Goal: Task Accomplishment & Management: Manage account settings

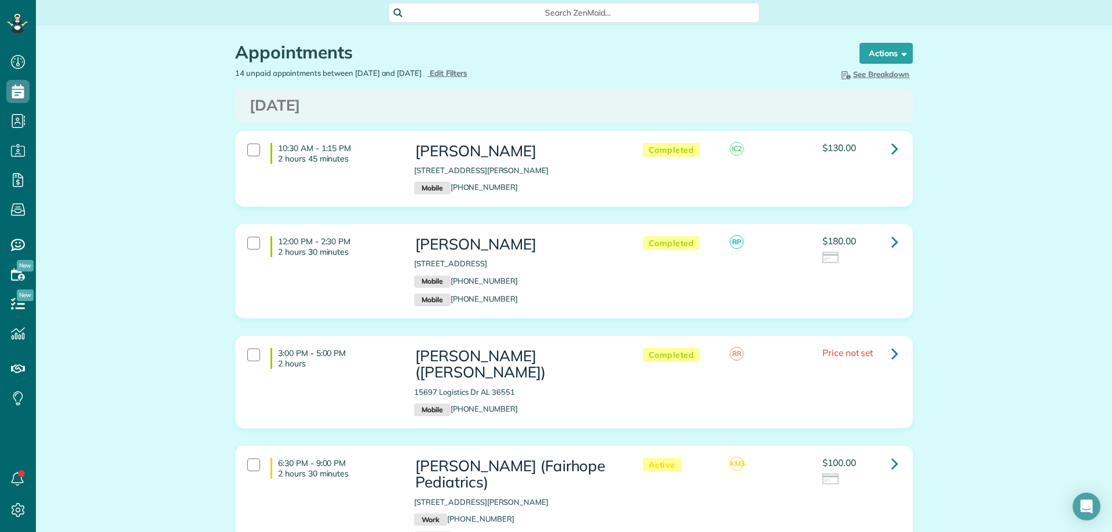
scroll to position [342, 0]
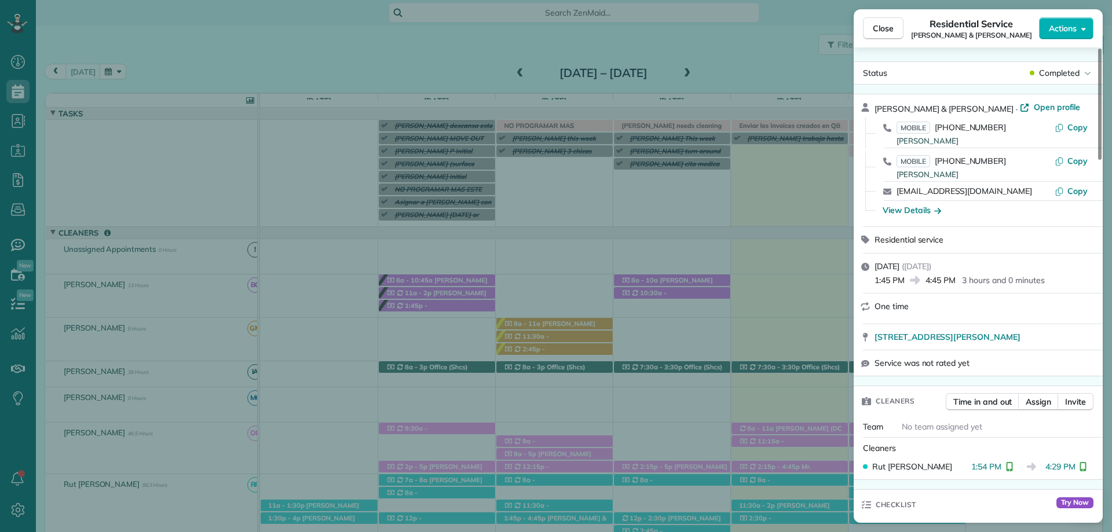
click at [895, 29] on button "Close" at bounding box center [883, 28] width 41 height 22
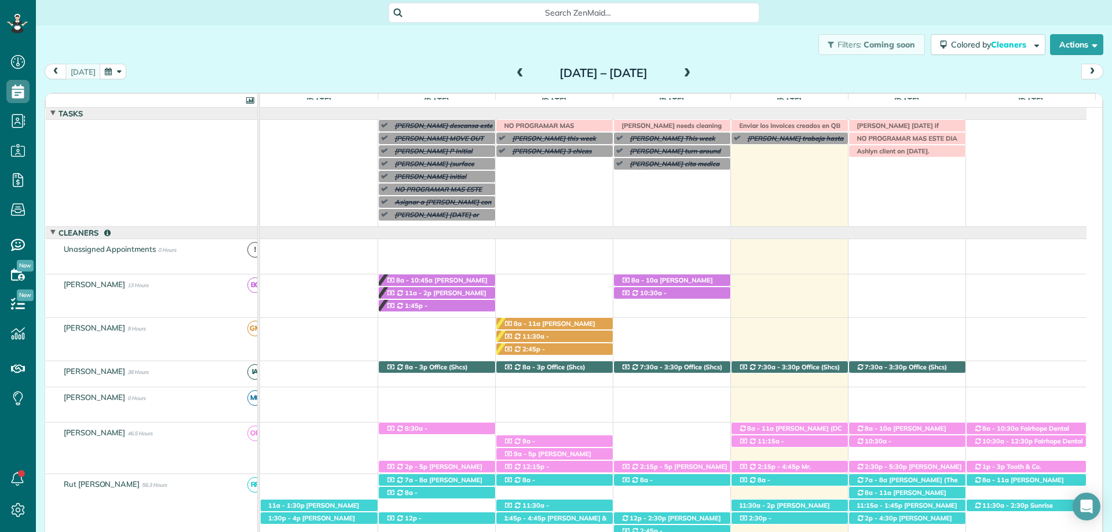
scroll to position [58, 0]
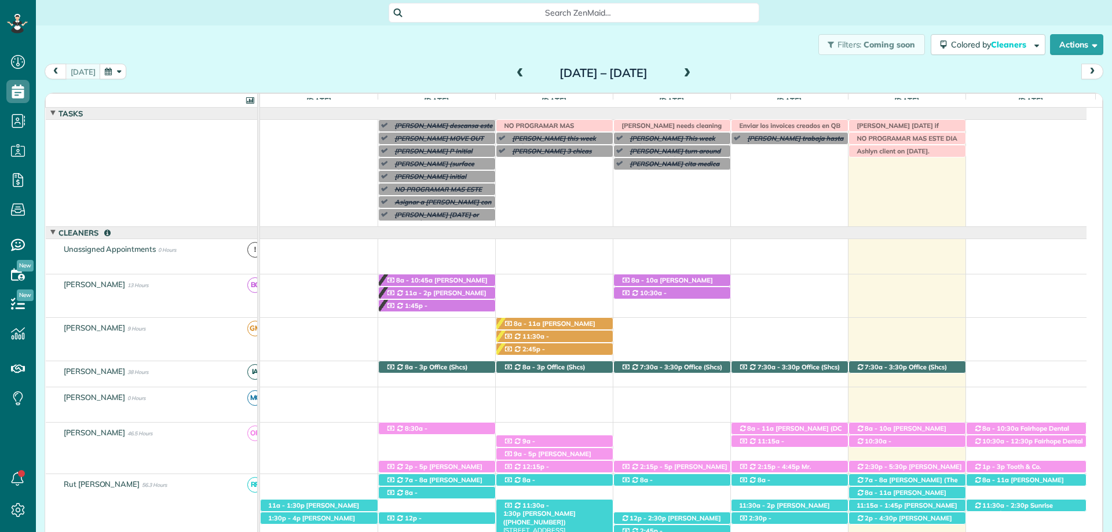
scroll to position [72, 0]
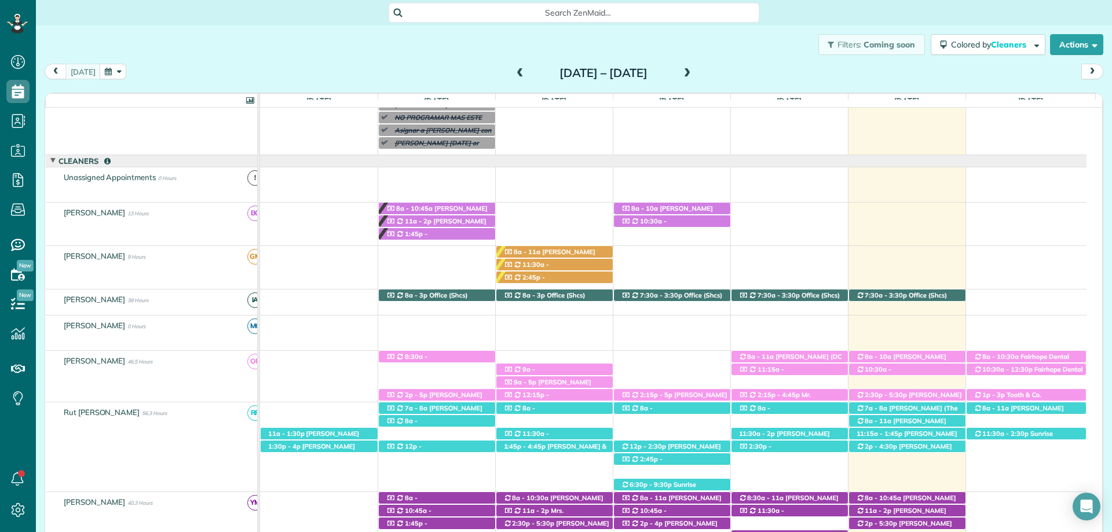
drag, startPoint x: 416, startPoint y: 65, endPoint x: 434, endPoint y: 74, distance: 19.4
click at [416, 65] on div "today Sunday Aug 24 – Saturday Aug 30, 2025" at bounding box center [574, 74] width 1059 height 21
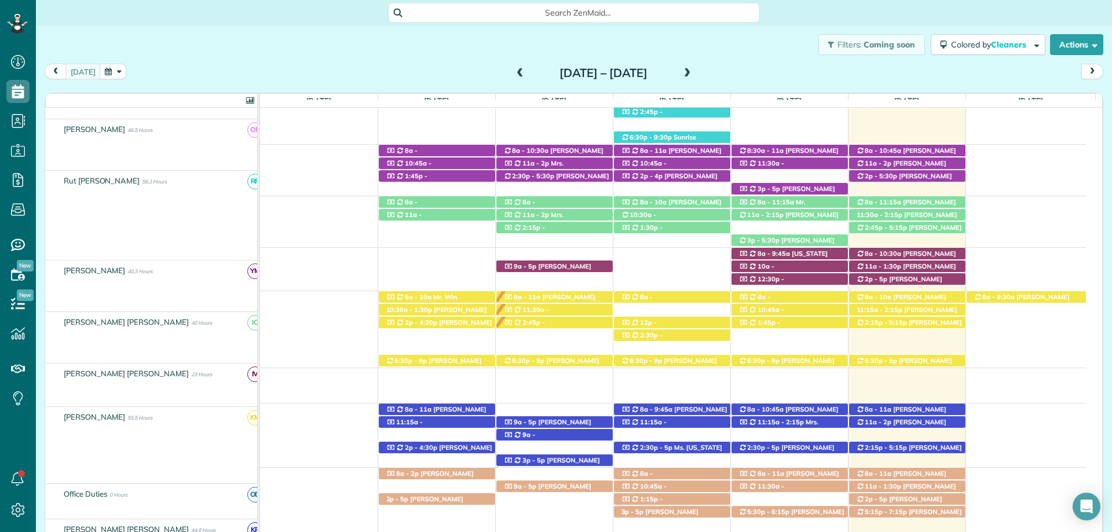
scroll to position [419, 0]
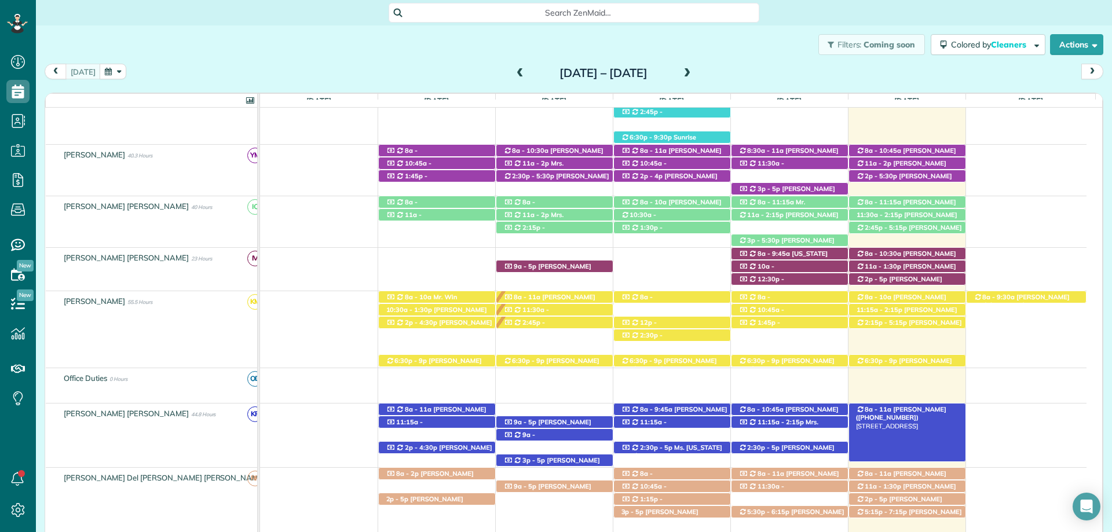
click at [924, 407] on span "[PERSON_NAME] ([PHONE_NUMBER])" at bounding box center [901, 413] width 90 height 16
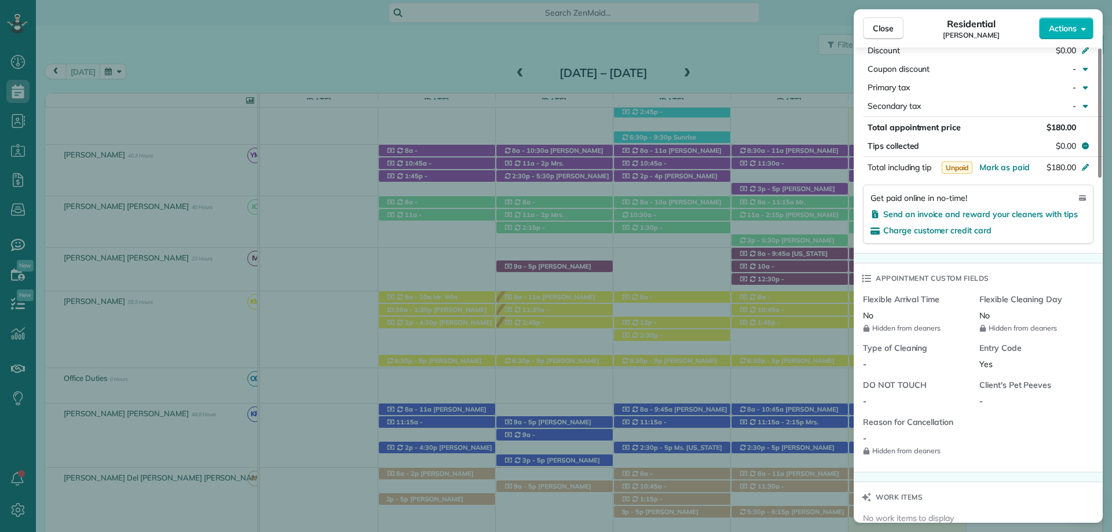
scroll to position [985, 0]
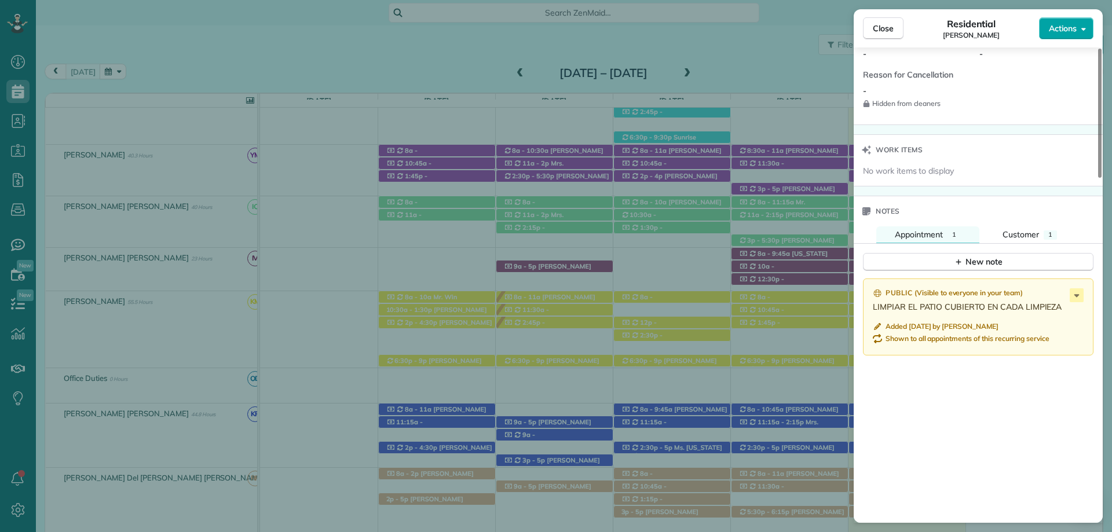
click at [1060, 24] on span "Actions" at bounding box center [1063, 29] width 28 height 12
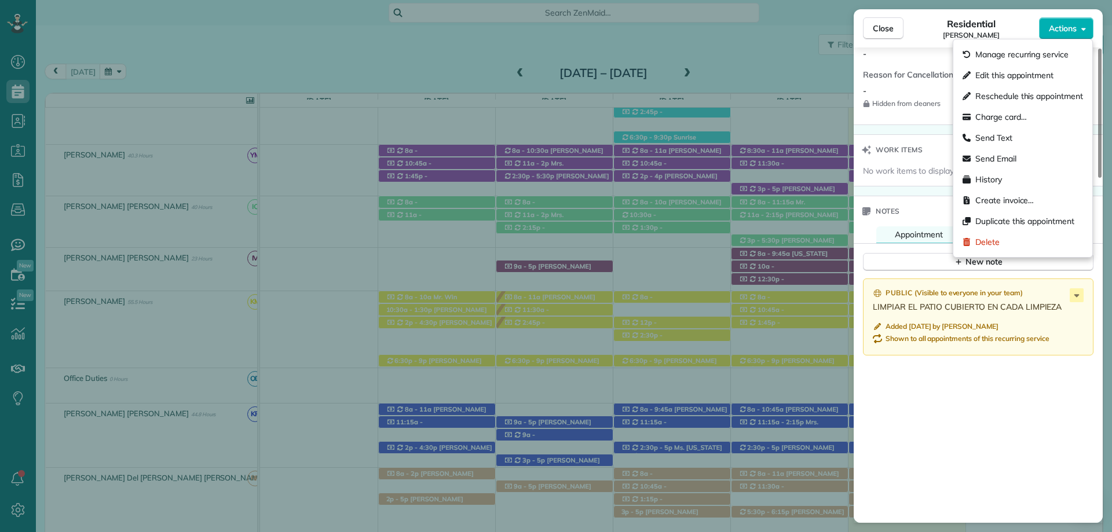
click at [921, 119] on div "Flexible Arrival Time No Hidden from cleaners Flexible Cleaning Day No Hidden f…" at bounding box center [978, 35] width 249 height 178
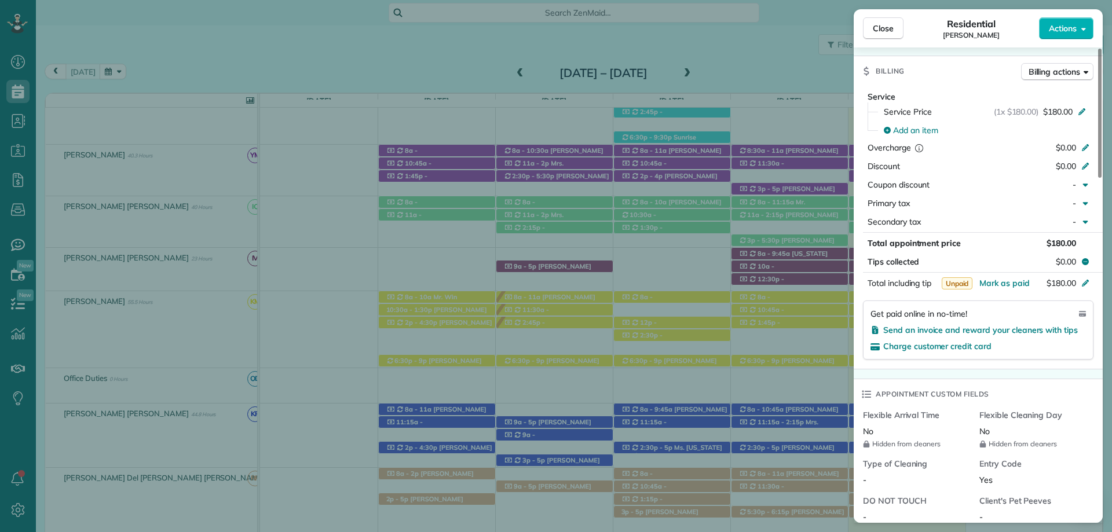
scroll to position [0, 0]
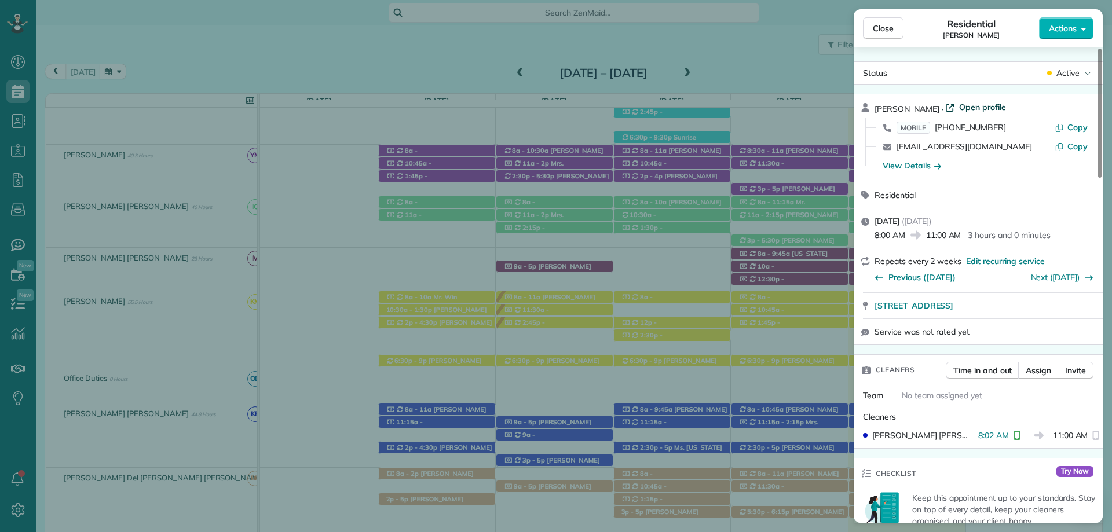
click at [966, 109] on span "Open profile" at bounding box center [982, 107] width 47 height 12
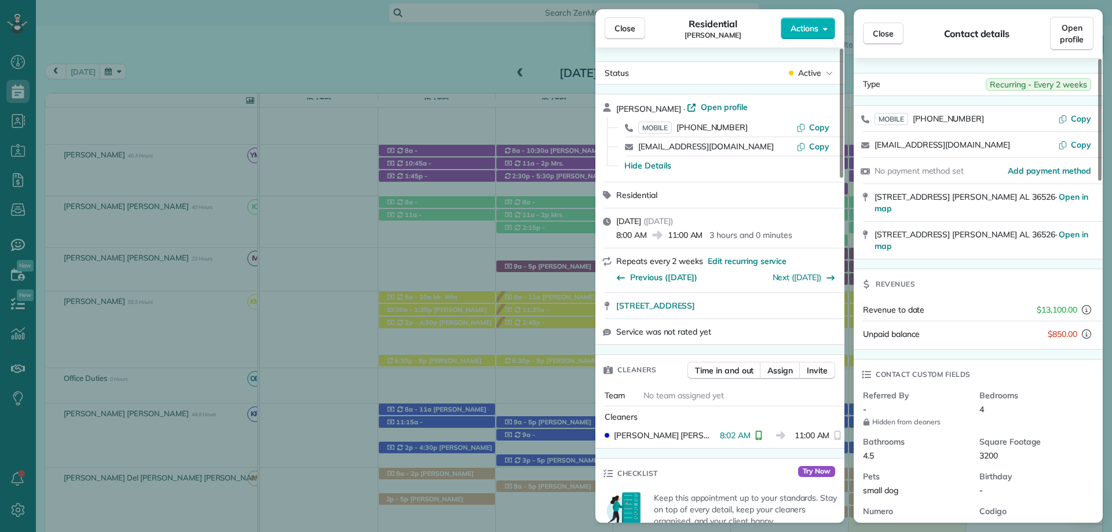
click at [887, 31] on span "Close" at bounding box center [883, 34] width 21 height 12
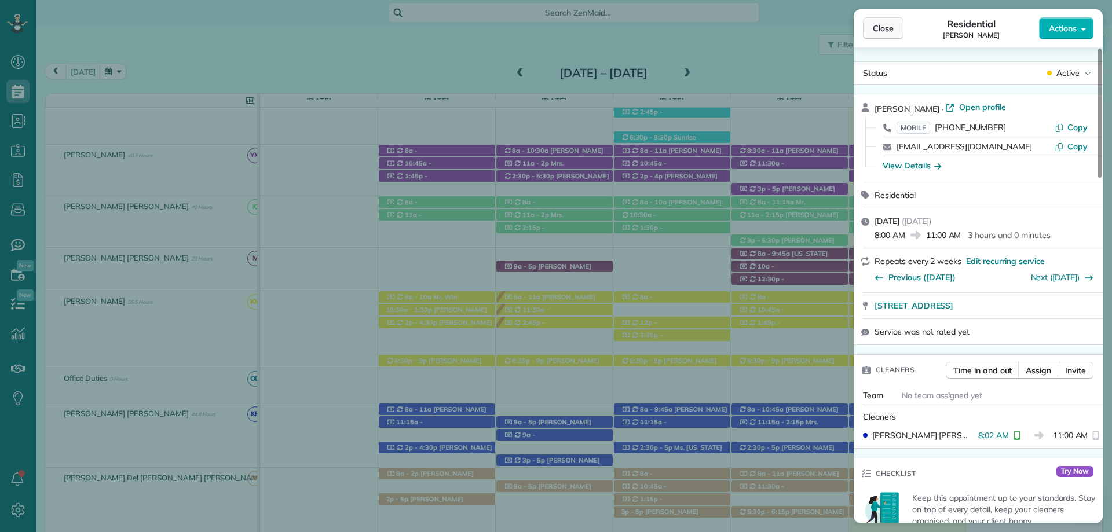
click at [887, 28] on span "Close" at bounding box center [883, 29] width 21 height 12
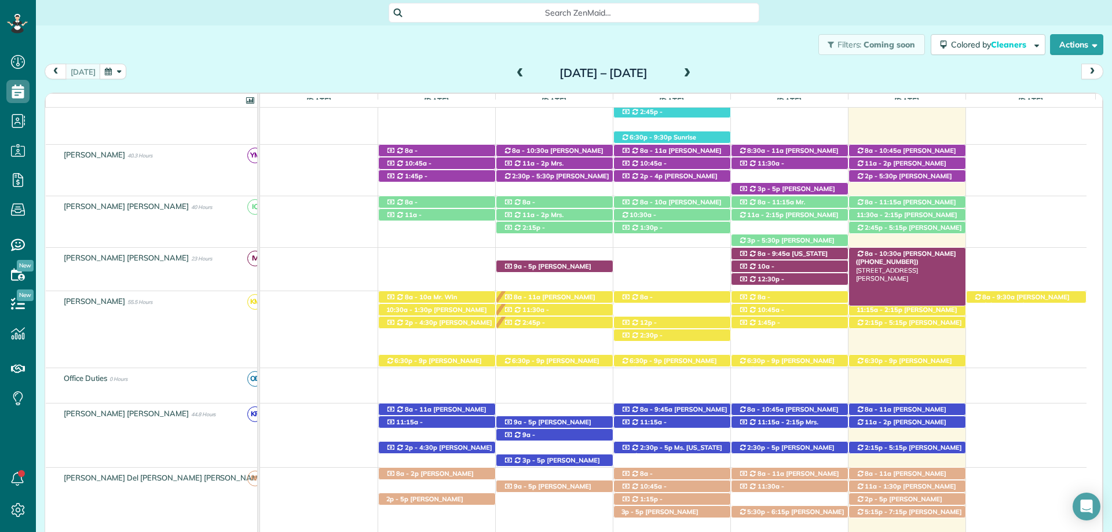
click at [923, 251] on span "Caroline Byars (+12516541881)" at bounding box center [906, 258] width 100 height 16
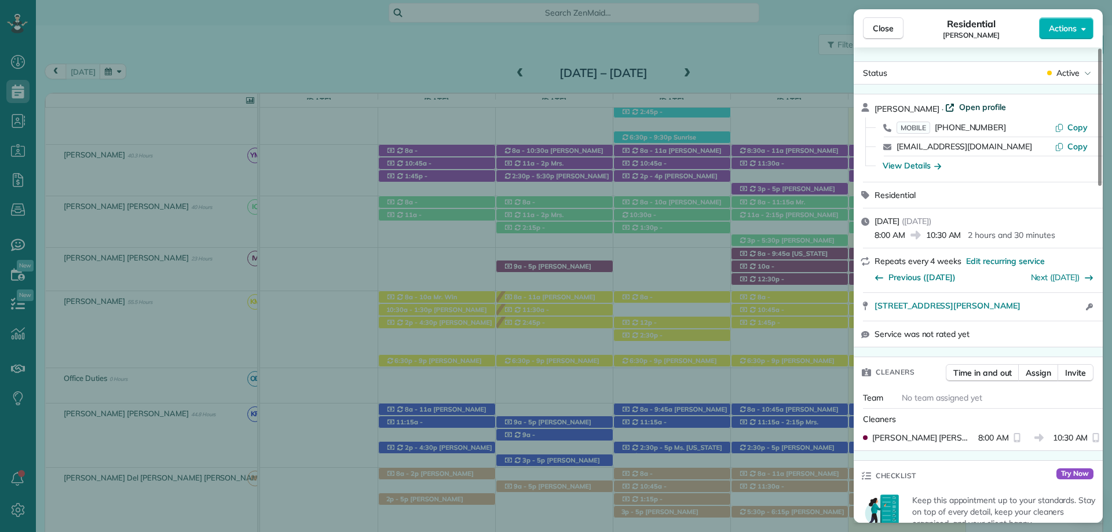
click at [969, 105] on span "Open profile" at bounding box center [982, 107] width 47 height 12
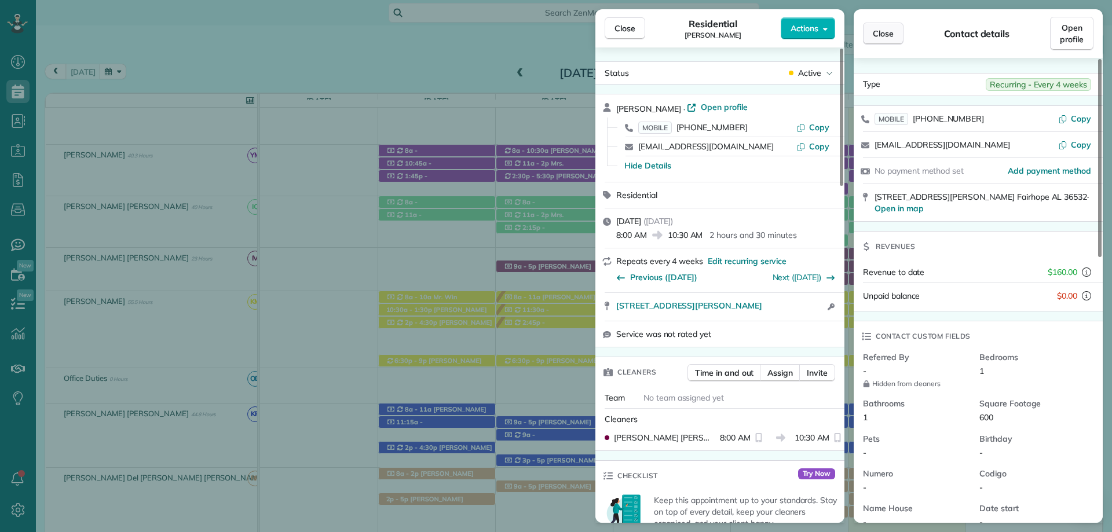
click at [885, 34] on span "Close" at bounding box center [883, 34] width 21 height 12
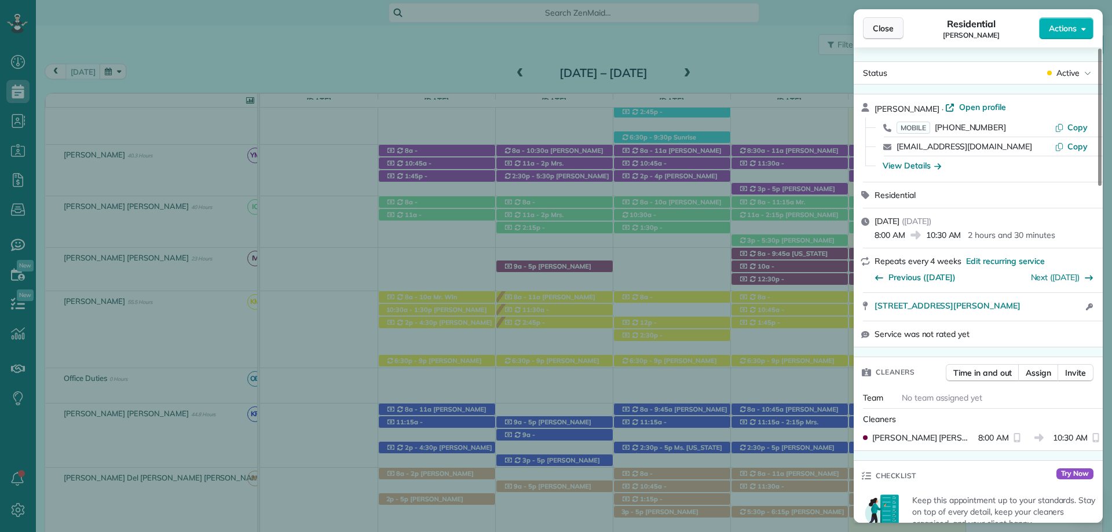
click at [883, 29] on span "Close" at bounding box center [883, 29] width 21 height 12
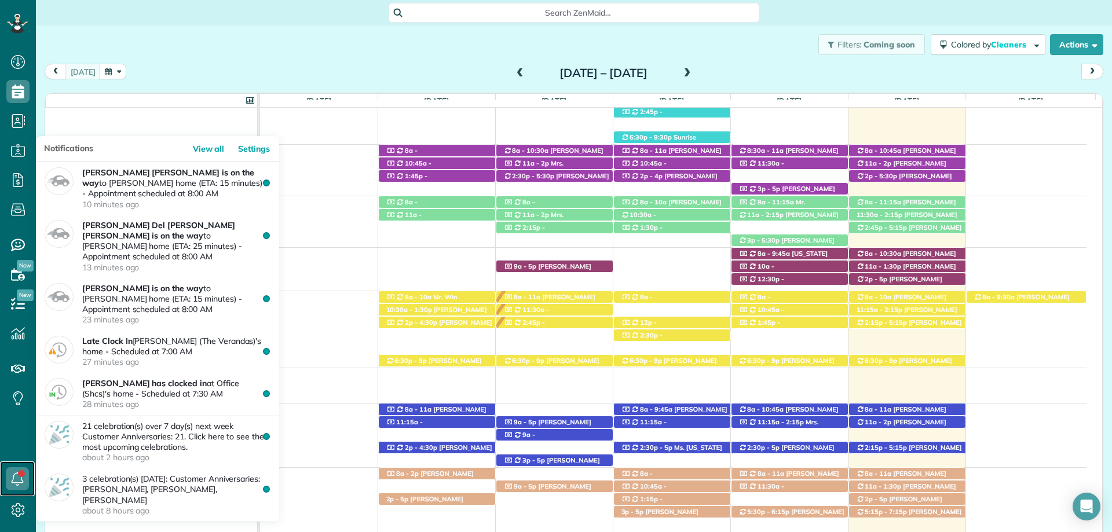
click at [14, 477] on icon at bounding box center [17, 478] width 23 height 23
click at [16, 477] on icon at bounding box center [17, 478] width 23 height 23
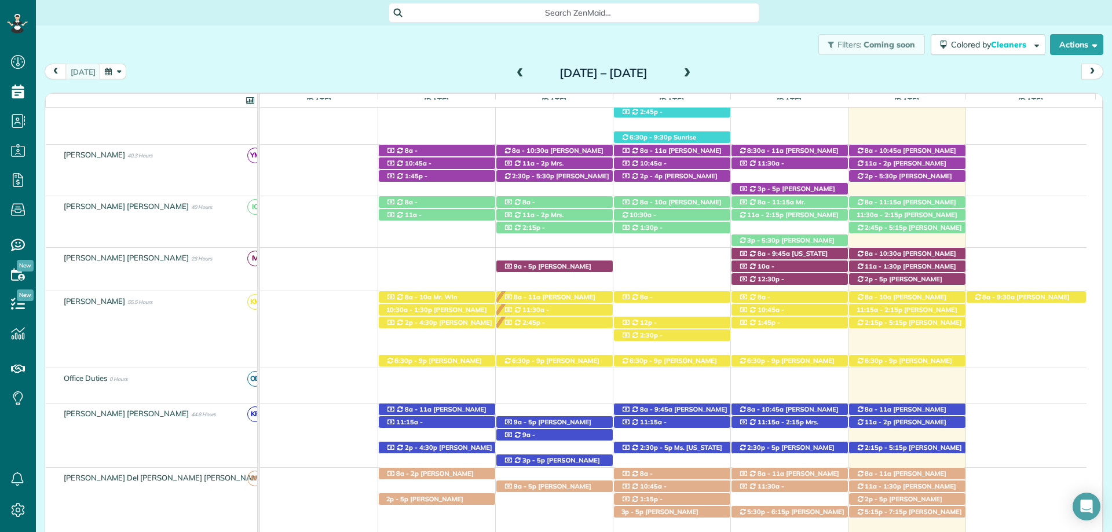
click at [251, 68] on div "today Sunday Aug 24 – Saturday Aug 30, 2025" at bounding box center [574, 74] width 1059 height 21
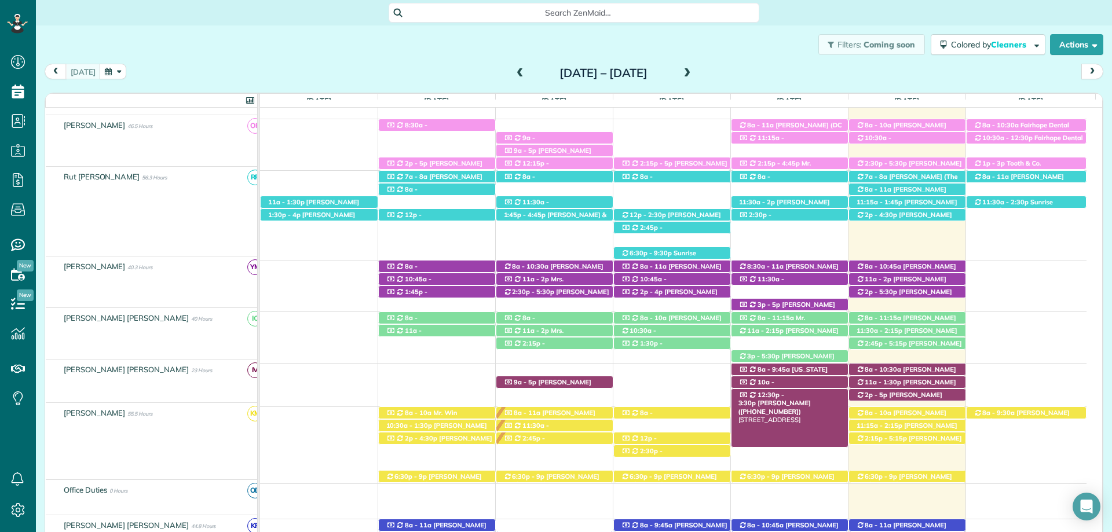
scroll to position [303, 0]
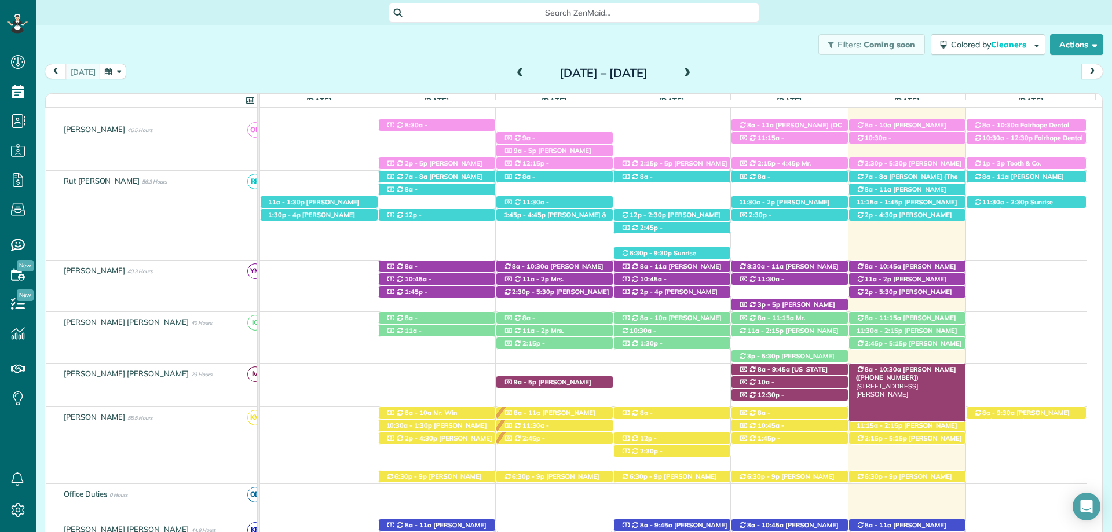
click at [932, 364] on link "8a - 10:30a Caroline Byars (+12516541881) 20971 Bishop Road - Fairhope, AL, 365…" at bounding box center [907, 392] width 118 height 59
click at [0, 0] on div at bounding box center [0, 0] width 0 height 0
click at [909, 368] on span "[PERSON_NAME] ([PHONE_NUMBER])" at bounding box center [906, 373] width 100 height 16
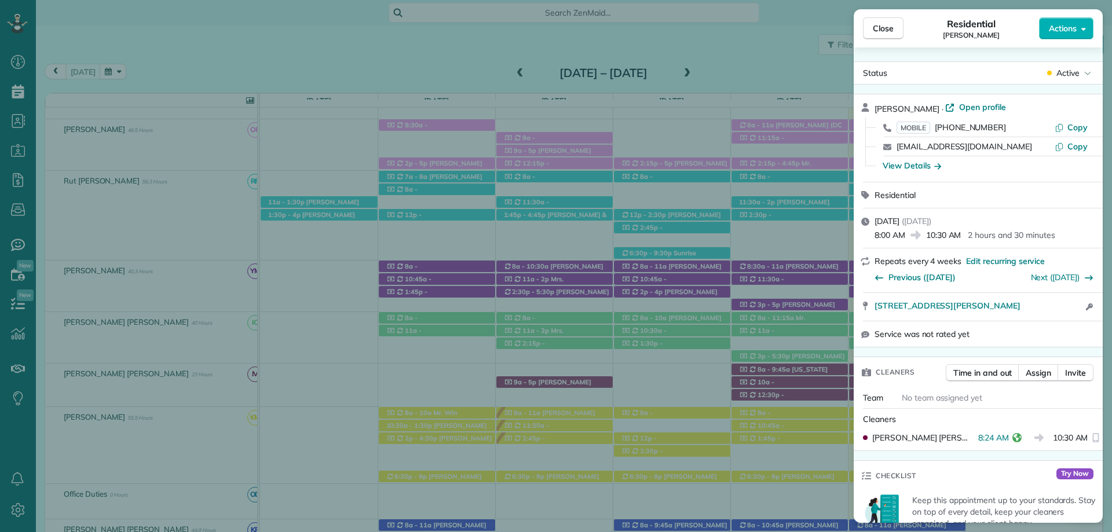
click at [917, 34] on div "Residential Caroline Byars" at bounding box center [971, 28] width 136 height 23
click at [1073, 26] on span "Actions" at bounding box center [1063, 29] width 28 height 12
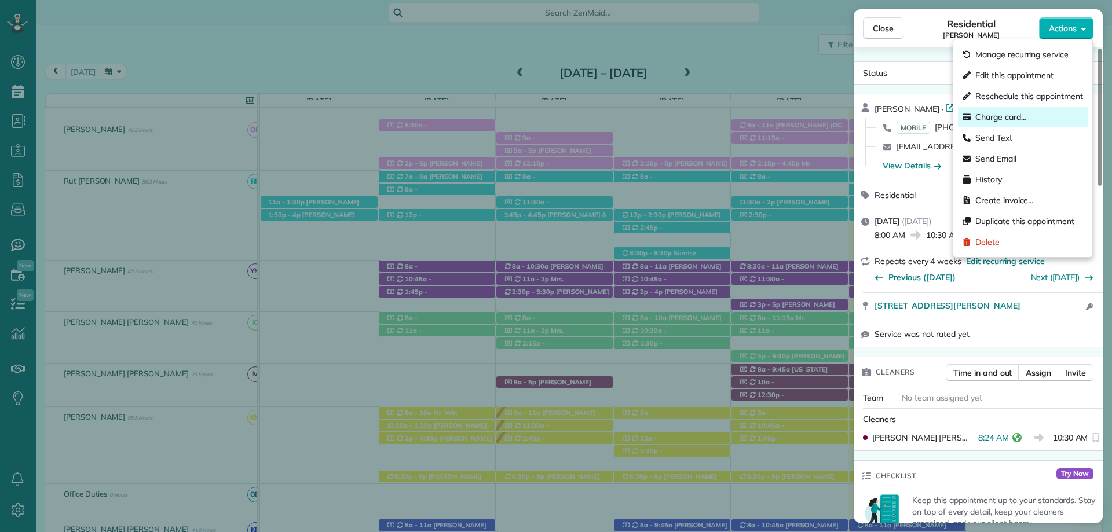
click at [1047, 116] on div "Charge card…" at bounding box center [1023, 117] width 130 height 21
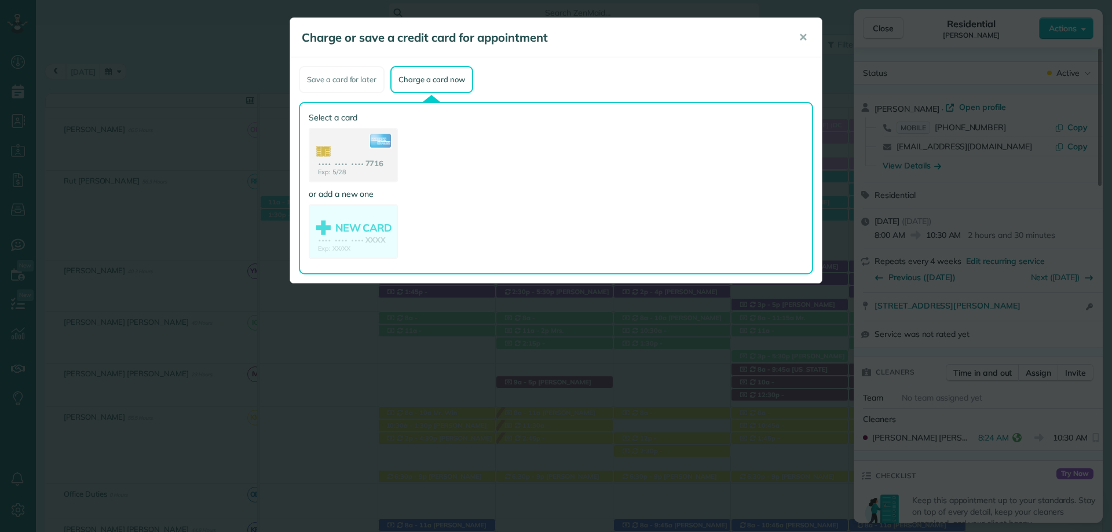
click at [883, 46] on div "Charge or save a credit card for appointment ✕ Save a card for later Charge a c…" at bounding box center [556, 266] width 1112 height 532
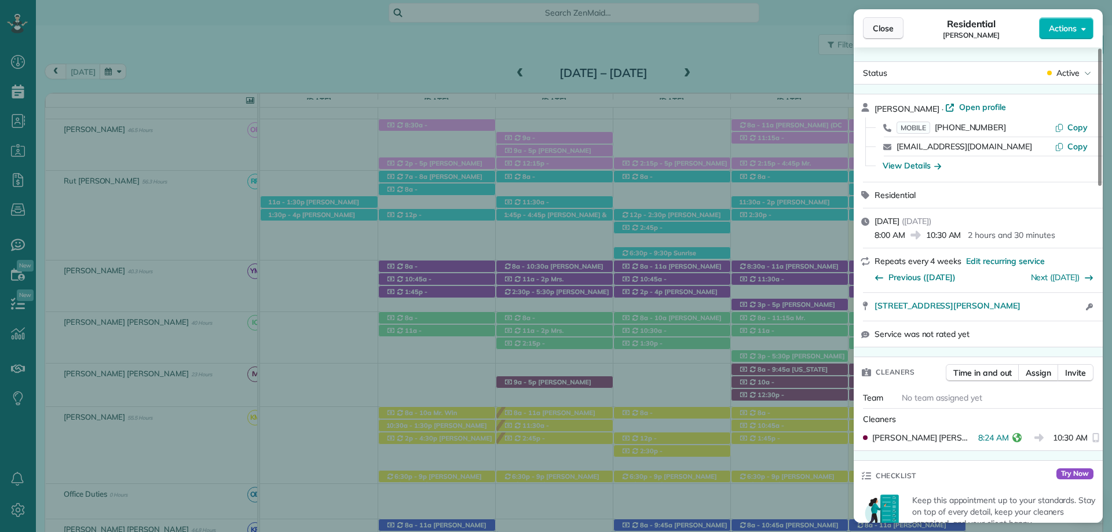
click at [890, 30] on span "Close" at bounding box center [883, 29] width 21 height 12
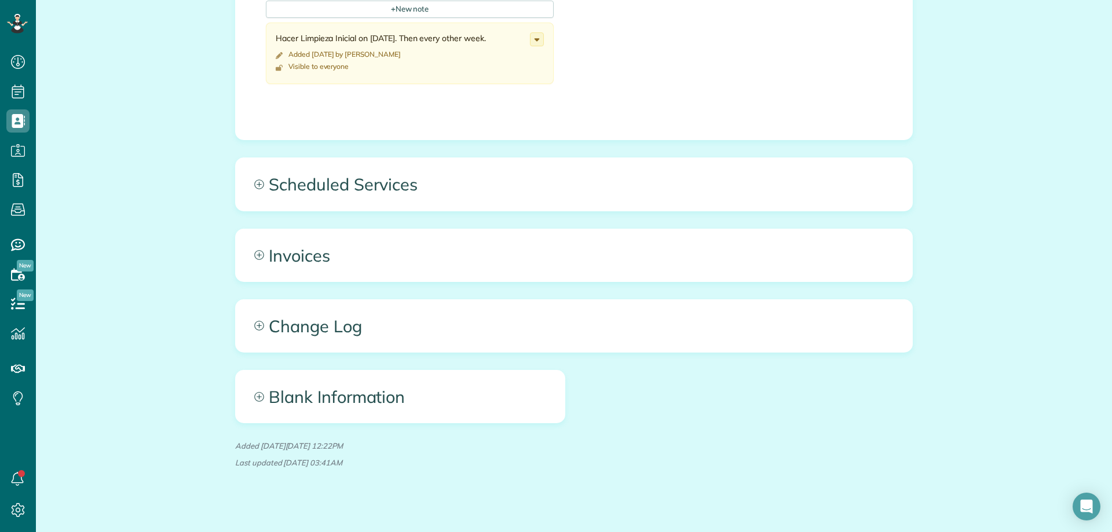
scroll to position [637, 0]
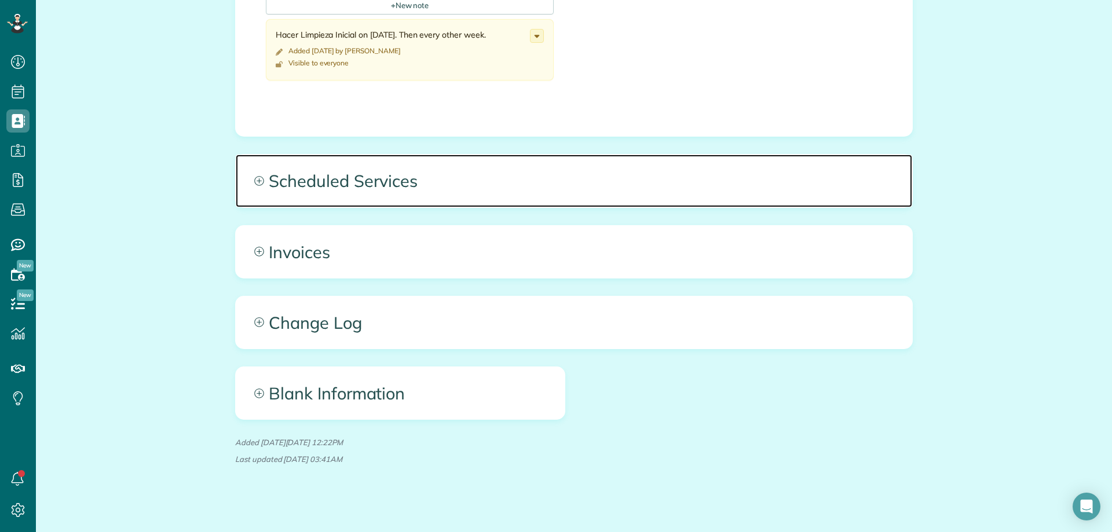
click at [470, 205] on span "Scheduled Services" at bounding box center [574, 181] width 676 height 52
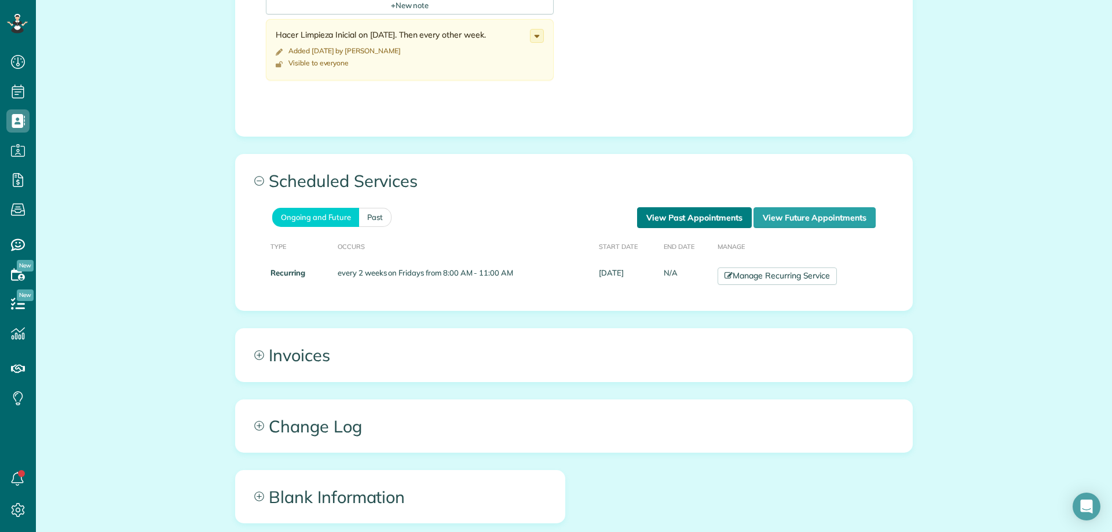
click at [668, 227] on link "View Past Appointments" at bounding box center [694, 217] width 115 height 21
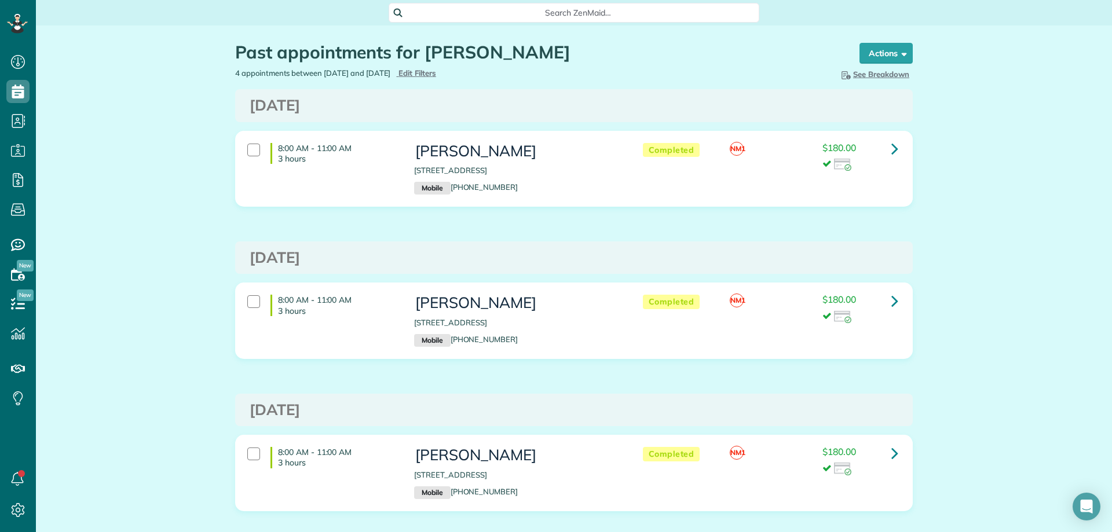
click at [999, 372] on div "Past appointments for Mr. Matt Limbaugh Schedule Changes Actions Create Appoint…" at bounding box center [574, 387] width 1076 height 724
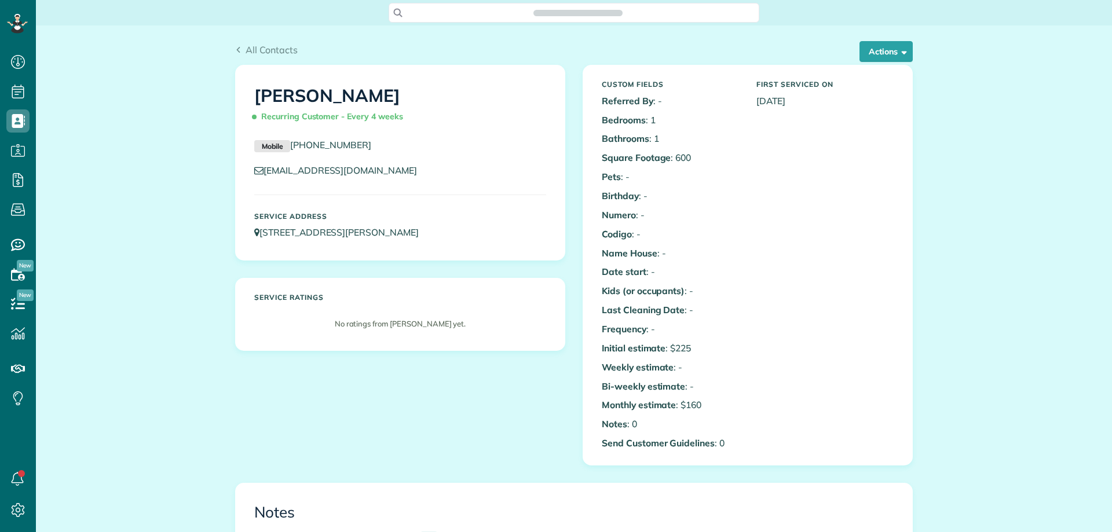
scroll to position [5, 5]
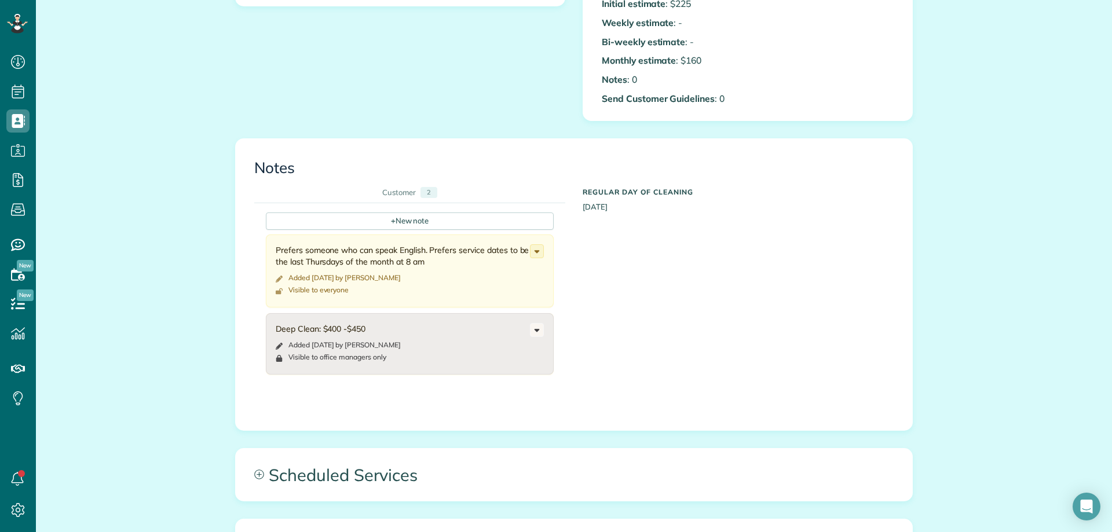
scroll to position [405, 0]
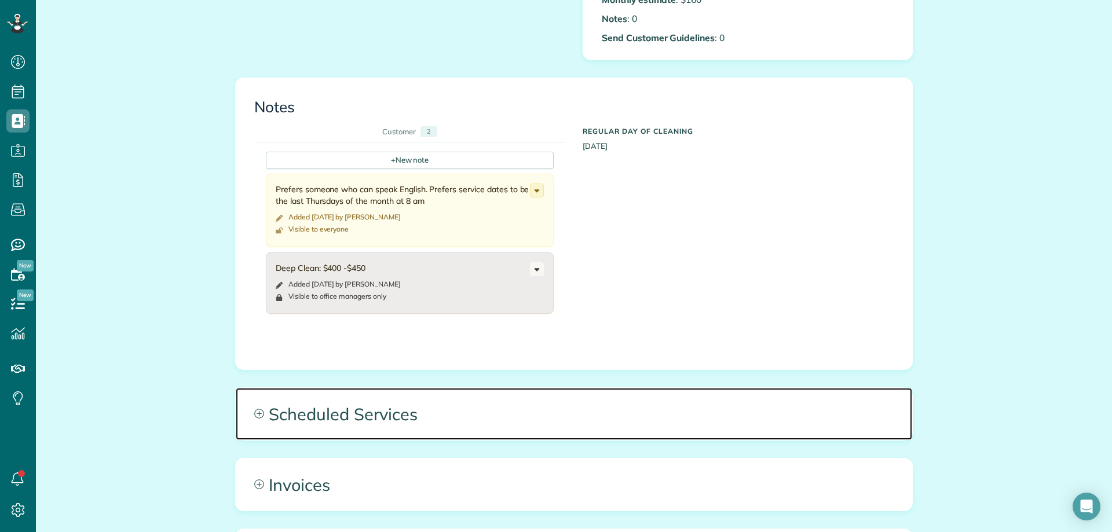
click at [383, 432] on span "Scheduled Services" at bounding box center [574, 414] width 676 height 52
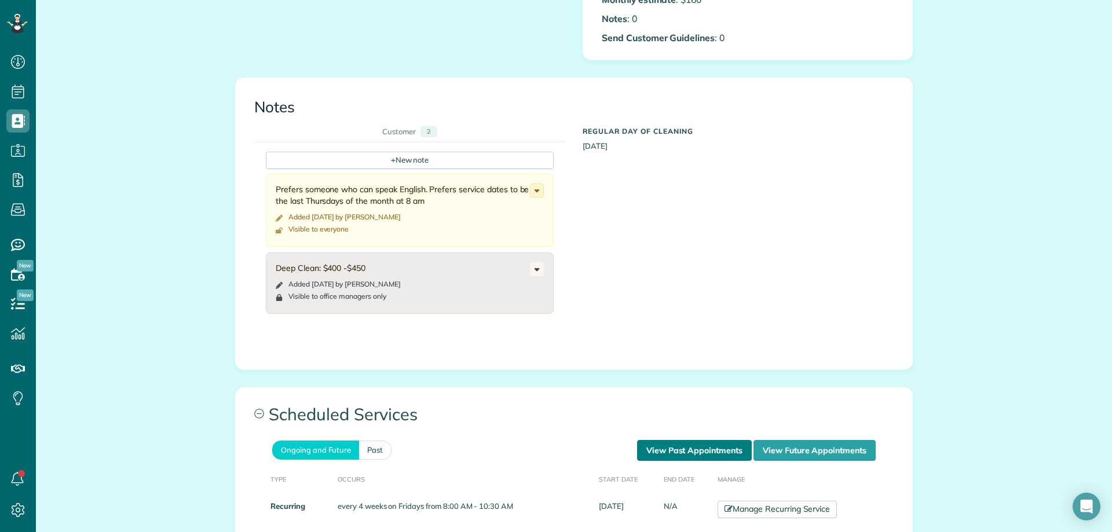
click at [654, 448] on link "View Past Appointments" at bounding box center [694, 450] width 115 height 21
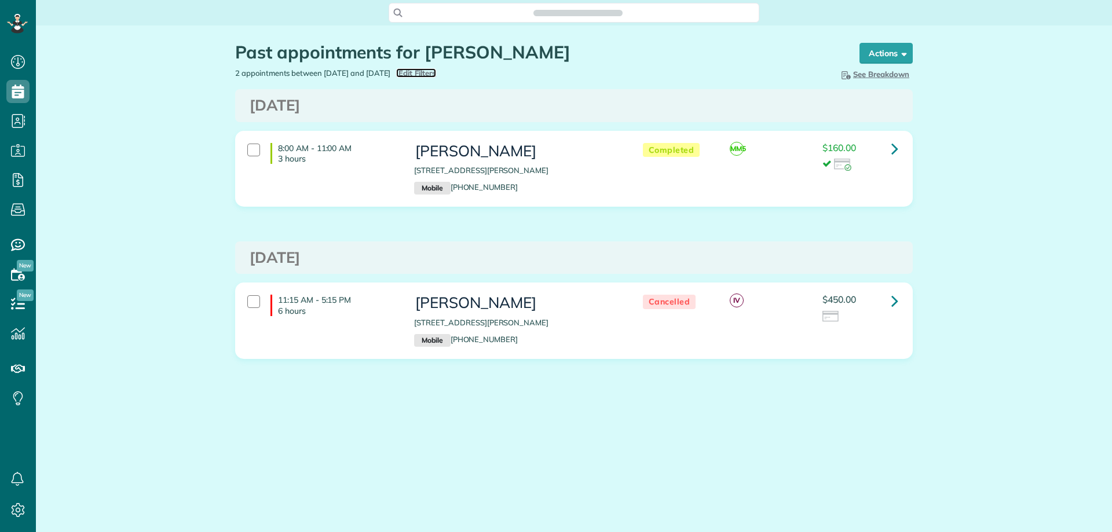
click at [436, 73] on span "Edit Filters" at bounding box center [417, 72] width 38 height 9
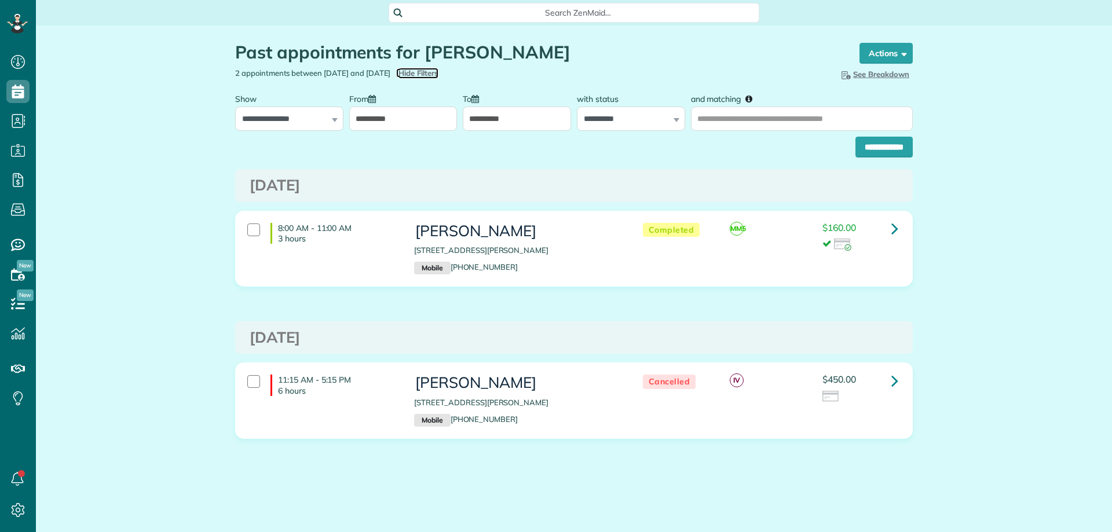
scroll to position [5, 5]
click at [423, 125] on input "**********" at bounding box center [403, 119] width 108 height 24
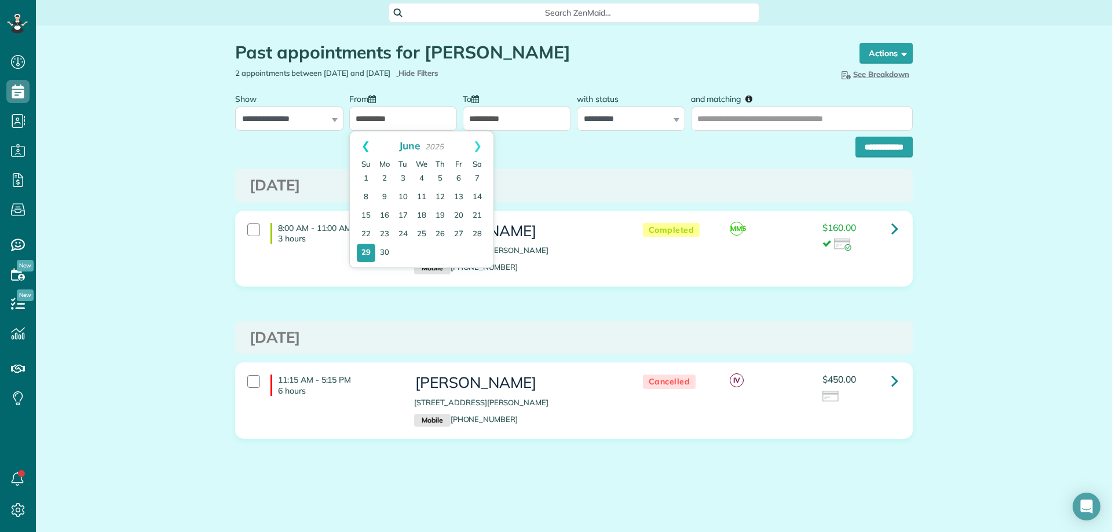
click at [373, 150] on link "Prev" at bounding box center [366, 145] width 32 height 29
click at [422, 177] on link "2" at bounding box center [421, 179] width 19 height 19
type input "**********"
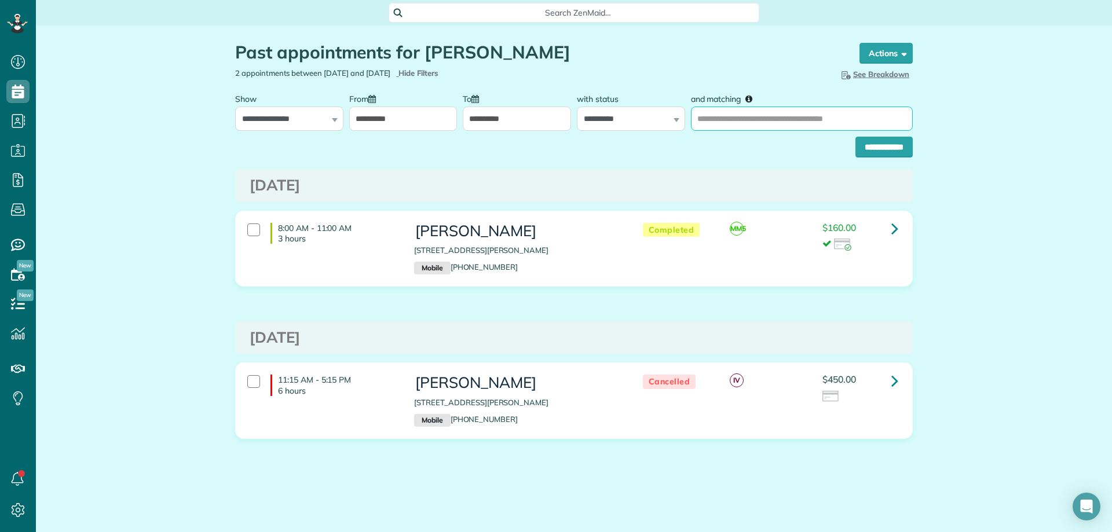
click at [698, 127] on input "and matching" at bounding box center [802, 119] width 222 height 24
type input "**********"
click at [855, 137] on input "**********" at bounding box center [883, 147] width 57 height 21
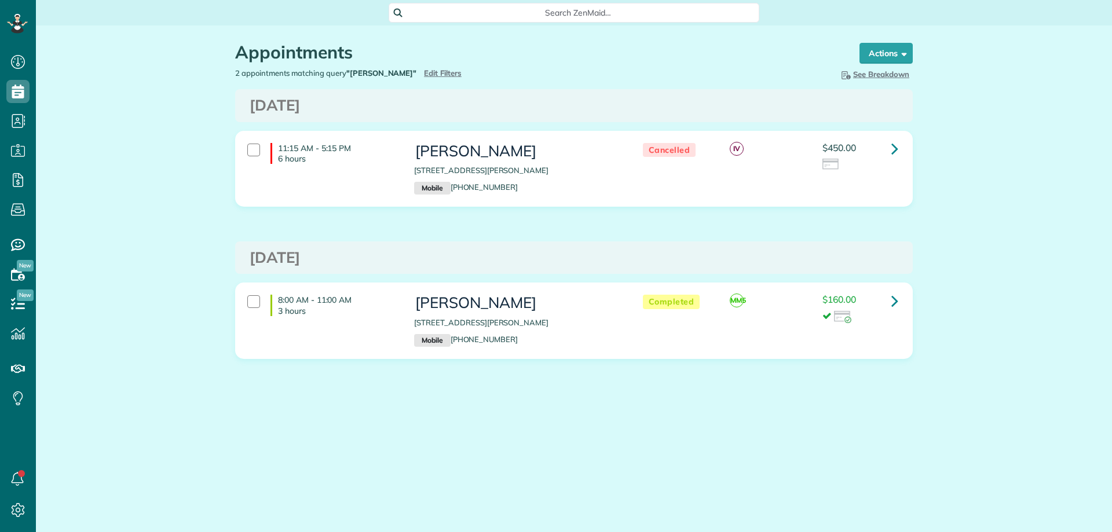
scroll to position [5, 5]
click at [1035, 345] on div "Appointments the List View [2 min] Schedule Changes Actions Create Appointment …" at bounding box center [574, 235] width 1076 height 420
click at [888, 146] on link at bounding box center [894, 148] width 23 height 23
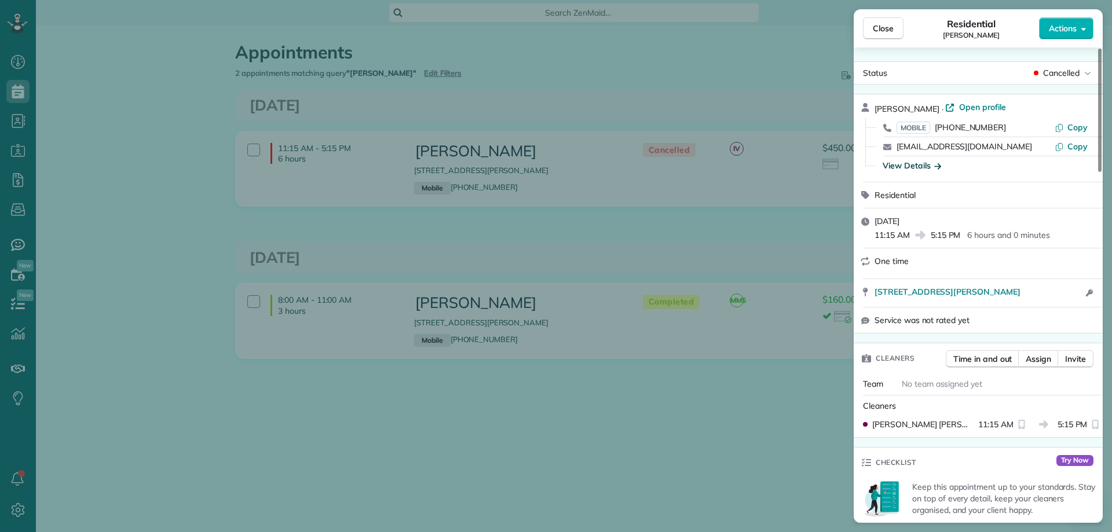
click at [905, 164] on div "View Details" at bounding box center [912, 166] width 58 height 12
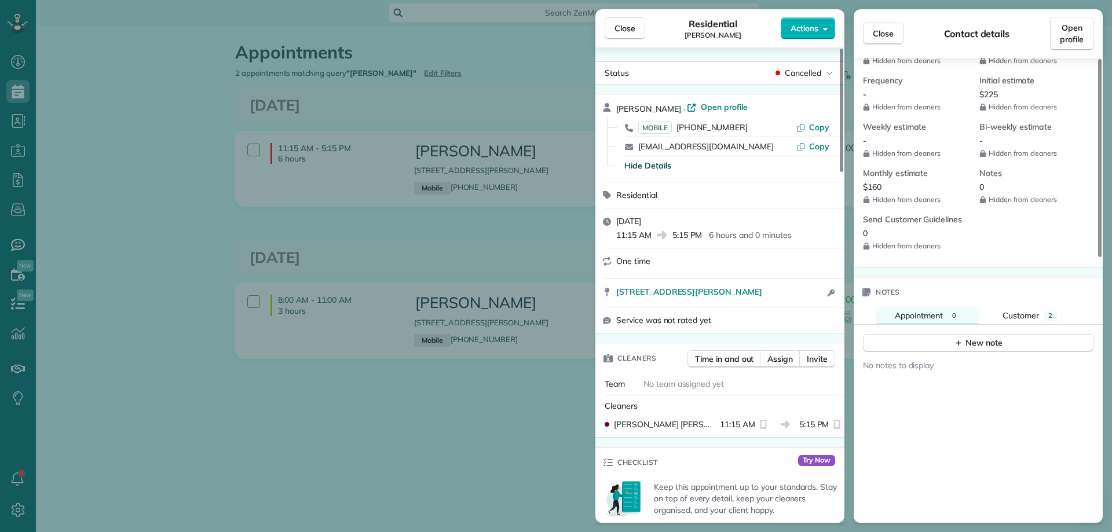
scroll to position [521, 0]
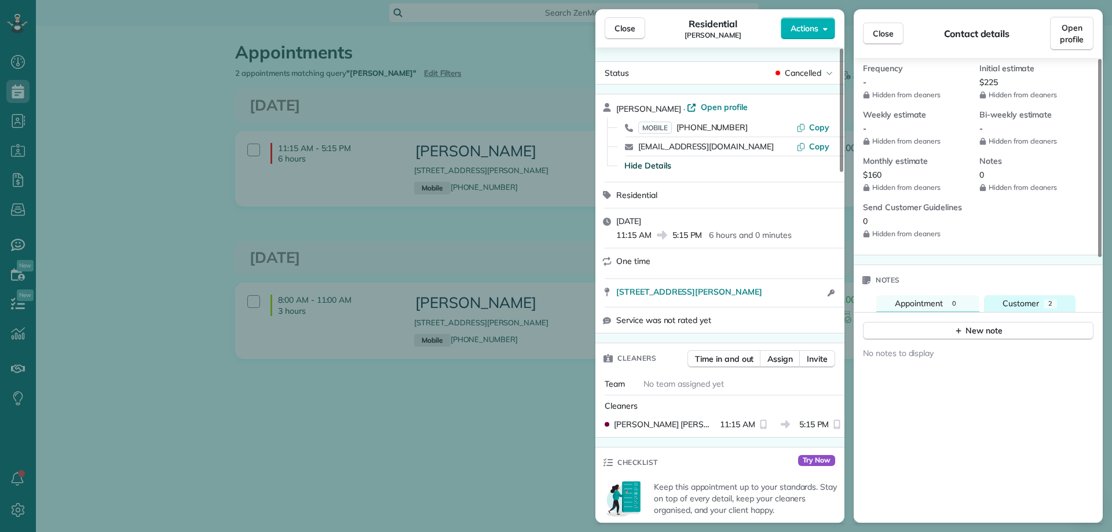
click at [1026, 298] on span "Customer" at bounding box center [1020, 303] width 36 height 10
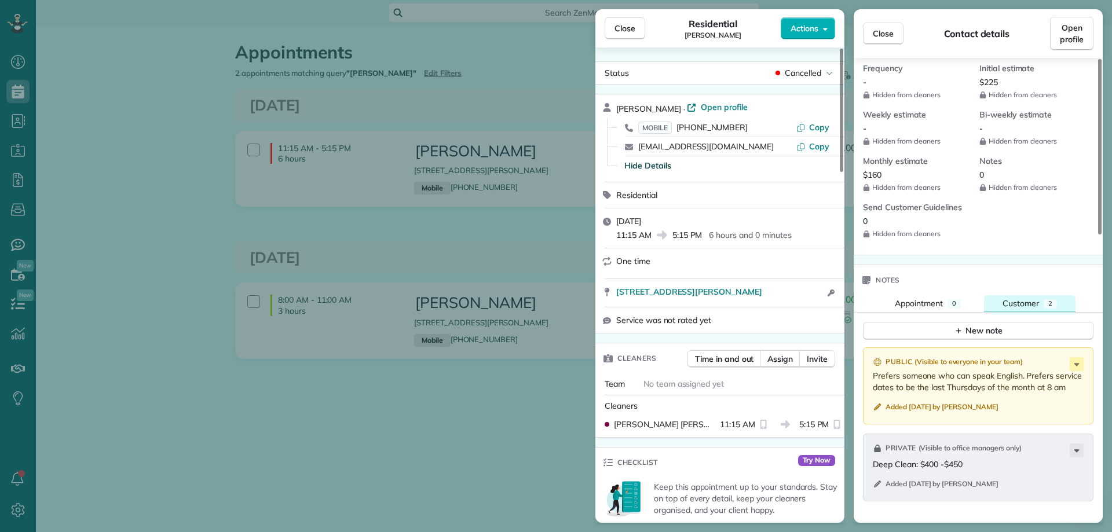
click at [1026, 298] on span "Customer" at bounding box center [1020, 303] width 36 height 10
click at [941, 298] on span "Appointment" at bounding box center [919, 303] width 48 height 10
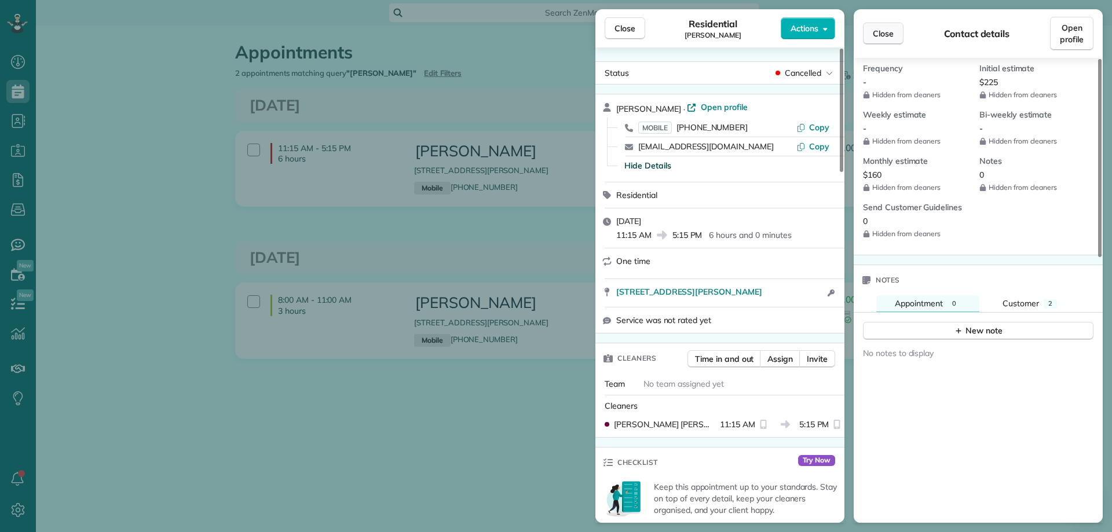
click at [884, 41] on button "Close" at bounding box center [883, 34] width 41 height 22
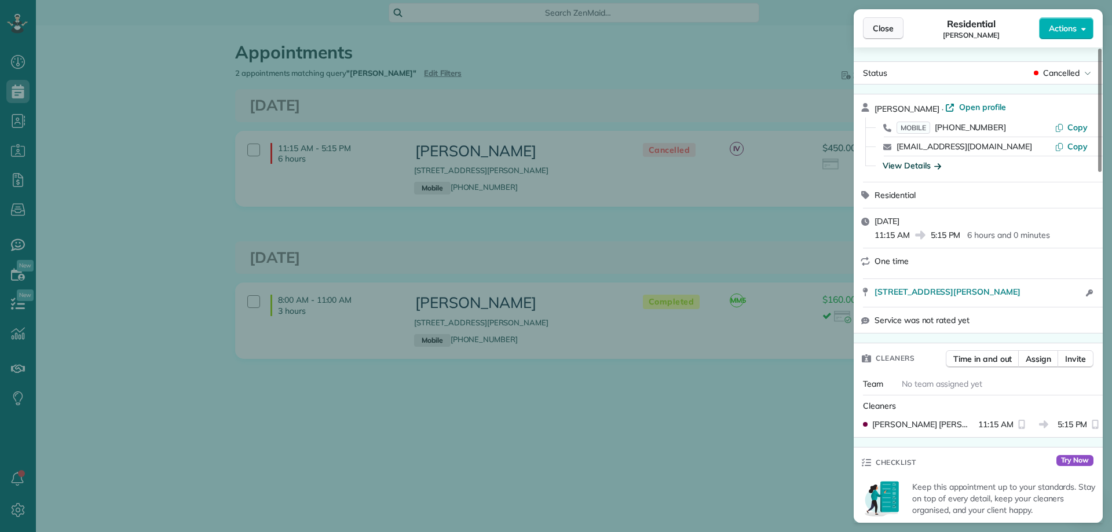
click at [879, 34] on button "Close" at bounding box center [883, 28] width 41 height 22
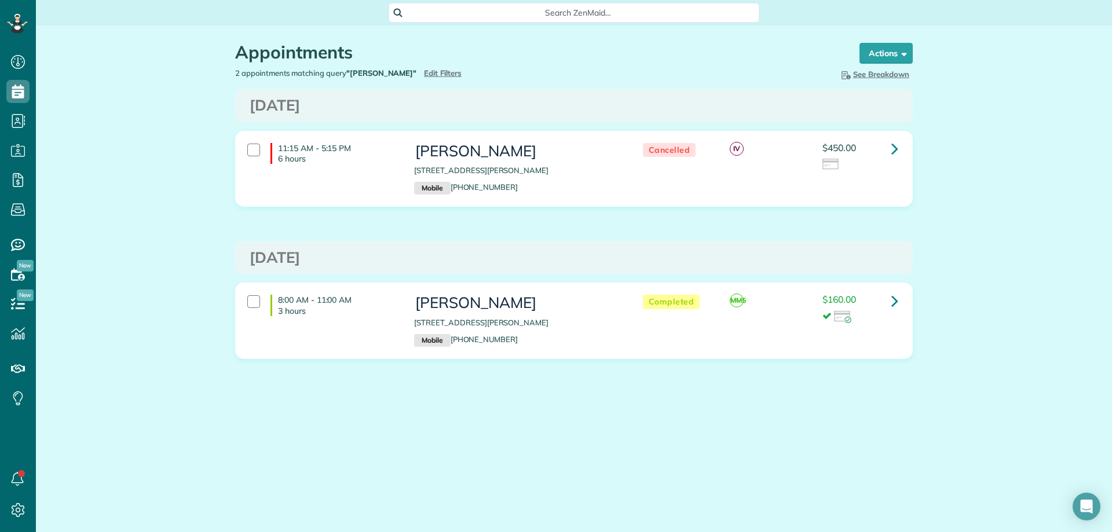
click at [735, 477] on main "Search ZenMaid… Appointments the List View [2 min] Schedule Changes Actions Cre…" at bounding box center [574, 266] width 1076 height 532
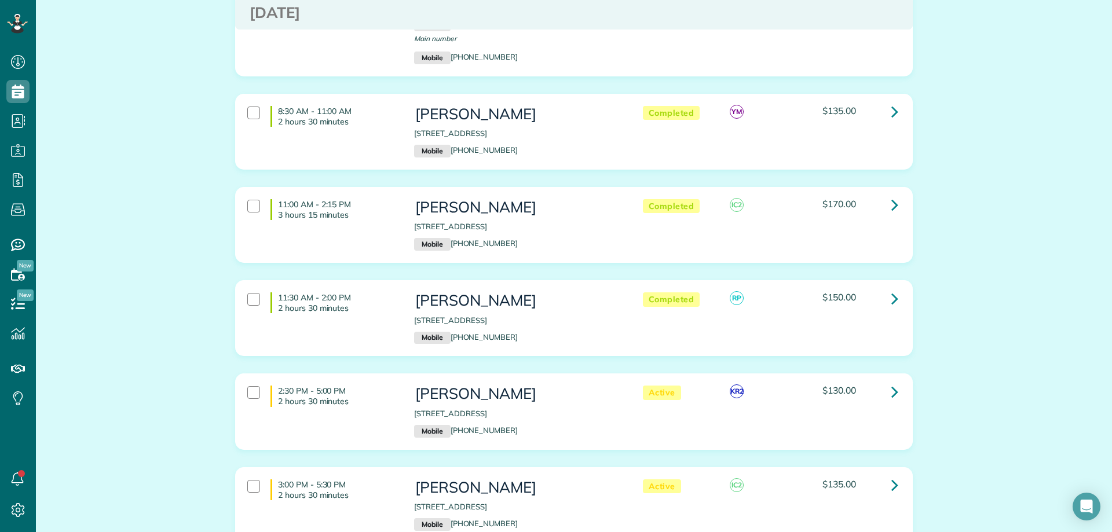
scroll to position [927, 0]
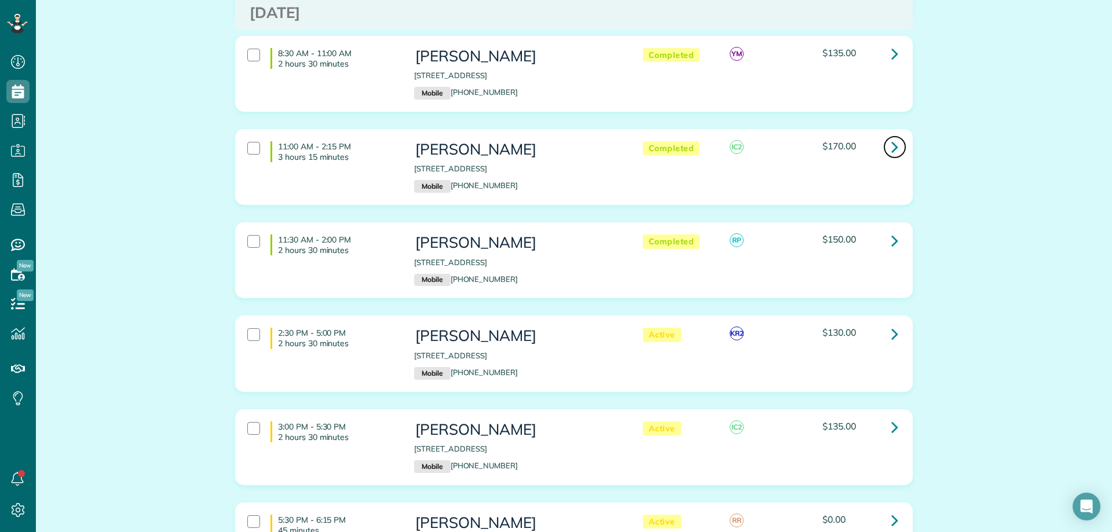
click at [891, 137] on icon at bounding box center [894, 147] width 7 height 20
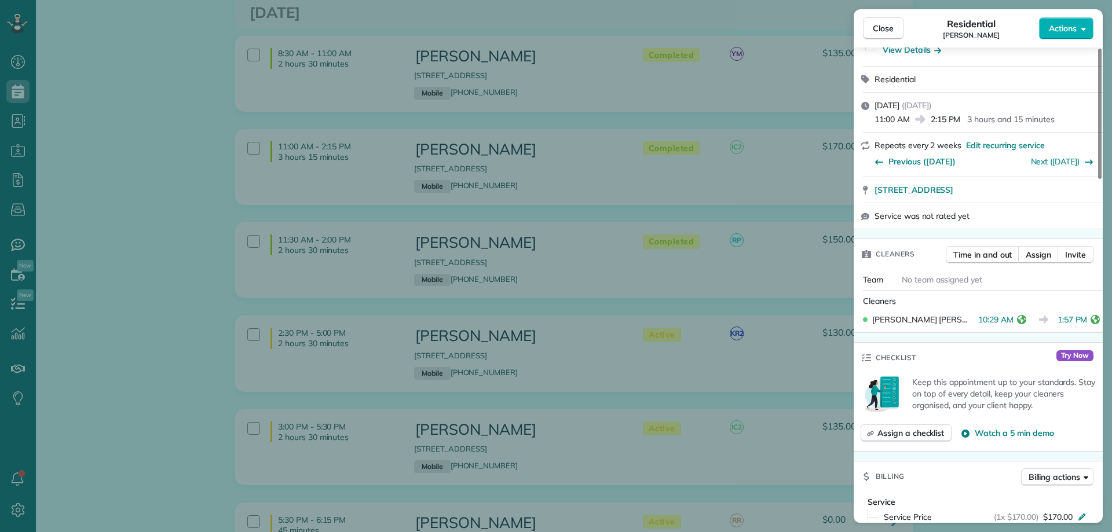
scroll to position [347, 0]
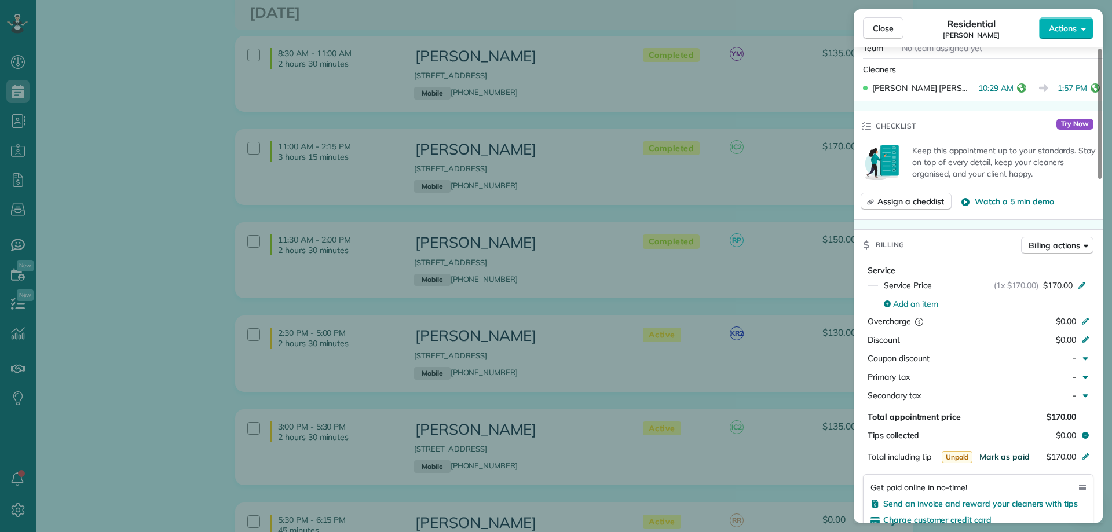
click at [1007, 459] on span "Mark as paid" at bounding box center [1004, 457] width 50 height 10
click at [890, 32] on span "Close" at bounding box center [883, 29] width 21 height 12
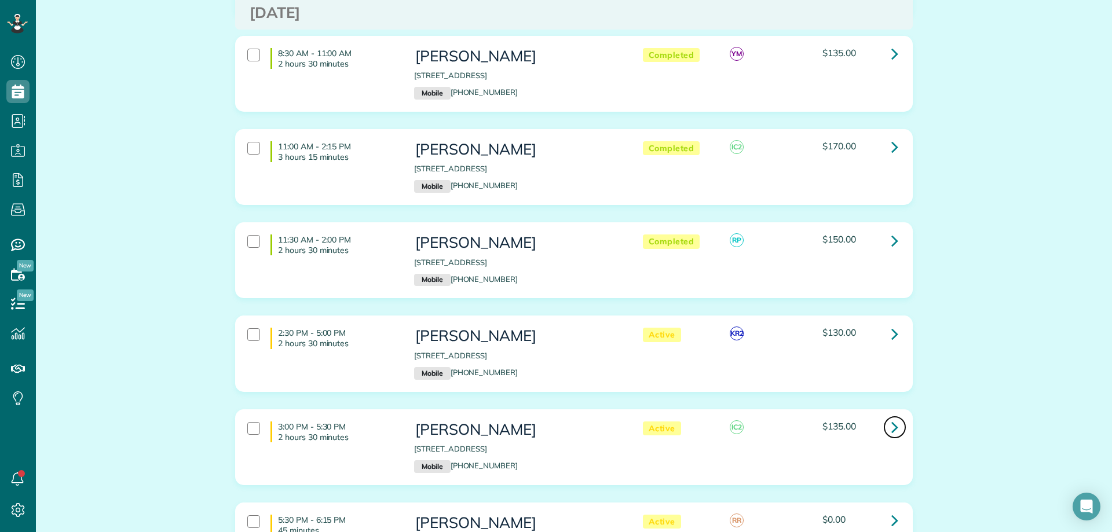
click at [885, 416] on link at bounding box center [894, 427] width 23 height 23
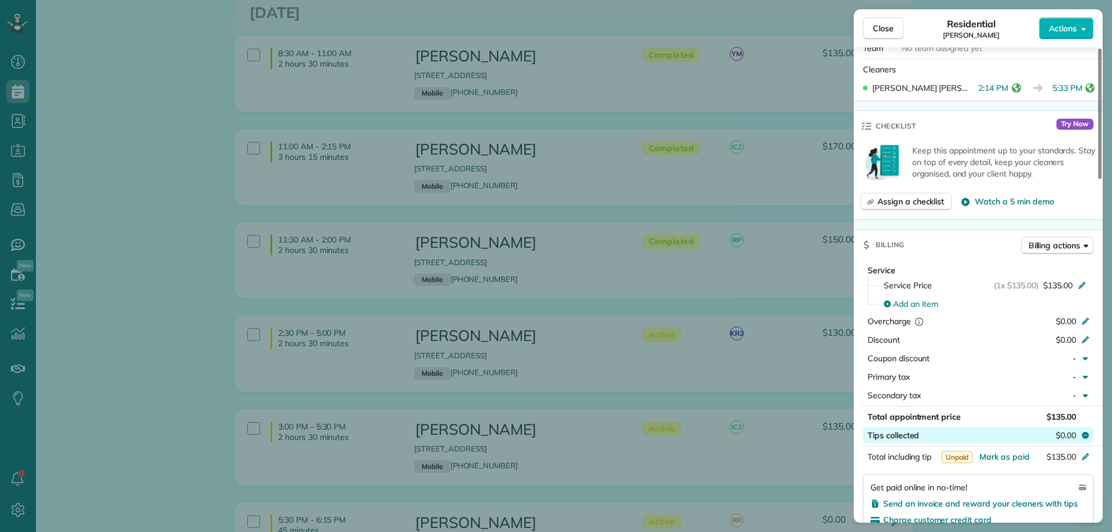
scroll to position [463, 0]
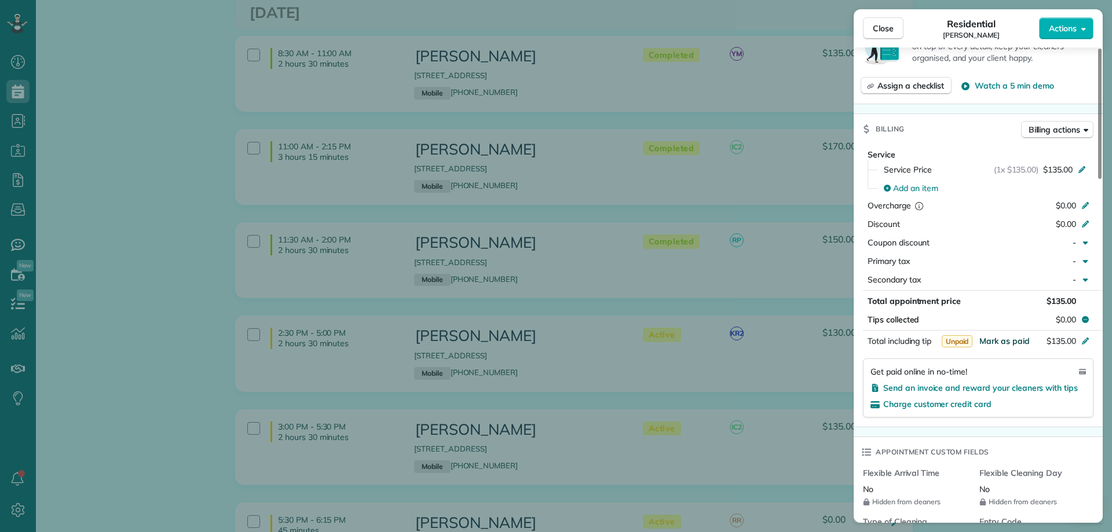
click at [1005, 342] on span "Mark as paid" at bounding box center [1004, 341] width 50 height 10
click at [878, 21] on button "Close" at bounding box center [883, 28] width 41 height 22
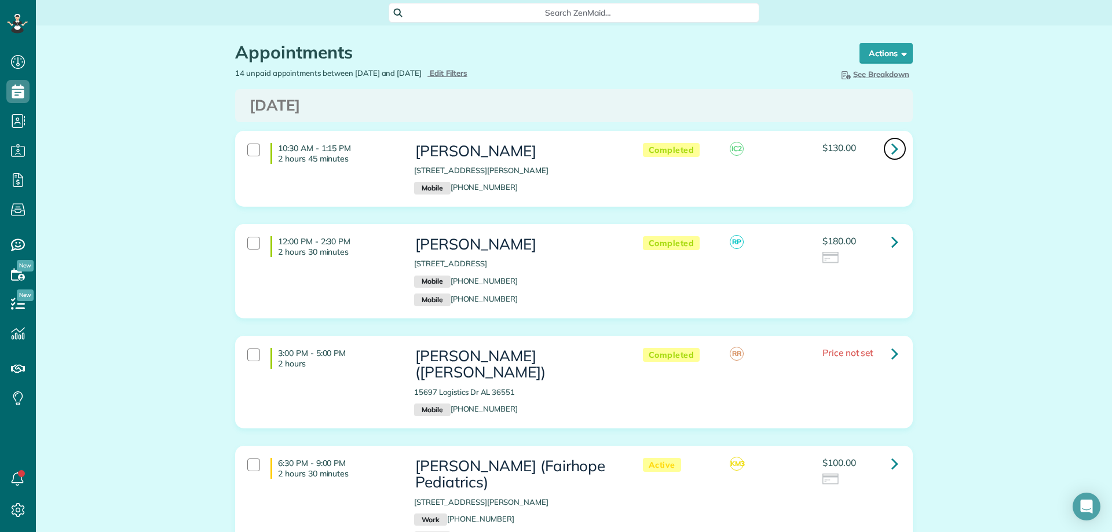
click at [892, 147] on icon at bounding box center [894, 148] width 7 height 20
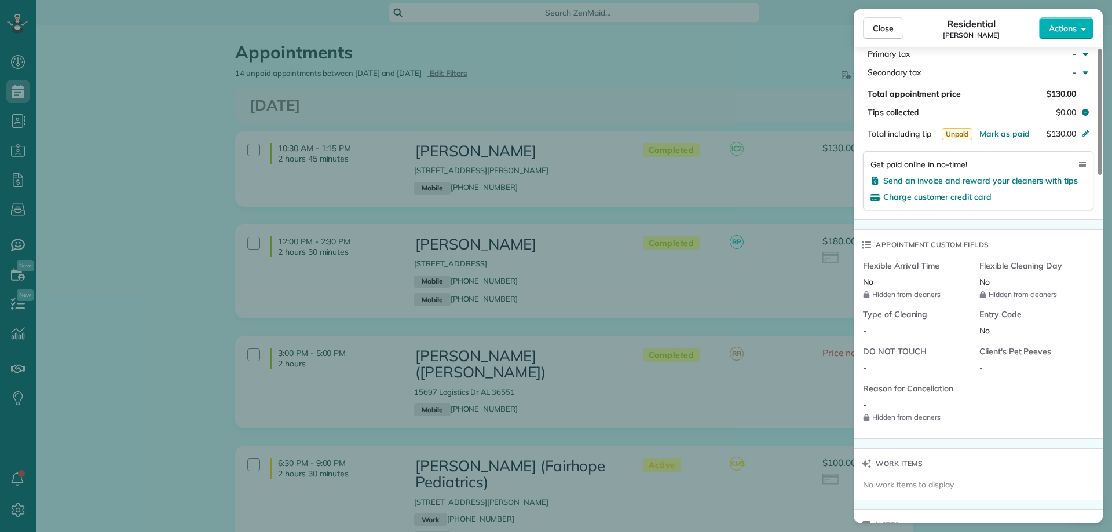
scroll to position [695, 0]
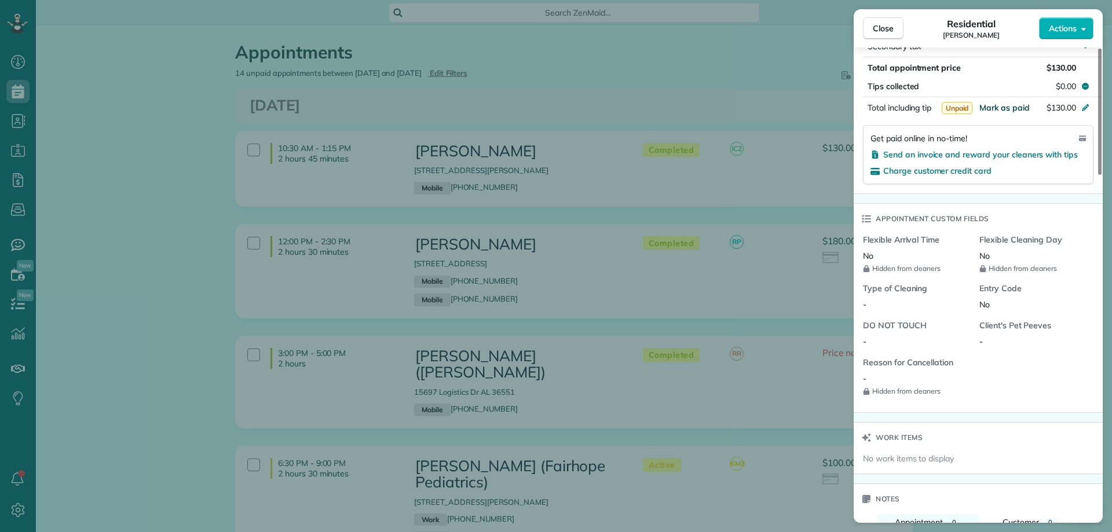
click at [1012, 105] on span "Mark as paid" at bounding box center [1004, 108] width 50 height 10
click at [883, 23] on span "Close" at bounding box center [883, 29] width 21 height 12
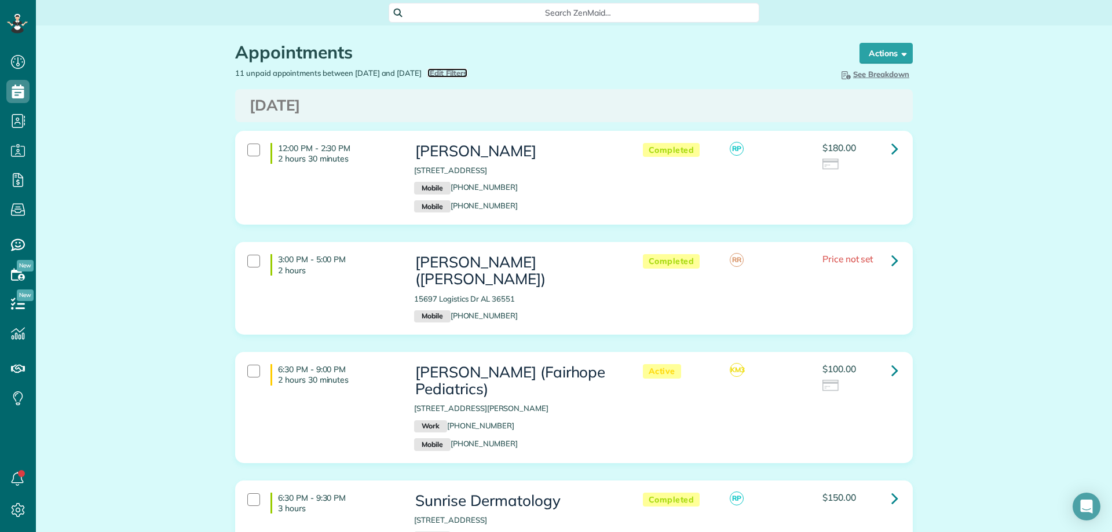
click at [467, 71] on span "Edit Filters" at bounding box center [449, 72] width 38 height 9
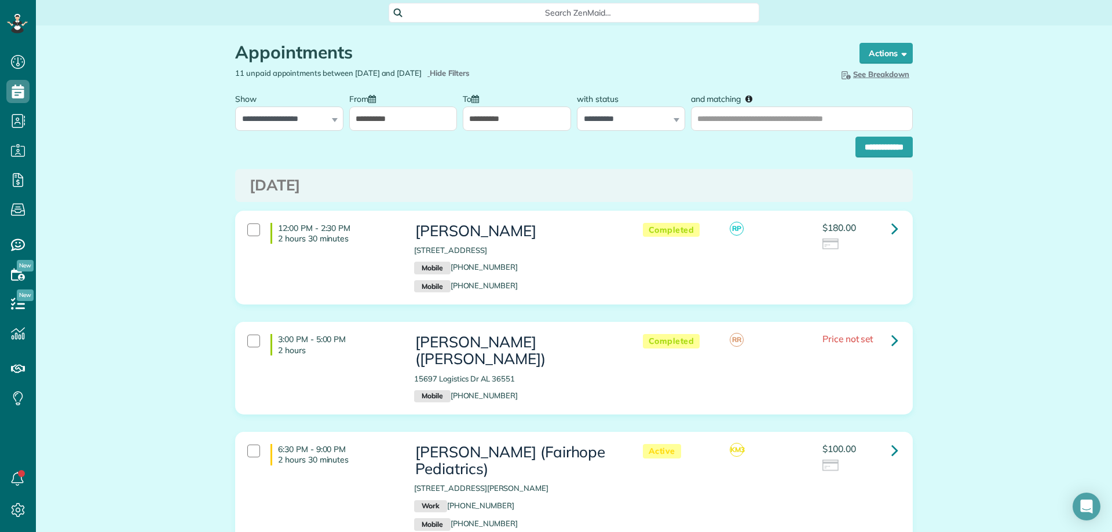
click at [389, 125] on input "**********" at bounding box center [403, 119] width 108 height 24
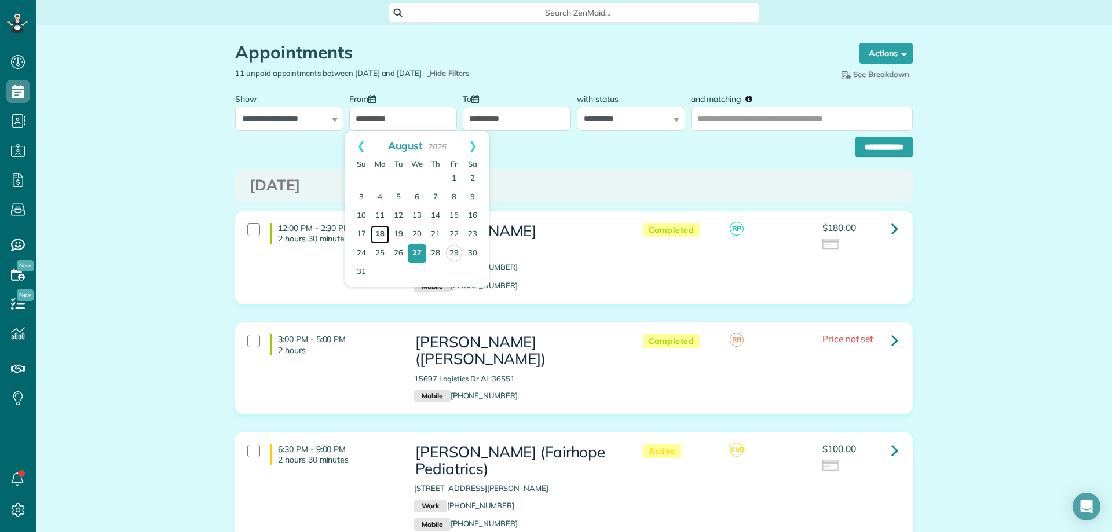
click at [385, 232] on link "18" at bounding box center [380, 234] width 19 height 19
type input "**********"
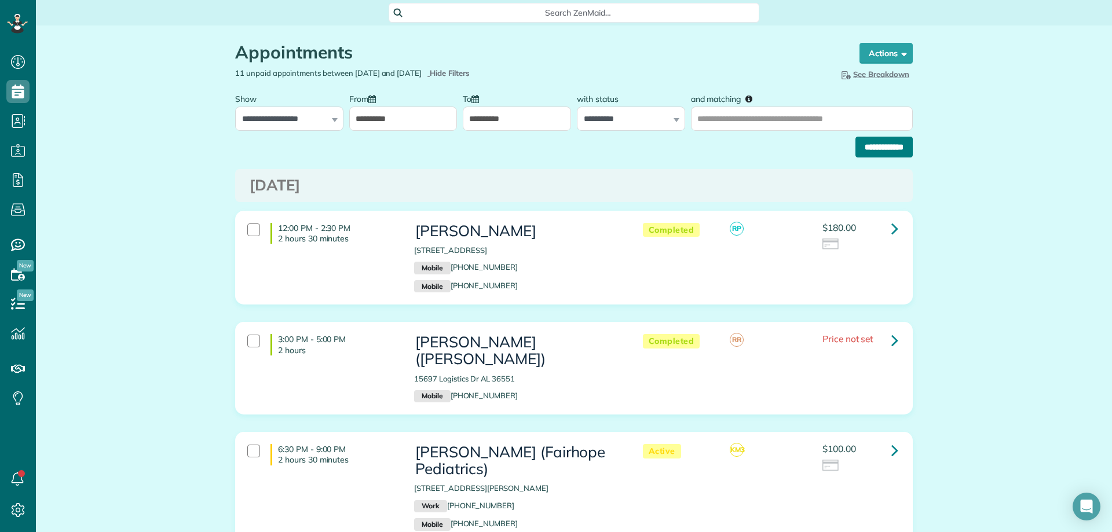
click at [855, 145] on input "**********" at bounding box center [883, 147] width 57 height 21
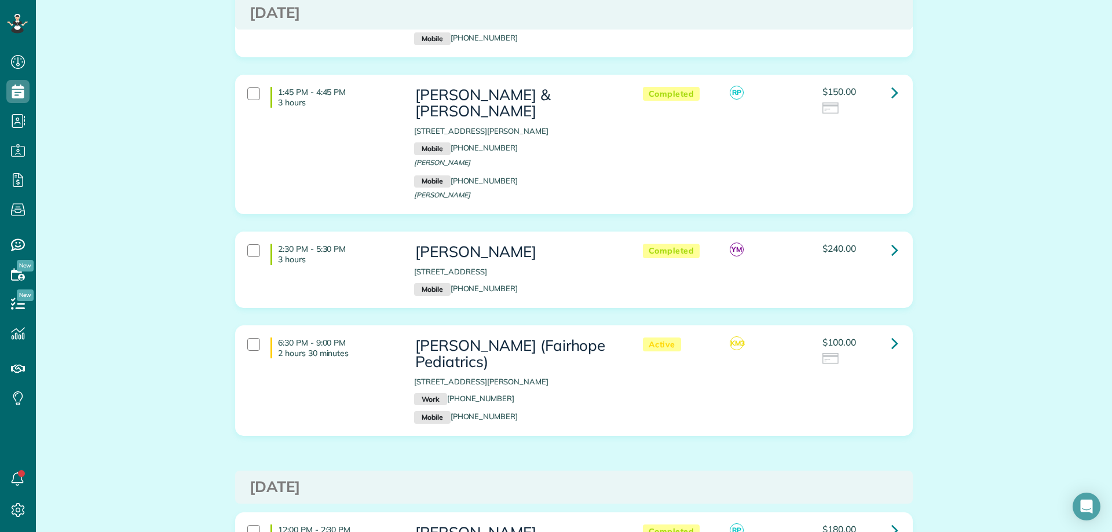
scroll to position [2548, 0]
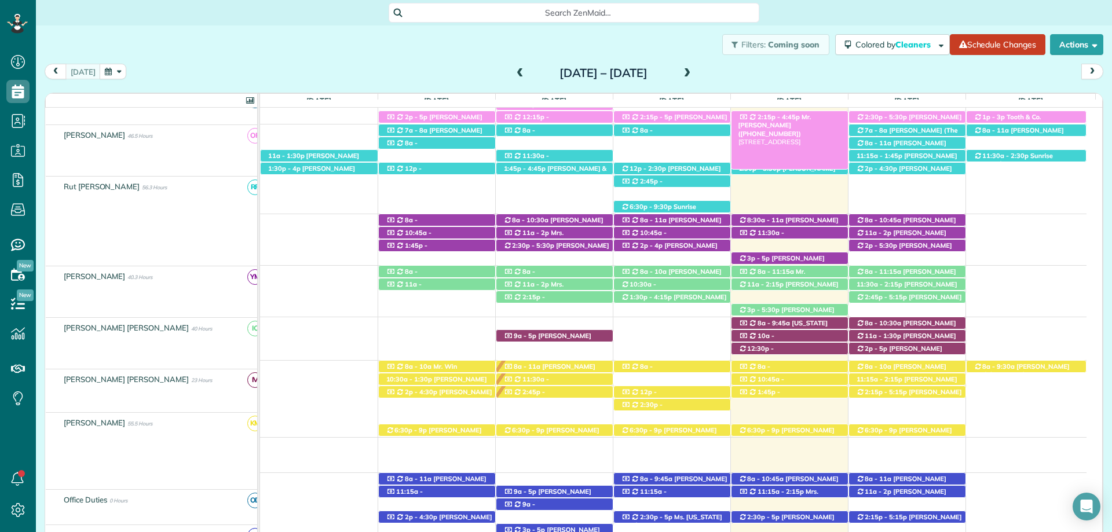
scroll to position [350, 0]
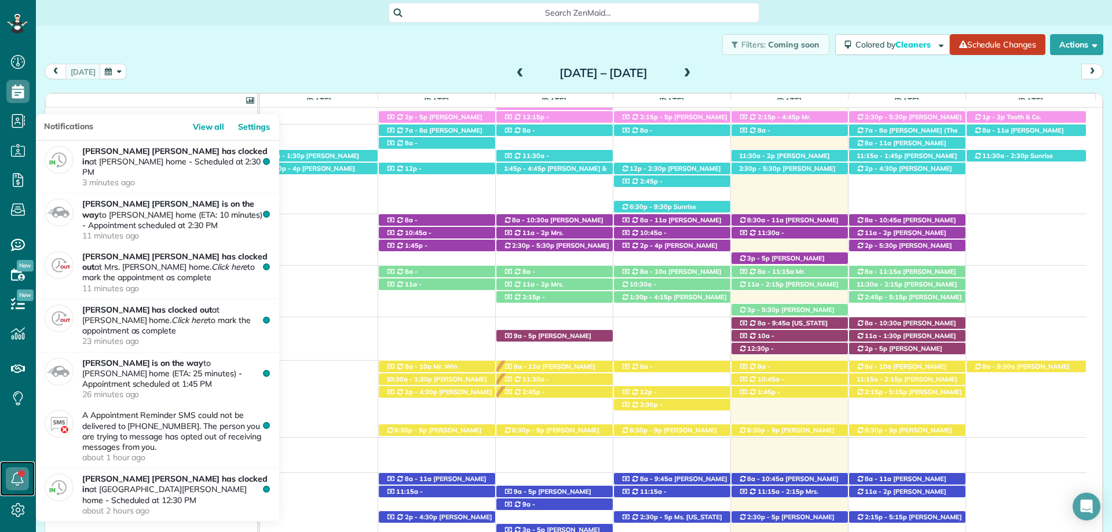
click at [22, 479] on icon at bounding box center [17, 478] width 23 height 23
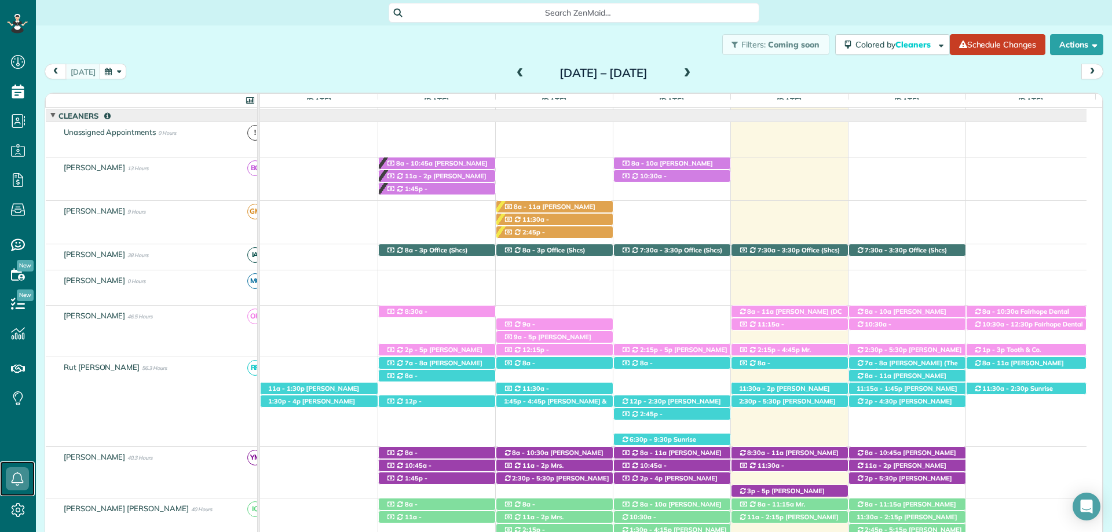
scroll to position [232, 0]
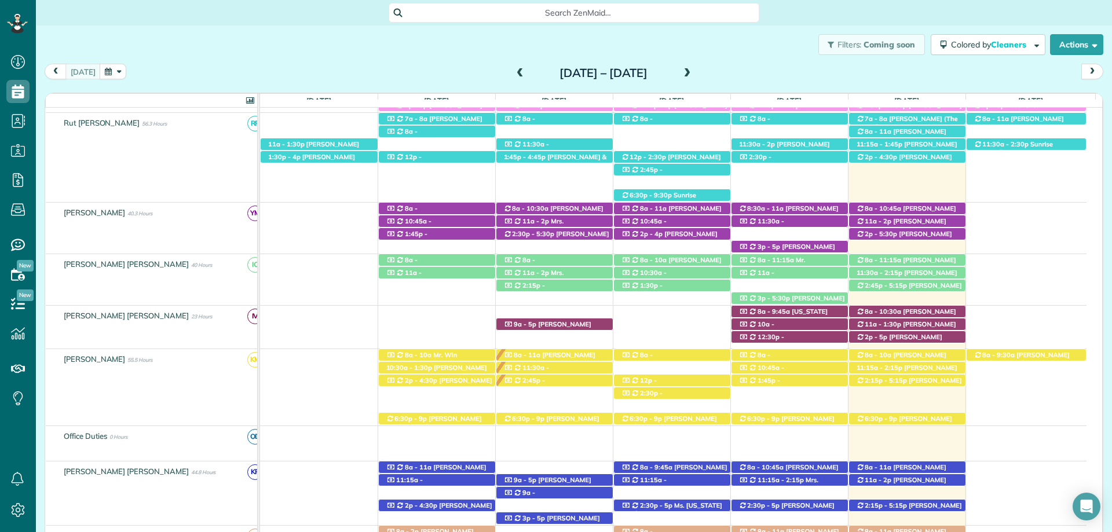
scroll to position [477, 0]
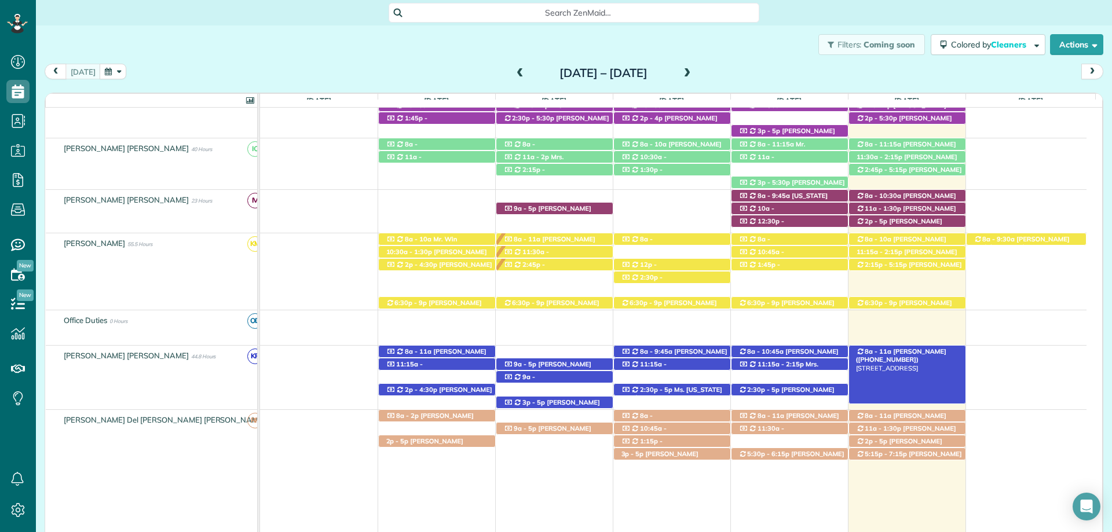
click at [902, 348] on div "8a - 11a Mr. Matt Limbaugh (+15732580167) 25613 Ravenwood Circle - Daphne, AL, …" at bounding box center [907, 352] width 116 height 12
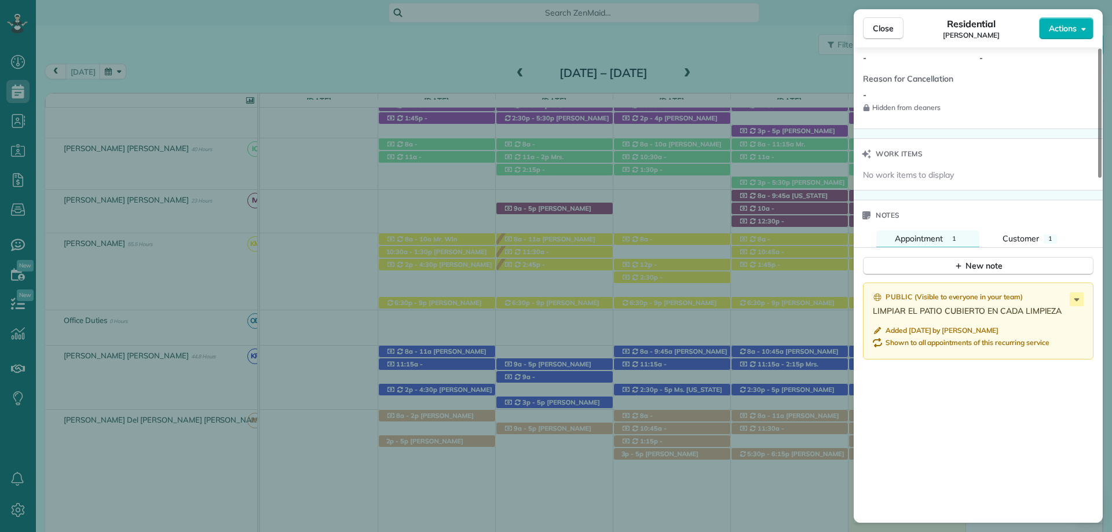
scroll to position [985, 0]
click at [1016, 231] on span "Customer" at bounding box center [1020, 234] width 36 height 10
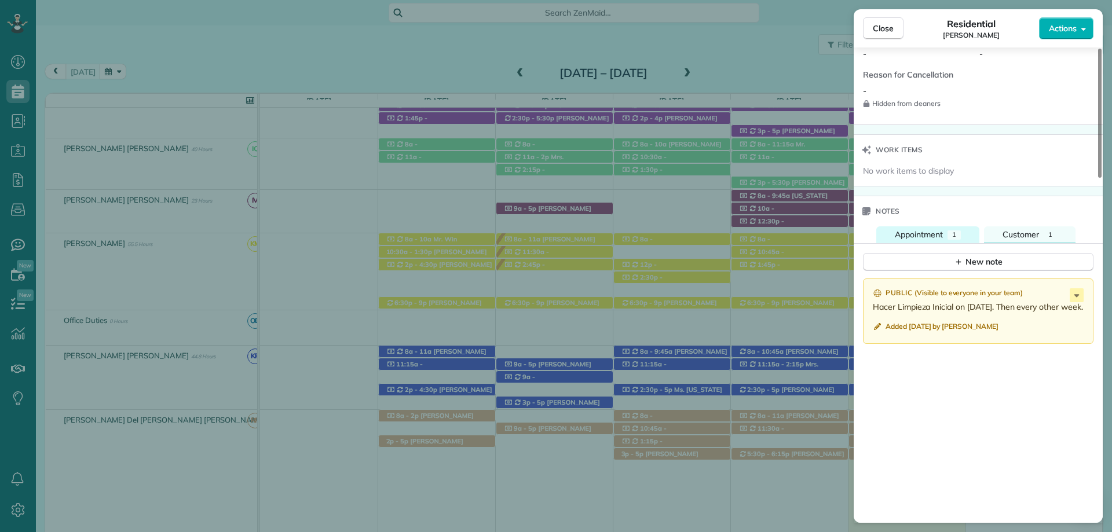
click at [927, 241] on button "Appointment 1" at bounding box center [927, 234] width 103 height 17
drag, startPoint x: 879, startPoint y: 24, endPoint x: 867, endPoint y: 2, distance: 24.4
click at [879, 24] on span "Close" at bounding box center [883, 29] width 21 height 12
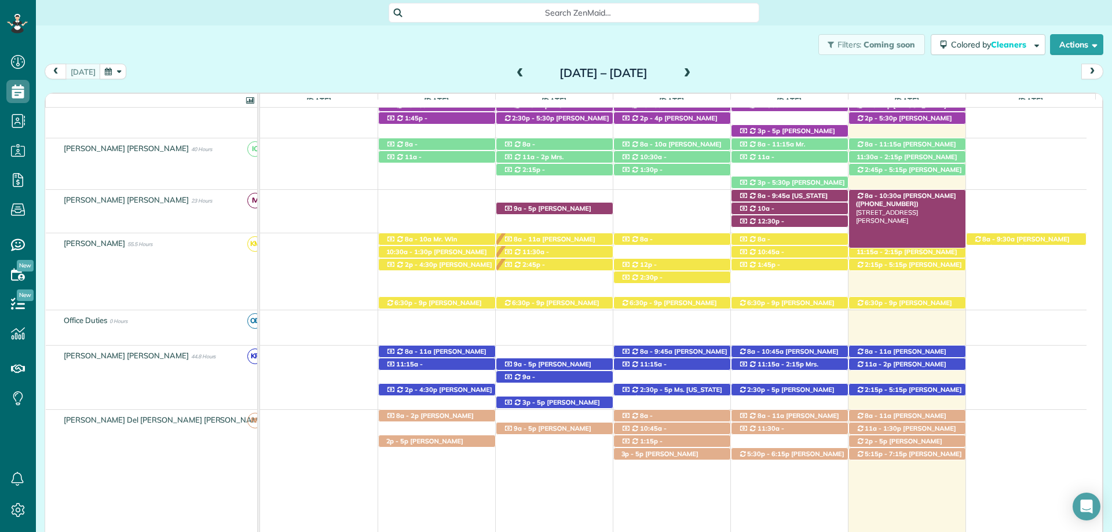
click at [897, 196] on span "[PERSON_NAME] ([PHONE_NUMBER])" at bounding box center [906, 200] width 100 height 16
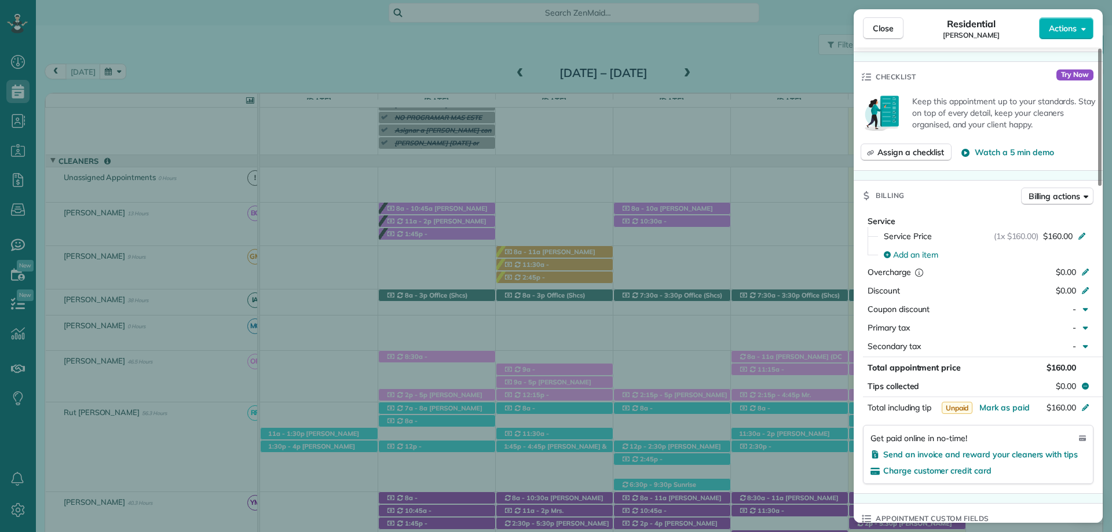
scroll to position [405, 0]
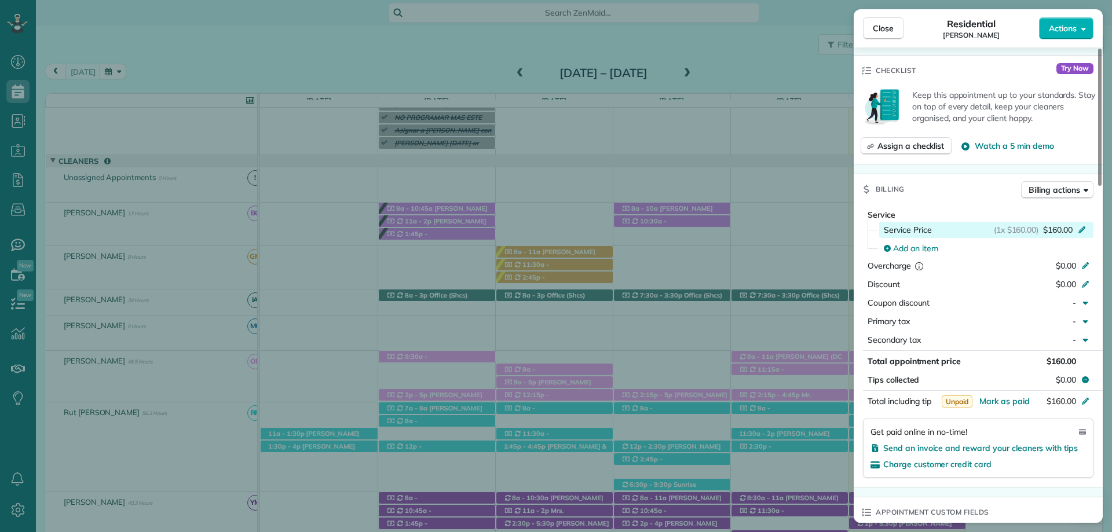
click at [1056, 223] on div "Service Price (1x $160.00) $160.00" at bounding box center [986, 230] width 214 height 16
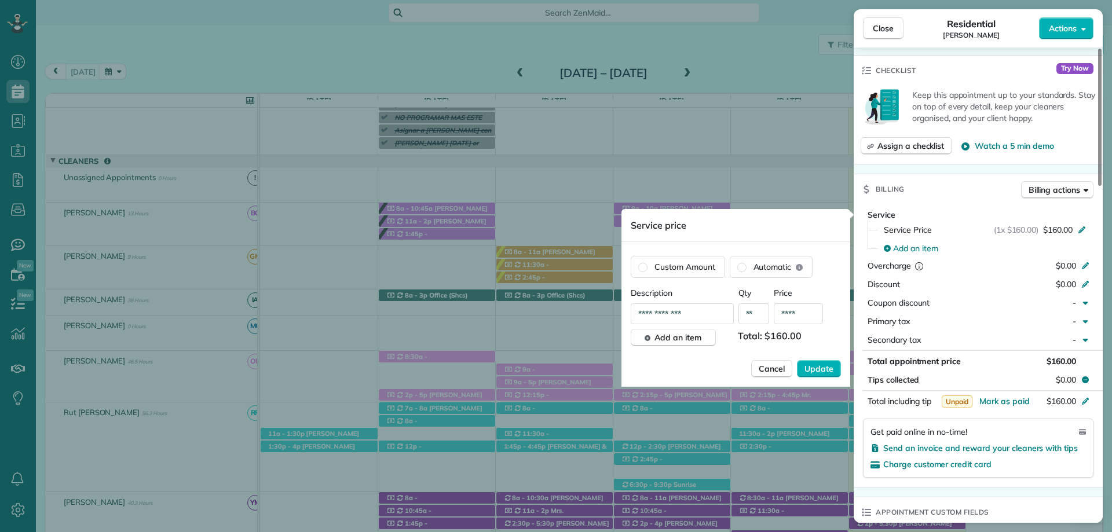
click at [796, 315] on input "****" at bounding box center [798, 313] width 49 height 21
type input "***"
click at [834, 367] on button "Update" at bounding box center [819, 368] width 44 height 17
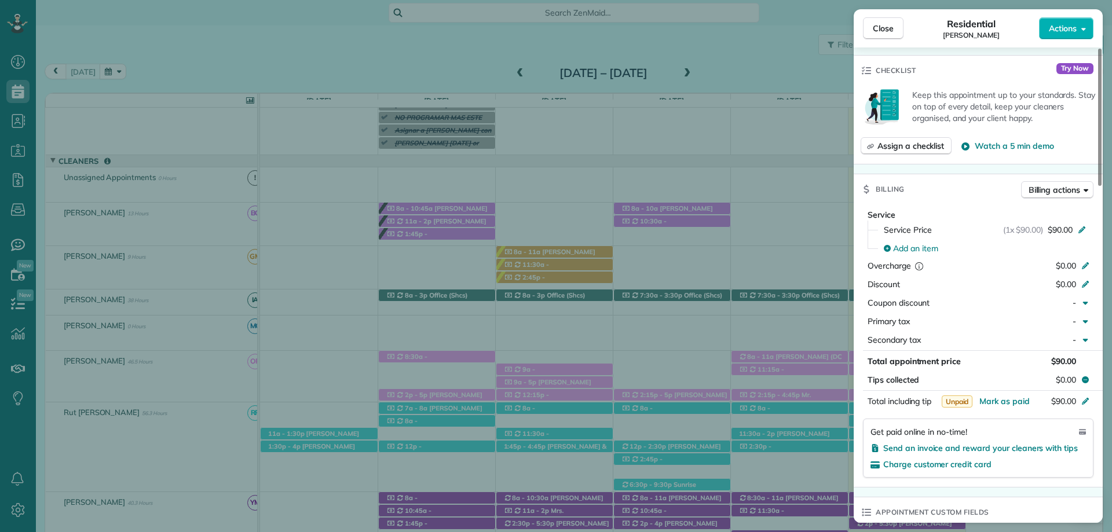
drag, startPoint x: 578, startPoint y: 59, endPoint x: 580, endPoint y: 49, distance: 10.7
click at [578, 59] on div "Close Residential [PERSON_NAME] Actions Status Active [PERSON_NAME] · Open prof…" at bounding box center [556, 266] width 1112 height 532
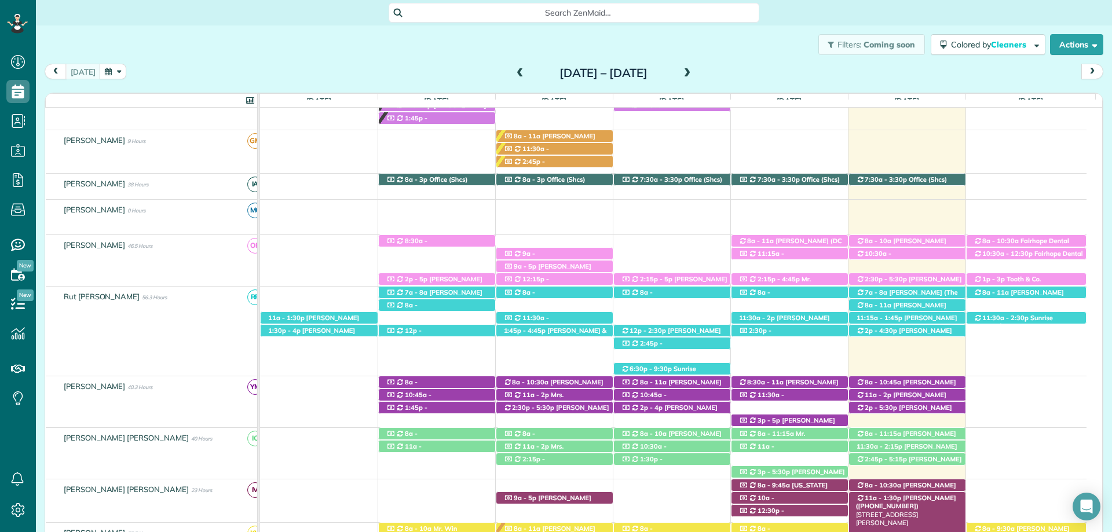
scroll to position [303, 0]
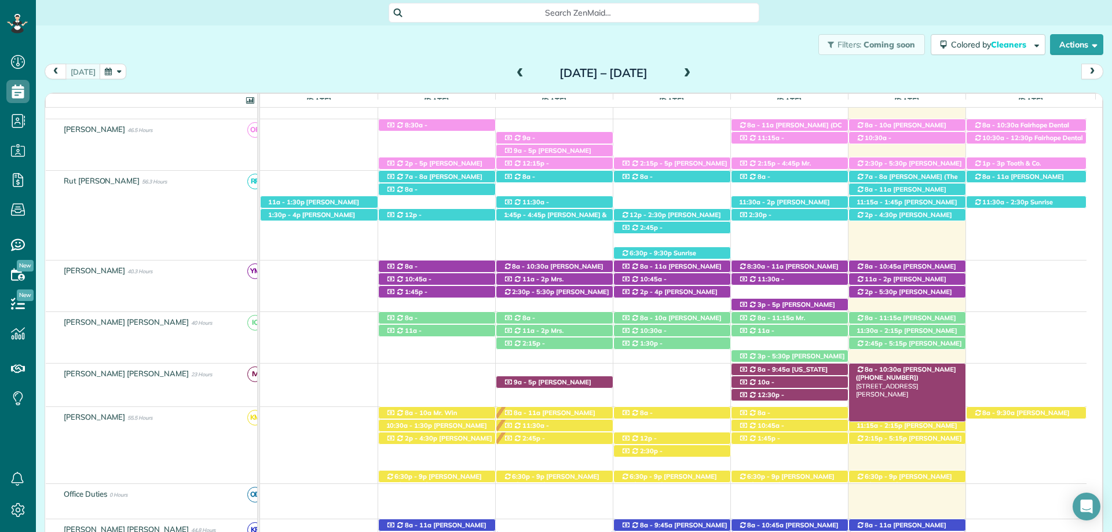
click at [915, 371] on span "[PERSON_NAME] ([PHONE_NUMBER])" at bounding box center [906, 373] width 100 height 16
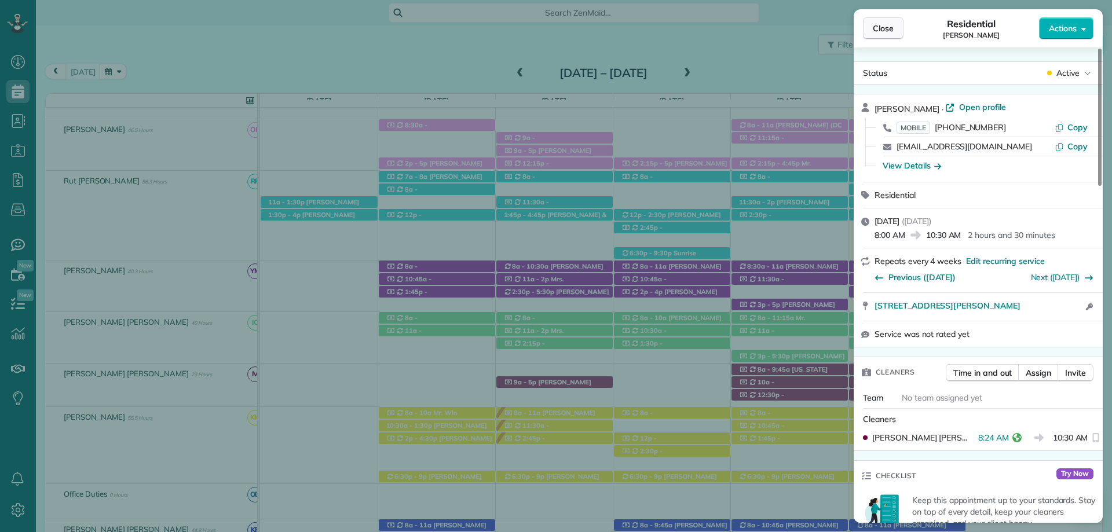
click at [879, 30] on span "Close" at bounding box center [883, 29] width 21 height 12
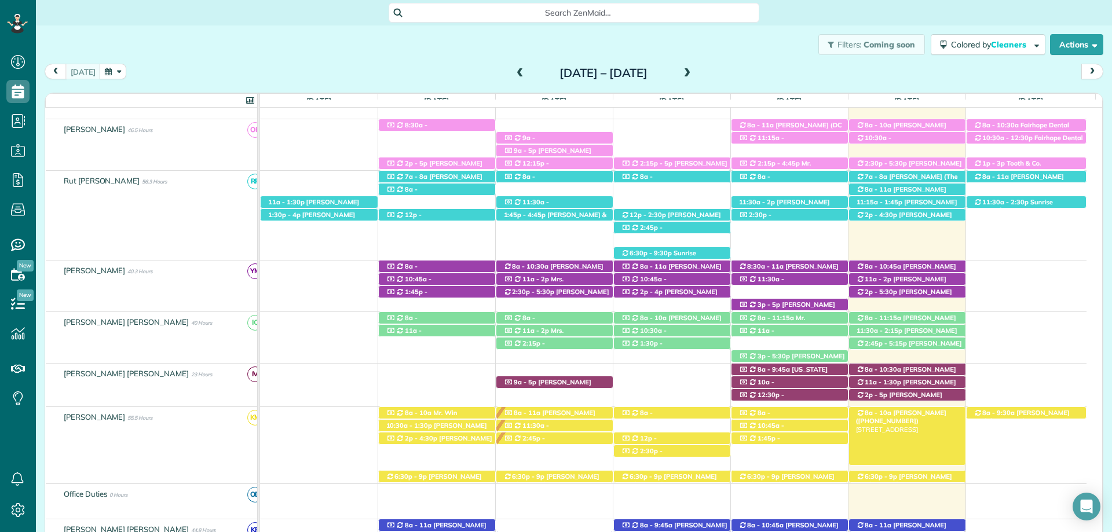
scroll to position [361, 0]
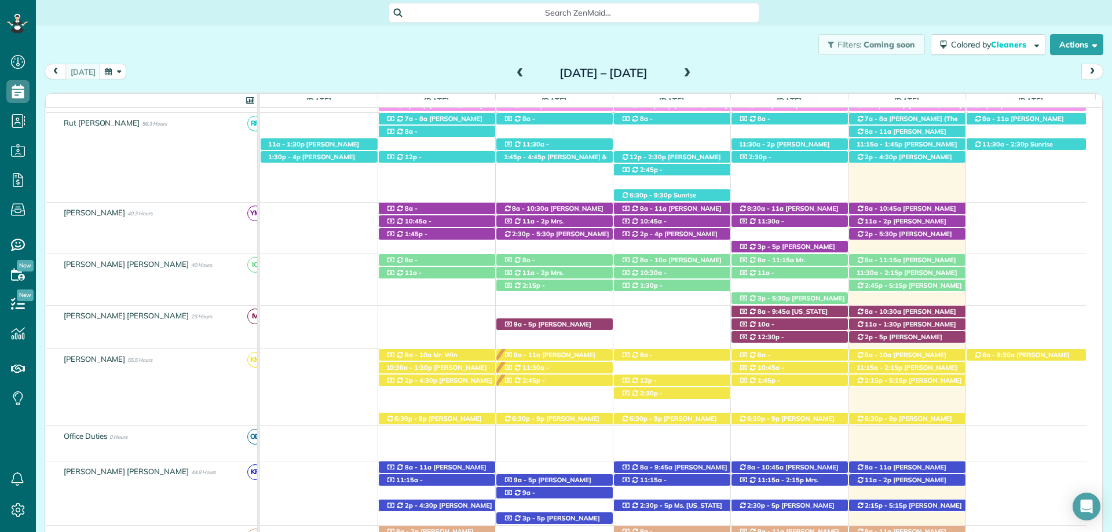
drag, startPoint x: 731, startPoint y: 74, endPoint x: 722, endPoint y: 76, distance: 9.6
click at [731, 75] on div "today Sunday Aug 24 – Saturday Aug 30, 2025" at bounding box center [574, 74] width 1059 height 21
click at [694, 76] on span at bounding box center [687, 73] width 13 height 10
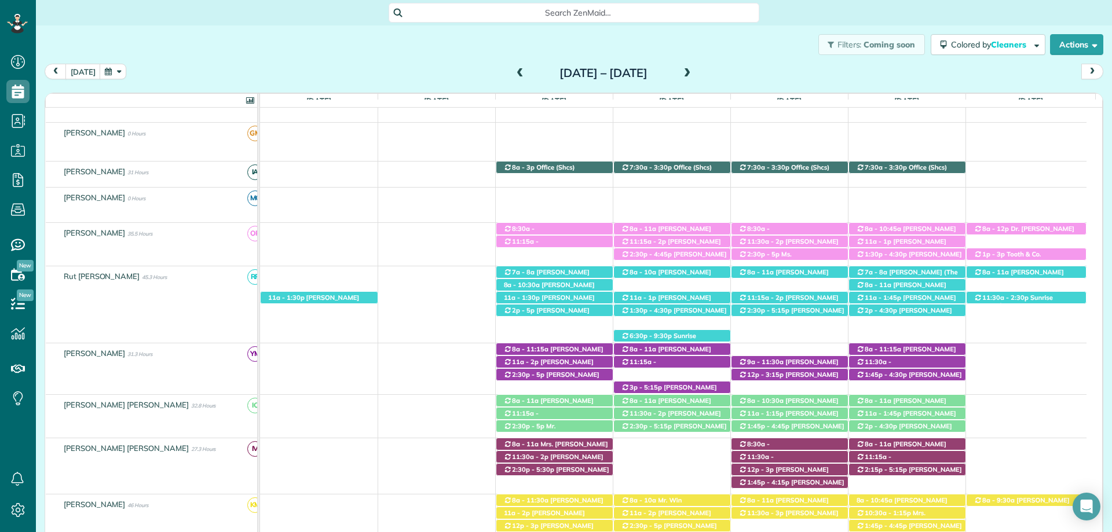
scroll to position [174, 0]
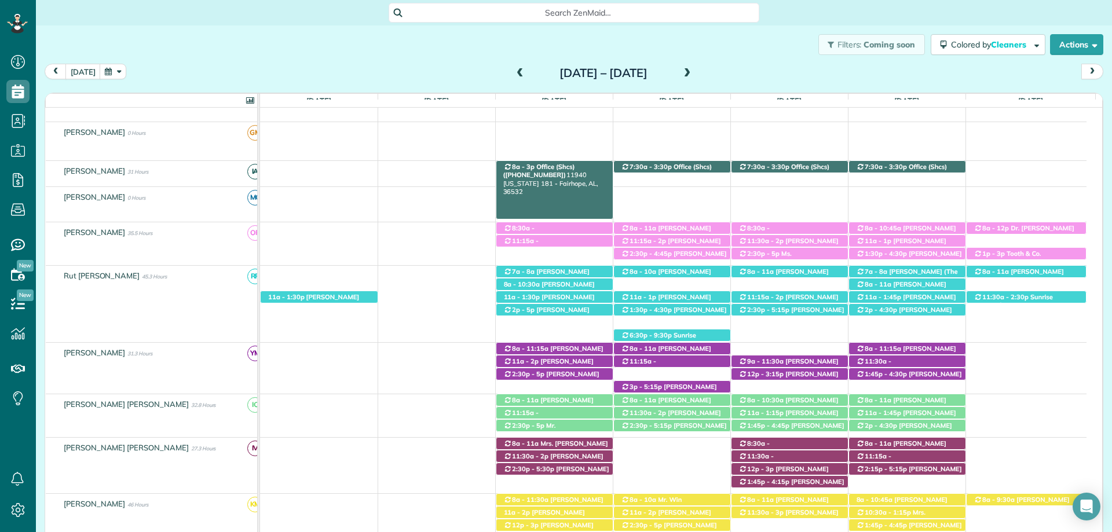
click at [528, 168] on span "8a - 3p" at bounding box center [523, 167] width 24 height 8
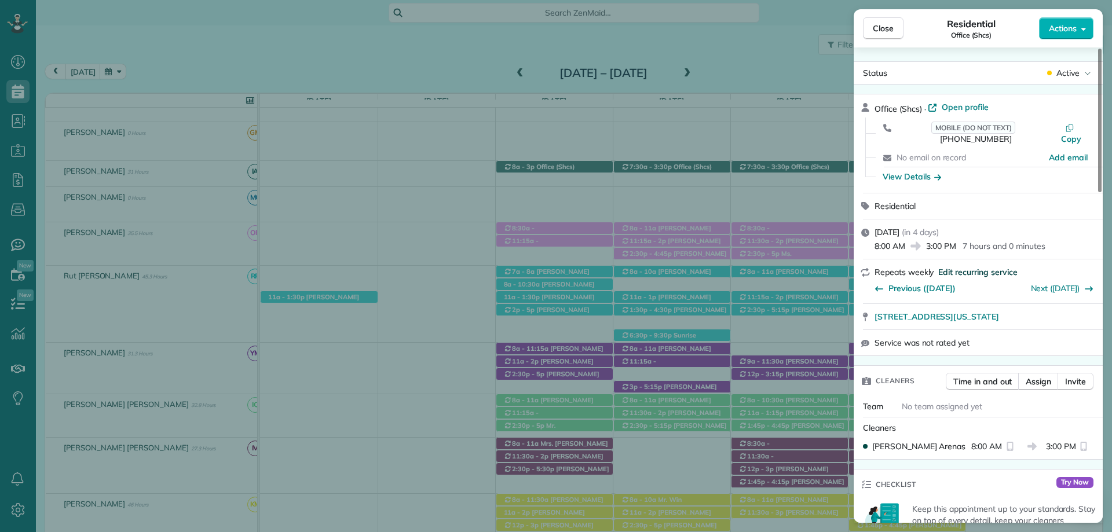
click at [993, 266] on span "Edit recurring service" at bounding box center [977, 272] width 79 height 12
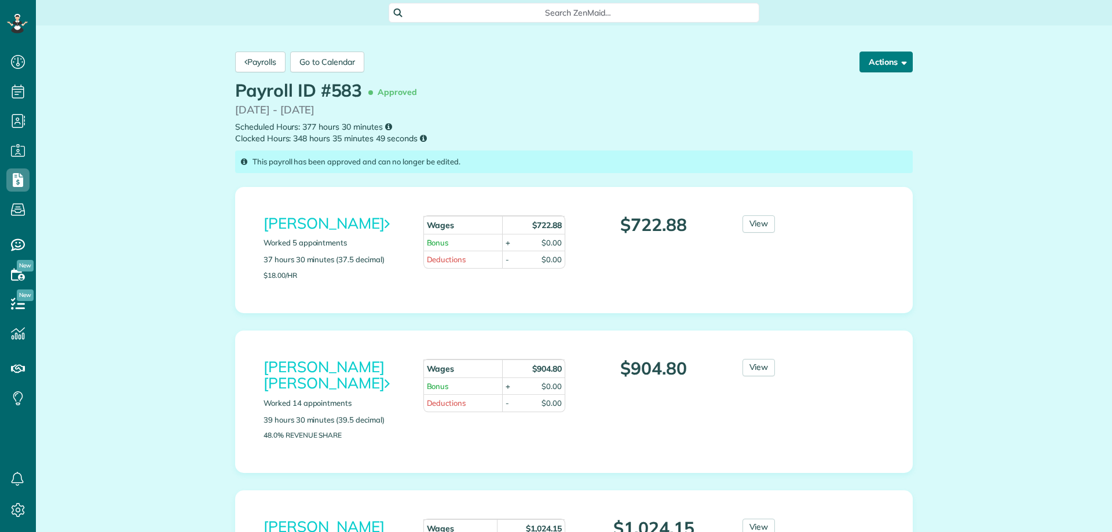
scroll to position [5, 5]
click at [883, 60] on button "Actions" at bounding box center [885, 62] width 53 height 21
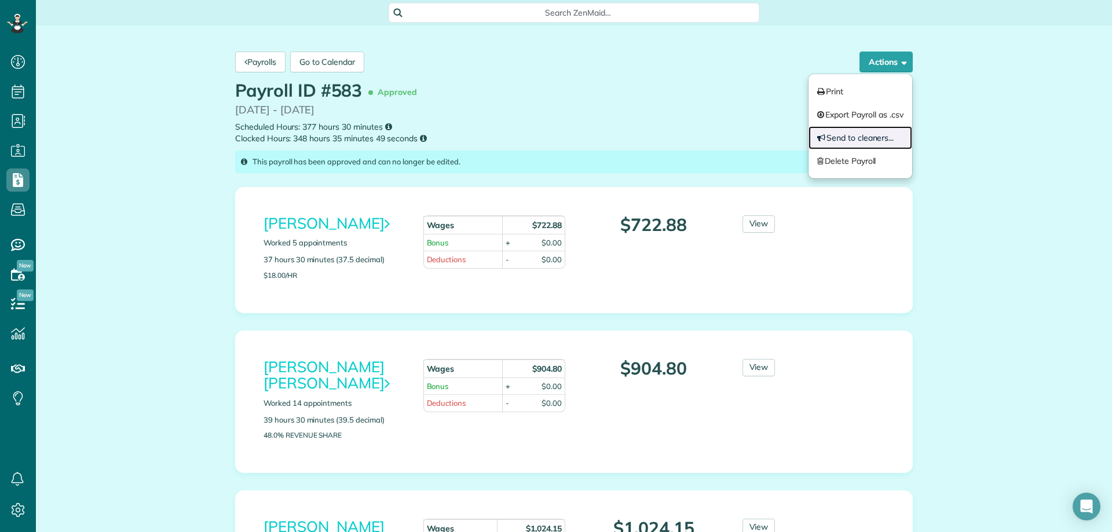
click at [873, 140] on link "Send to cleaners..." at bounding box center [860, 137] width 104 height 23
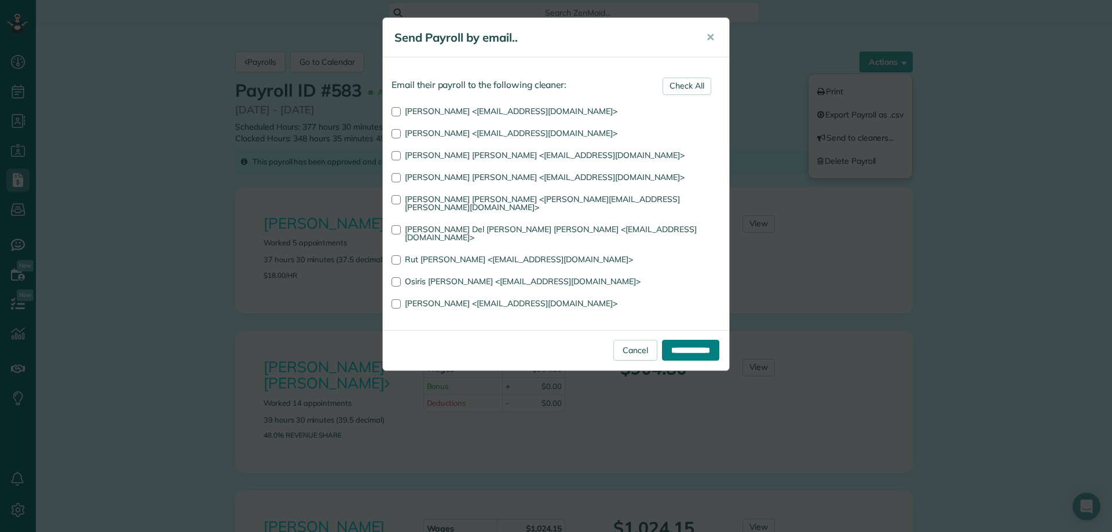
click at [686, 340] on input "**********" at bounding box center [690, 350] width 57 height 21
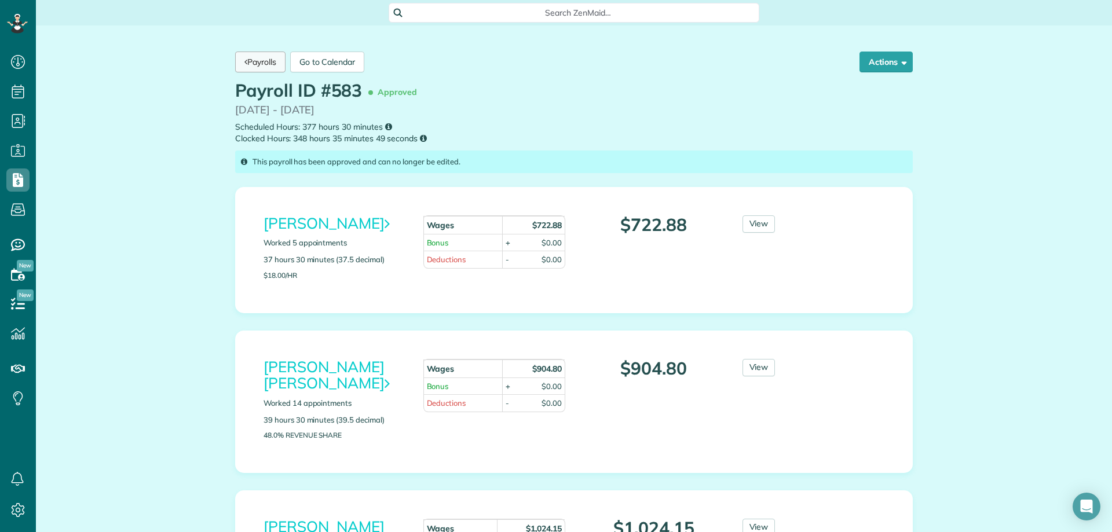
click at [259, 63] on link "Payrolls" at bounding box center [260, 62] width 50 height 21
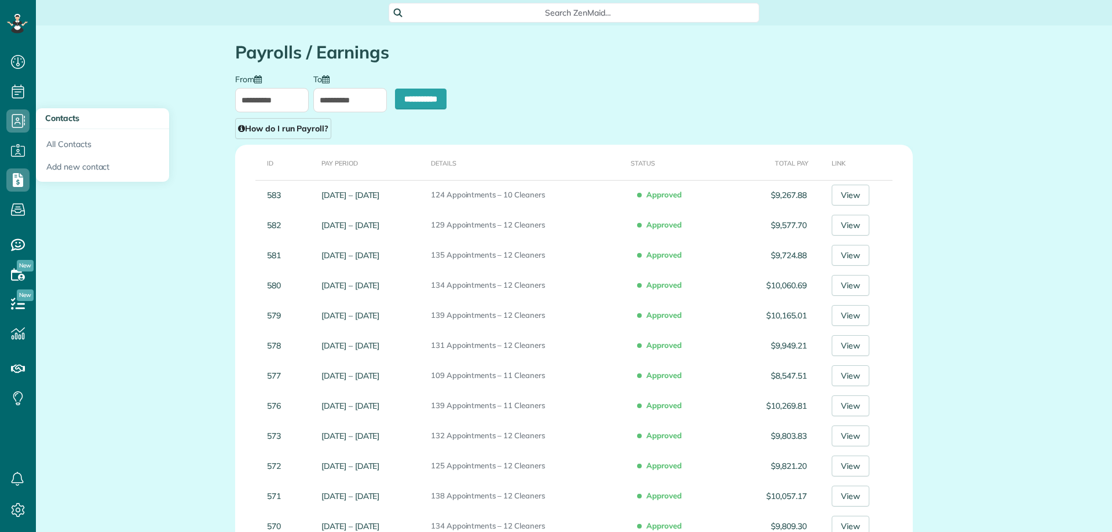
scroll to position [5, 5]
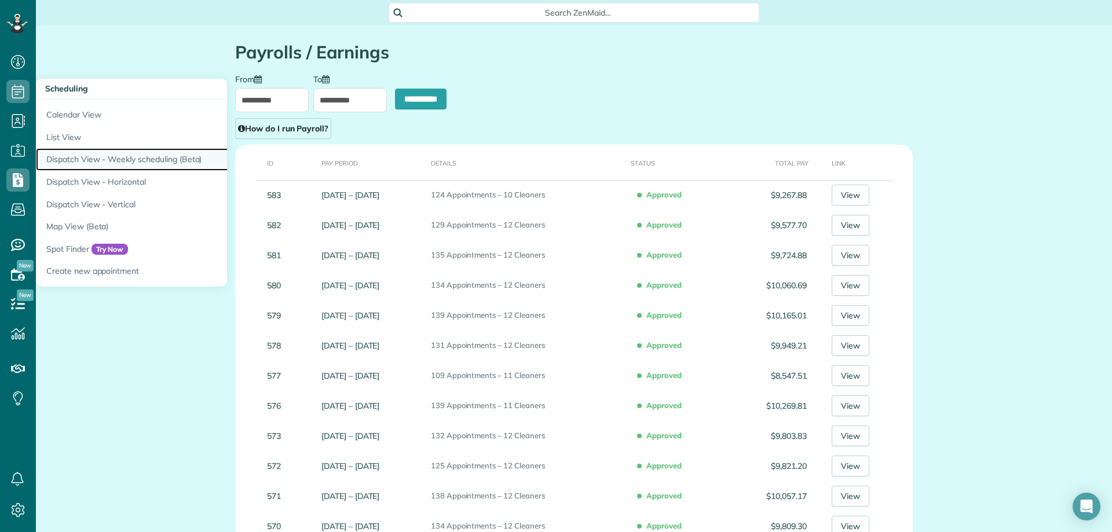
click at [105, 150] on link "Dispatch View - Weekly scheduling (Beta)" at bounding box center [181, 159] width 290 height 23
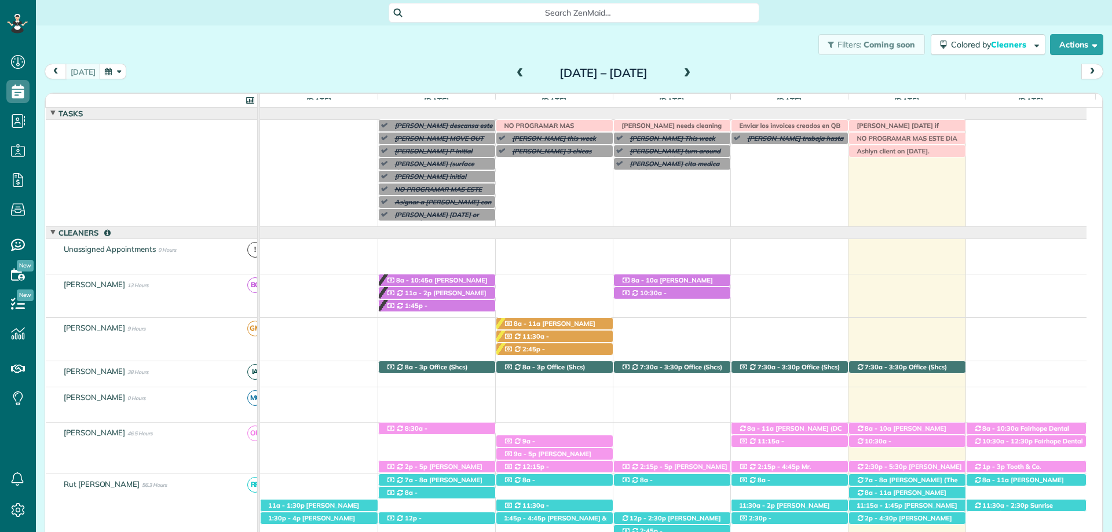
scroll to position [72, 0]
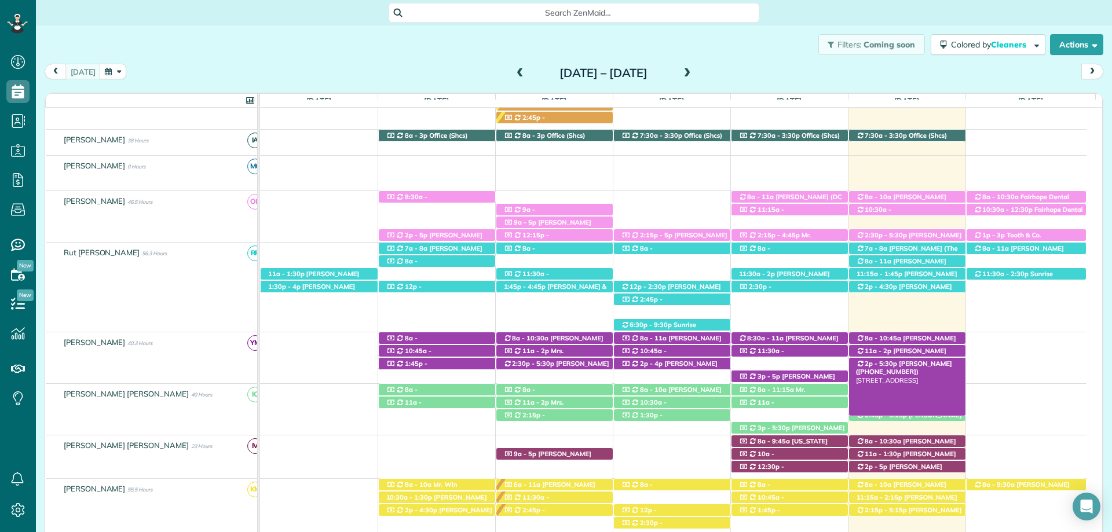
scroll to position [290, 0]
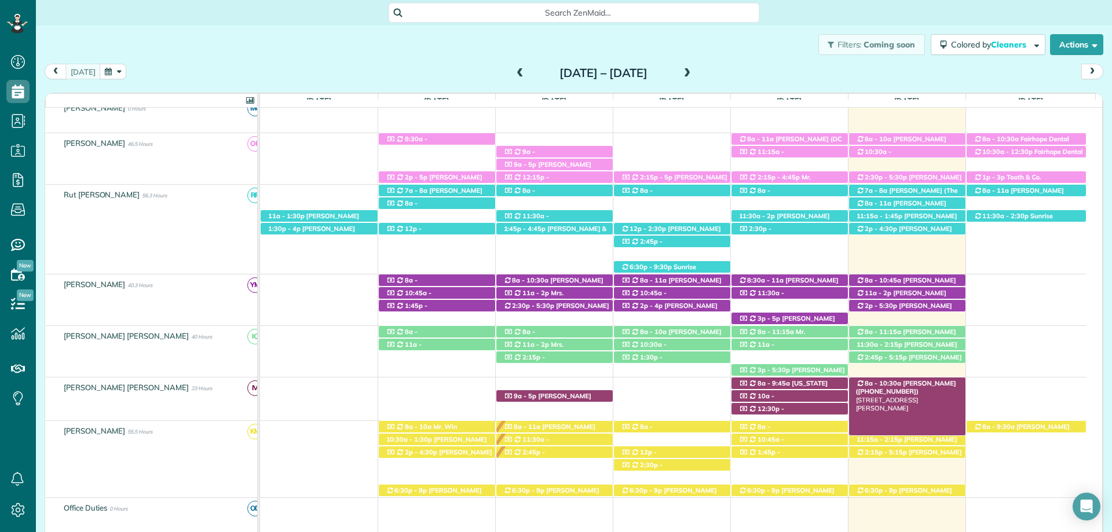
click at [936, 383] on span "Caroline Byars (+12516541881)" at bounding box center [906, 387] width 100 height 16
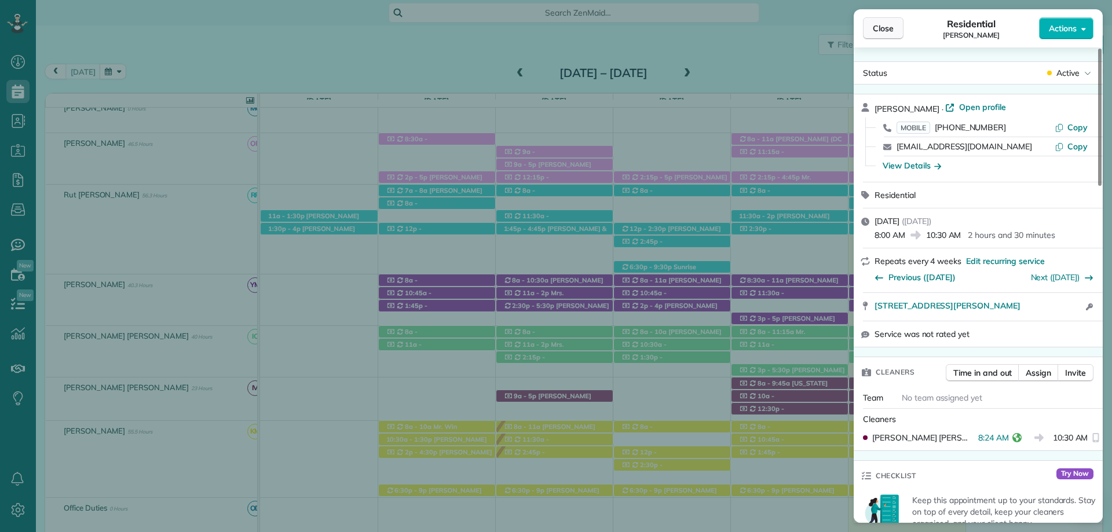
click at [882, 28] on span "Close" at bounding box center [883, 29] width 21 height 12
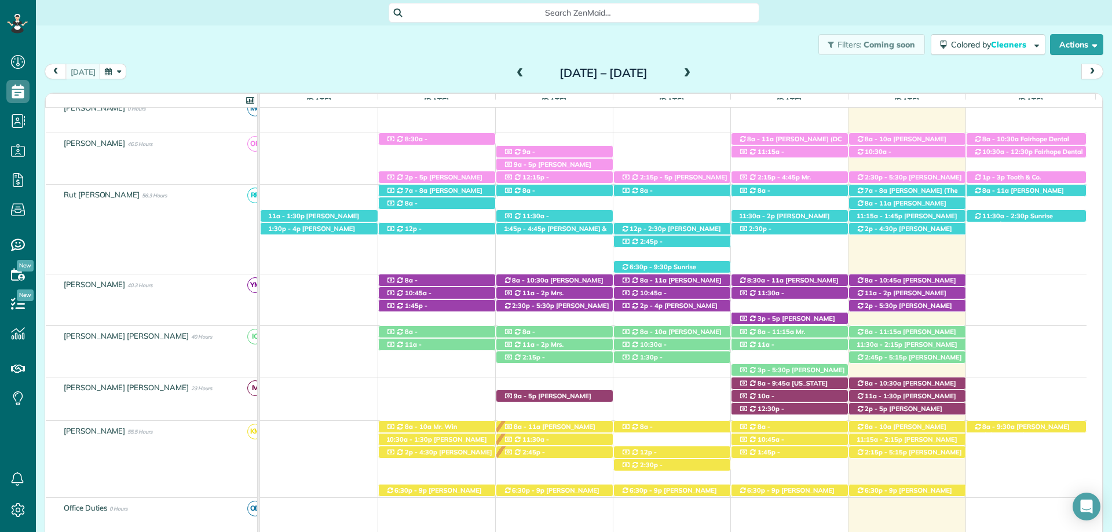
scroll to position [347, 0]
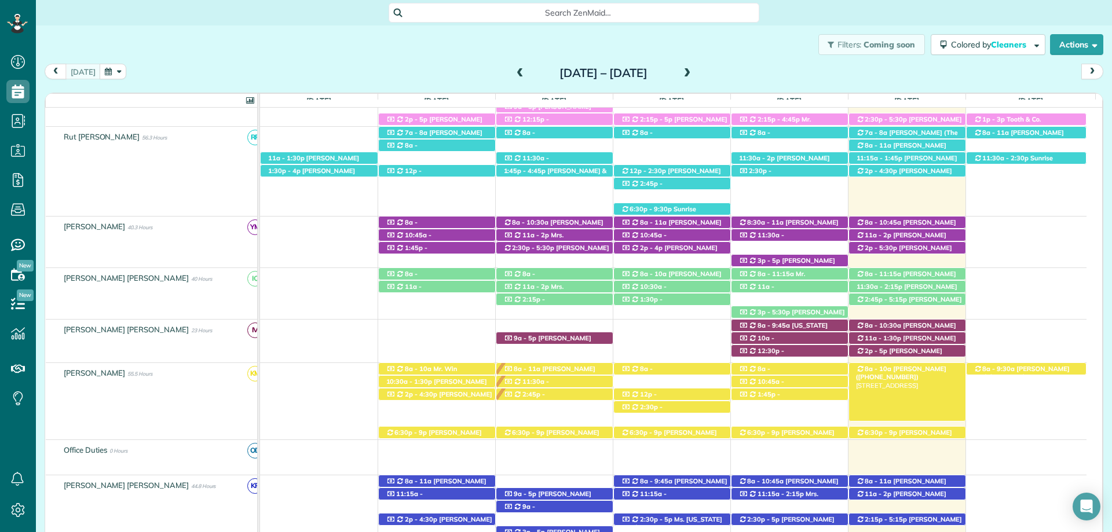
click at [909, 369] on span "Martha Miller (+12512755769)" at bounding box center [901, 373] width 90 height 16
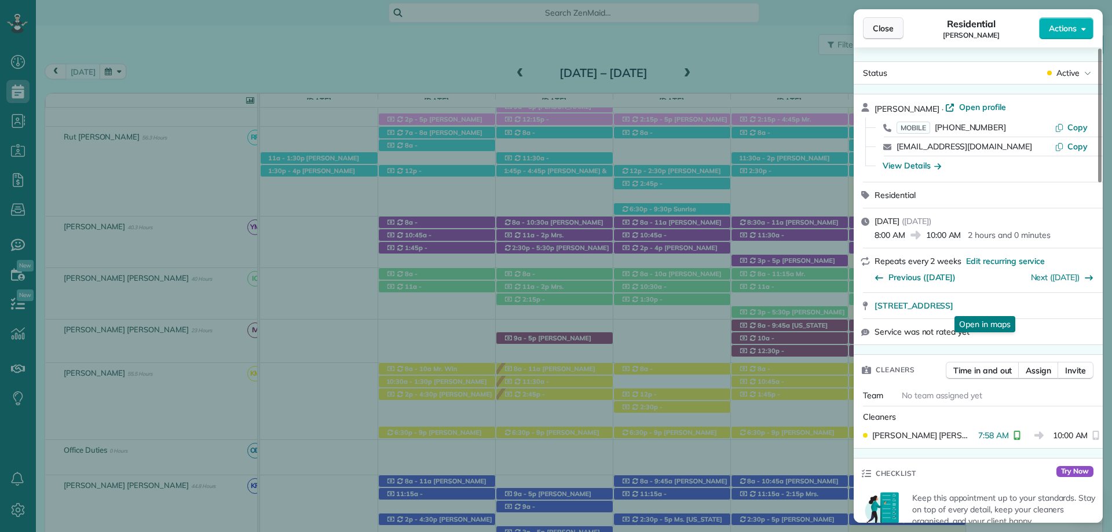
click at [880, 32] on span "Close" at bounding box center [883, 29] width 21 height 12
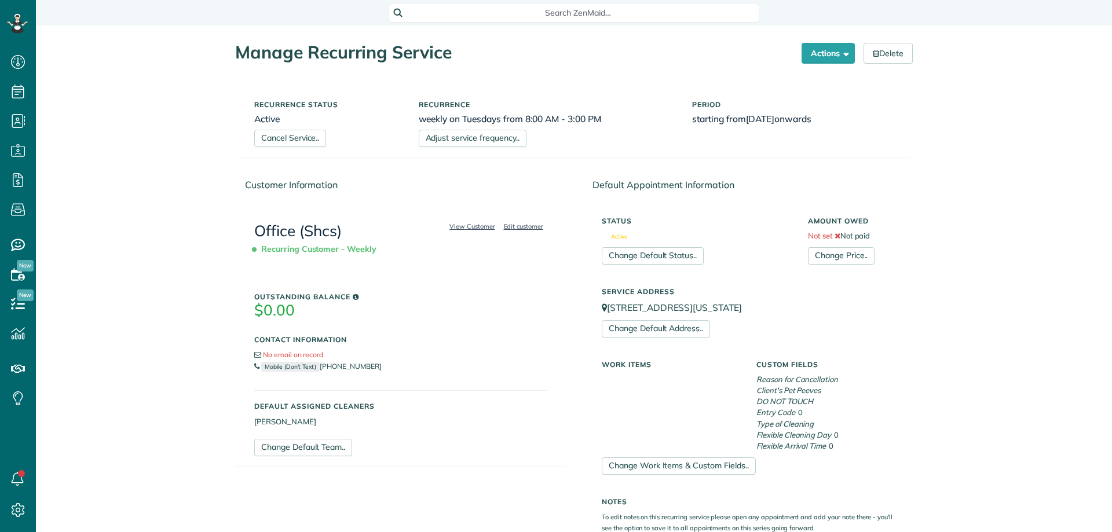
scroll to position [5, 5]
click at [471, 132] on link "Adjust service frequency.." at bounding box center [473, 138] width 108 height 17
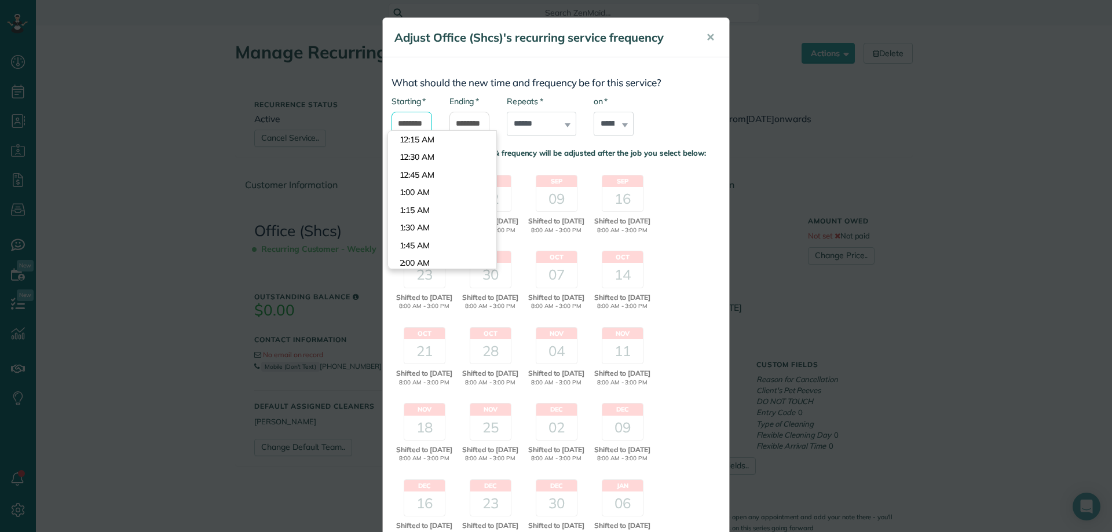
click at [403, 122] on input "*******" at bounding box center [411, 124] width 41 height 24
click at [423, 178] on body "Dashboard Scheduling Calendar View List View Dispatch View - Weekly scheduling …" at bounding box center [556, 266] width 1112 height 532
type input "*******"
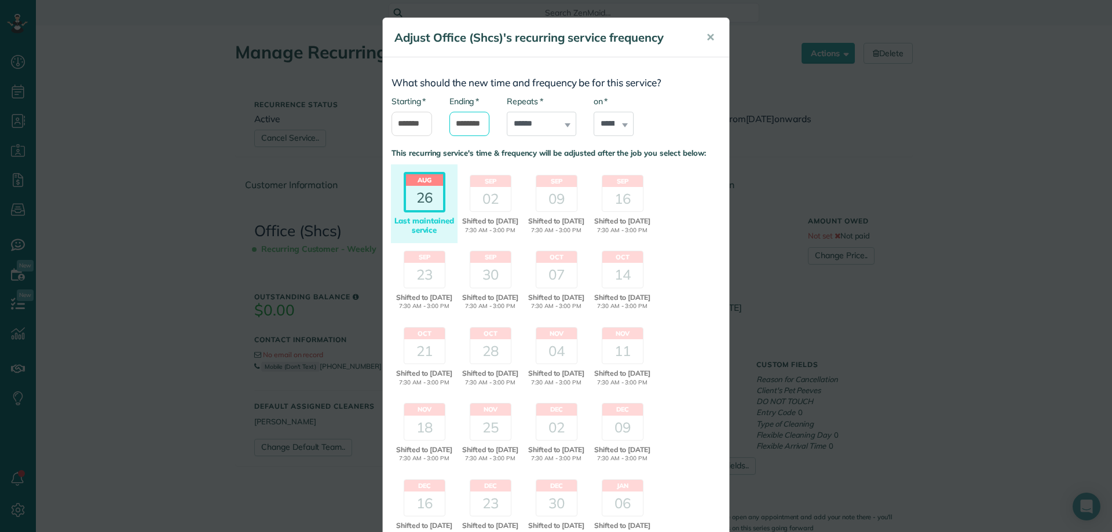
click at [459, 125] on input "*******" at bounding box center [469, 124] width 41 height 24
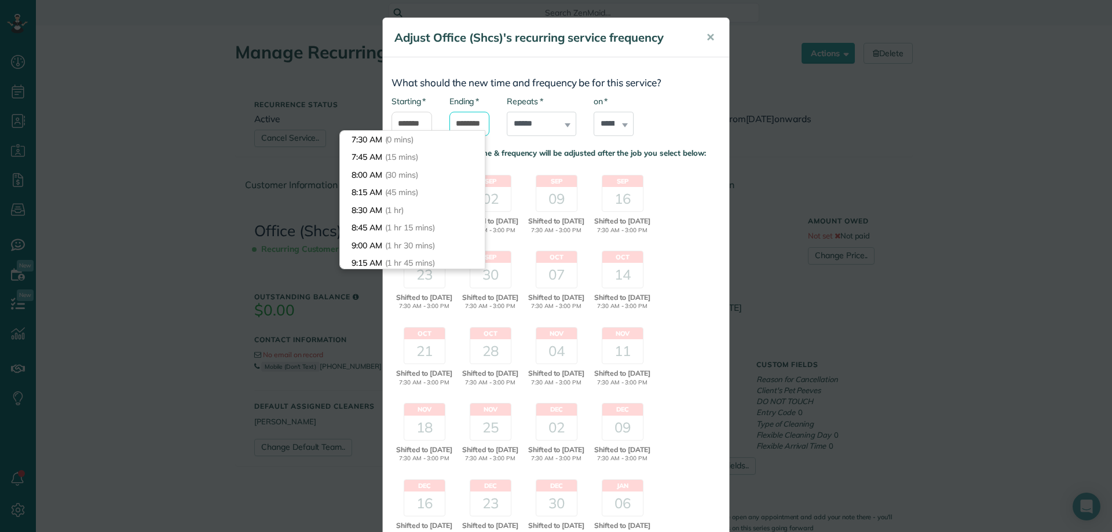
scroll to position [513, 0]
click at [427, 194] on body "Dashboard Scheduling Calendar View List View Dispatch View - Weekly scheduling …" at bounding box center [556, 266] width 1112 height 532
type input "*******"
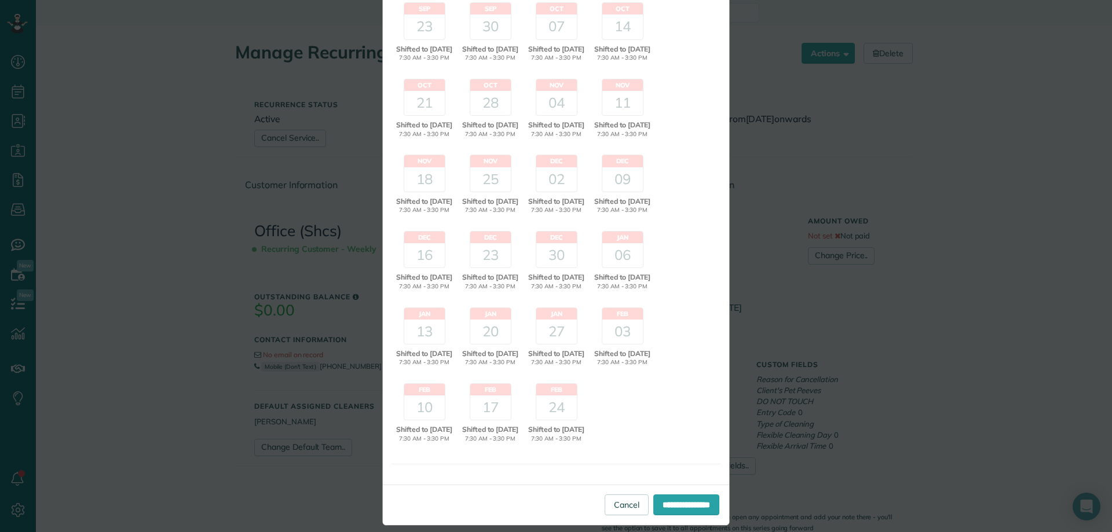
scroll to position [290, 0]
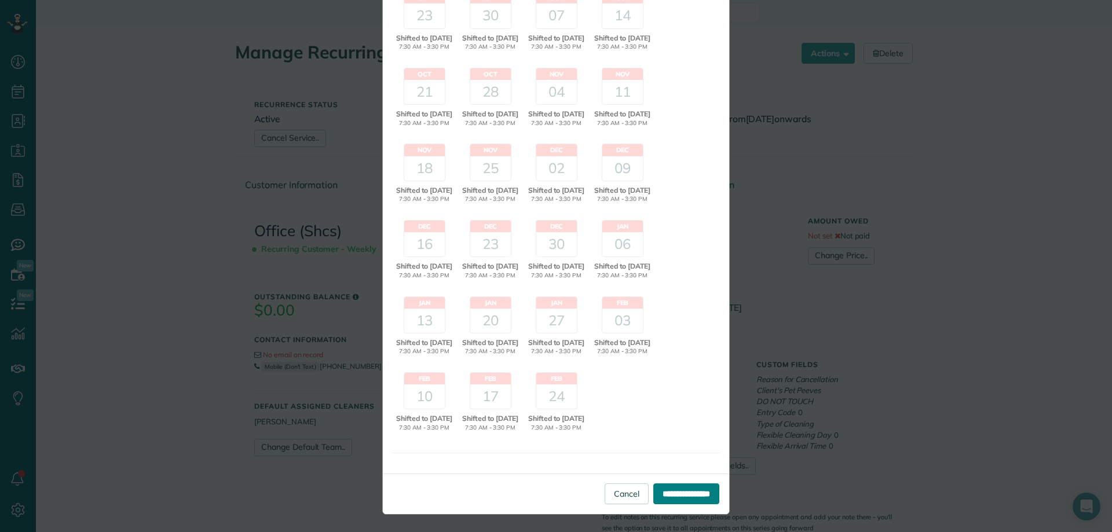
click at [690, 496] on input "**********" at bounding box center [686, 494] width 66 height 21
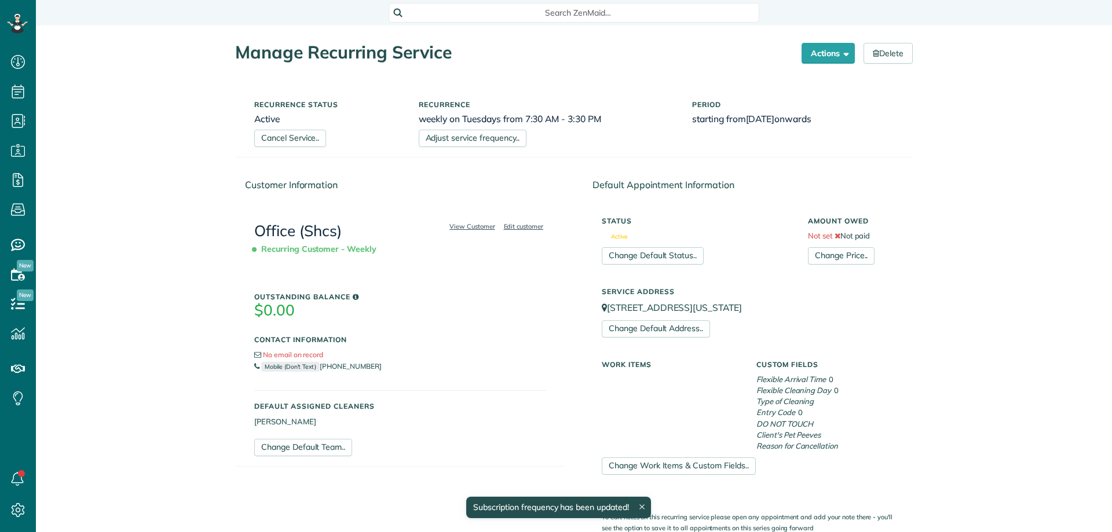
scroll to position [5, 5]
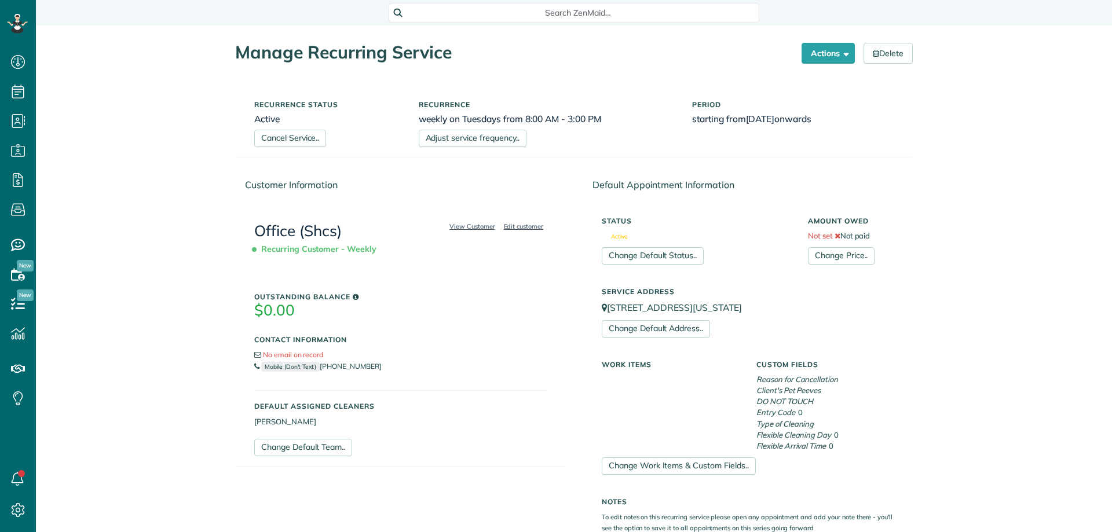
scroll to position [5, 5]
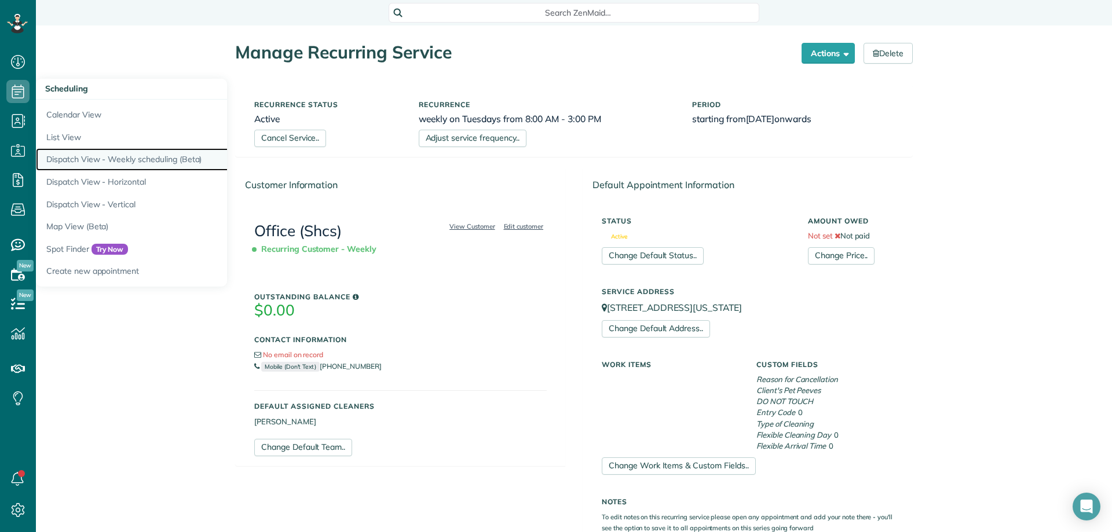
click at [143, 159] on link "Dispatch View - Weekly scheduling (Beta)" at bounding box center [181, 159] width 290 height 23
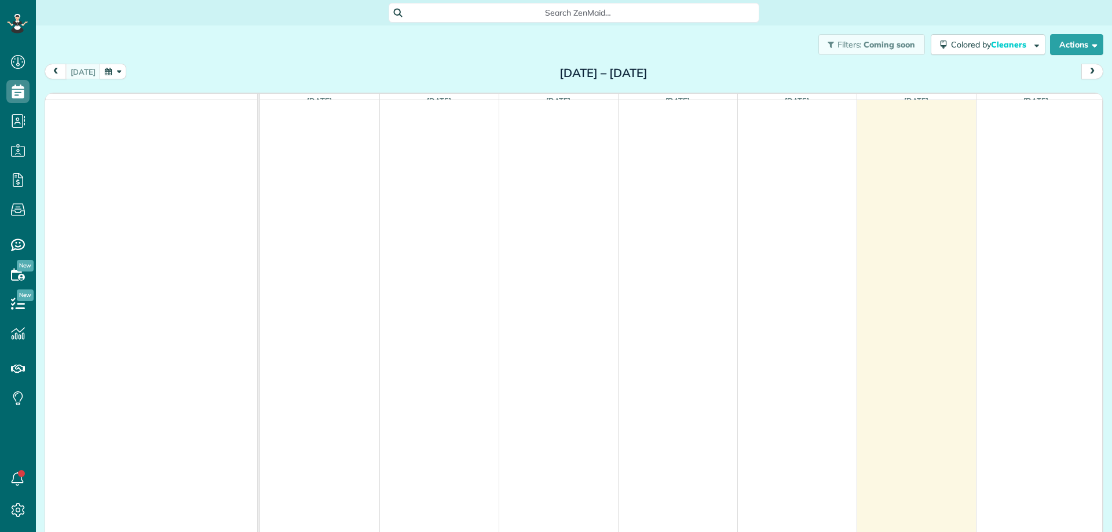
scroll to position [5, 5]
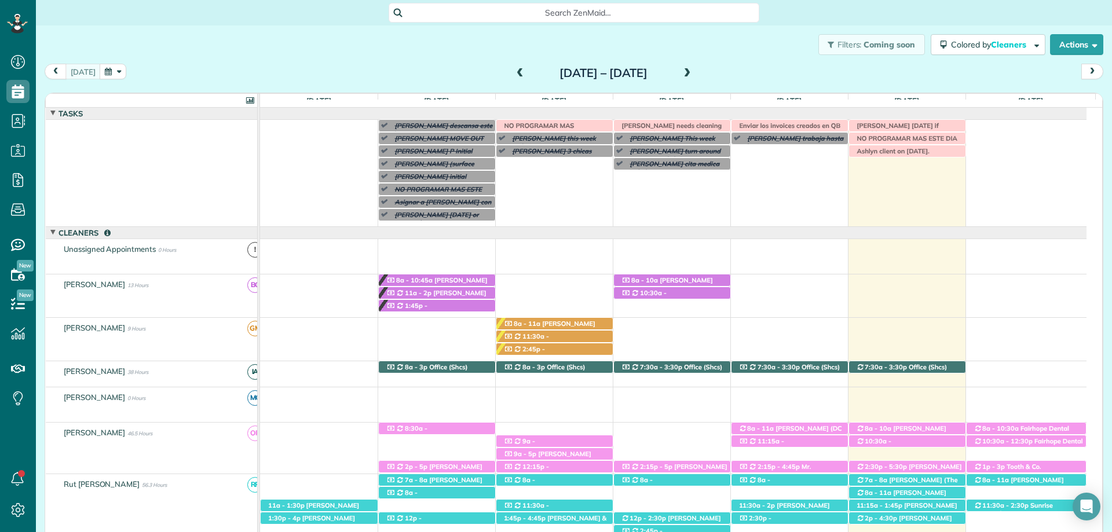
click at [694, 74] on span at bounding box center [687, 73] width 13 height 10
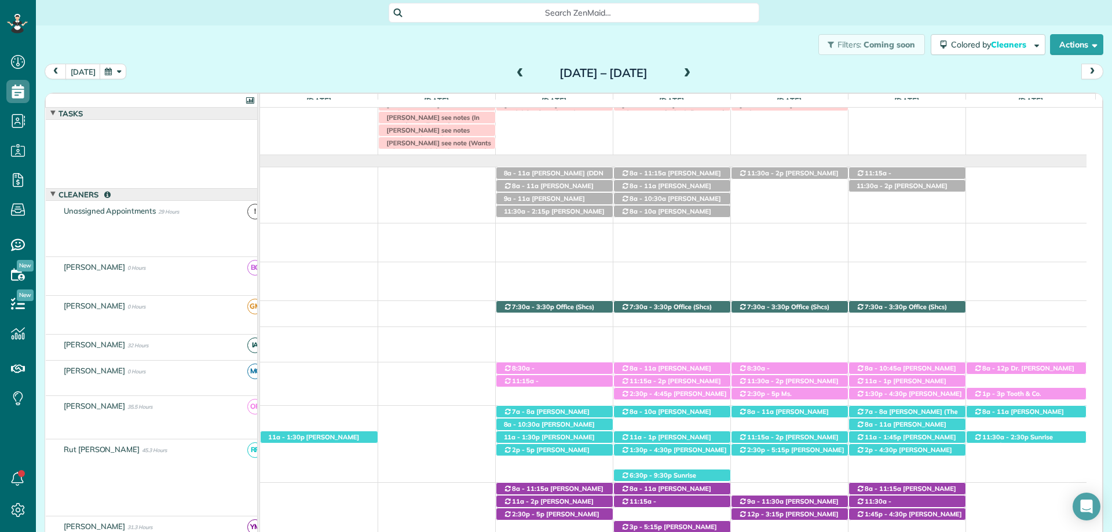
scroll to position [34, 0]
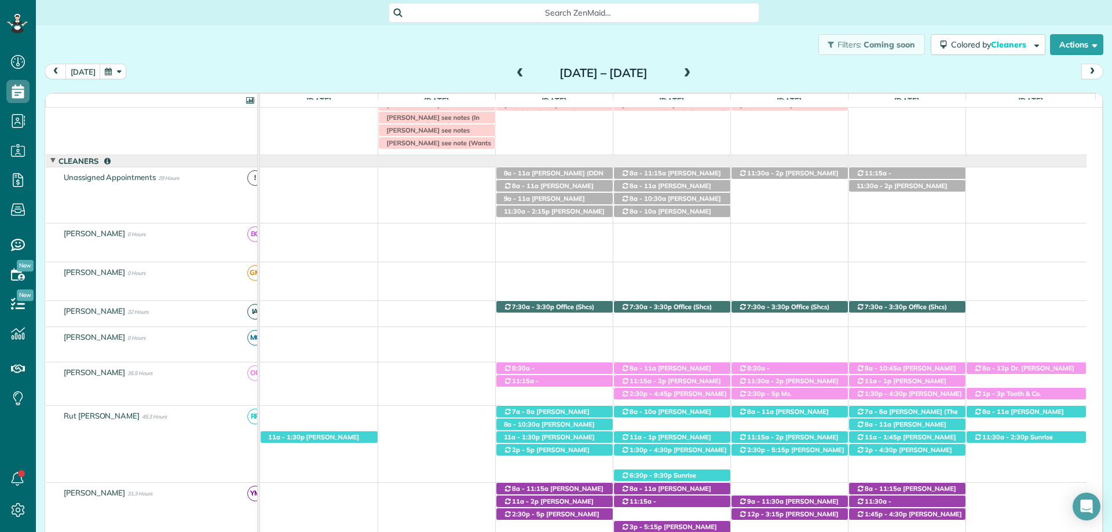
click at [694, 73] on span at bounding box center [687, 73] width 13 height 10
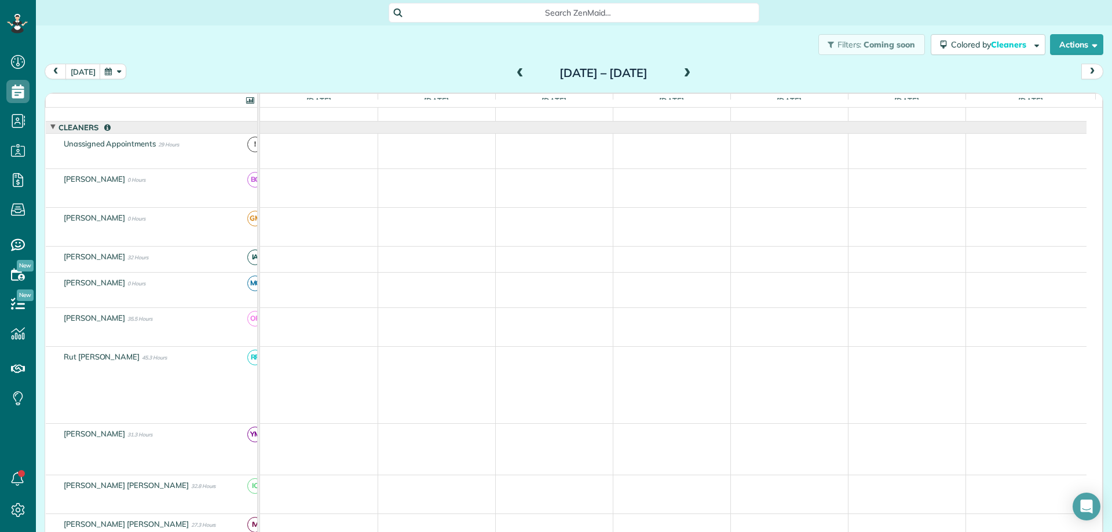
scroll to position [0, 0]
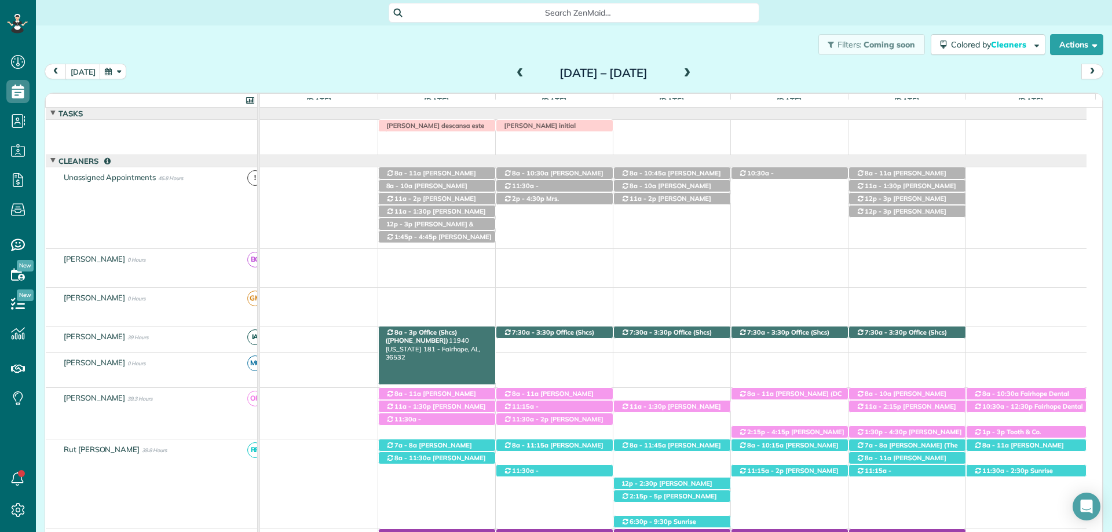
click at [438, 331] on span "Office (Shcs) (+12515864081)" at bounding box center [422, 336] width 72 height 16
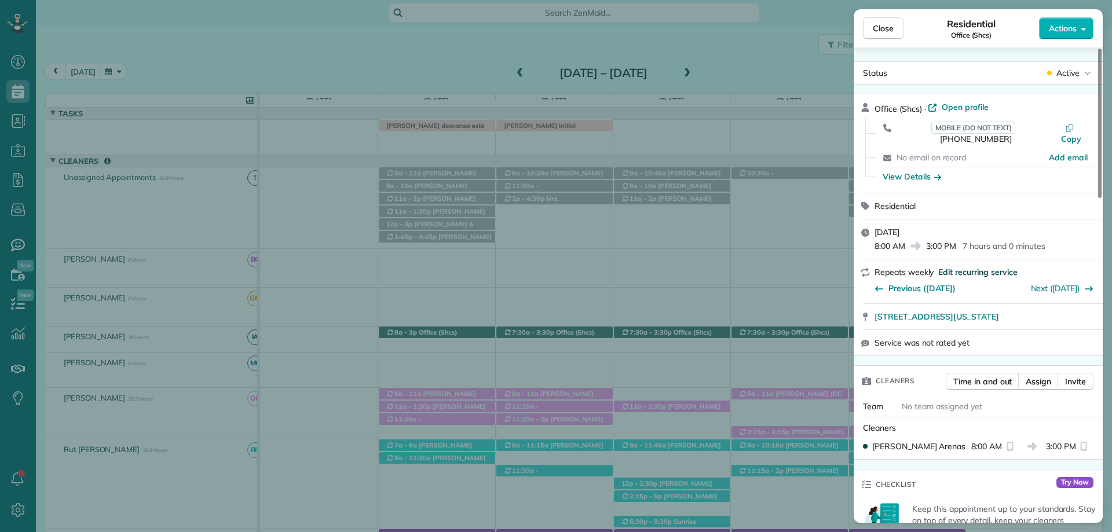
click at [983, 266] on span "Edit recurring service" at bounding box center [977, 272] width 79 height 12
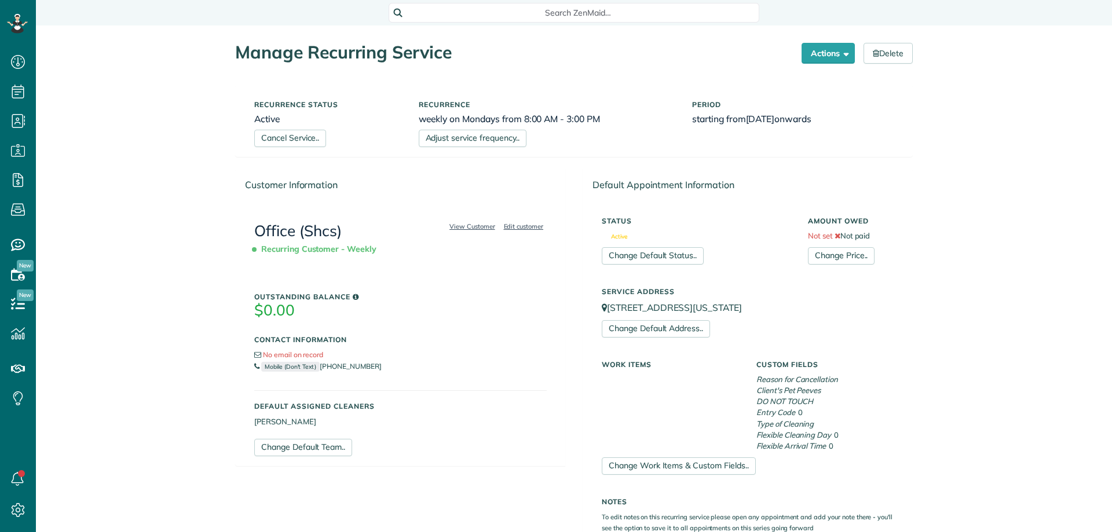
scroll to position [5, 5]
click at [438, 134] on link "Adjust service frequency.." at bounding box center [473, 138] width 108 height 17
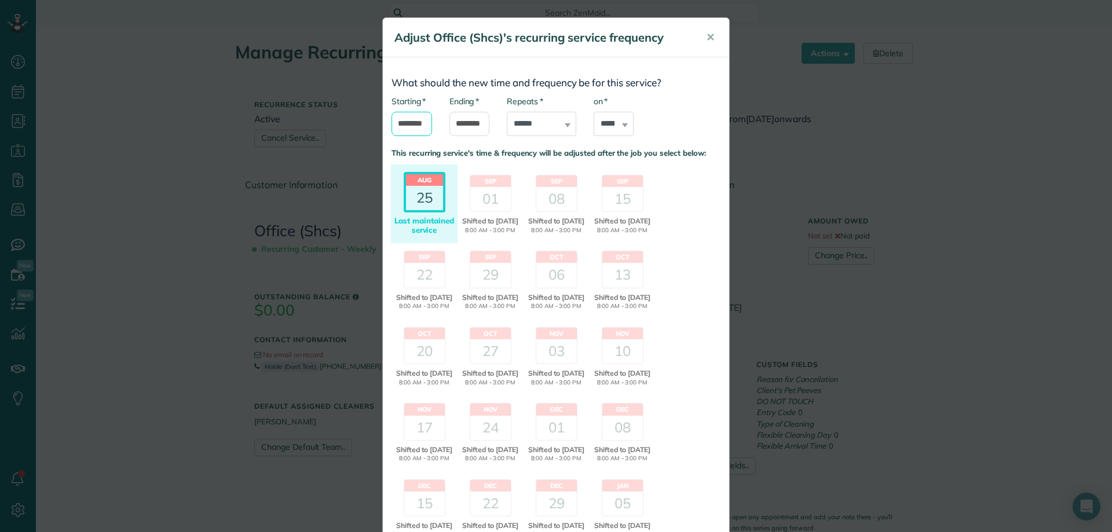
click at [411, 125] on input "*******" at bounding box center [411, 124] width 41 height 24
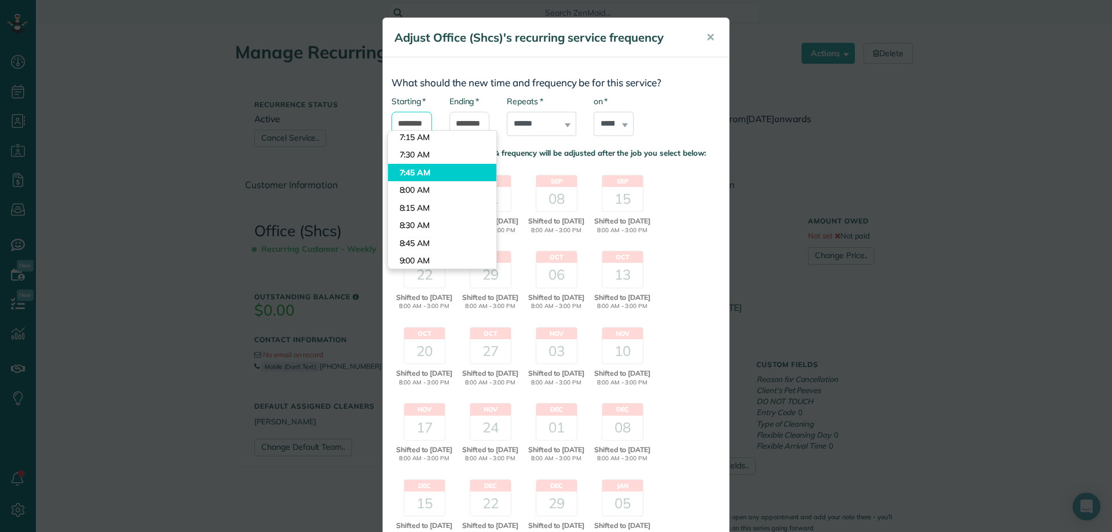
scroll to position [473, 0]
click at [422, 174] on body "Dashboard Scheduling Calendar View List View Dispatch View - Weekly scheduling …" at bounding box center [556, 266] width 1112 height 532
type input "*******"
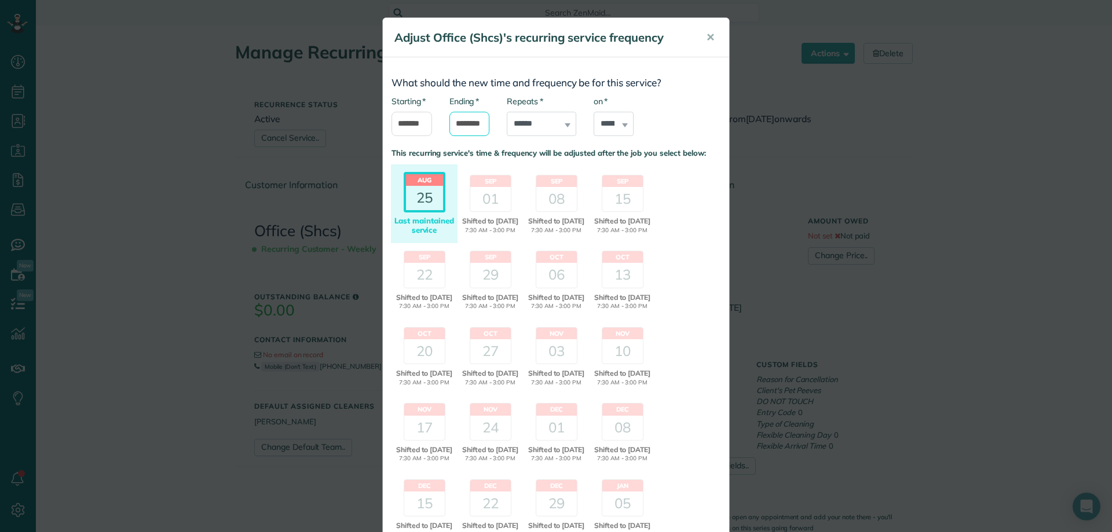
click at [455, 123] on input "*******" at bounding box center [469, 124] width 41 height 24
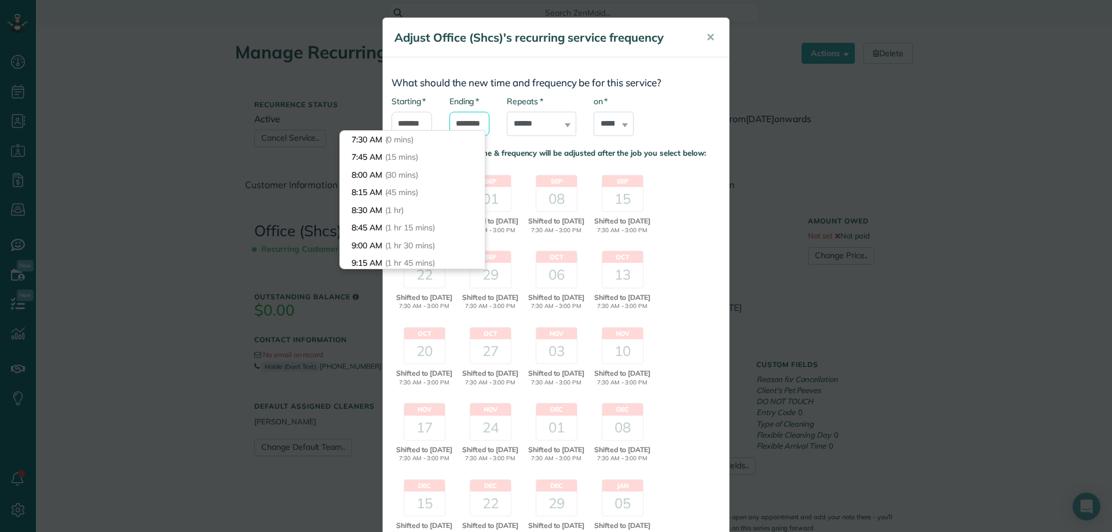
scroll to position [513, 0]
click at [412, 193] on body "Dashboard Scheduling Calendar View List View Dispatch View - Weekly scheduling …" at bounding box center [556, 266] width 1112 height 532
type input "*******"
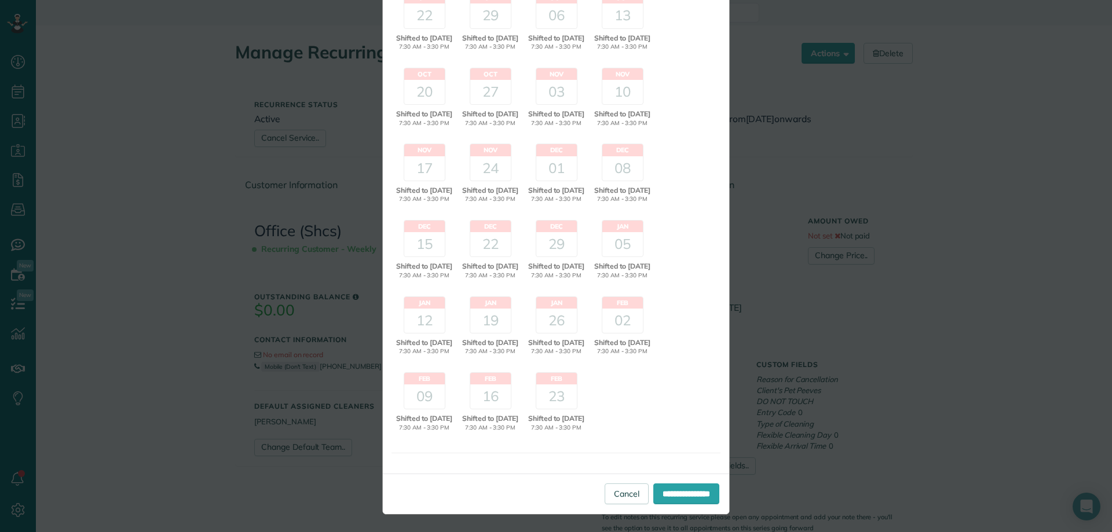
scroll to position [290, 0]
click at [676, 498] on input "**********" at bounding box center [686, 494] width 66 height 21
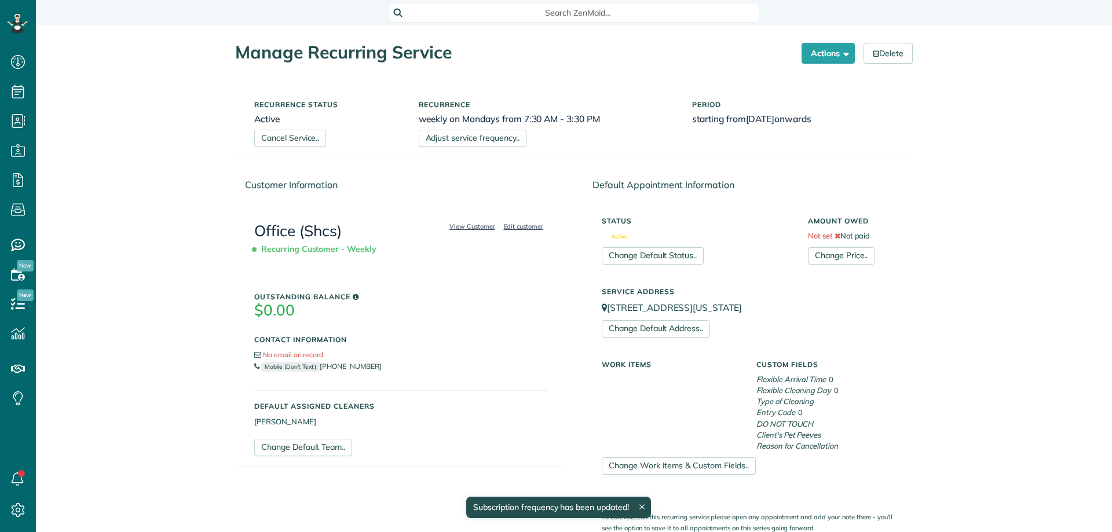
scroll to position [5, 5]
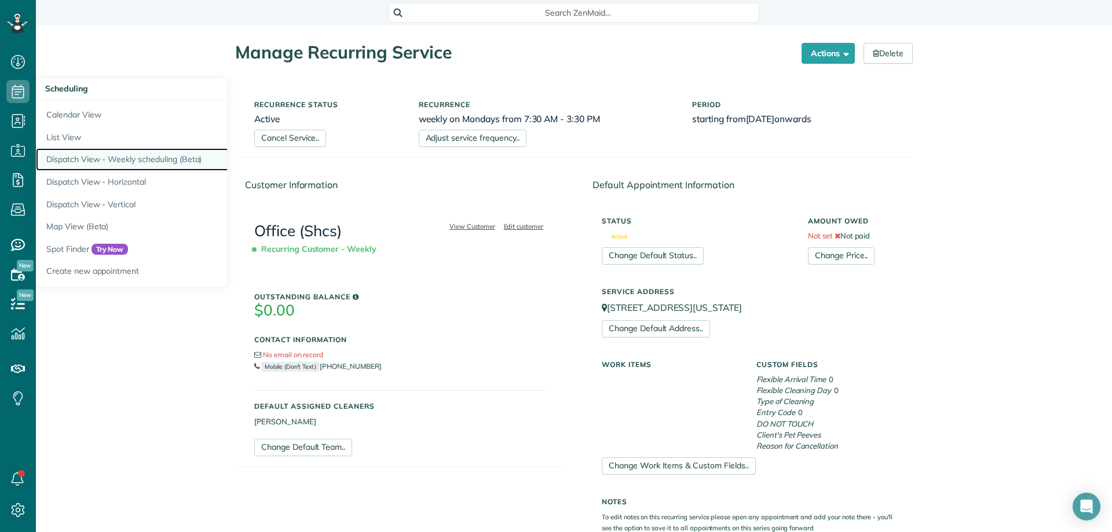
click at [136, 162] on link "Dispatch View - Weekly scheduling (Beta)" at bounding box center [181, 159] width 290 height 23
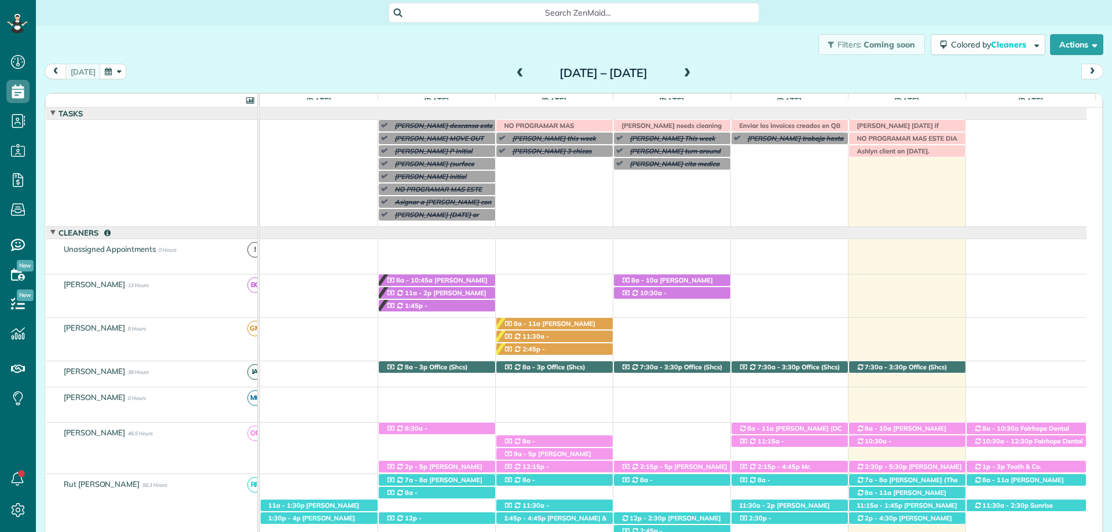
scroll to position [72, 0]
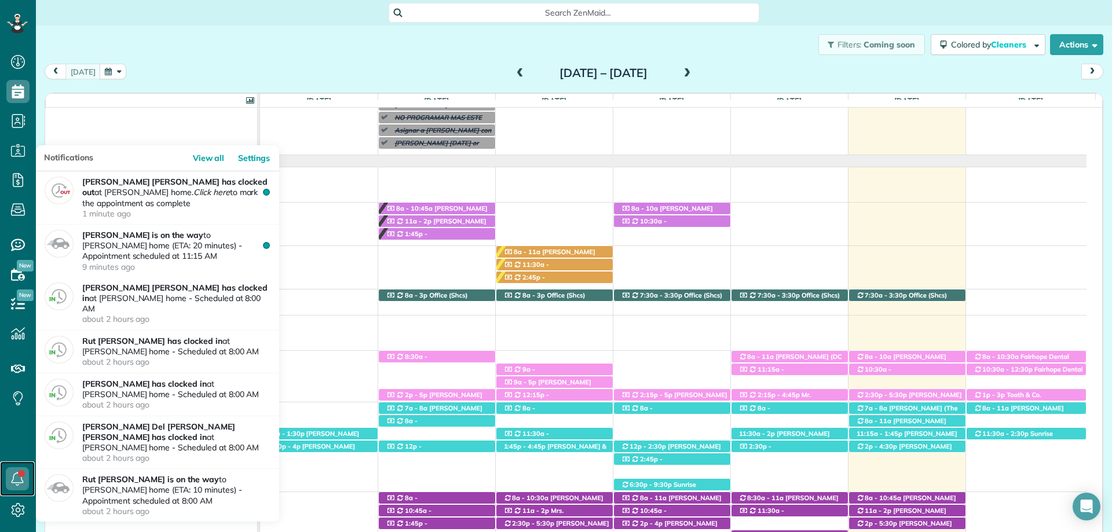
click at [12, 474] on icon at bounding box center [17, 478] width 23 height 23
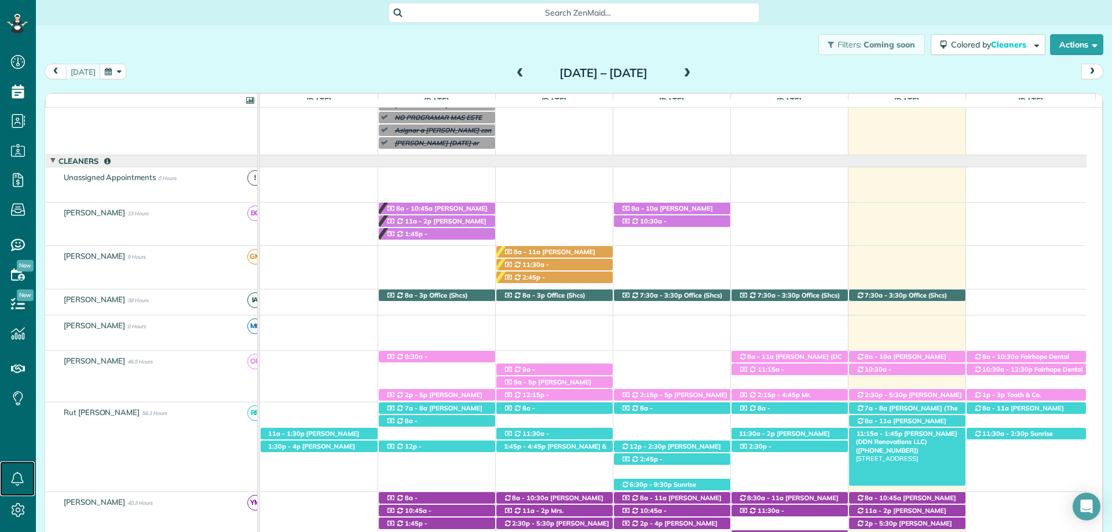
scroll to position [130, 0]
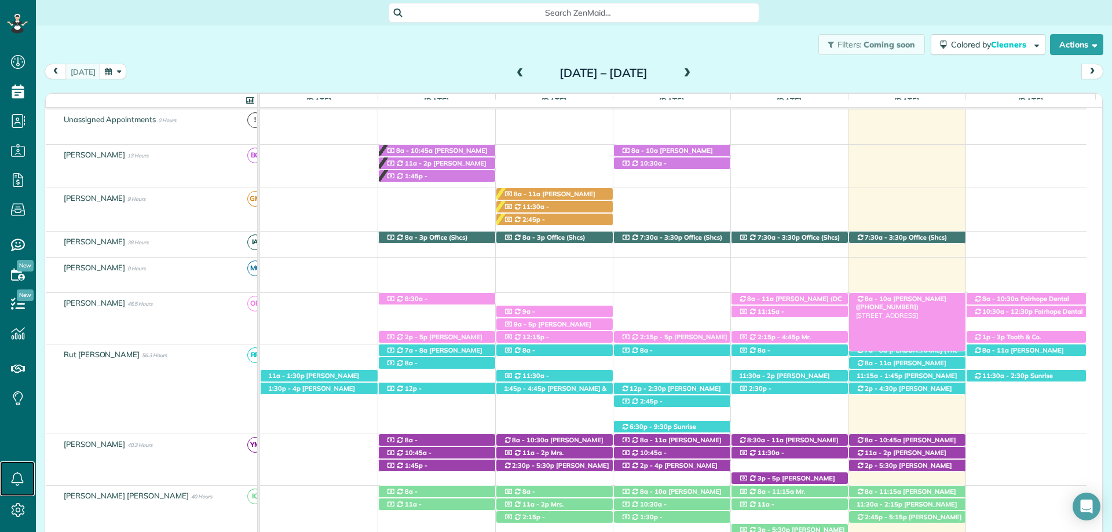
click at [931, 298] on span "Mrs. Marlee Murphree (+12512538566)" at bounding box center [901, 303] width 90 height 16
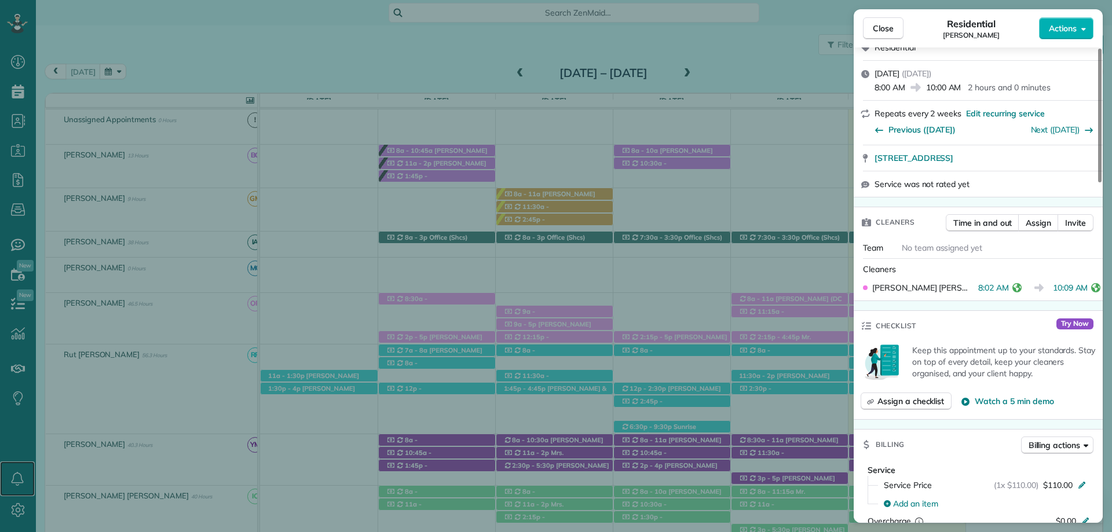
scroll to position [174, 0]
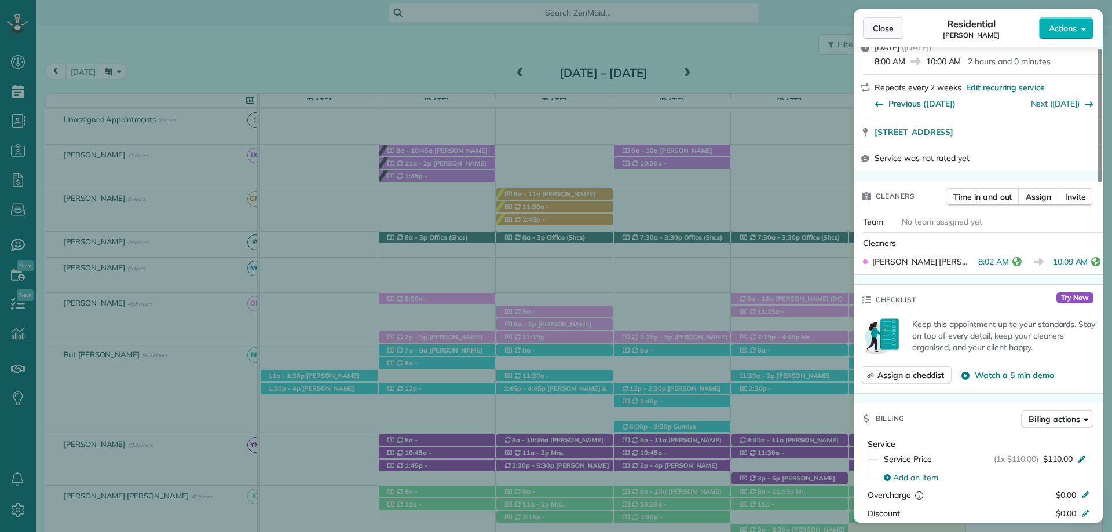
click at [880, 25] on span "Close" at bounding box center [883, 29] width 21 height 12
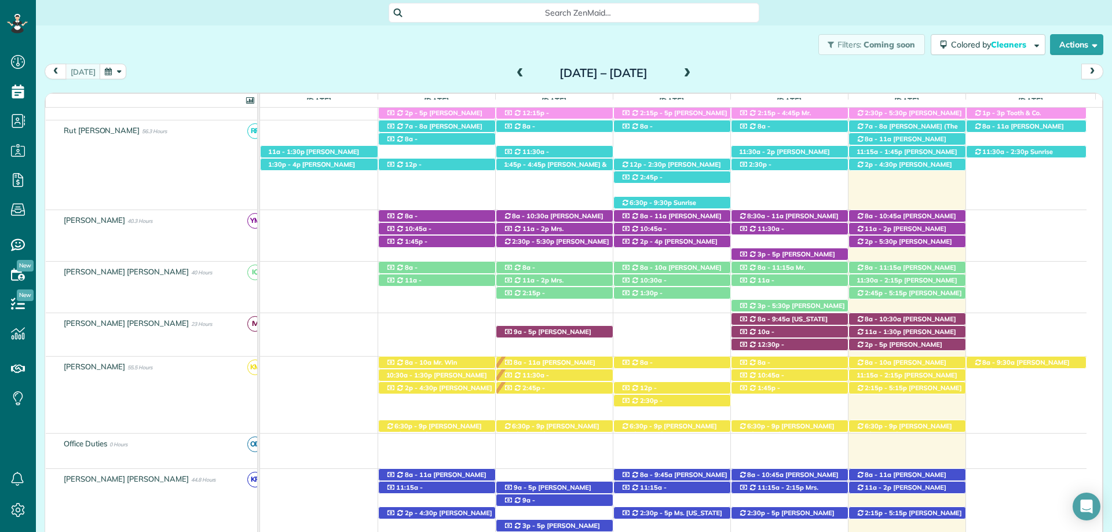
scroll to position [361, 0]
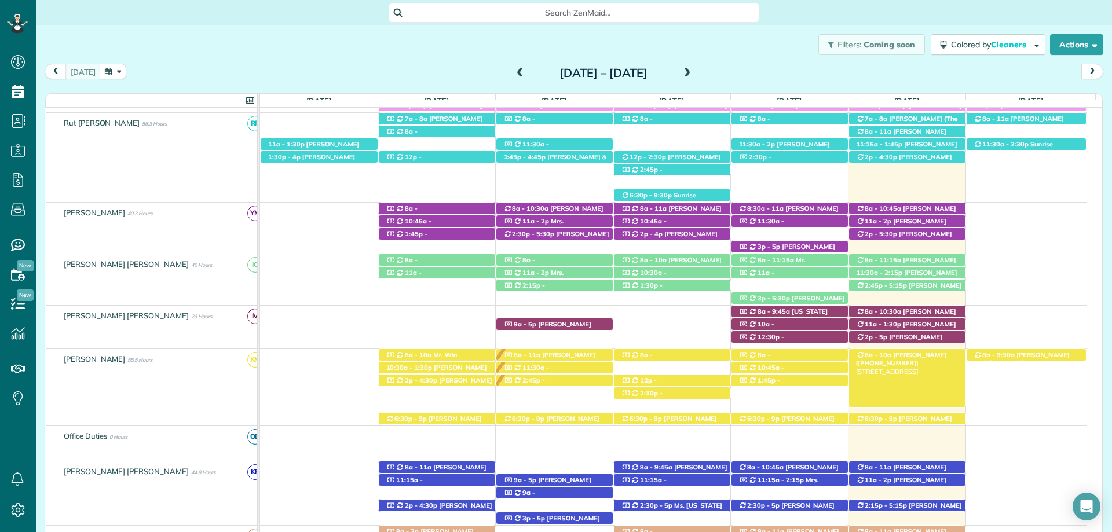
click at [916, 353] on span "[PERSON_NAME] ([PHONE_NUMBER])" at bounding box center [901, 359] width 90 height 16
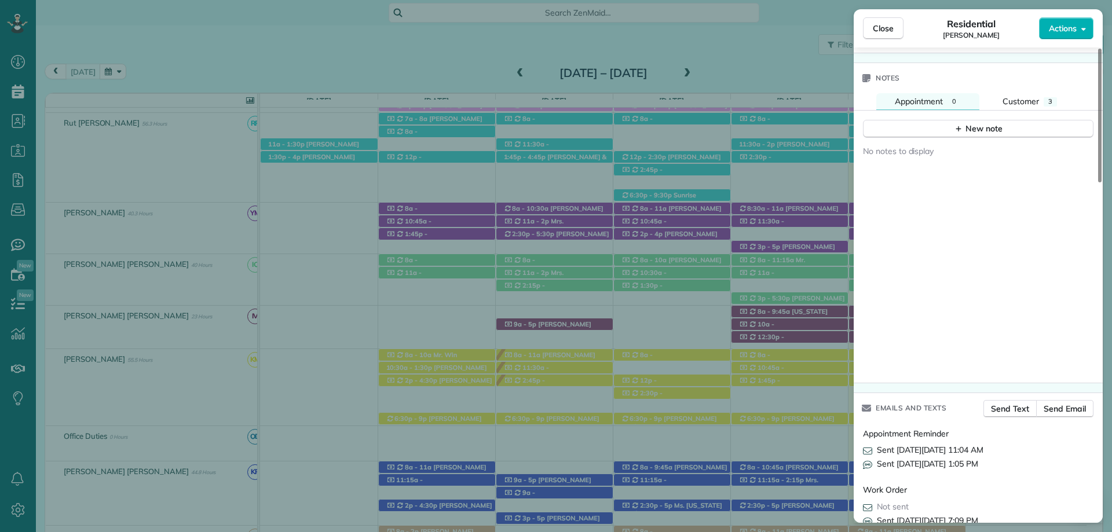
scroll to position [1056, 0]
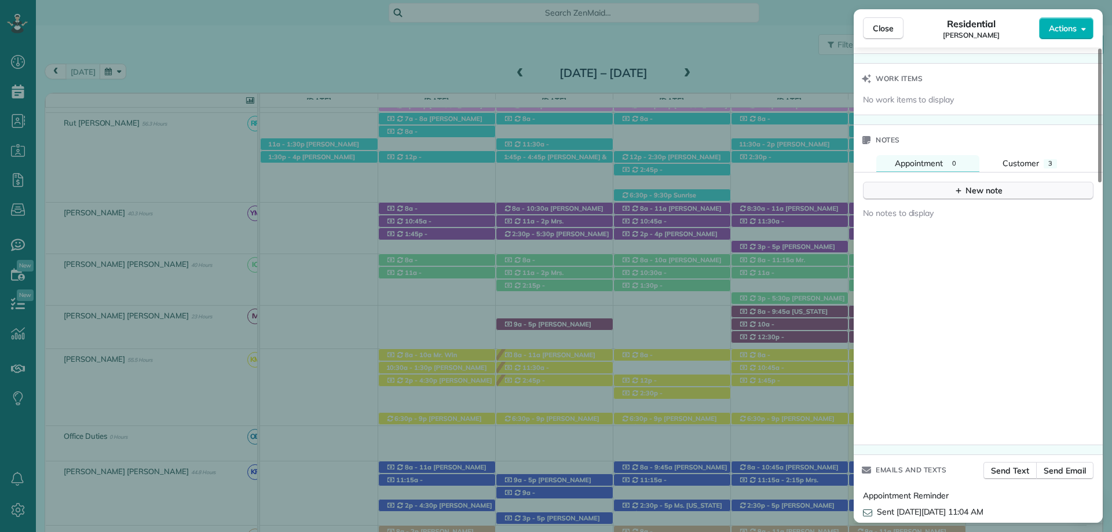
click at [996, 189] on div "New note" at bounding box center [978, 191] width 49 height 12
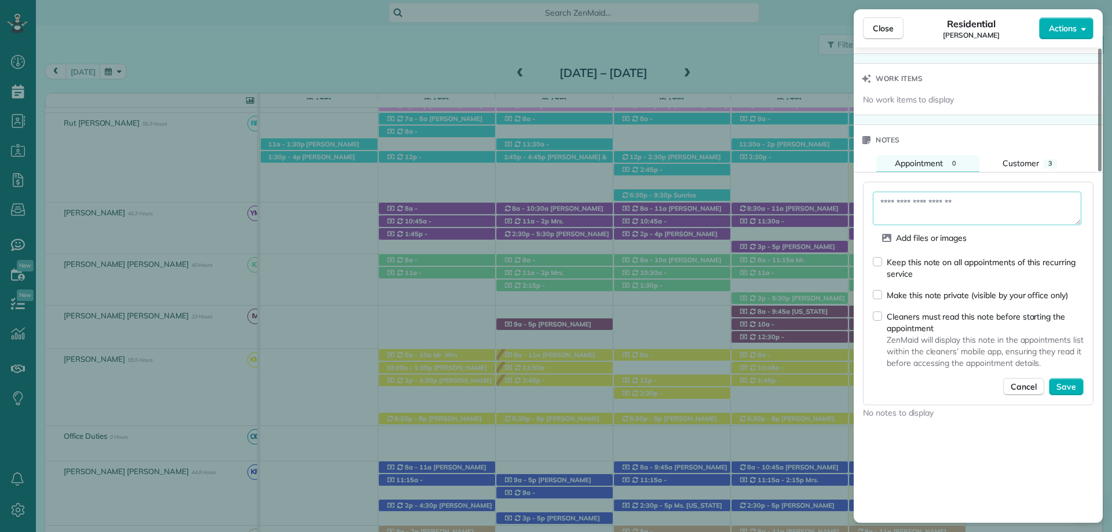
click at [962, 215] on textarea at bounding box center [977, 209] width 208 height 34
click at [1029, 163] on span "Customer" at bounding box center [1020, 163] width 36 height 10
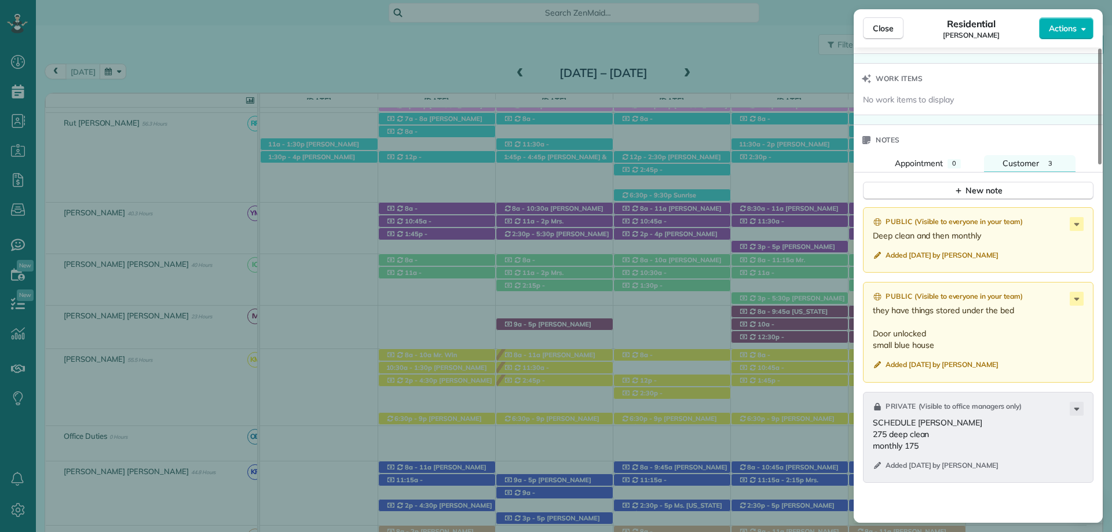
drag, startPoint x: 991, startPoint y: 458, endPoint x: 1001, endPoint y: 480, distance: 24.4
click at [992, 467] on div "Private ( Visible to office managers only ) SCHEDULE IRMA VASQUEZ 275 deep clea…" at bounding box center [978, 437] width 230 height 91
click at [1031, 506] on div "Public ( Visible to everyone in your team ) Deep clean and then monthly Added 4…" at bounding box center [978, 453] width 249 height 506
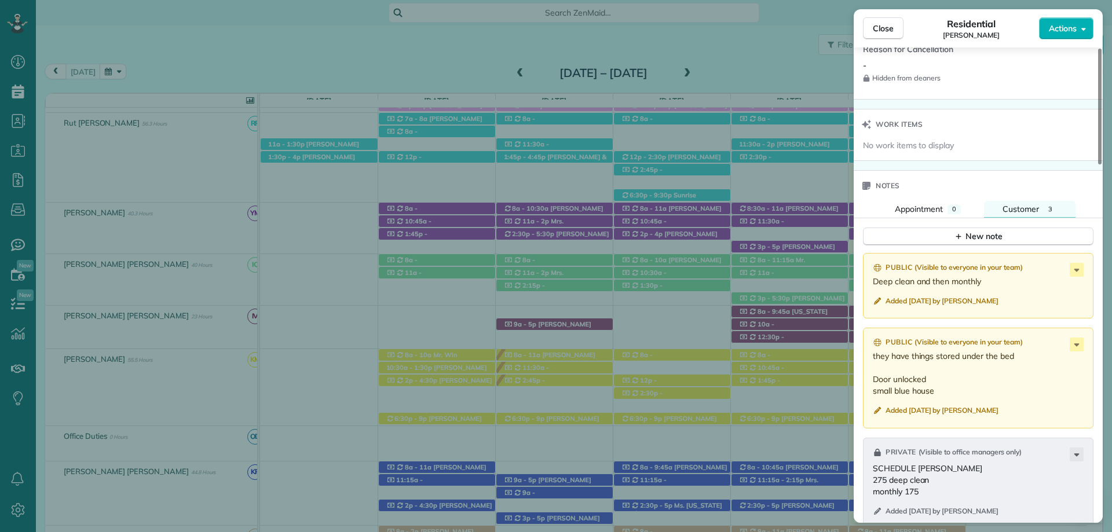
scroll to position [998, 0]
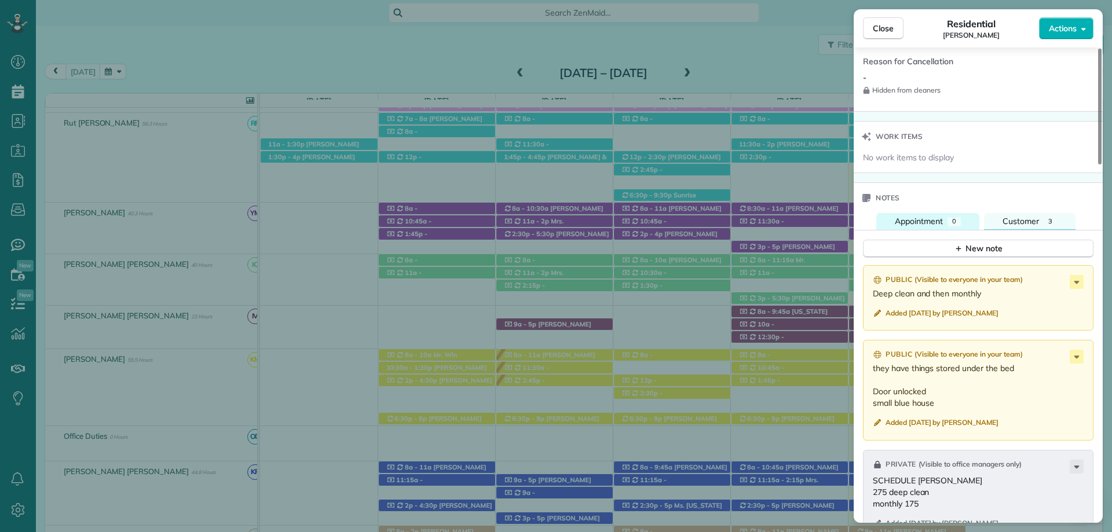
click at [931, 221] on span "Appointment" at bounding box center [919, 221] width 48 height 10
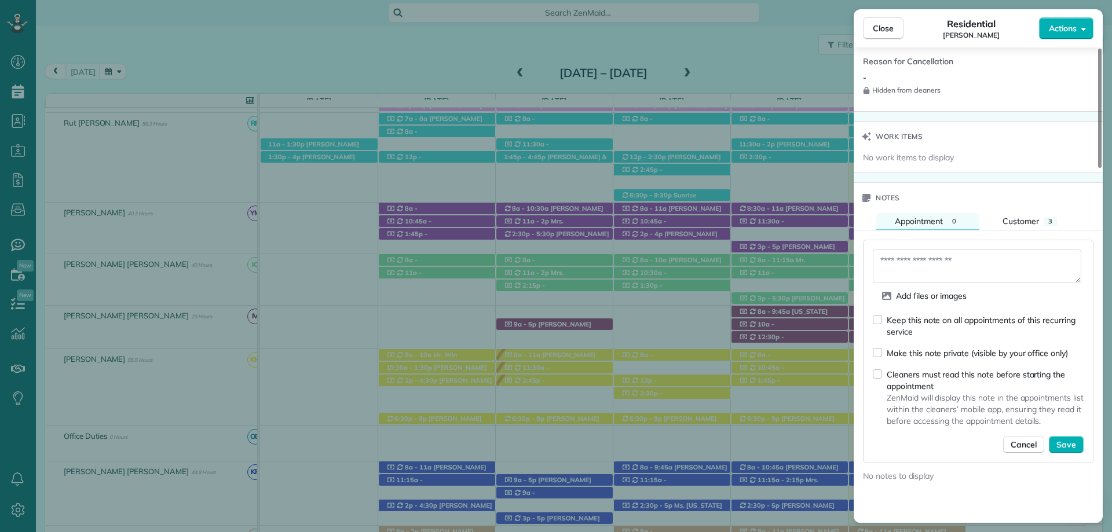
click at [944, 273] on textarea at bounding box center [977, 267] width 208 height 34
type textarea "**********"
click at [1076, 441] on button "Save" at bounding box center [1066, 444] width 35 height 17
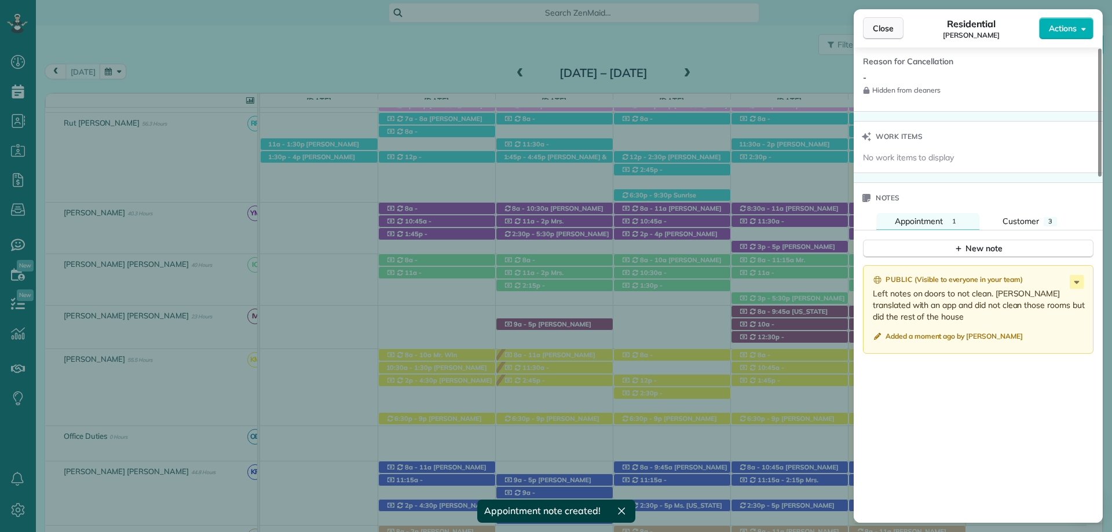
click at [887, 29] on span "Close" at bounding box center [883, 29] width 21 height 12
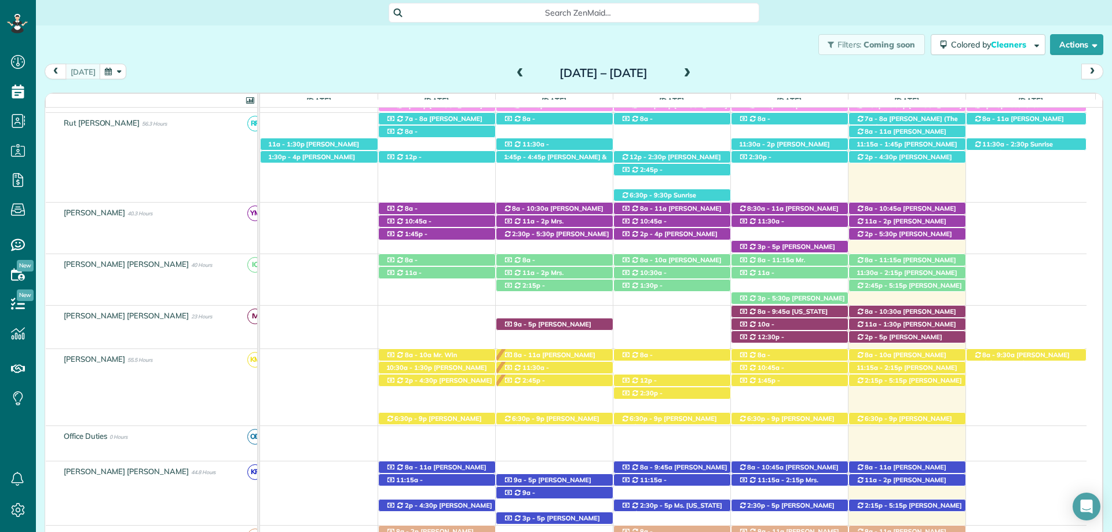
click at [696, 71] on div "Sunday Aug 24 – Saturday Aug 30, 2025" at bounding box center [603, 73] width 185 height 19
click at [694, 71] on span at bounding box center [687, 73] width 13 height 10
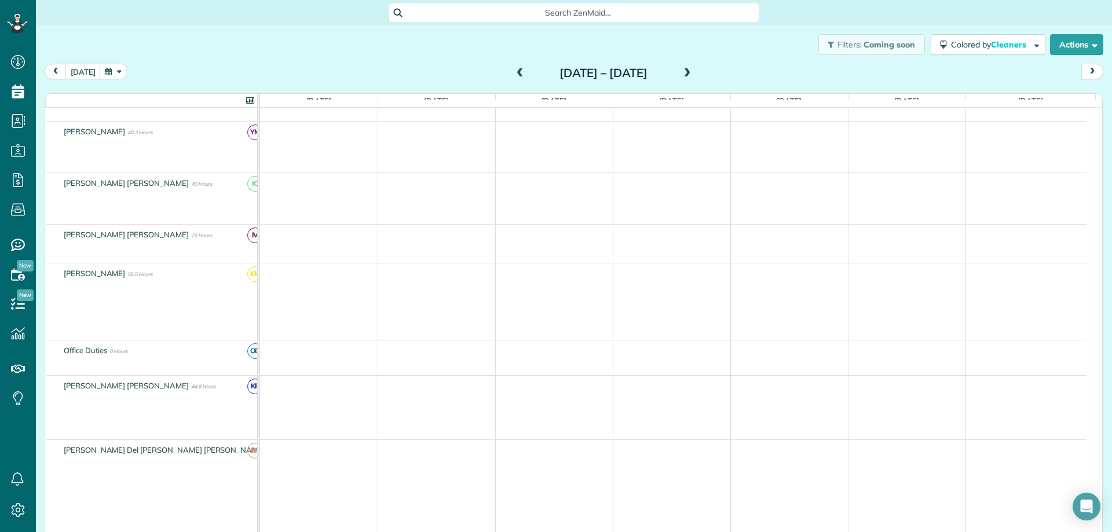
scroll to position [280, 0]
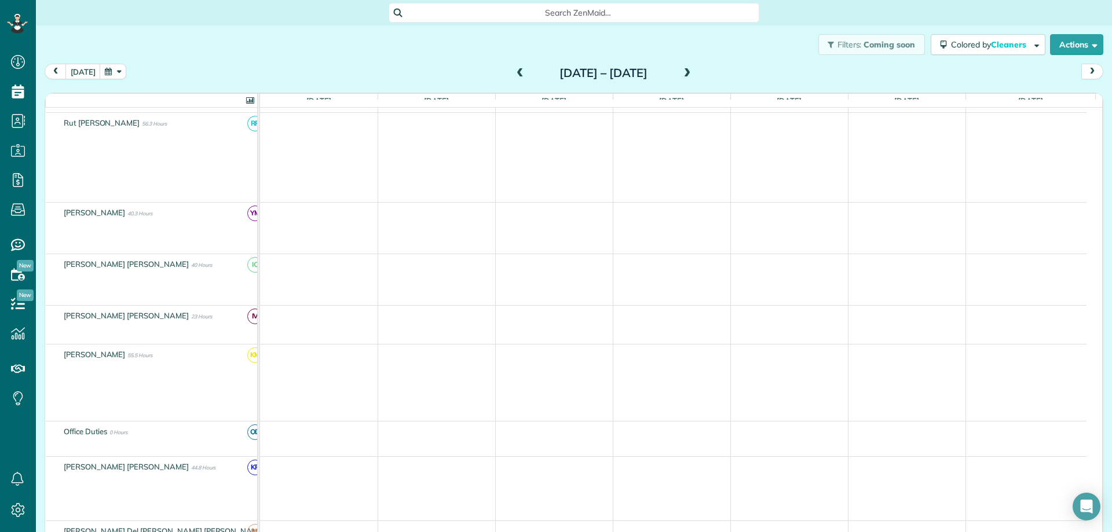
click at [694, 71] on span at bounding box center [687, 73] width 13 height 10
click at [774, 67] on div "today Sunday Sep 14 – Saturday Sep 20, 2025" at bounding box center [574, 74] width 1059 height 21
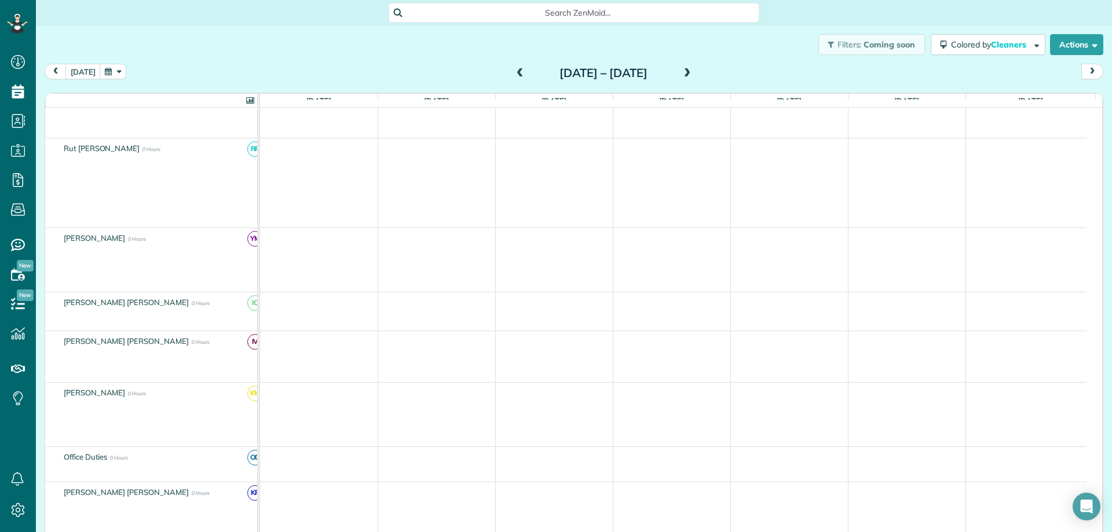
scroll to position [298, 0]
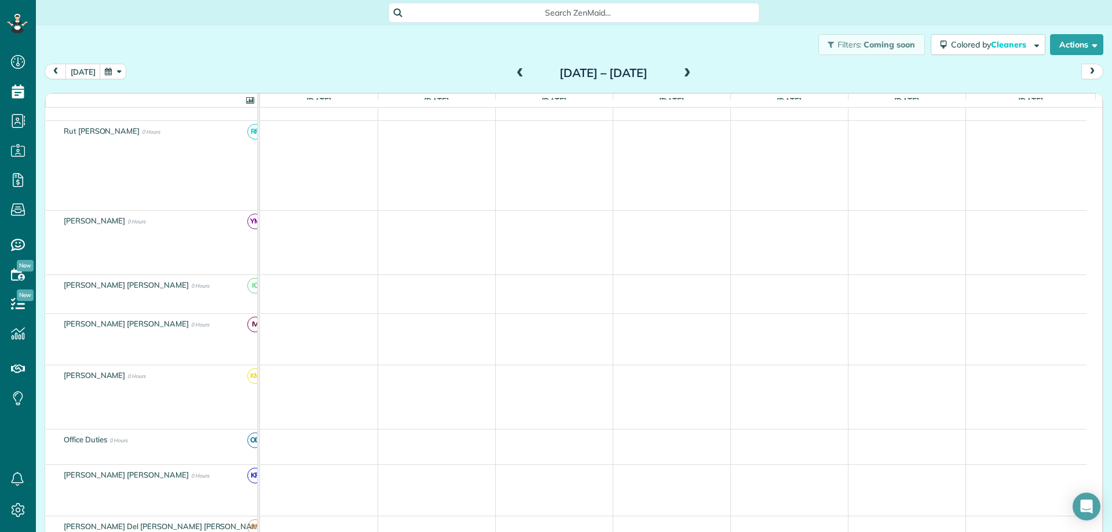
click at [694, 71] on span at bounding box center [687, 73] width 13 height 10
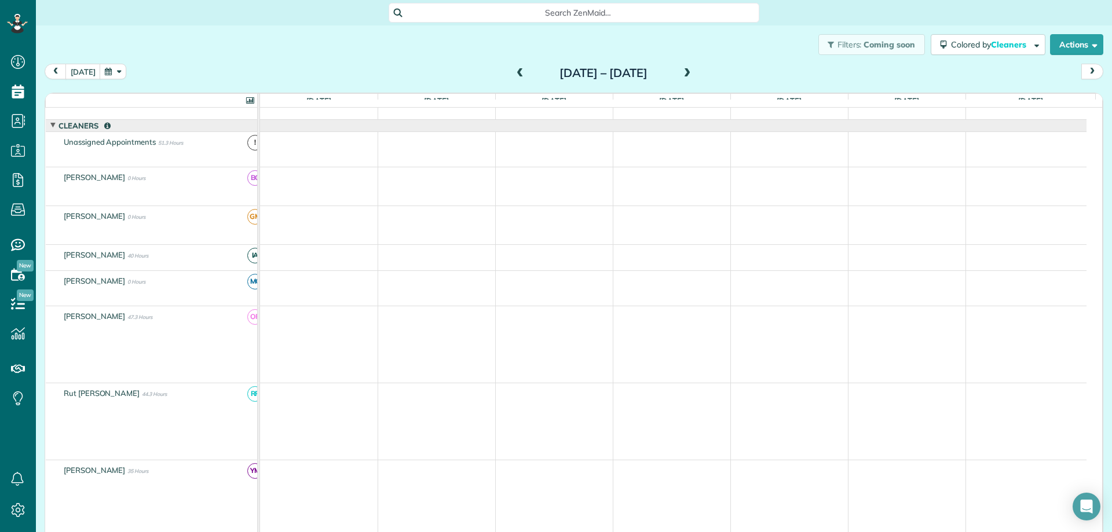
scroll to position [0, 0]
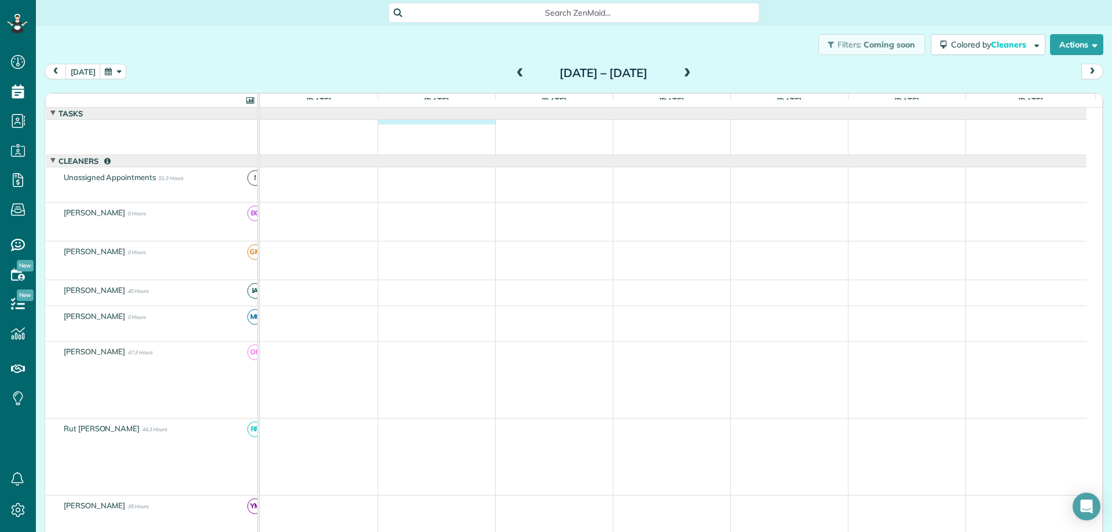
click at [409, 123] on div at bounding box center [673, 122] width 826 height 5
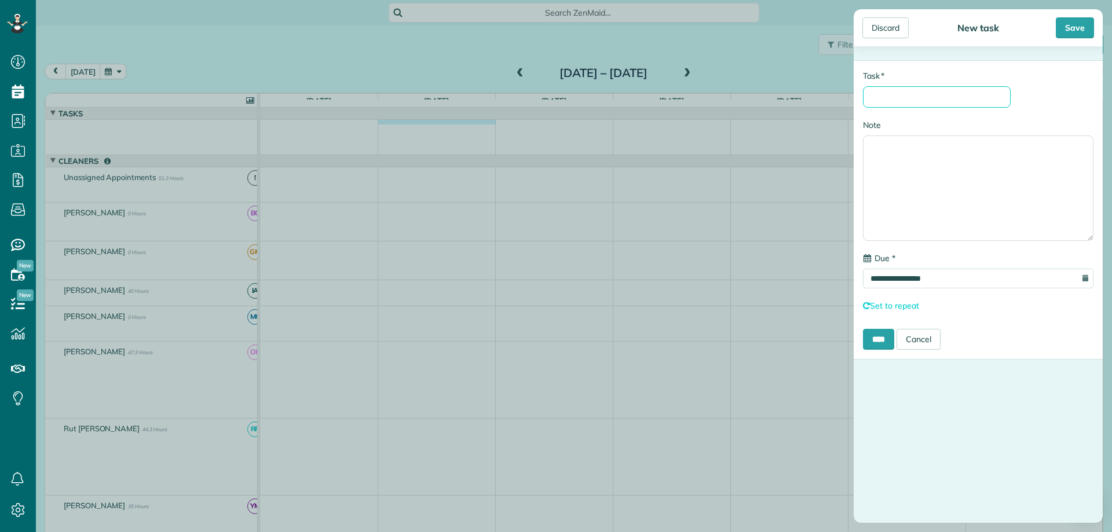
click at [902, 101] on input "* Task" at bounding box center [937, 96] width 148 height 21
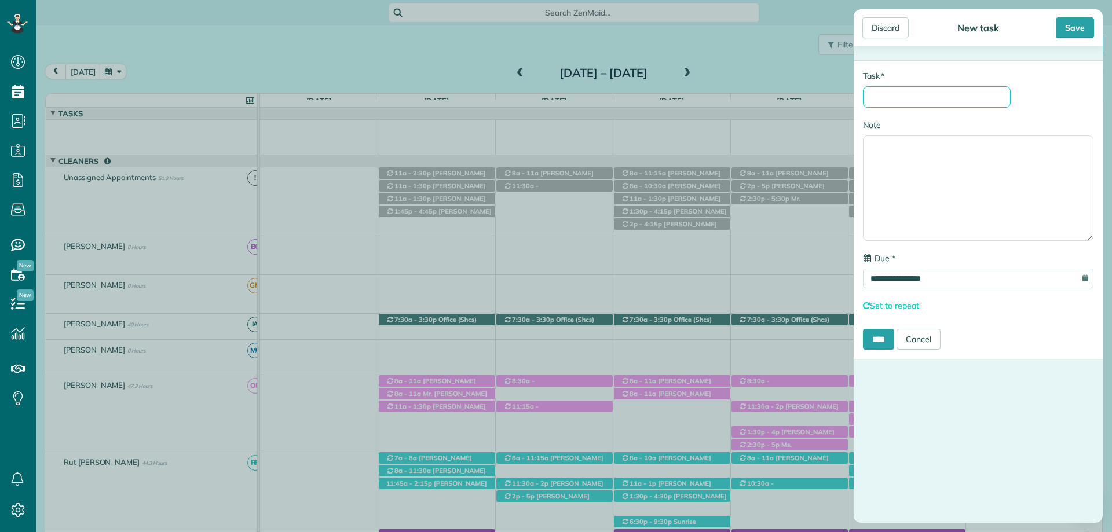
click at [904, 101] on input "* Task" at bounding box center [937, 96] width 148 height 21
type input "*********"
click at [491, 65] on div "**********" at bounding box center [556, 266] width 1112 height 532
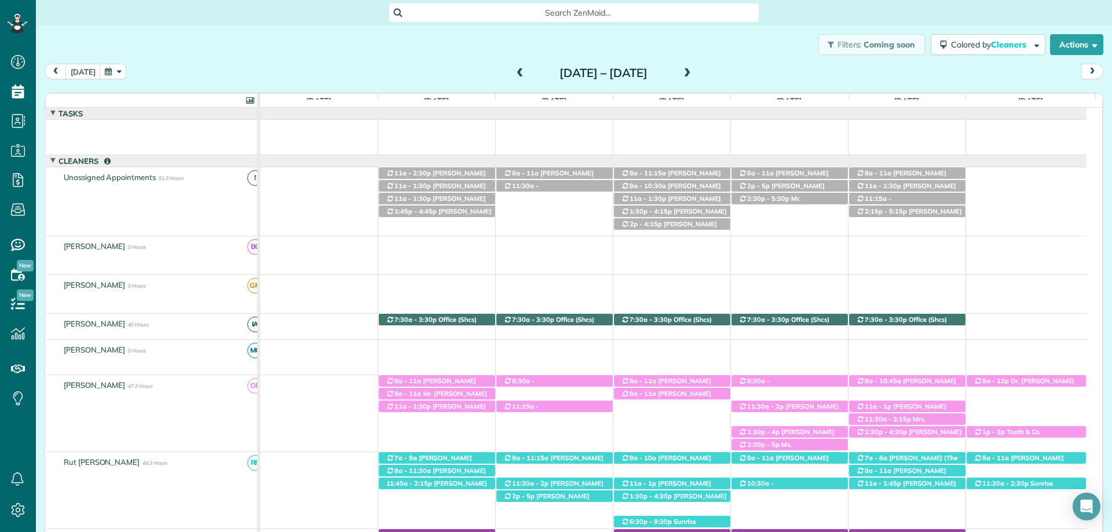
click at [429, 120] on td at bounding box center [673, 137] width 826 height 35
click at [429, 131] on td at bounding box center [673, 137] width 826 height 35
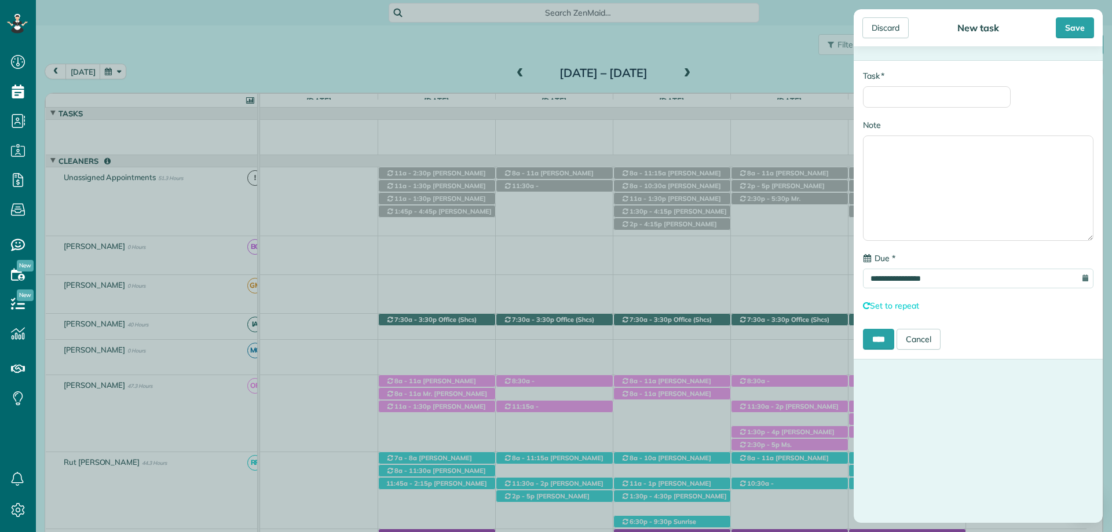
click at [910, 82] on div "* Task" at bounding box center [937, 89] width 148 height 38
click at [908, 92] on input "* Task" at bounding box center [937, 96] width 148 height 21
type input "**********"
type textarea "**********"
click at [883, 342] on input "****" at bounding box center [878, 339] width 31 height 21
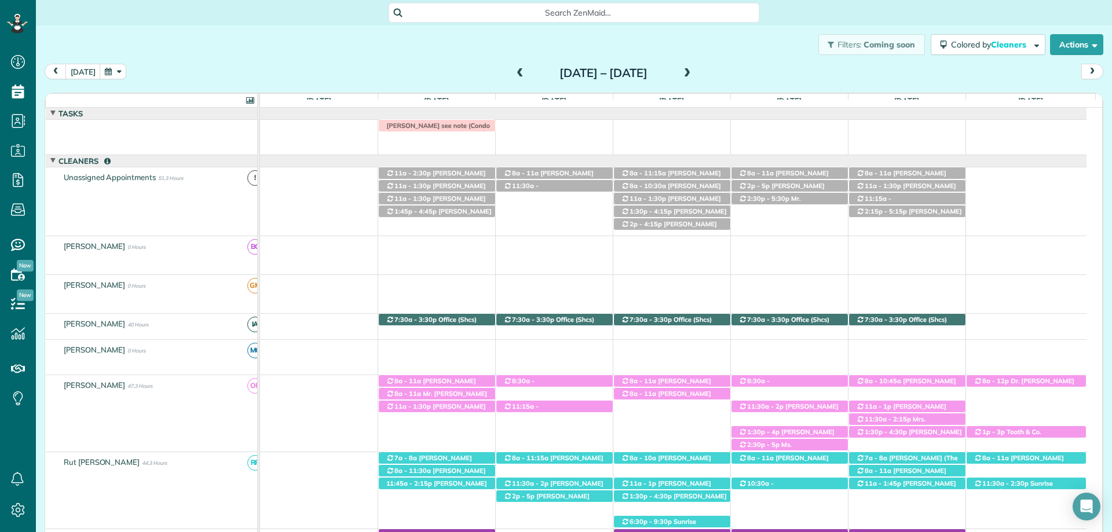
click at [514, 71] on span at bounding box center [520, 73] width 13 height 10
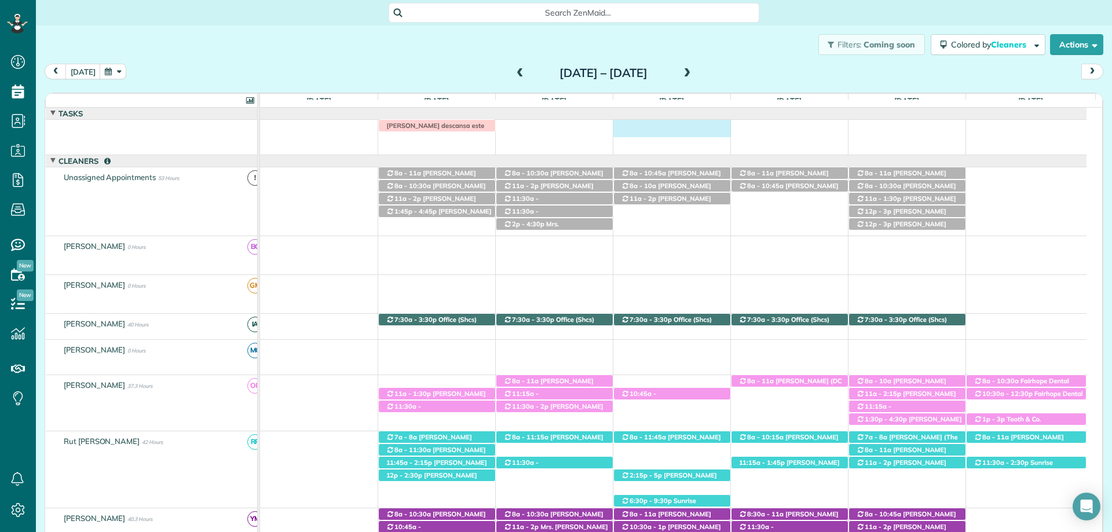
click at [625, 125] on div "[PERSON_NAME] descansa este lunes" at bounding box center [673, 128] width 826 height 17
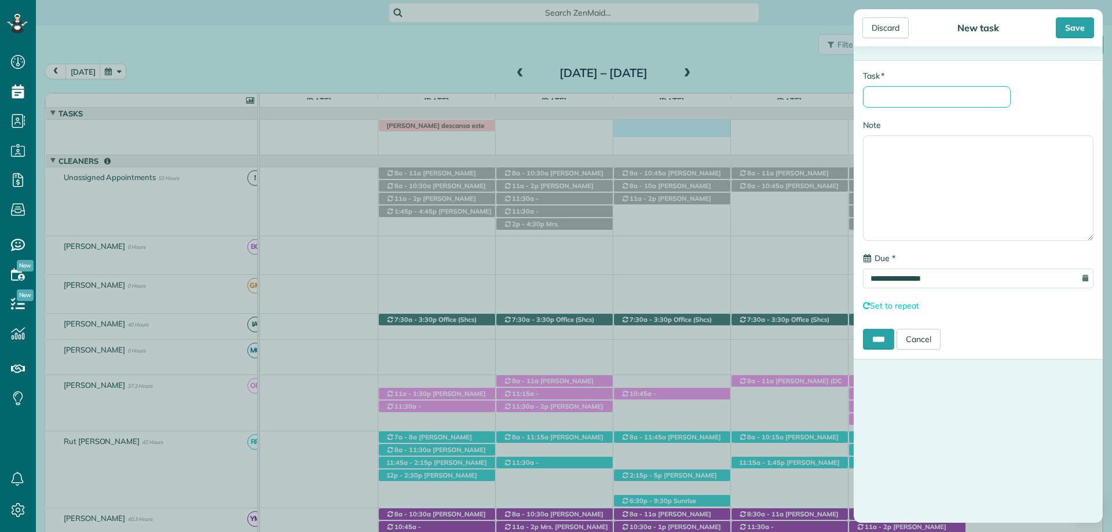
click at [891, 101] on input "* Task" at bounding box center [937, 96] width 148 height 21
type input "**********"
click at [935, 157] on textarea "Note" at bounding box center [978, 188] width 230 height 105
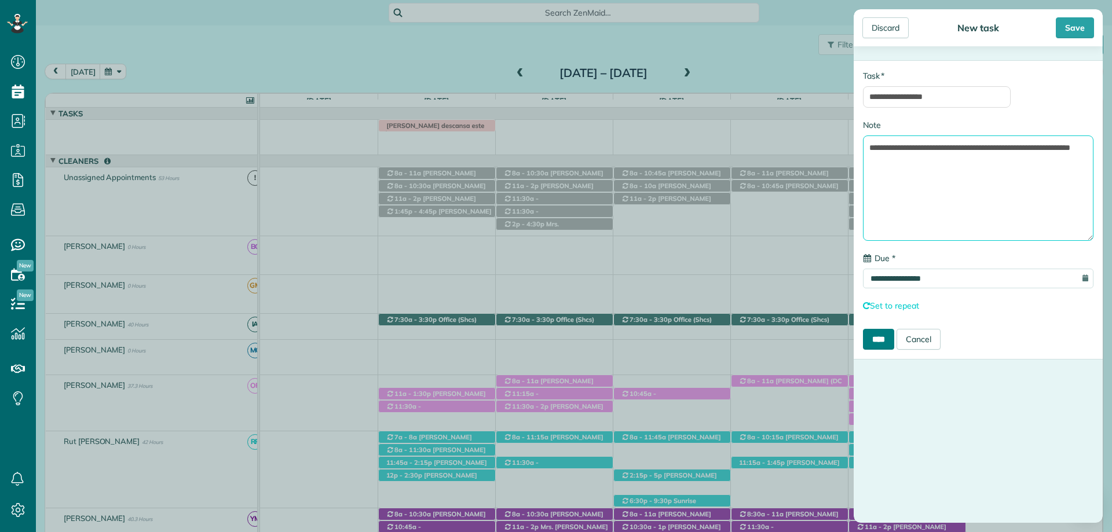
type textarea "**********"
click at [874, 343] on input "****" at bounding box center [878, 339] width 31 height 21
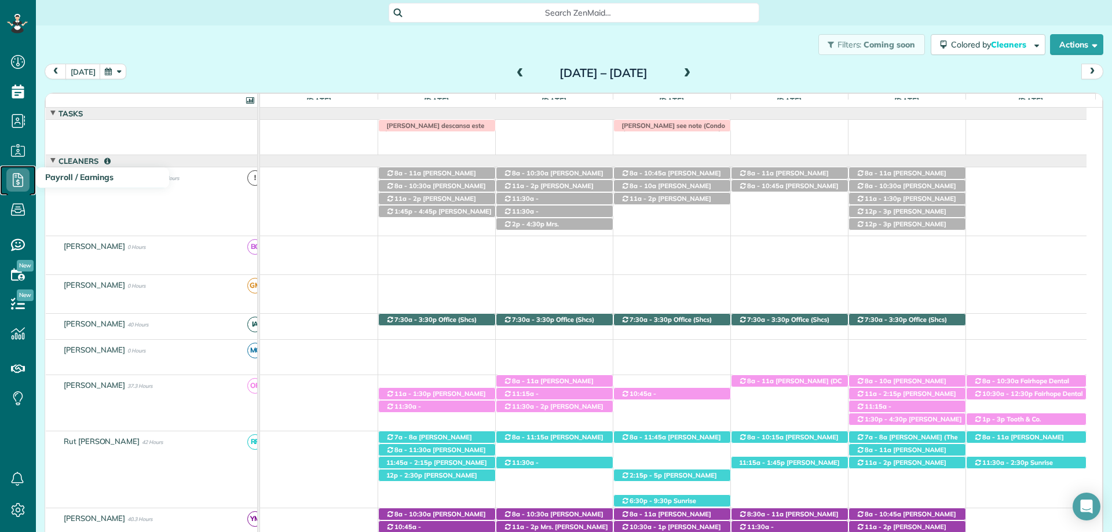
click at [13, 180] on icon at bounding box center [17, 180] width 23 height 23
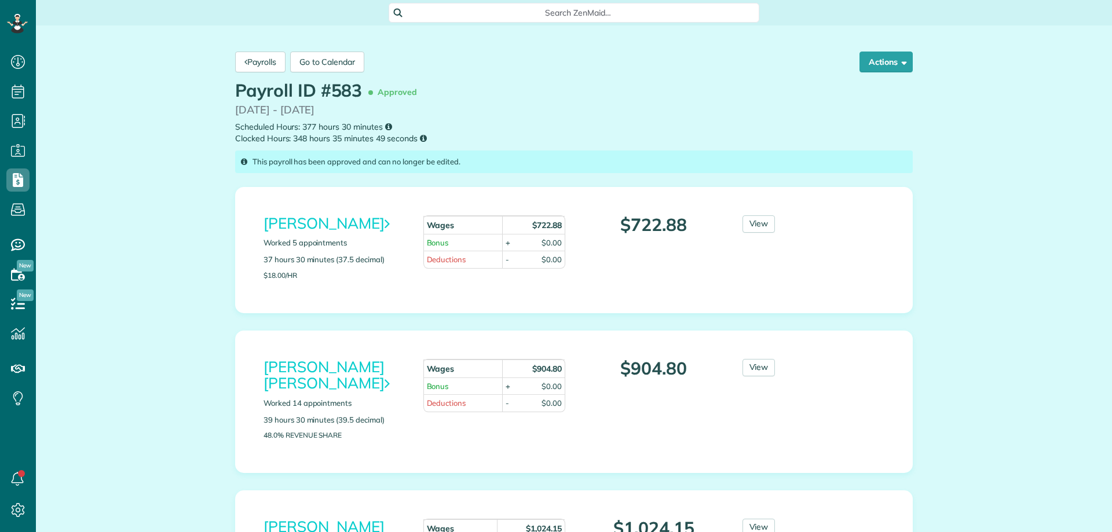
scroll to position [5, 5]
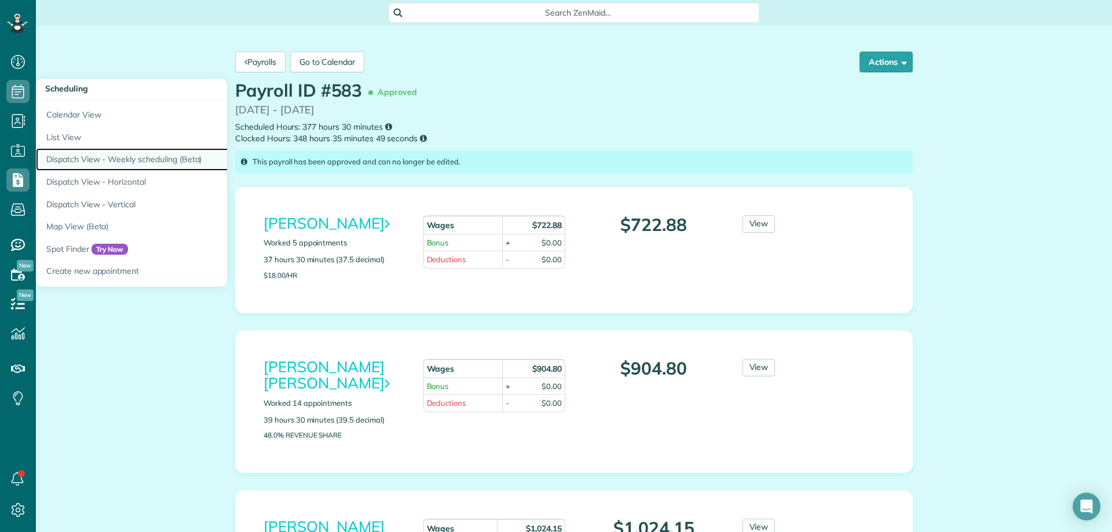
click at [105, 149] on link "Dispatch View - Weekly scheduling (Beta)" at bounding box center [181, 159] width 290 height 23
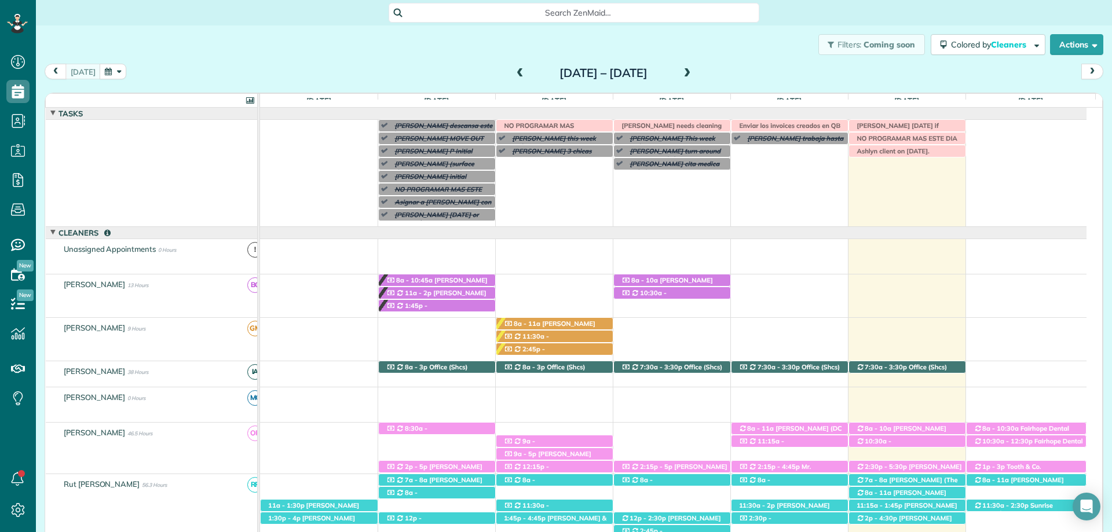
scroll to position [5, 5]
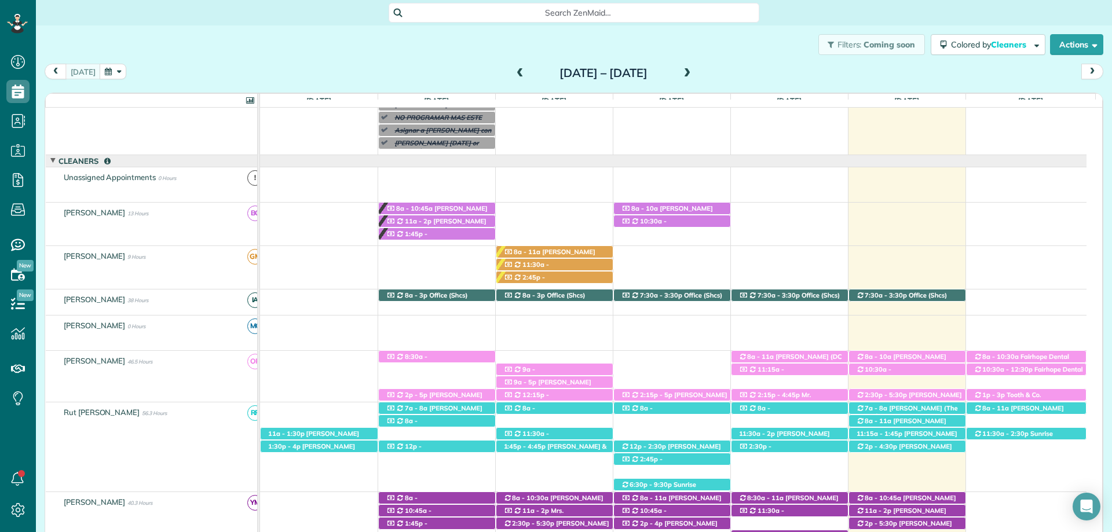
click at [694, 78] on span at bounding box center [687, 73] width 13 height 10
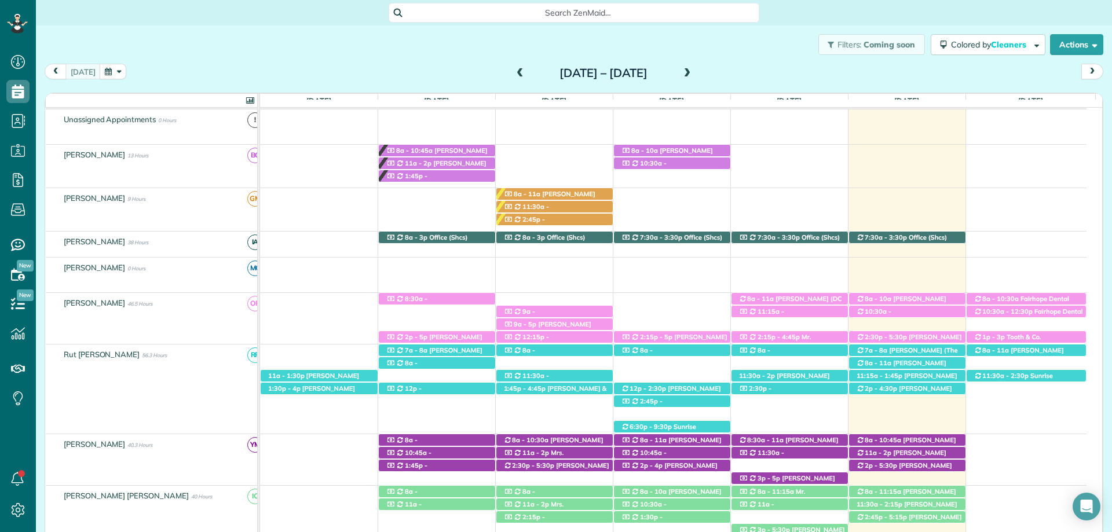
scroll to position [246, 0]
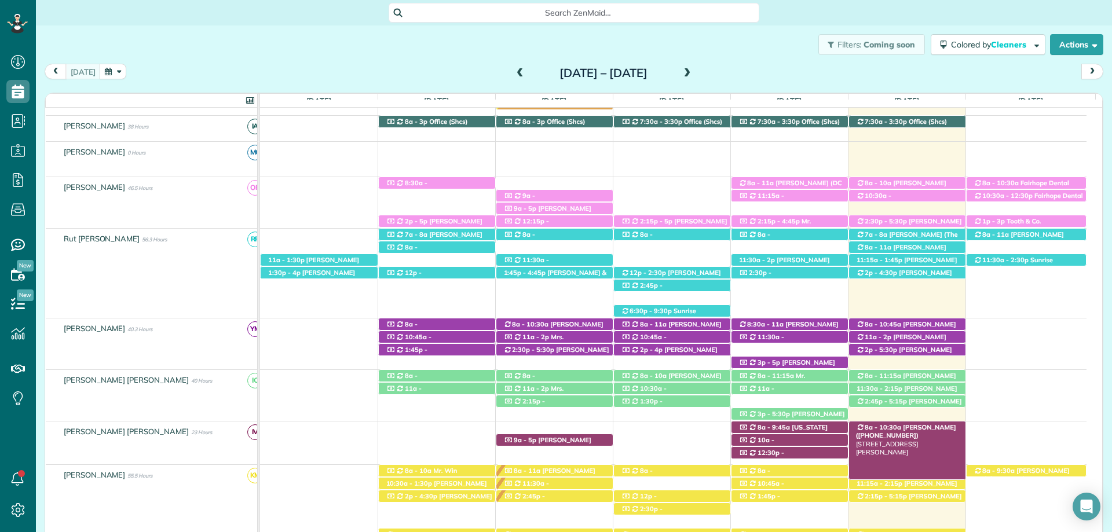
click at [916, 424] on div "8a - 10:30a Caroline Byars (+12516541881) 20971 Bishop Road - Fairhope, AL, 365…" at bounding box center [907, 428] width 116 height 12
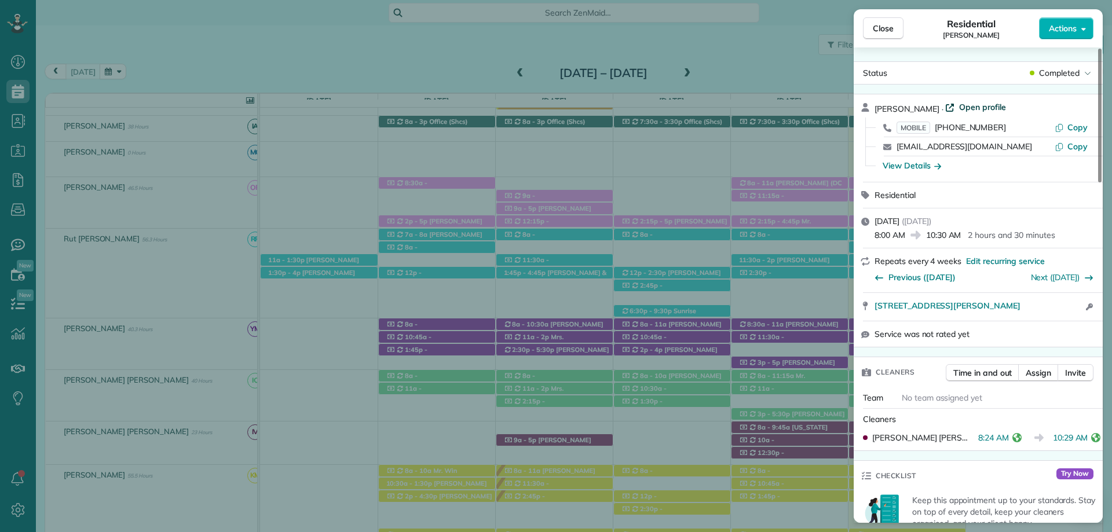
click at [959, 103] on span "Open profile" at bounding box center [982, 107] width 47 height 12
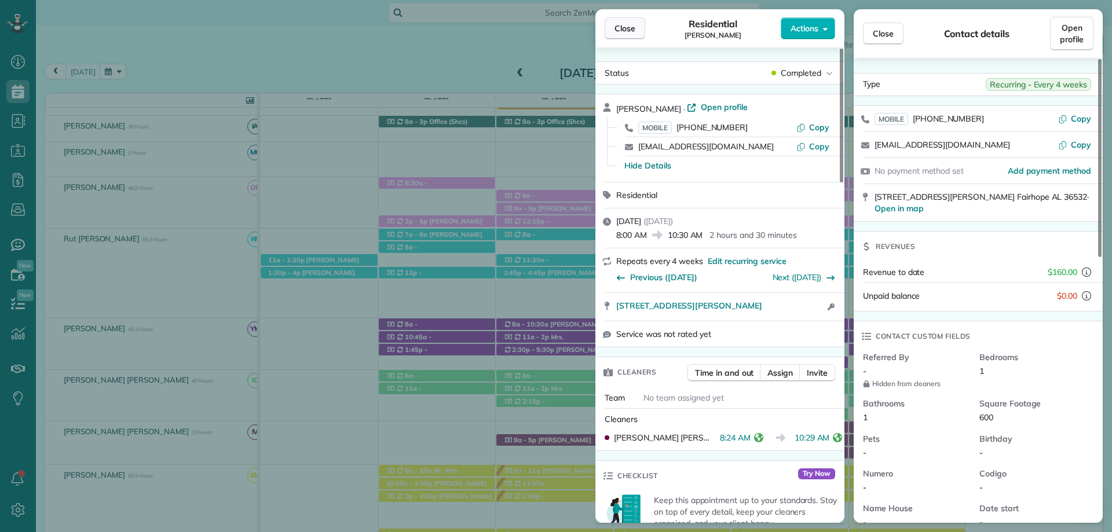
click at [619, 24] on span "Close" at bounding box center [624, 29] width 21 height 12
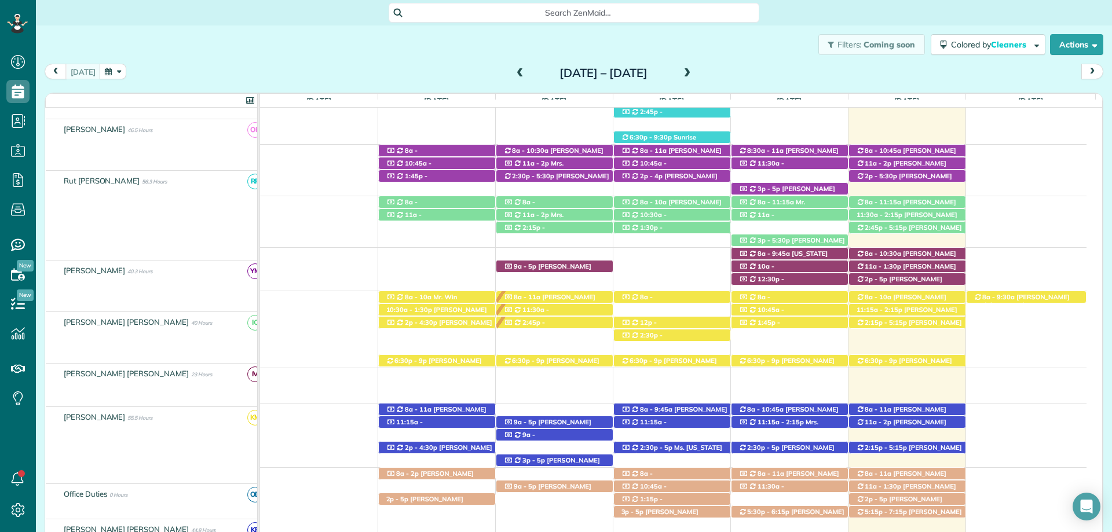
scroll to position [419, 0]
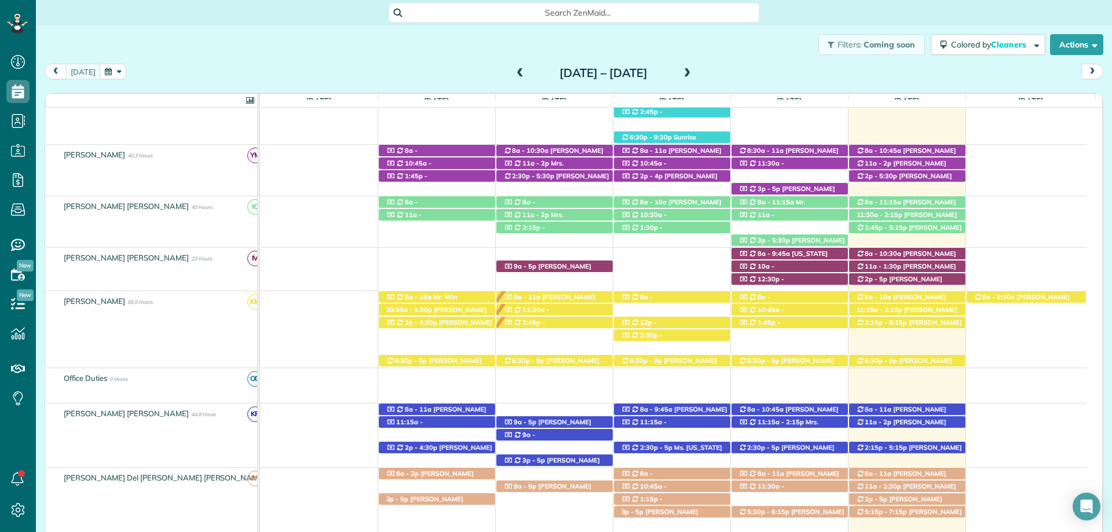
click at [416, 47] on div "Filters: Coming soon Colored by Cleaners Color by Cleaner Color by Team Color b…" at bounding box center [574, 44] width 1076 height 38
click at [342, 28] on div "Filters: Coming soon Colored by Cleaners Color by Cleaner Color by Team Color b…" at bounding box center [574, 44] width 1076 height 38
click at [929, 486] on span "[PERSON_NAME] ([PHONE_NUMBER])" at bounding box center [906, 490] width 100 height 16
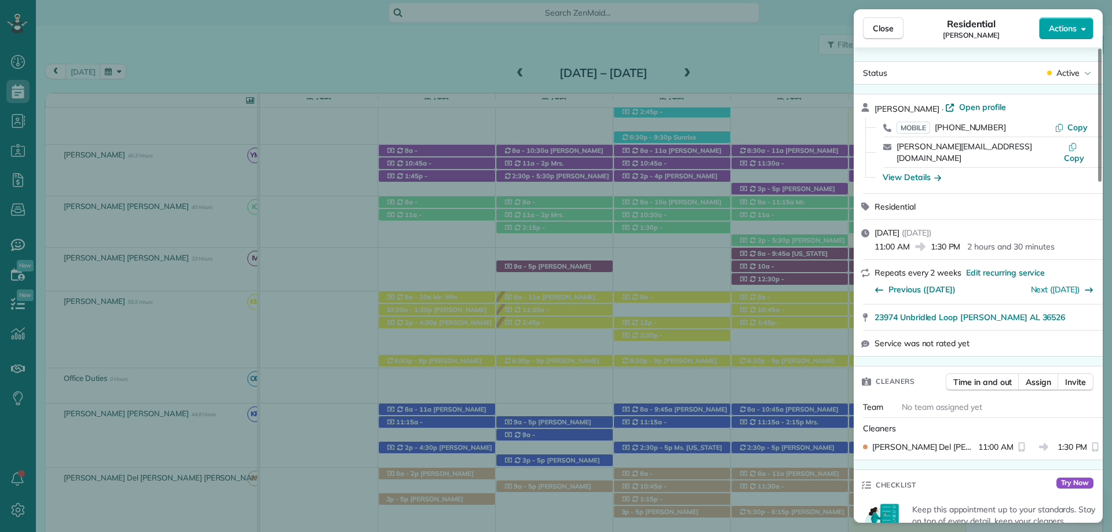
click at [1070, 28] on span "Actions" at bounding box center [1063, 29] width 28 height 12
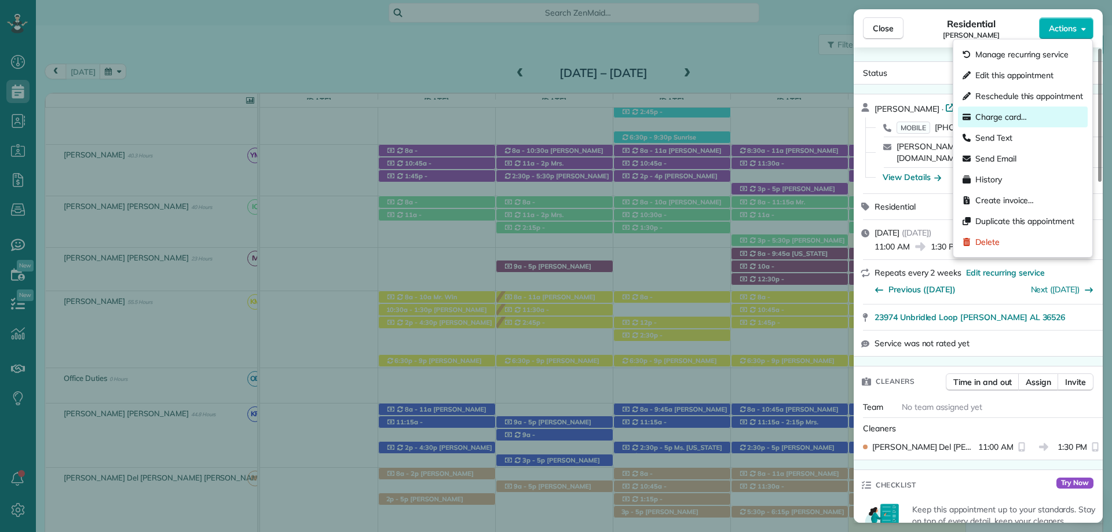
click at [1038, 120] on div "Charge card…" at bounding box center [1023, 117] width 130 height 21
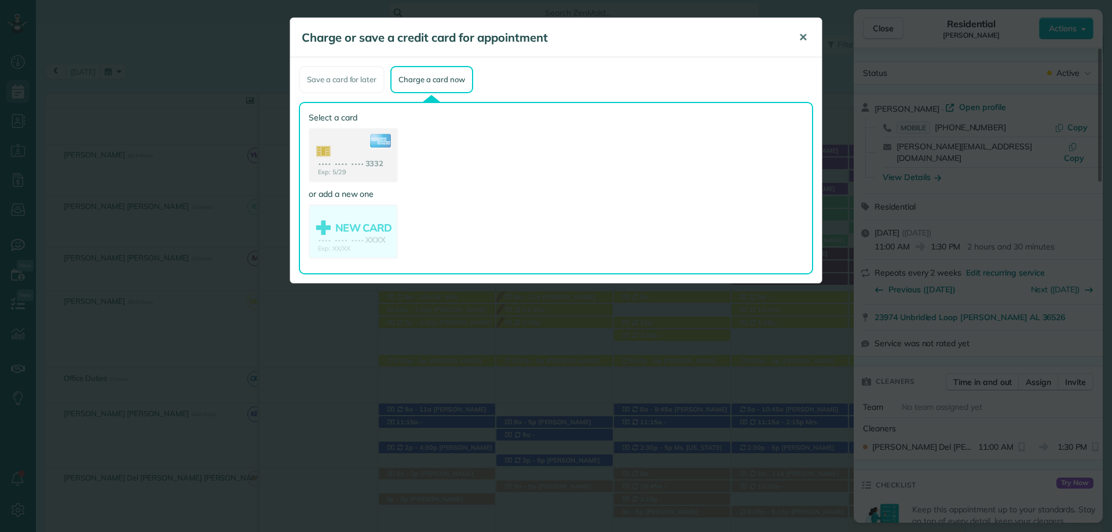
click at [800, 38] on span "✕" at bounding box center [803, 37] width 9 height 13
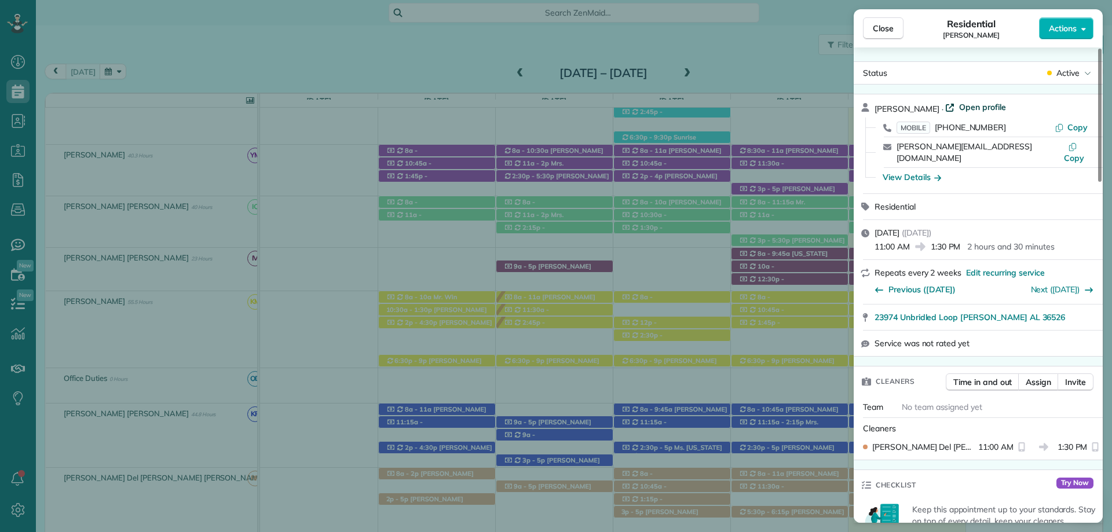
click at [960, 106] on span "Open profile" at bounding box center [982, 107] width 47 height 12
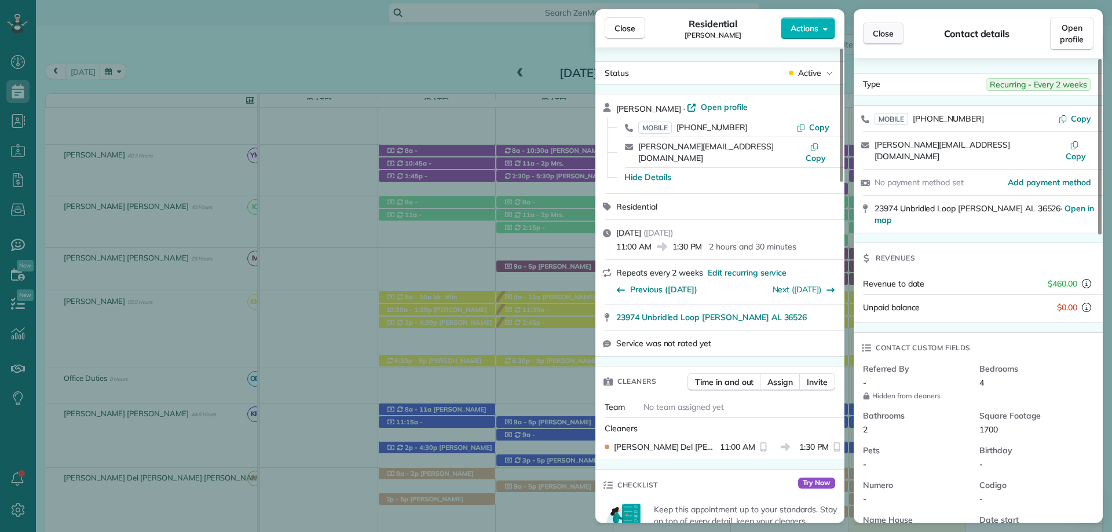
click at [890, 30] on span "Close" at bounding box center [883, 34] width 21 height 12
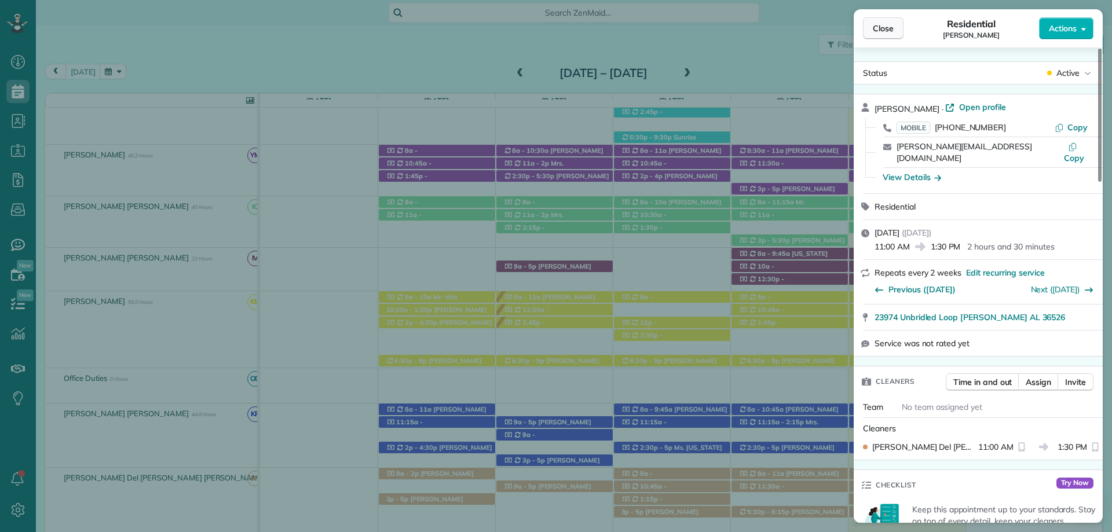
click at [876, 34] on span "Close" at bounding box center [883, 29] width 21 height 12
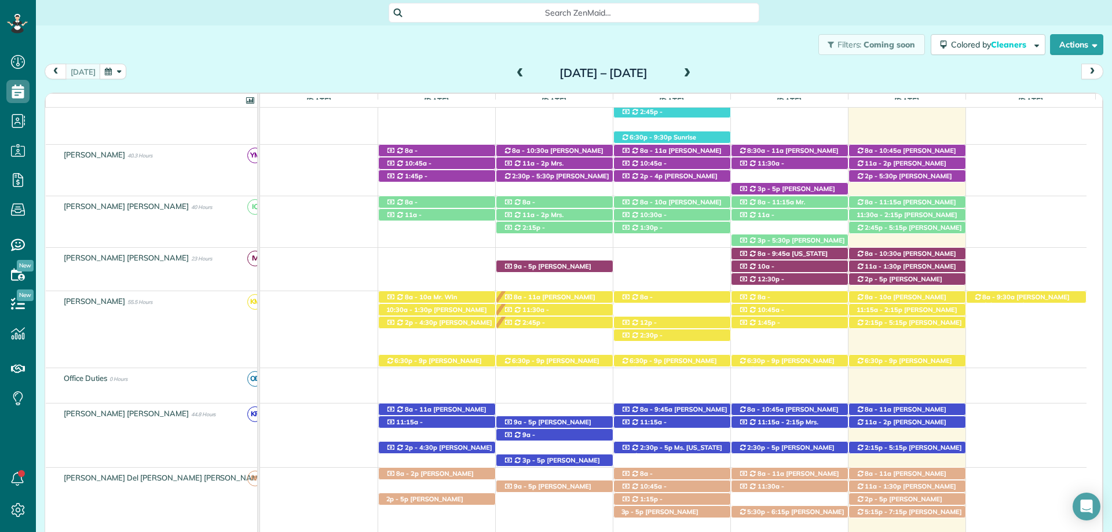
scroll to position [477, 0]
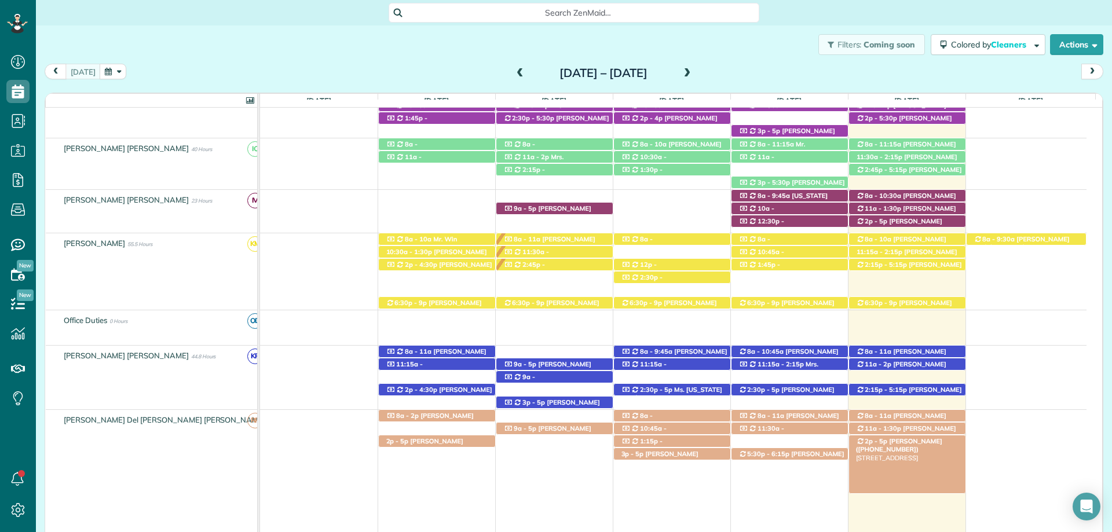
click at [921, 442] on span "Kari Benson (+12515811909)" at bounding box center [899, 445] width 86 height 16
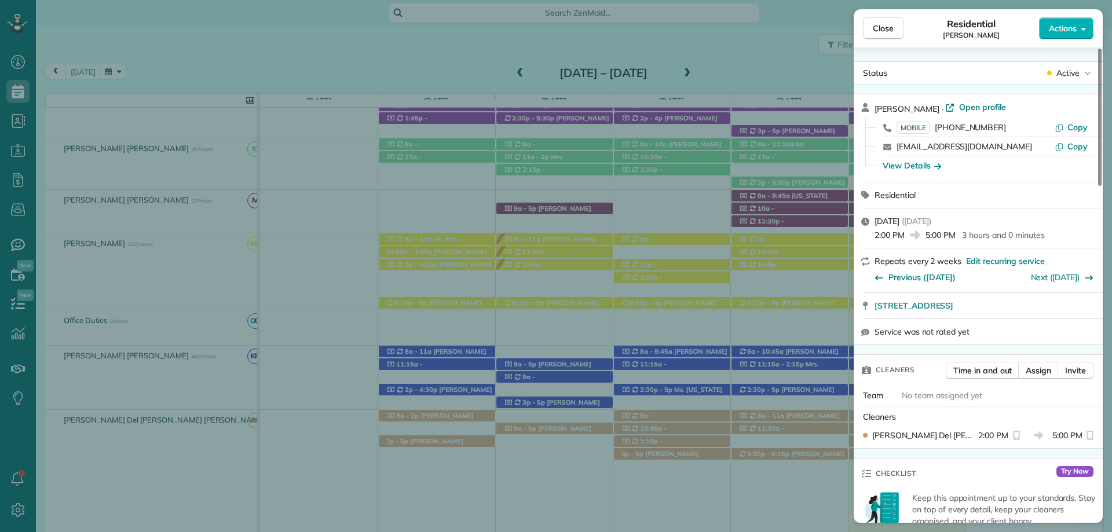
click at [969, 124] on span "[PHONE_NUMBER]" at bounding box center [970, 127] width 71 height 10
click at [1074, 128] on span "Copy" at bounding box center [1077, 127] width 20 height 10
click at [971, 106] on span "Open profile" at bounding box center [982, 107] width 47 height 12
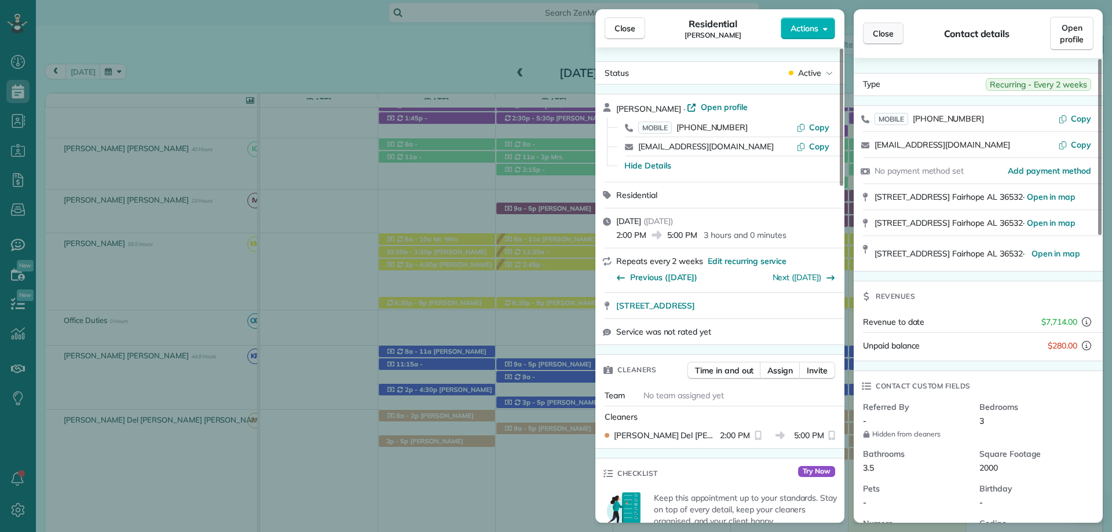
click at [887, 34] on span "Close" at bounding box center [883, 34] width 21 height 12
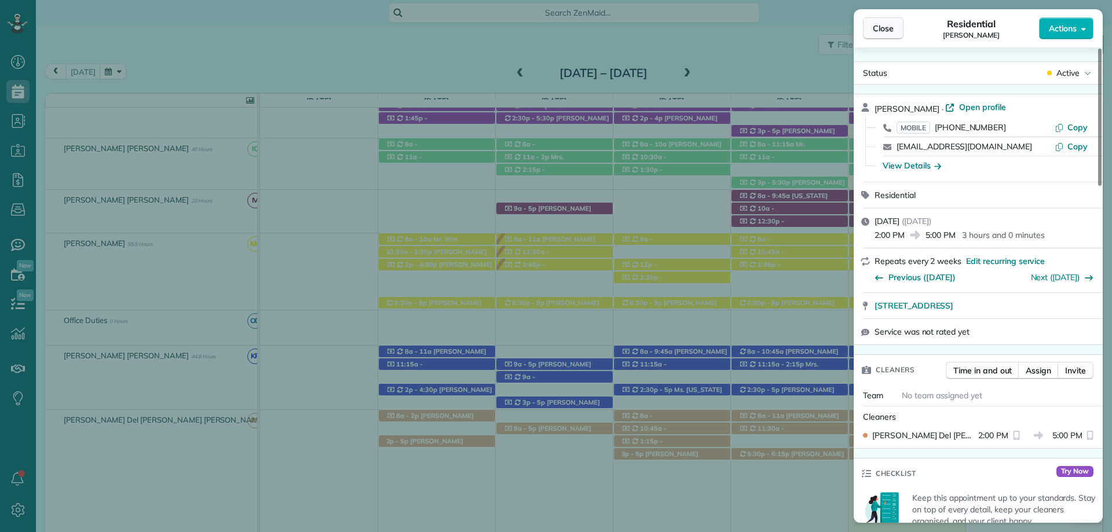
click at [888, 29] on span "Close" at bounding box center [883, 29] width 21 height 12
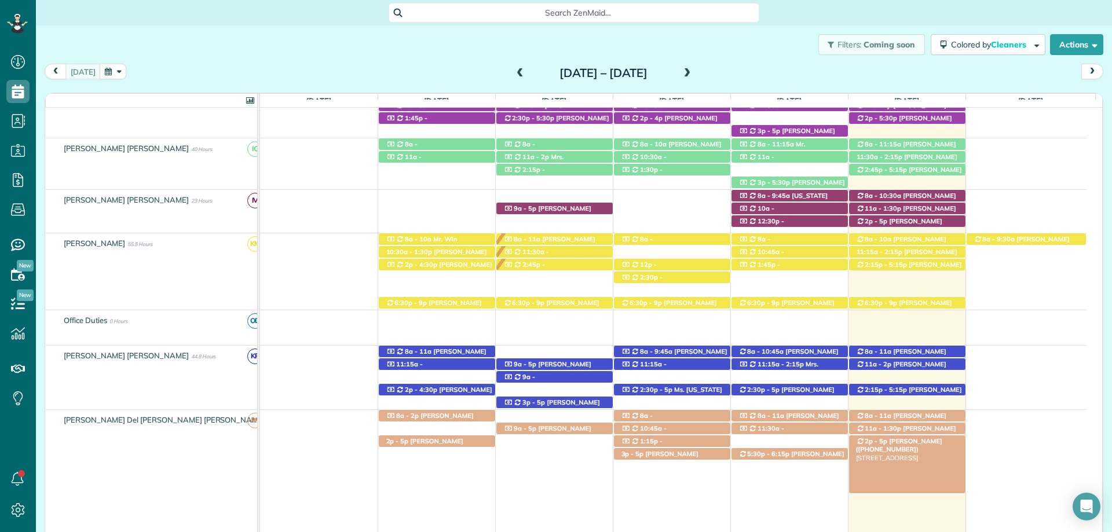
click at [894, 441] on span "Kari Benson (+12515811909)" at bounding box center [899, 445] width 86 height 16
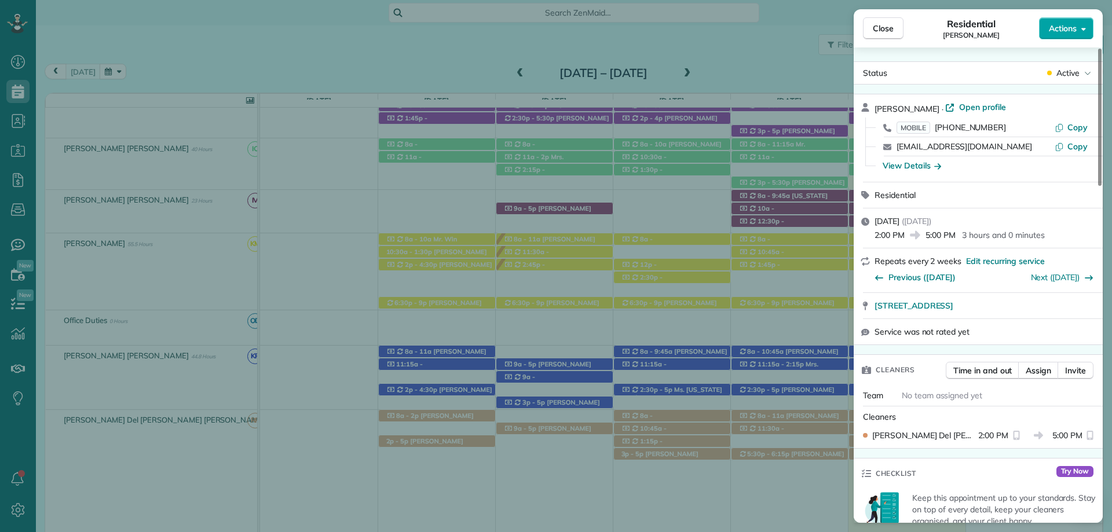
click at [1066, 29] on span "Actions" at bounding box center [1063, 29] width 28 height 12
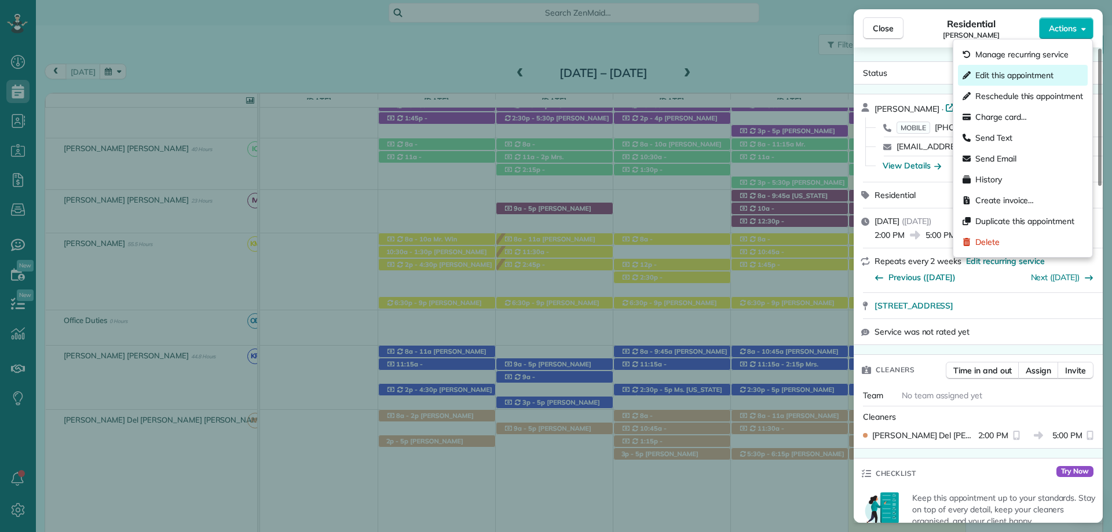
click at [1024, 69] on div "Edit this appointment" at bounding box center [1023, 75] width 130 height 21
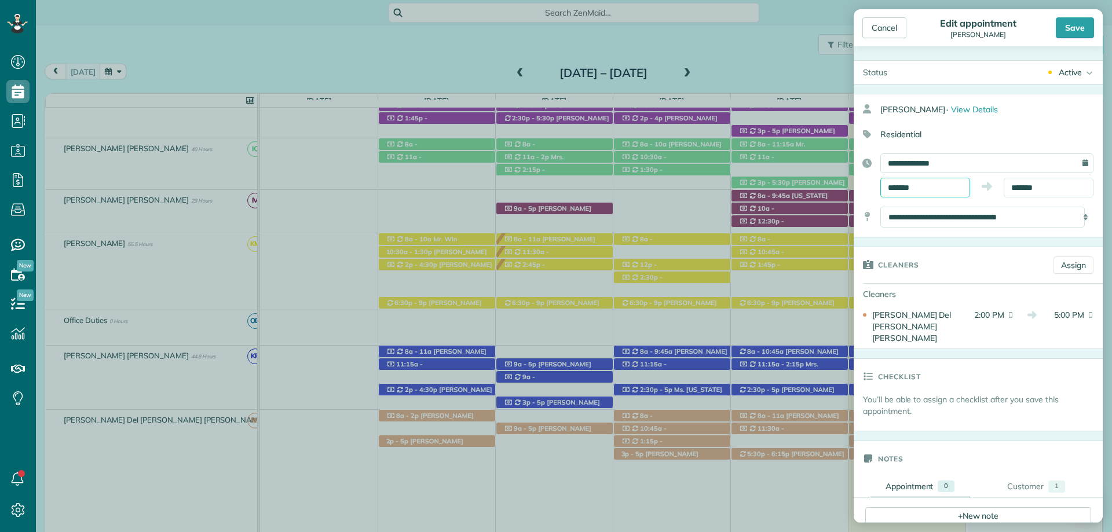
click at [928, 182] on input "*******" at bounding box center [925, 188] width 90 height 20
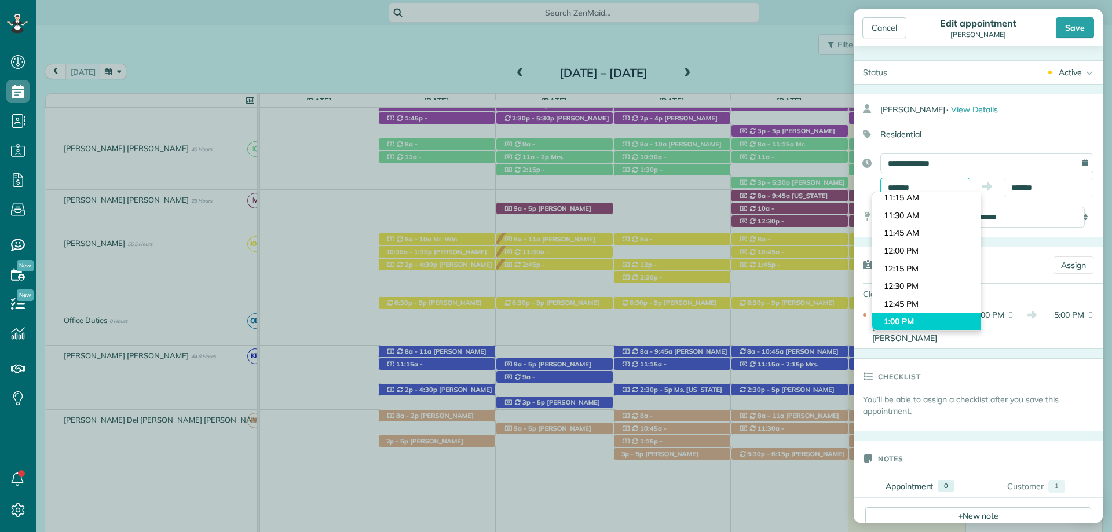
scroll to position [723, 0]
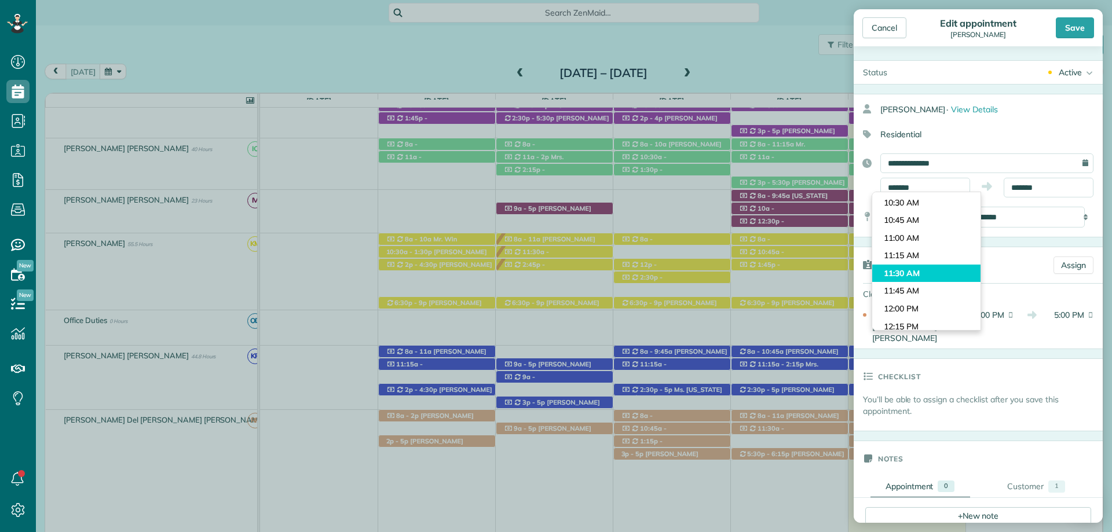
type input "********"
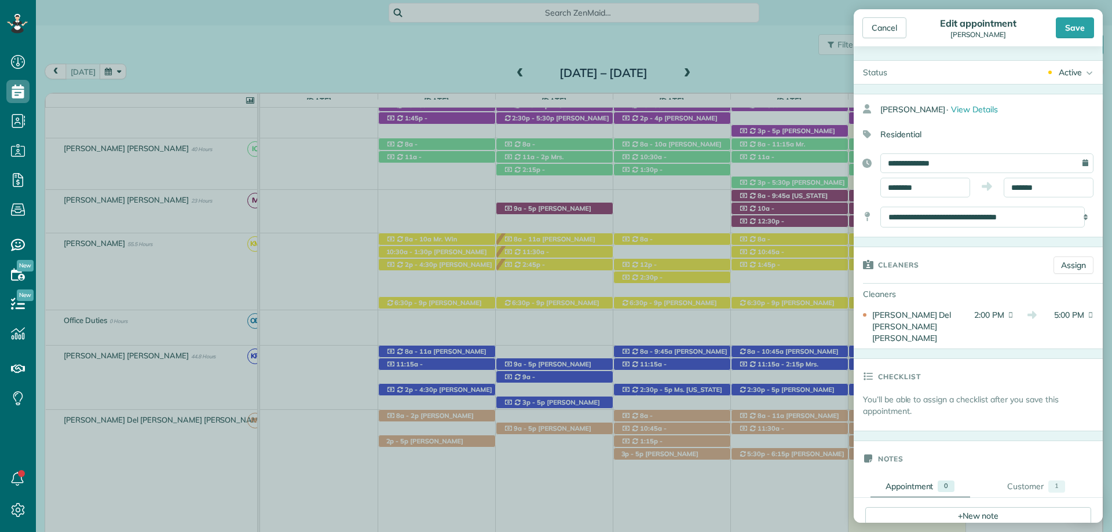
click at [928, 266] on body "Dashboard Scheduling Calendar View List View Dispatch View - Weekly scheduling …" at bounding box center [556, 266] width 1112 height 532
click at [1027, 169] on input "**********" at bounding box center [986, 163] width 213 height 20
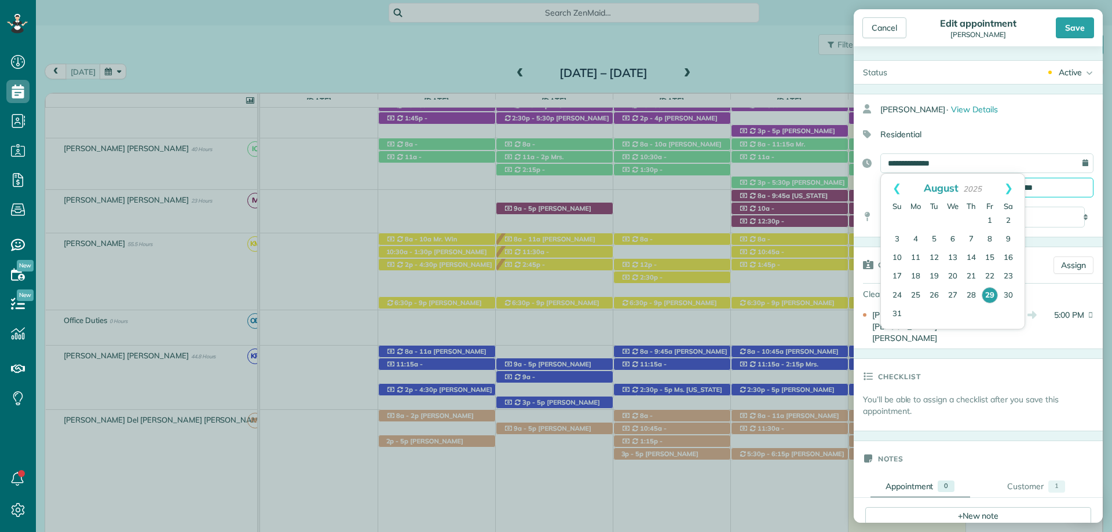
click at [1049, 186] on input "*******" at bounding box center [1049, 188] width 90 height 20
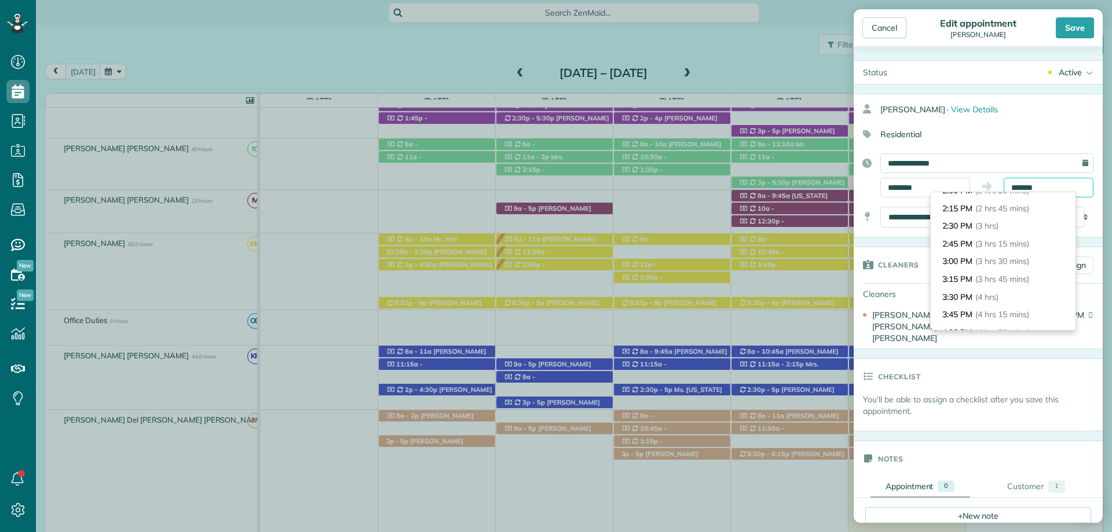
scroll to position [140, 0]
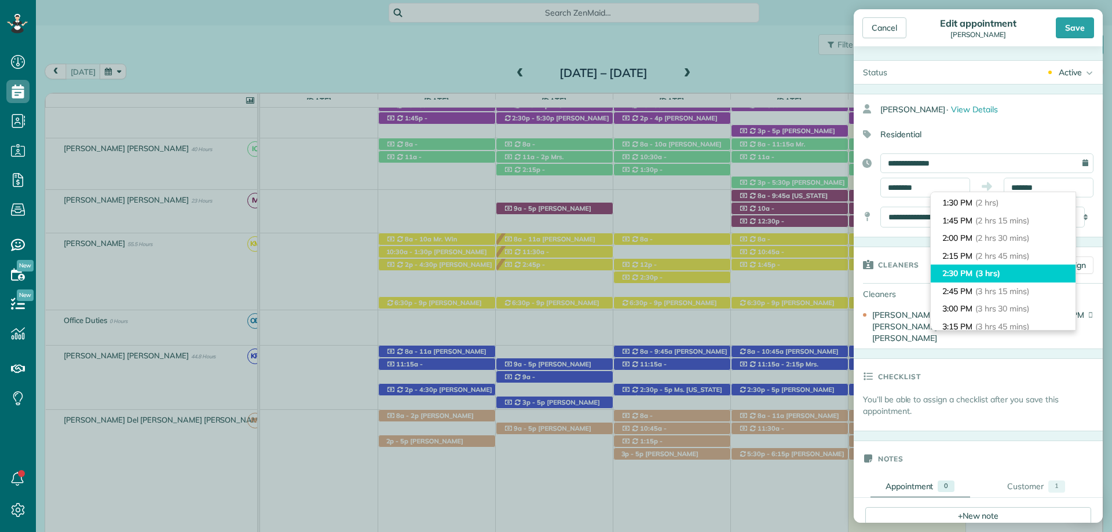
type input "*******"
click at [974, 272] on li "2:30 PM (3 hrs)" at bounding box center [1003, 274] width 145 height 18
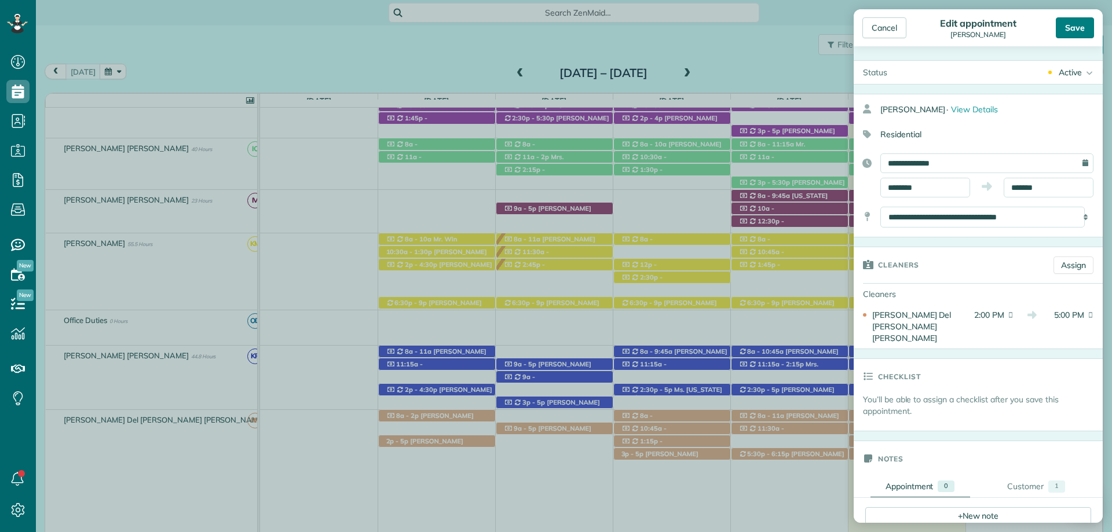
click at [1064, 27] on div "Save" at bounding box center [1075, 27] width 38 height 21
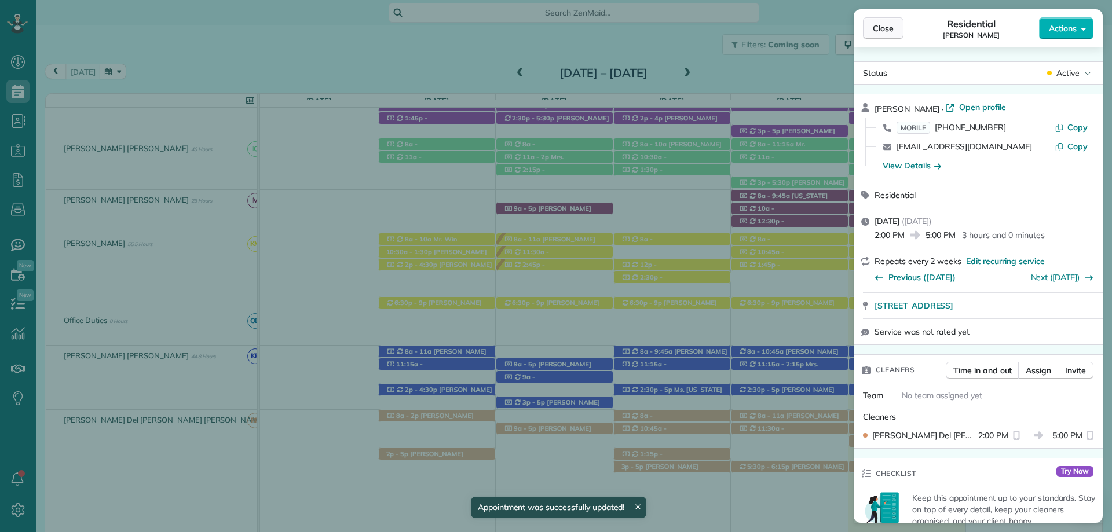
click at [887, 27] on span "Close" at bounding box center [883, 29] width 21 height 12
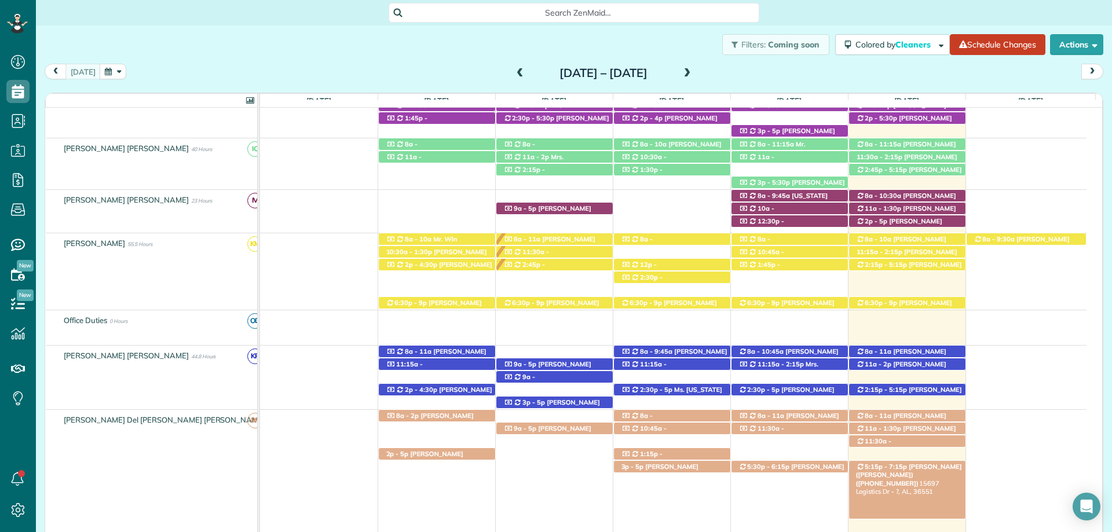
click at [885, 469] on span "5:15p - 7:15p" at bounding box center [885, 467] width 43 height 8
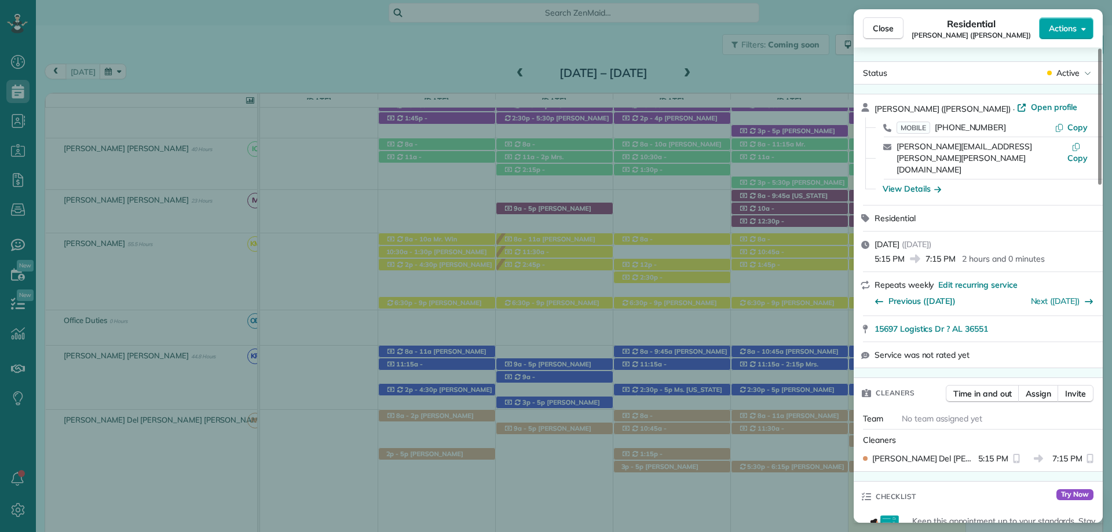
click at [1068, 32] on span "Actions" at bounding box center [1063, 29] width 28 height 12
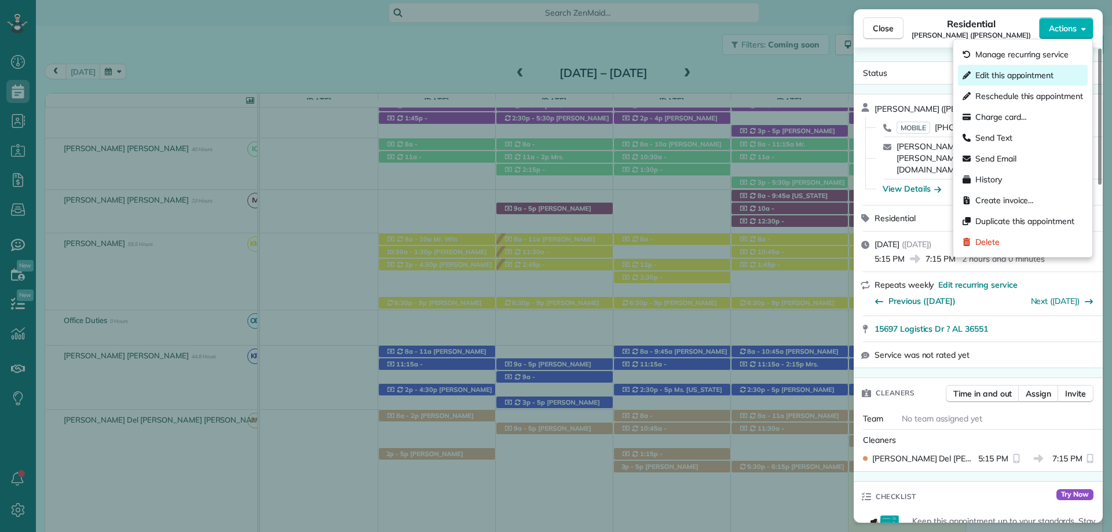
click at [1006, 77] on span "Edit this appointment" at bounding box center [1014, 75] width 78 height 12
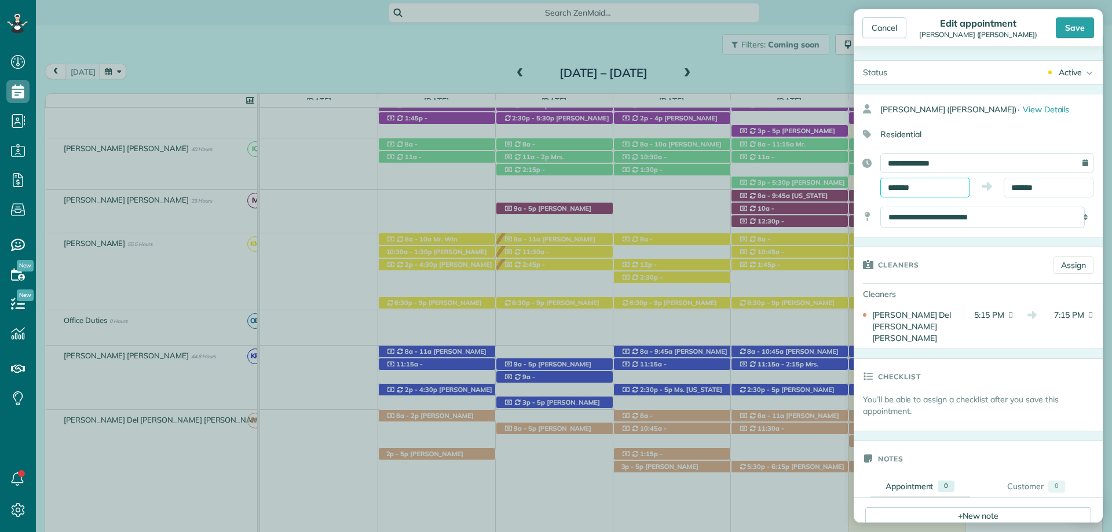
click at [906, 191] on input "*******" at bounding box center [925, 188] width 90 height 20
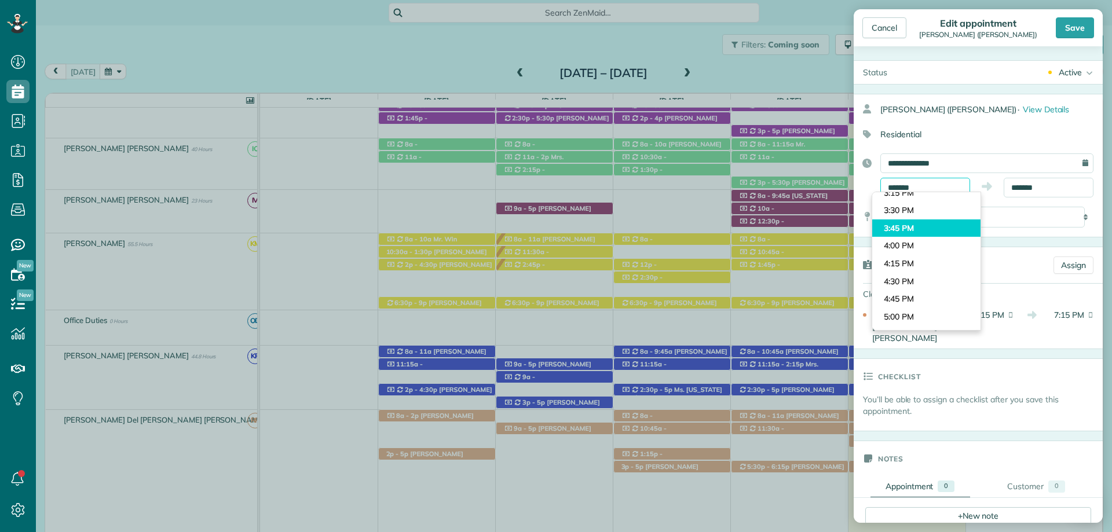
scroll to position [1011, 0]
type input "*******"
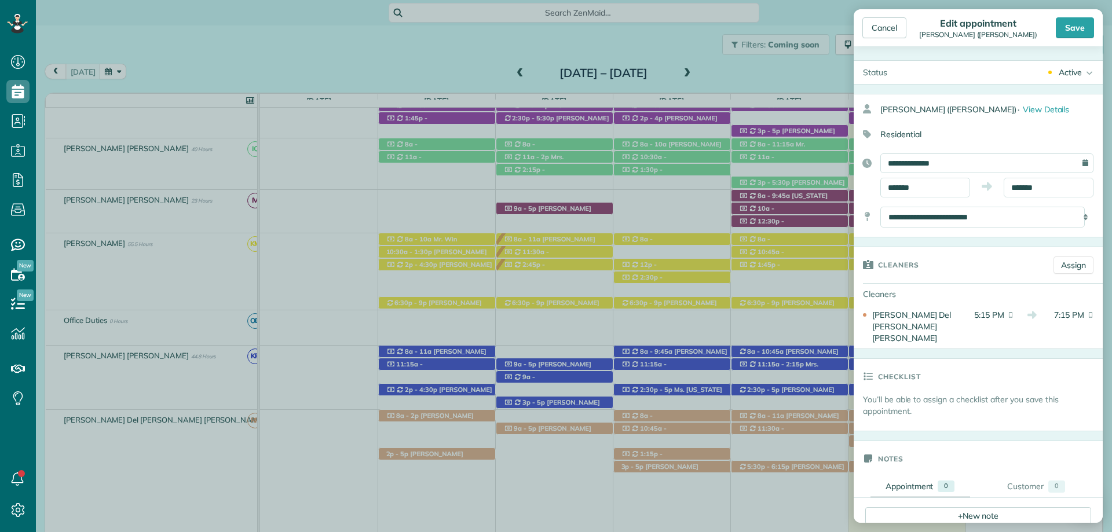
click at [906, 216] on body "Dashboard Scheduling Calendar View List View Dispatch View - Weekly scheduling …" at bounding box center [556, 266] width 1112 height 532
click at [1024, 186] on input "*******" at bounding box center [1049, 188] width 90 height 20
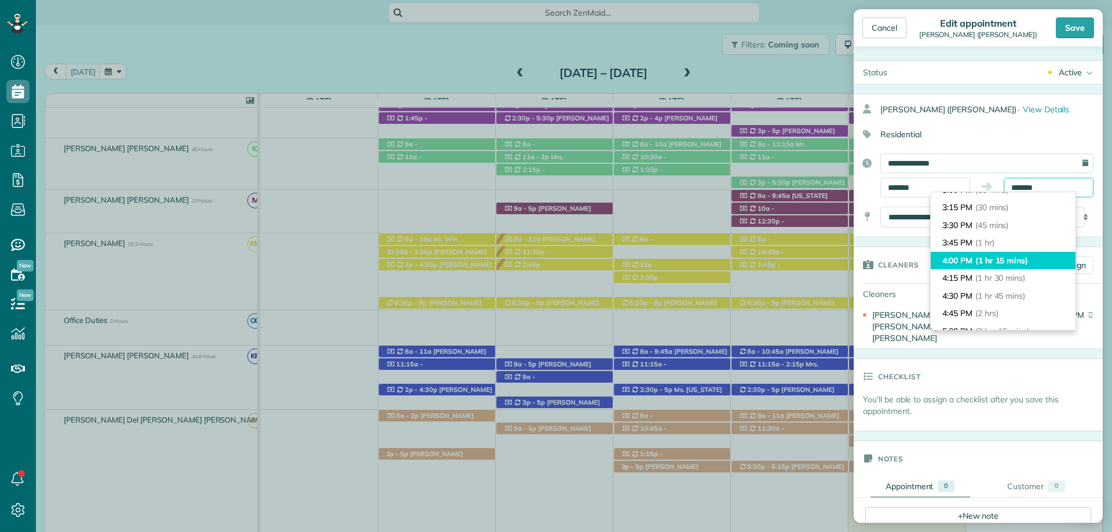
scroll to position [69, 0]
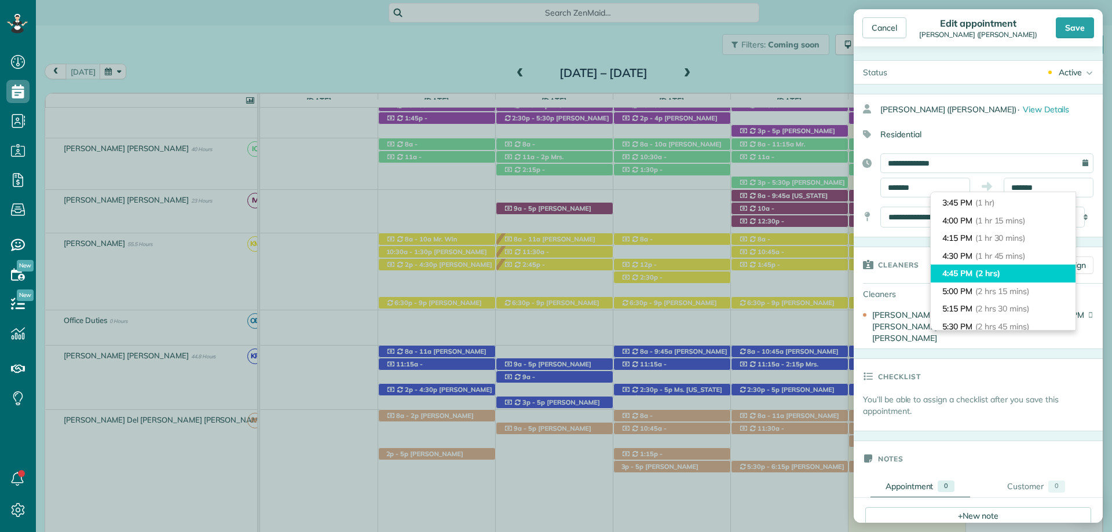
type input "*******"
click at [1005, 273] on li "4:45 PM (2 hrs)" at bounding box center [1003, 274] width 145 height 18
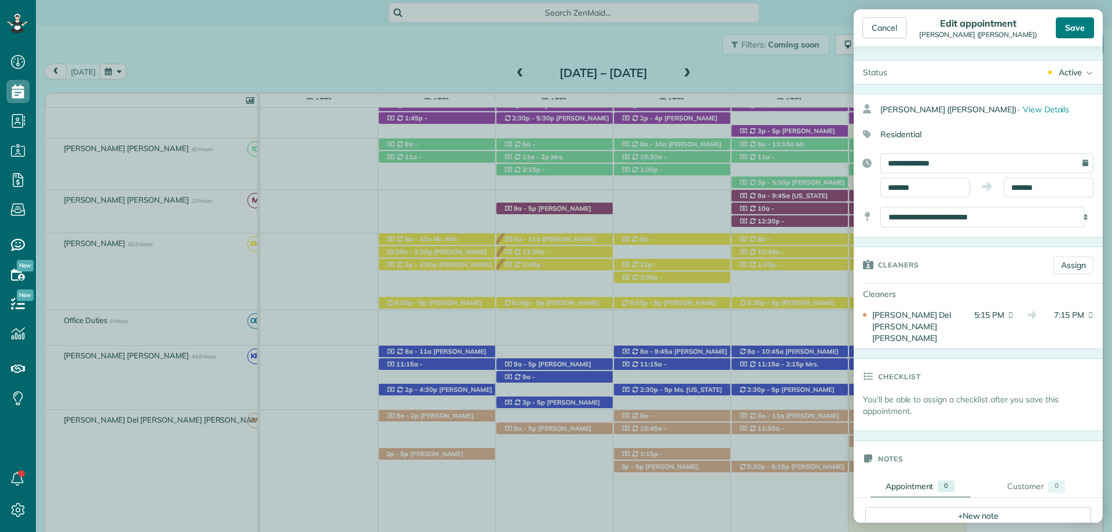
click at [1073, 29] on div "Save" at bounding box center [1075, 27] width 38 height 21
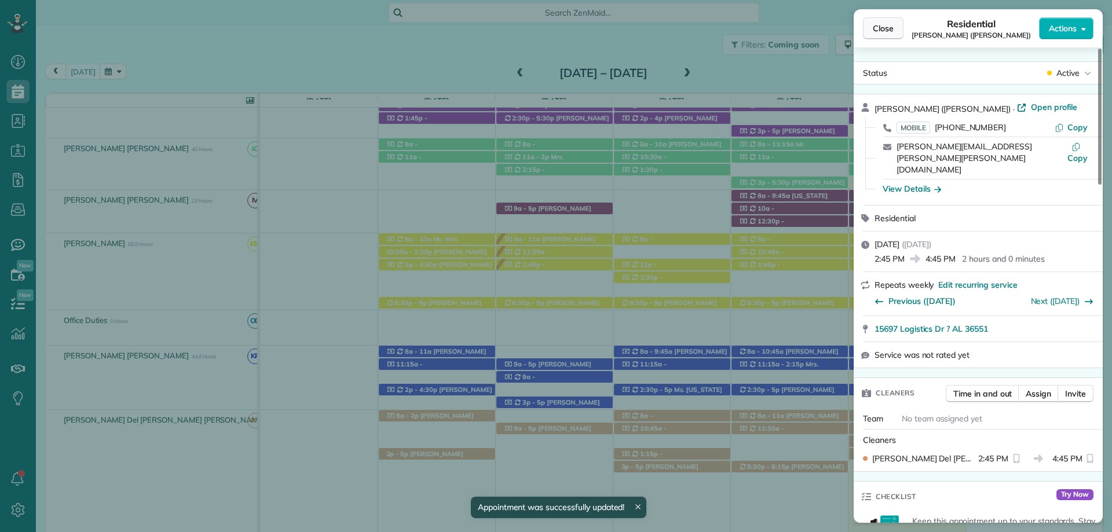
click at [891, 29] on span "Close" at bounding box center [883, 29] width 21 height 12
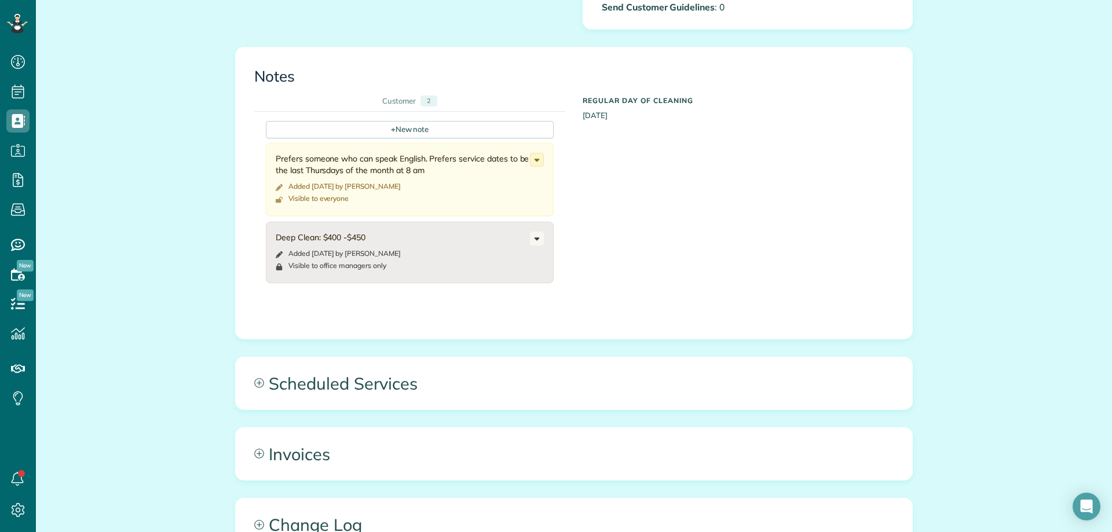
scroll to position [463, 0]
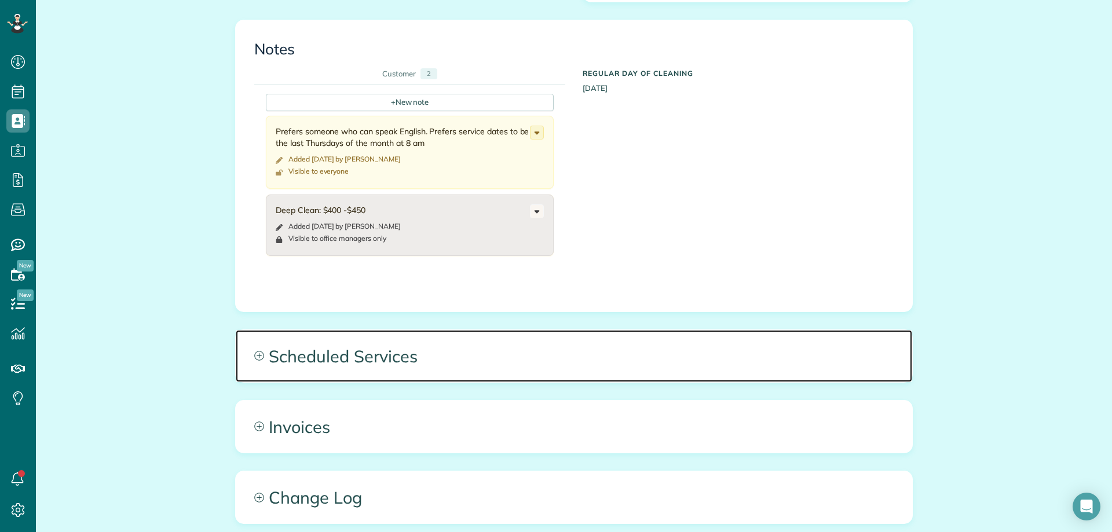
click at [373, 365] on span "Scheduled Services" at bounding box center [574, 356] width 676 height 52
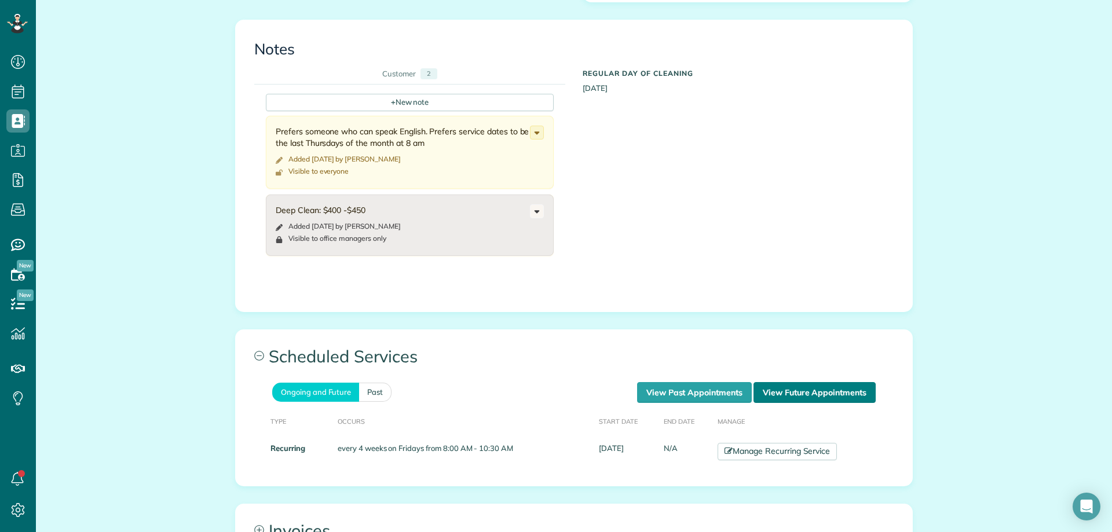
click at [772, 391] on link "View Future Appointments" at bounding box center [814, 392] width 122 height 21
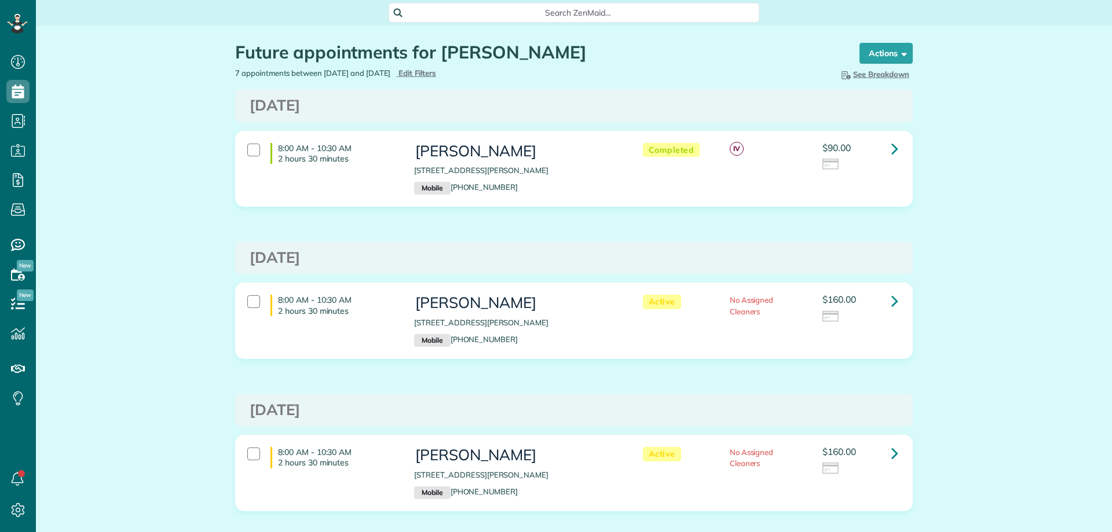
scroll to position [5, 5]
click at [696, 412] on h3 "[DATE]" at bounding box center [574, 410] width 649 height 17
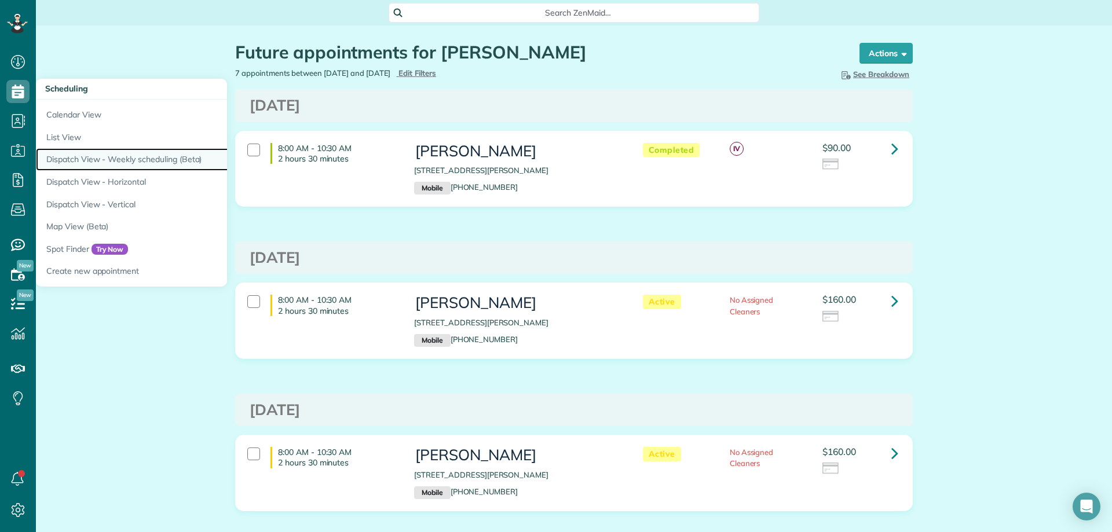
click at [112, 159] on link "Dispatch View - Weekly scheduling (Beta)" at bounding box center [181, 159] width 290 height 23
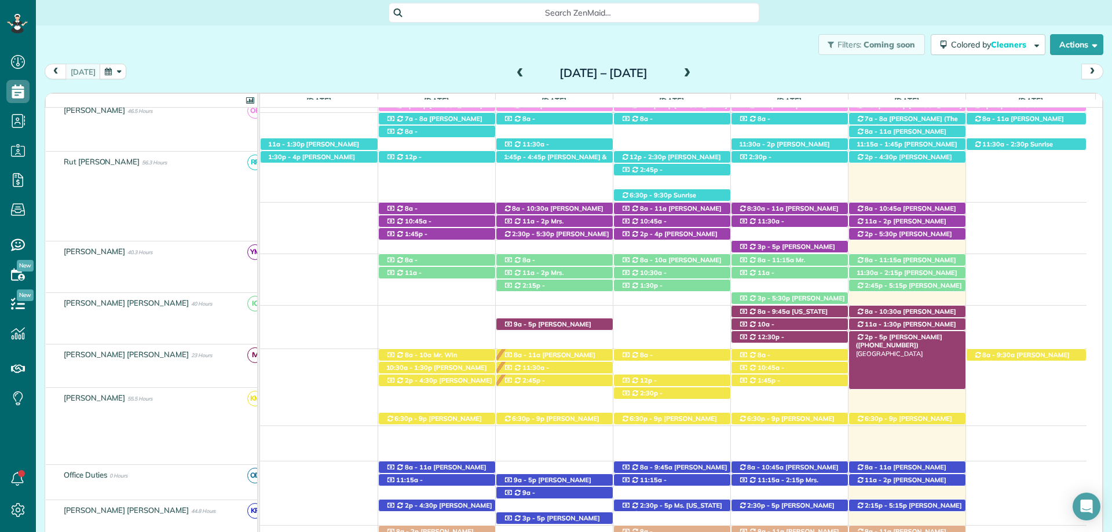
scroll to position [361, 0]
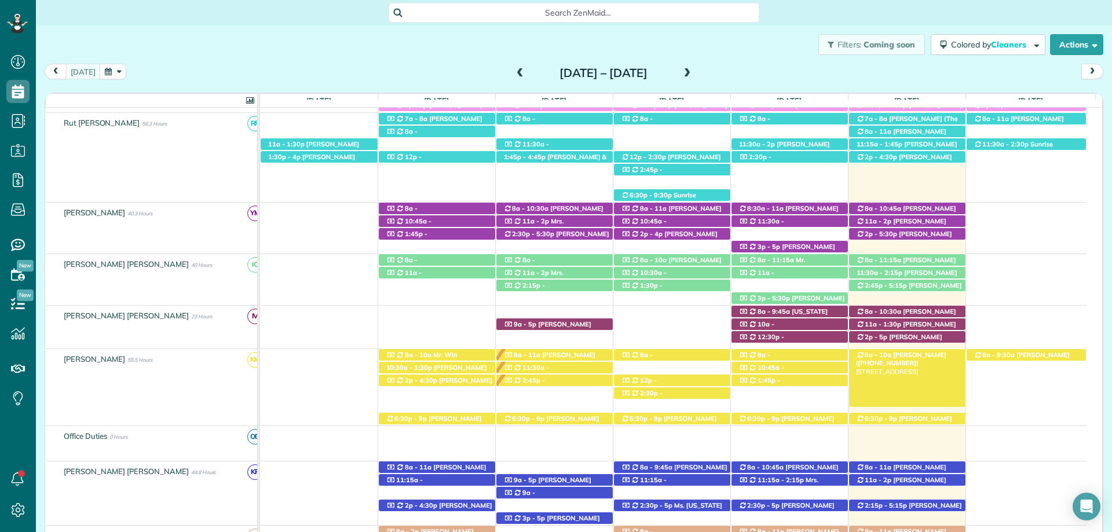
click at [913, 357] on span "[PERSON_NAME] ([PHONE_NUMBER])" at bounding box center [901, 359] width 90 height 16
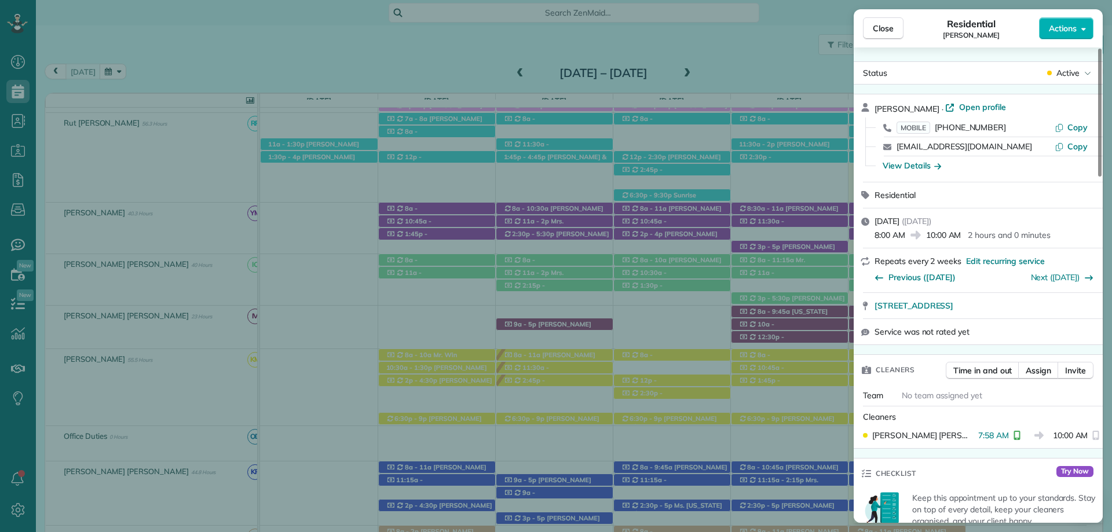
click at [1062, 430] on span "10:00 AM" at bounding box center [1070, 436] width 35 height 12
click at [1084, 436] on div "10:00 AM" at bounding box center [1079, 436] width 52 height 12
click at [987, 366] on span "Time in and out" at bounding box center [982, 371] width 58 height 12
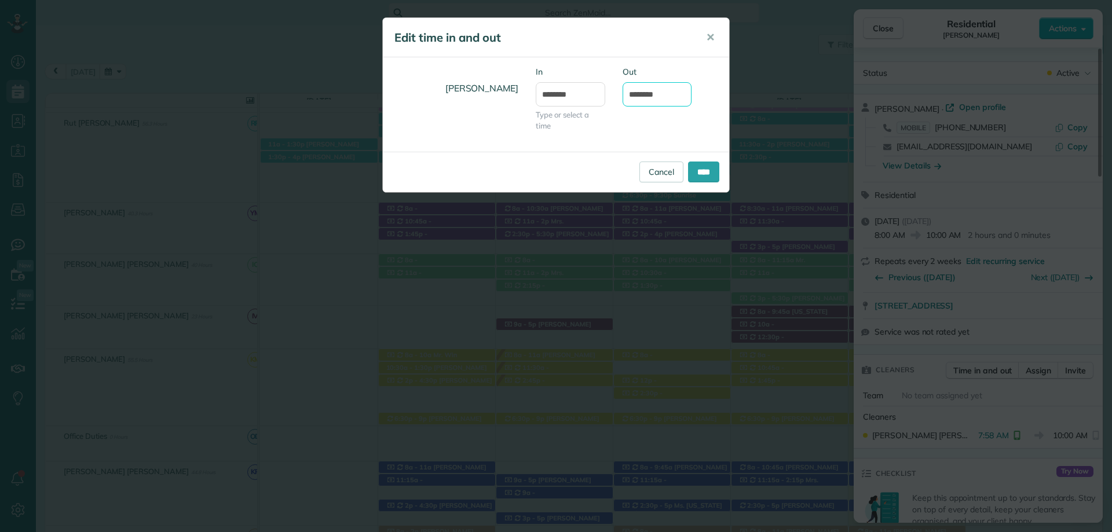
click at [653, 102] on body "Dashboard Scheduling Calendar View List View Dispatch View - Weekly scheduling …" at bounding box center [556, 266] width 1112 height 532
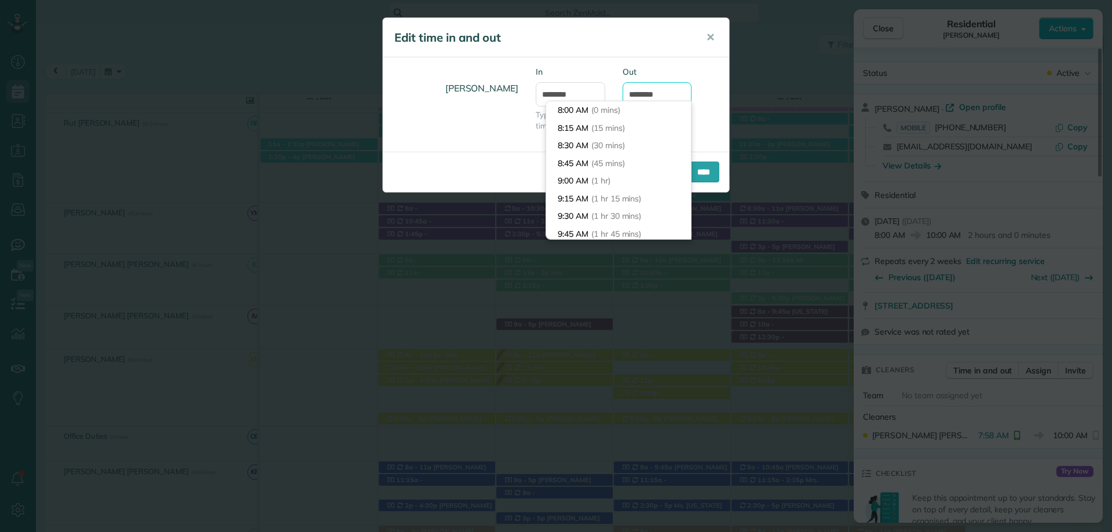
scroll to position [124, 0]
type input "********"
click at [701, 111] on div "[PERSON_NAME] In ******* Type or select a time Out ********" at bounding box center [556, 104] width 346 height 77
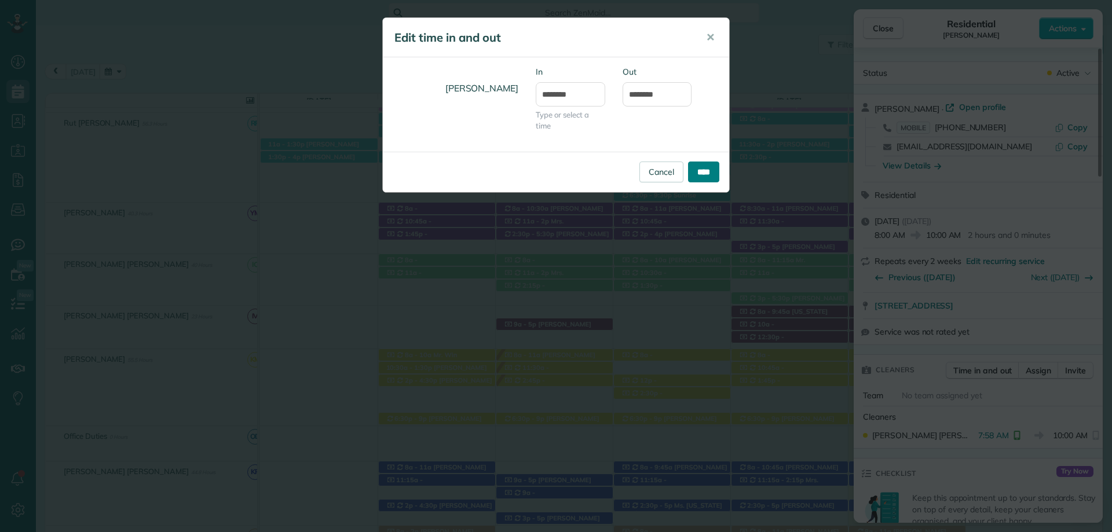
click at [697, 173] on input "****" at bounding box center [703, 172] width 31 height 21
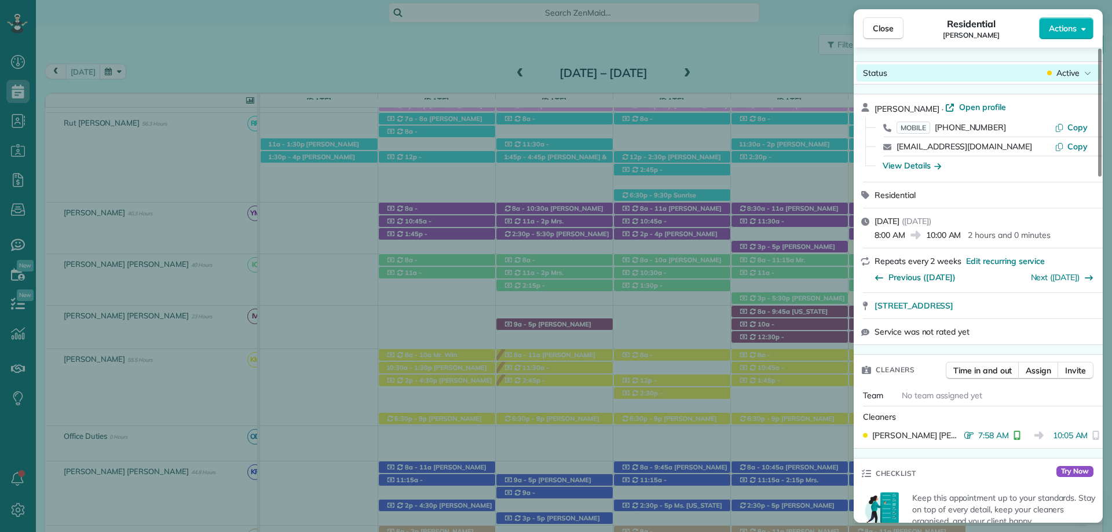
drag, startPoint x: 885, startPoint y: 26, endPoint x: 866, endPoint y: 74, distance: 51.2
click at [885, 26] on span "Close" at bounding box center [883, 29] width 21 height 12
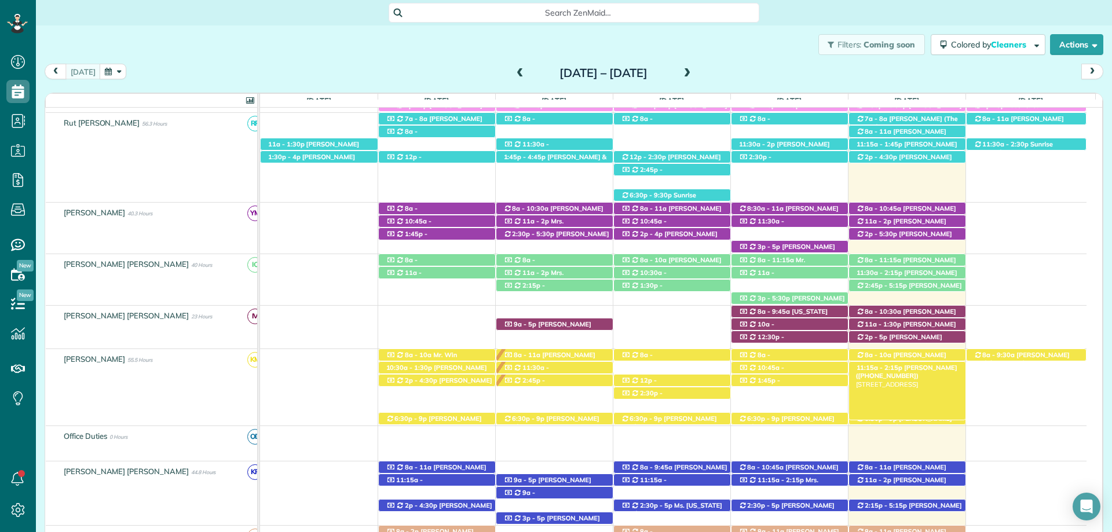
click at [932, 367] on span "[PERSON_NAME] ([PHONE_NUMBER])" at bounding box center [906, 372] width 101 height 16
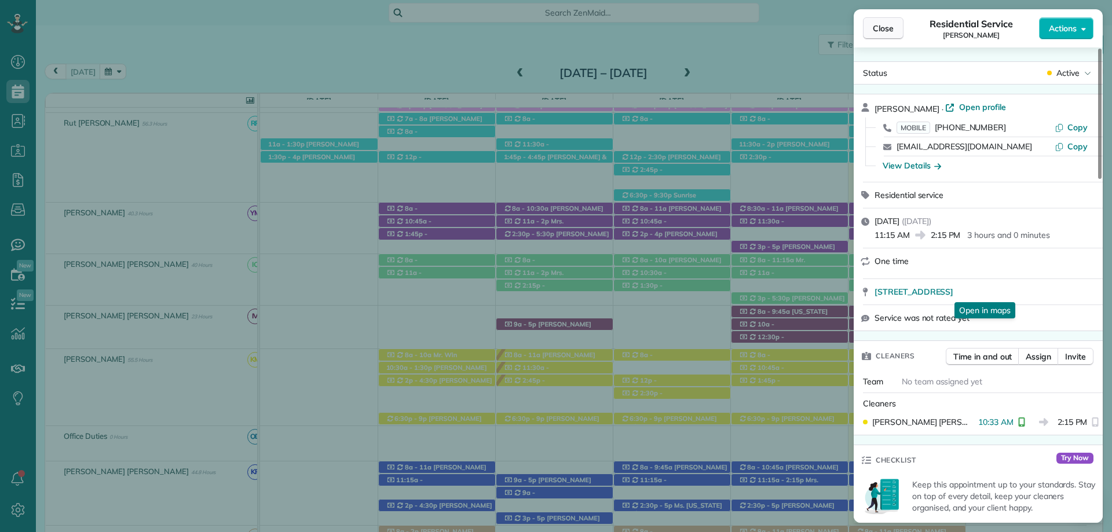
click at [892, 28] on span "Close" at bounding box center [883, 29] width 21 height 12
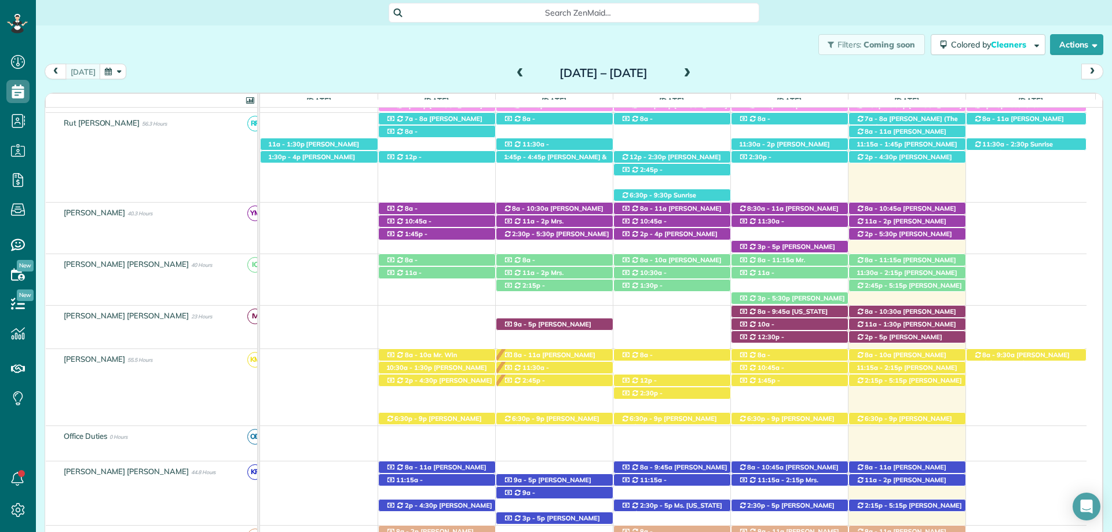
click at [450, 53] on div "Filters: Coming soon Colored by Cleaners Color by Cleaner Color by Team Color b…" at bounding box center [574, 44] width 1076 height 38
click at [694, 69] on span at bounding box center [687, 73] width 13 height 10
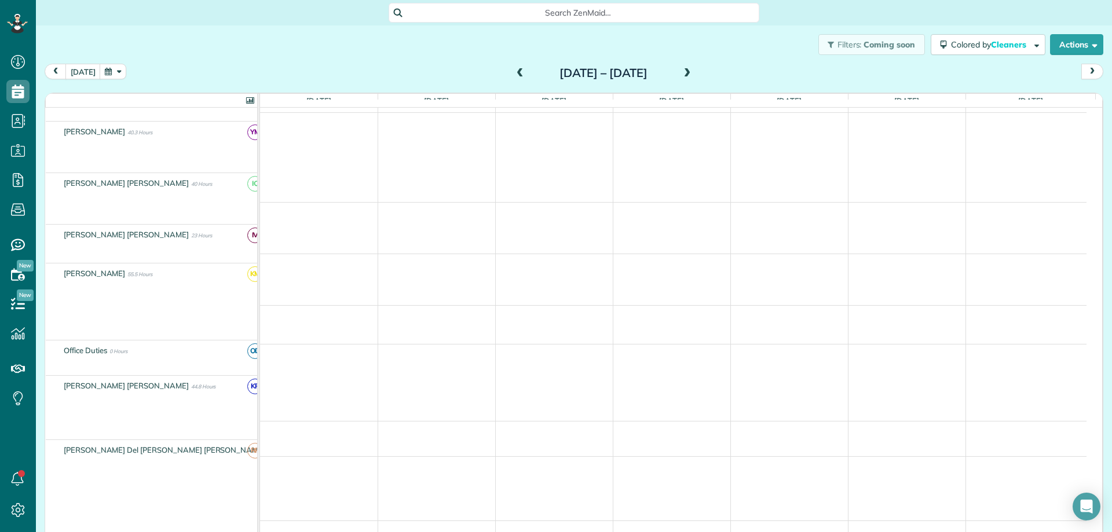
scroll to position [280, 0]
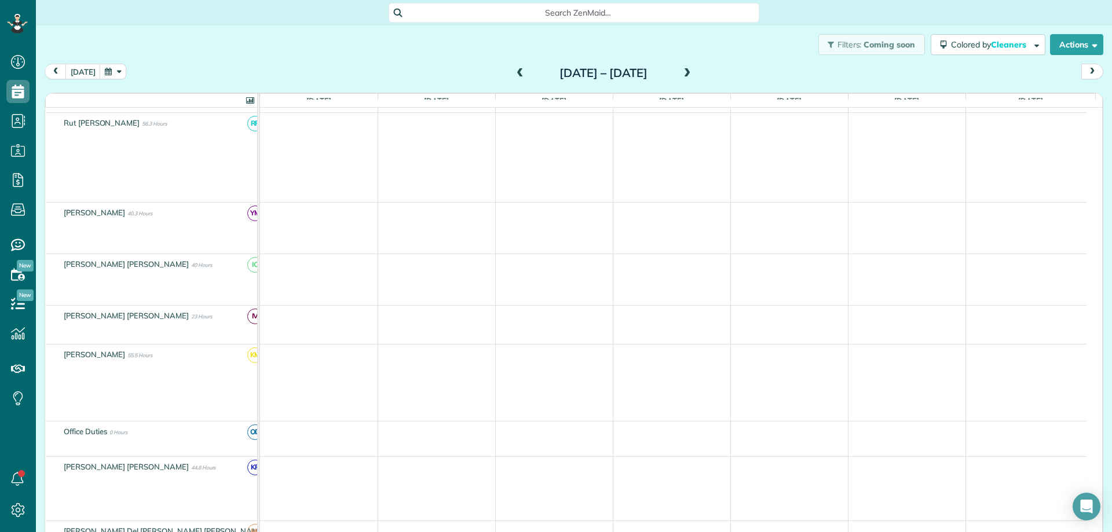
click at [694, 69] on span at bounding box center [687, 73] width 13 height 10
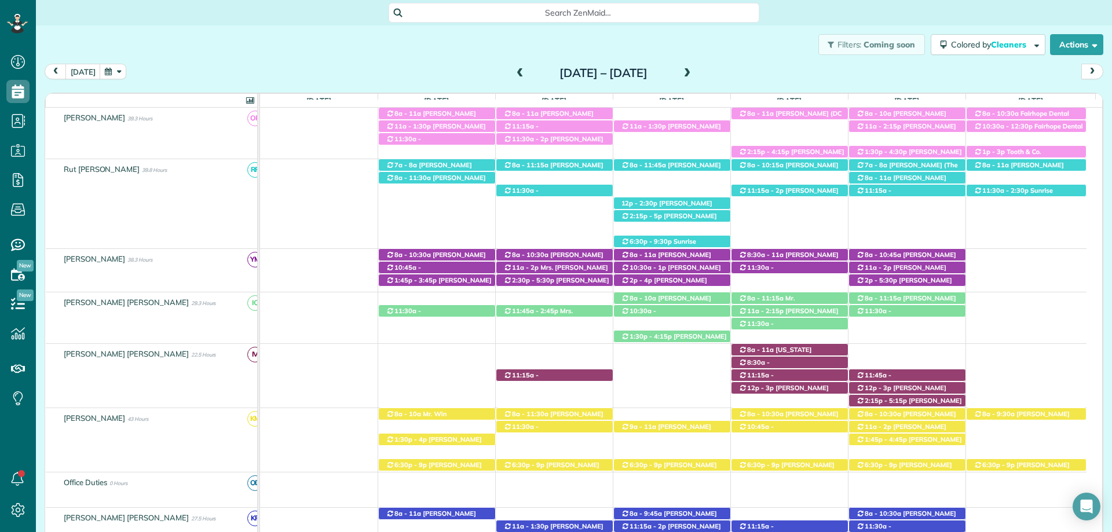
click at [694, 69] on span at bounding box center [687, 73] width 13 height 10
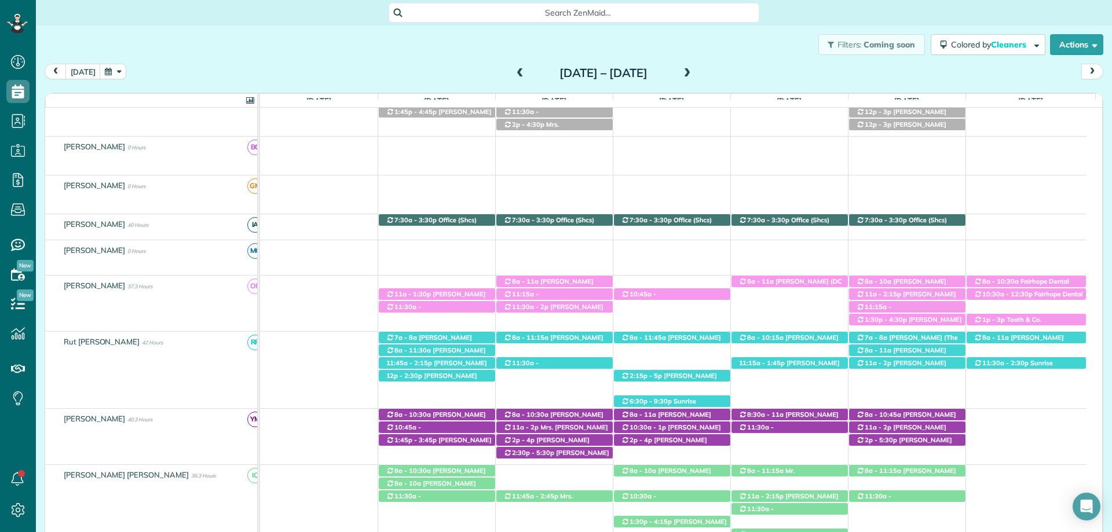
scroll to position [0, 0]
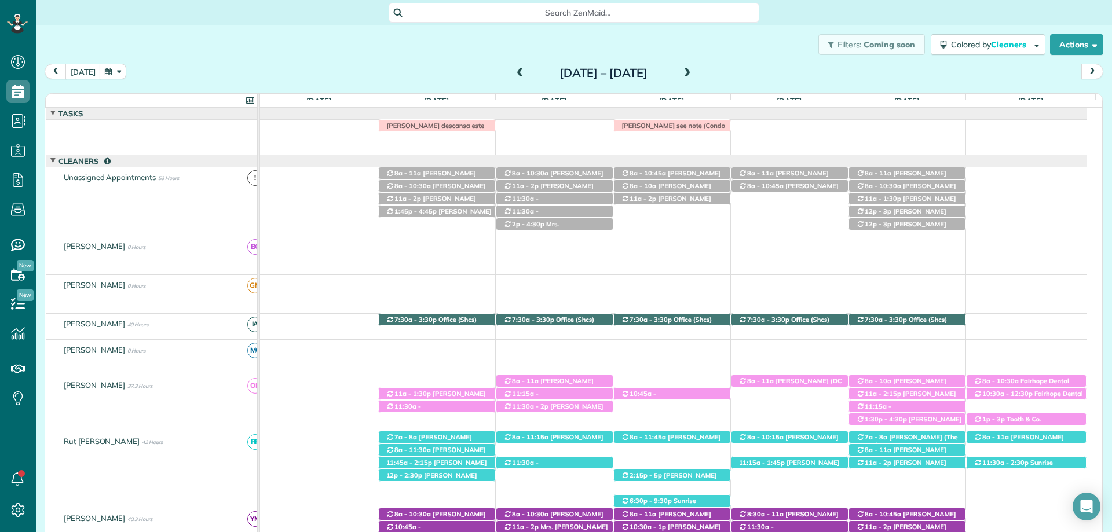
click at [514, 75] on span at bounding box center [520, 73] width 13 height 10
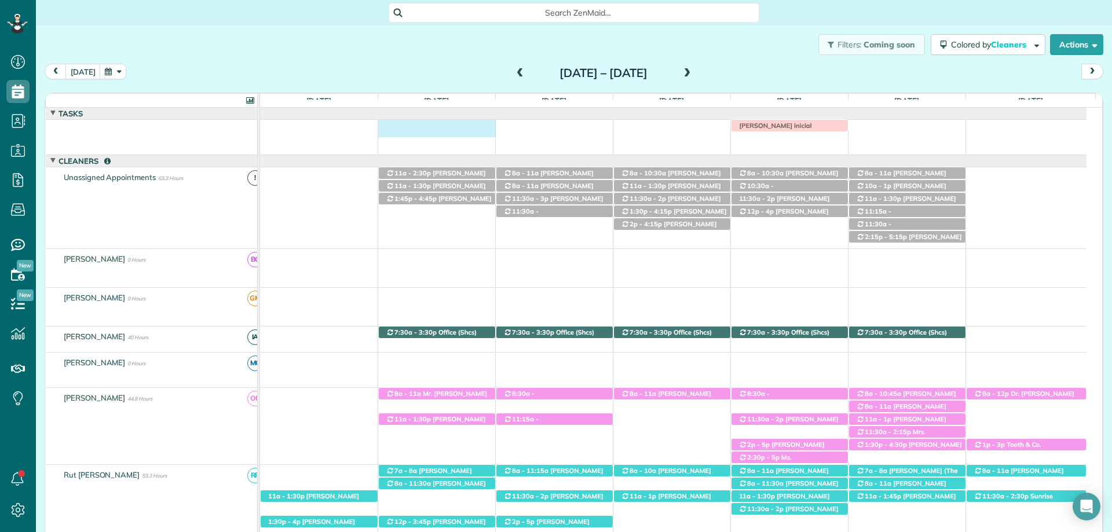
click at [390, 127] on div "Tonya Whaley inicial" at bounding box center [673, 128] width 826 height 17
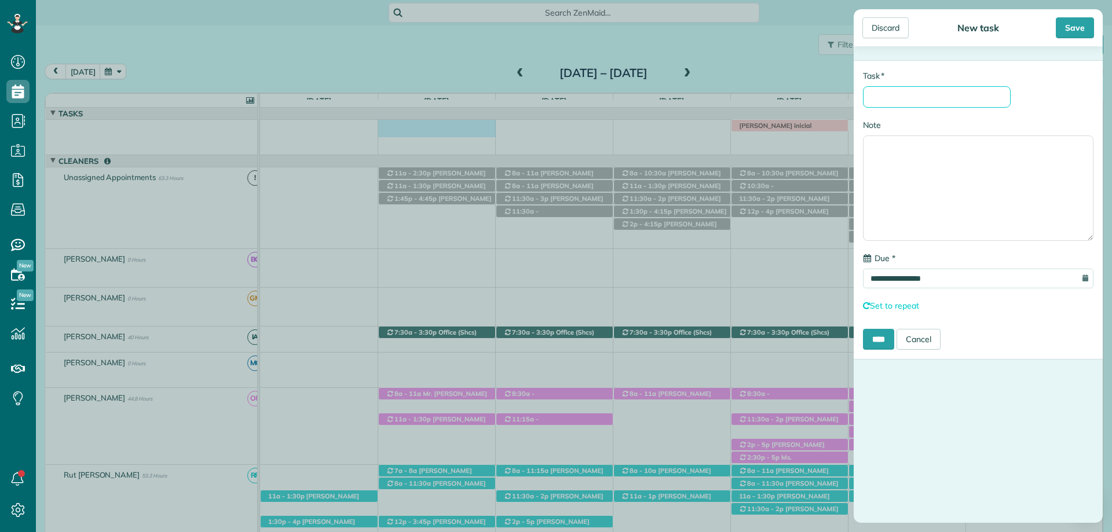
click at [968, 97] on input "* Task" at bounding box center [937, 96] width 148 height 21
type input "**********"
click at [906, 150] on textarea "Note" at bounding box center [978, 188] width 230 height 105
click at [1003, 158] on textarea "**********" at bounding box center [978, 188] width 230 height 105
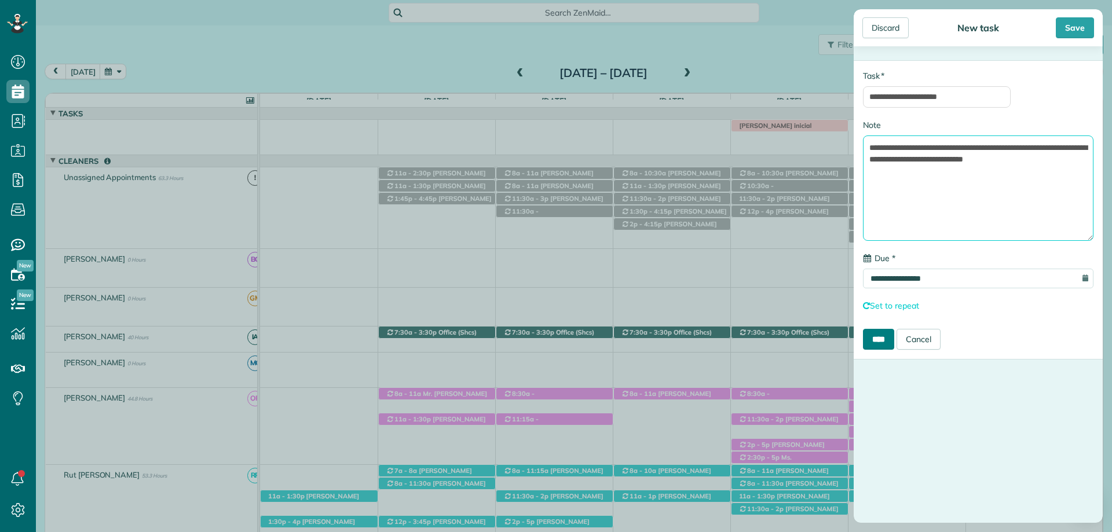
type textarea "**********"
click at [874, 342] on input "****" at bounding box center [878, 339] width 31 height 21
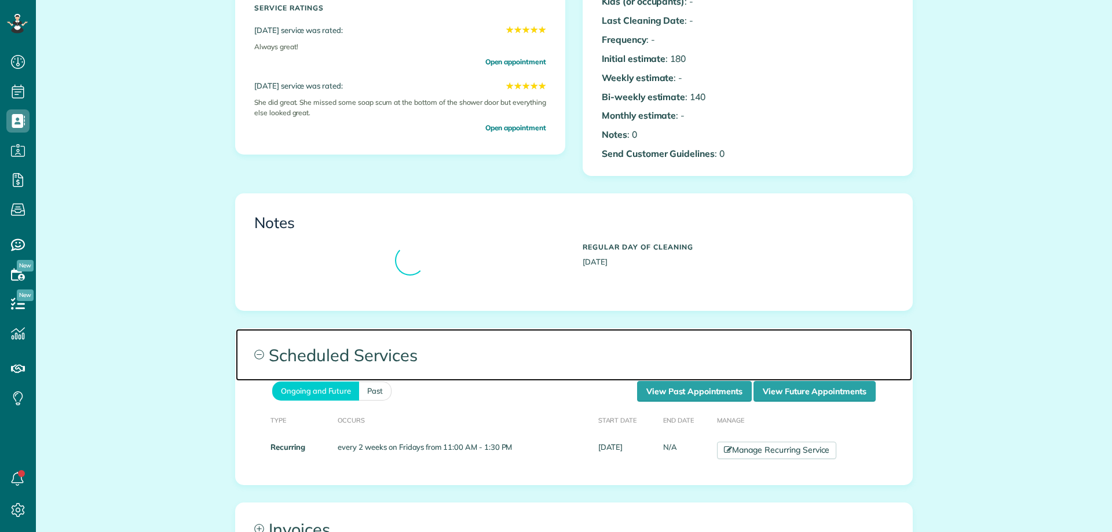
scroll to position [290, 0]
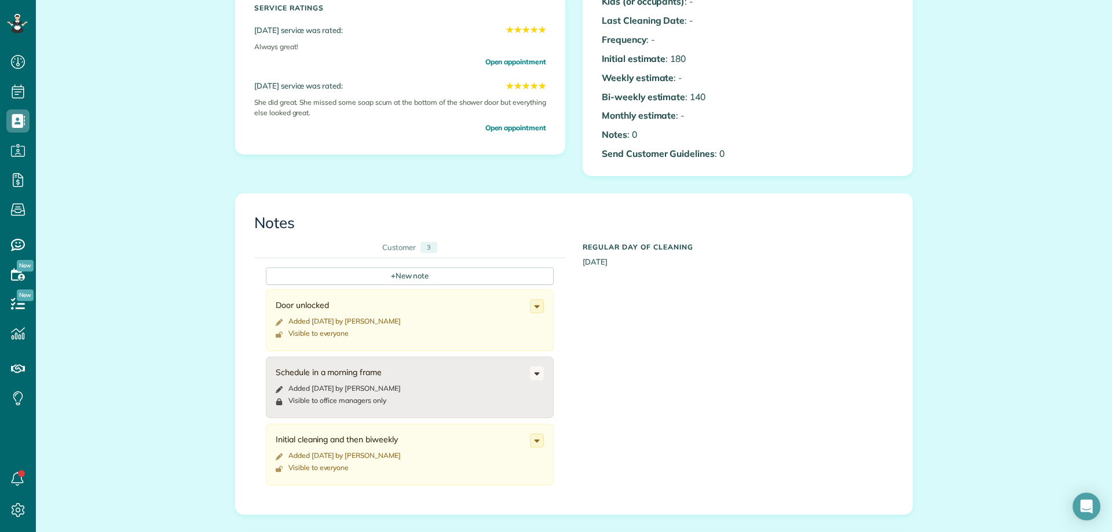
click at [714, 385] on div "+ New note Door unlocked Added [DATE] by [PERSON_NAME] Visible to everyone Chan…" at bounding box center [565, 367] width 622 height 218
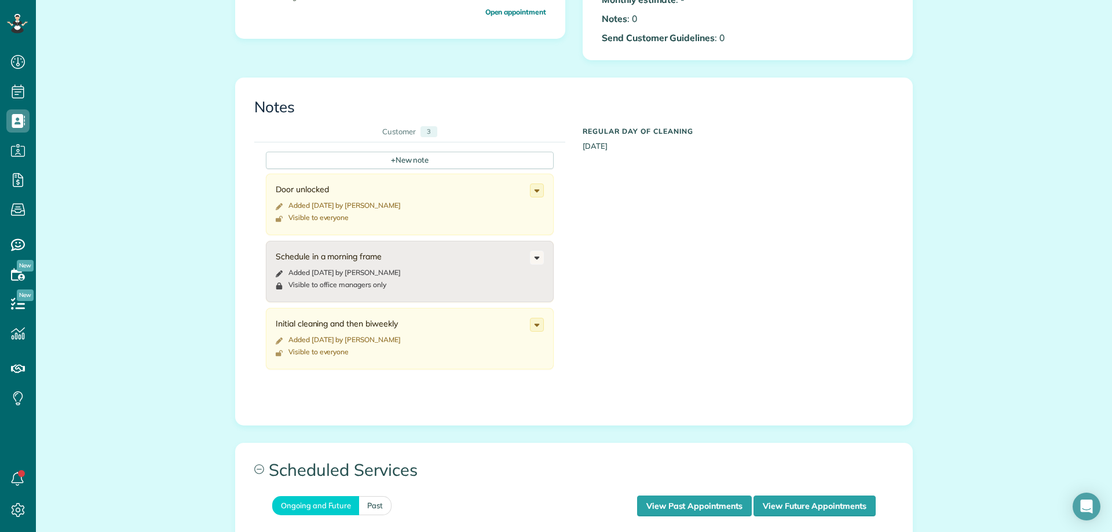
scroll to position [521, 0]
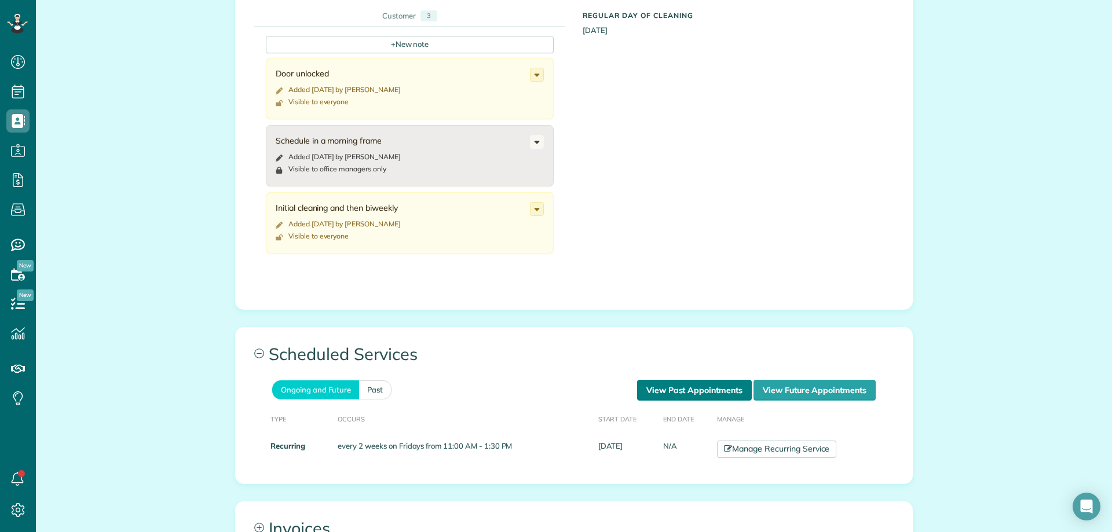
click at [664, 383] on link "View Past Appointments" at bounding box center [694, 390] width 115 height 21
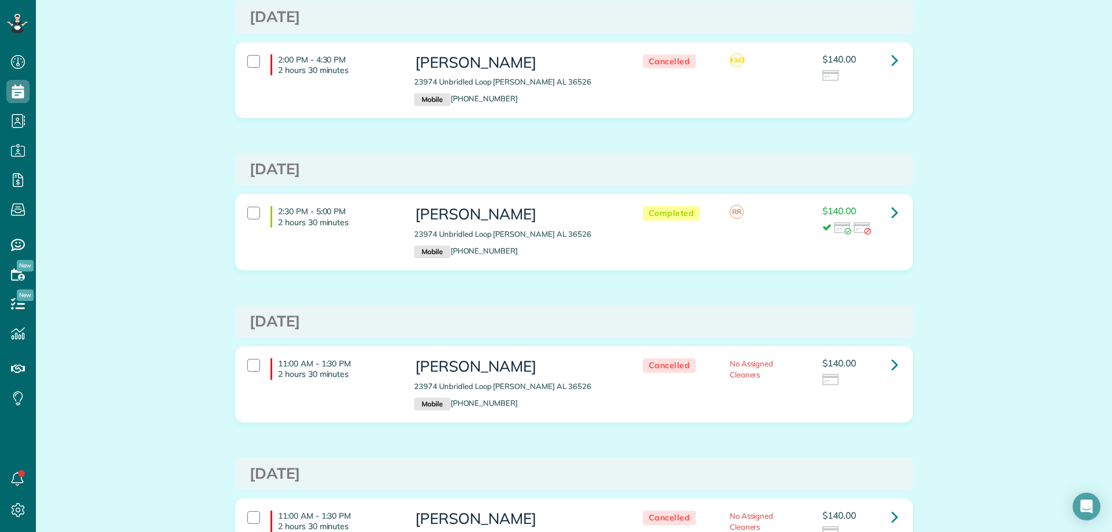
scroll to position [44, 0]
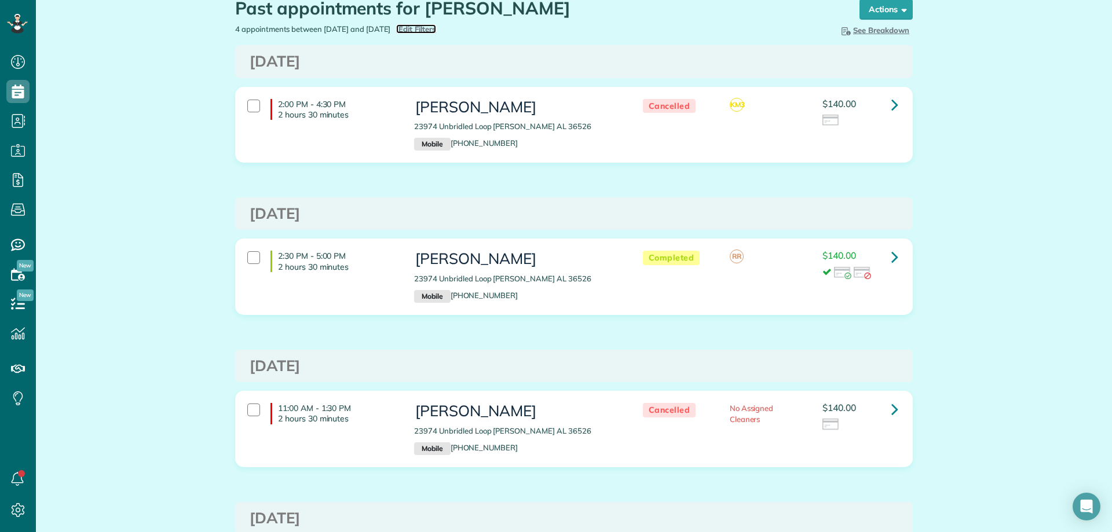
click at [436, 28] on span "Edit Filters" at bounding box center [417, 28] width 38 height 9
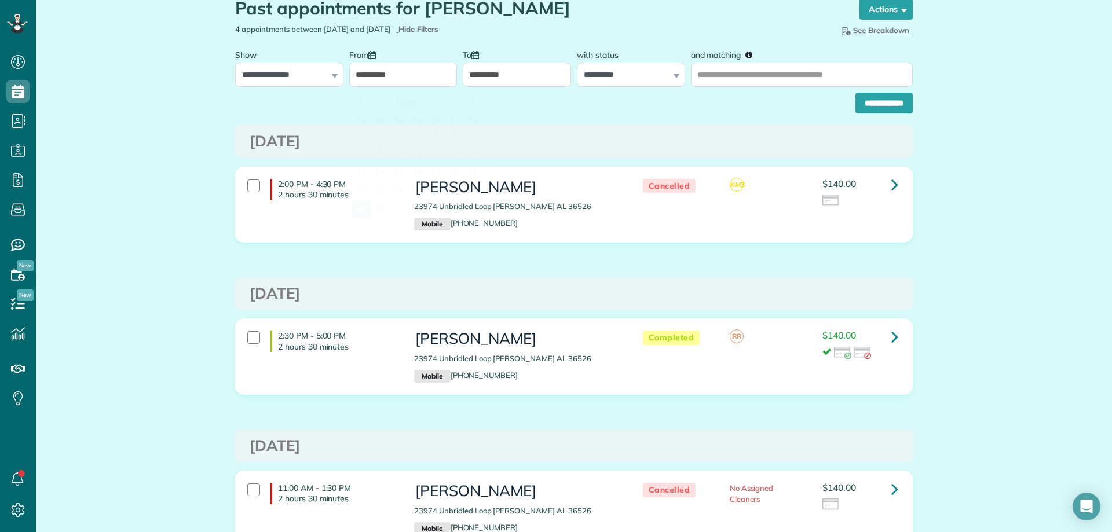
click at [402, 80] on input "**********" at bounding box center [403, 75] width 108 height 24
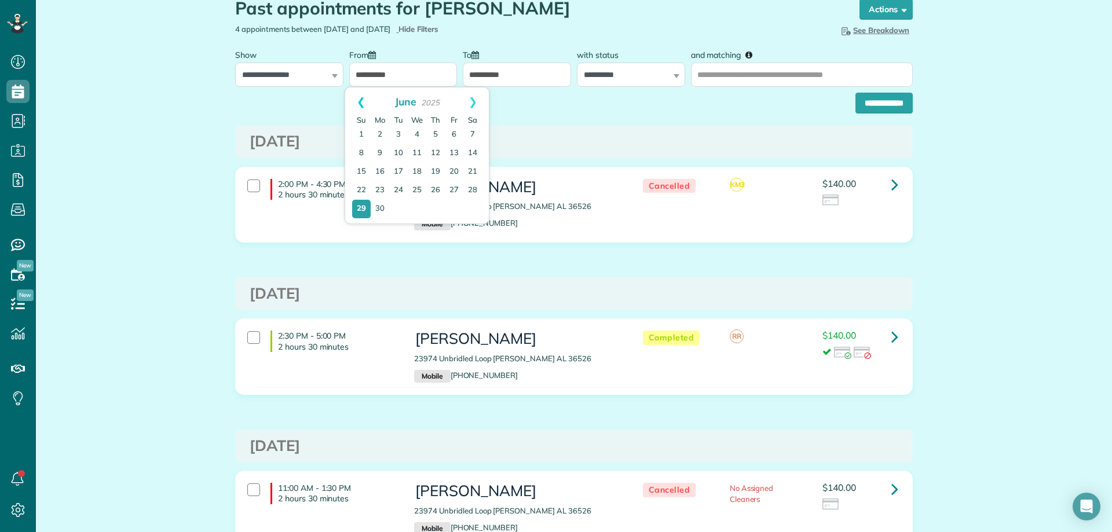
click at [360, 101] on link "Prev" at bounding box center [361, 101] width 32 height 29
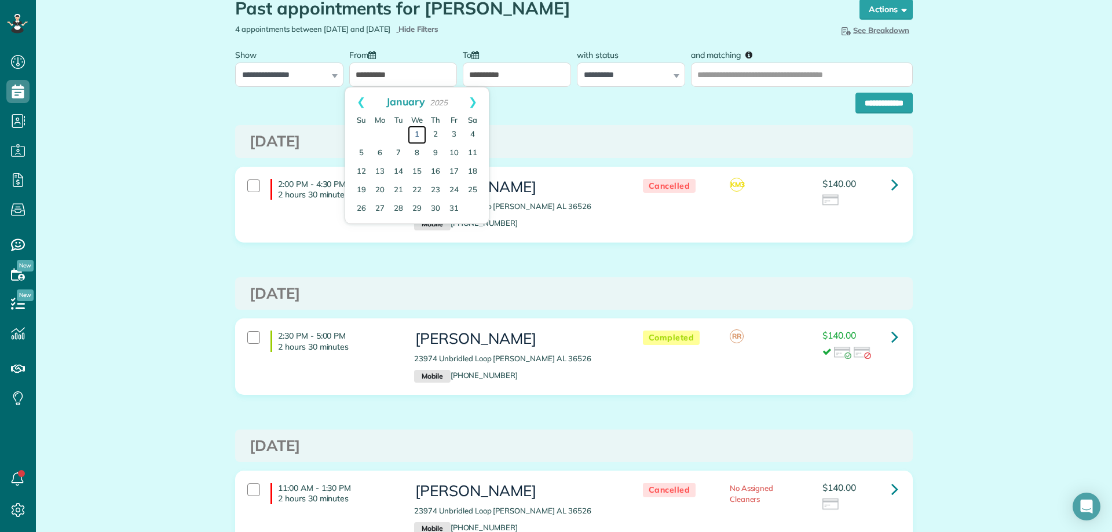
drag, startPoint x: 418, startPoint y: 136, endPoint x: 499, endPoint y: 131, distance: 80.7
click at [419, 135] on link "1" at bounding box center [417, 135] width 19 height 19
type input "**********"
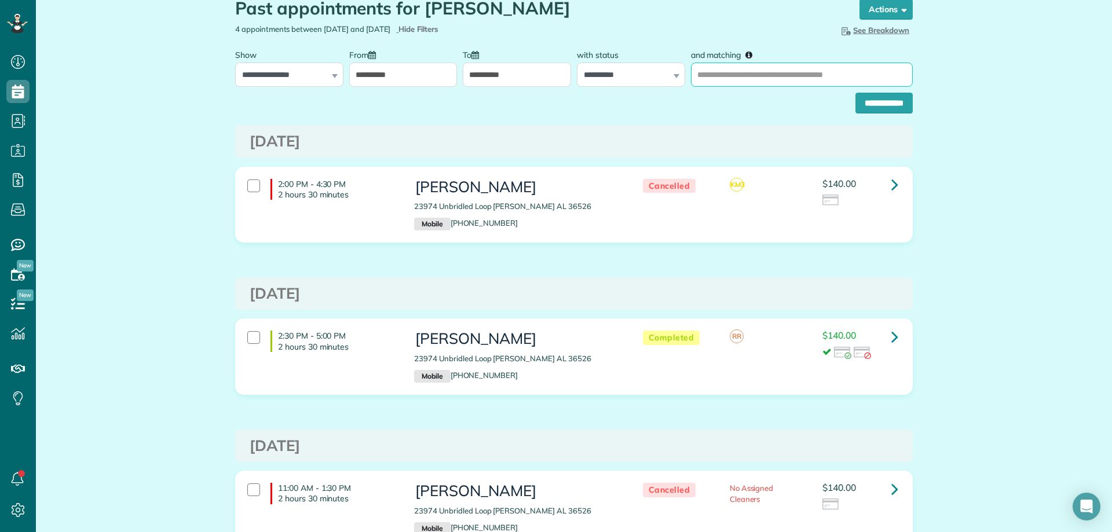
click at [737, 80] on input "and matching" at bounding box center [802, 75] width 222 height 24
type input "**********"
click at [855, 93] on input "**********" at bounding box center [883, 103] width 57 height 21
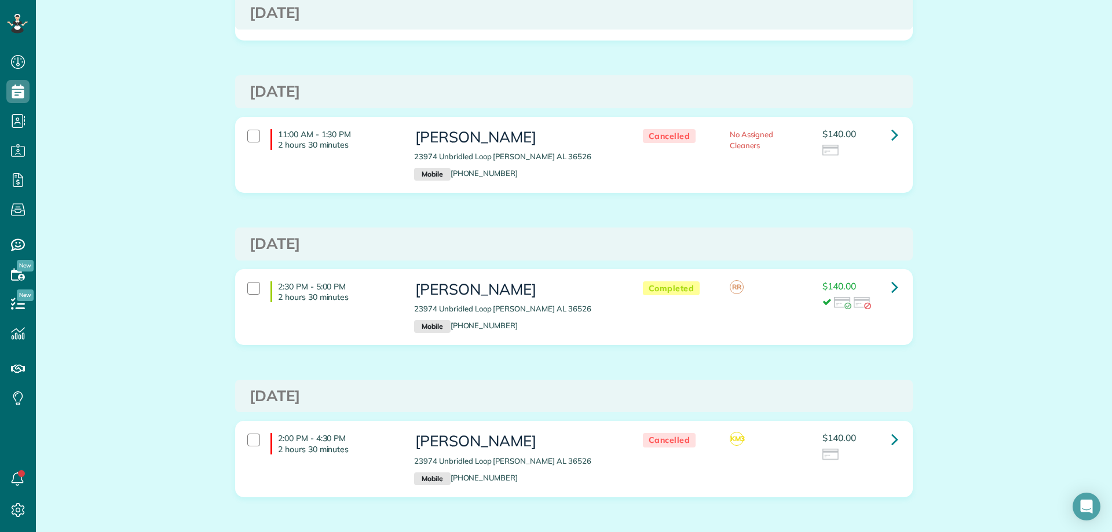
scroll to position [979, 0]
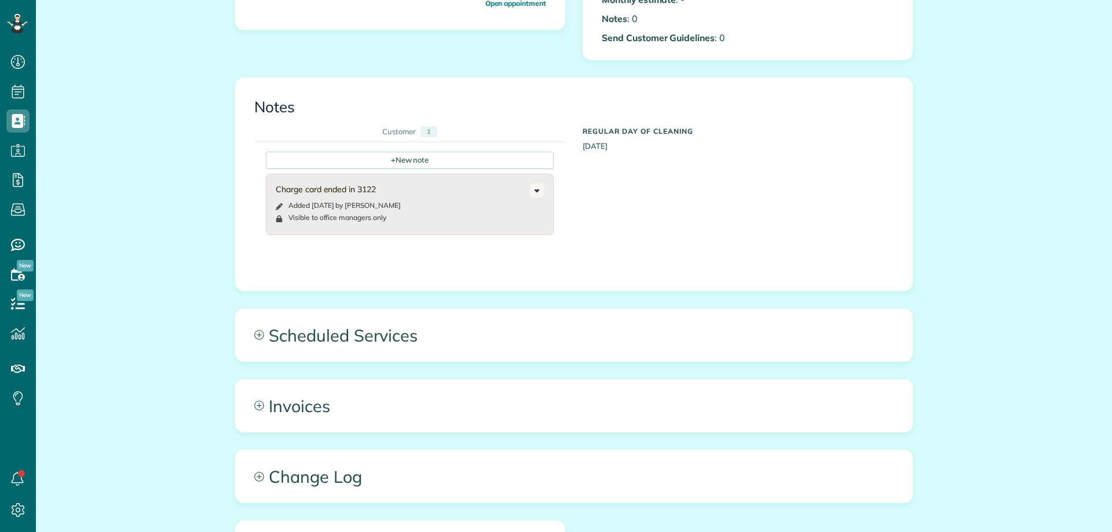
click at [303, 290] on div "Notes Customer 1 + New note Charge card ended in 3122 Added [DATE] by [PERSON_N…" at bounding box center [574, 184] width 676 height 213
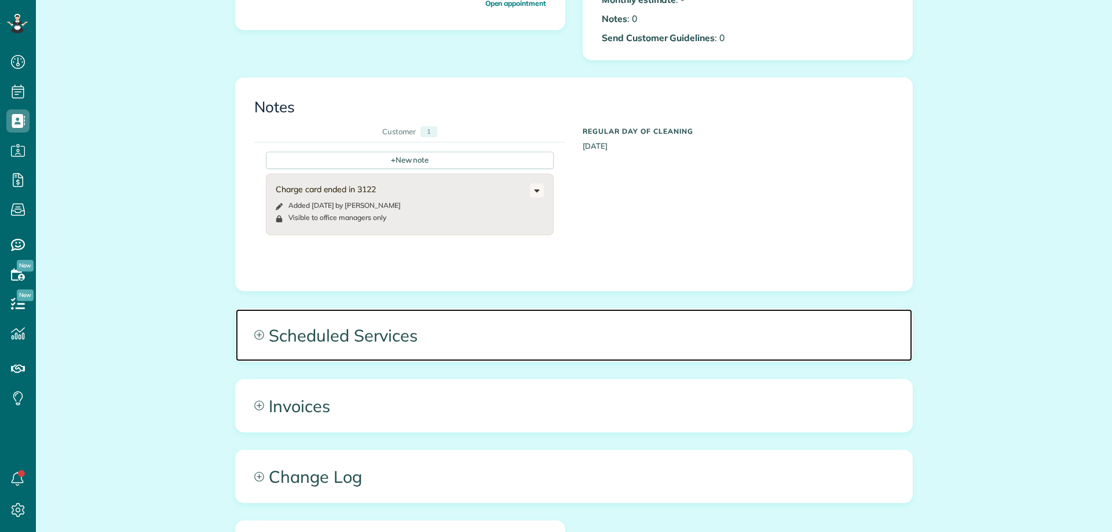
click at [318, 320] on span "Scheduled Services" at bounding box center [574, 335] width 676 height 52
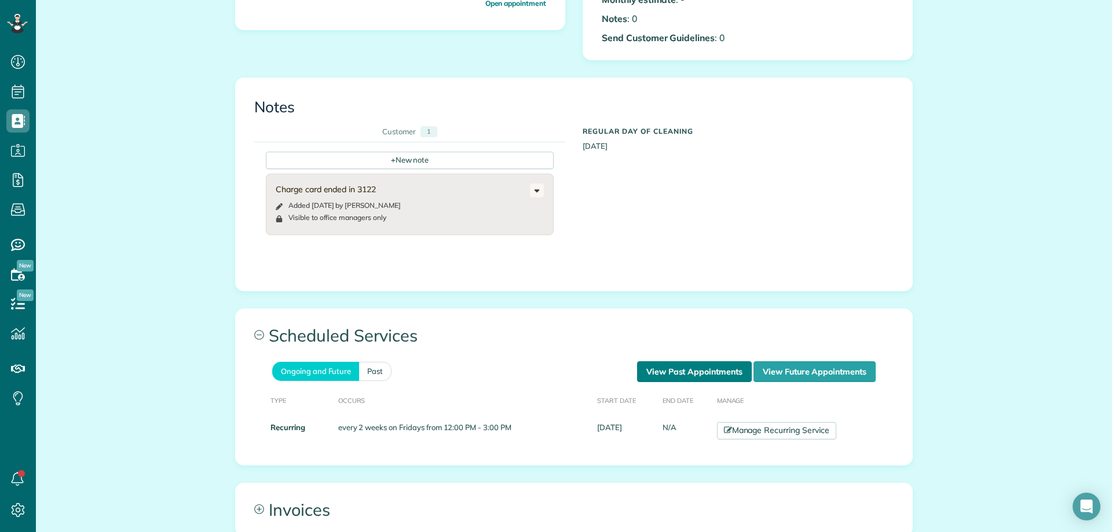
click at [660, 375] on link "View Past Appointments" at bounding box center [694, 371] width 115 height 21
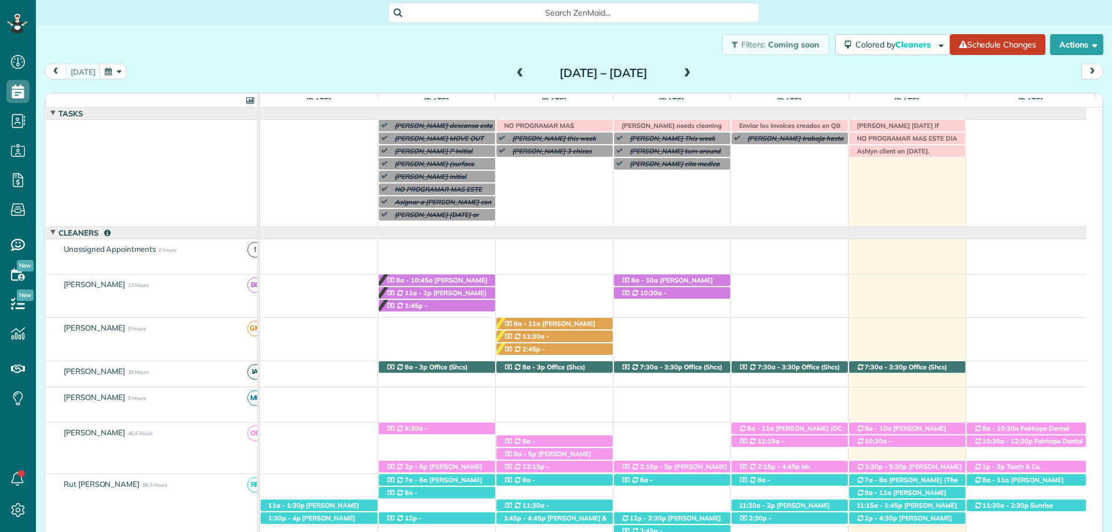
scroll to position [72, 0]
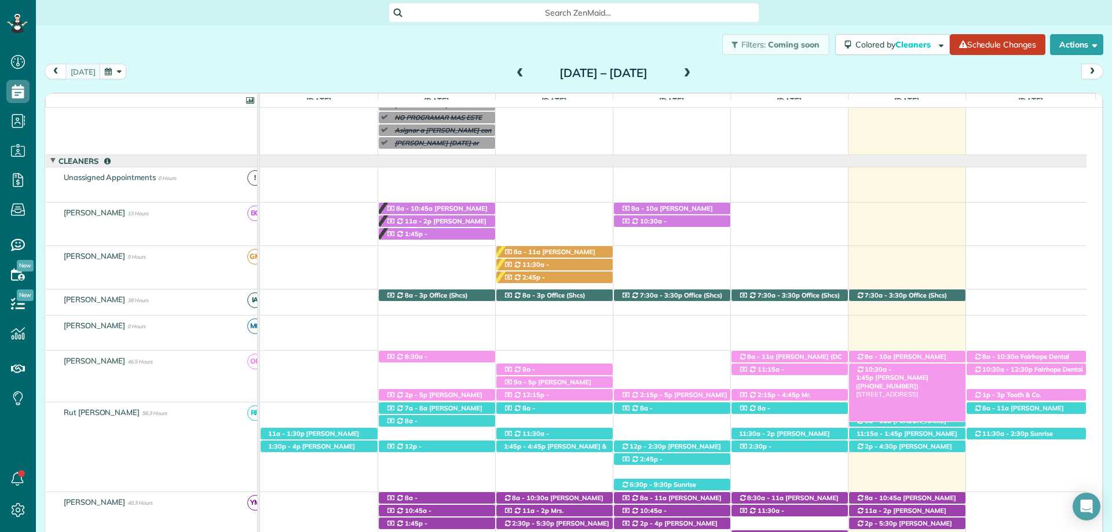
click at [892, 370] on span "10:30a - 1:45p" at bounding box center [874, 373] width 36 height 16
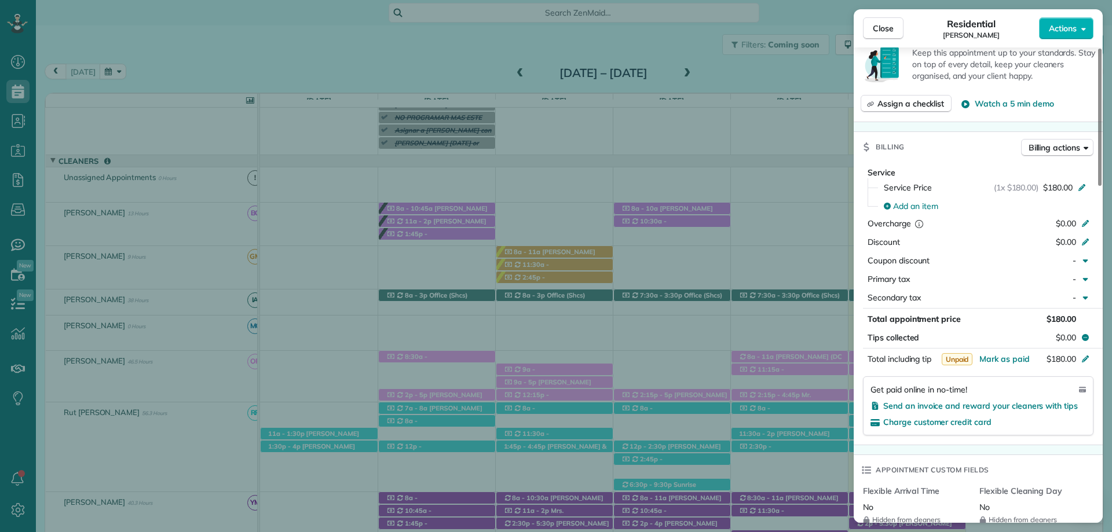
scroll to position [463, 0]
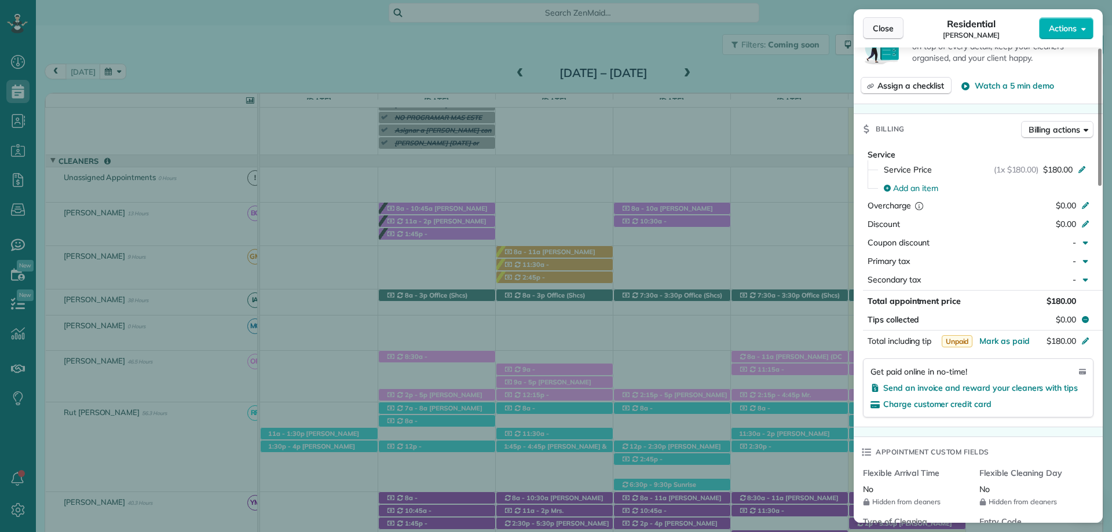
click at [891, 22] on button "Close" at bounding box center [883, 28] width 41 height 22
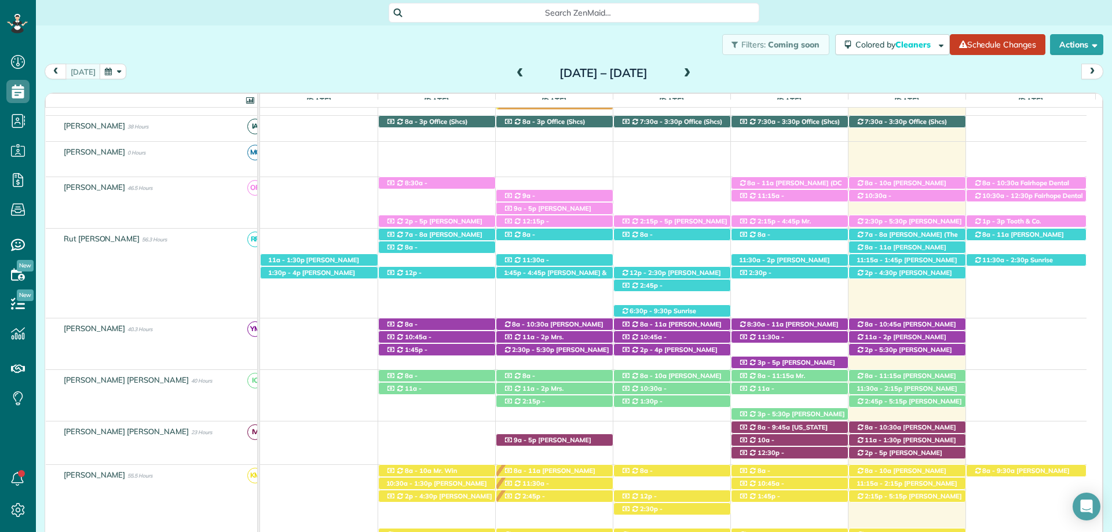
scroll to position [19, 0]
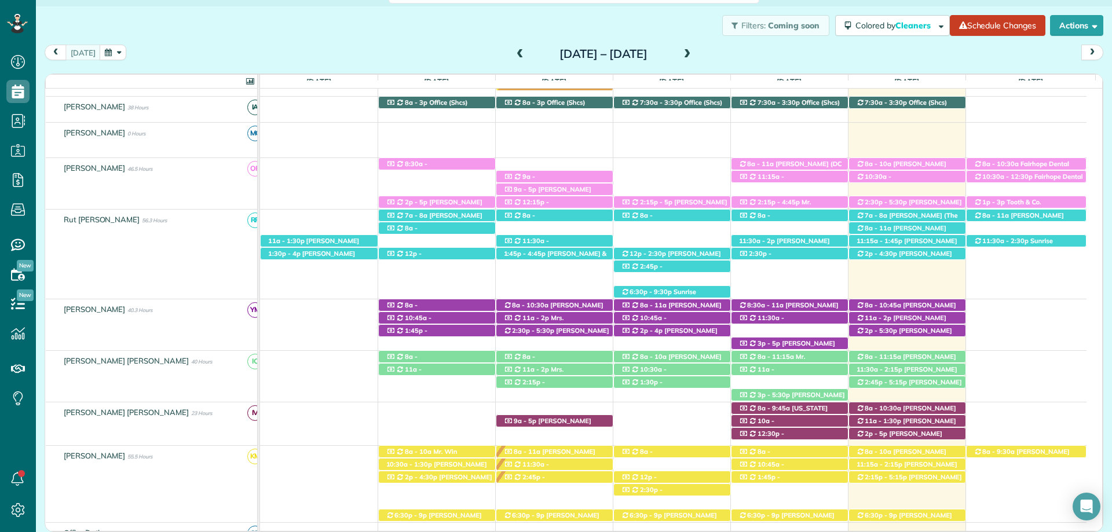
click at [363, 31] on div "Filters: Coming soon Colored by Cleaners Color by Cleaner Color by Team Color b…" at bounding box center [574, 25] width 1076 height 38
click at [544, 37] on div "Filters: Coming soon Colored by Cleaners Color by Cleaner Color by Team Color b…" at bounding box center [574, 25] width 1076 height 38
click at [925, 383] on span "Lisa Mavar (+12515500269)" at bounding box center [909, 386] width 106 height 16
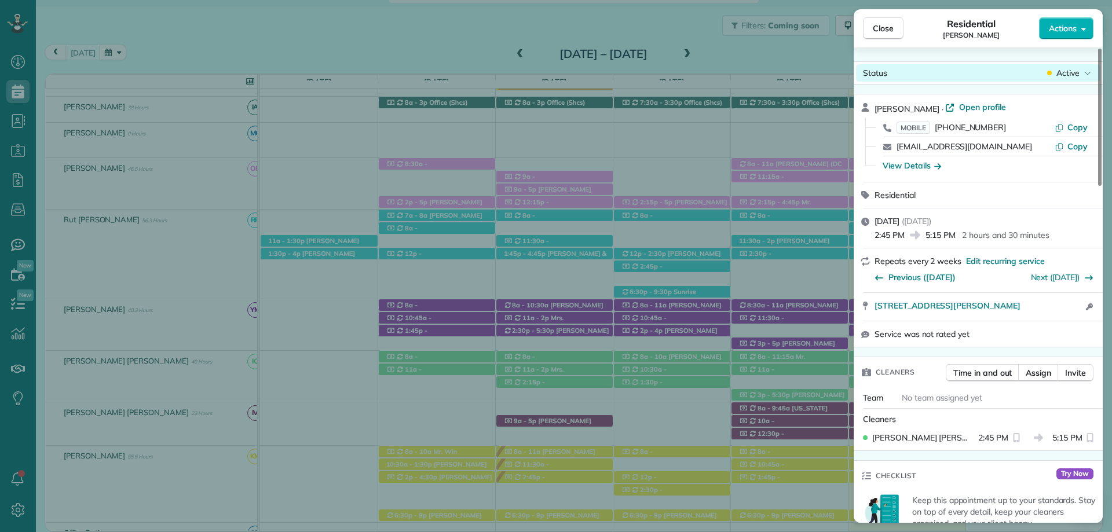
click at [1083, 71] on div "Active" at bounding box center [1069, 73] width 49 height 12
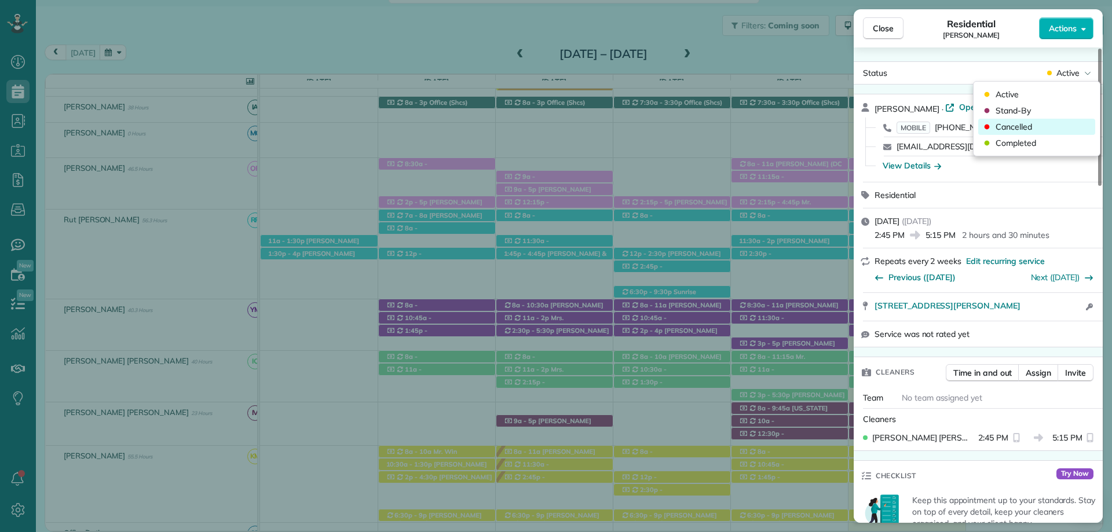
click at [1035, 123] on div "Cancelled" at bounding box center [1036, 127] width 117 height 16
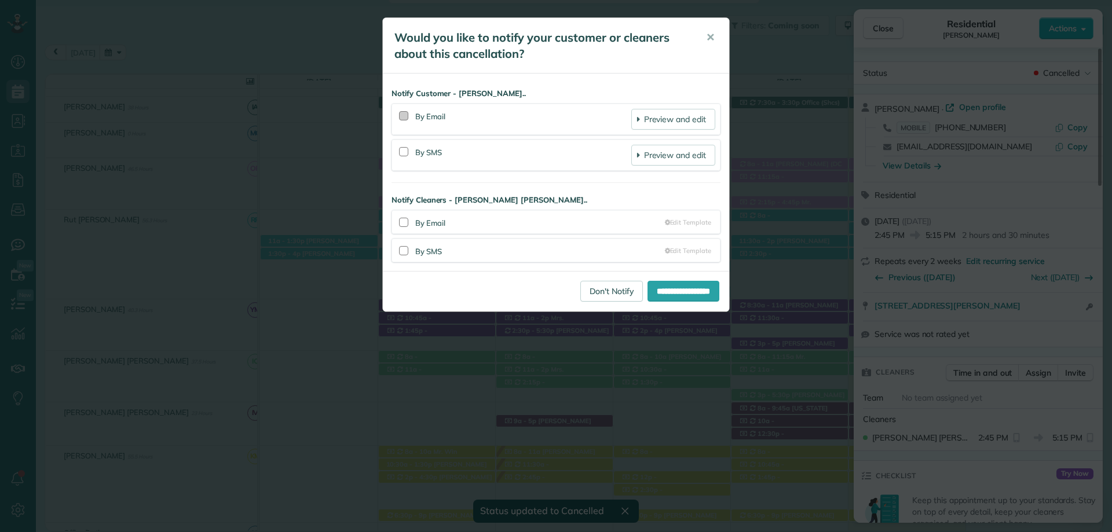
click at [405, 115] on div at bounding box center [403, 115] width 9 height 9
click at [399, 151] on div at bounding box center [403, 151] width 9 height 9
click at [824, 58] on div "**********" at bounding box center [556, 266] width 1112 height 532
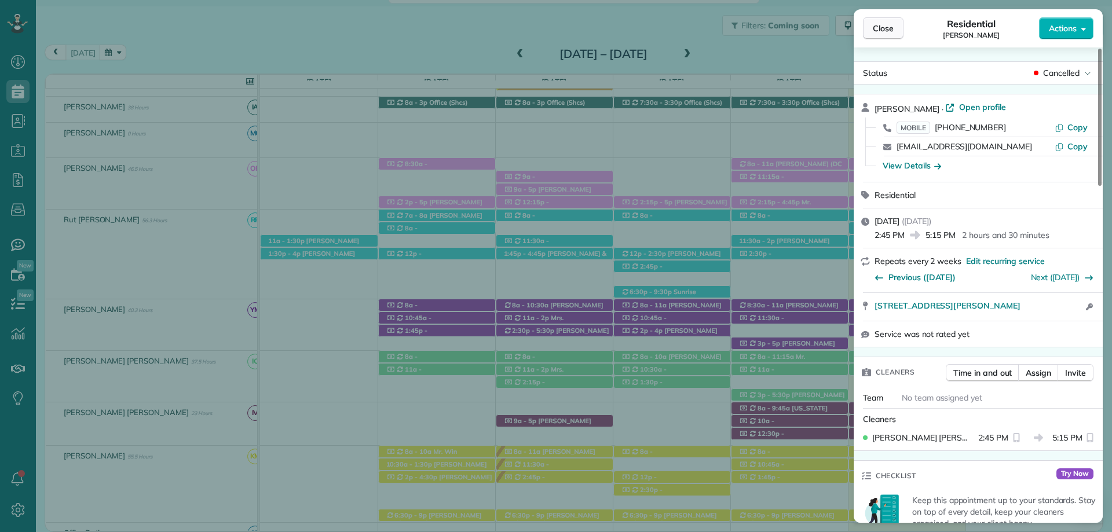
click at [886, 22] on button "Close" at bounding box center [883, 28] width 41 height 22
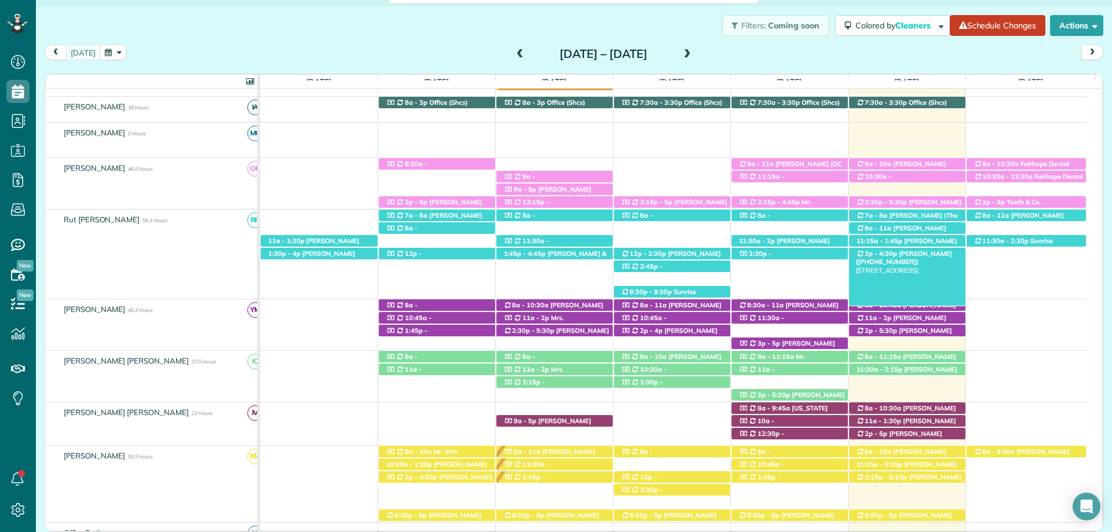
click at [892, 255] on span "Mrs. Carrie Walsh (+12514583900)" at bounding box center [904, 258] width 96 height 16
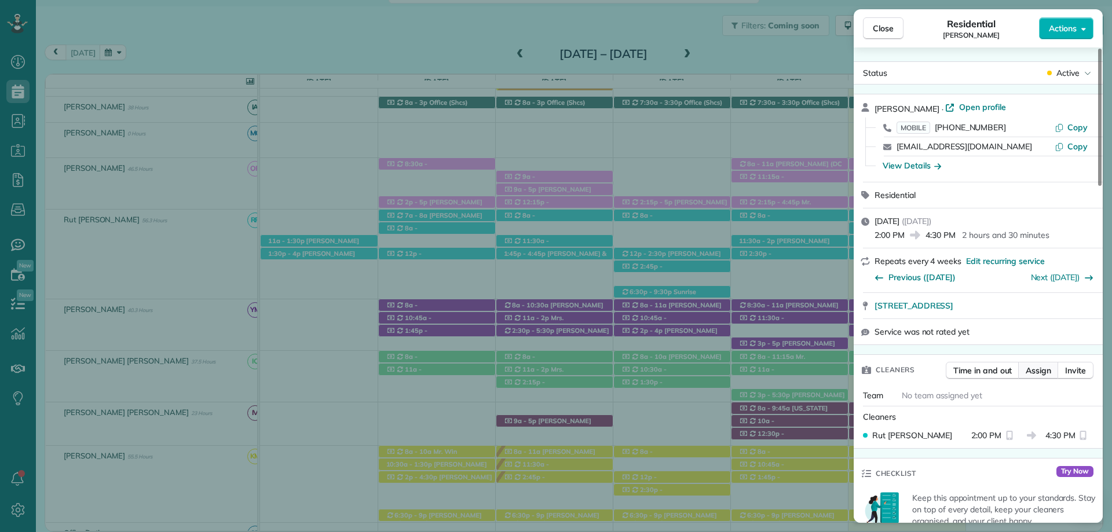
click at [1037, 368] on span "Assign" at bounding box center [1038, 371] width 25 height 12
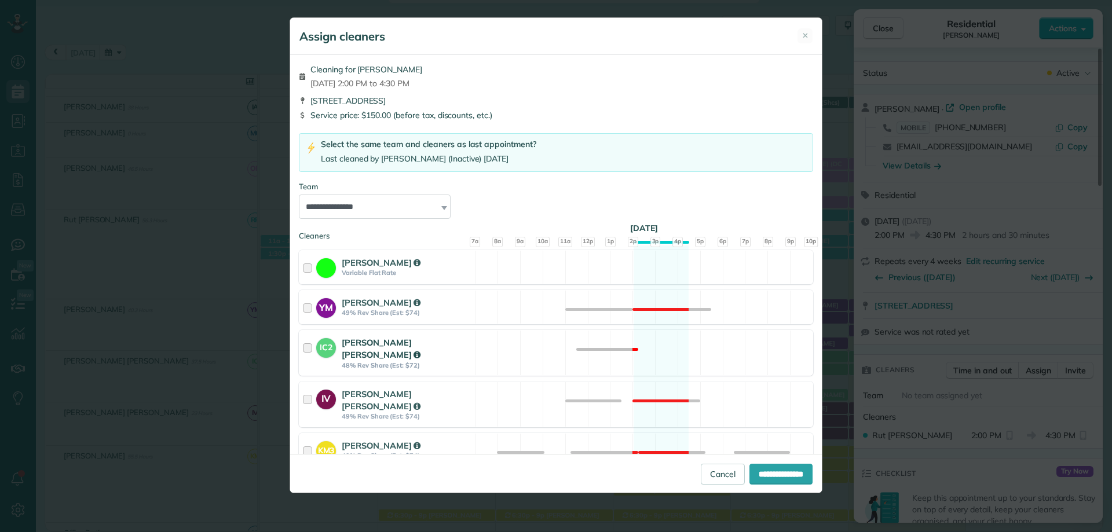
scroll to position [58, 0]
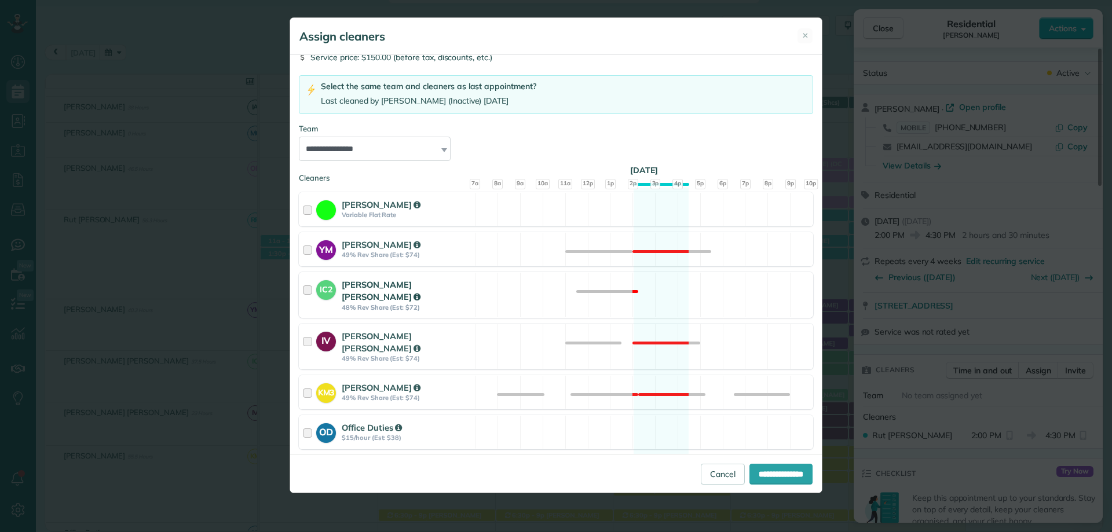
click at [309, 284] on div at bounding box center [309, 295] width 13 height 33
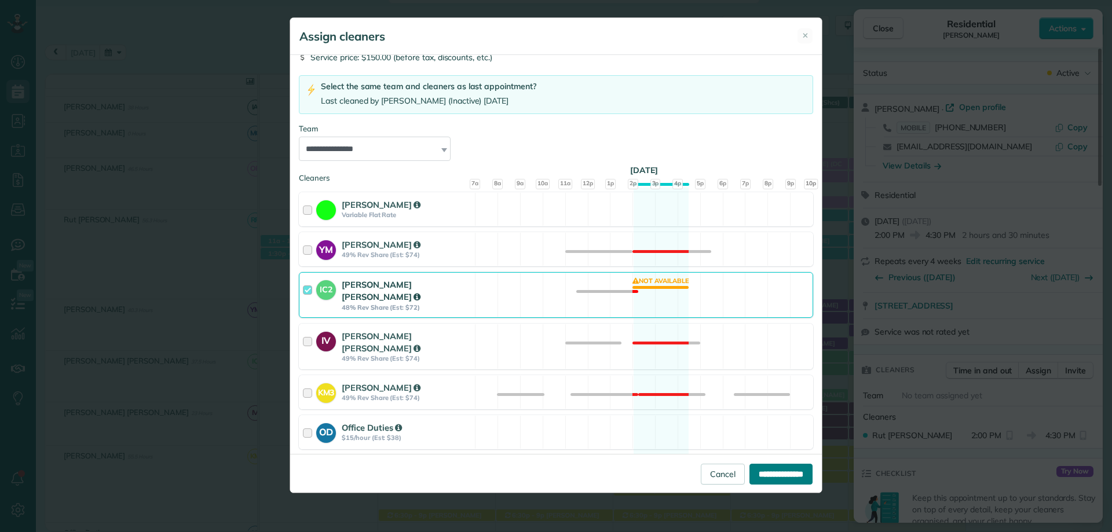
click at [775, 467] on input "**********" at bounding box center [780, 474] width 63 height 21
type input "**********"
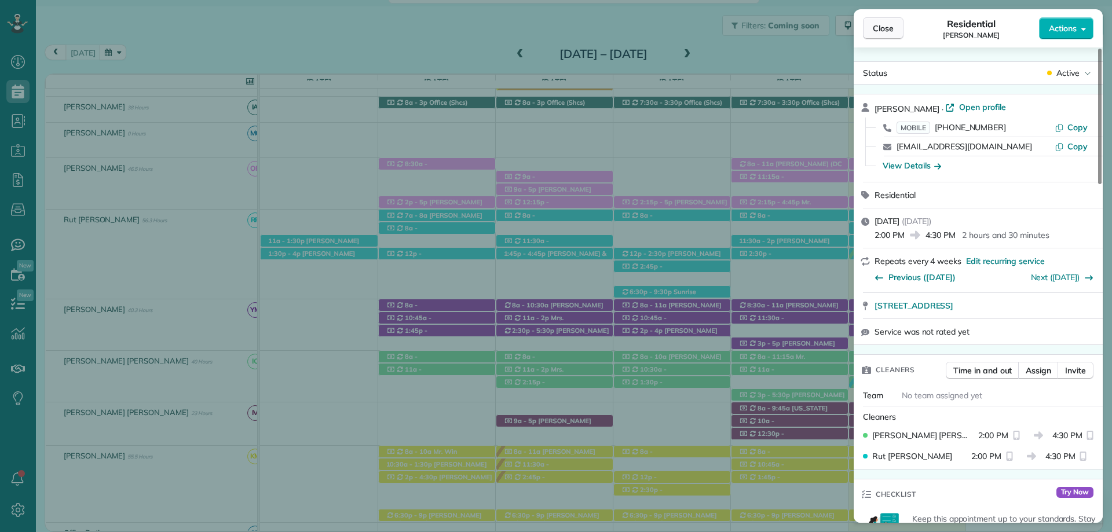
click at [885, 32] on span "Close" at bounding box center [883, 29] width 21 height 12
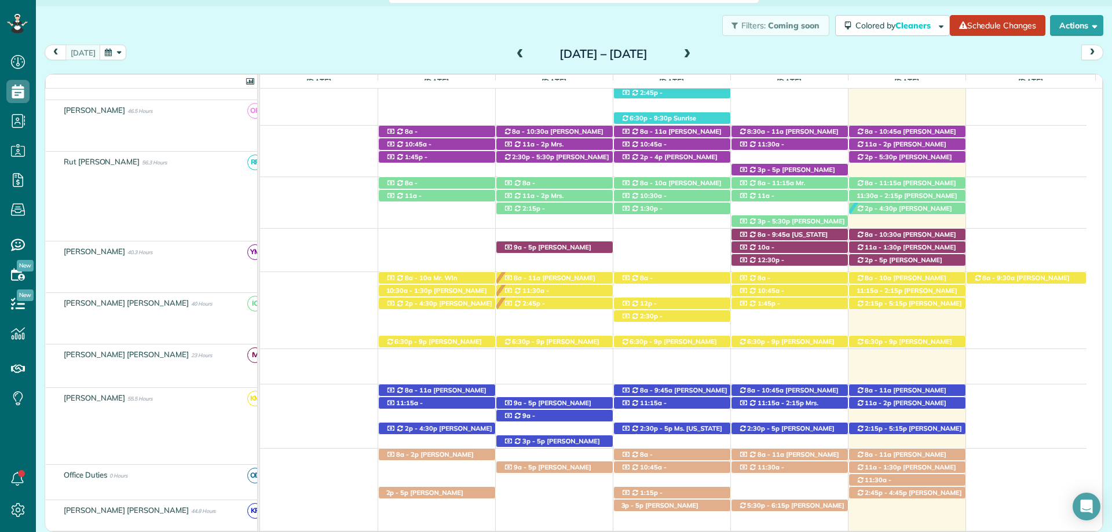
scroll to position [419, 0]
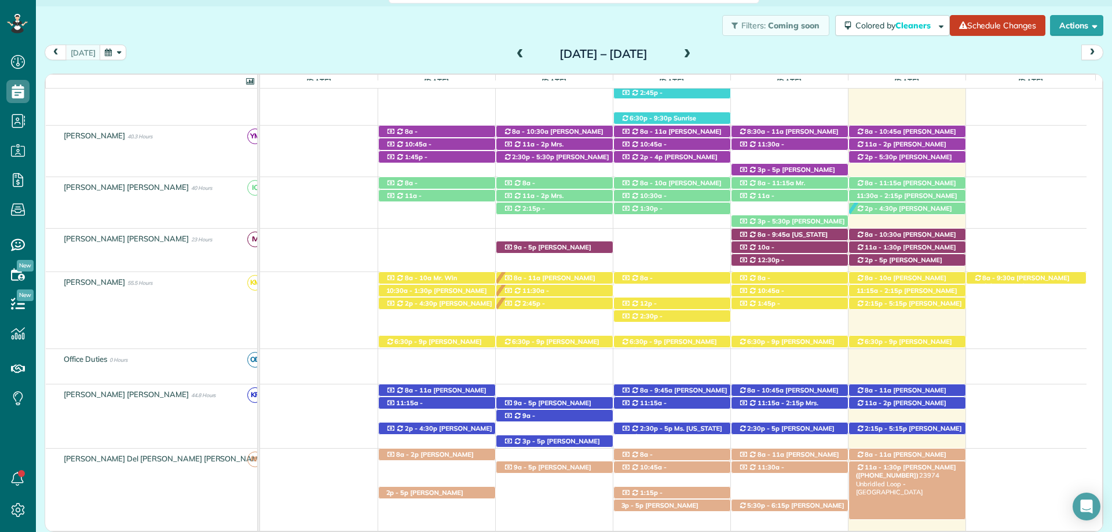
click at [923, 466] on span "Carrie Olds (+18508602045)" at bounding box center [906, 471] width 100 height 16
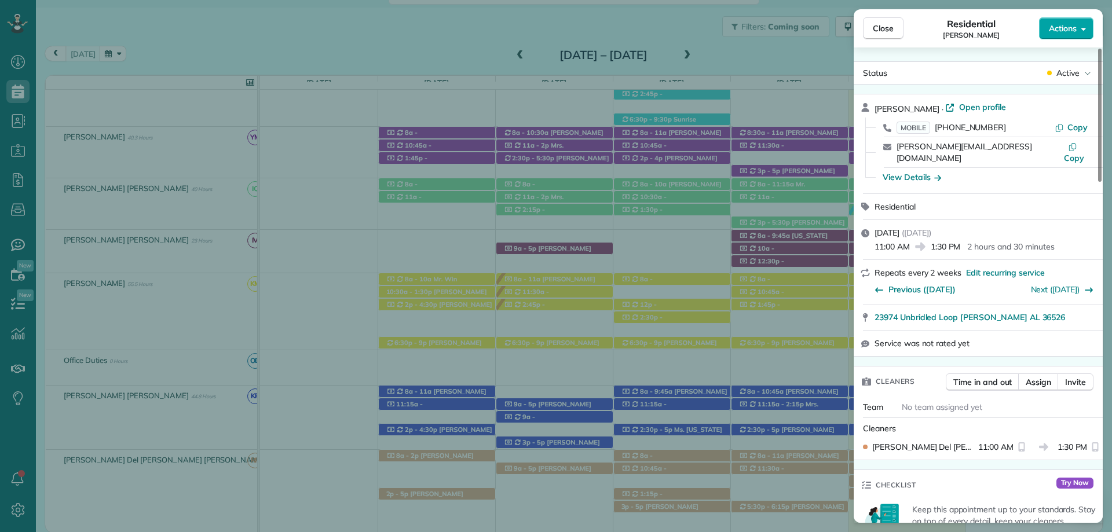
click at [1074, 27] on span "Actions" at bounding box center [1063, 29] width 28 height 12
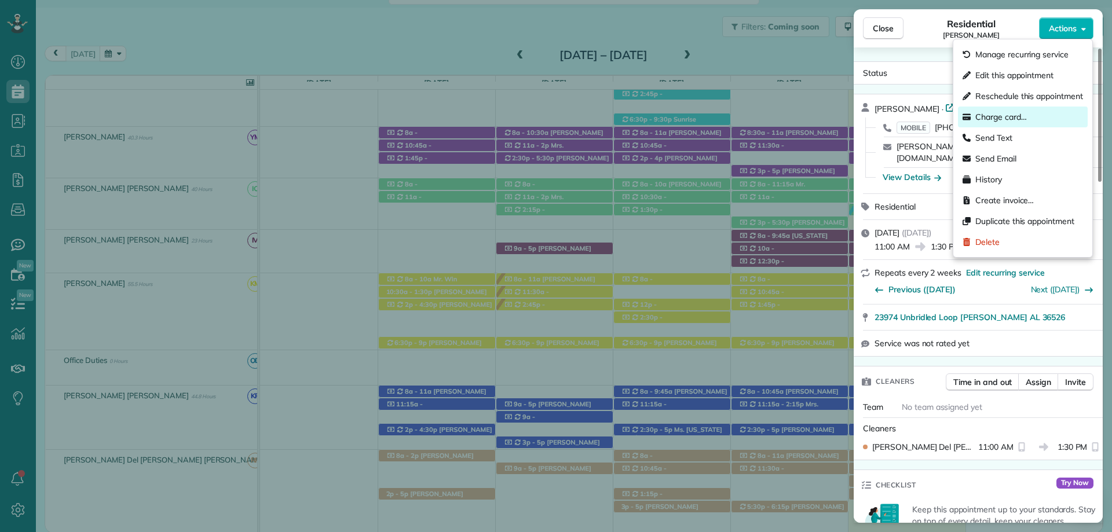
click at [1016, 111] on span "Charge card…" at bounding box center [1001, 117] width 52 height 12
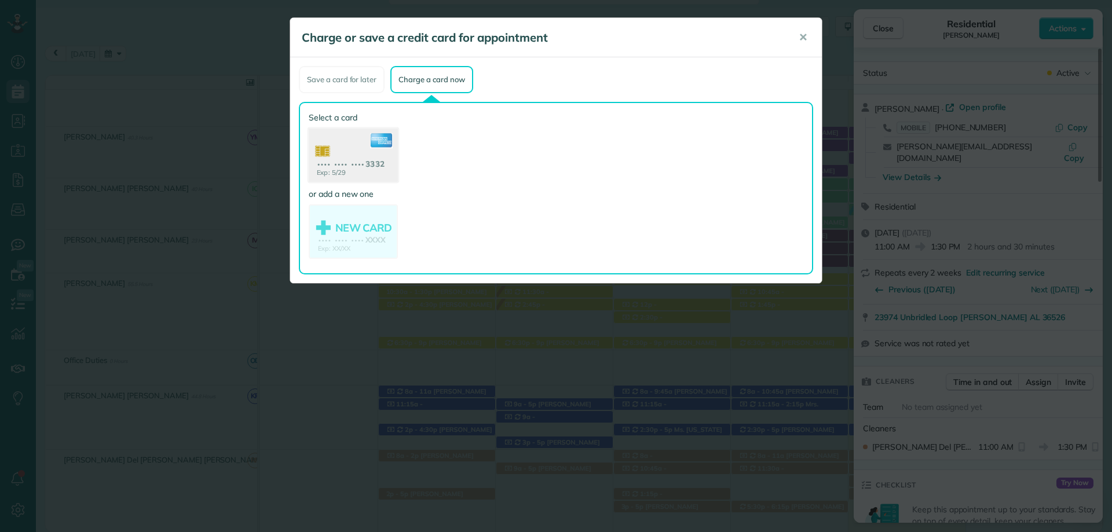
click at [353, 154] on use at bounding box center [353, 157] width 89 height 56
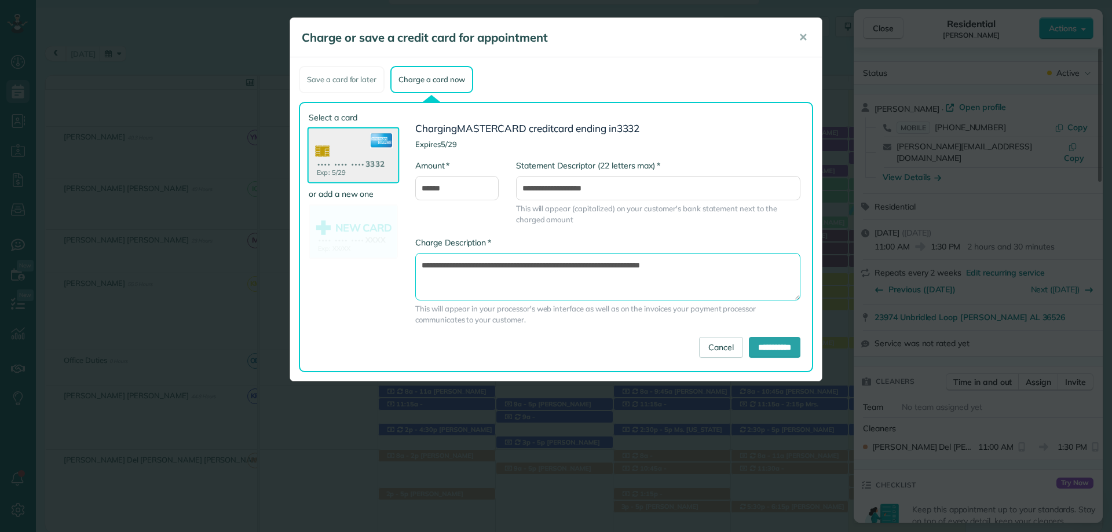
drag, startPoint x: 656, startPoint y: 266, endPoint x: 722, endPoint y: 269, distance: 65.5
click at [722, 269] on textarea "**********" at bounding box center [607, 276] width 385 height 47
drag, startPoint x: 702, startPoint y: 264, endPoint x: 791, endPoint y: 267, distance: 88.1
click at [791, 267] on textarea "**********" at bounding box center [607, 276] width 385 height 47
click at [658, 264] on textarea "**********" at bounding box center [607, 276] width 385 height 47
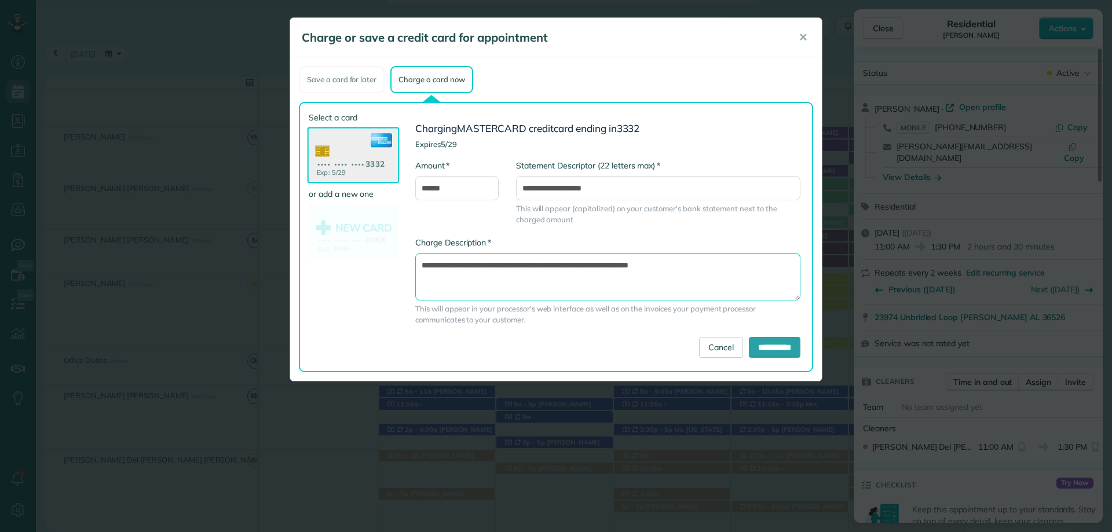
click at [655, 265] on textarea "**********" at bounding box center [607, 276] width 385 height 47
click at [766, 273] on textarea "**********" at bounding box center [607, 276] width 385 height 47
type textarea "**********"
click at [777, 348] on input "**********" at bounding box center [775, 347] width 52 height 21
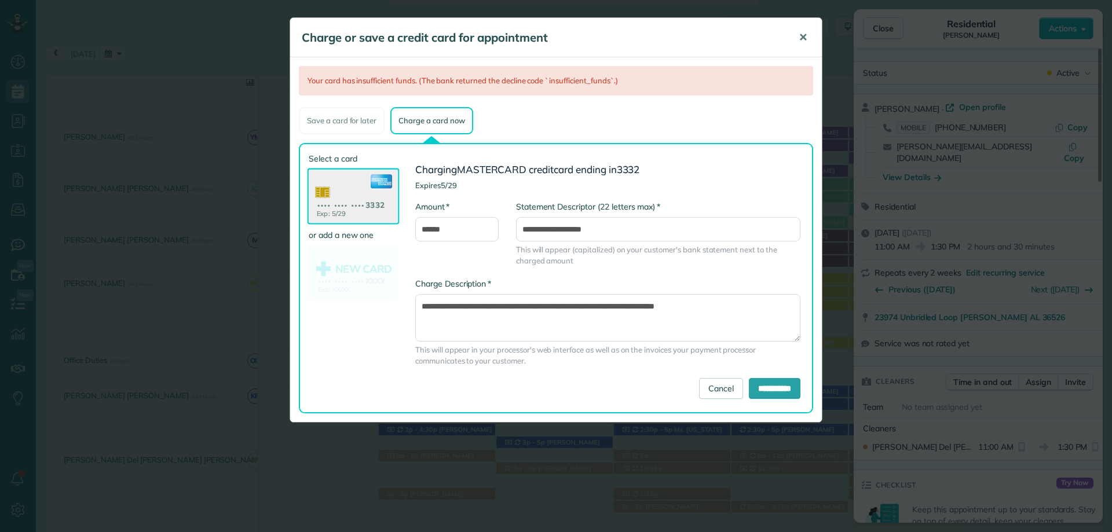
click at [799, 40] on span "✕" at bounding box center [803, 37] width 9 height 13
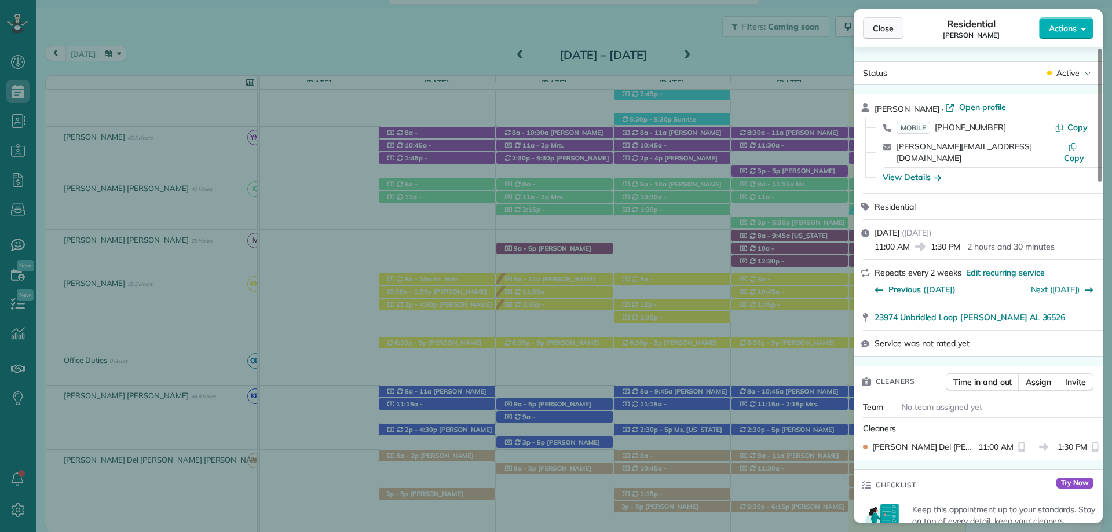
click at [879, 32] on span "Close" at bounding box center [883, 29] width 21 height 12
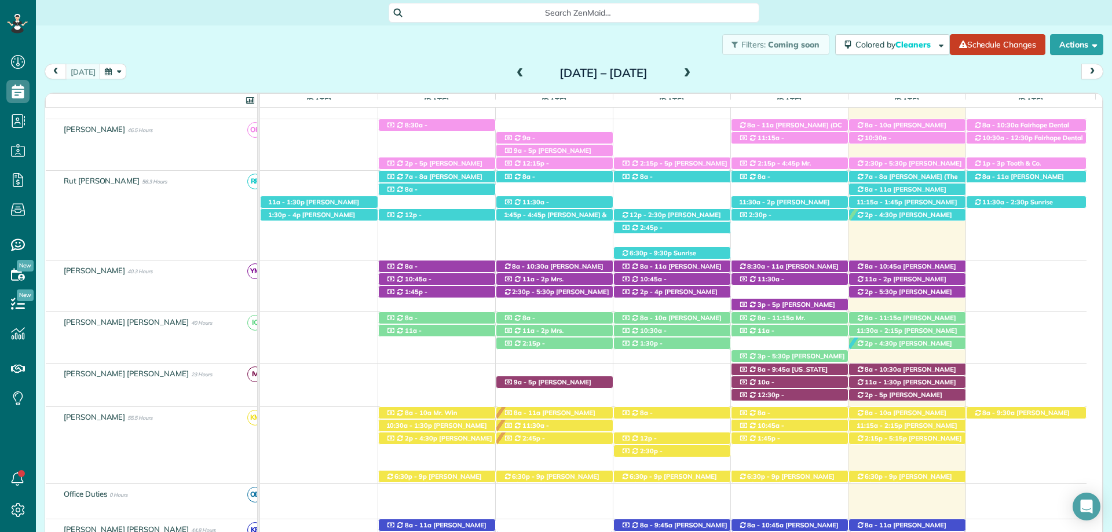
click at [583, 23] on div "Search ZenMaid…" at bounding box center [574, 12] width 1076 height 25
click at [583, 15] on span "Search ZenMaid…" at bounding box center [578, 13] width 352 height 12
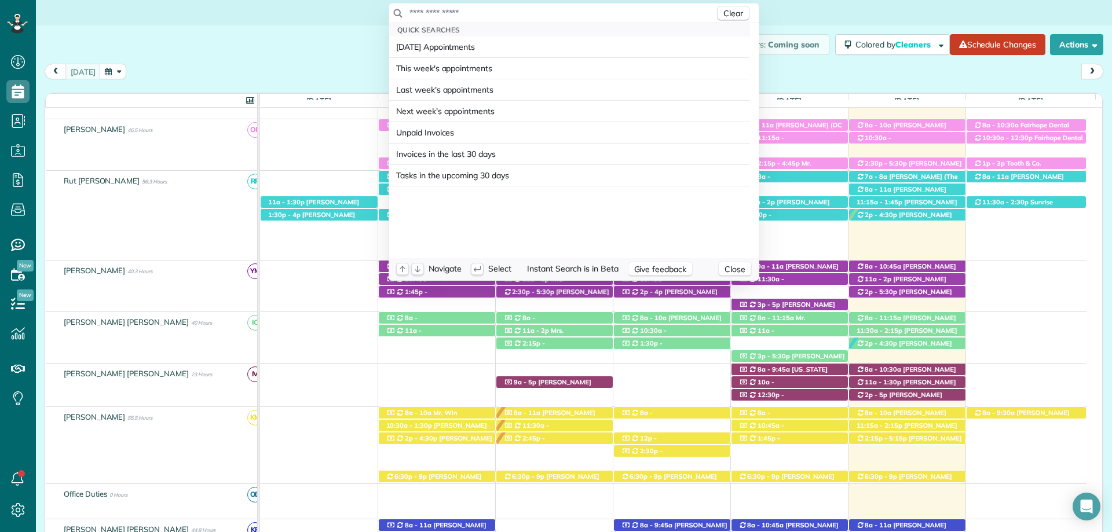
click at [592, 6] on div "Clear" at bounding box center [573, 13] width 369 height 20
click at [583, 15] on input "text" at bounding box center [562, 13] width 306 height 12
click at [478, 14] on input "text" at bounding box center [562, 13] width 306 height 12
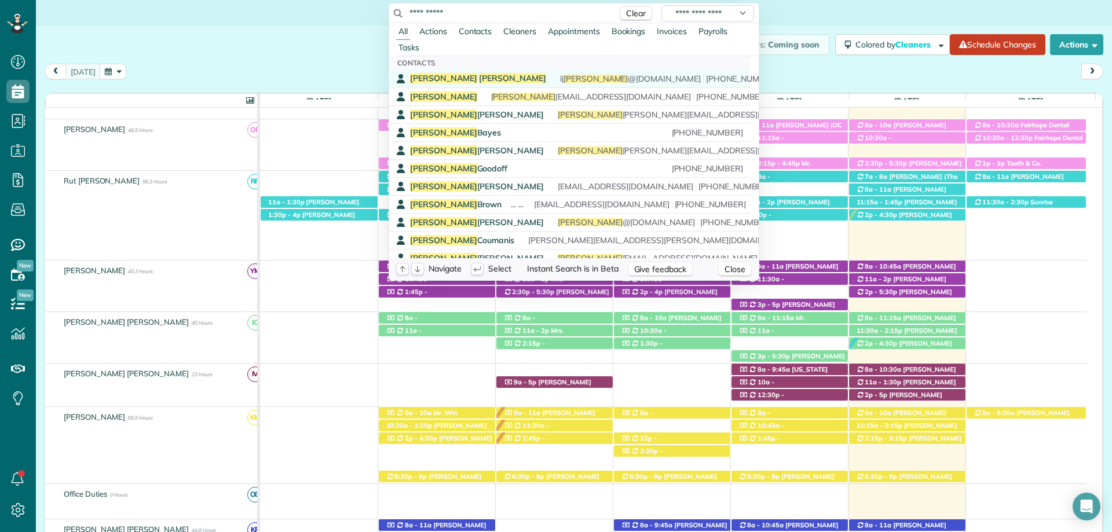
type input "**********"
click at [460, 75] on div "Lisa Mavar lj mavar @gmail.com (251) 550-0269" at bounding box center [578, 78] width 336 height 11
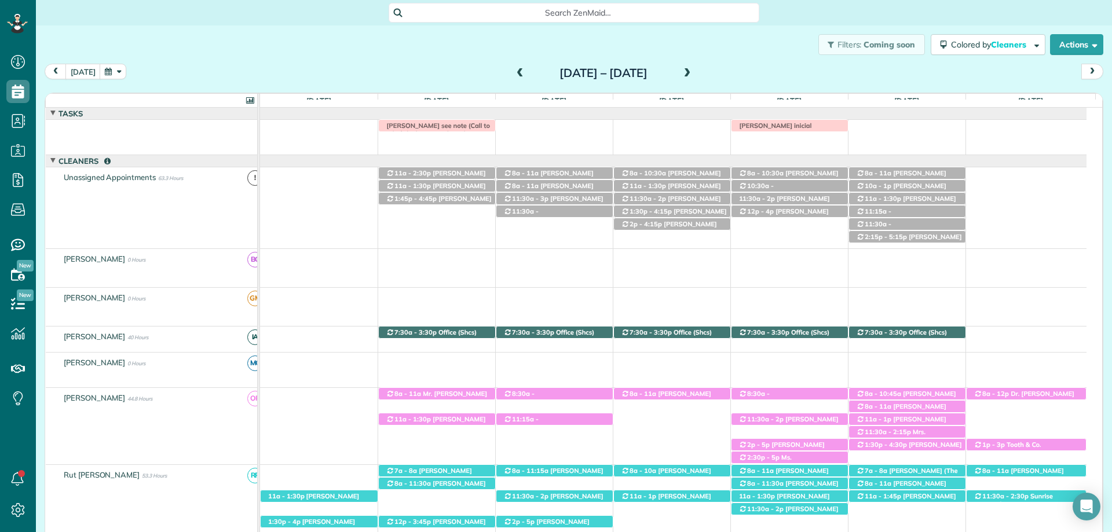
scroll to position [5, 5]
click at [514, 74] on span at bounding box center [520, 73] width 13 height 10
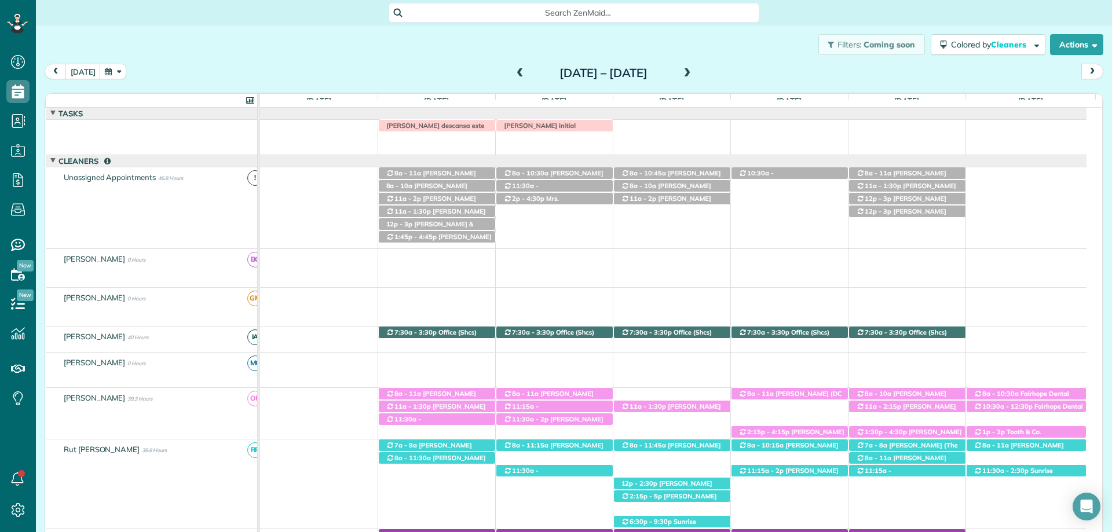
click at [514, 74] on span at bounding box center [520, 73] width 13 height 10
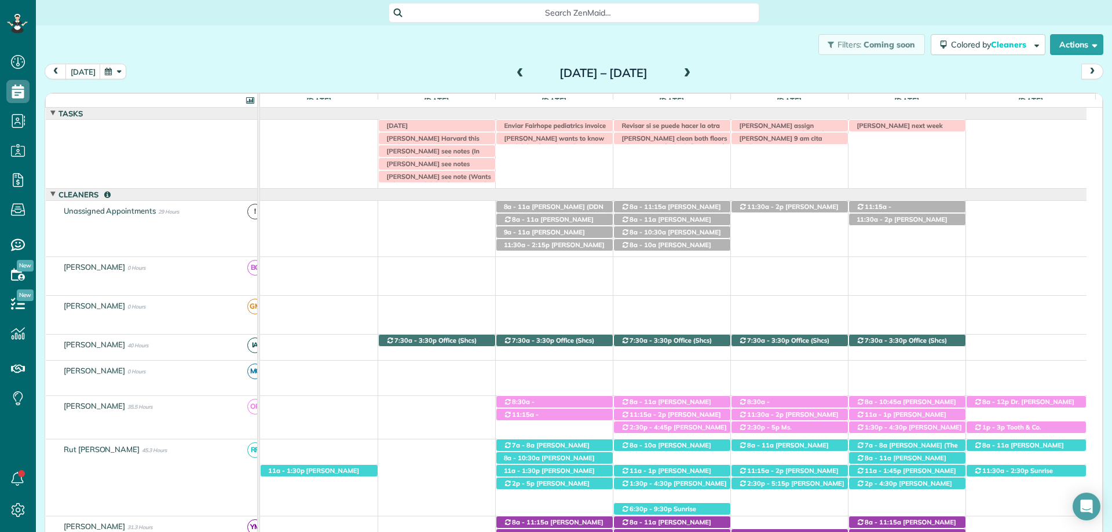
click at [514, 69] on span at bounding box center [520, 73] width 13 height 10
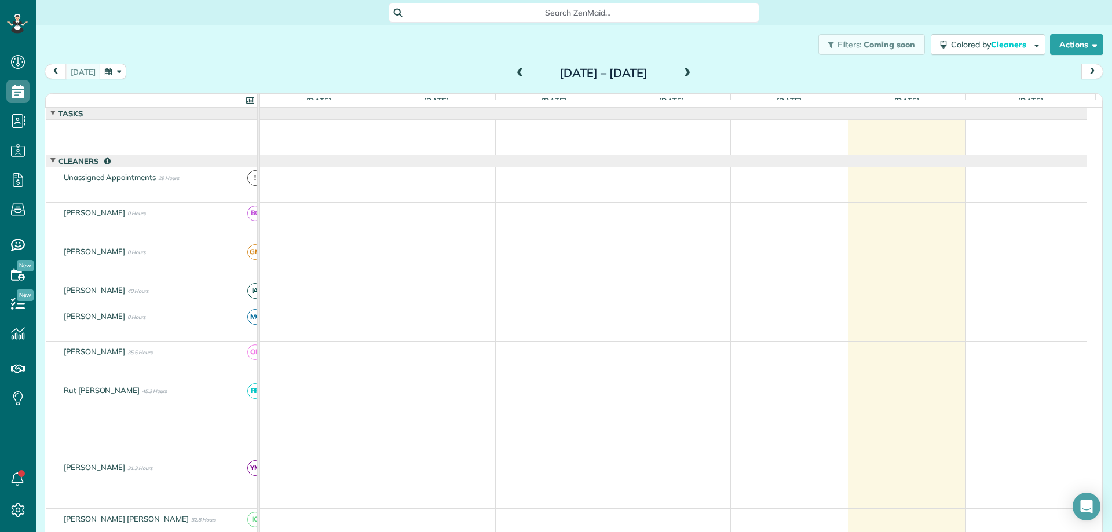
scroll to position [0, 0]
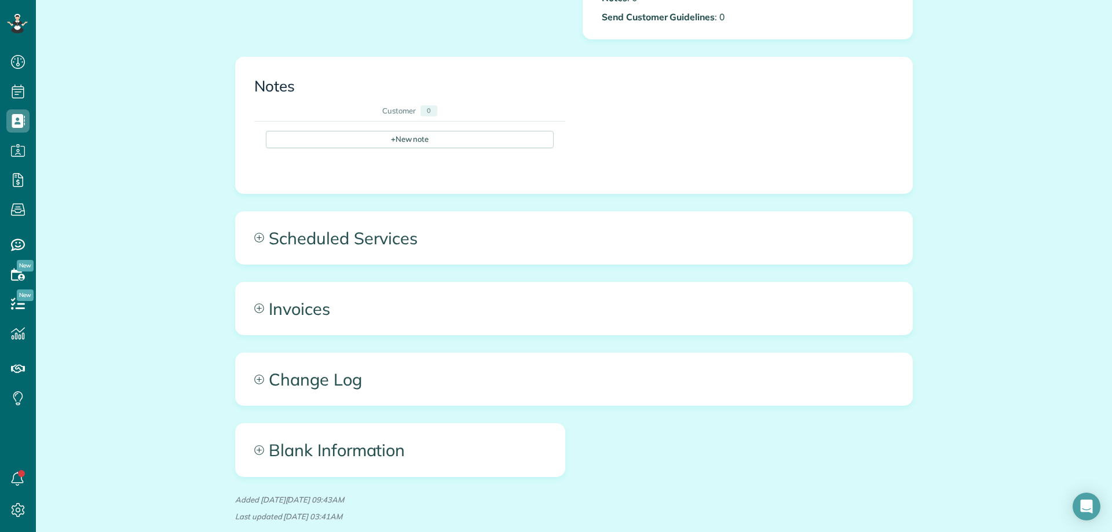
scroll to position [463, 0]
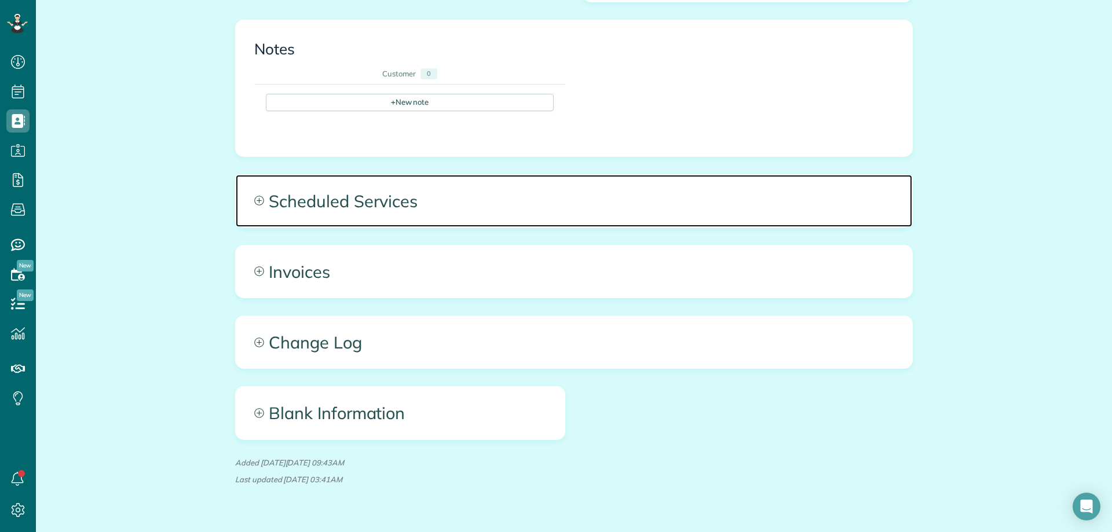
click at [367, 218] on span "Scheduled Services" at bounding box center [574, 201] width 676 height 52
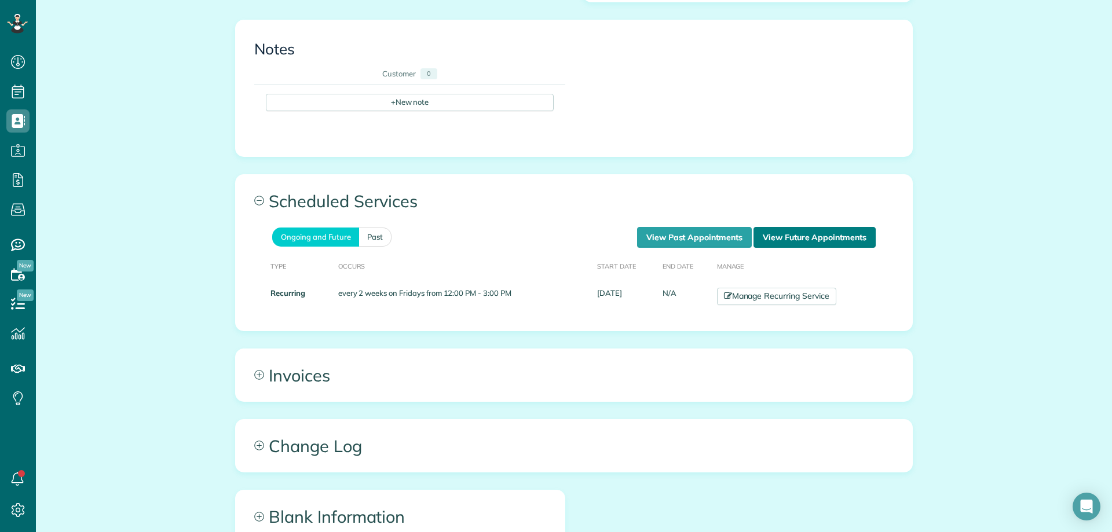
click at [828, 239] on link "View Future Appointments" at bounding box center [814, 237] width 122 height 21
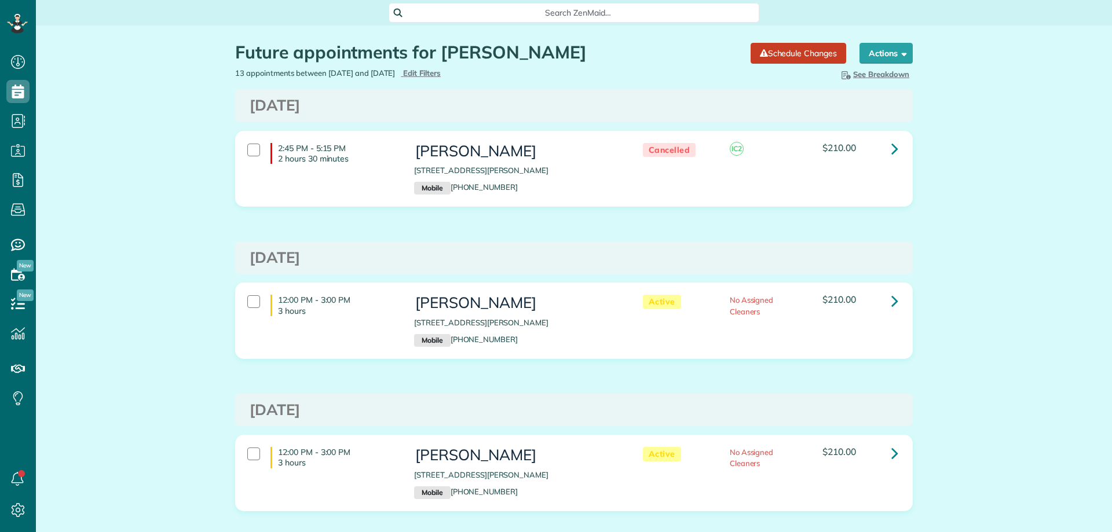
scroll to position [5, 5]
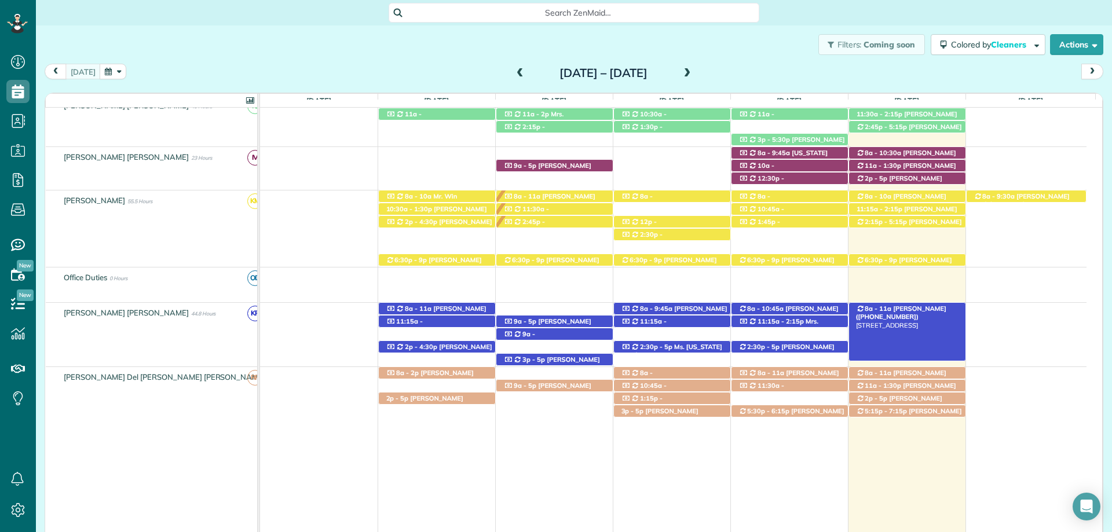
scroll to position [521, 0]
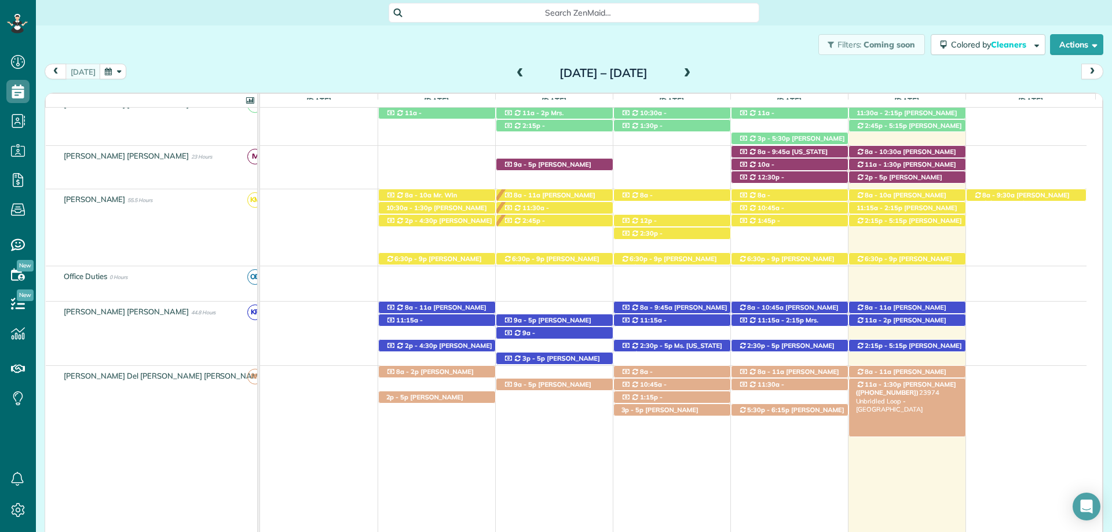
click at [928, 382] on span "Carrie Olds (+18508602045)" at bounding box center [906, 388] width 100 height 16
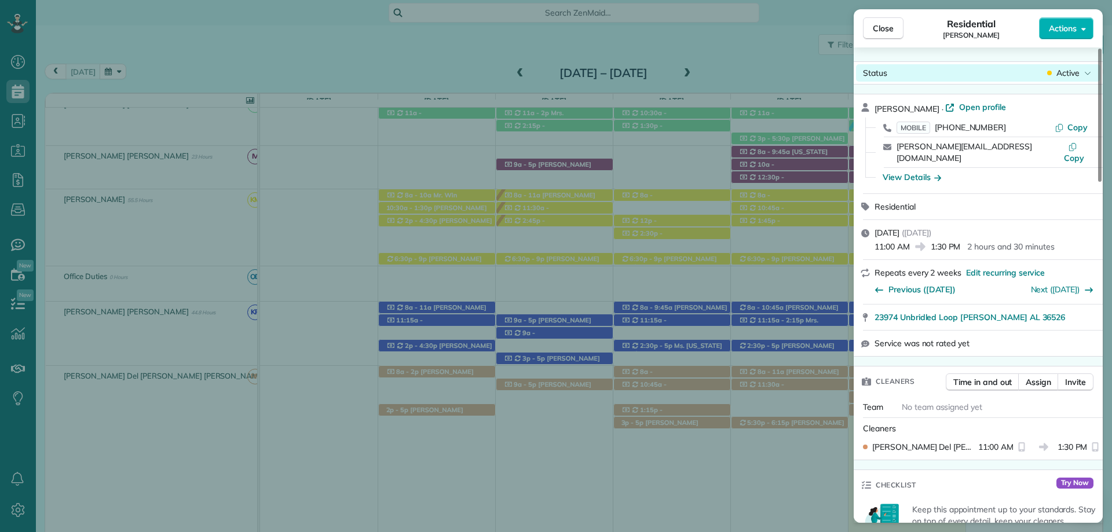
click at [1075, 70] on span "Active" at bounding box center [1067, 73] width 23 height 12
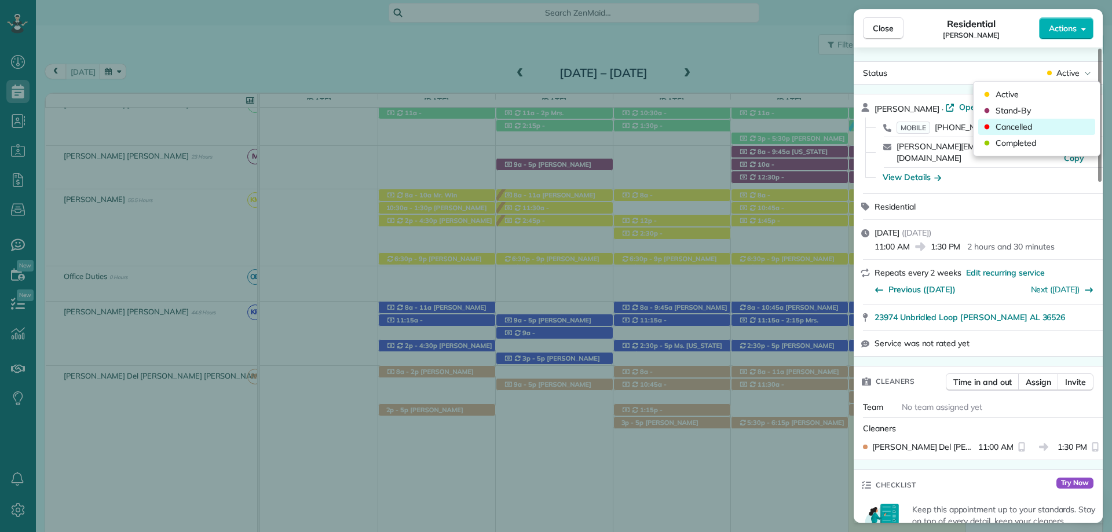
click at [1034, 122] on div "Cancelled" at bounding box center [1036, 127] width 117 height 16
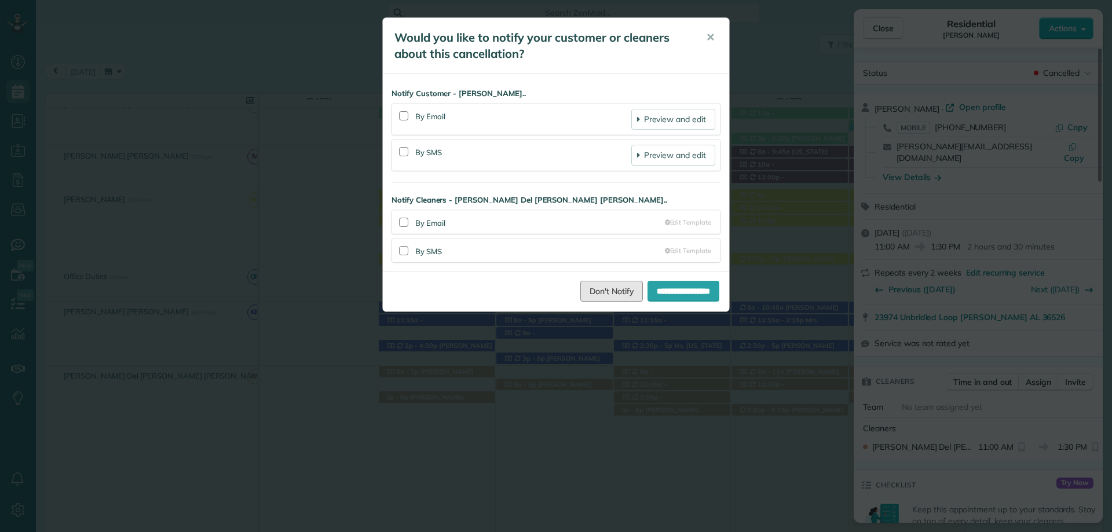
drag, startPoint x: 612, startPoint y: 284, endPoint x: 762, endPoint y: 214, distance: 165.8
click at [612, 285] on link "Don't Notify" at bounding box center [611, 291] width 63 height 21
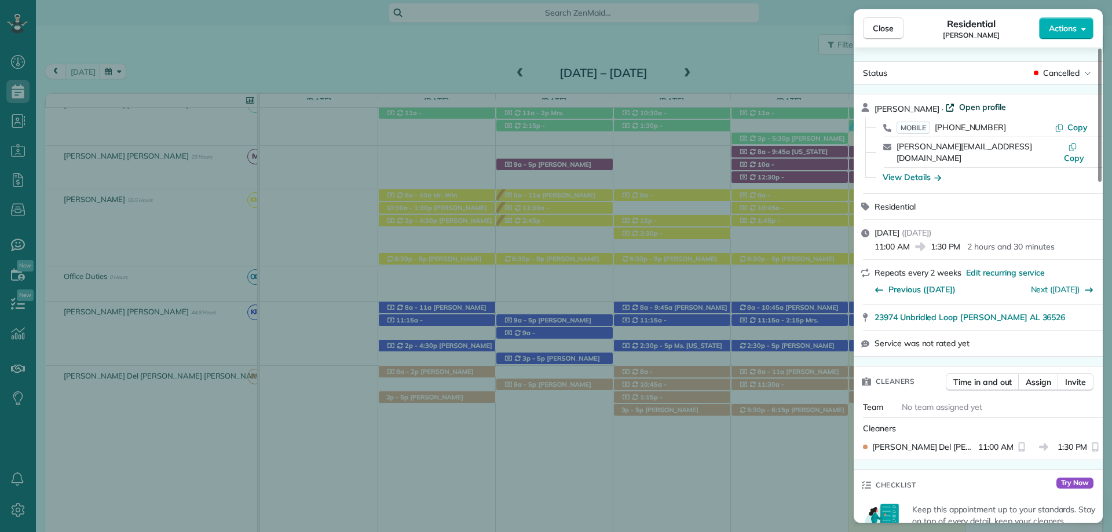
click at [959, 103] on span "Open profile" at bounding box center [982, 107] width 47 height 12
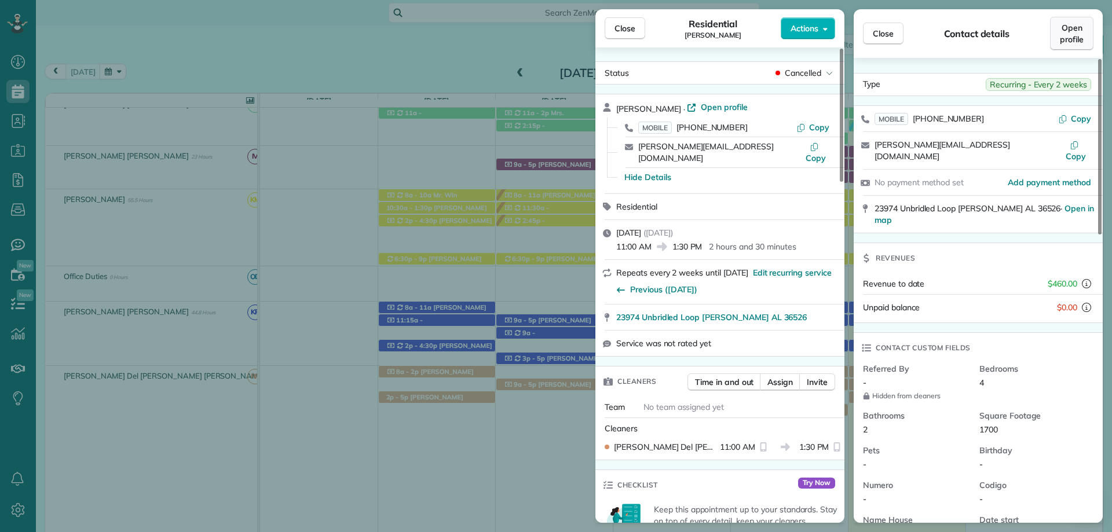
click at [1089, 27] on link "Open profile" at bounding box center [1071, 34] width 43 height 34
click at [879, 31] on span "Close" at bounding box center [883, 34] width 21 height 12
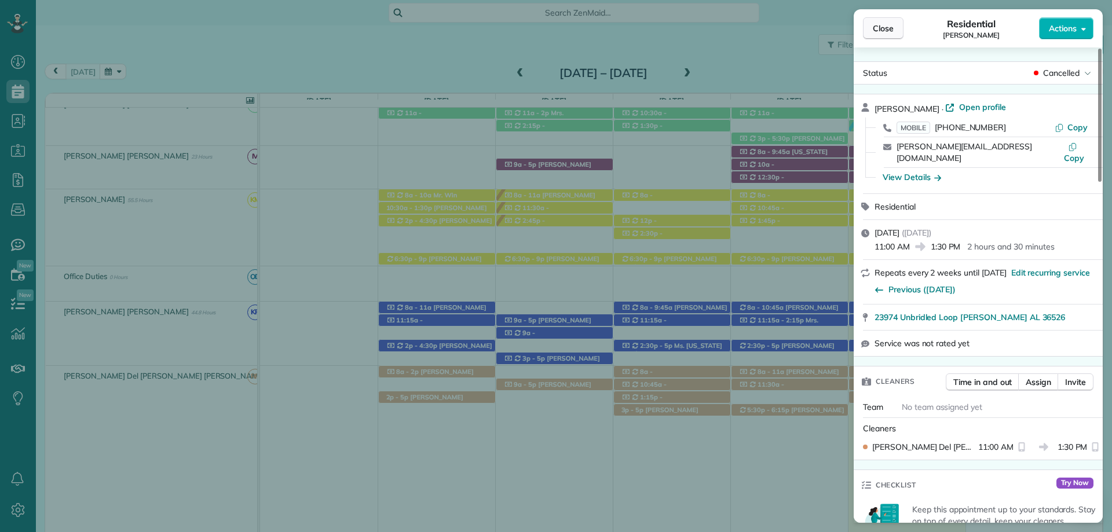
click at [884, 26] on span "Close" at bounding box center [883, 29] width 21 height 12
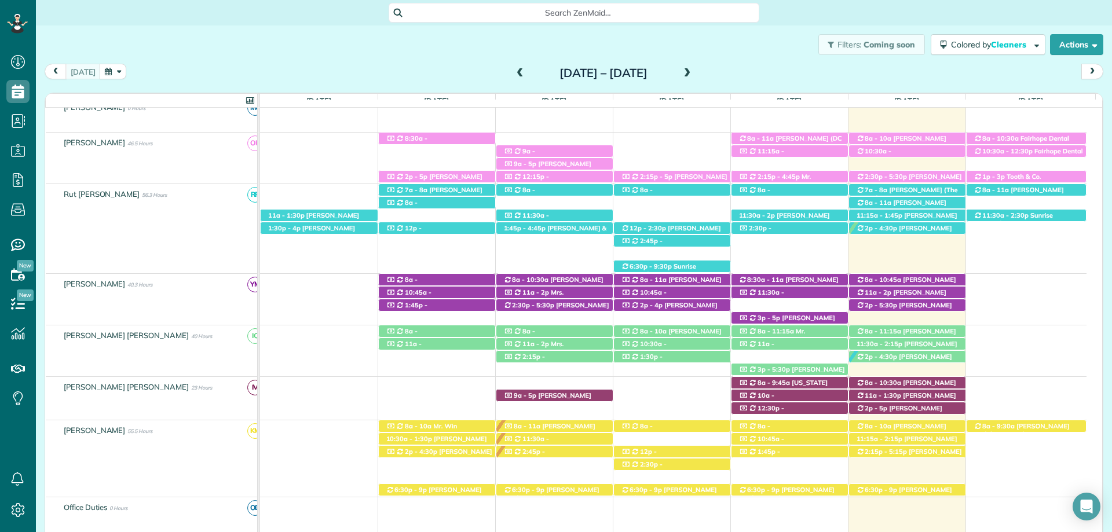
scroll to position [290, 0]
click at [908, 215] on span "[PERSON_NAME] (DDN Renovations LLC) ([PHONE_NUMBER])" at bounding box center [906, 224] width 101 height 25
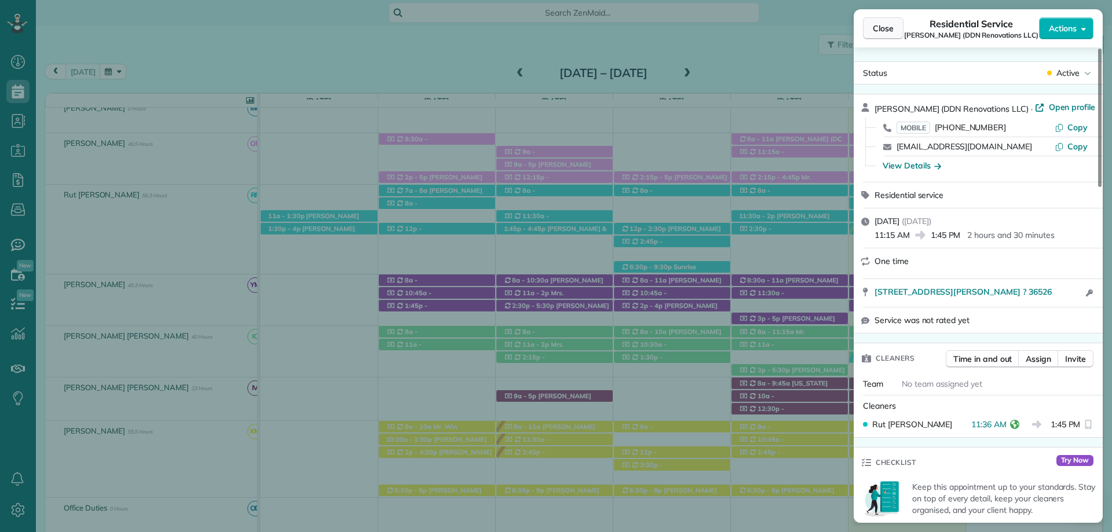
click at [869, 25] on button "Close" at bounding box center [883, 28] width 41 height 22
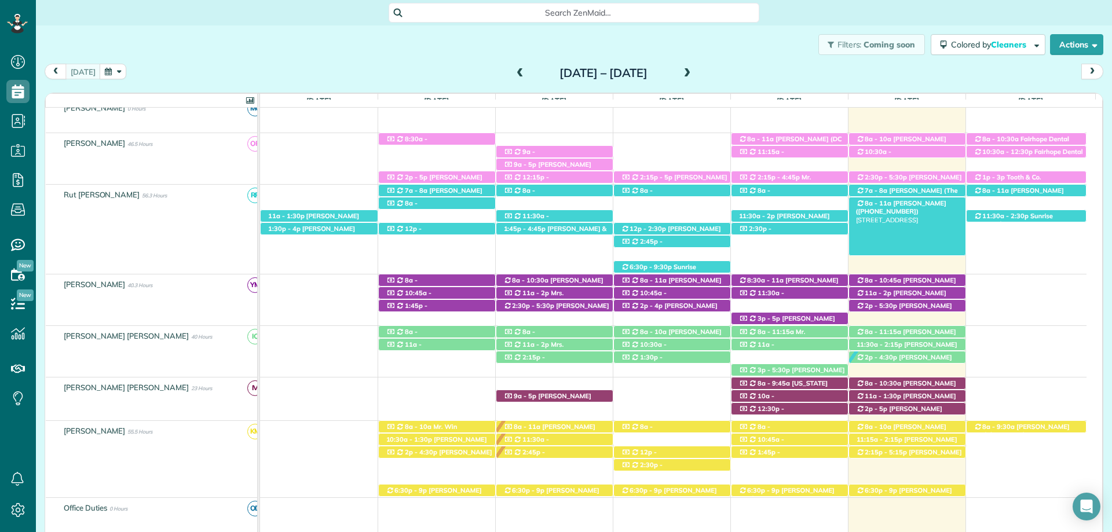
click at [939, 204] on div "8a - 11a Billy Flannigan (+15047565983) 23751 2nd Street - Fairhope, AL, 36532" at bounding box center [907, 203] width 116 height 12
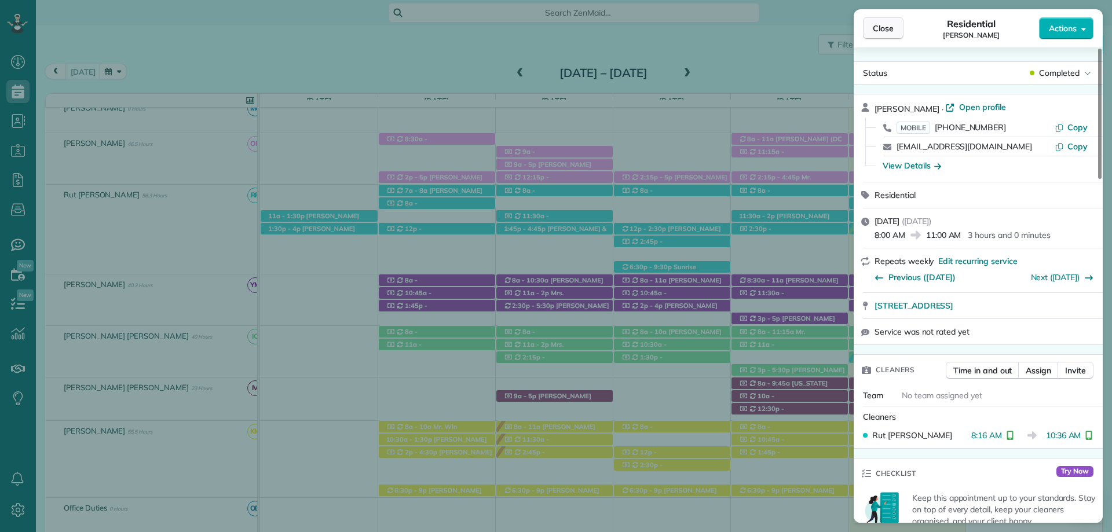
click at [881, 24] on span "Close" at bounding box center [883, 29] width 21 height 12
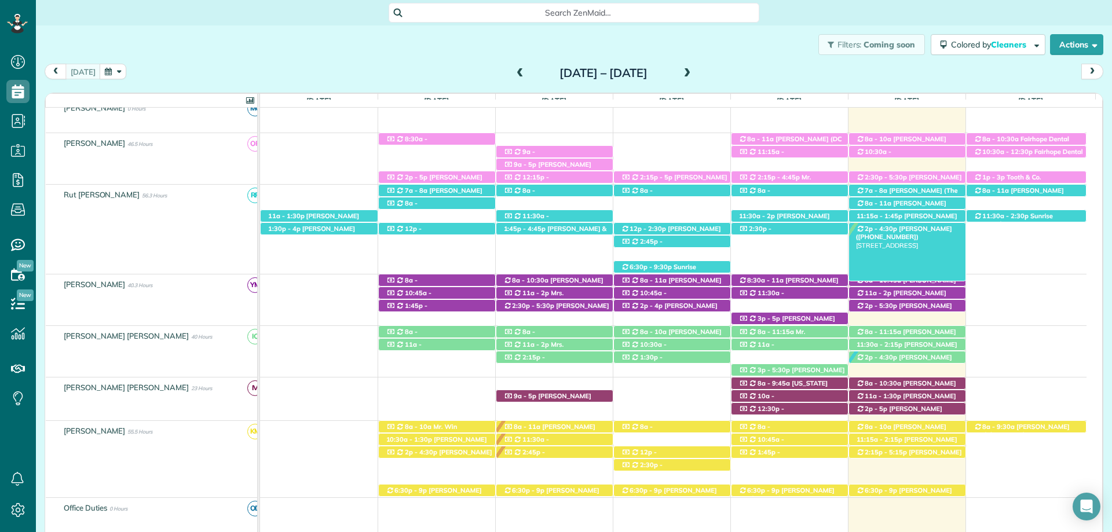
click at [916, 235] on div "2p - 4:30p Mrs. Carrie Walsh (+12514583900) 710 South Mobile Street unit 60 - F…" at bounding box center [907, 229] width 116 height 12
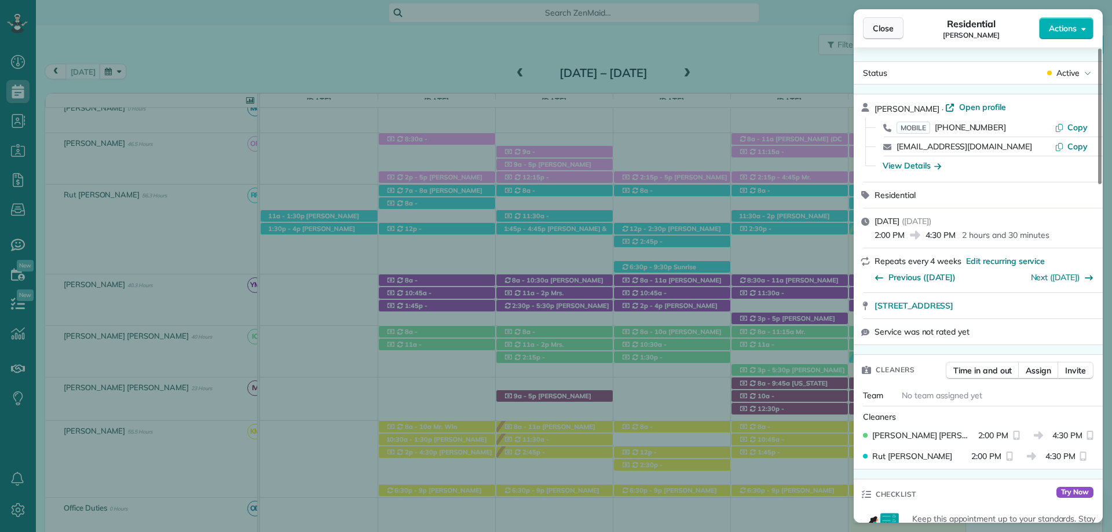
click at [889, 30] on span "Close" at bounding box center [883, 29] width 21 height 12
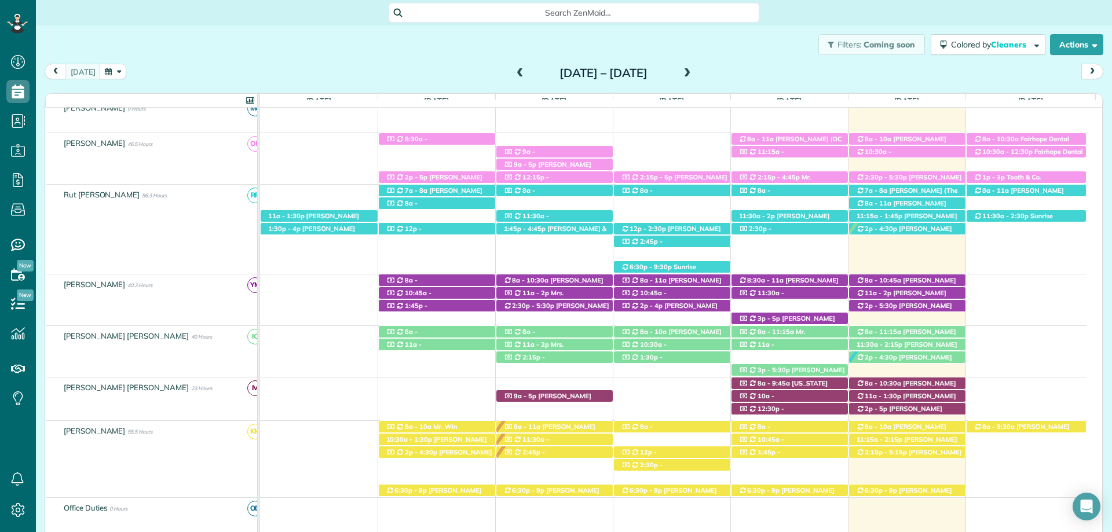
click at [987, 477] on div "8a - 10a Martha Miller (+12512755769) 252 South School Street - Fairhope, AL, 3…" at bounding box center [673, 449] width 826 height 56
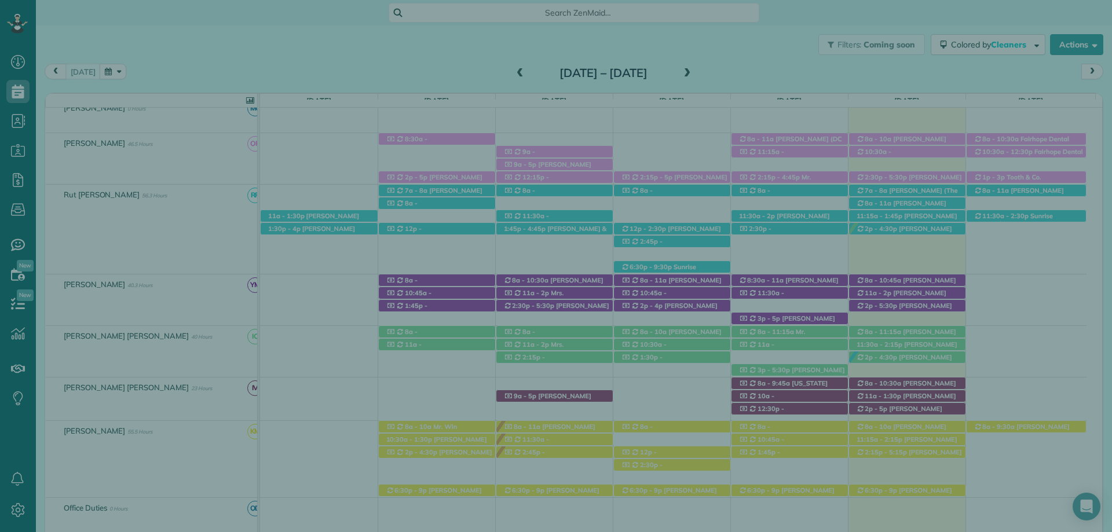
drag, startPoint x: 987, startPoint y: 478, endPoint x: 913, endPoint y: 440, distance: 83.4
click at [910, 436] on div "Select a contact Add new" at bounding box center [978, 284] width 249 height 477
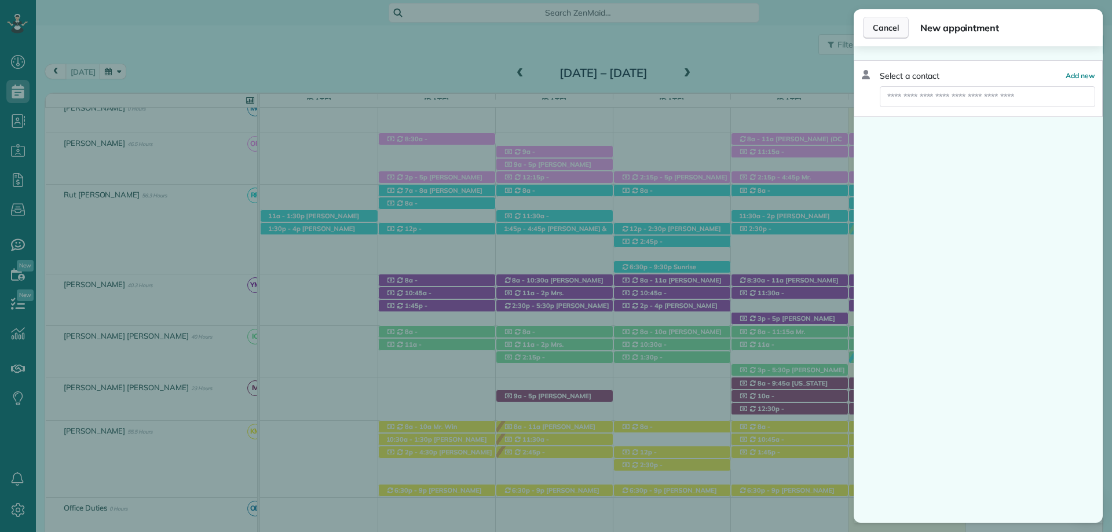
click at [903, 23] on button "Cancel" at bounding box center [886, 28] width 46 height 22
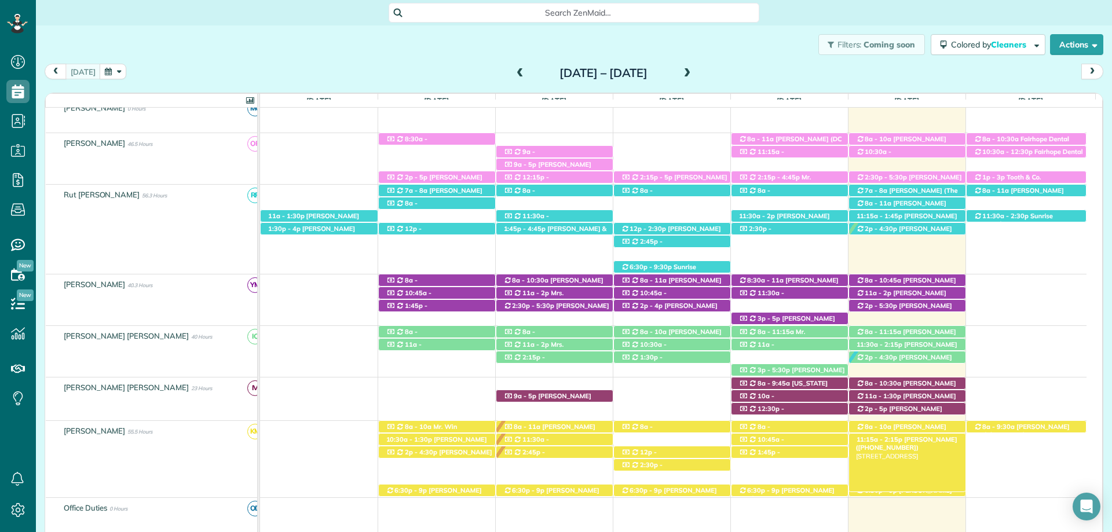
click at [934, 438] on span "Pam Hansen (+15094351560)" at bounding box center [906, 444] width 101 height 16
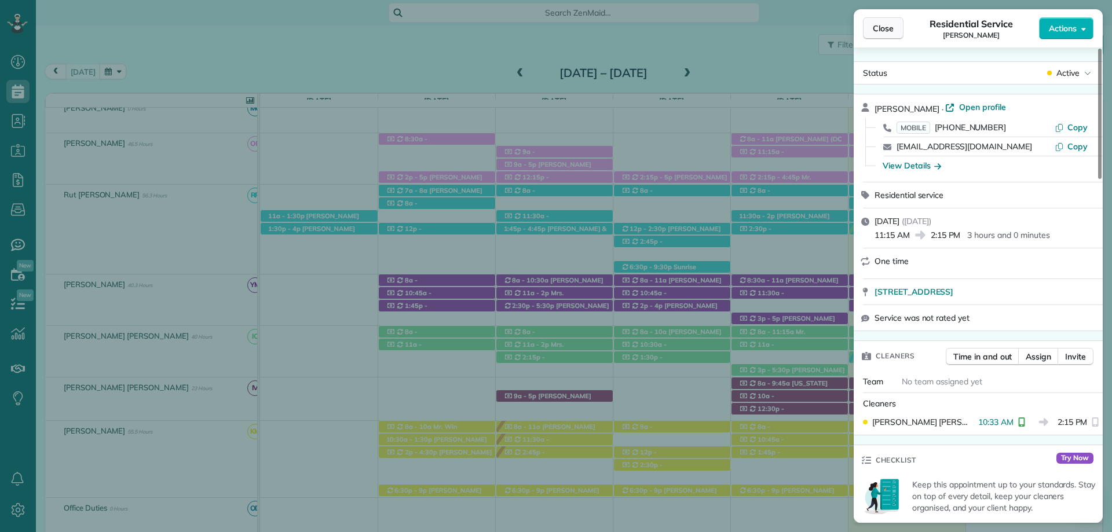
click at [886, 30] on span "Close" at bounding box center [883, 29] width 21 height 12
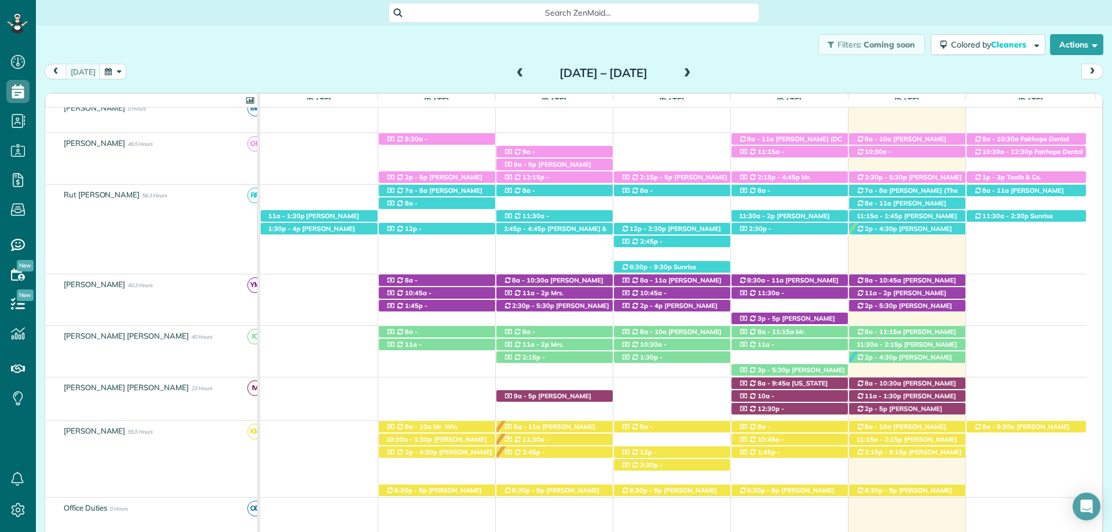
click at [815, 13] on div "Search ZenMaid…" at bounding box center [574, 13] width 1076 height 20
click at [920, 14] on div "Search ZenMaid…" at bounding box center [574, 13] width 1076 height 20
click at [927, 395] on span "Christine Staup (+19517680081)" at bounding box center [906, 400] width 100 height 16
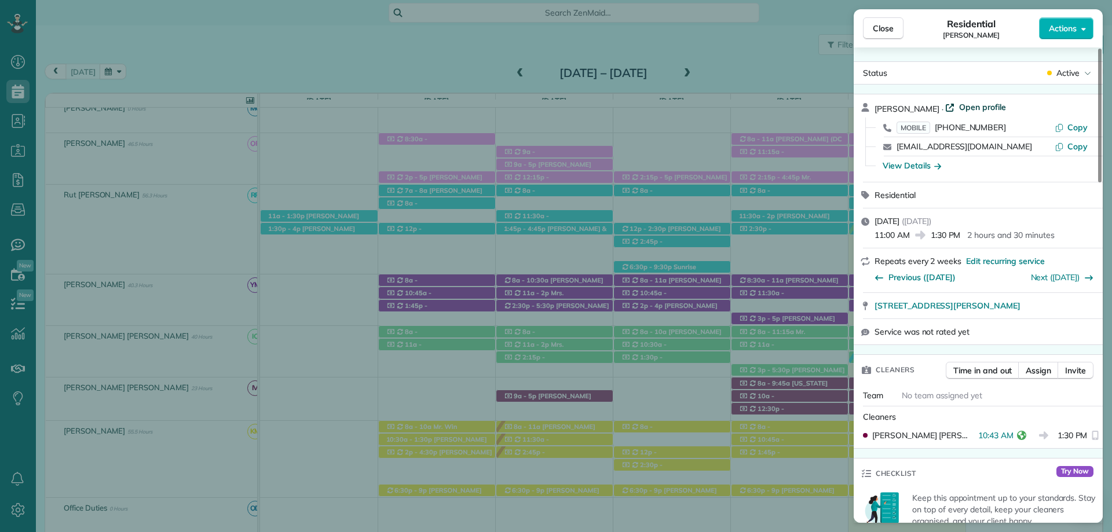
click at [971, 107] on span "Open profile" at bounding box center [982, 107] width 47 height 12
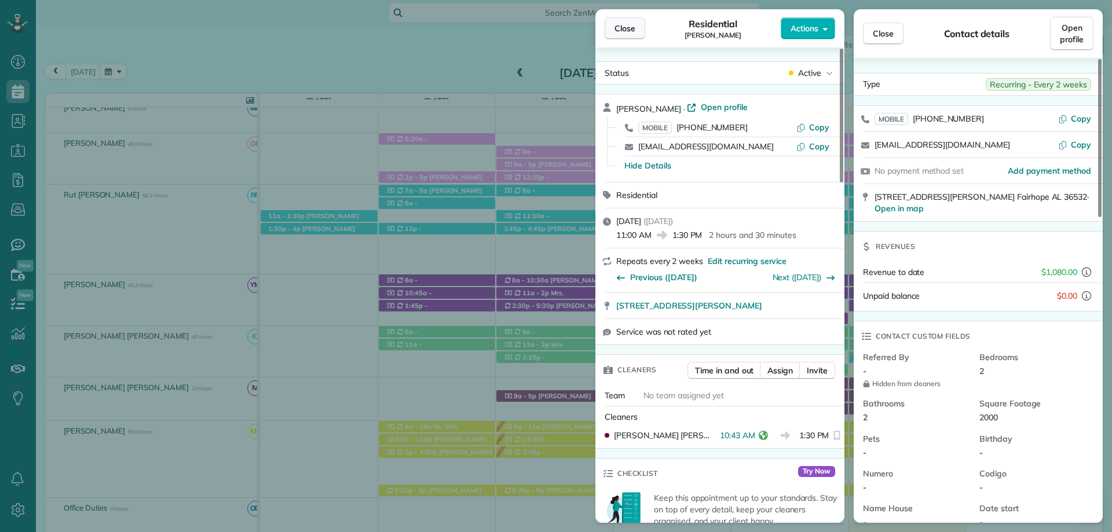
click at [629, 34] on span "Close" at bounding box center [624, 29] width 21 height 12
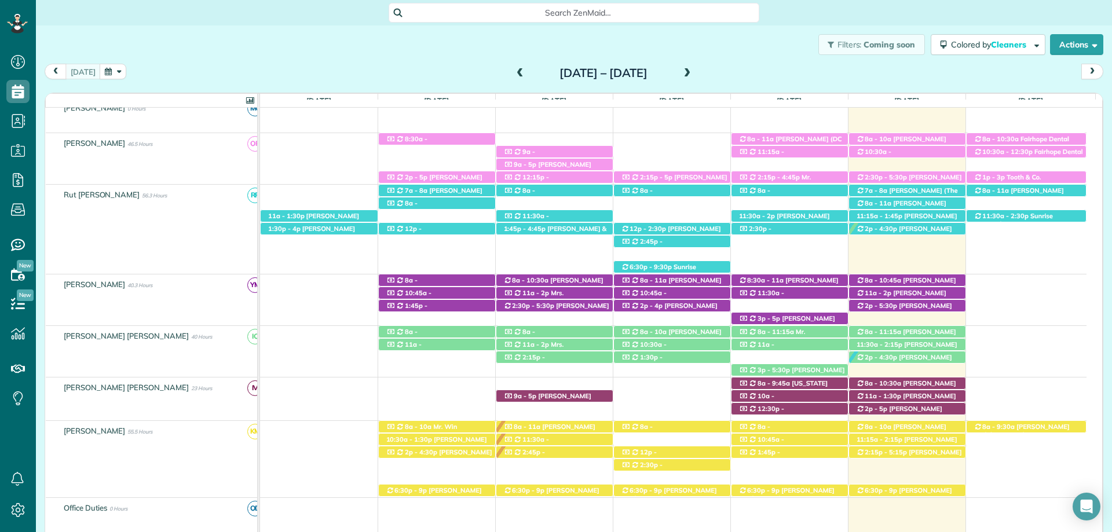
click at [838, 3] on div "Search ZenMaid…" at bounding box center [574, 13] width 1076 height 20
click at [563, 17] on span "Search ZenMaid…" at bounding box center [578, 13] width 352 height 12
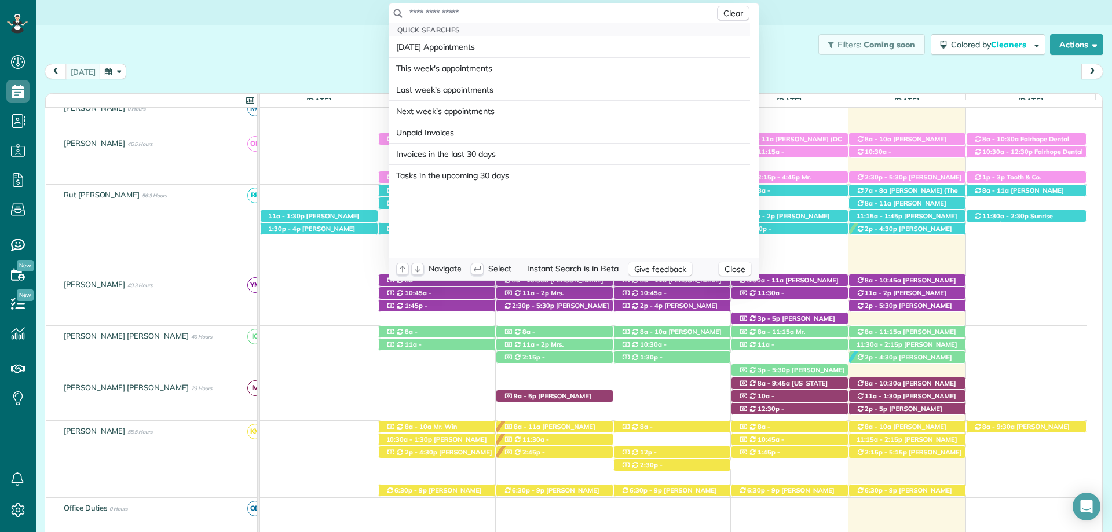
click at [780, 13] on html "Dashboard Scheduling Calendar View List View Dispatch View - Weekly scheduling …" at bounding box center [556, 266] width 1112 height 532
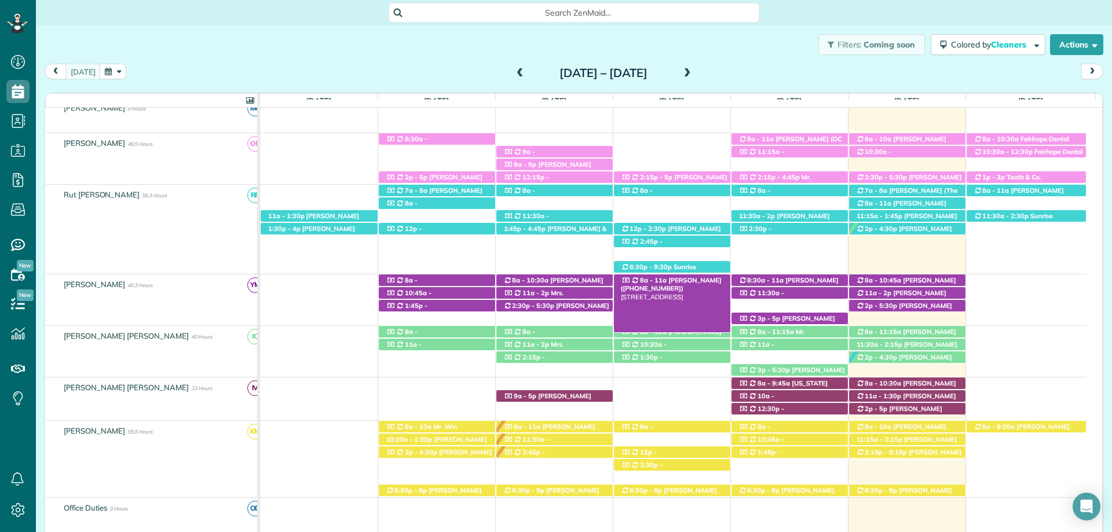
click at [697, 282] on span "Mrs. Morgen Gillis (+18609925695)" at bounding box center [671, 284] width 101 height 16
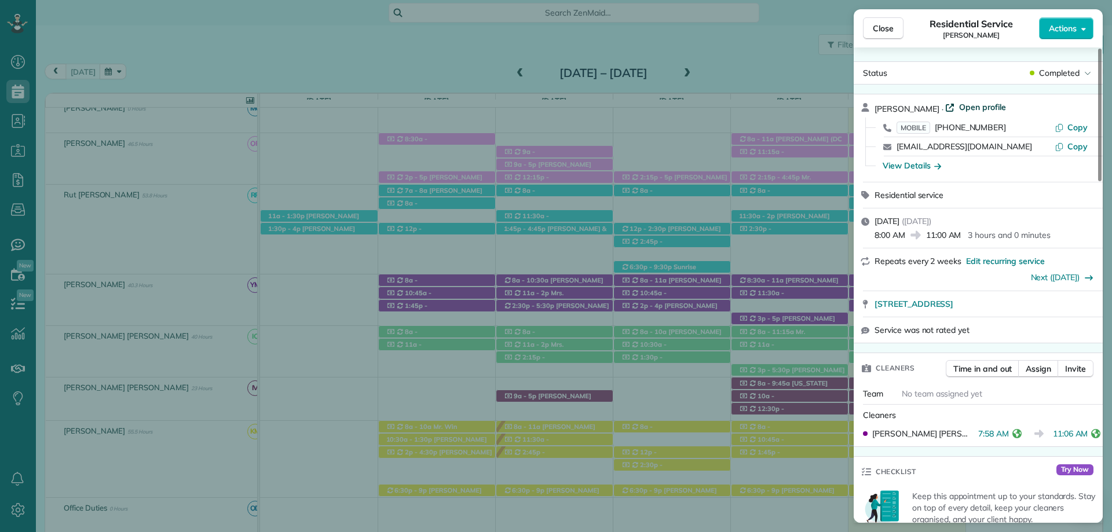
click at [963, 108] on span "Open profile" at bounding box center [982, 107] width 47 height 12
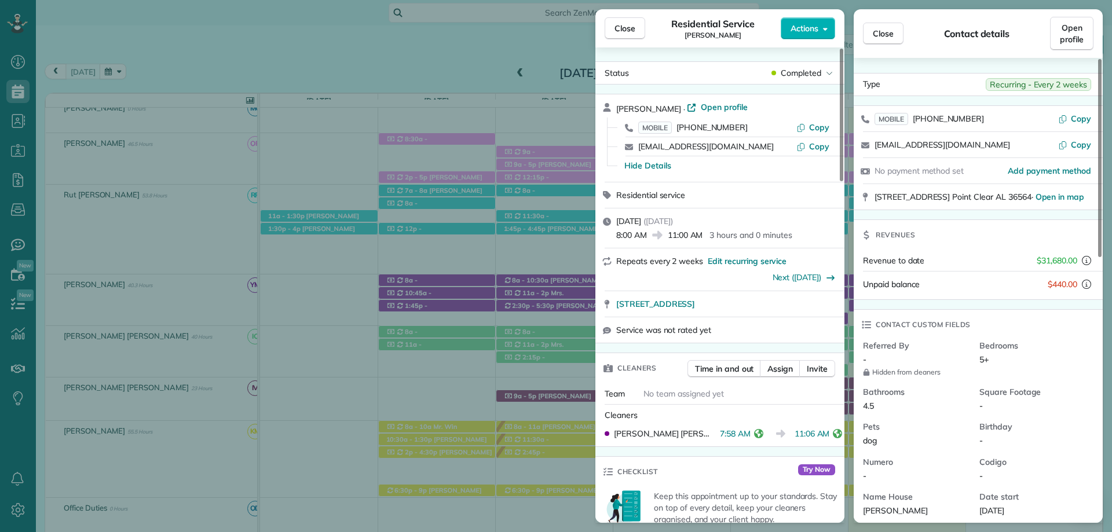
click at [637, 24] on button "Close" at bounding box center [625, 28] width 41 height 22
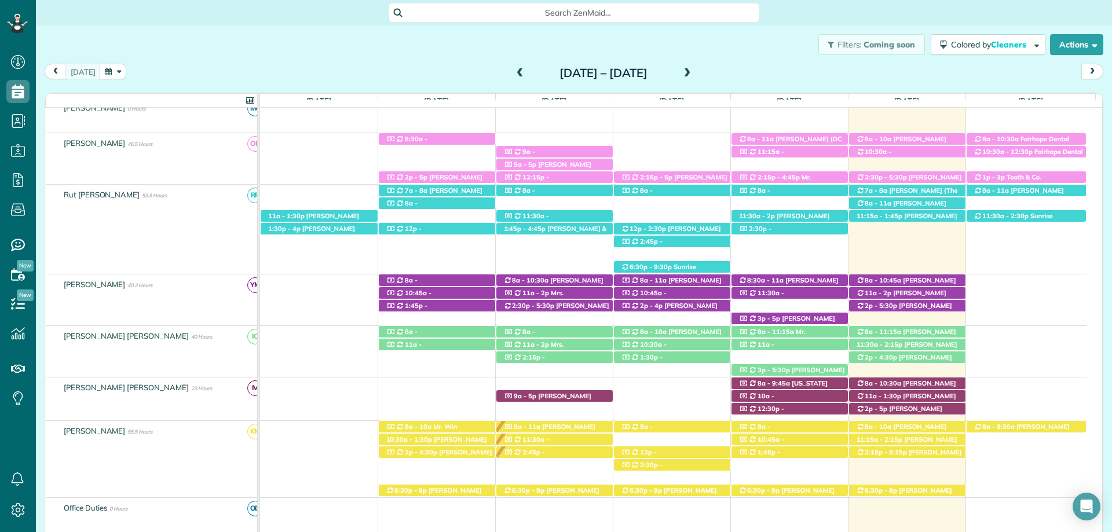
click at [694, 76] on span at bounding box center [687, 73] width 13 height 10
click at [694, 75] on span at bounding box center [687, 73] width 13 height 10
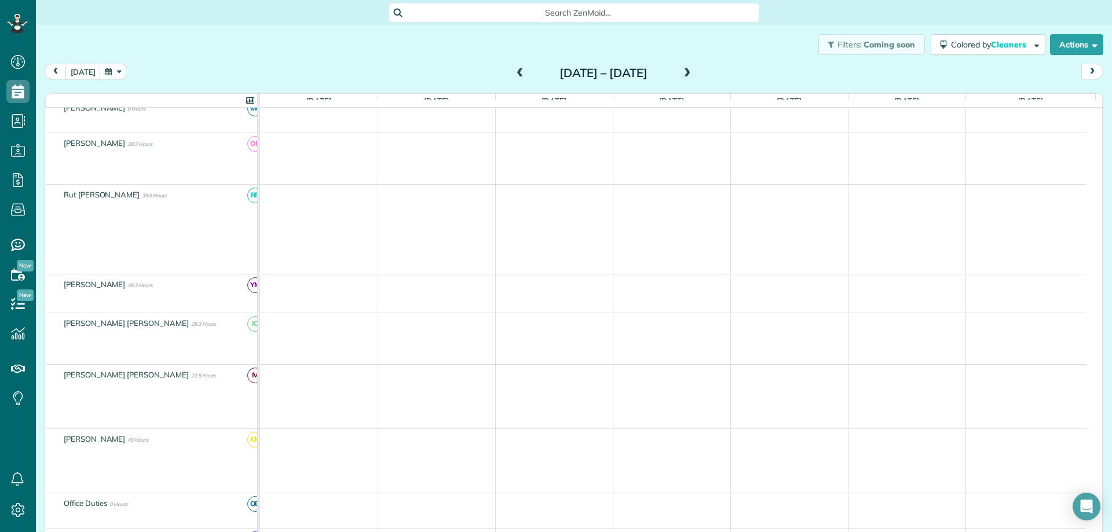
scroll to position [208, 0]
click at [514, 76] on span at bounding box center [520, 73] width 13 height 10
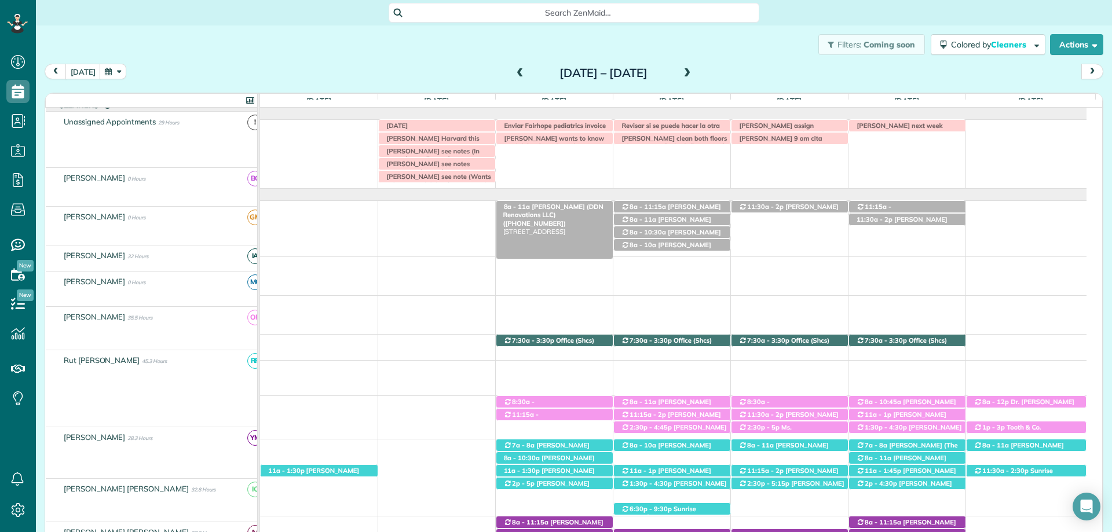
scroll to position [0, 0]
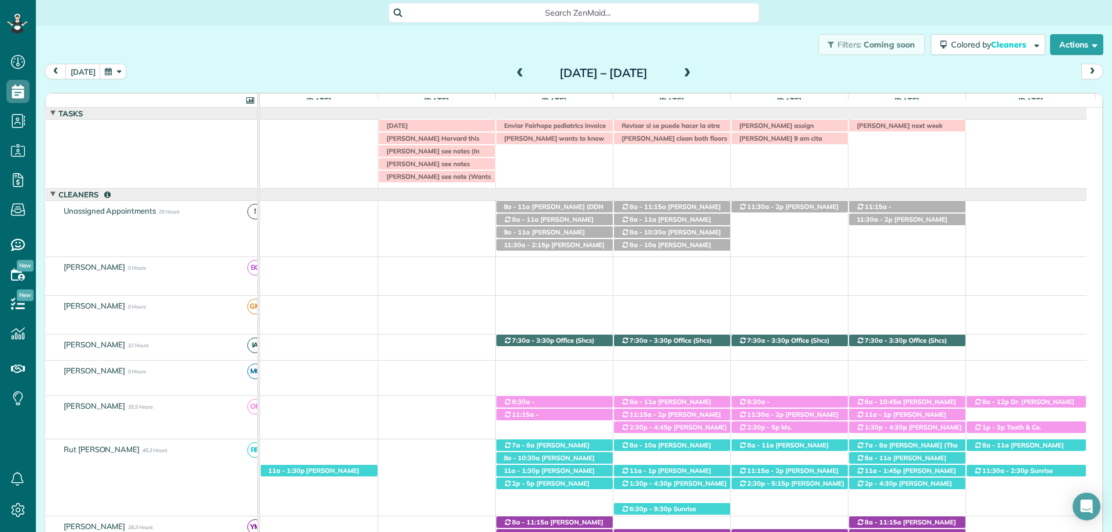
click at [508, 152] on div "LABOR DAY Susie clark assign Irma with another cleaner Revisar si se puede hace…" at bounding box center [673, 154] width 826 height 68
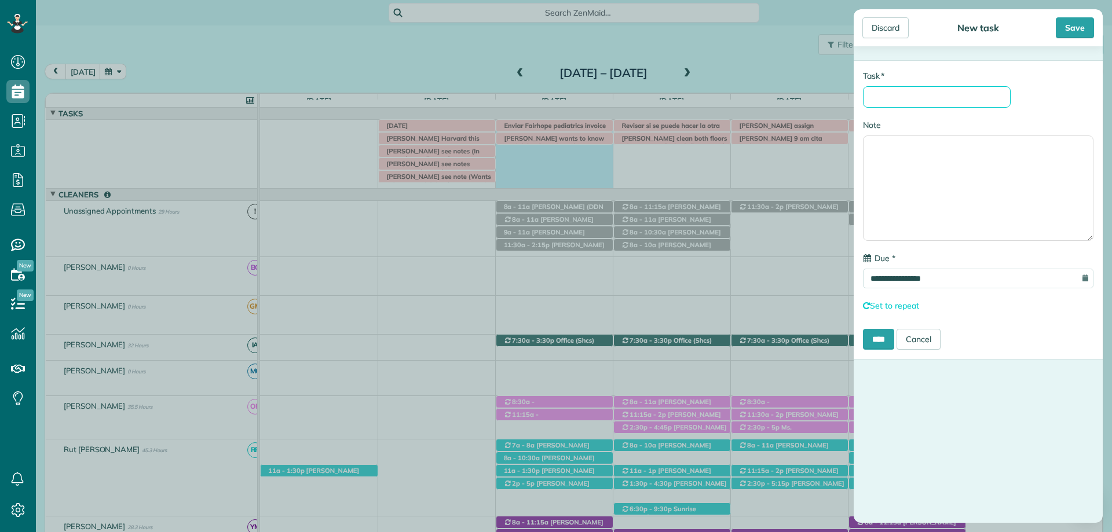
click at [946, 105] on input "* Task" at bounding box center [937, 96] width 148 height 21
type input "**********"
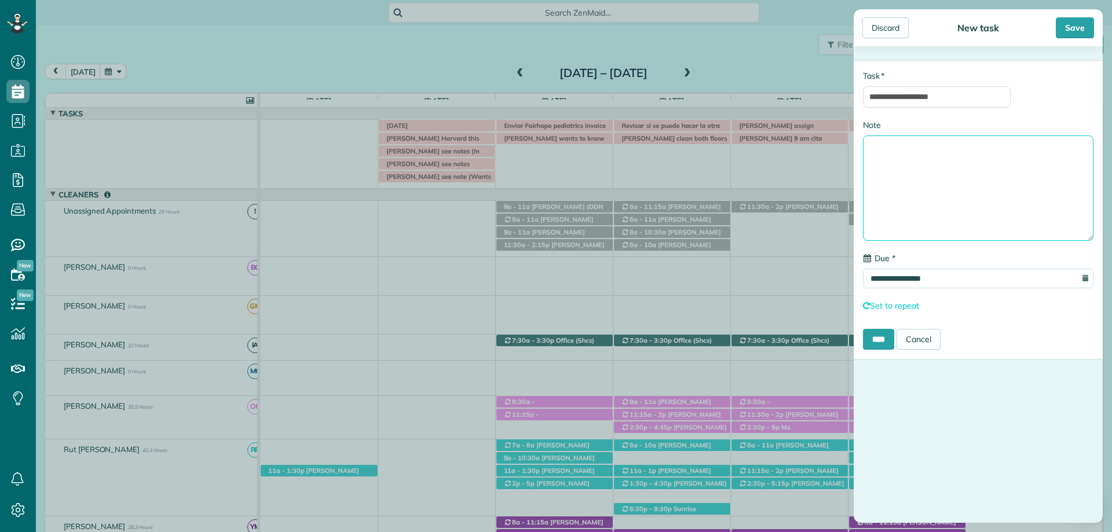
click at [894, 148] on textarea "Note" at bounding box center [978, 188] width 230 height 105
type textarea "**********"
click at [1077, 28] on div "Save" at bounding box center [1075, 27] width 38 height 21
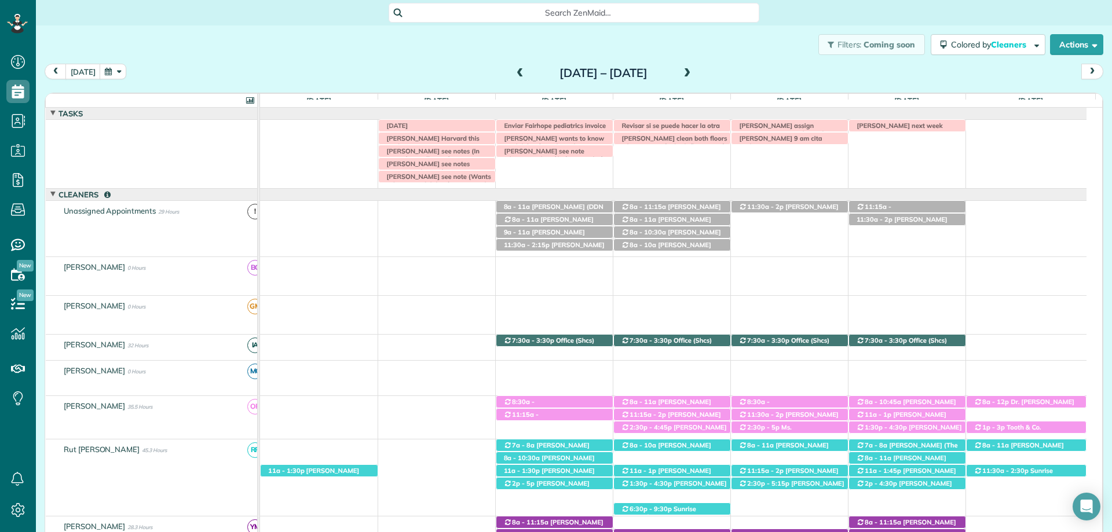
click at [694, 74] on span at bounding box center [687, 73] width 13 height 10
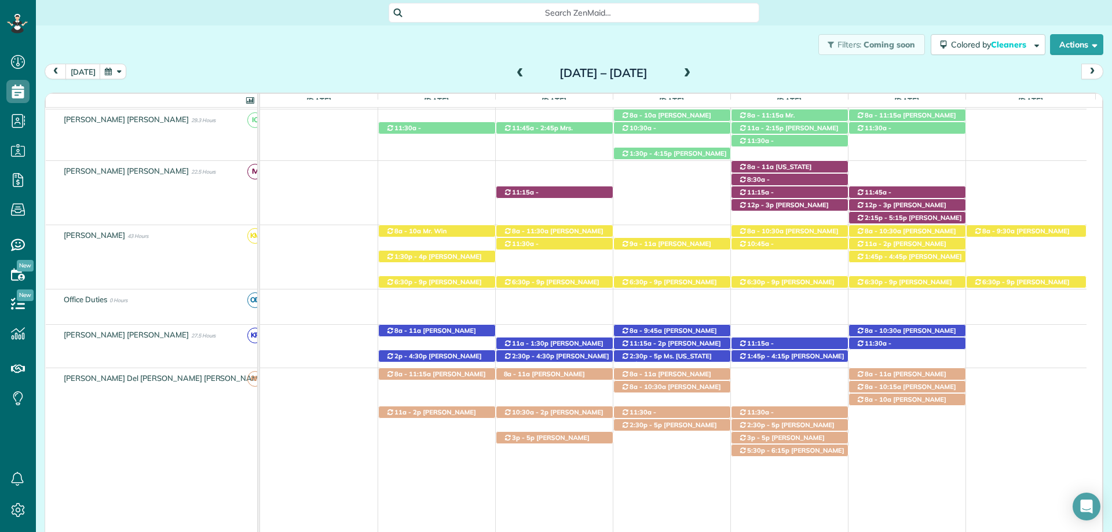
drag, startPoint x: 480, startPoint y: 52, endPoint x: 492, endPoint y: 52, distance: 12.2
click at [480, 52] on div "Filters: Coming soon Colored by Cleaners Color by Cleaner Color by Team Color b…" at bounding box center [574, 44] width 1076 height 38
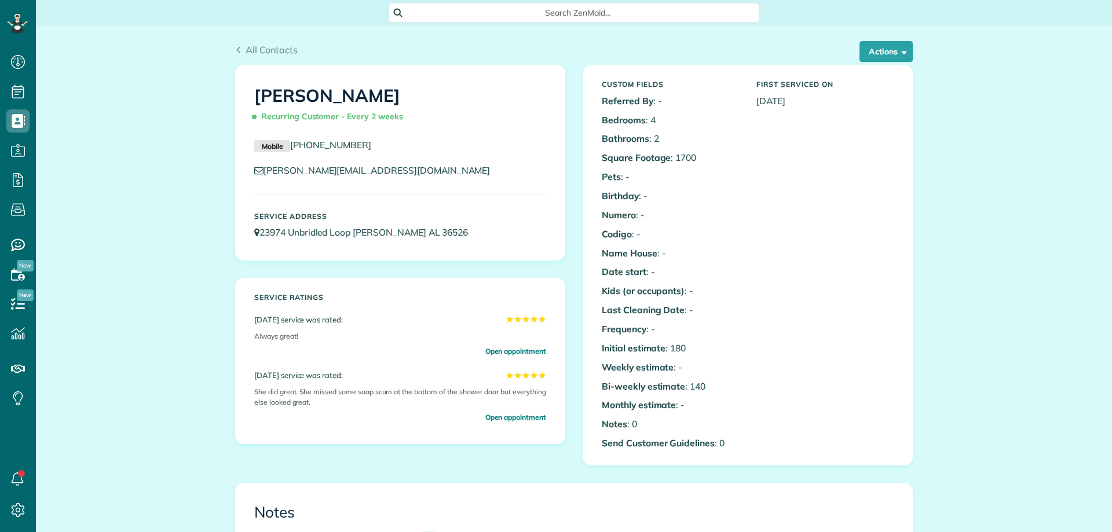
scroll to position [5, 5]
click at [892, 56] on button "Actions" at bounding box center [885, 51] width 53 height 21
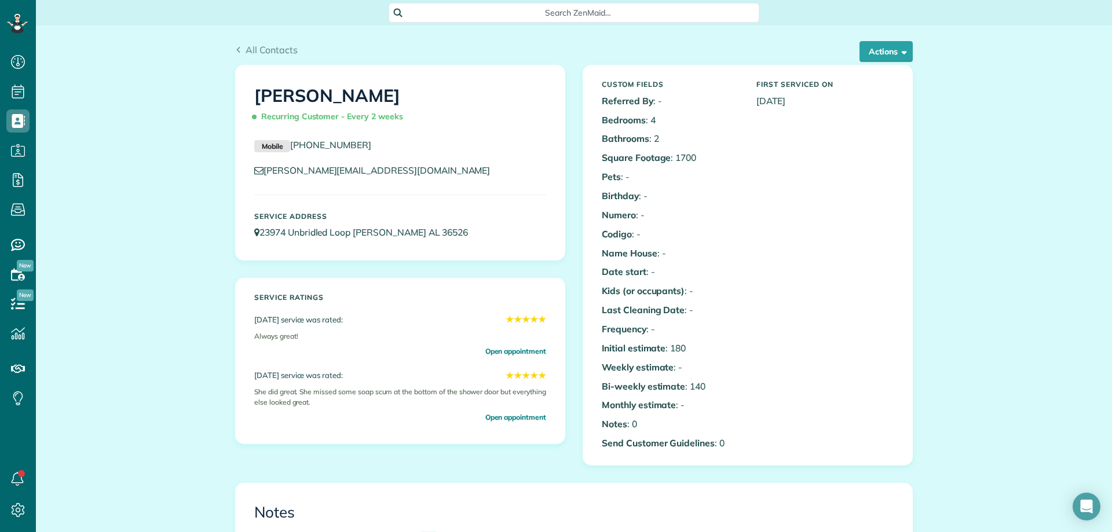
click at [364, 115] on span "Recurring Customer - Every 2 weeks" at bounding box center [330, 117] width 153 height 20
click at [509, 137] on div "Carrie Olds Recurring Customer - Every 2 weeks" at bounding box center [400, 107] width 309 height 64
click at [893, 44] on button "Actions" at bounding box center [885, 51] width 53 height 21
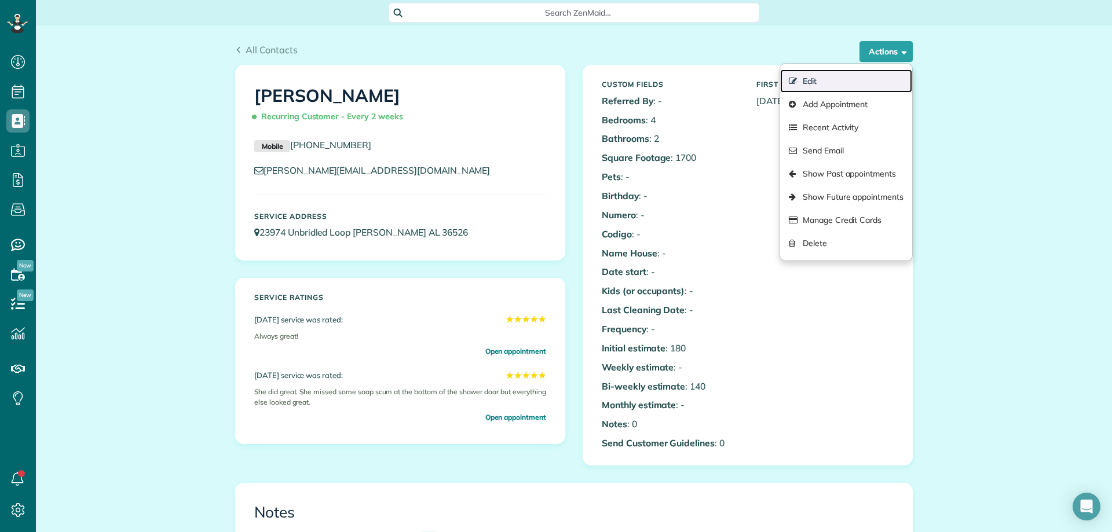
click at [841, 81] on link "Edit" at bounding box center [846, 80] width 132 height 23
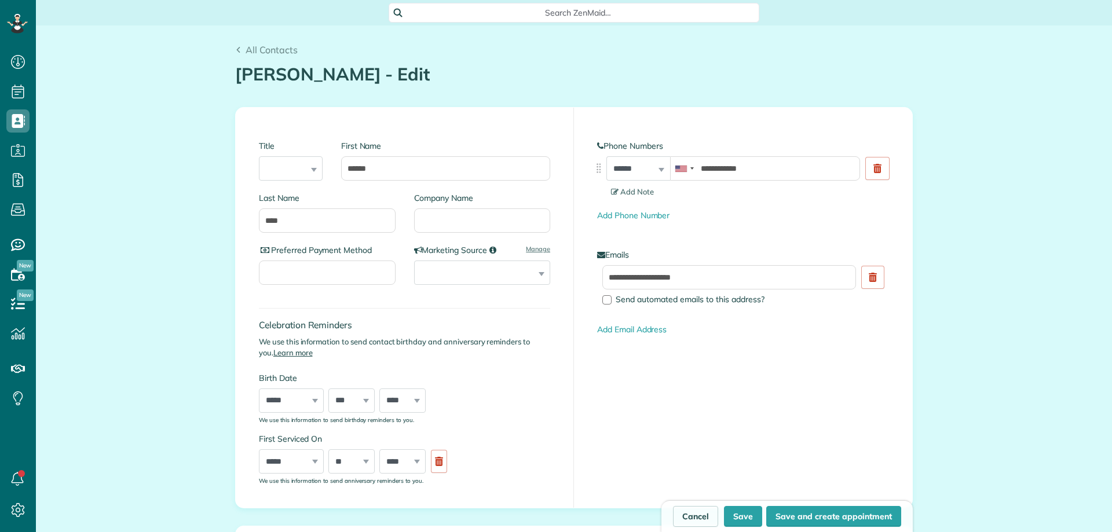
scroll to position [5, 5]
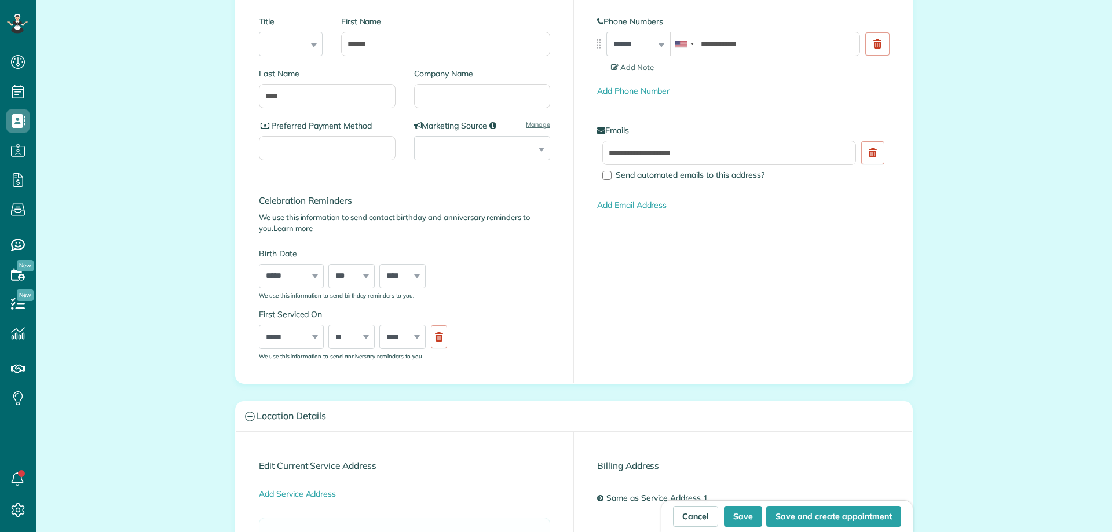
type input "**********"
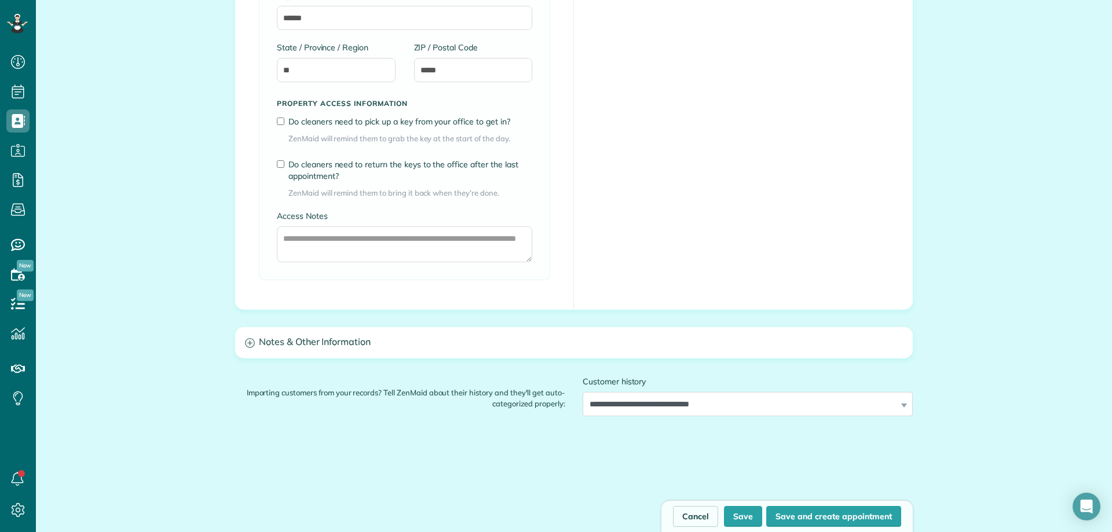
scroll to position [915, 0]
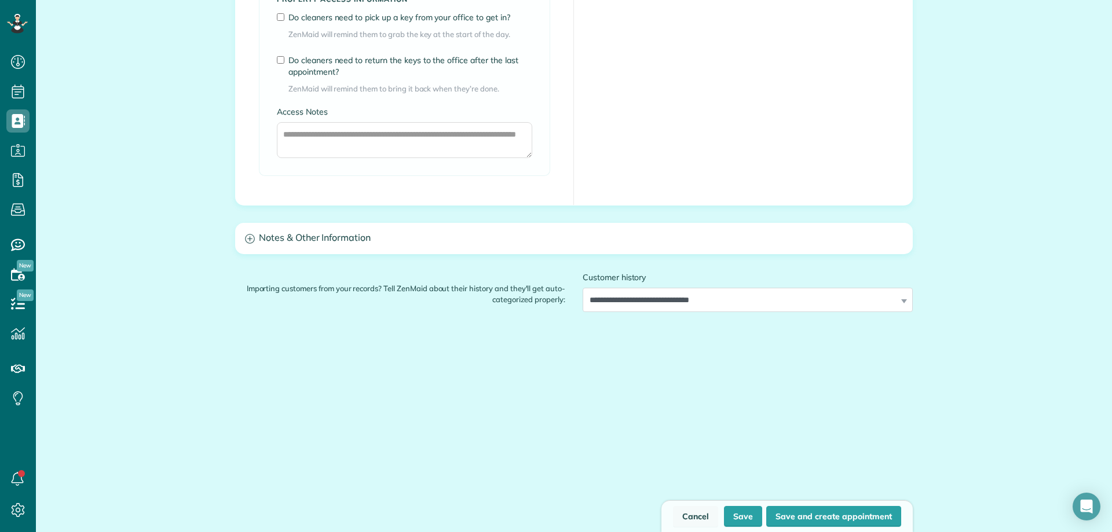
click at [687, 515] on link "Cancel" at bounding box center [695, 516] width 45 height 21
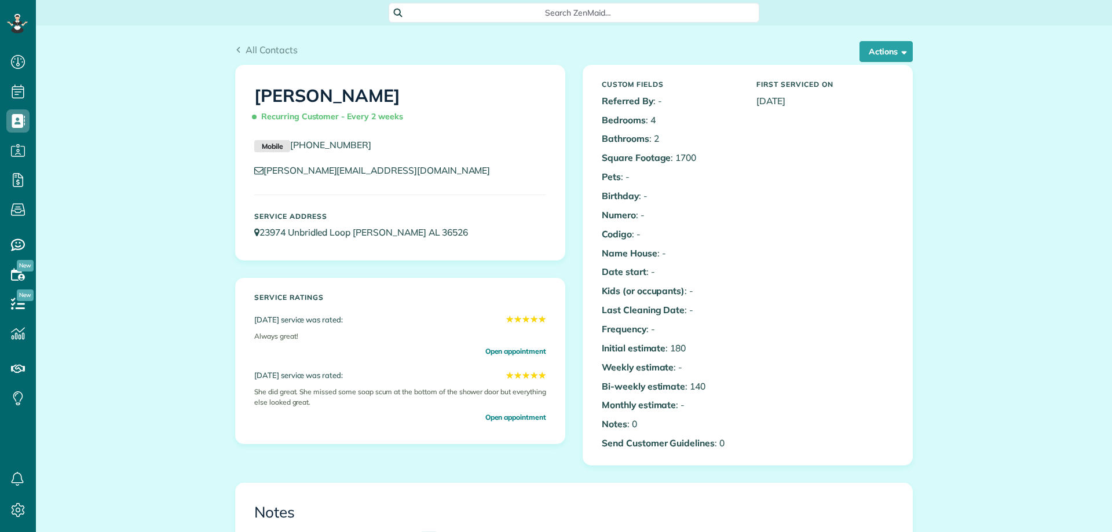
scroll to position [5, 5]
click at [876, 56] on button "Actions" at bounding box center [885, 51] width 53 height 21
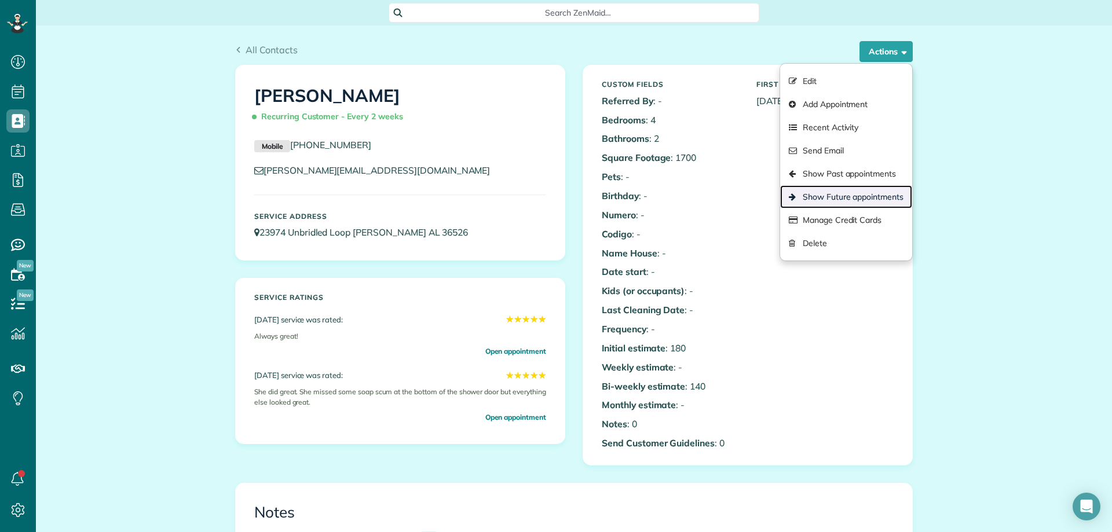
click at [855, 192] on link "Show Future appointments" at bounding box center [846, 196] width 132 height 23
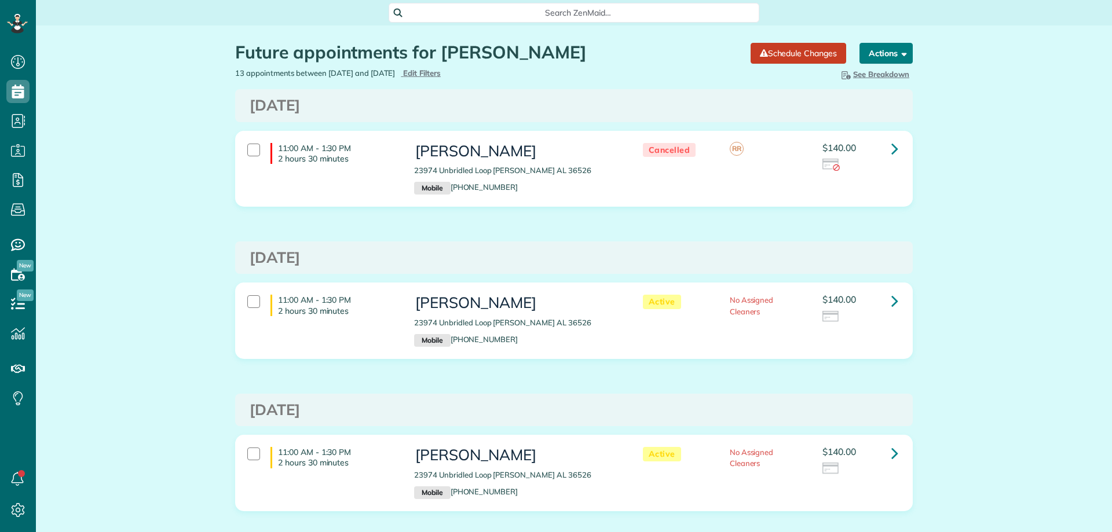
click at [877, 51] on button "Actions" at bounding box center [885, 53] width 53 height 21
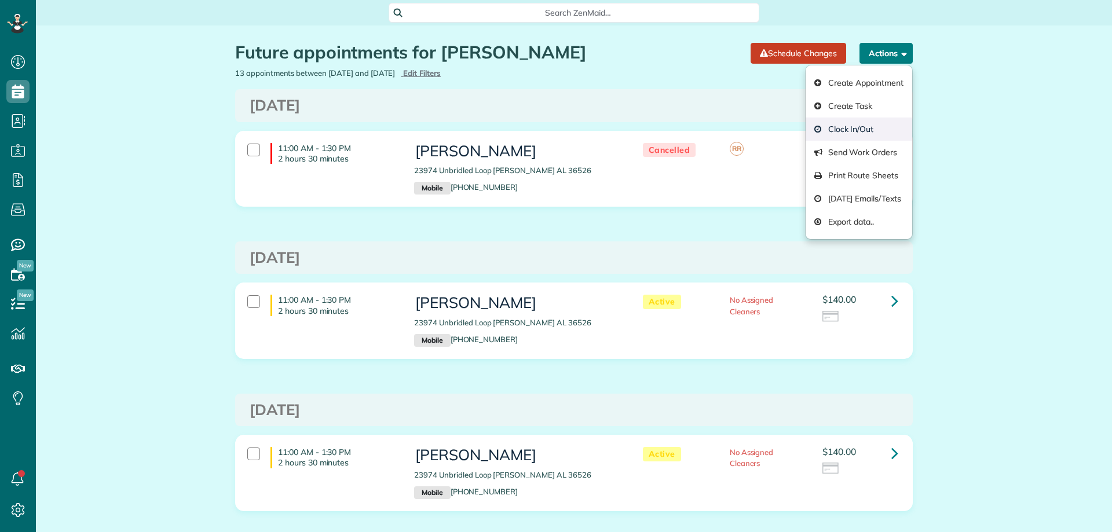
scroll to position [5, 5]
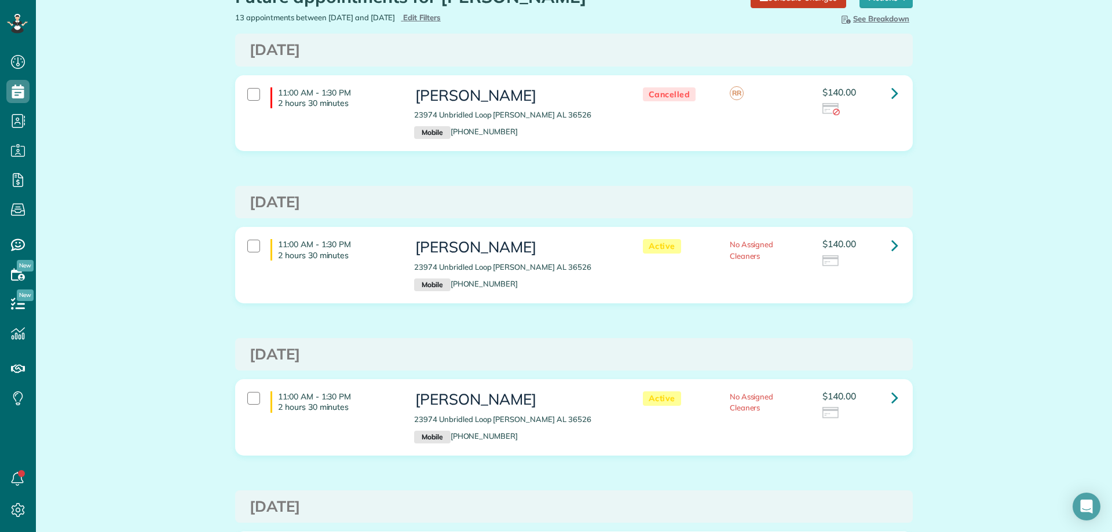
scroll to position [0, 0]
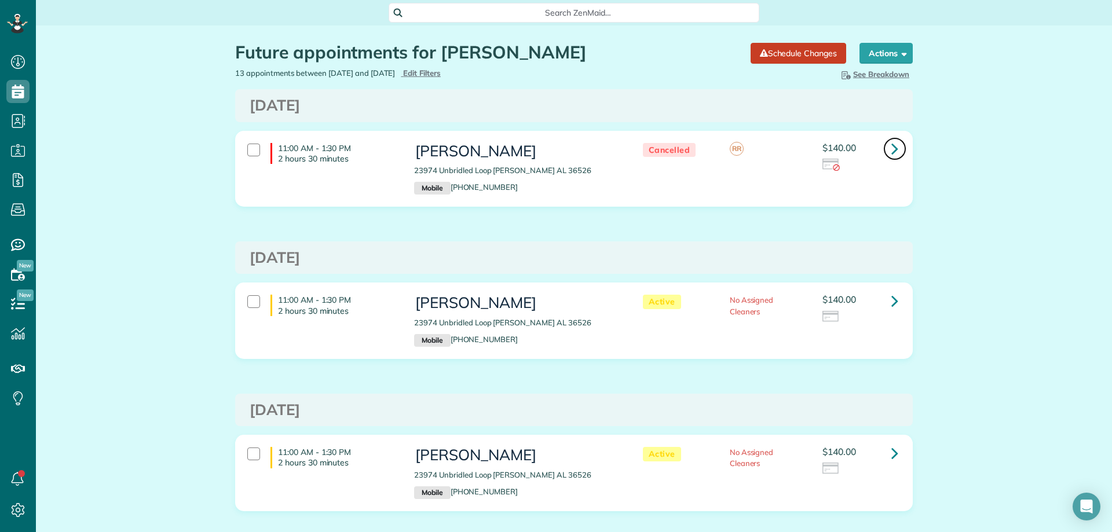
click at [891, 152] on icon at bounding box center [894, 148] width 7 height 20
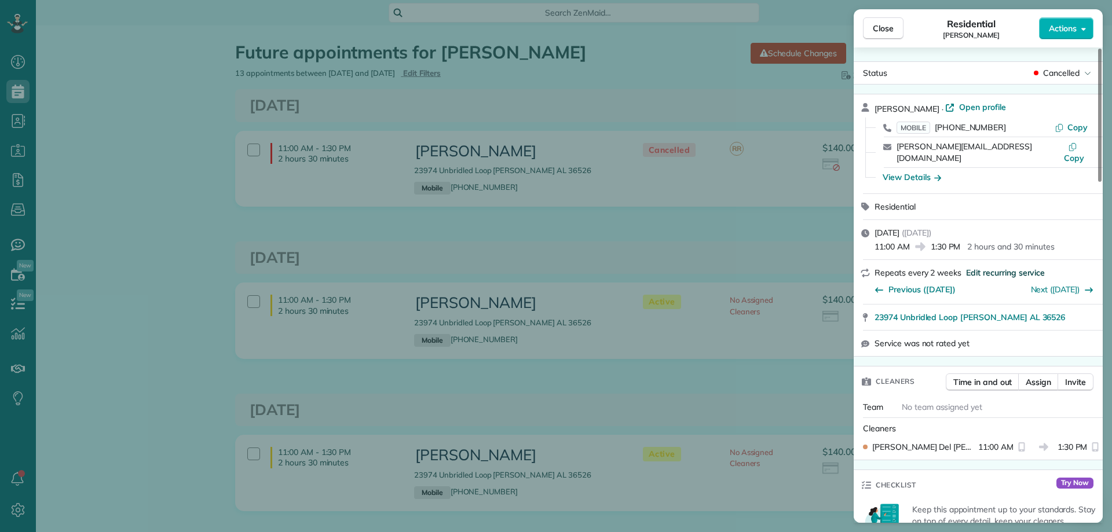
click at [1004, 267] on span "Edit recurring service" at bounding box center [1005, 273] width 79 height 12
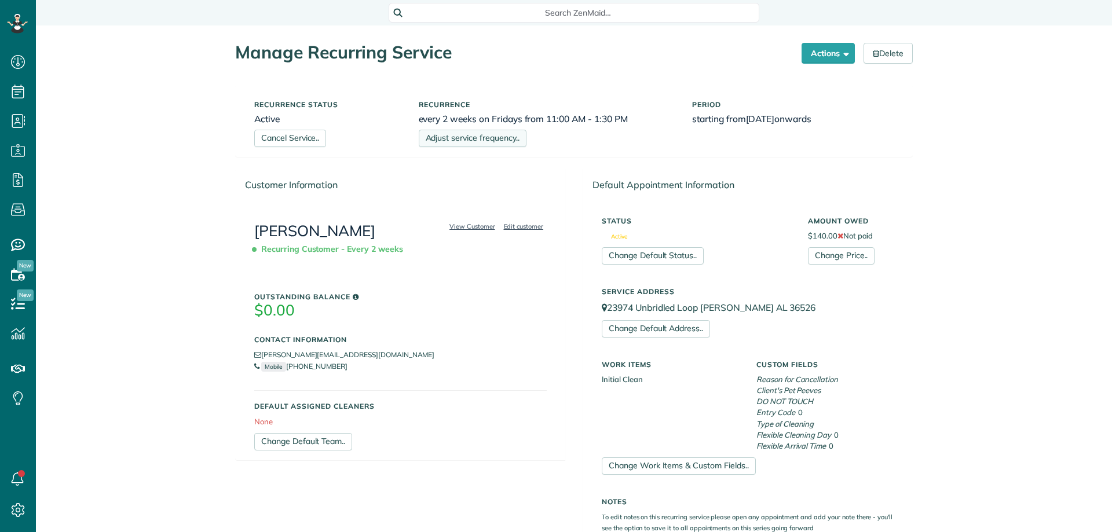
scroll to position [5, 5]
click at [308, 136] on link "Cancel Service.." at bounding box center [290, 138] width 72 height 17
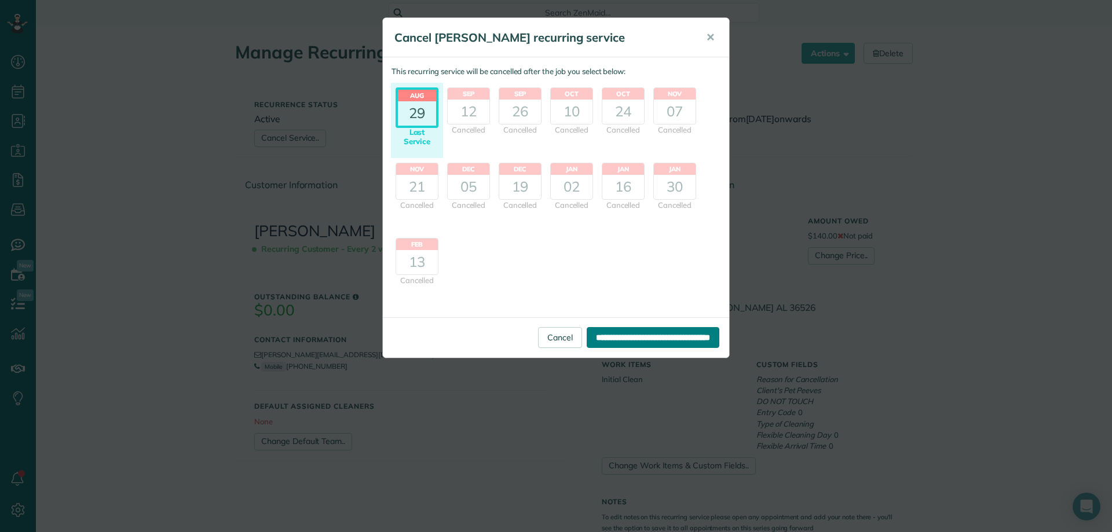
click at [664, 338] on input "**********" at bounding box center [653, 337] width 133 height 21
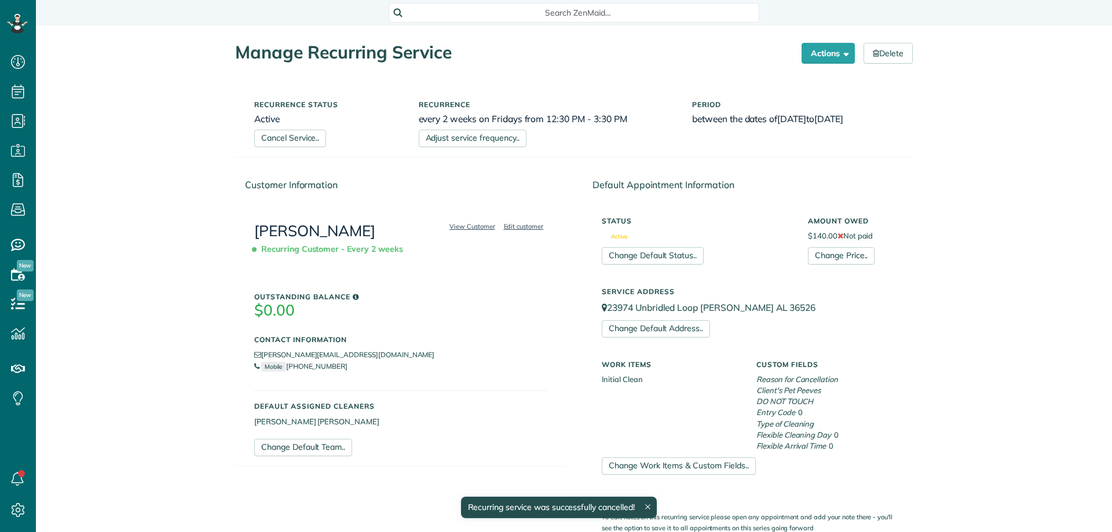
scroll to position [5, 5]
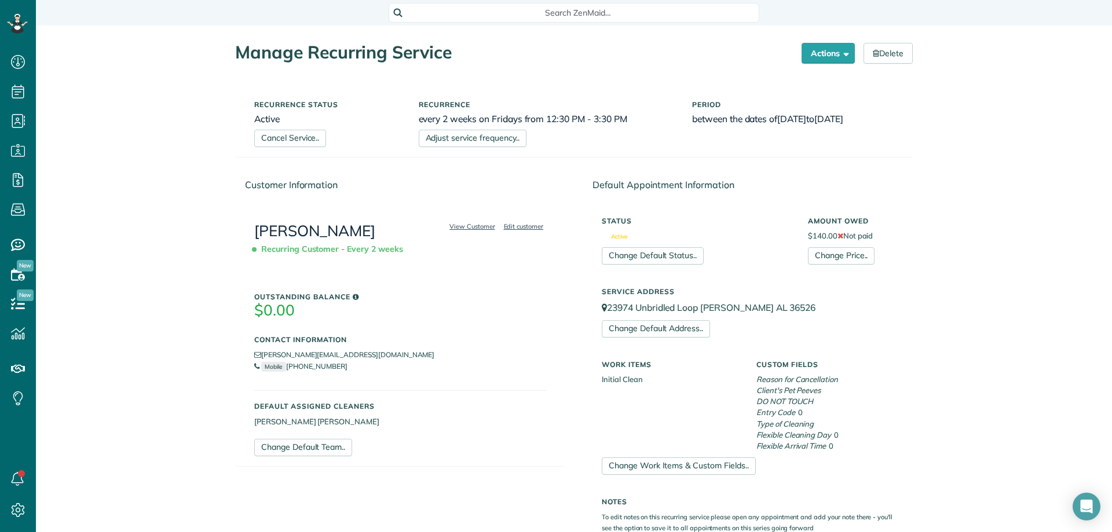
scroll to position [5, 5]
click at [298, 137] on link "Cancel Service.." at bounding box center [290, 138] width 72 height 17
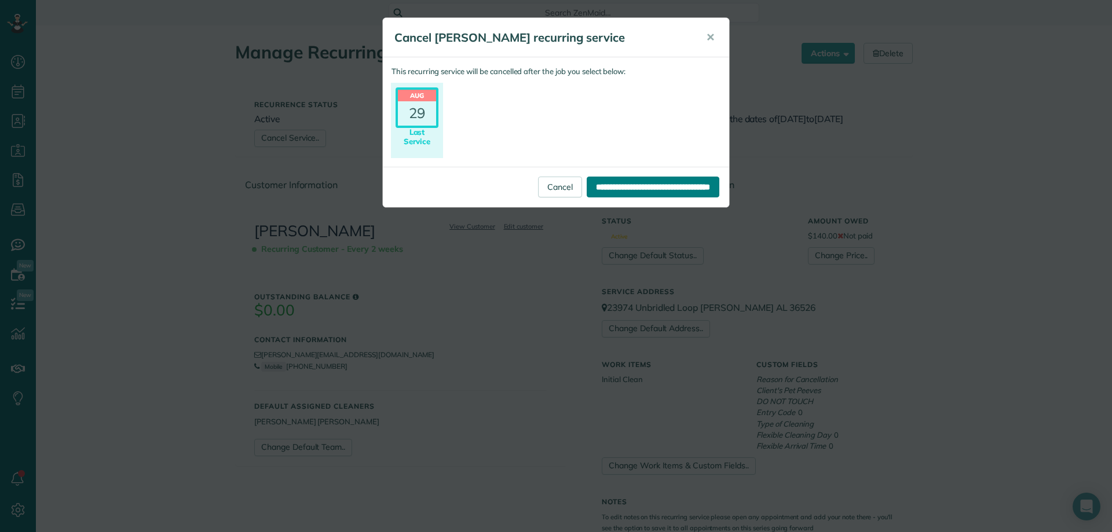
click at [616, 186] on input "**********" at bounding box center [653, 187] width 133 height 21
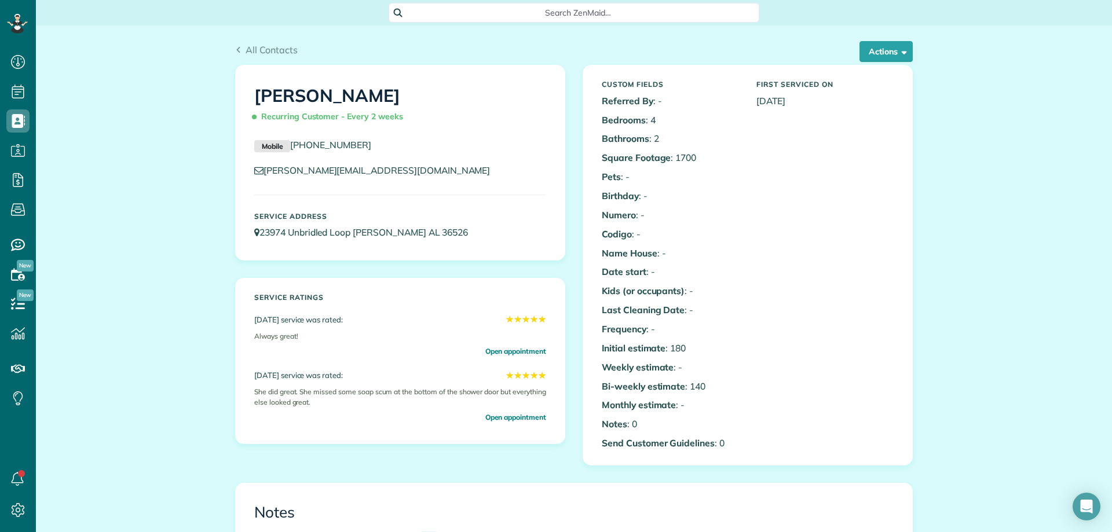
scroll to position [5, 5]
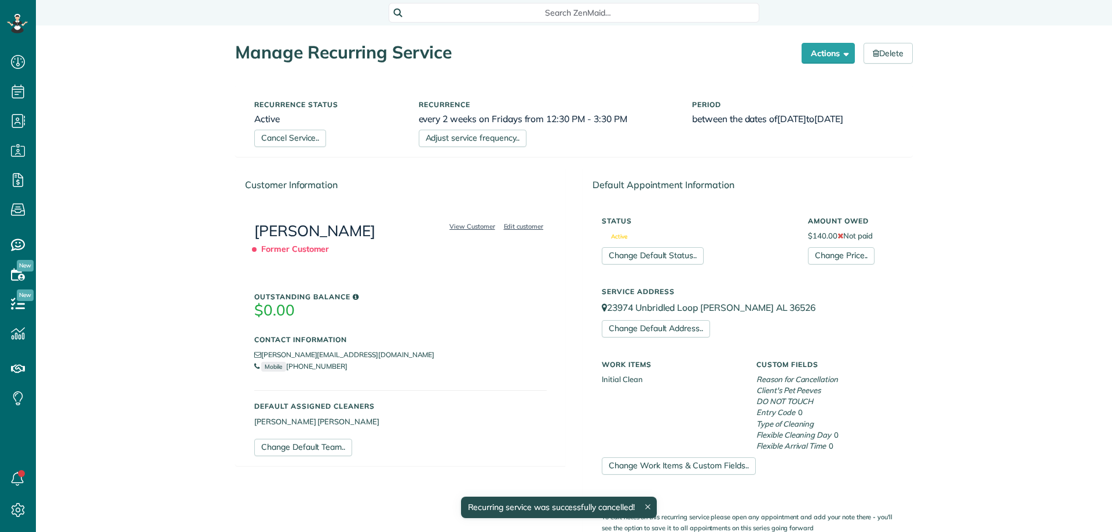
scroll to position [5, 5]
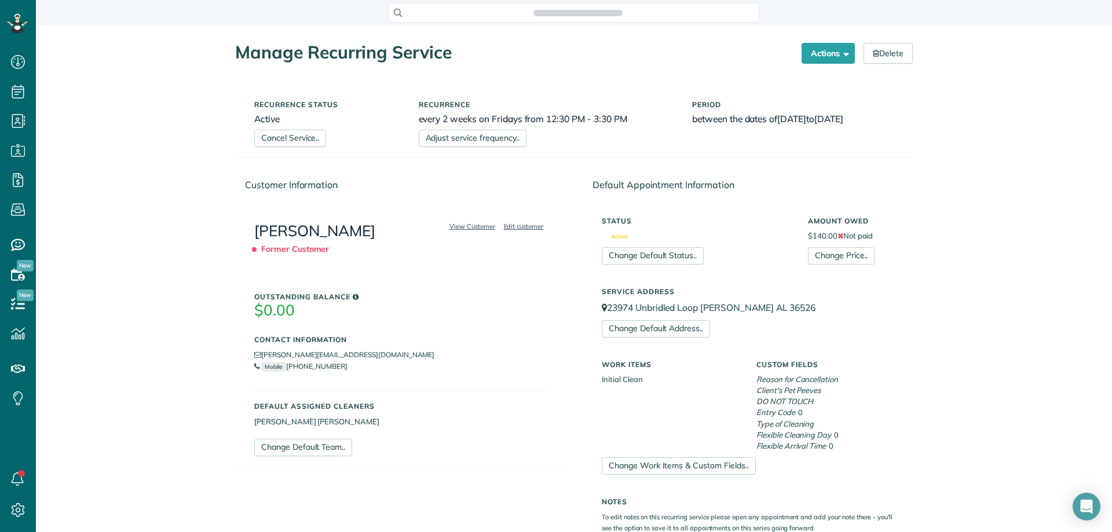
scroll to position [5, 5]
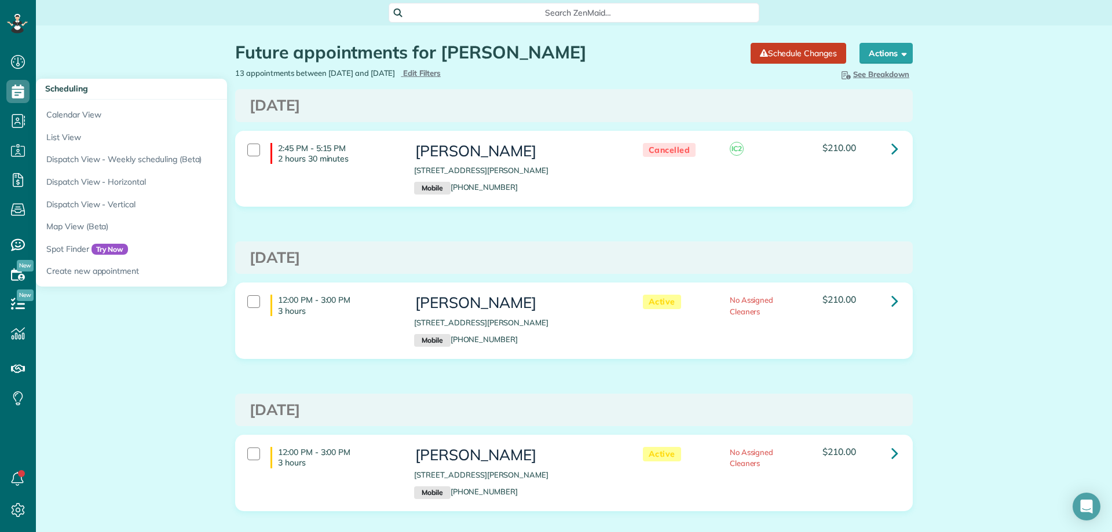
scroll to position [5, 5]
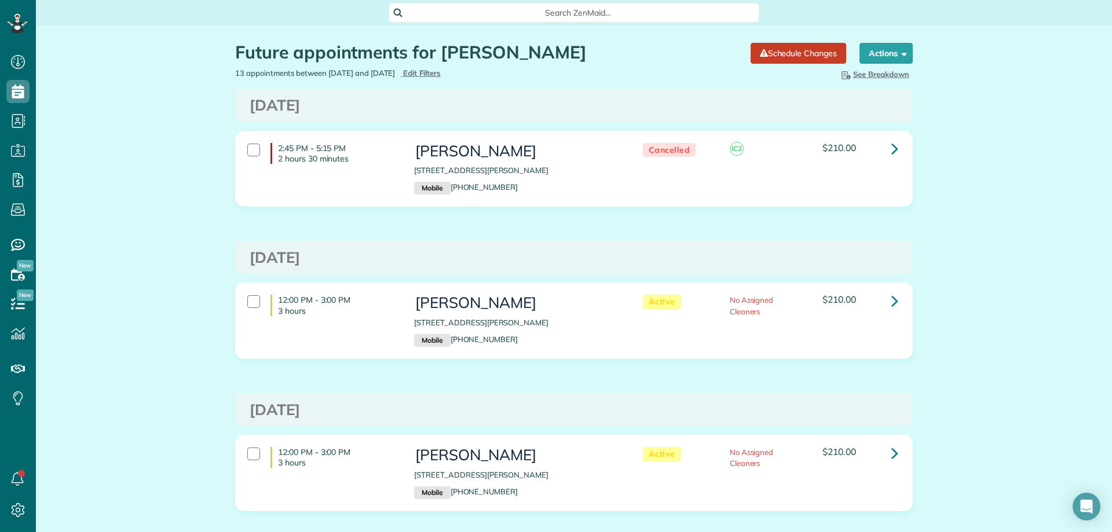
click at [484, 12] on span "Search ZenMaid…" at bounding box center [578, 13] width 352 height 12
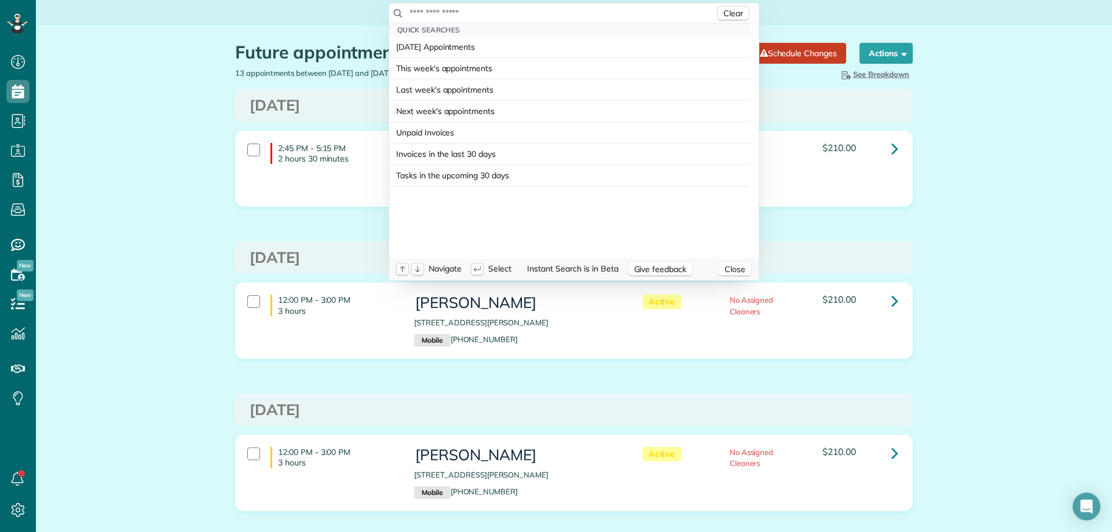
click at [550, 14] on input "text" at bounding box center [562, 13] width 306 height 12
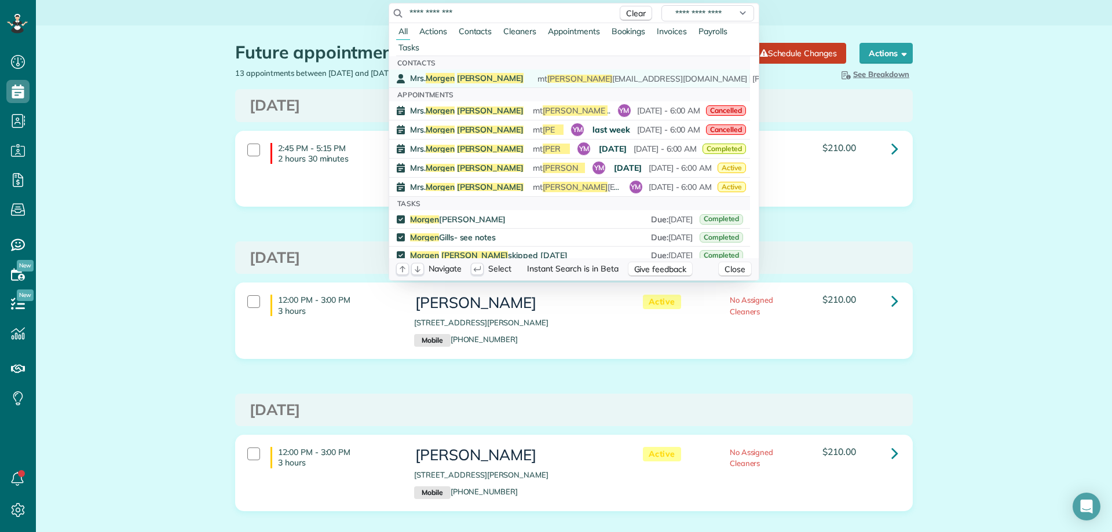
type input "**********"
click at [491, 76] on div "Mrs. Morgen Gillis mt gillis 56@gmail.com (860) 992-5695" at bounding box center [578, 78] width 336 height 11
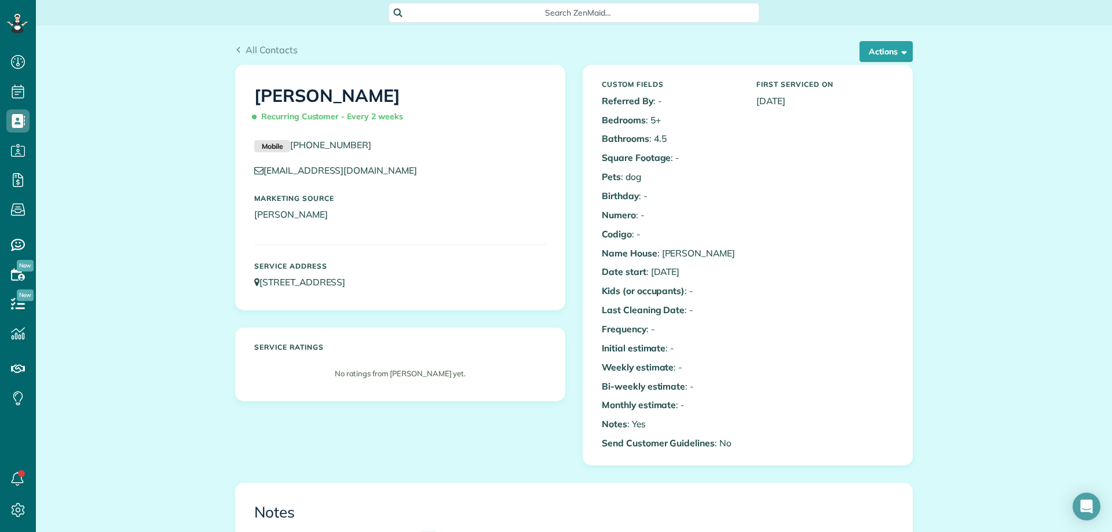
scroll to position [5, 5]
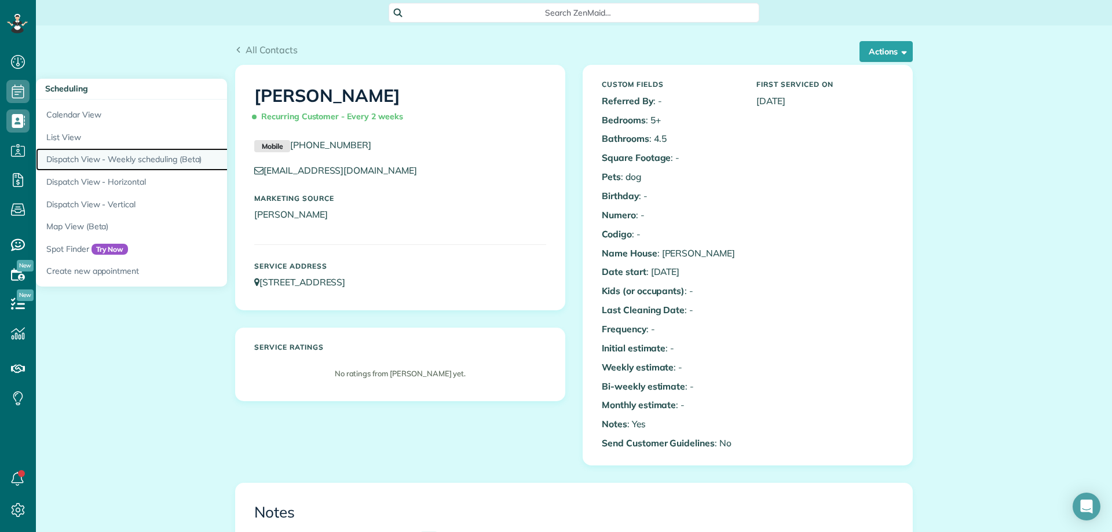
click at [141, 157] on link "Dispatch View - Weekly scheduling (Beta)" at bounding box center [181, 159] width 290 height 23
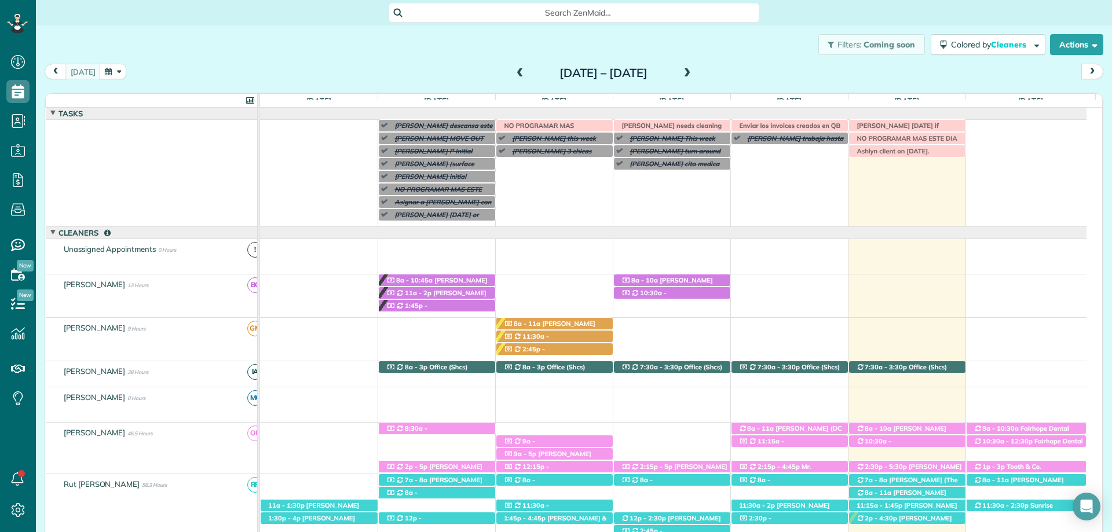
click at [694, 71] on span at bounding box center [687, 73] width 13 height 10
click at [694, 68] on span at bounding box center [687, 73] width 13 height 17
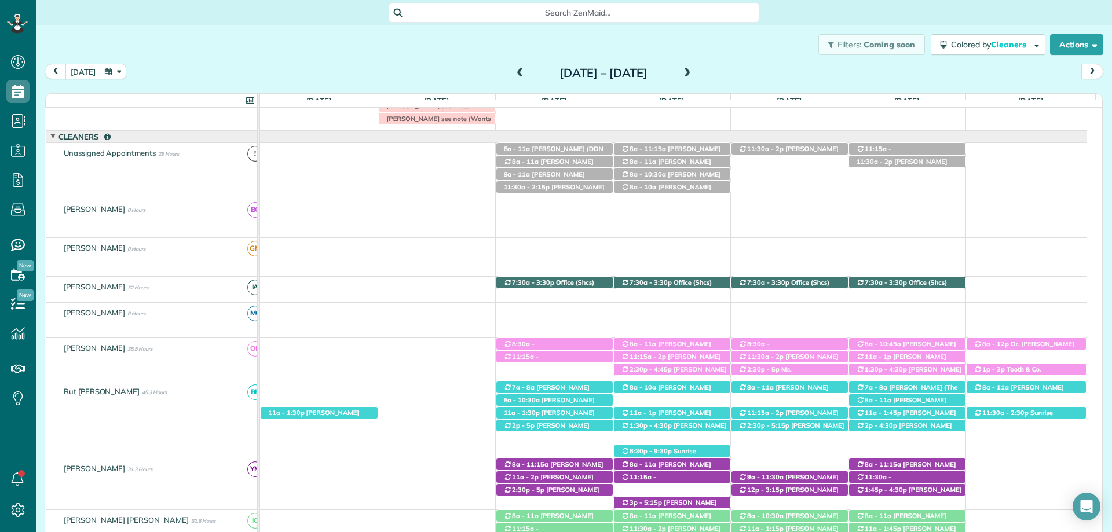
scroll to position [116, 0]
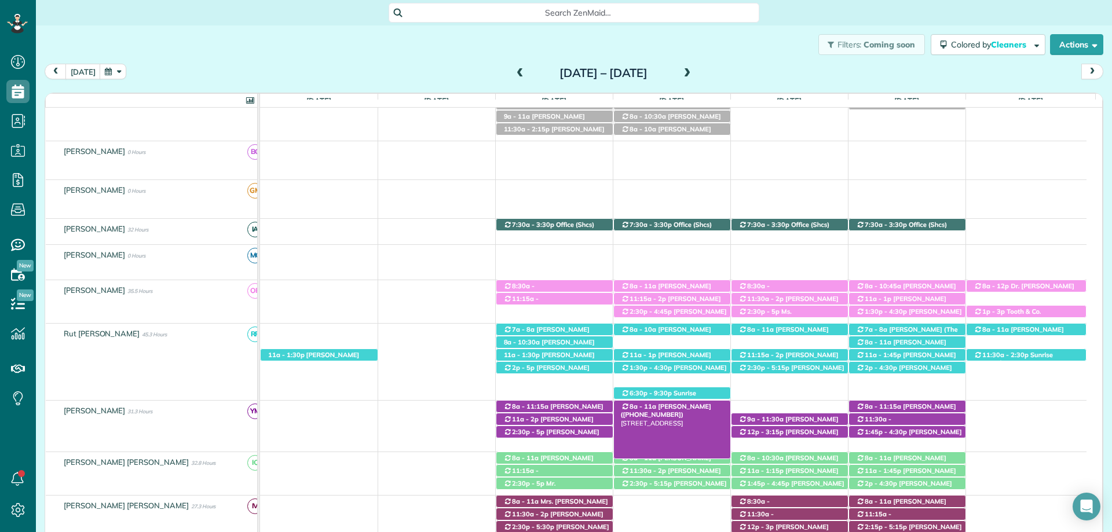
click at [694, 410] on span "Mrs. Morgen Gillis (+18609925695)" at bounding box center [666, 410] width 90 height 16
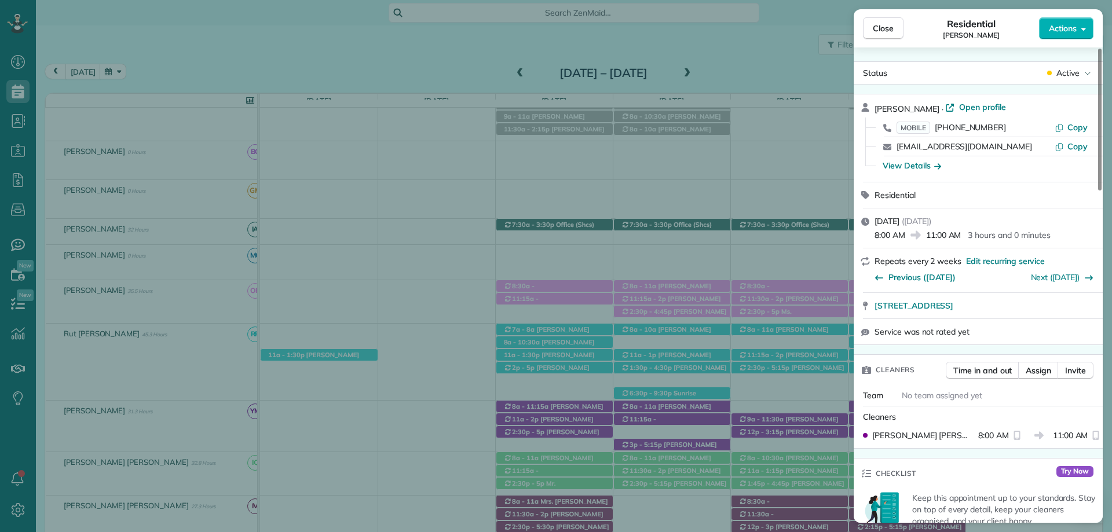
click at [959, 106] on span "Open profile" at bounding box center [982, 107] width 47 height 12
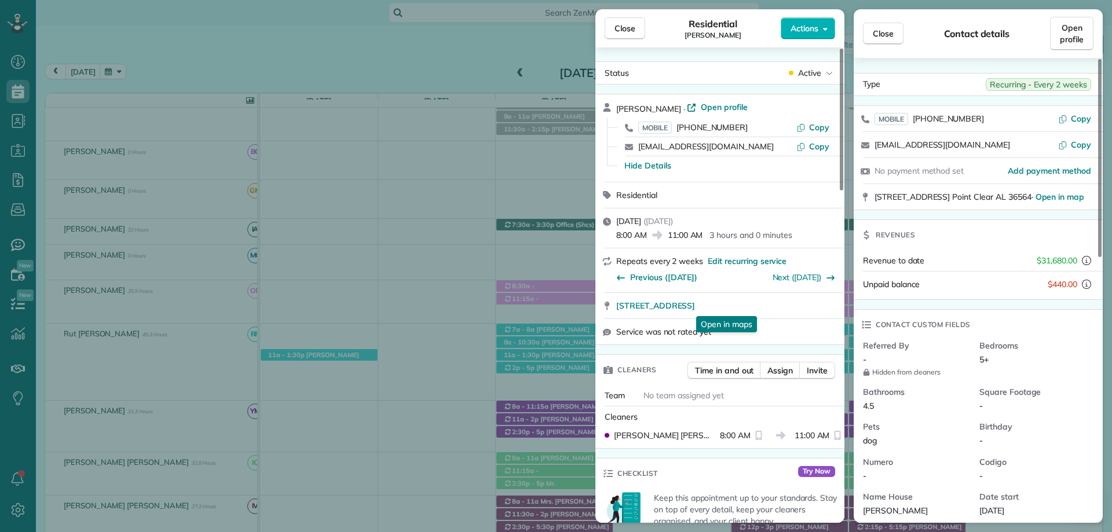
click at [883, 39] on button "Close" at bounding box center [883, 34] width 41 height 22
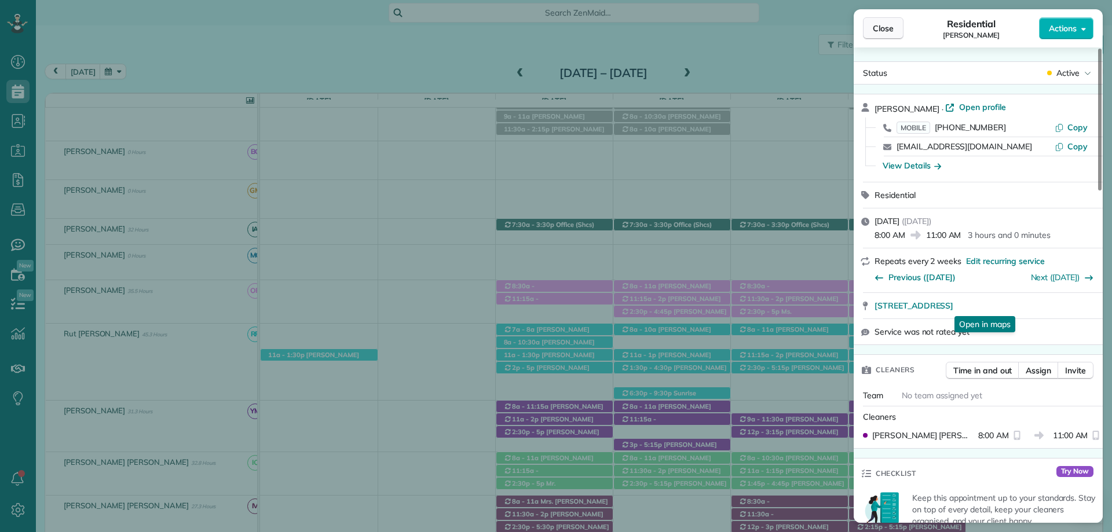
click at [885, 30] on span "Close" at bounding box center [883, 29] width 21 height 12
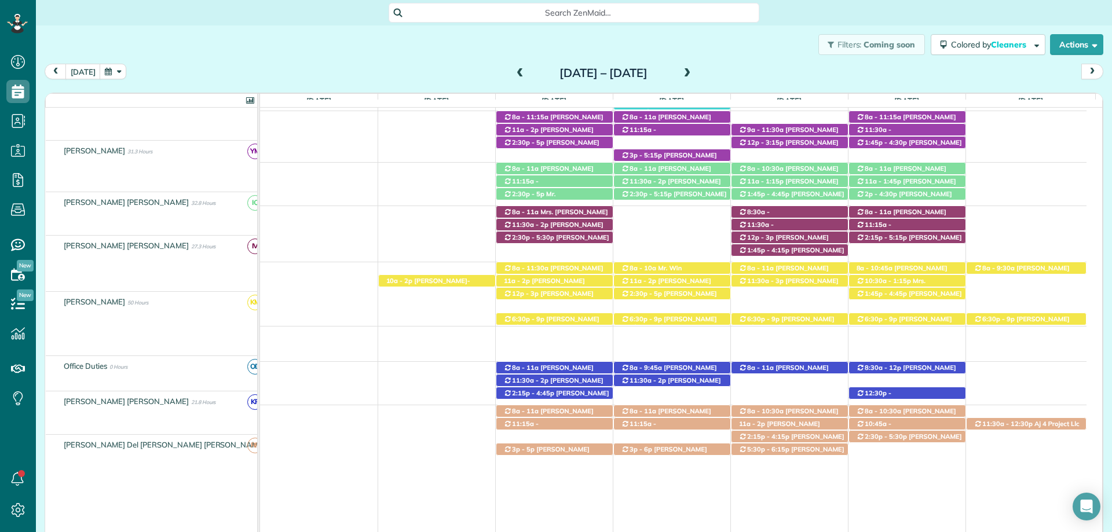
scroll to position [405, 0]
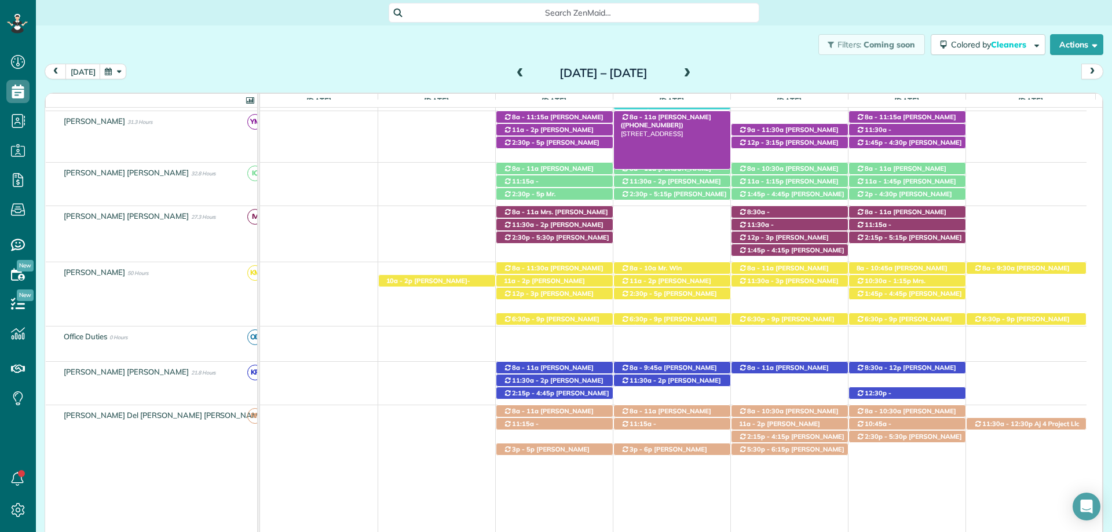
click at [675, 116] on span "Mrs. Morgen Gillis (+18609925695)" at bounding box center [666, 121] width 90 height 16
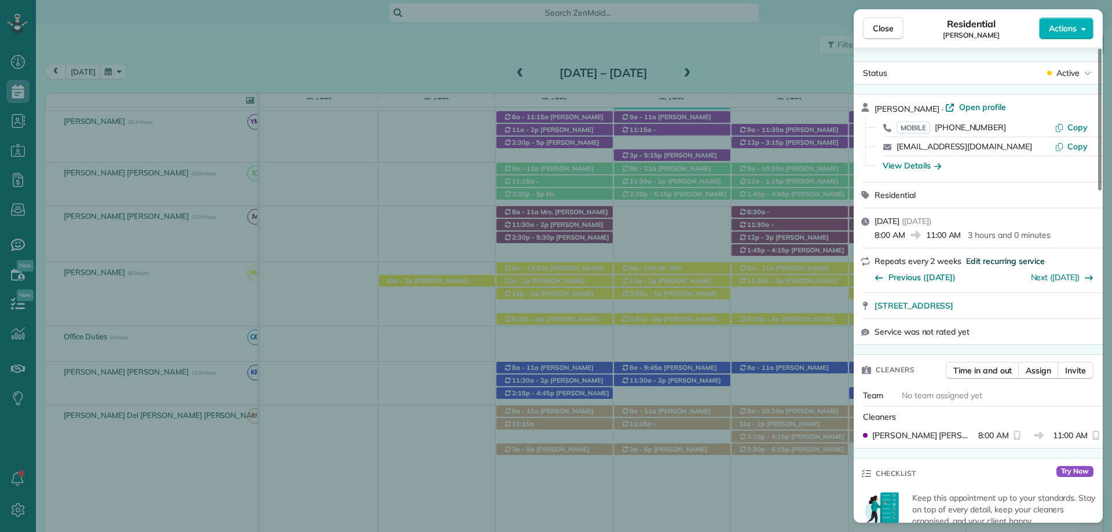
click at [988, 258] on span "Edit recurring service" at bounding box center [1005, 261] width 79 height 12
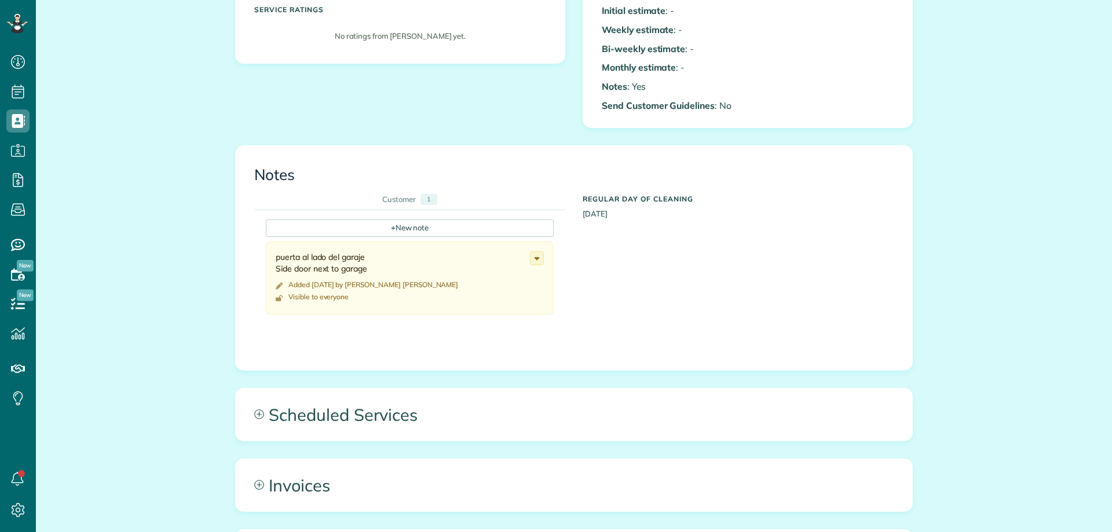
scroll to position [347, 0]
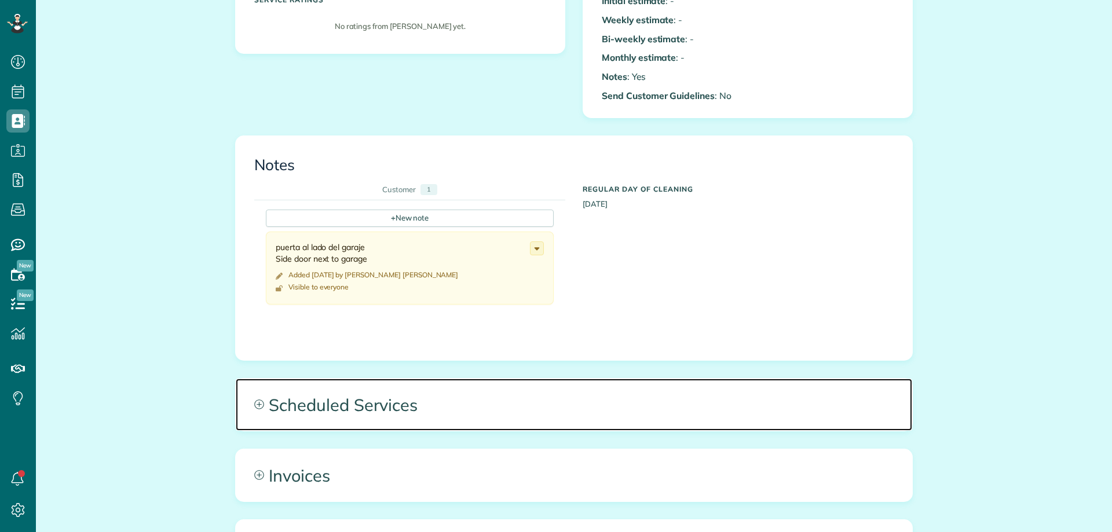
click at [597, 419] on span "Scheduled Services" at bounding box center [574, 405] width 676 height 52
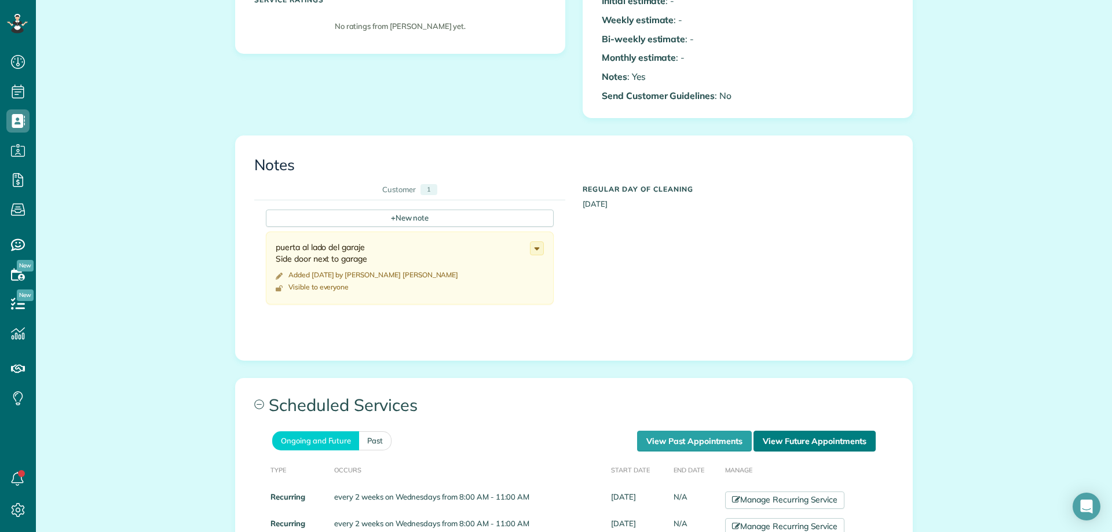
click at [795, 445] on link "View Future Appointments" at bounding box center [814, 441] width 122 height 21
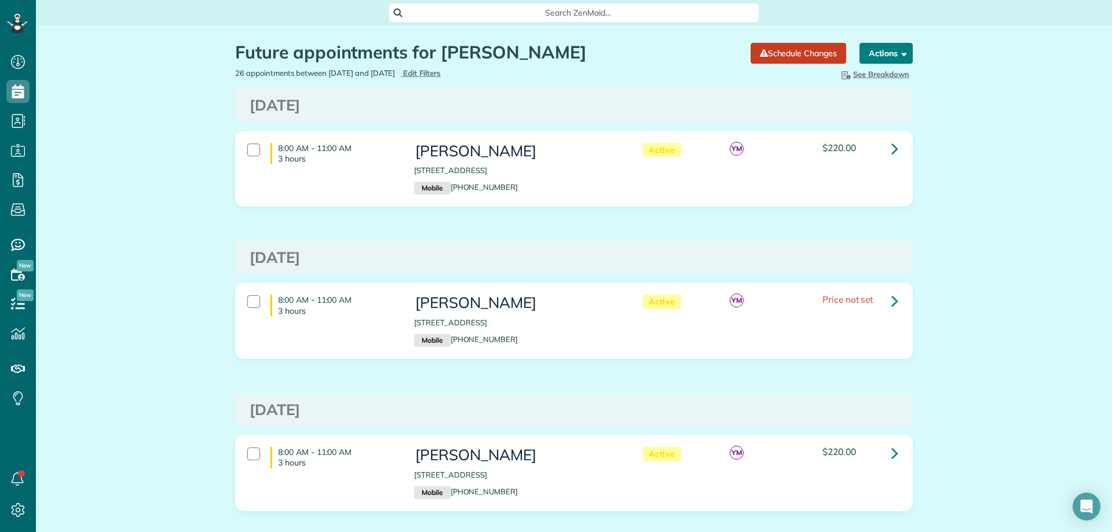
click at [891, 45] on button "Actions" at bounding box center [885, 53] width 53 height 21
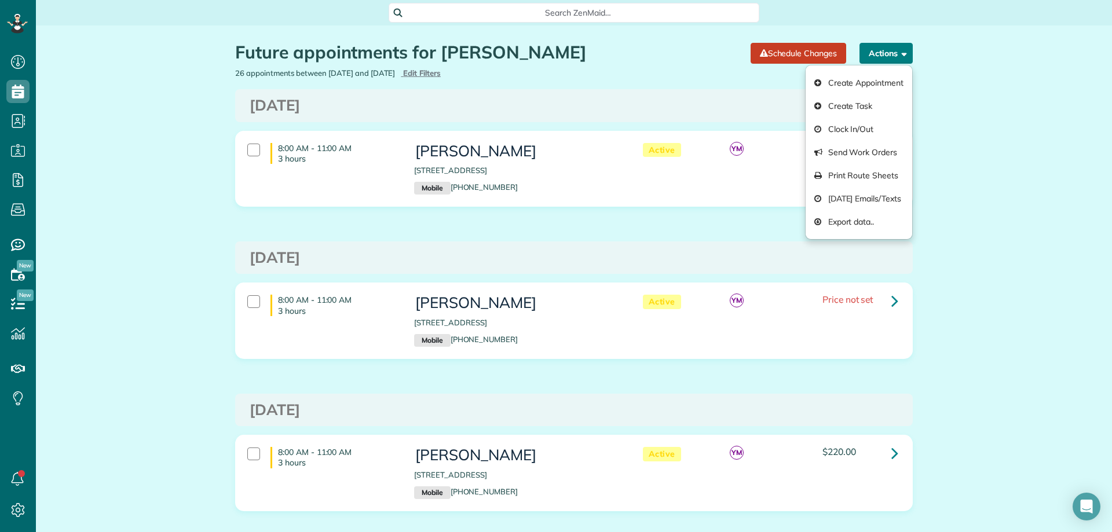
click at [891, 45] on button "Actions" at bounding box center [885, 53] width 53 height 21
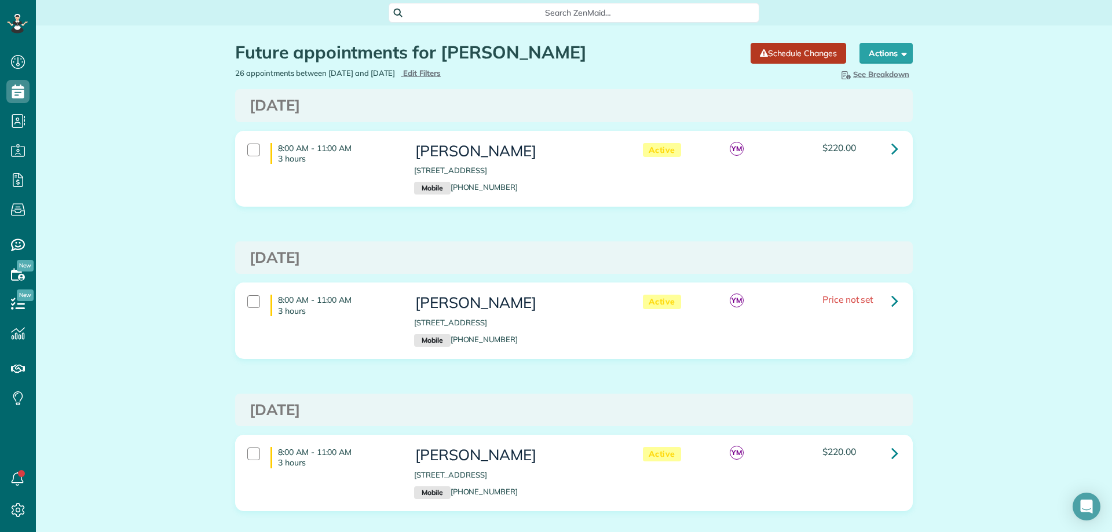
click at [814, 46] on link "Schedule Changes" at bounding box center [799, 53] width 96 height 21
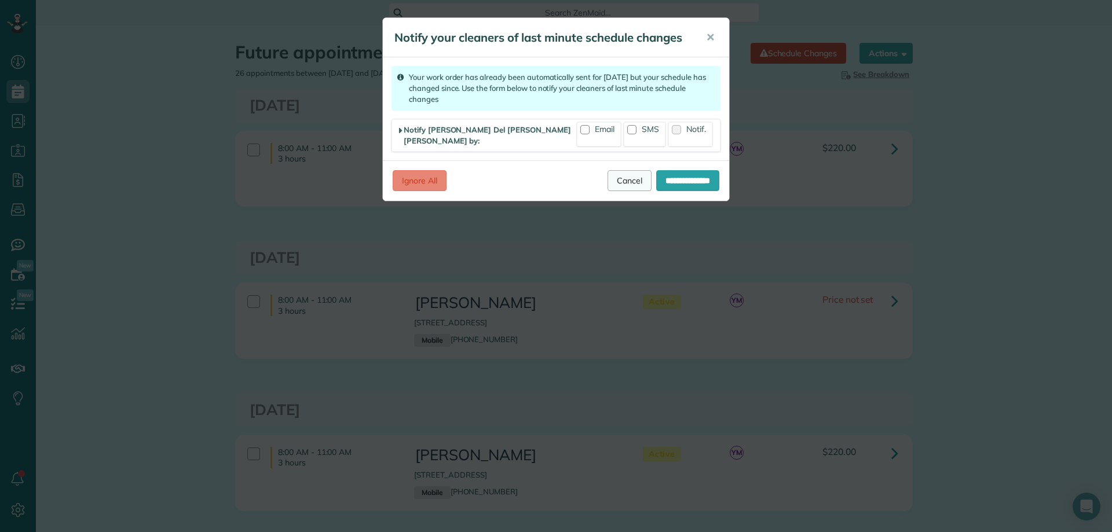
click at [614, 170] on link "Cancel" at bounding box center [630, 180] width 44 height 21
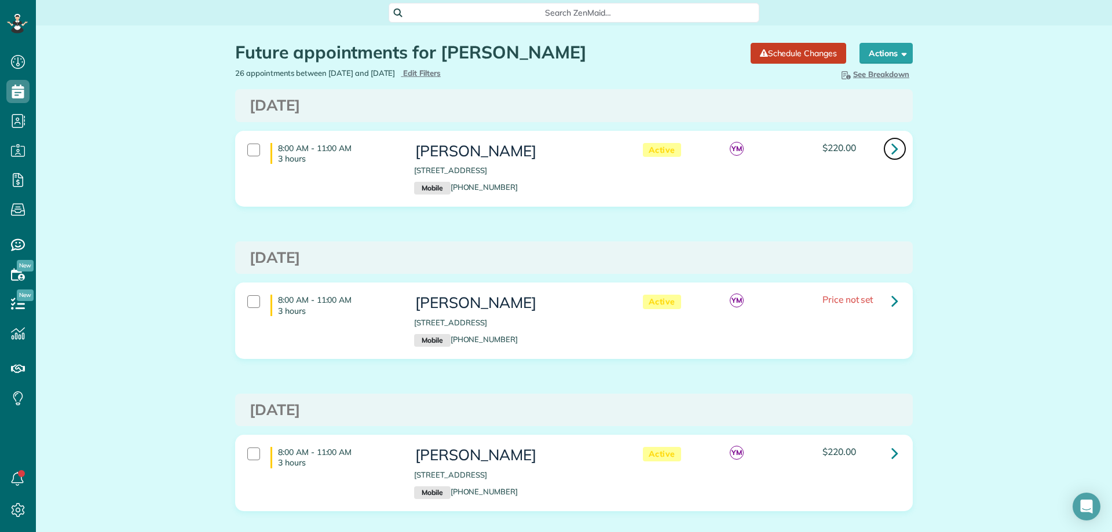
click at [891, 153] on icon at bounding box center [894, 148] width 7 height 20
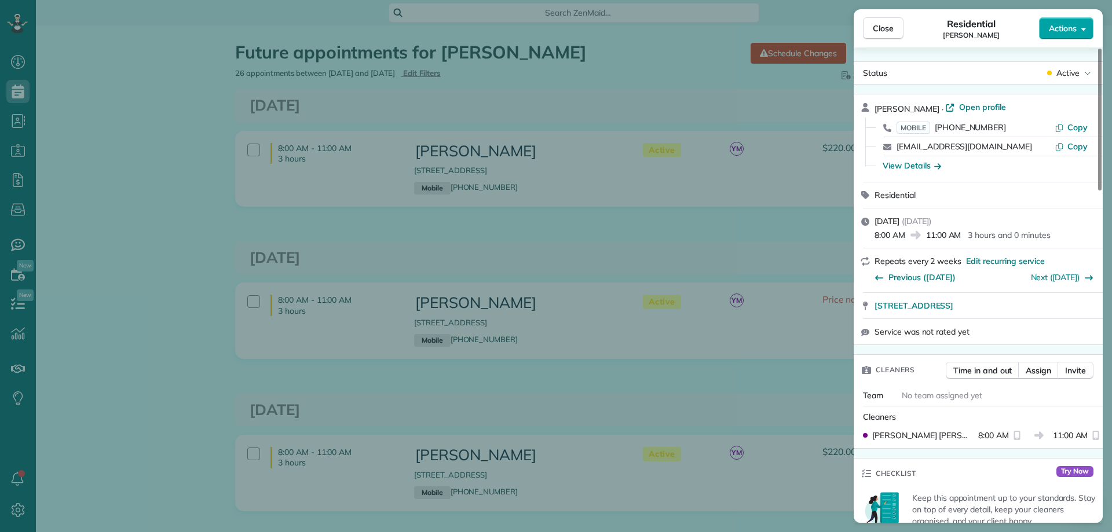
click at [1066, 30] on span "Actions" at bounding box center [1063, 29] width 28 height 12
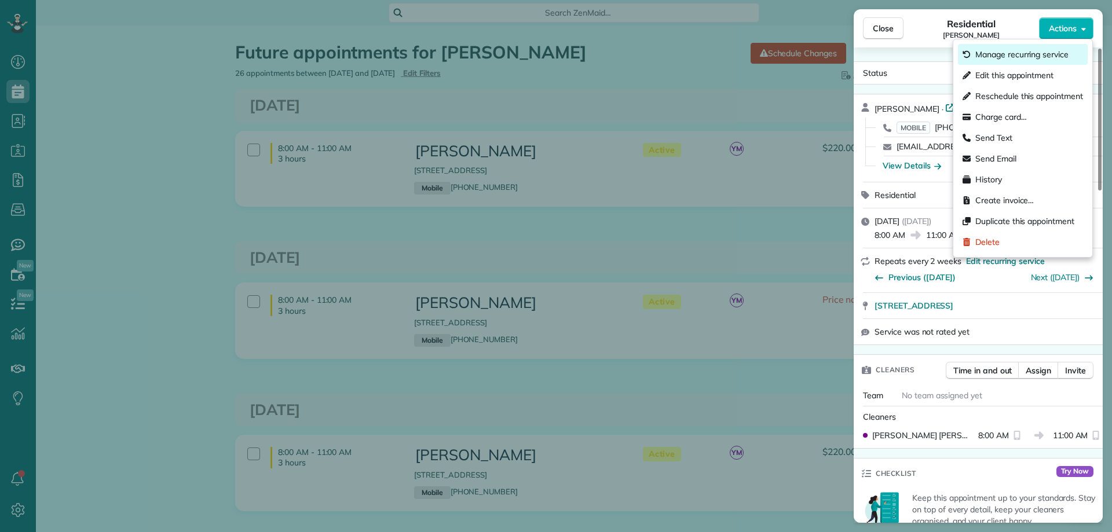
click at [1036, 54] on span "Manage recurring service" at bounding box center [1021, 55] width 93 height 12
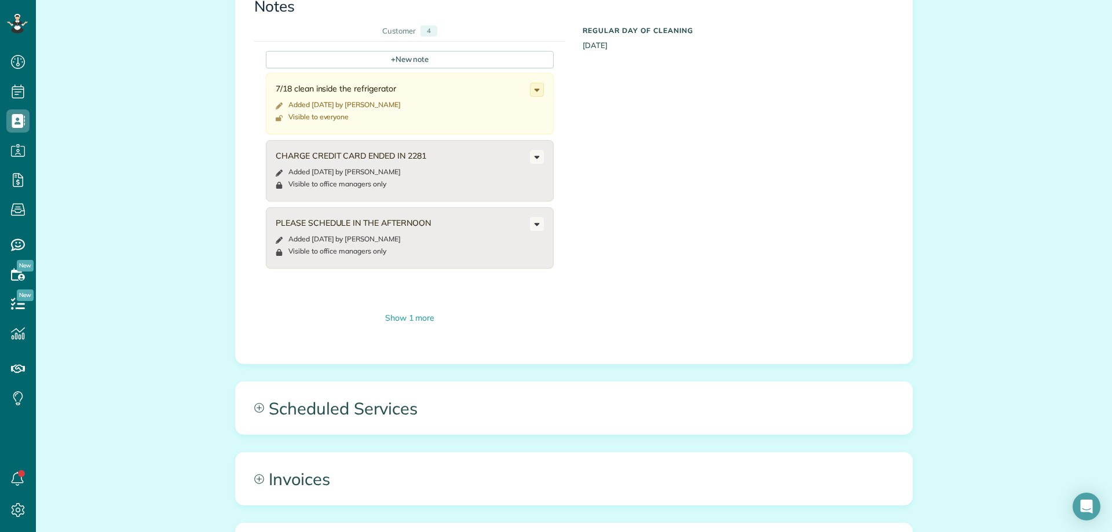
scroll to position [637, 0]
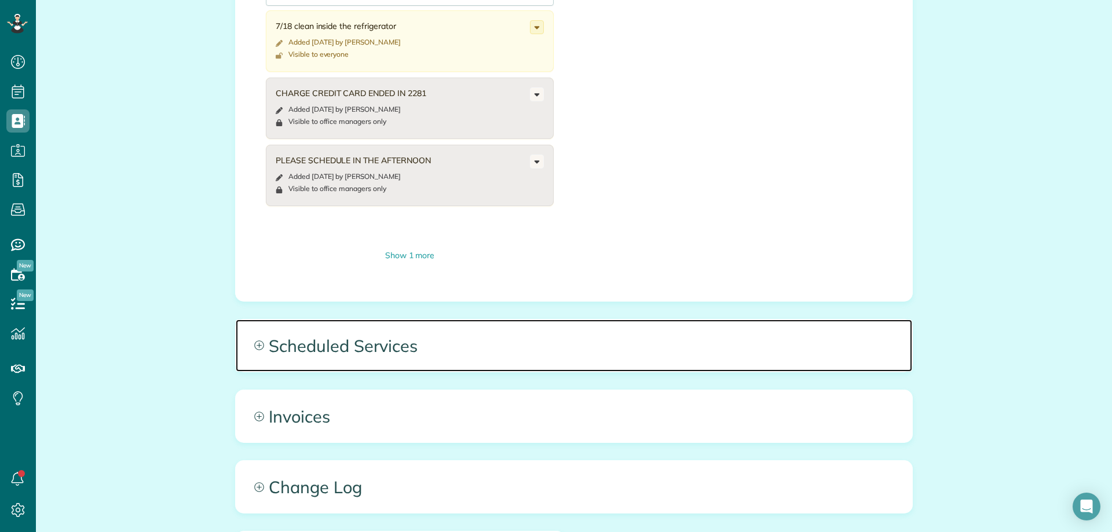
click at [346, 343] on span "Scheduled Services" at bounding box center [574, 346] width 676 height 52
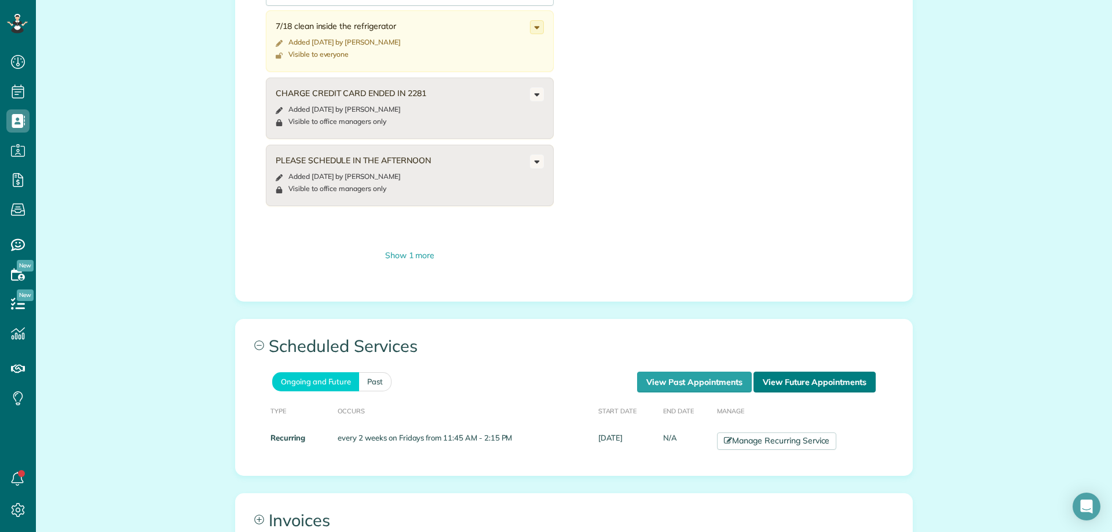
click at [800, 383] on link "View Future Appointments" at bounding box center [814, 382] width 122 height 21
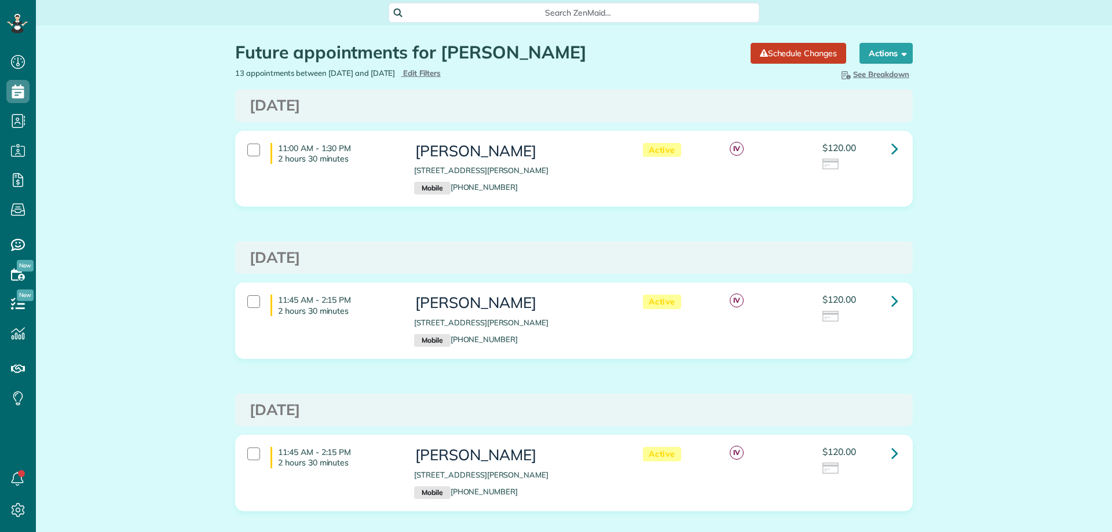
scroll to position [5, 5]
click at [940, 2] on div "Search ZenMaid…" at bounding box center [574, 12] width 1076 height 25
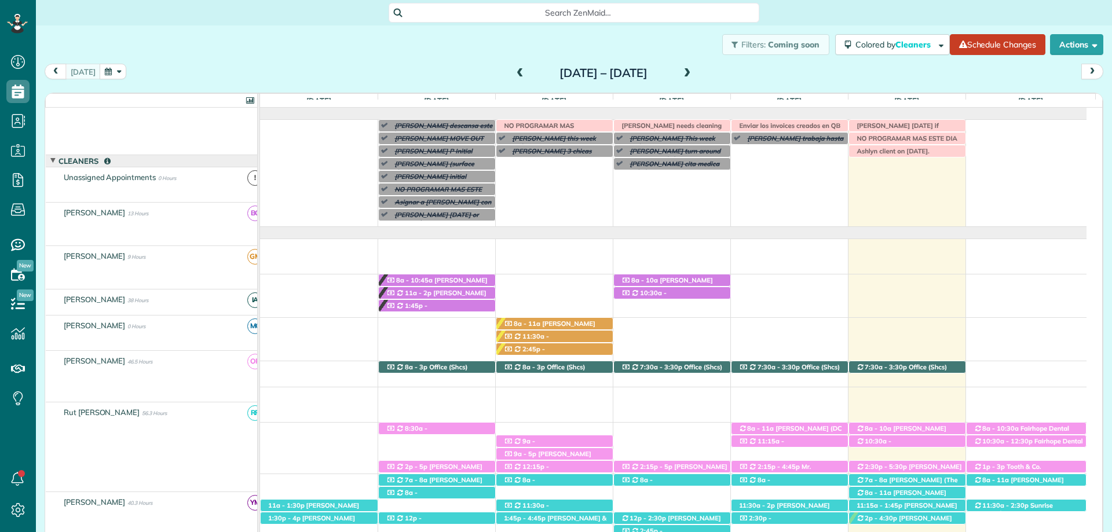
scroll to position [72, 0]
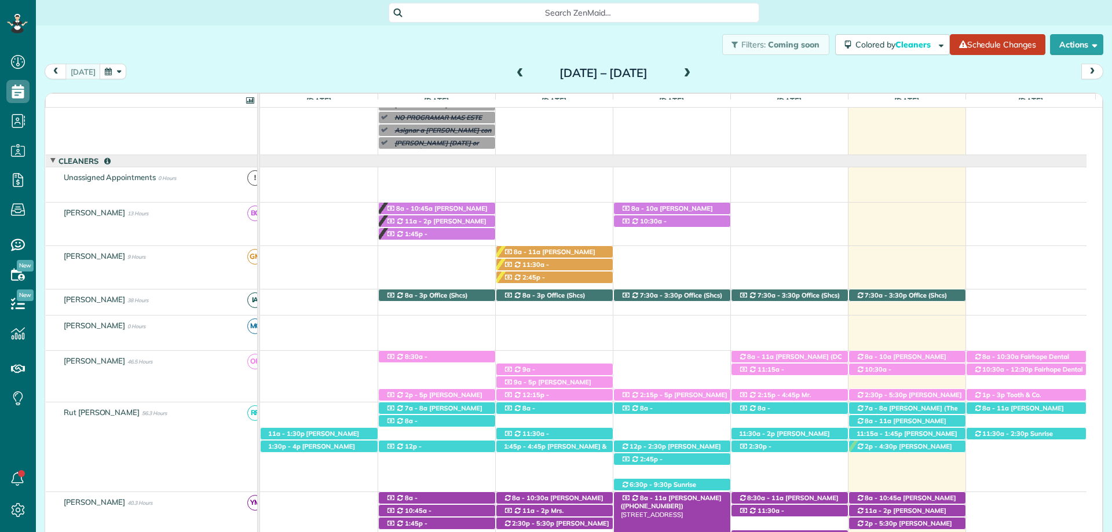
click at [684, 497] on span "Mrs. Morgen Gillis (+18609925695)" at bounding box center [671, 502] width 101 height 16
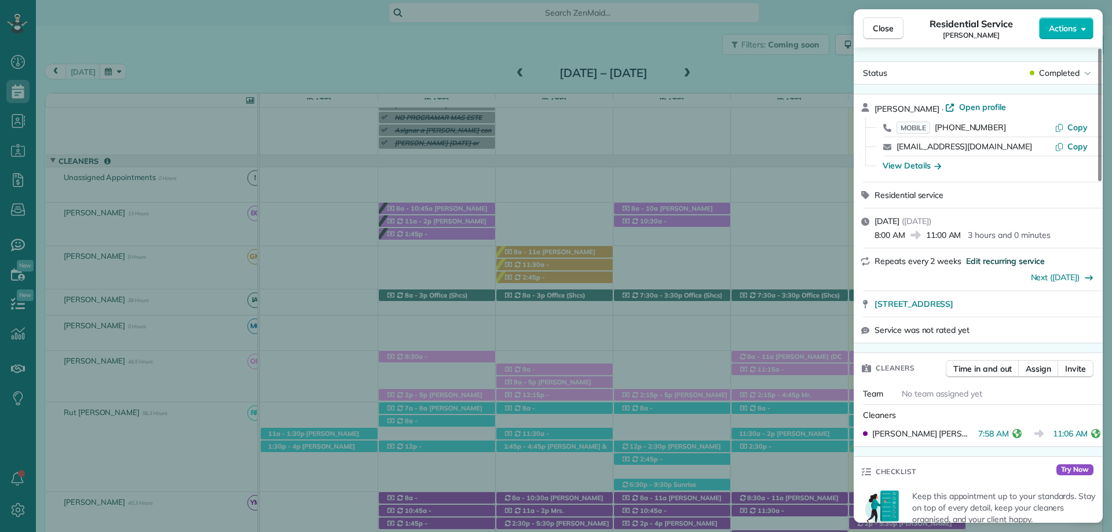
click at [996, 262] on span "Edit recurring service" at bounding box center [1005, 261] width 79 height 12
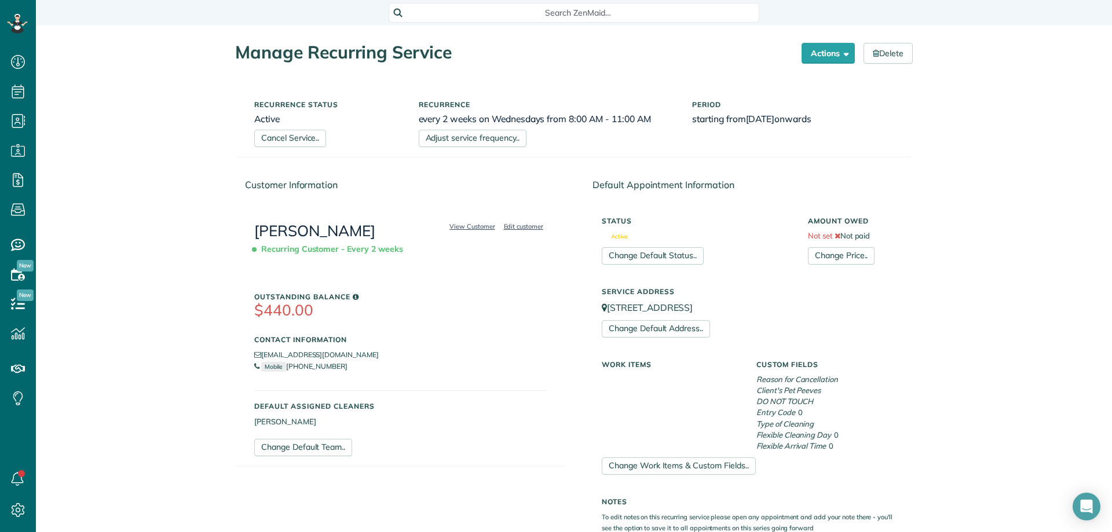
scroll to position [5, 5]
click at [467, 141] on link "Adjust service frequency.." at bounding box center [473, 138] width 108 height 17
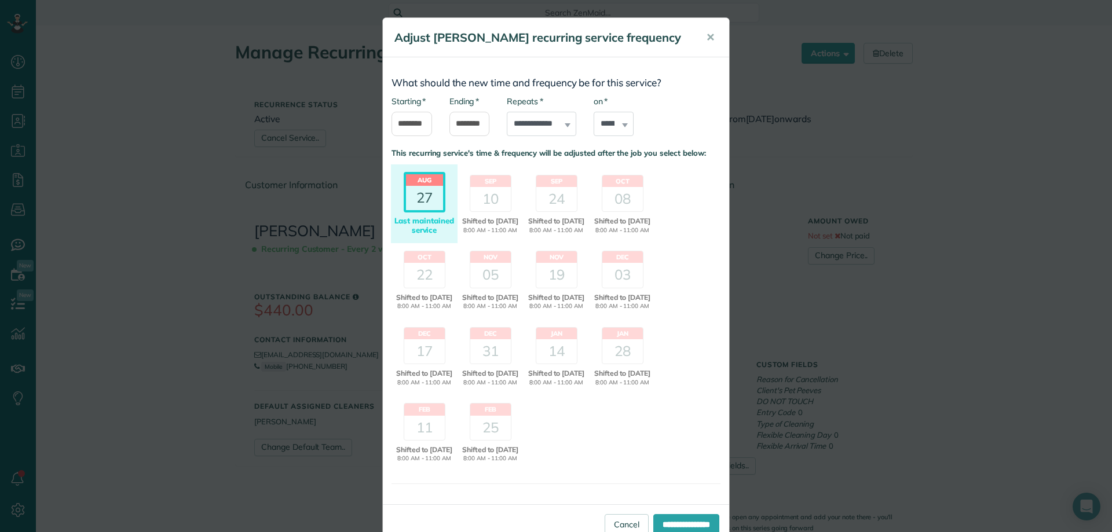
scroll to position [67, 0]
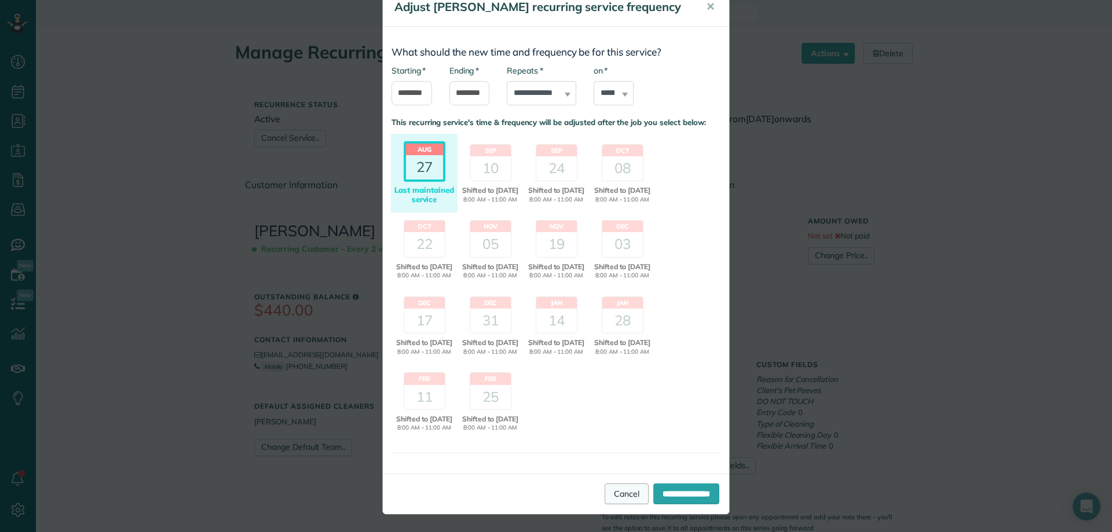
click at [605, 495] on link "Cancel" at bounding box center [627, 494] width 44 height 21
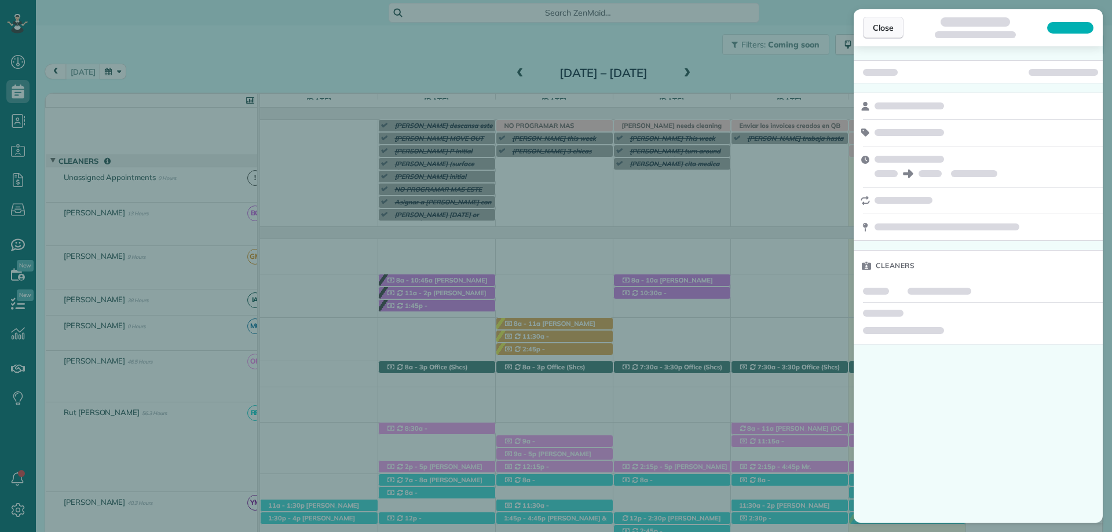
scroll to position [72, 0]
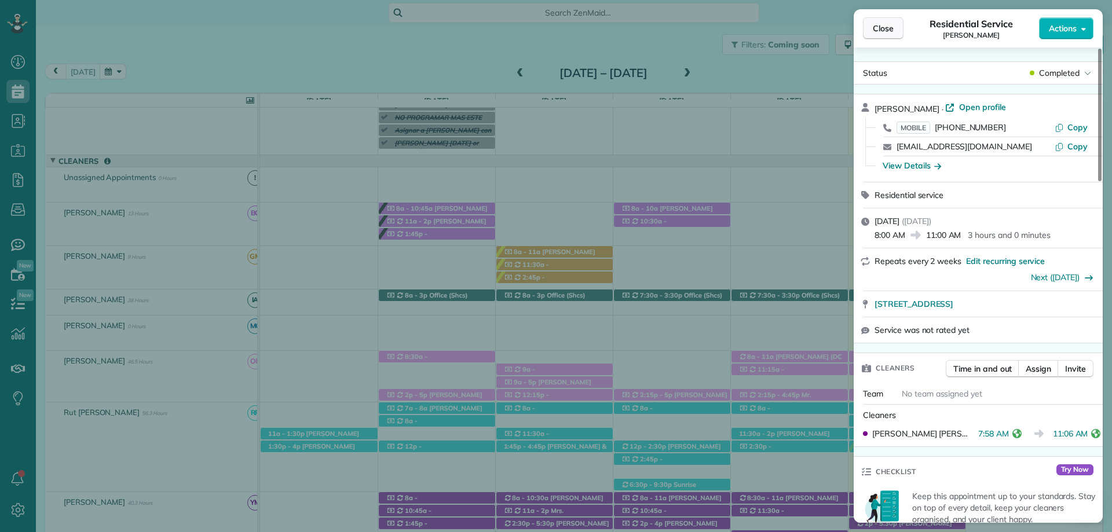
click at [881, 31] on span "Close" at bounding box center [883, 29] width 21 height 12
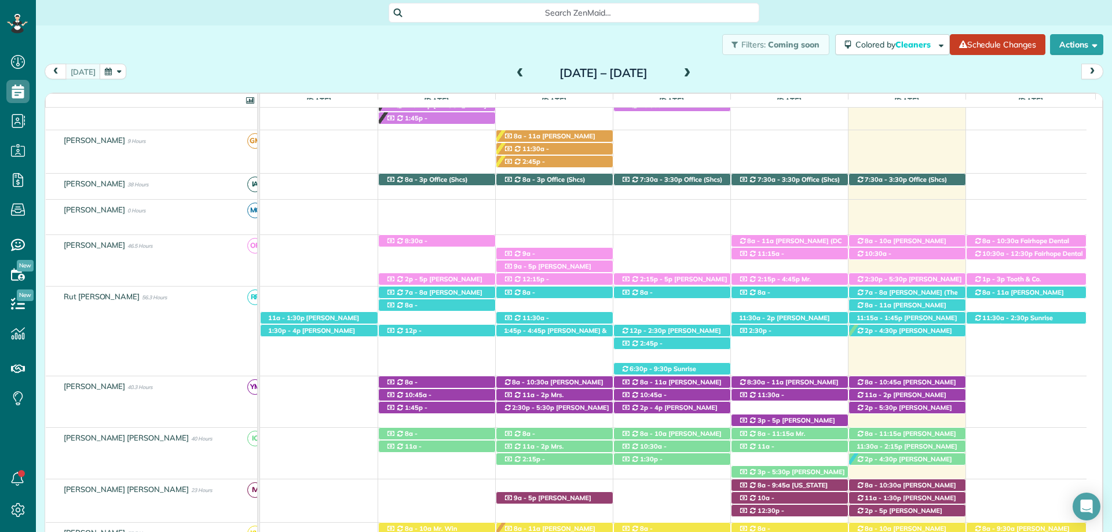
scroll to position [130, 0]
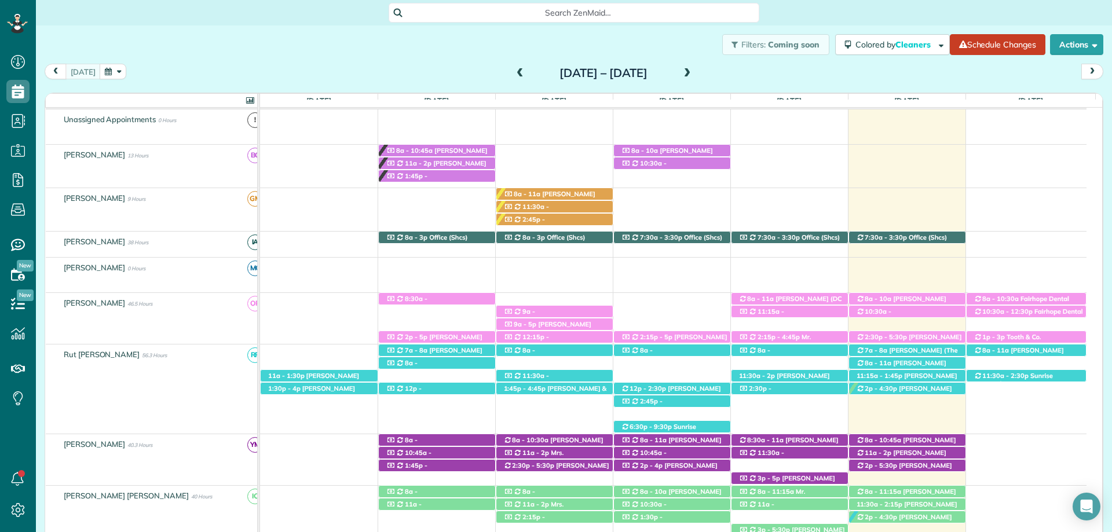
click at [694, 75] on span at bounding box center [687, 73] width 13 height 10
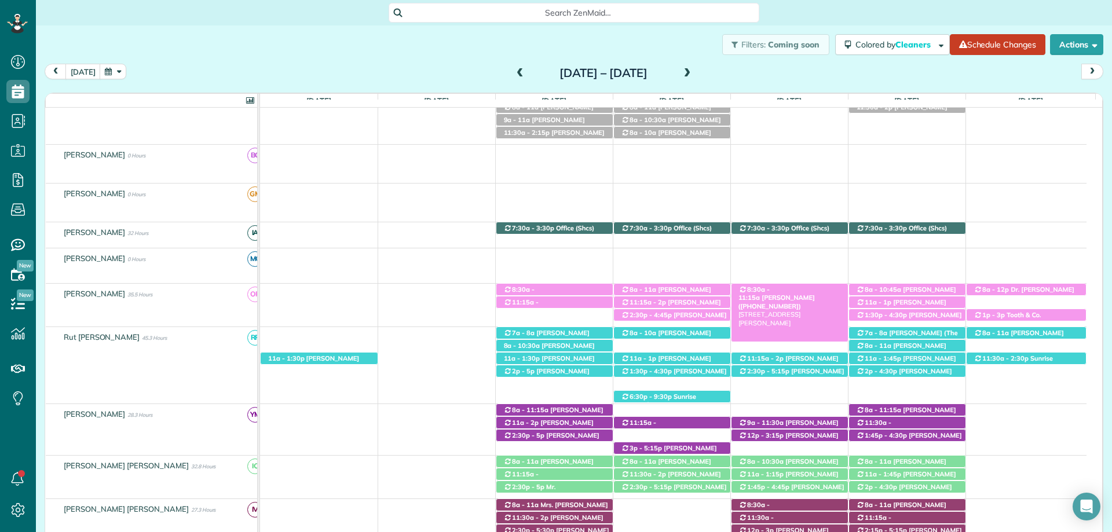
scroll to position [286, 0]
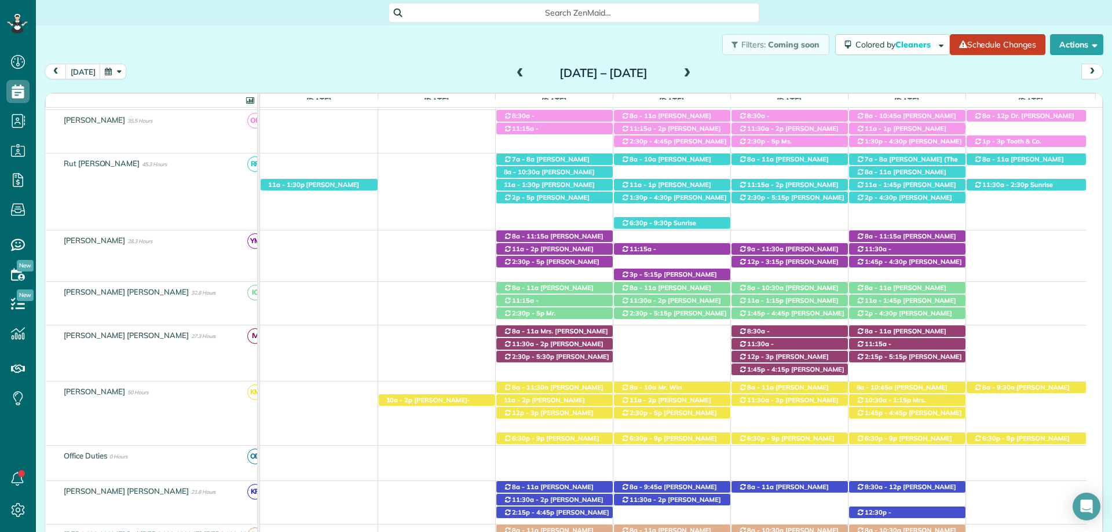
click at [694, 75] on span at bounding box center [687, 73] width 13 height 10
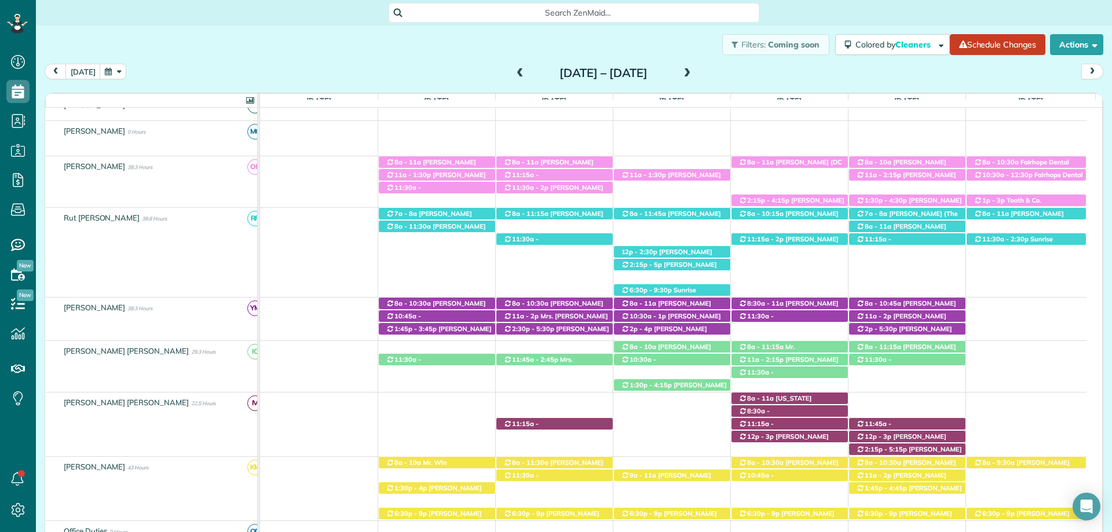
scroll to position [278, 0]
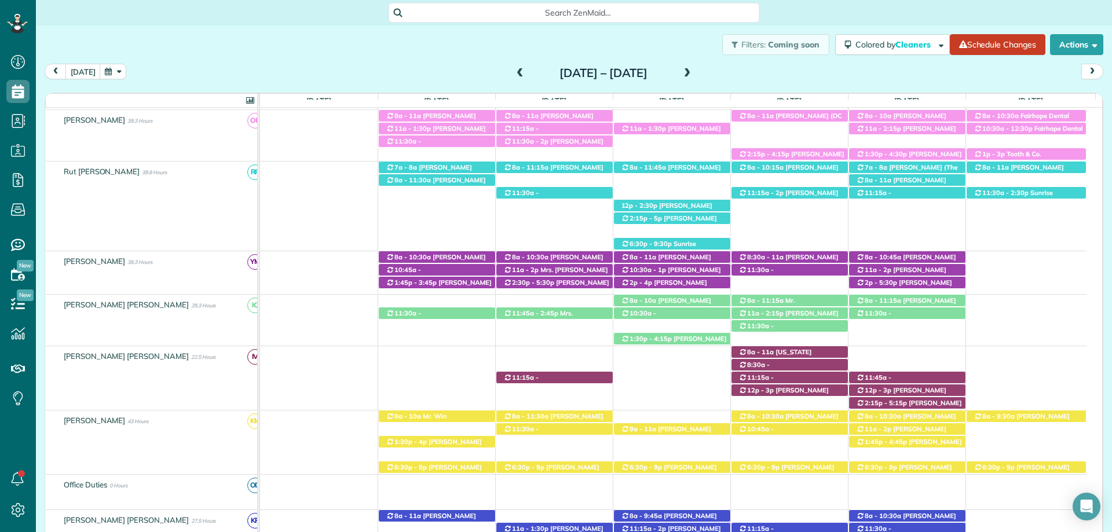
click at [511, 68] on div "Sunday Sep 7 – Saturday Sep 13, 2025" at bounding box center [603, 73] width 185 height 19
click at [514, 68] on span at bounding box center [520, 73] width 13 height 17
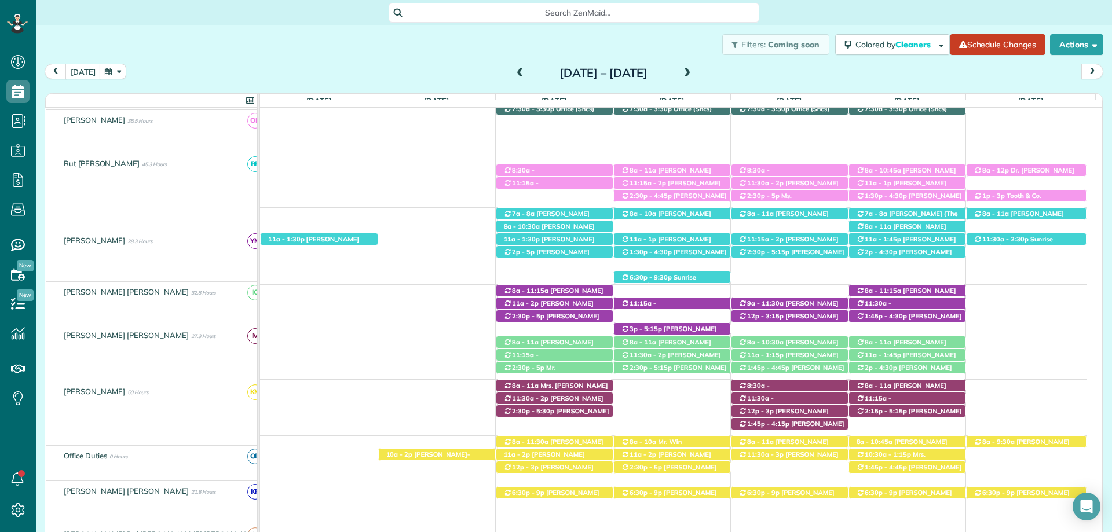
scroll to position [286, 0]
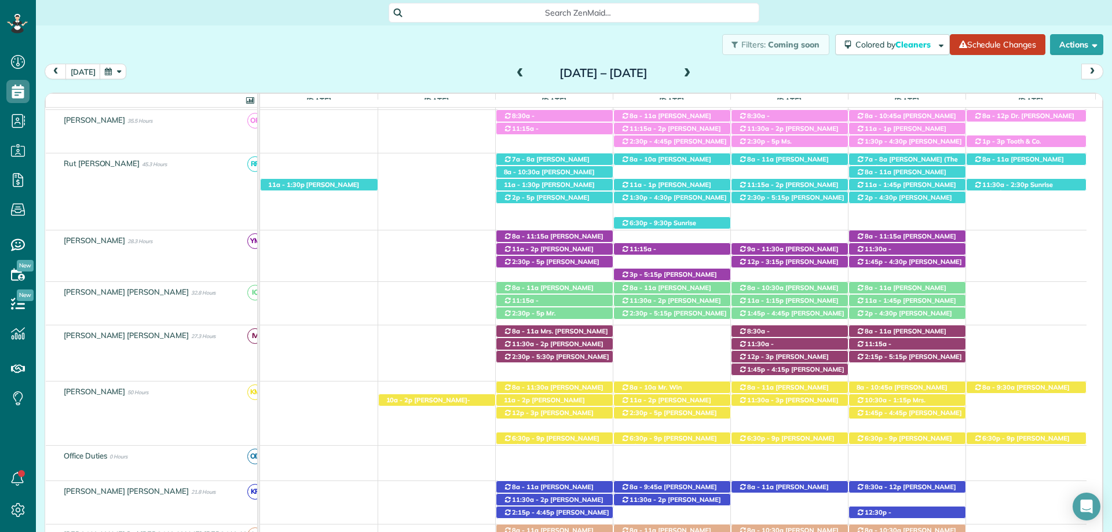
click at [555, 20] on div "Search ZenMaid…" at bounding box center [574, 13] width 371 height 20
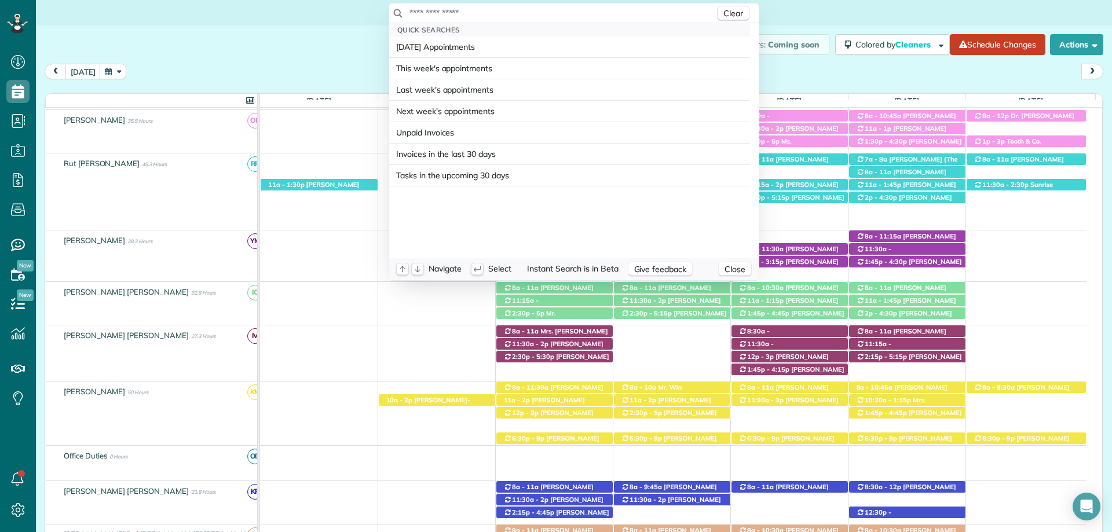
click at [557, 20] on div "Clear" at bounding box center [573, 13] width 369 height 20
click at [452, 9] on input "text" at bounding box center [562, 13] width 306 height 12
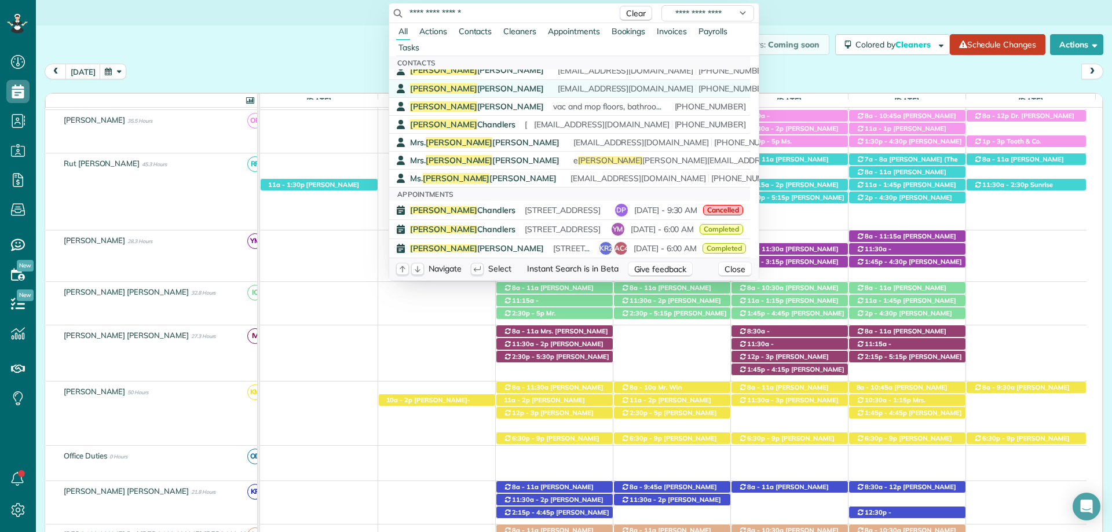
scroll to position [0, 0]
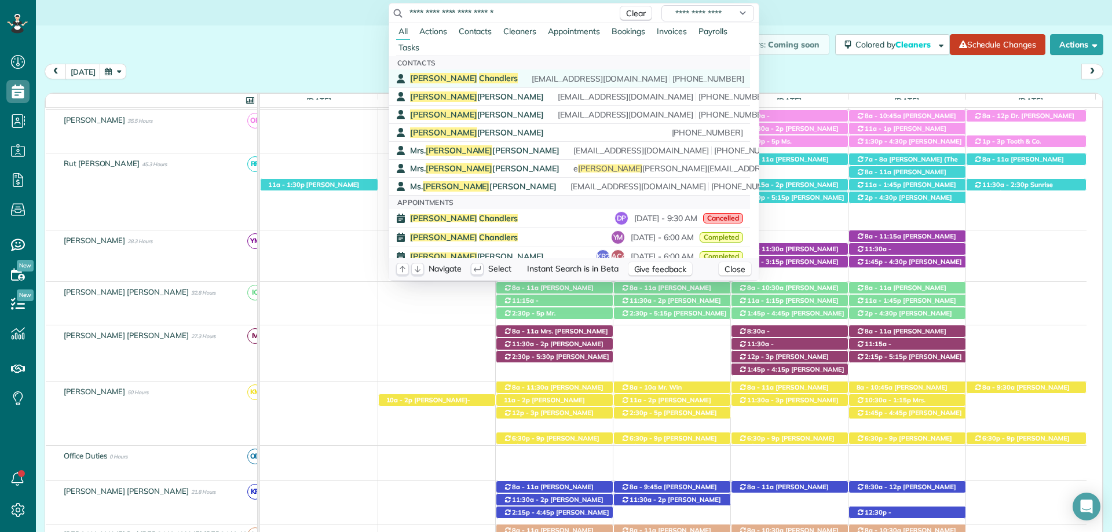
type input "**********"
click at [510, 76] on div "Pamela Chandlers mcriggall@gmail.com (251) 823-6260" at bounding box center [577, 78] width 334 height 11
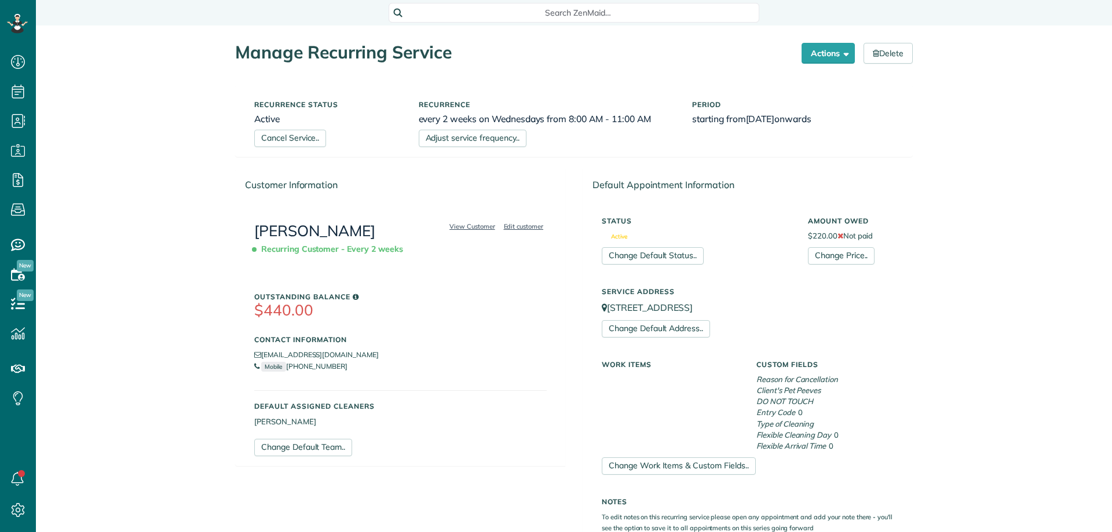
click at [464, 129] on div "Recurrence every 2 weeks on Wednesdays from 8:00 AM - 11:00 AM Adjust service f…" at bounding box center [547, 121] width 274 height 52
click at [465, 133] on link "Adjust service frequency.." at bounding box center [473, 138] width 108 height 17
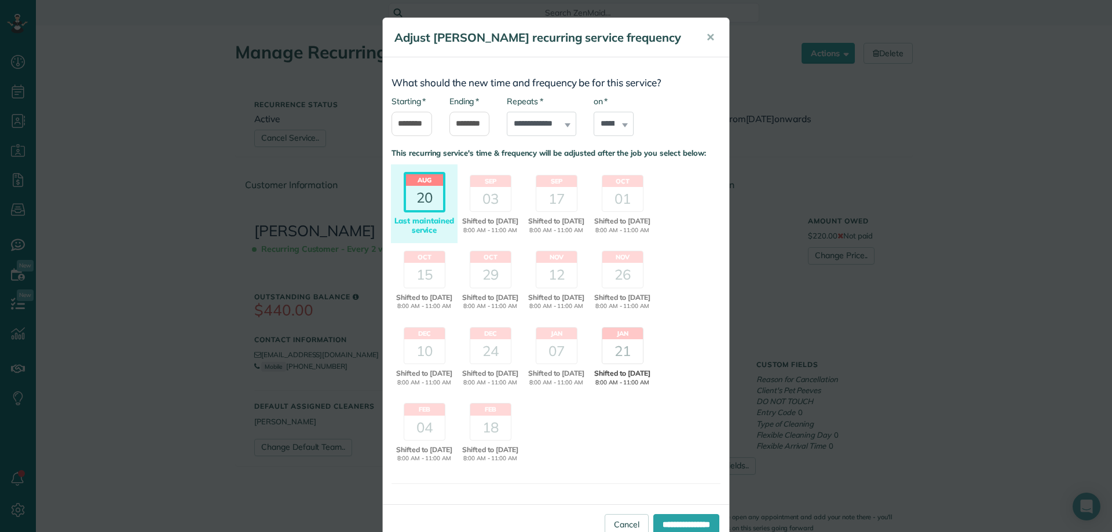
scroll to position [67, 0]
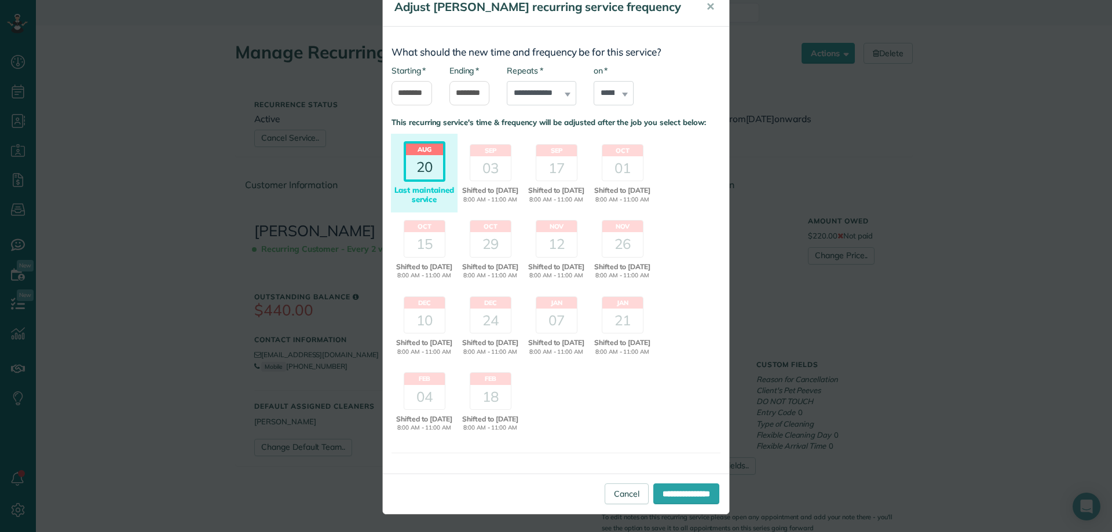
click at [429, 155] on div "20" at bounding box center [424, 167] width 37 height 24
click at [415, 155] on div "20" at bounding box center [424, 167] width 37 height 24
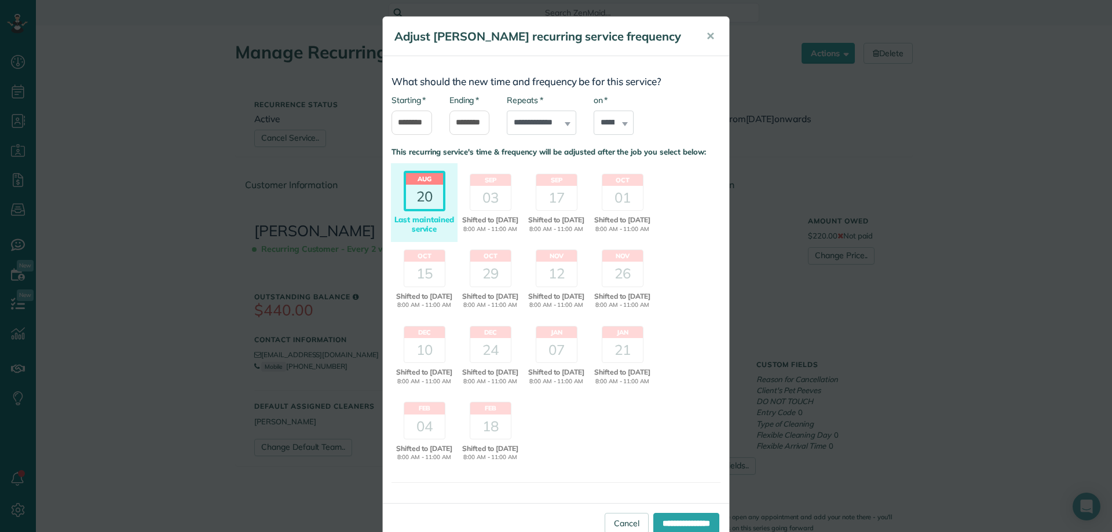
scroll to position [0, 0]
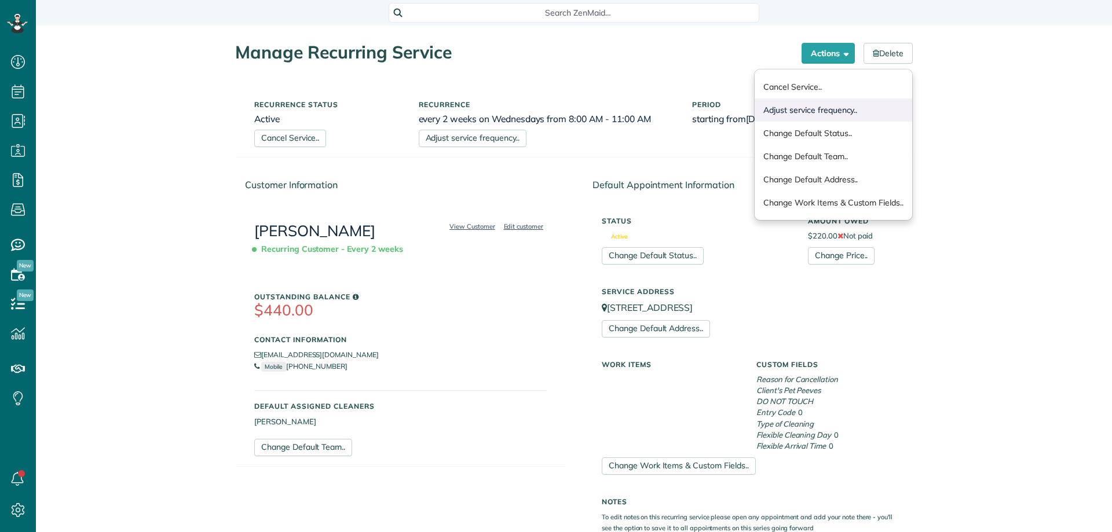
scroll to position [5, 5]
click at [836, 105] on link "Adjust service frequency.." at bounding box center [834, 109] width 158 height 23
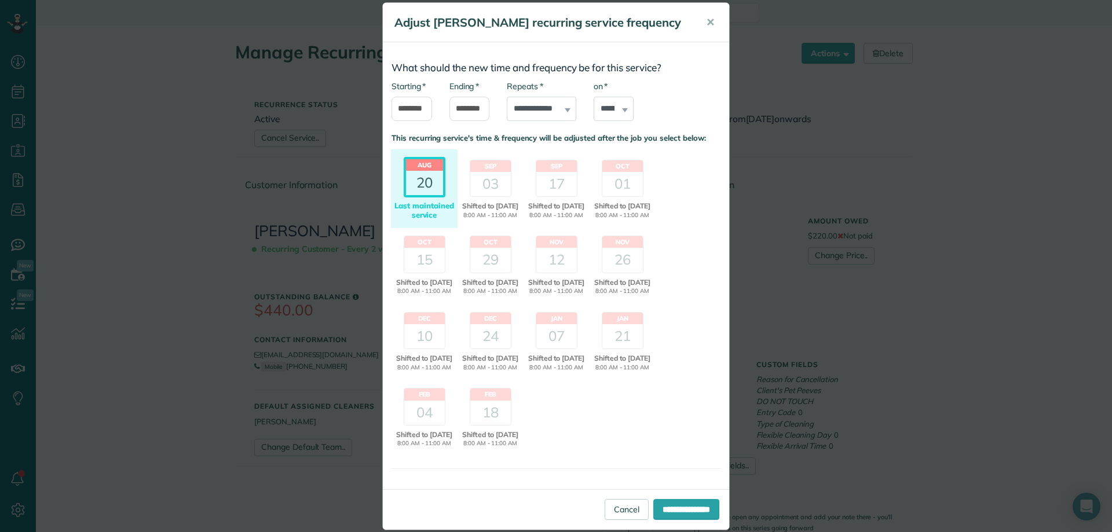
scroll to position [0, 0]
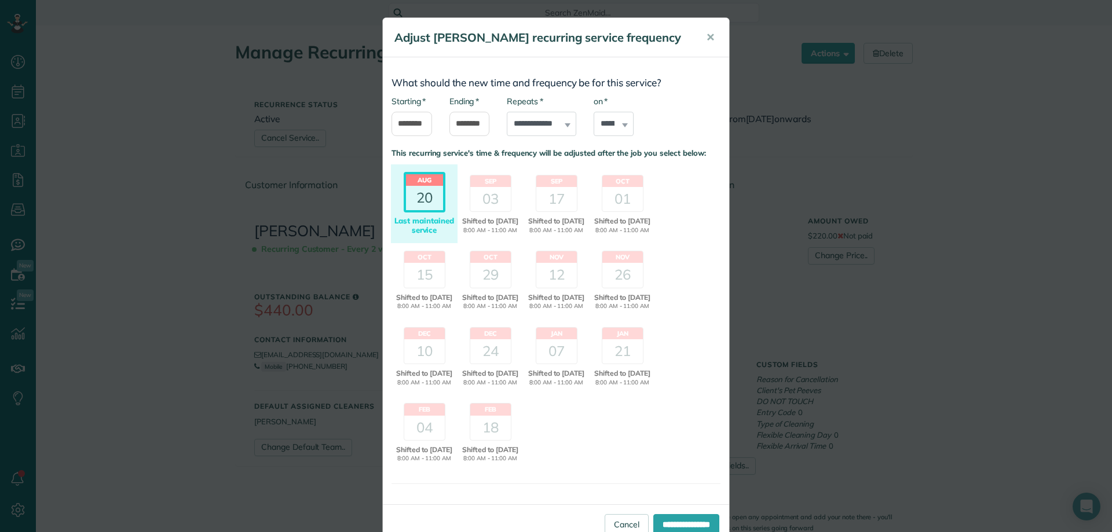
drag, startPoint x: 802, startPoint y: 257, endPoint x: 785, endPoint y: 232, distance: 30.0
click at [800, 257] on div "**********" at bounding box center [556, 266] width 1112 height 532
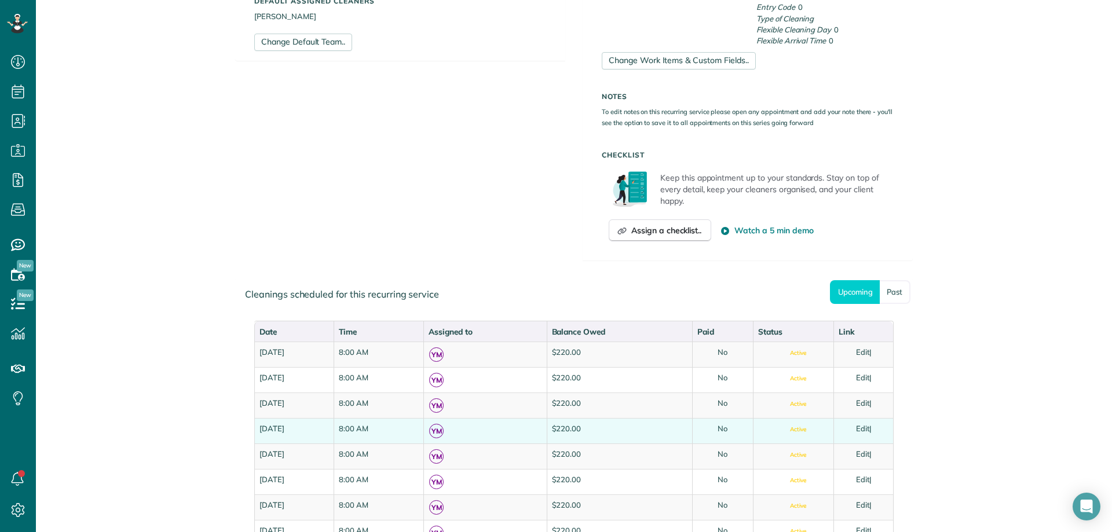
scroll to position [637, 0]
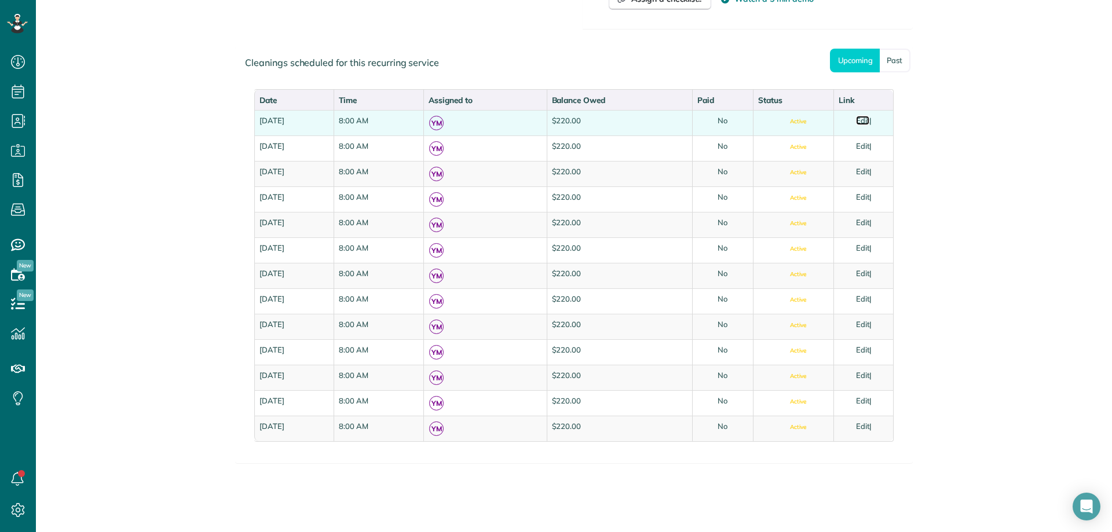
click at [867, 123] on link "Edit" at bounding box center [863, 120] width 14 height 9
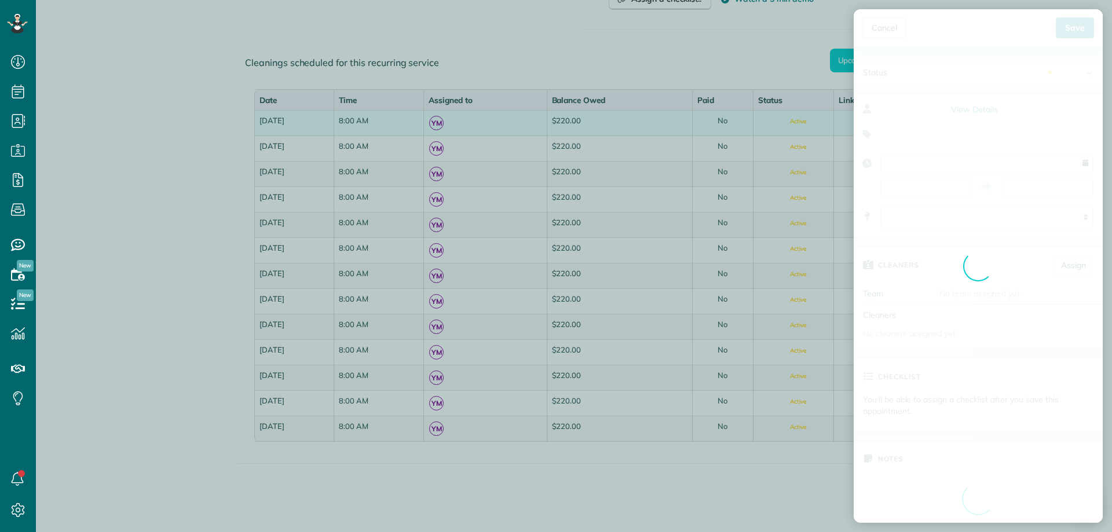
type input "**********"
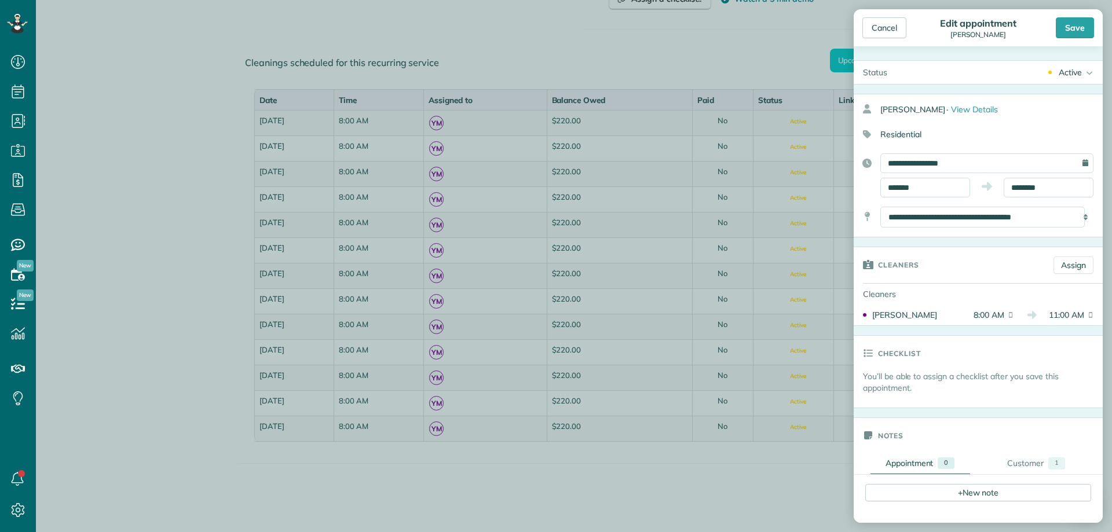
scroll to position [116, 0]
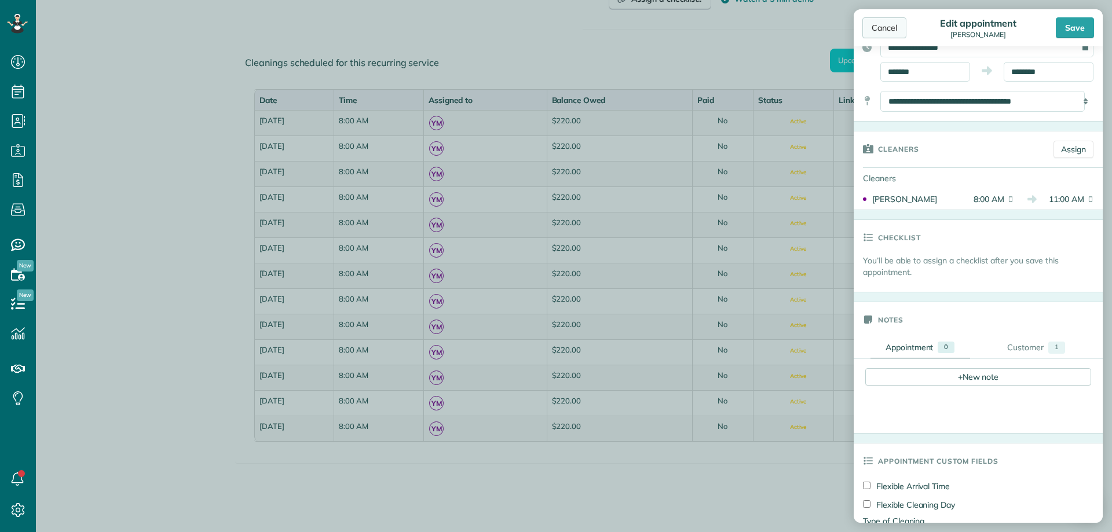
click at [881, 25] on div "Cancel" at bounding box center [884, 27] width 44 height 21
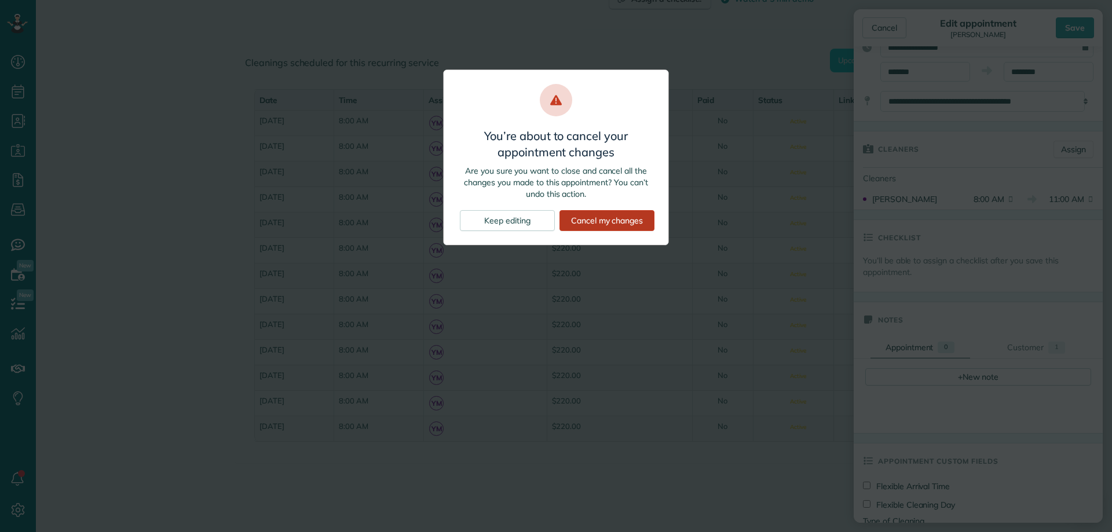
click at [615, 210] on div "Cancel my changes" at bounding box center [606, 220] width 95 height 21
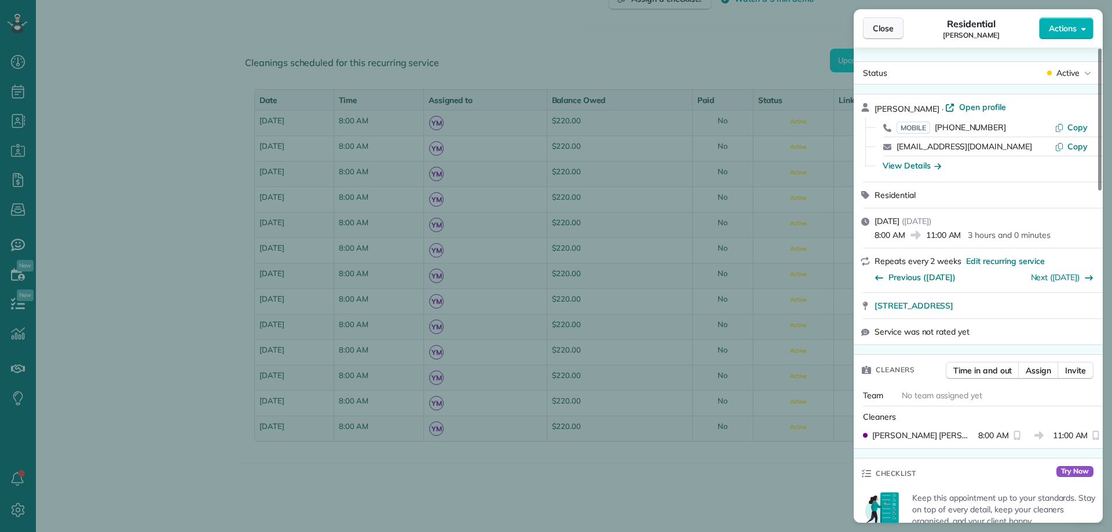
click at [898, 28] on button "Close" at bounding box center [883, 28] width 41 height 22
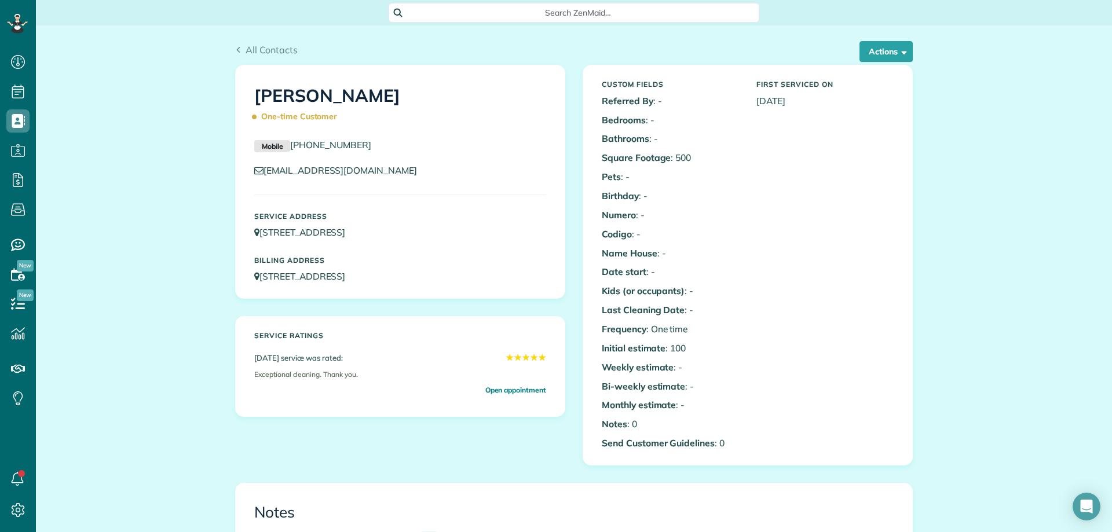
drag, startPoint x: 195, startPoint y: 89, endPoint x: 221, endPoint y: 82, distance: 27.5
click at [244, 39] on div "All Contacts Actions Edit Add Appointment Recent Activity Send Email Show Past …" at bounding box center [573, 44] width 695 height 39
click at [255, 42] on div "All Contacts Actions Edit Add Appointment Recent Activity Send Email Show Past …" at bounding box center [573, 44] width 695 height 39
click at [258, 46] on span "All Contacts" at bounding box center [272, 50] width 52 height 12
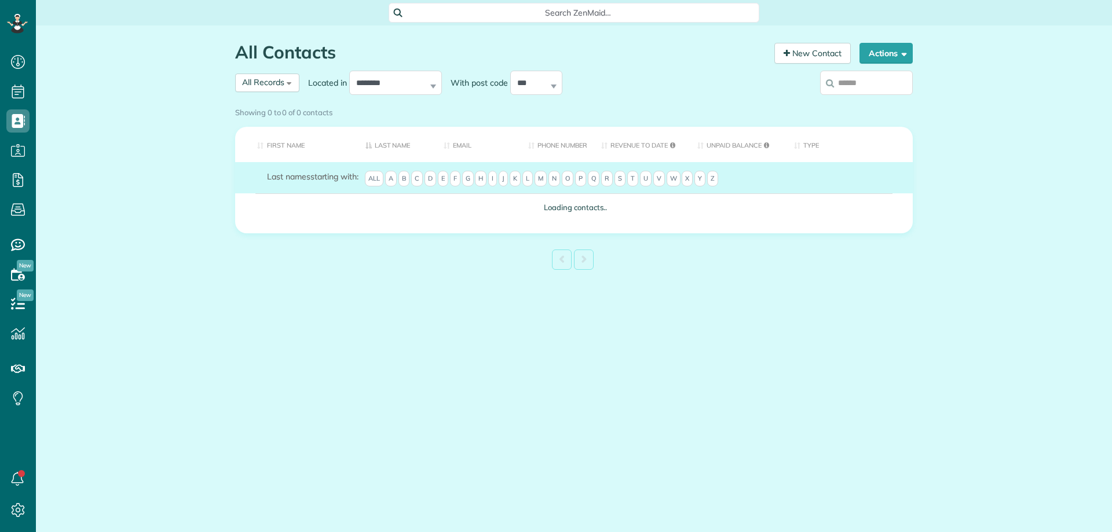
scroll to position [5, 5]
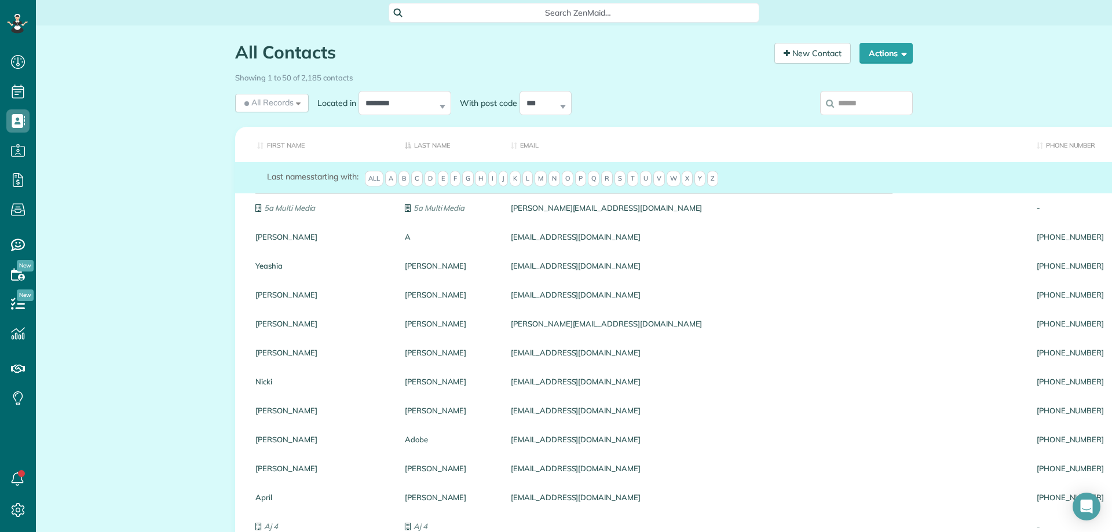
click at [854, 98] on input "search" at bounding box center [866, 103] width 93 height 24
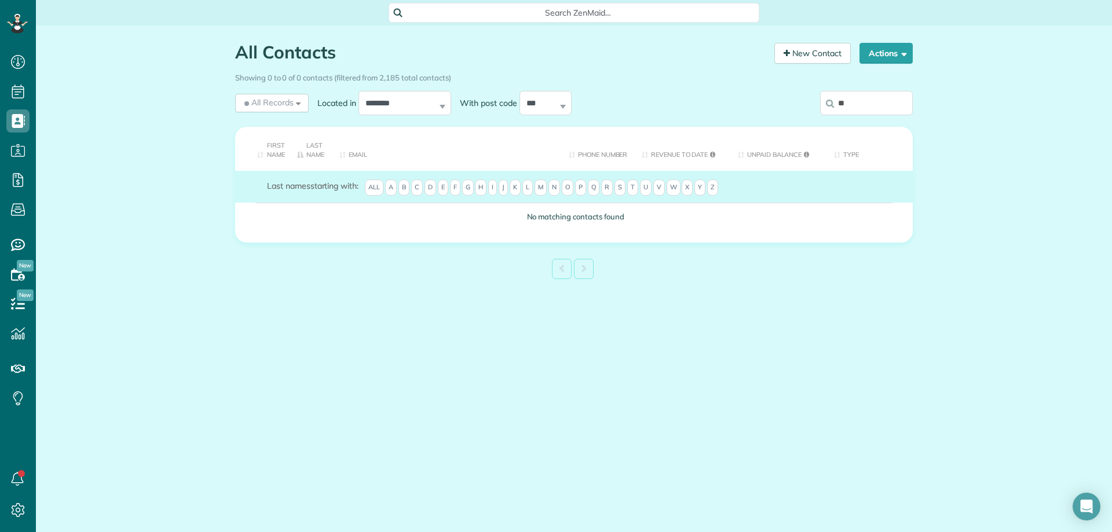
type input "*"
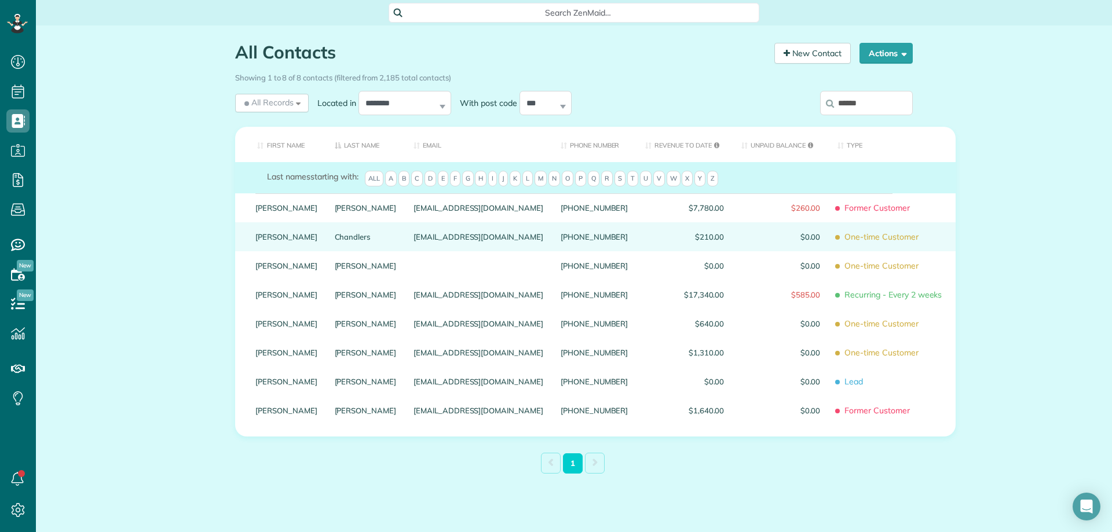
type input "******"
click at [262, 241] on link "Pamela" at bounding box center [286, 237] width 62 height 8
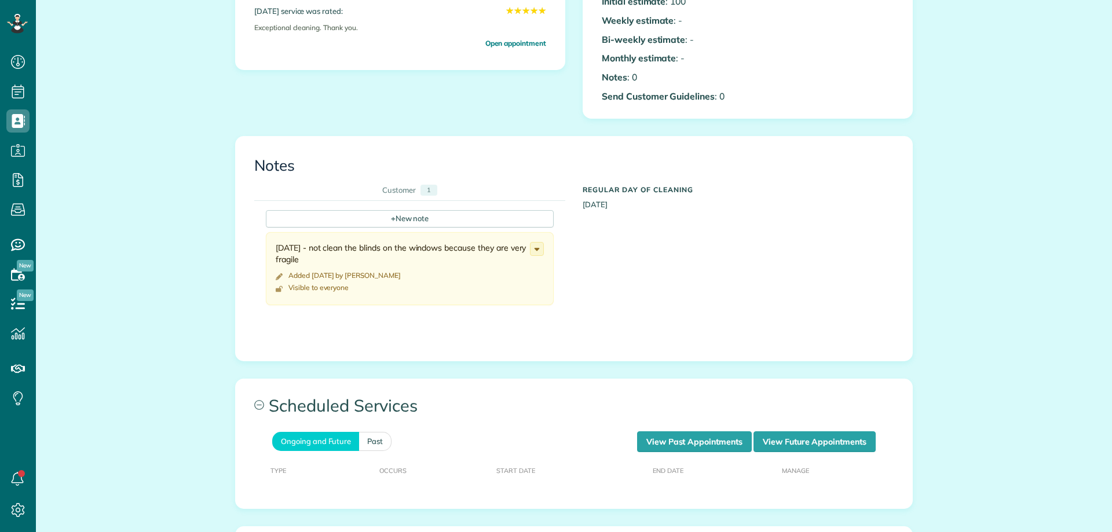
scroll to position [347, 0]
click at [675, 431] on link "View Past Appointments" at bounding box center [694, 441] width 115 height 21
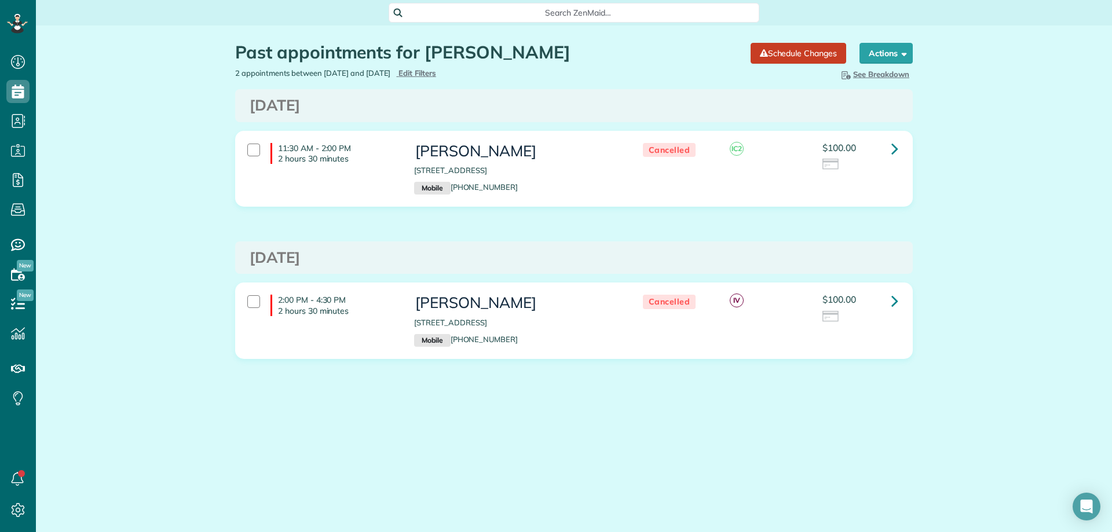
scroll to position [5, 5]
click at [436, 72] on span "Edit Filters" at bounding box center [417, 72] width 38 height 9
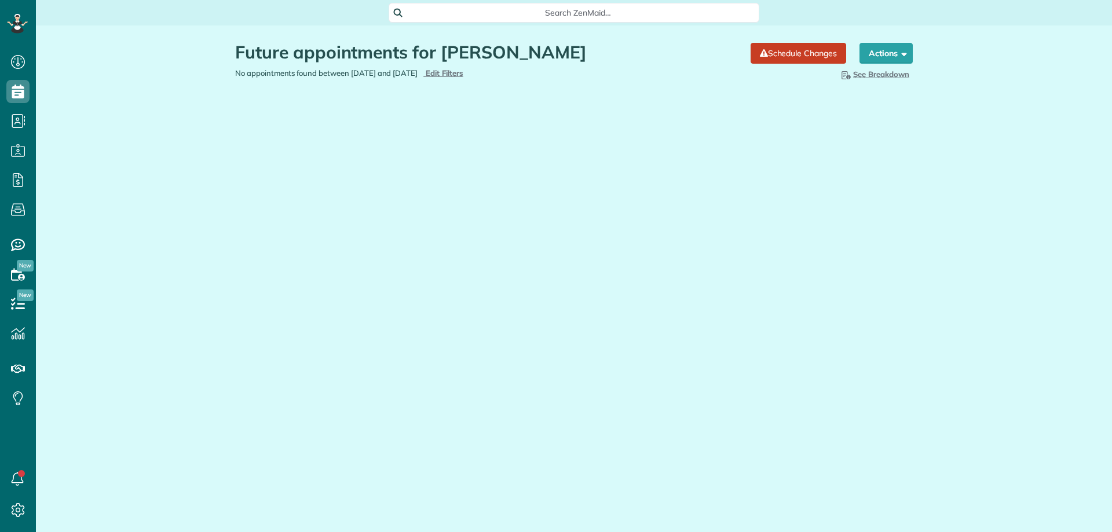
scroll to position [5, 5]
click at [899, 507] on main "Search ZenMaid… Future appointments for [PERSON_NAME] Schedule Changes Actions …" at bounding box center [574, 266] width 1076 height 532
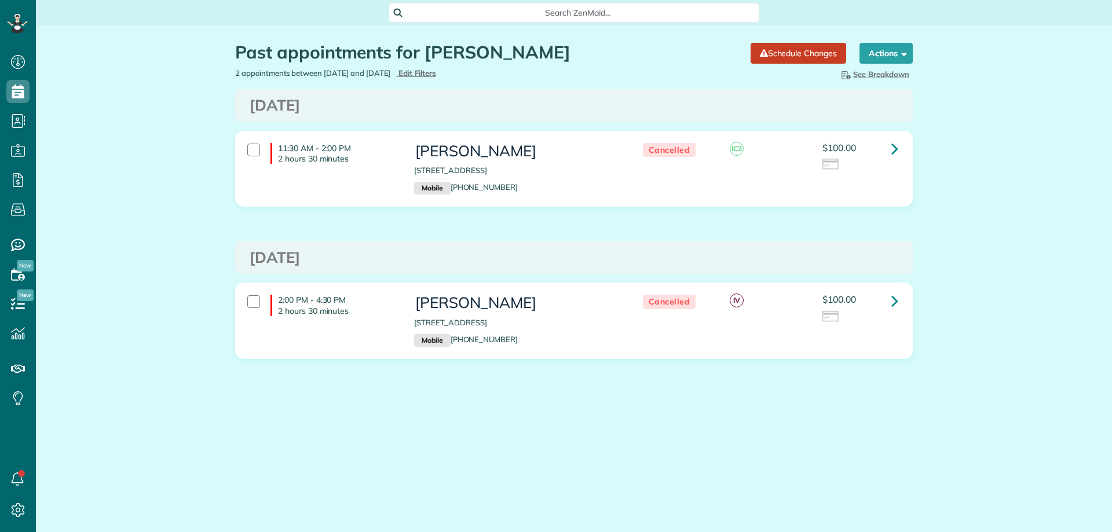
scroll to position [5, 5]
click at [896, 148] on icon at bounding box center [894, 148] width 7 height 20
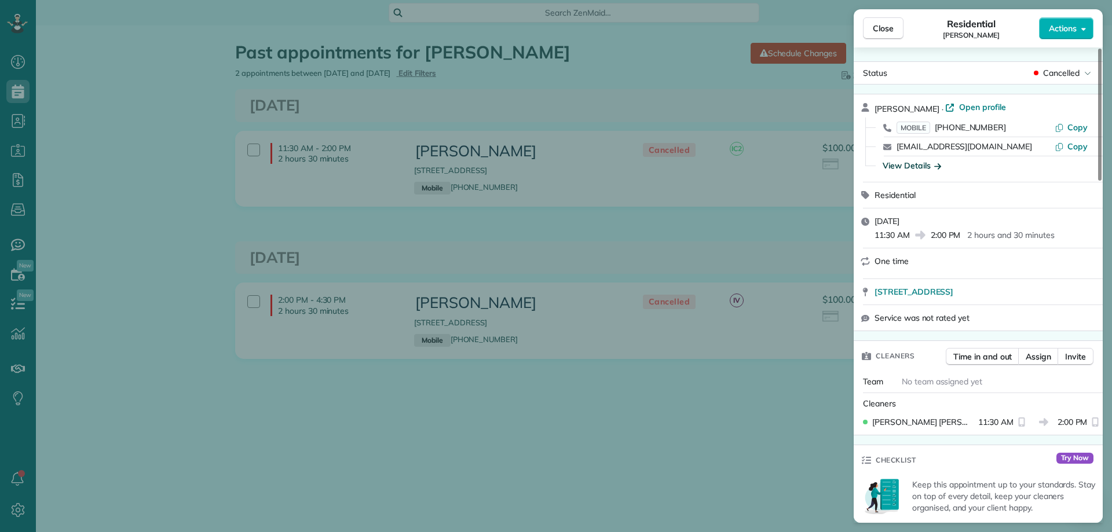
click at [923, 167] on div "View Details" at bounding box center [912, 166] width 58 height 12
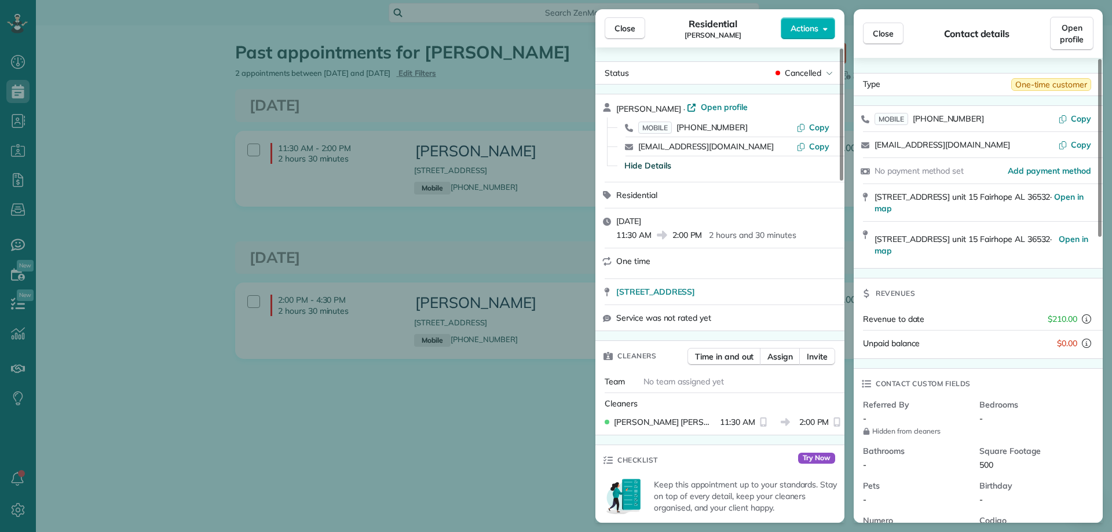
click at [526, 65] on div "Close Residential Pamela Chandlers Actions Status Cancelled Pamela Chandlers · …" at bounding box center [556, 266] width 1112 height 532
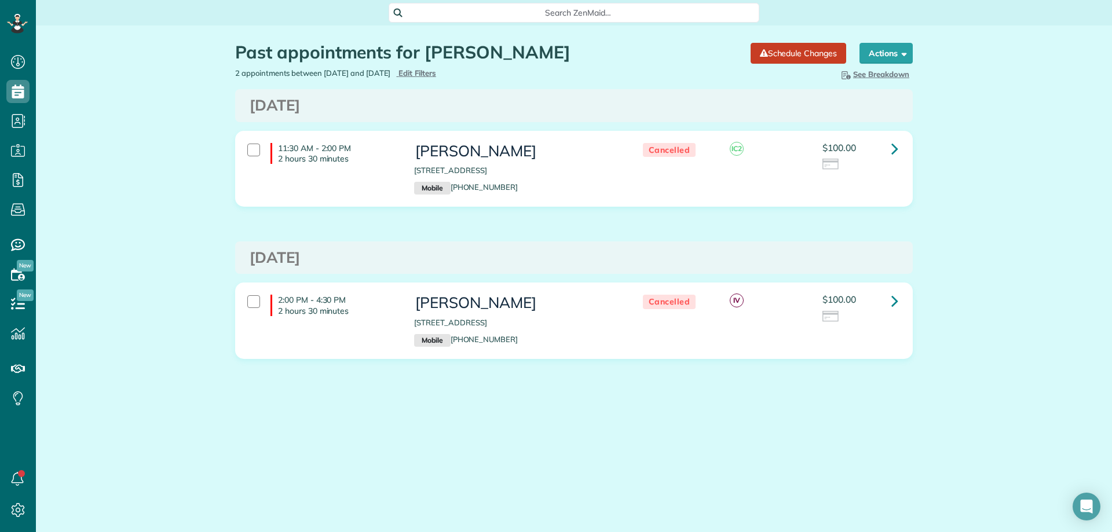
click at [618, 28] on span "Close" at bounding box center [624, 29] width 21 height 12
click at [447, 72] on body "Dashboard Scheduling Calendar View List View Dispatch View - Weekly scheduling …" at bounding box center [556, 266] width 1112 height 532
click at [436, 72] on span "Edit Filters" at bounding box center [417, 72] width 38 height 9
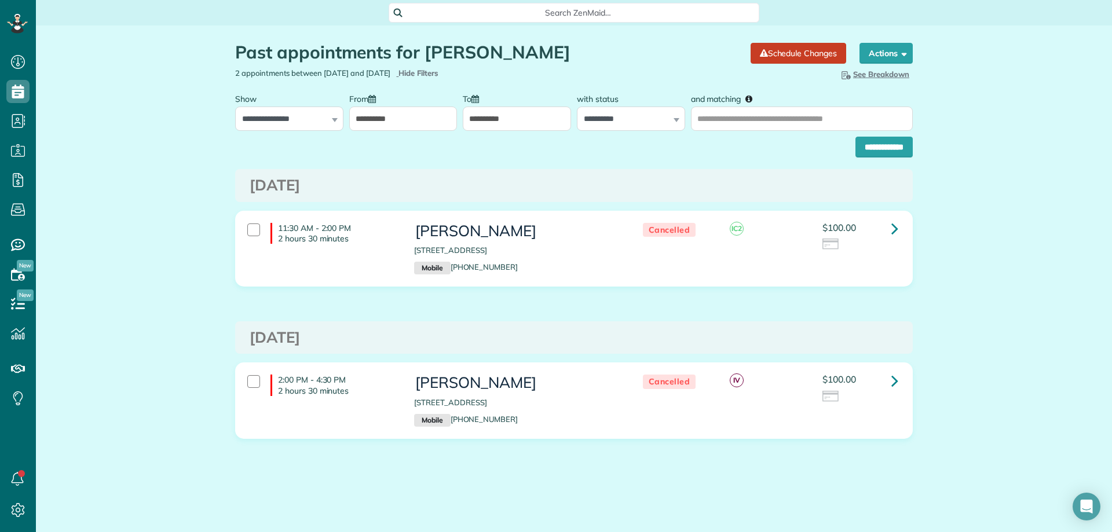
click at [425, 120] on input "**********" at bounding box center [403, 119] width 108 height 24
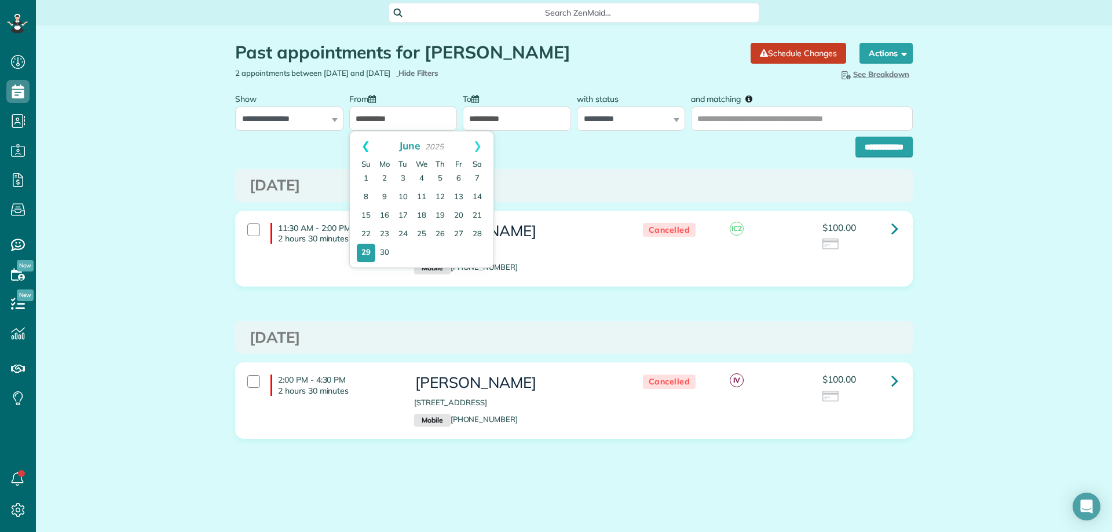
click at [364, 139] on link "Prev" at bounding box center [366, 145] width 32 height 29
drag, startPoint x: 422, startPoint y: 175, endPoint x: 588, endPoint y: 144, distance: 169.8
click at [423, 175] on link "1" at bounding box center [421, 179] width 19 height 19
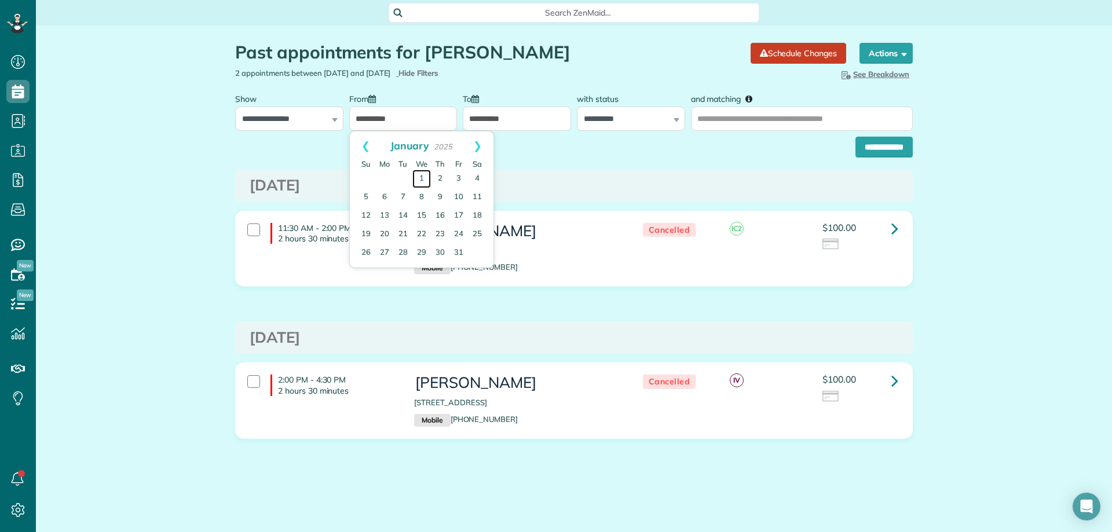
type input "**********"
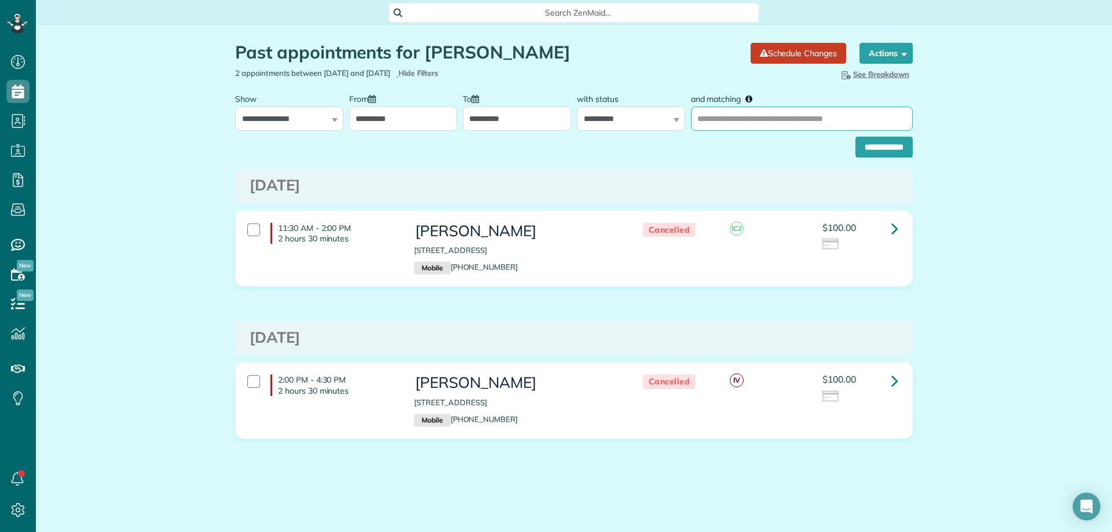
click at [724, 119] on input "and matching" at bounding box center [802, 119] width 222 height 24
type input "**********"
click at [855, 137] on input "**********" at bounding box center [883, 147] width 57 height 21
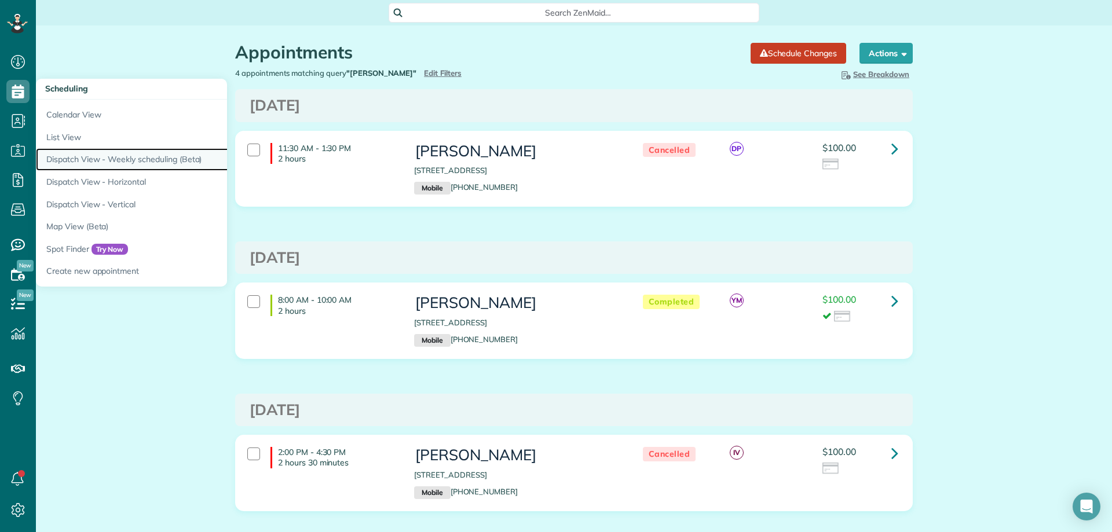
click at [105, 159] on link "Dispatch View - Weekly scheduling (Beta)" at bounding box center [181, 159] width 290 height 23
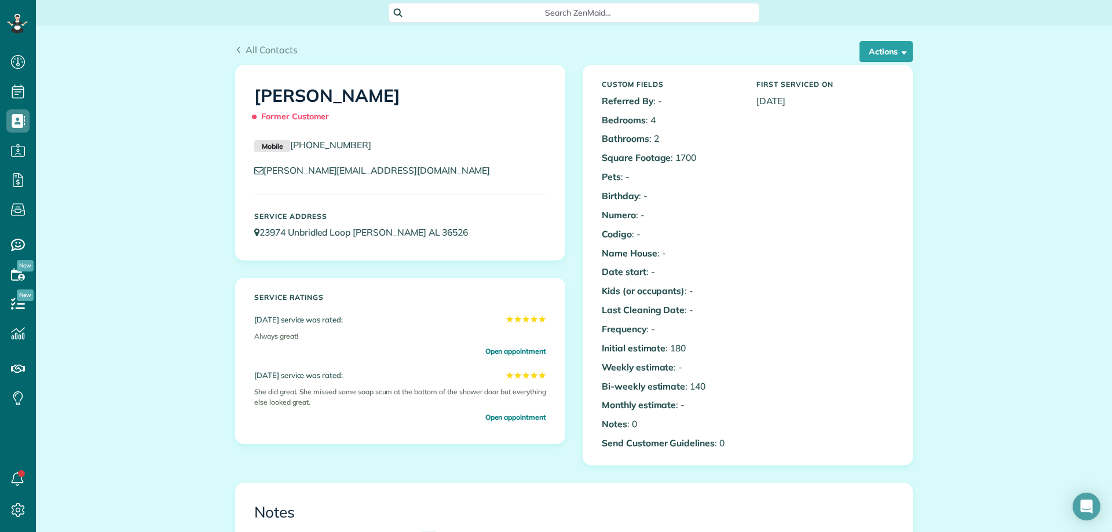
click at [604, 10] on span "Search ZenMaid…" at bounding box center [578, 13] width 352 height 12
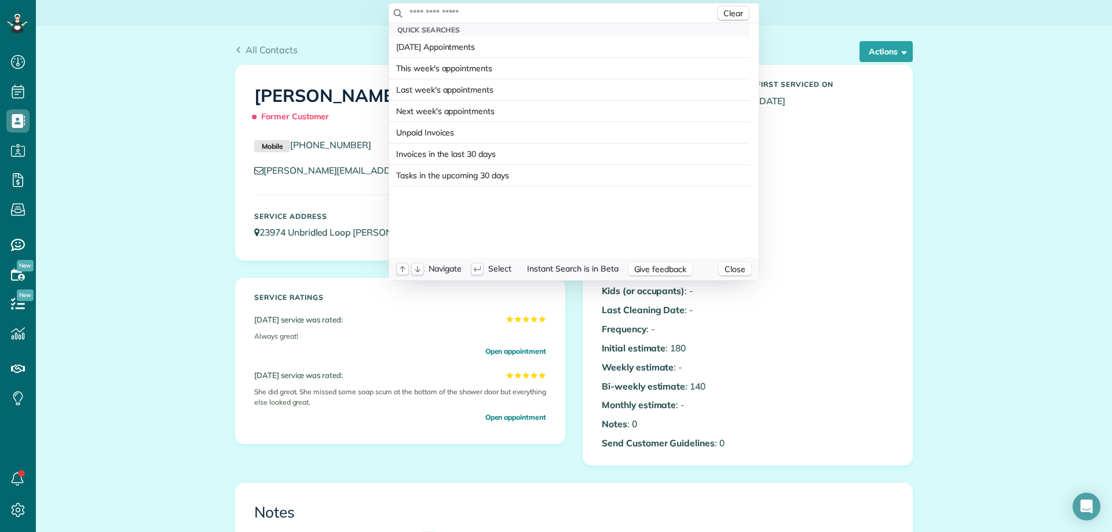
scroll to position [5, 5]
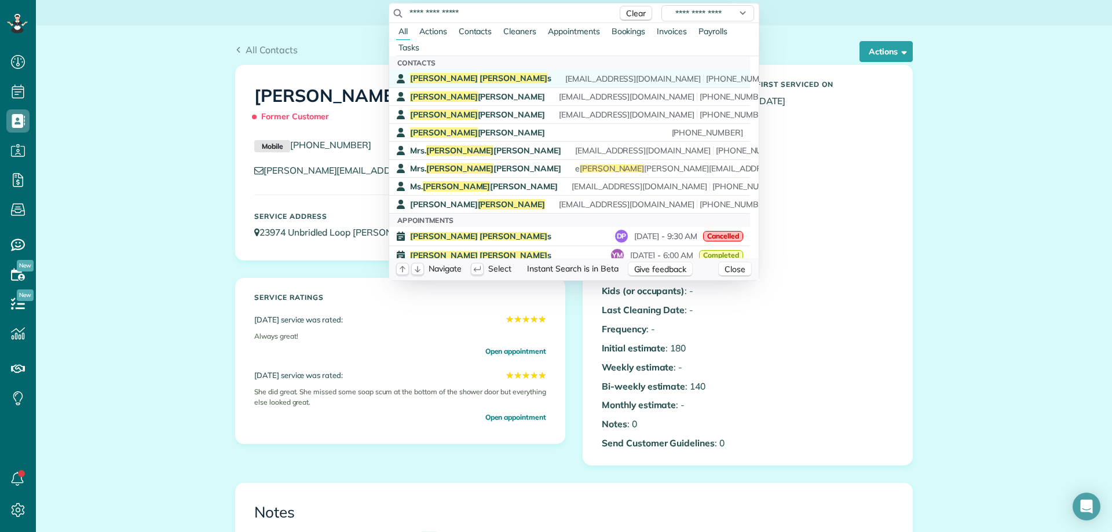
type input "**********"
click at [565, 75] on span "[EMAIL_ADDRESS][DOMAIN_NAME] [PHONE_NUMBER]" at bounding box center [671, 79] width 212 height 8
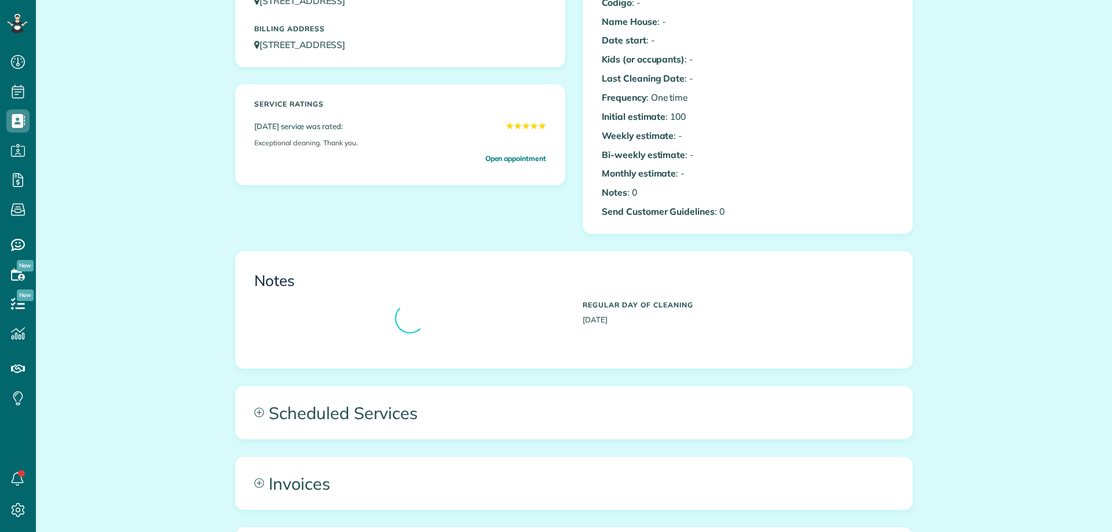
scroll to position [232, 0]
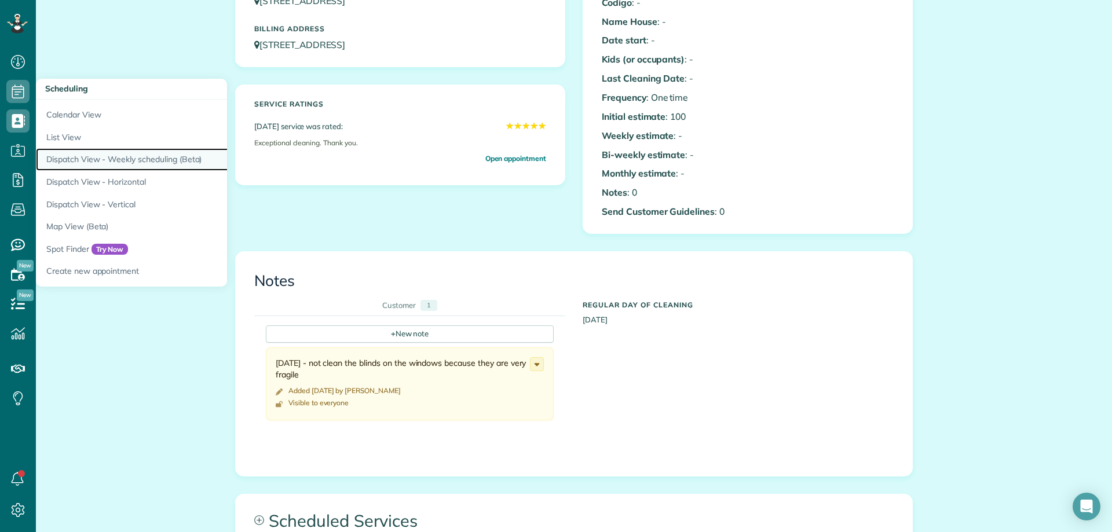
click at [144, 152] on link "Dispatch View - Weekly scheduling (Beta)" at bounding box center [181, 159] width 290 height 23
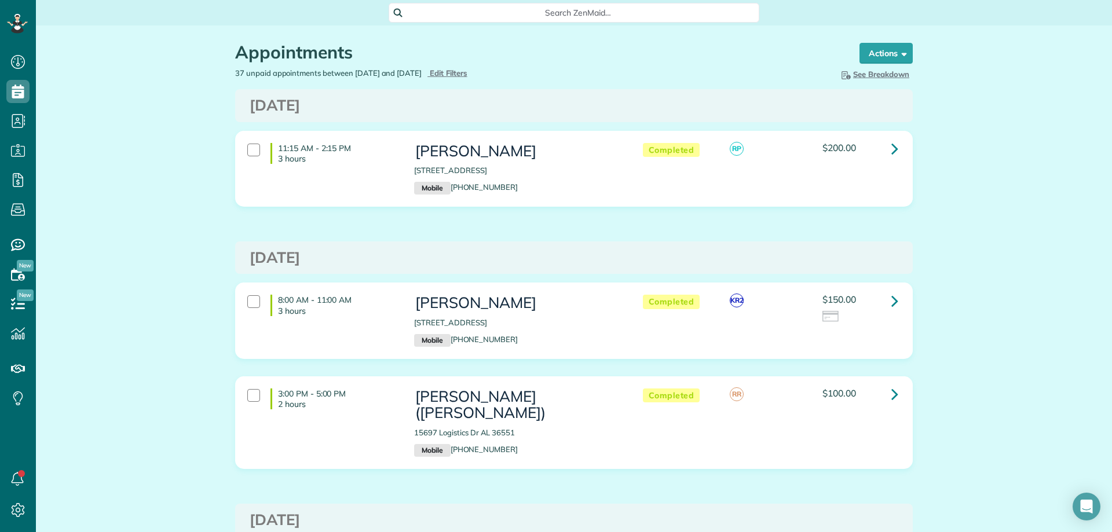
scroll to position [2085, 0]
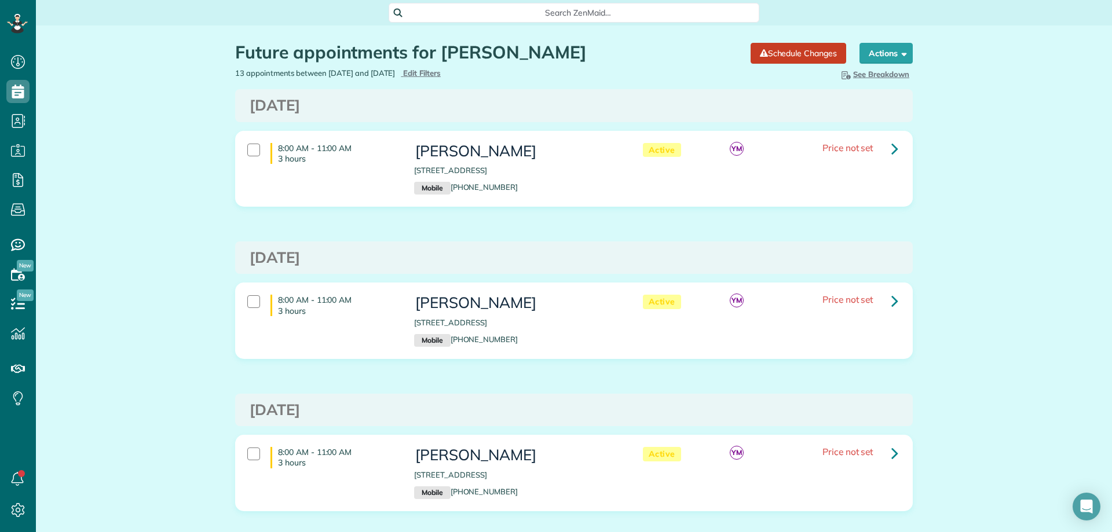
scroll to position [5, 5]
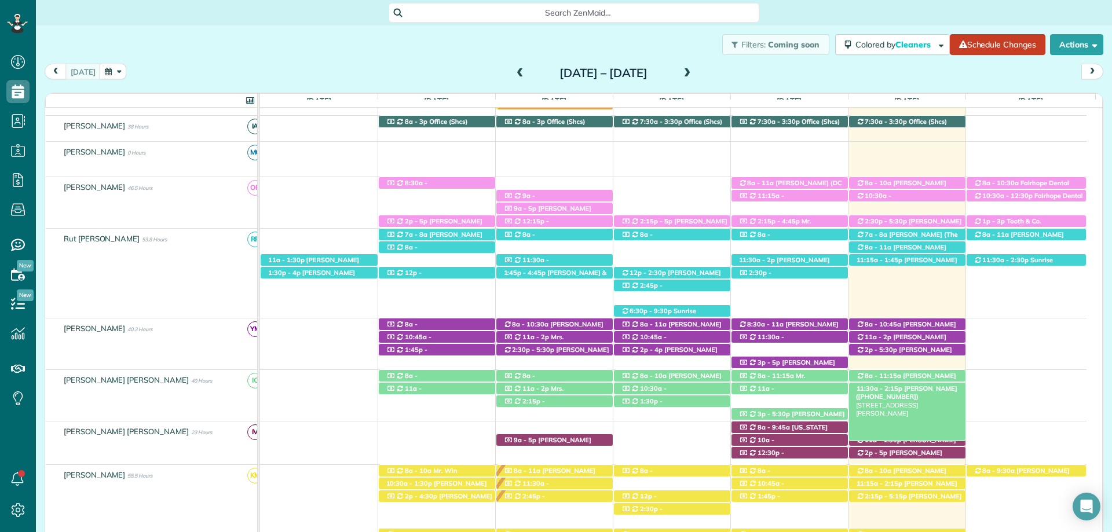
scroll to position [303, 0]
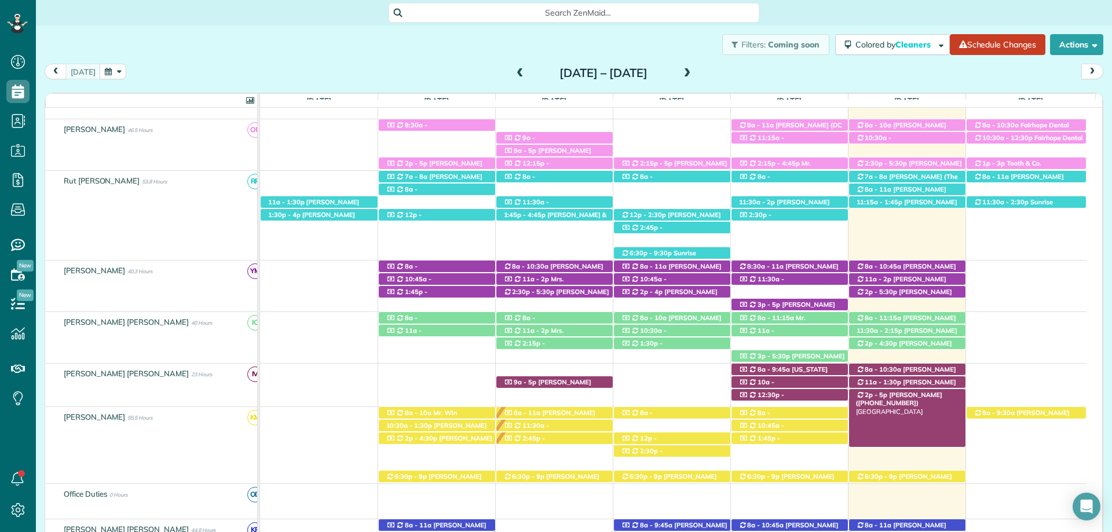
click at [918, 394] on span "Brittany Wallace (+12516567145)" at bounding box center [899, 399] width 86 height 16
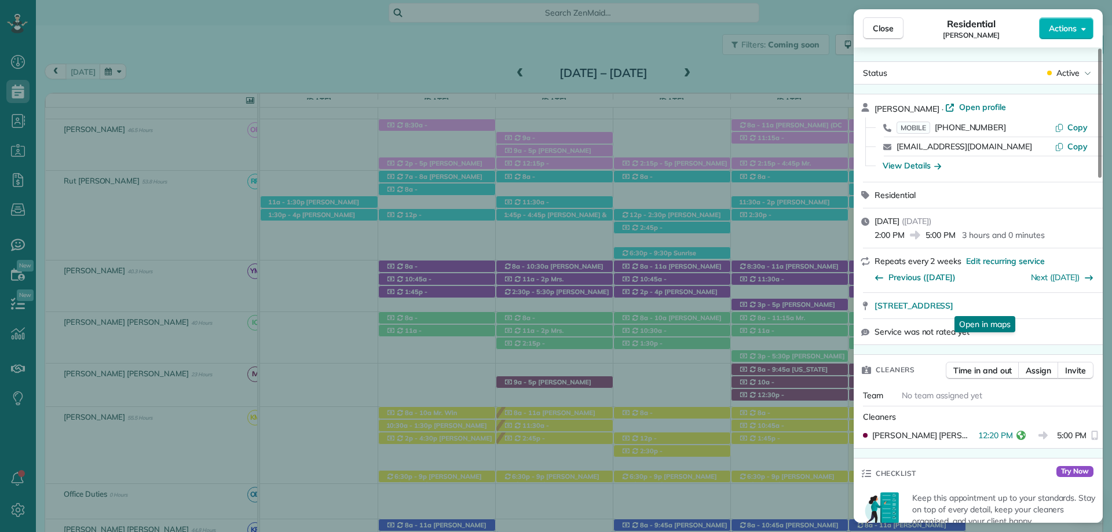
click at [99, 53] on div "Close Residential Brittany Wallace Actions Status Active Brittany Wallace · Ope…" at bounding box center [556, 266] width 1112 height 532
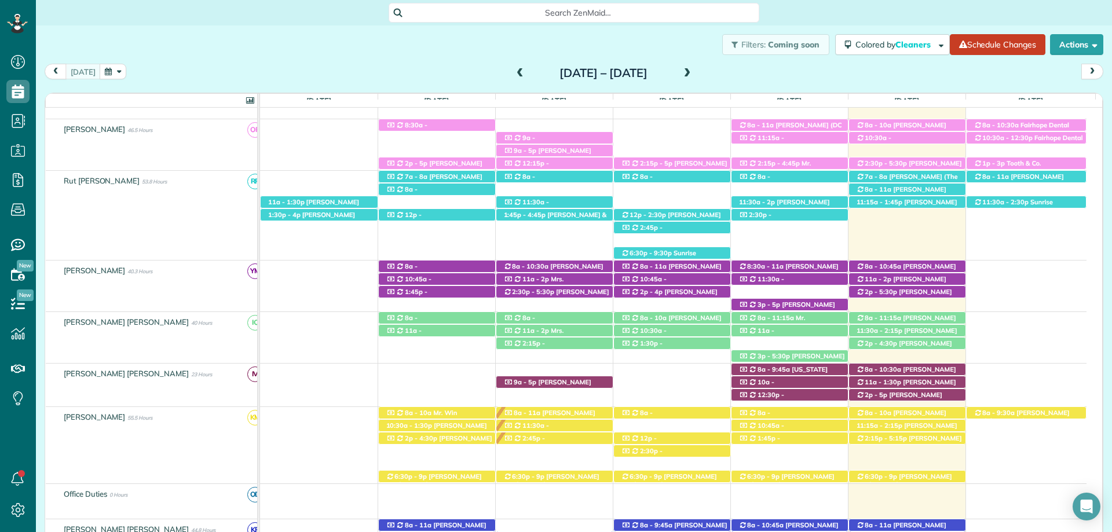
click at [879, 23] on div "Search ZenMaid…" at bounding box center [574, 12] width 1076 height 25
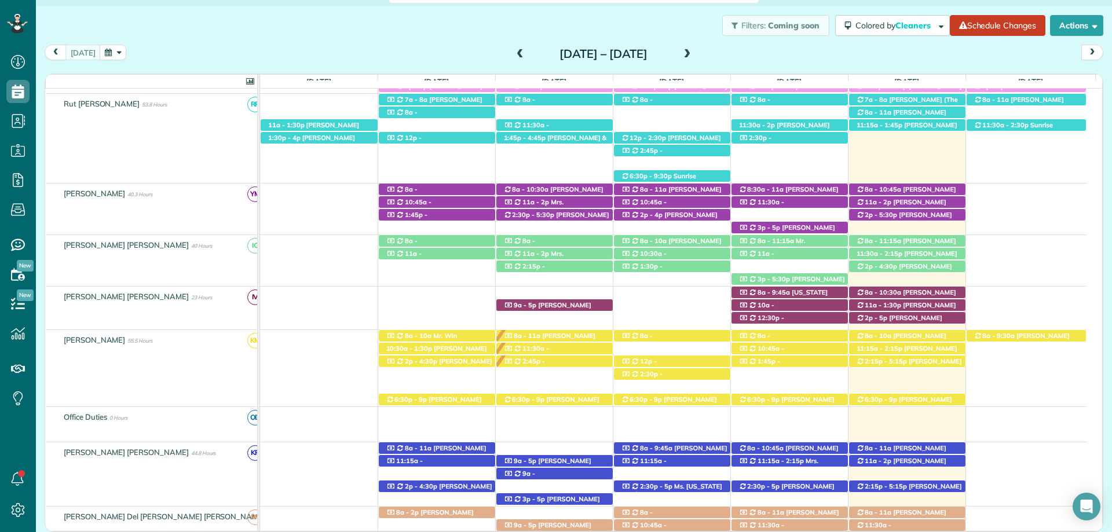
scroll to position [246, 0]
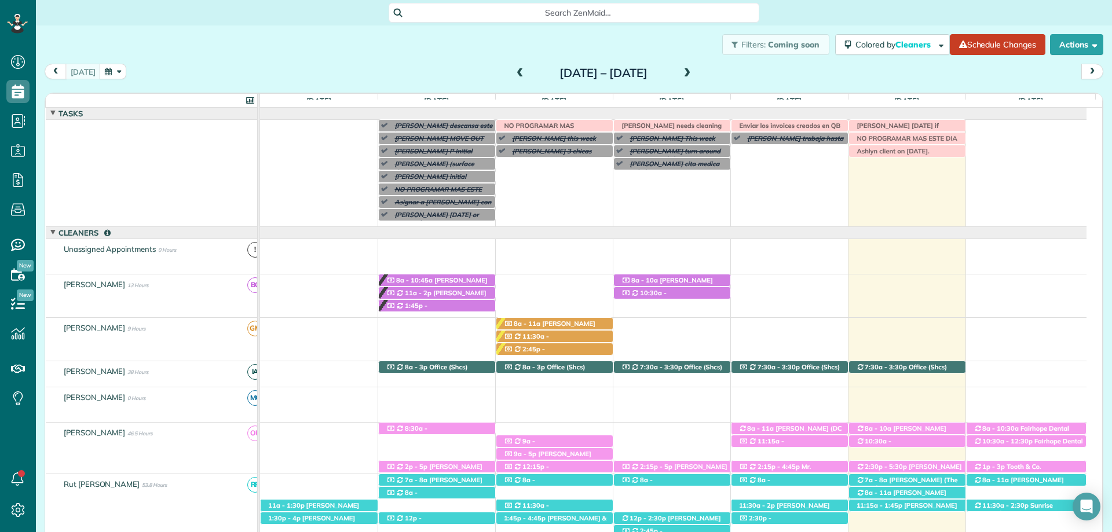
scroll to position [5, 5]
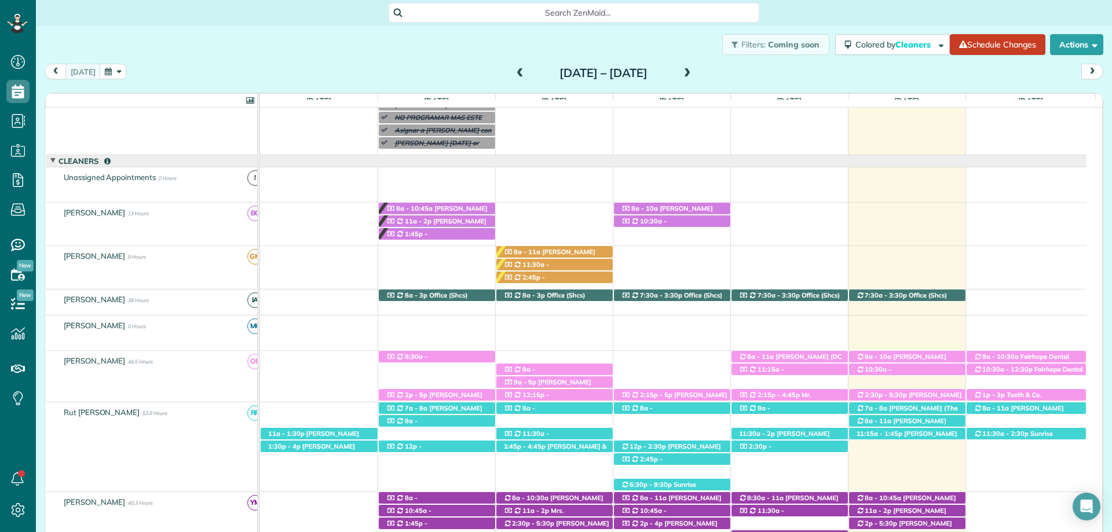
click at [694, 74] on span at bounding box center [687, 73] width 13 height 10
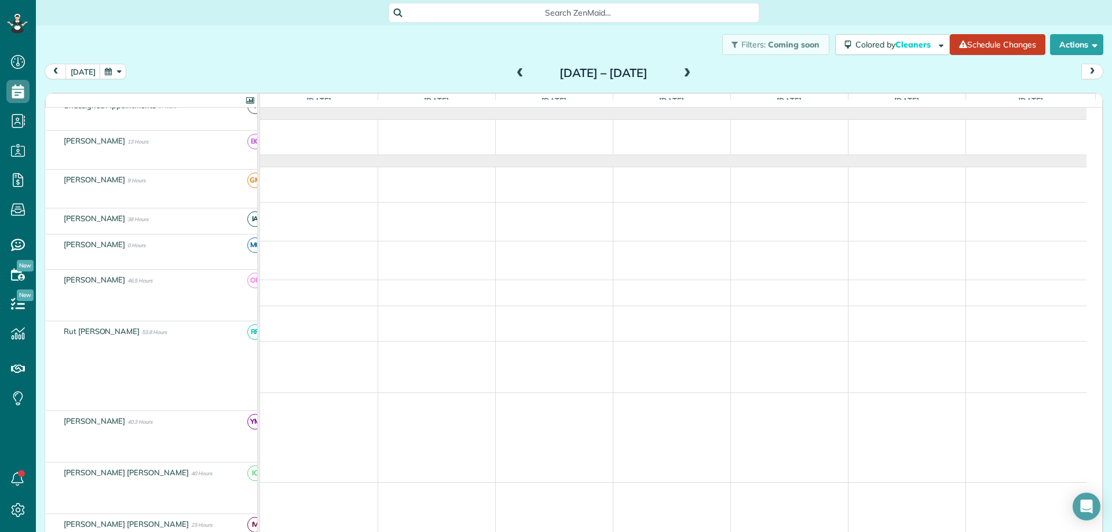
scroll to position [0, 0]
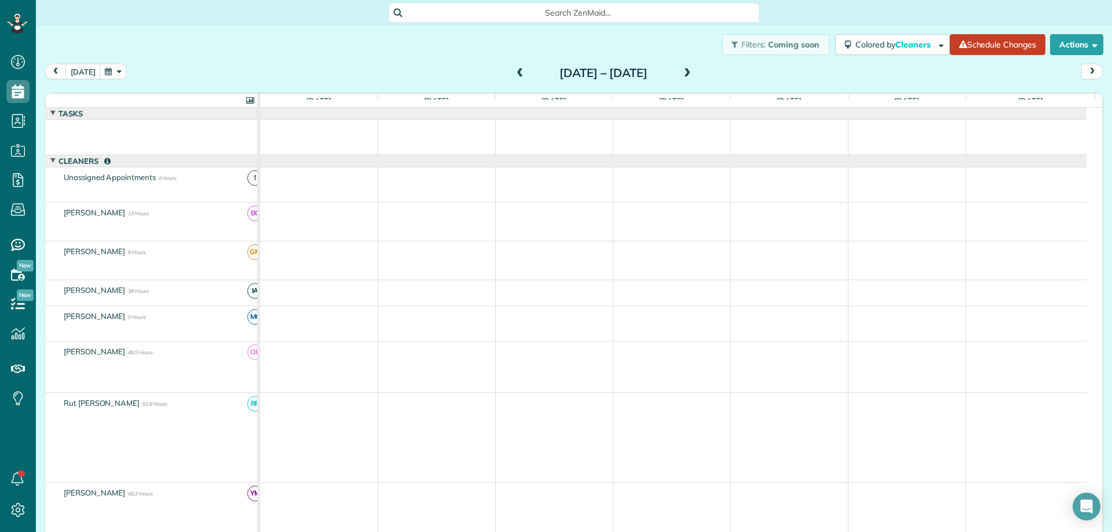
click at [696, 74] on div "Sunday Aug 31 – Saturday Sep 6, 2025" at bounding box center [603, 73] width 185 height 19
click at [696, 70] on div "Sunday Aug 31 – Saturday Sep 6, 2025" at bounding box center [603, 73] width 185 height 19
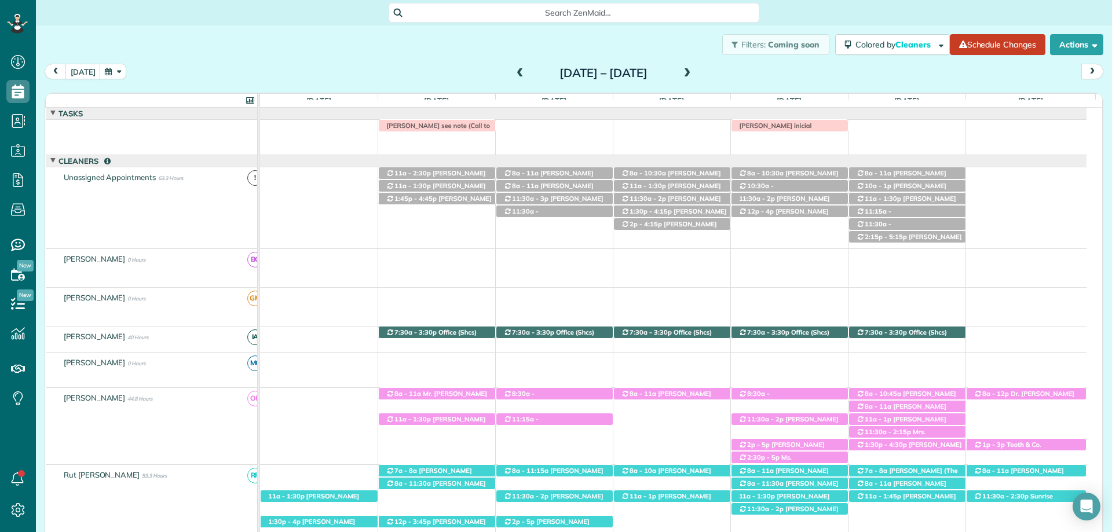
click at [514, 69] on span at bounding box center [520, 73] width 13 height 10
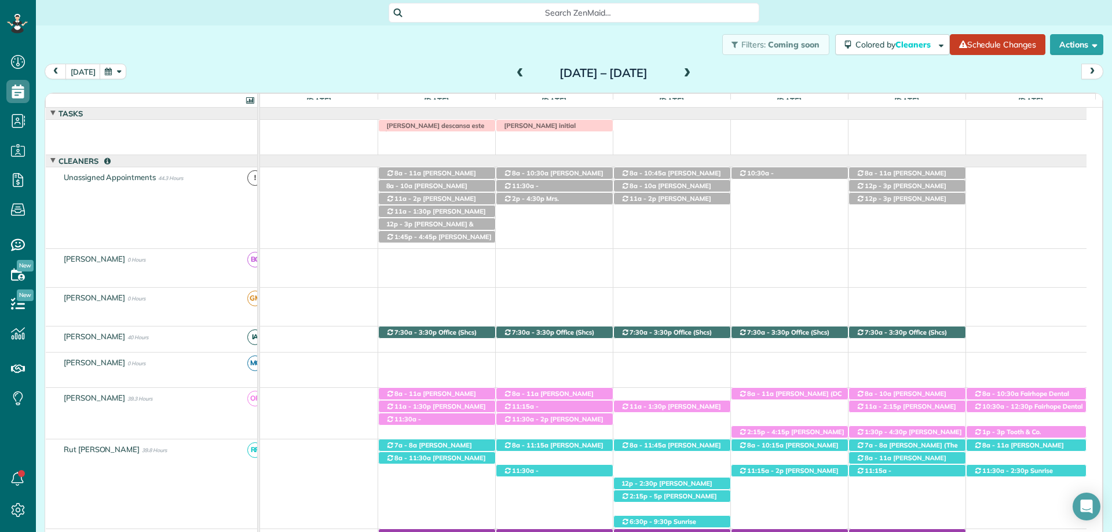
click at [514, 75] on span at bounding box center [520, 73] width 13 height 10
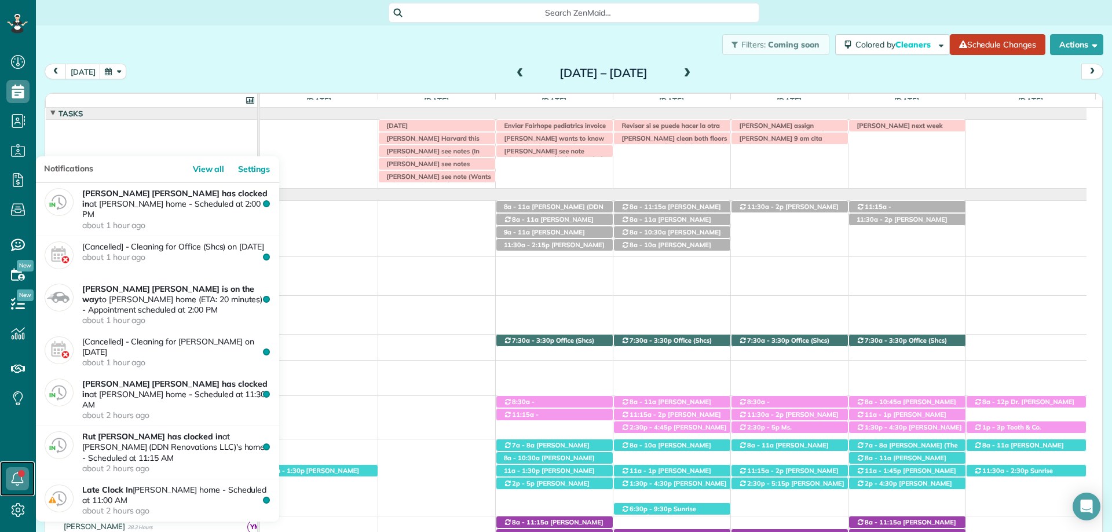
click at [13, 475] on icon at bounding box center [17, 478] width 23 height 23
click at [15, 475] on icon at bounding box center [17, 478] width 23 height 23
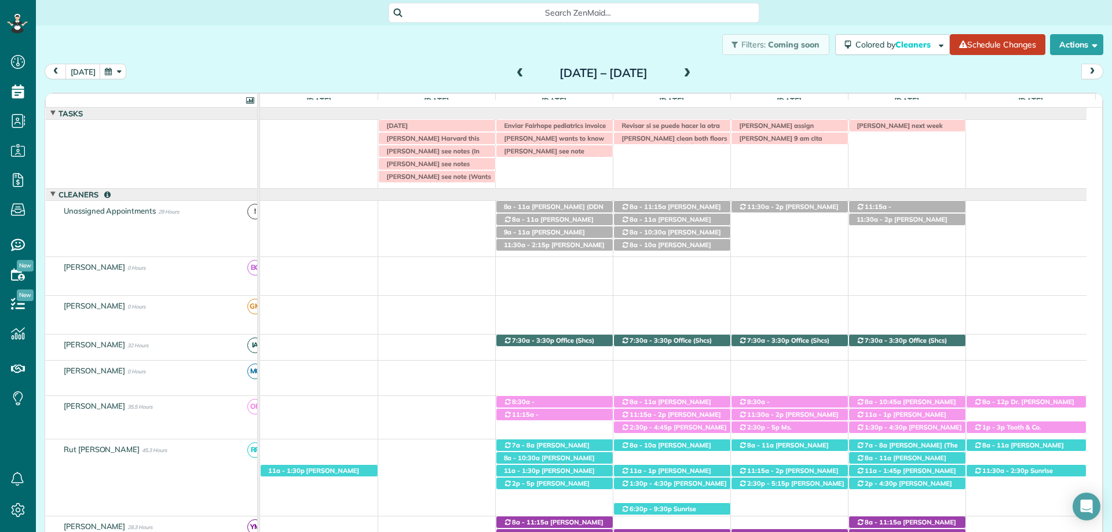
click at [204, 51] on div "Filters: Coming soon Colored by Cleaners Color by Cleaner Color by Team Color b…" at bounding box center [574, 44] width 1076 height 38
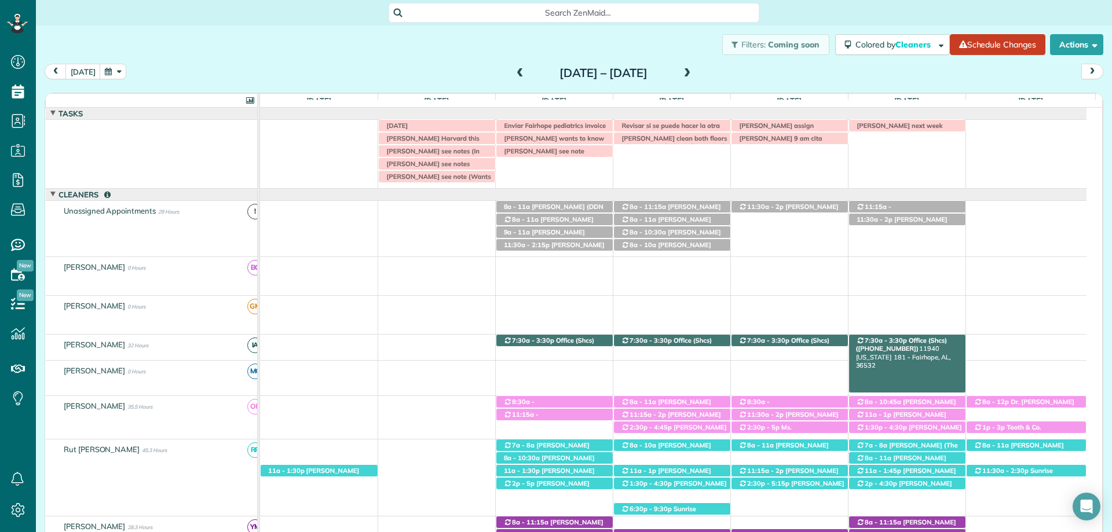
scroll to position [58, 0]
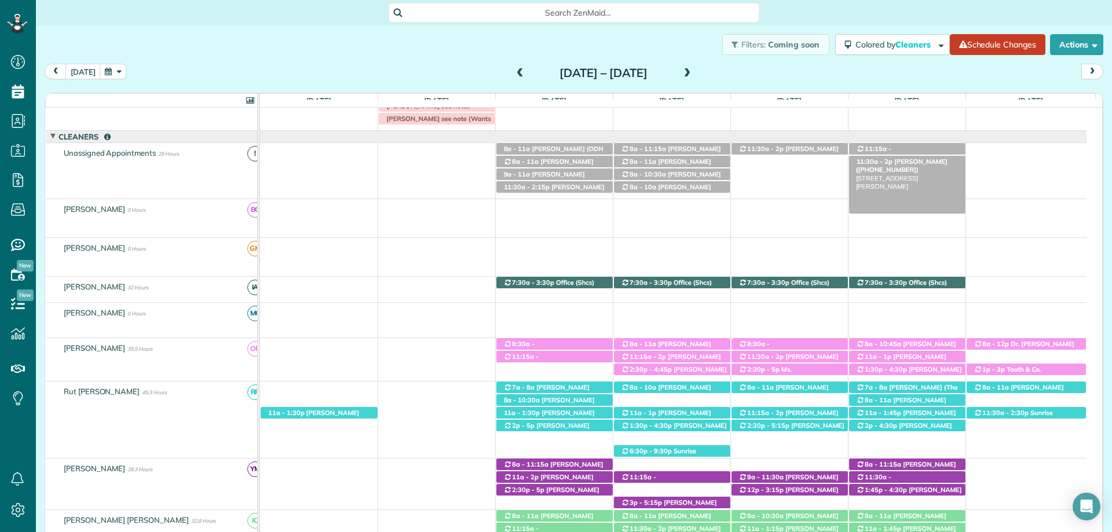
click at [894, 162] on span "[PERSON_NAME] ([PHONE_NUMBER])" at bounding box center [902, 166] width 92 height 16
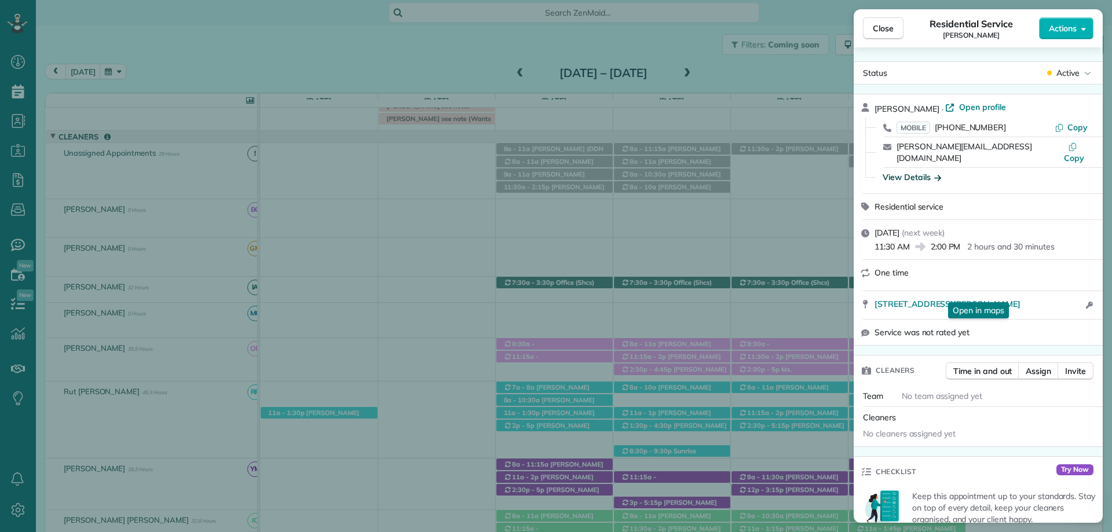
click at [920, 171] on div "View Details" at bounding box center [912, 177] width 58 height 12
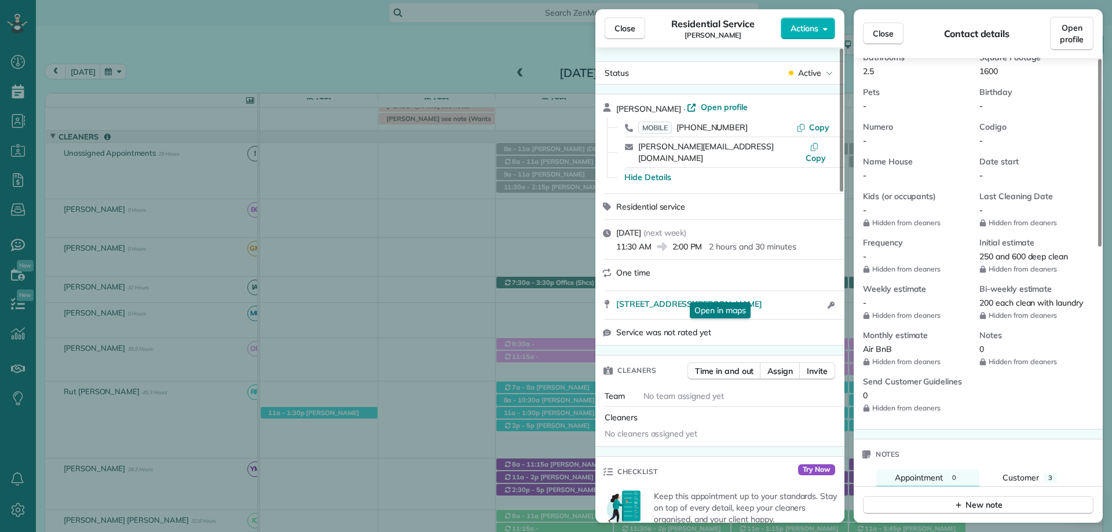
scroll to position [521, 0]
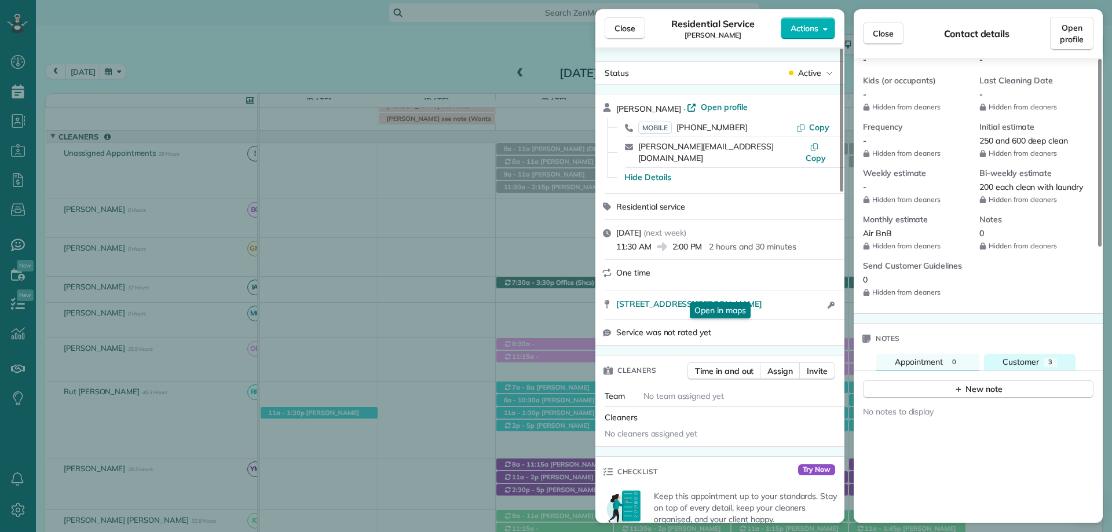
click at [1026, 357] on span "Customer" at bounding box center [1020, 362] width 36 height 10
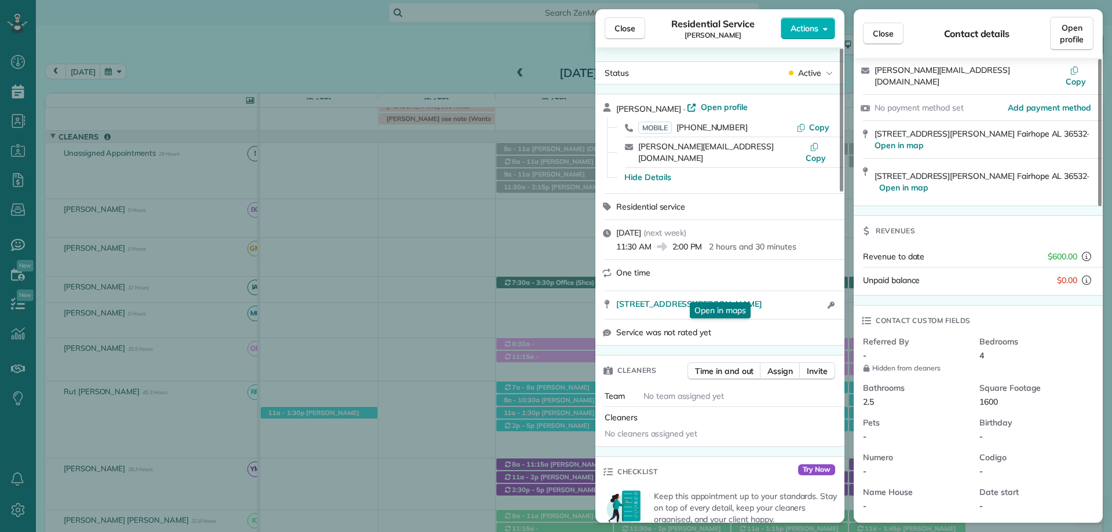
scroll to position [0, 0]
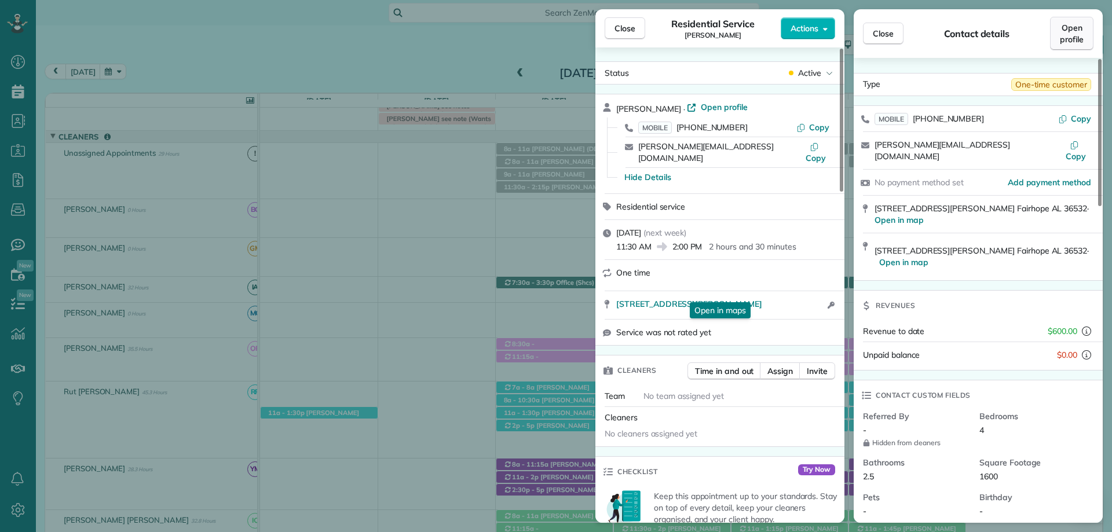
click at [1080, 31] on span "Open profile" at bounding box center [1072, 33] width 24 height 23
click at [891, 42] on button "Close" at bounding box center [883, 34] width 41 height 22
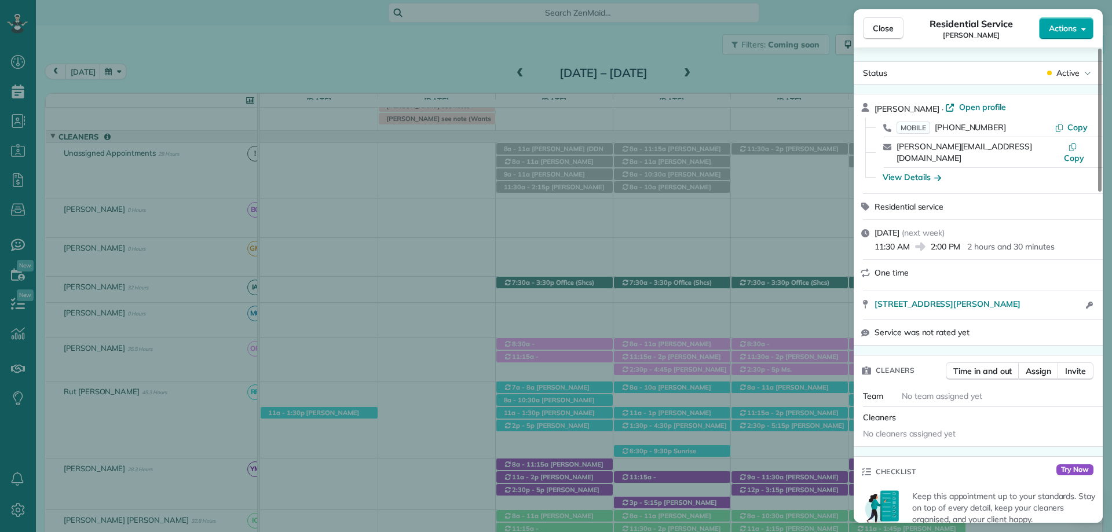
click at [1062, 21] on button "Actions" at bounding box center [1066, 28] width 54 height 22
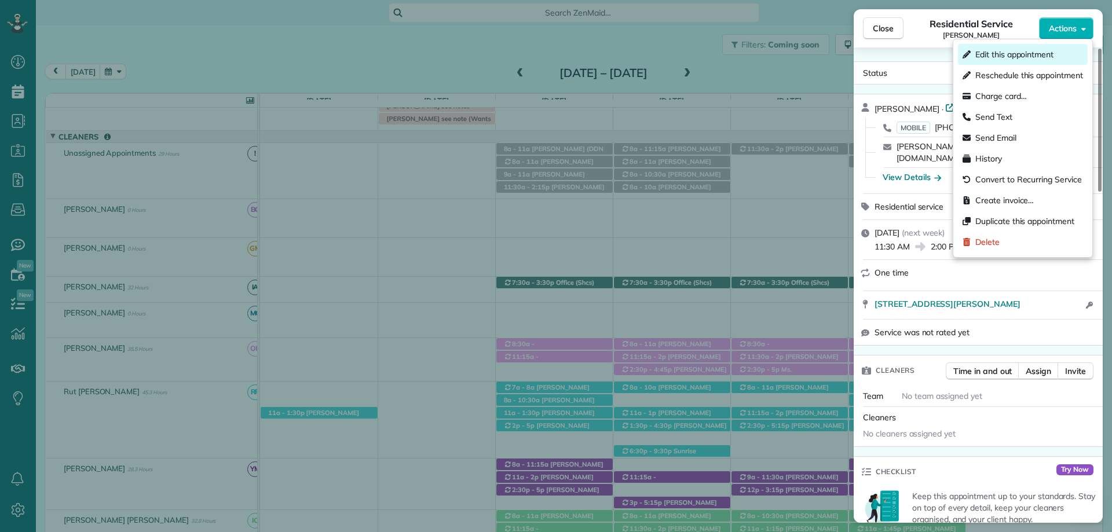
click at [1025, 56] on span "Edit this appointment" at bounding box center [1014, 55] width 78 height 12
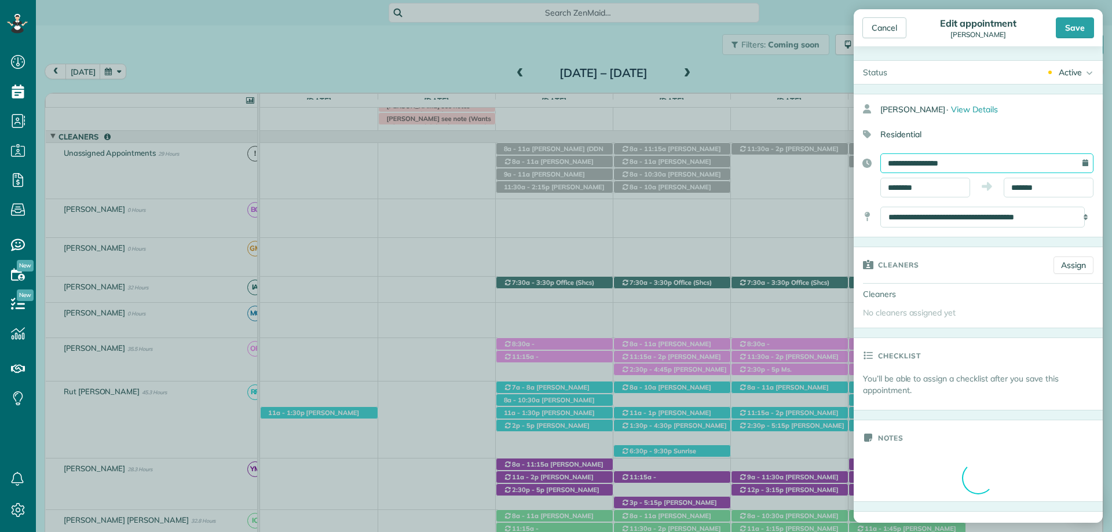
click at [921, 164] on input "**********" at bounding box center [986, 163] width 213 height 20
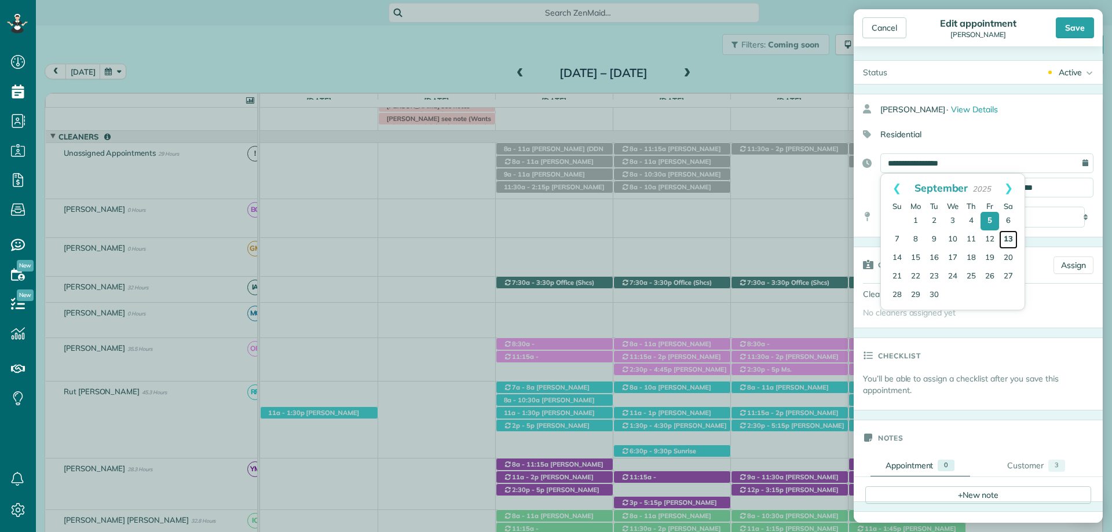
click at [1010, 237] on link "13" at bounding box center [1008, 239] width 19 height 19
type input "**********"
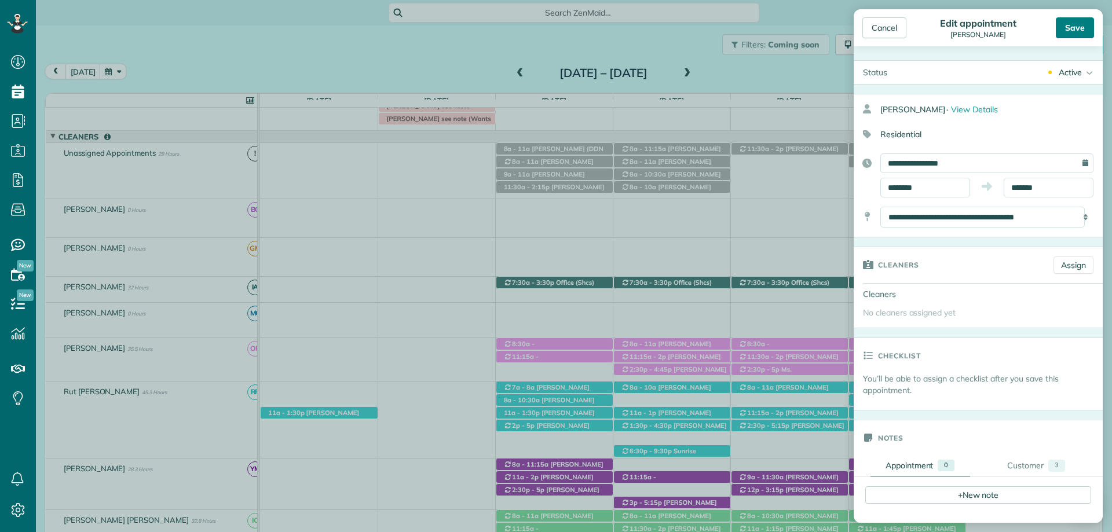
click at [1084, 26] on div "Save" at bounding box center [1075, 27] width 38 height 21
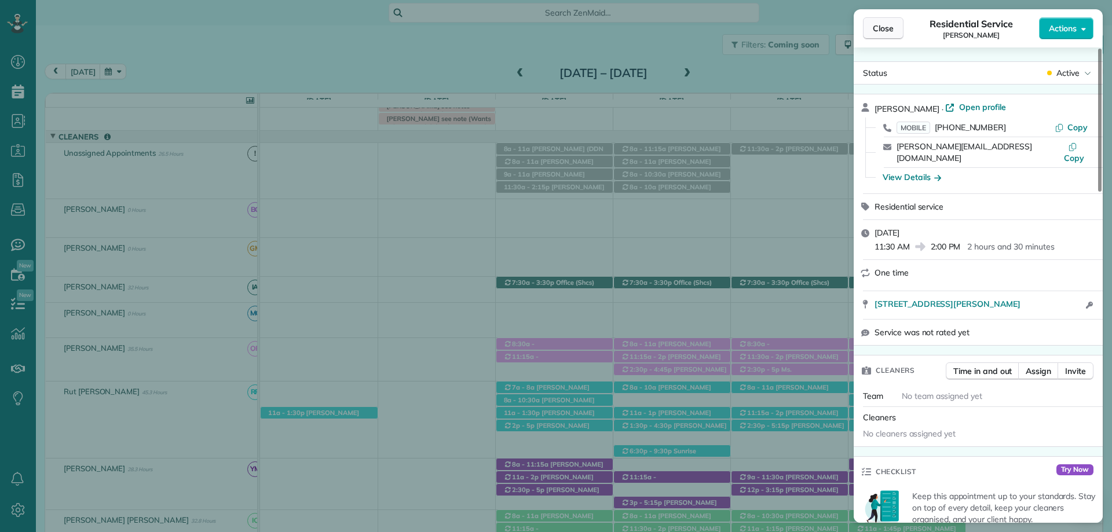
click at [885, 26] on span "Close" at bounding box center [883, 29] width 21 height 12
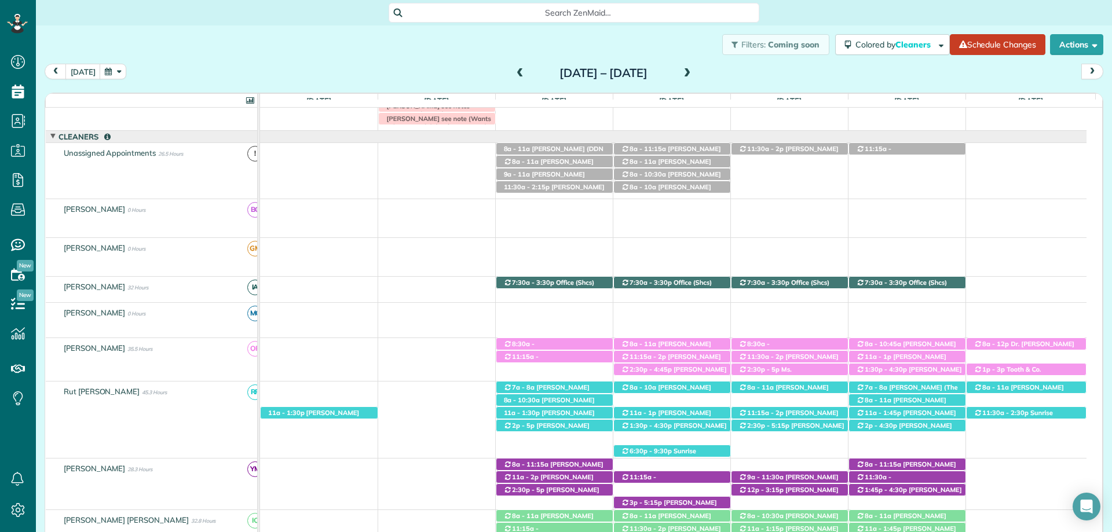
drag, startPoint x: 425, startPoint y: 69, endPoint x: 450, endPoint y: 58, distance: 27.8
click at [425, 69] on div "today Sunday Aug 31 – Saturday Sep 6, 2025" at bounding box center [574, 74] width 1059 height 21
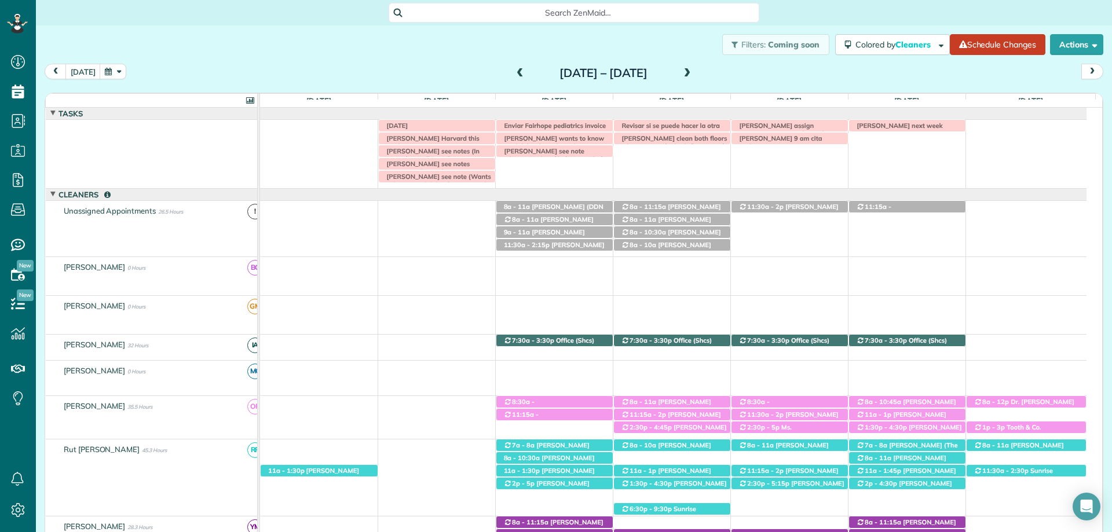
click at [719, 255] on div "9a - 11a Mrs. Robin Brudi (+12053355134) 12545 County Road 1 - Fairhope, AL, 36…" at bounding box center [673, 229] width 826 height 56
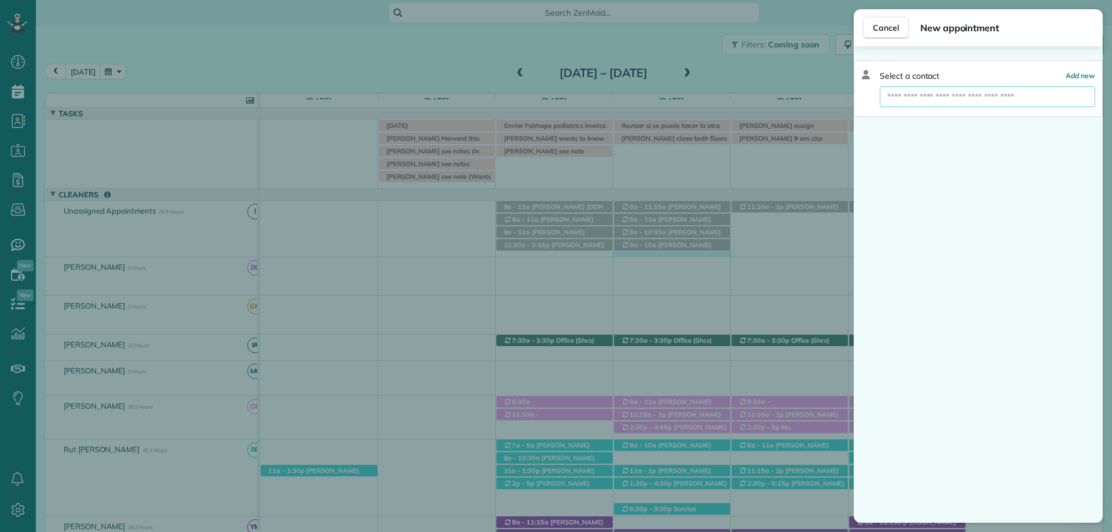
click at [1001, 96] on input "text" at bounding box center [987, 96] width 215 height 21
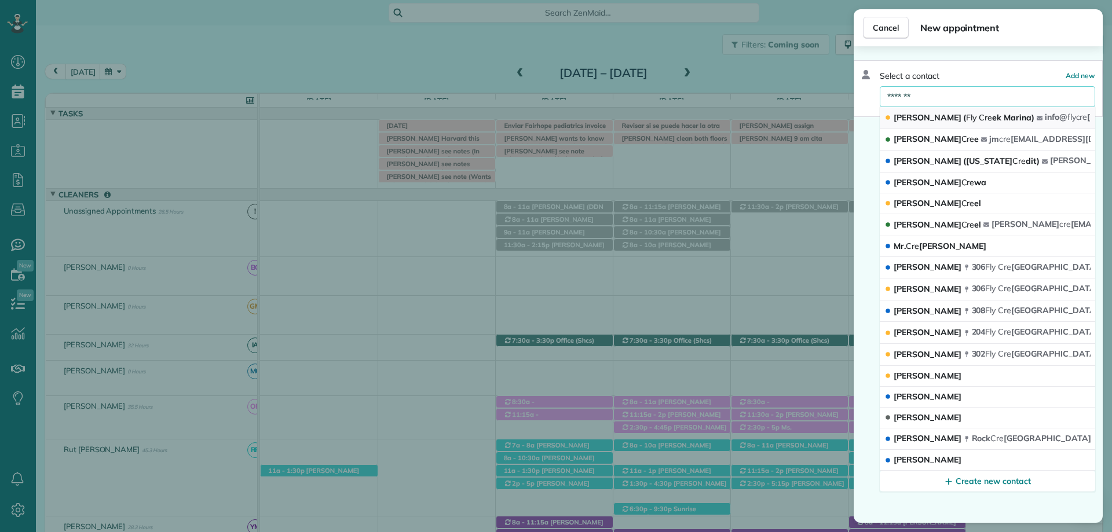
type input "*******"
click at [979, 115] on span "Cre" at bounding box center [985, 117] width 13 height 10
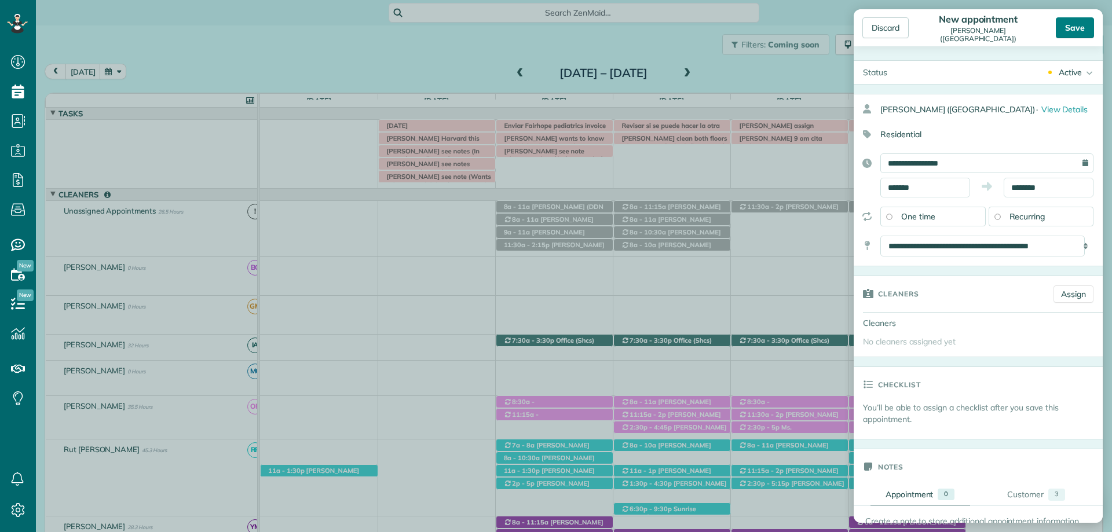
click at [1073, 31] on div "Save" at bounding box center [1075, 27] width 38 height 21
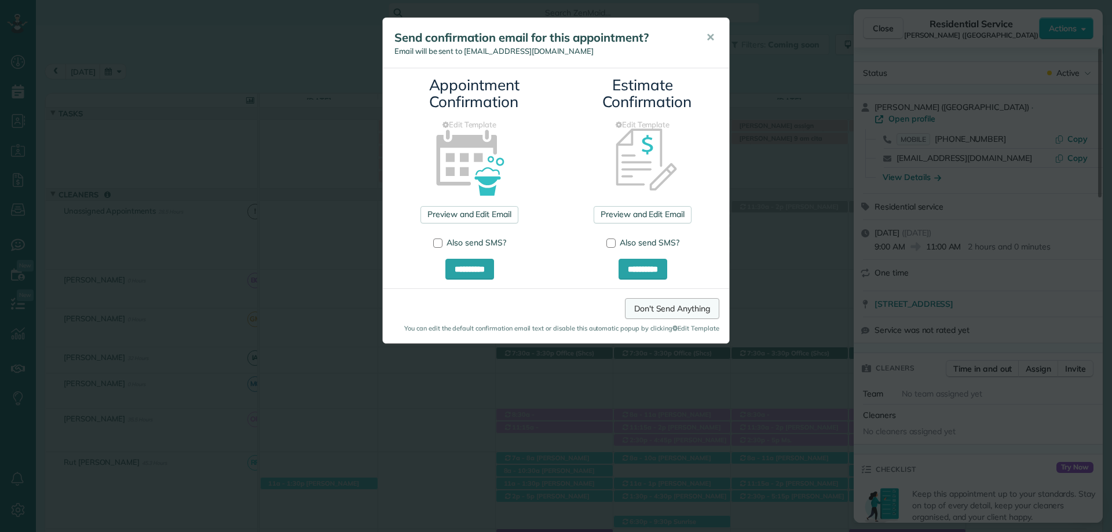
click at [681, 305] on link "Don't Send Anything" at bounding box center [672, 308] width 94 height 21
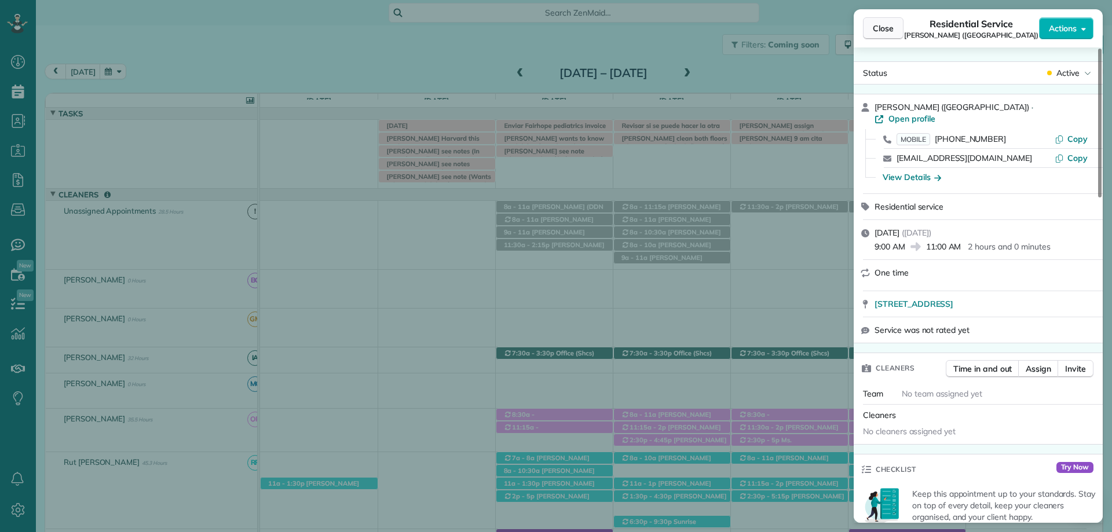
click at [892, 33] on span "Close" at bounding box center [883, 29] width 21 height 12
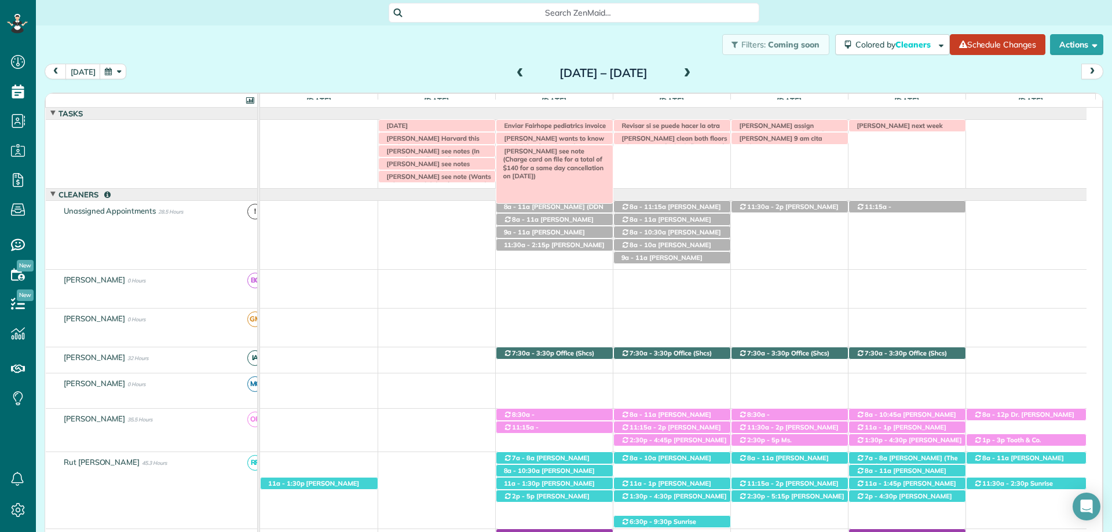
click at [517, 157] on span "Carrie Olds see note (Charge card on file for a total of $140 for a same day ca…" at bounding box center [551, 163] width 105 height 33
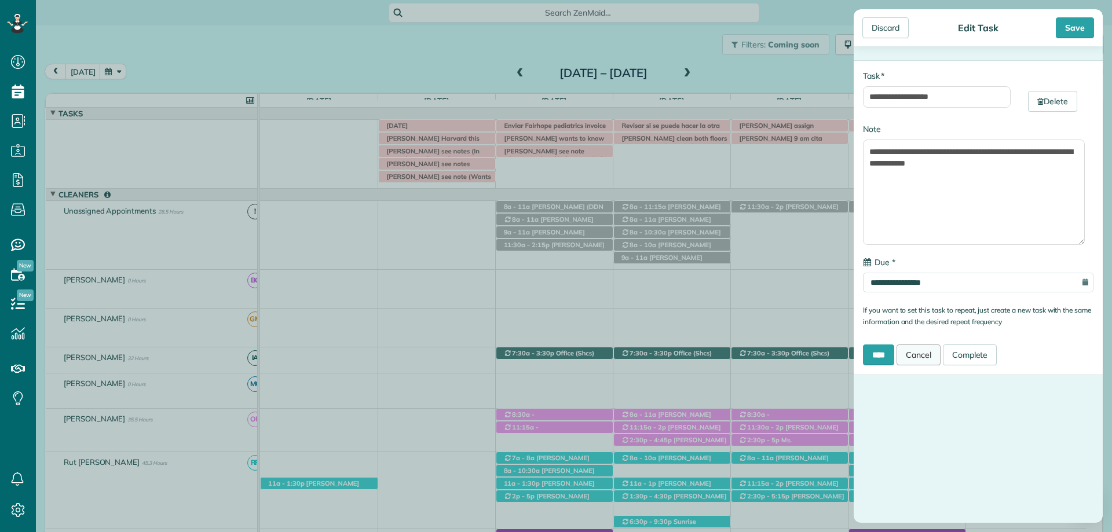
click at [923, 352] on link "Cancel" at bounding box center [918, 355] width 44 height 21
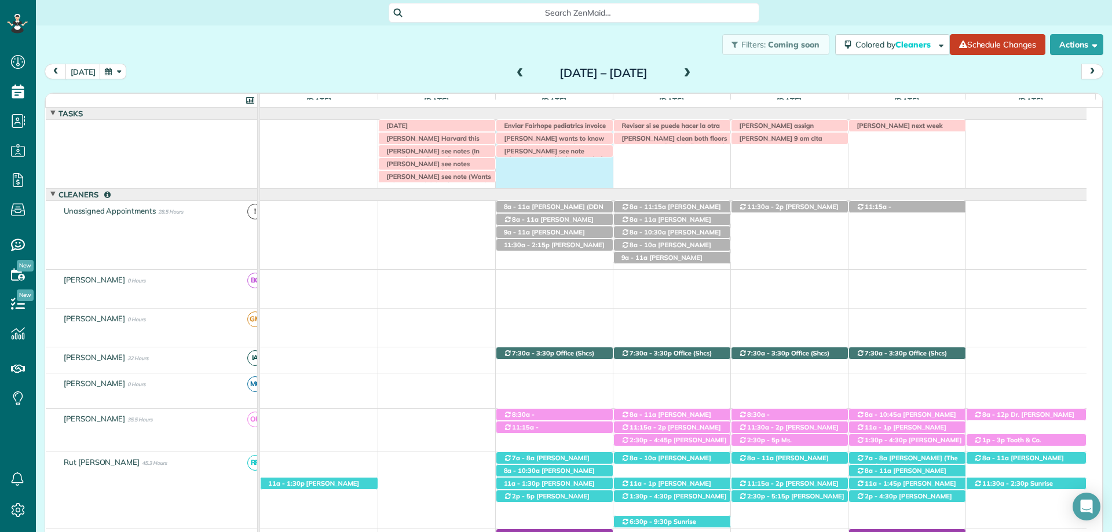
click at [555, 167] on div "LABOR DAY Susie clark assign Irma with another cleaner Revisar si se puede hace…" at bounding box center [673, 154] width 826 height 68
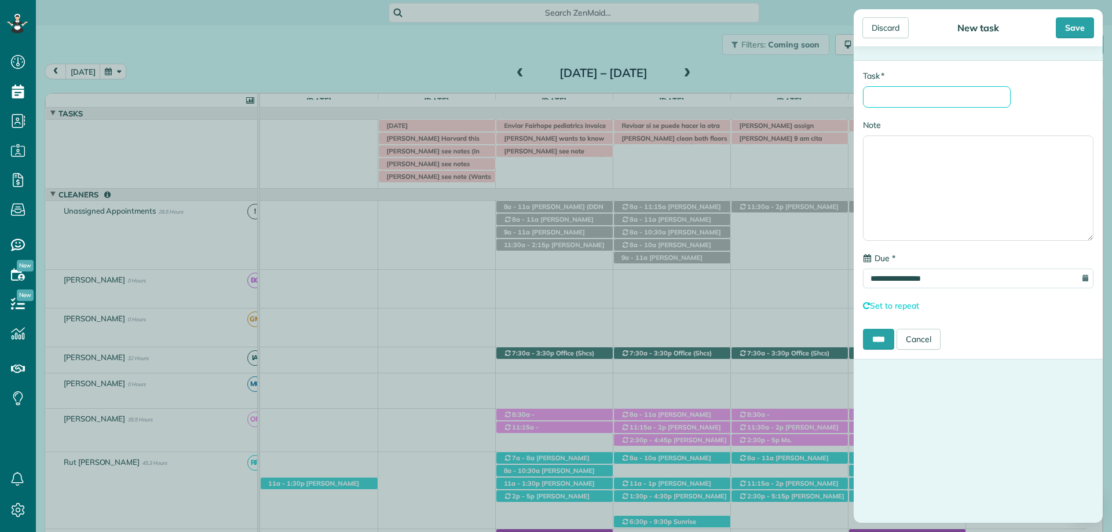
click at [907, 97] on input "* Task" at bounding box center [937, 96] width 148 height 21
type input "**********"
click at [928, 148] on textarea "Note" at bounding box center [978, 188] width 230 height 105
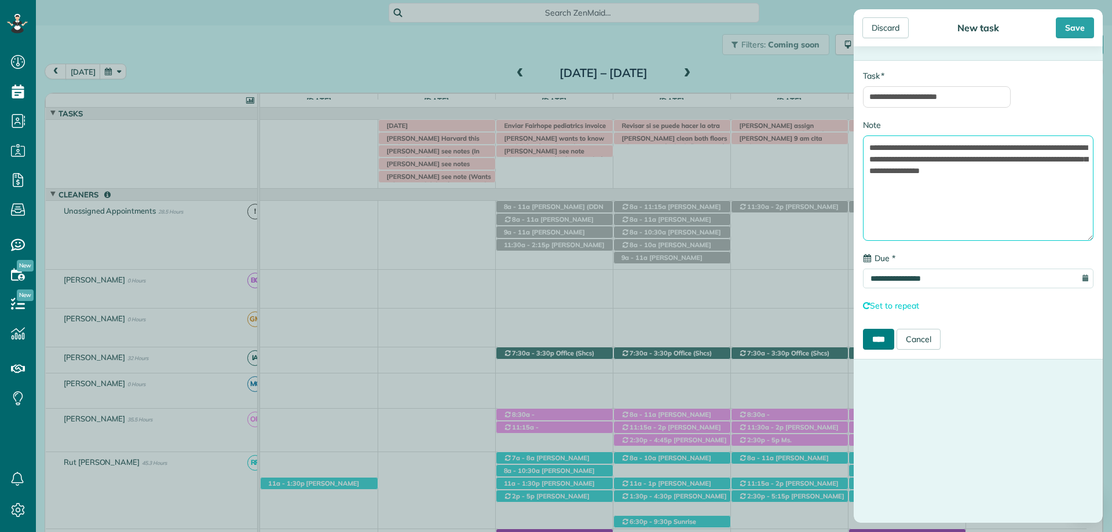
type textarea "**********"
click at [881, 343] on input "****" at bounding box center [878, 339] width 31 height 21
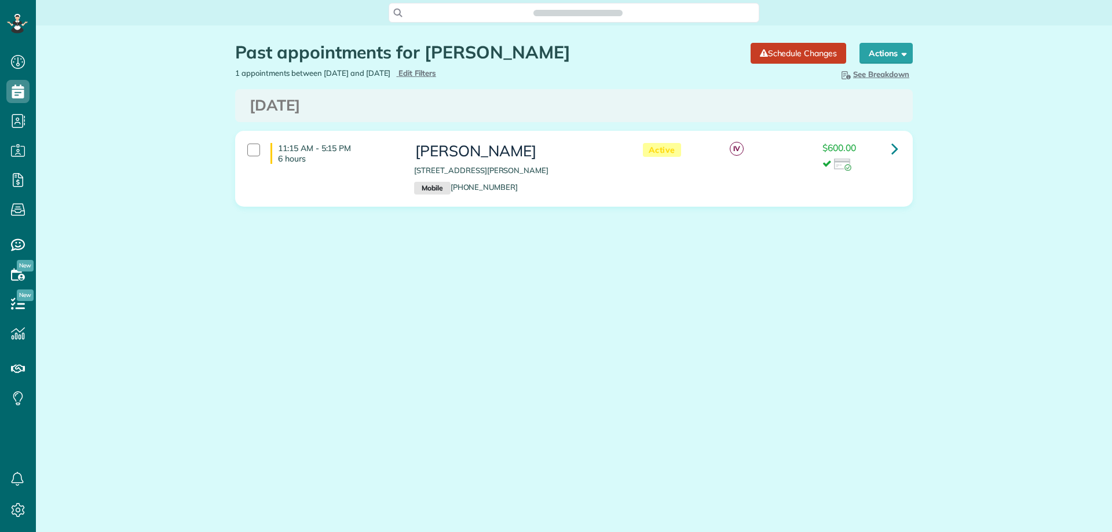
scroll to position [5, 5]
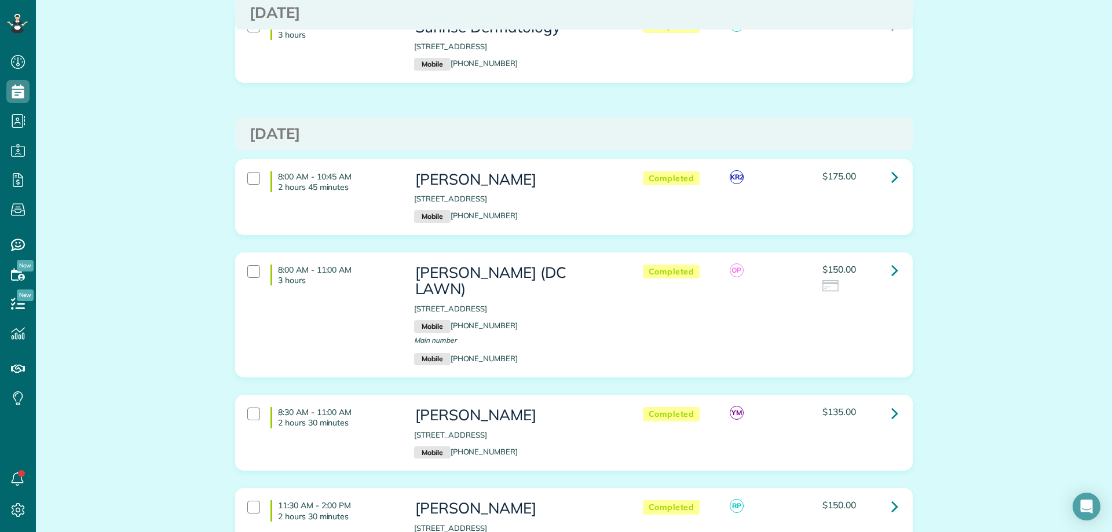
scroll to position [3706, 0]
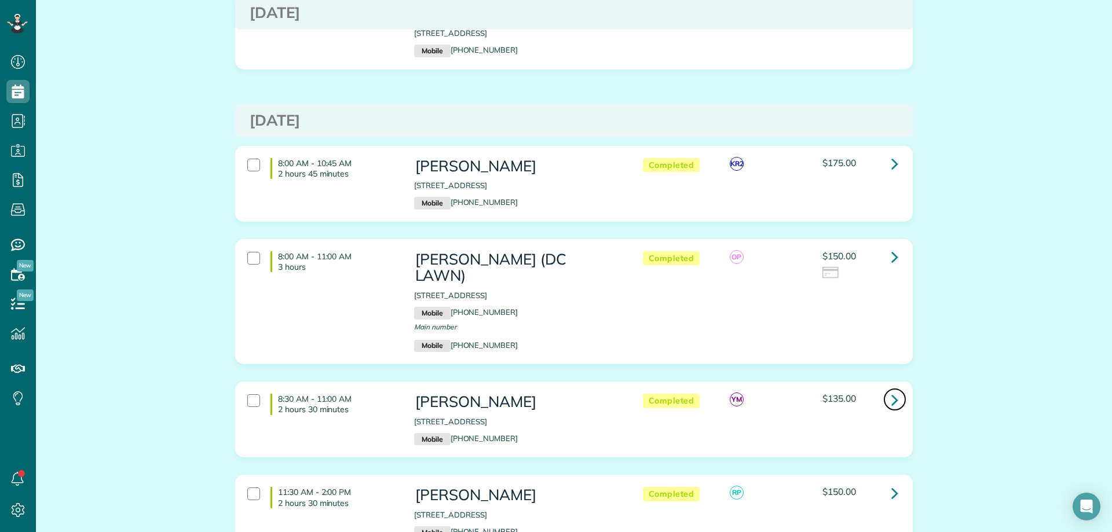
click at [891, 390] on icon at bounding box center [894, 400] width 7 height 20
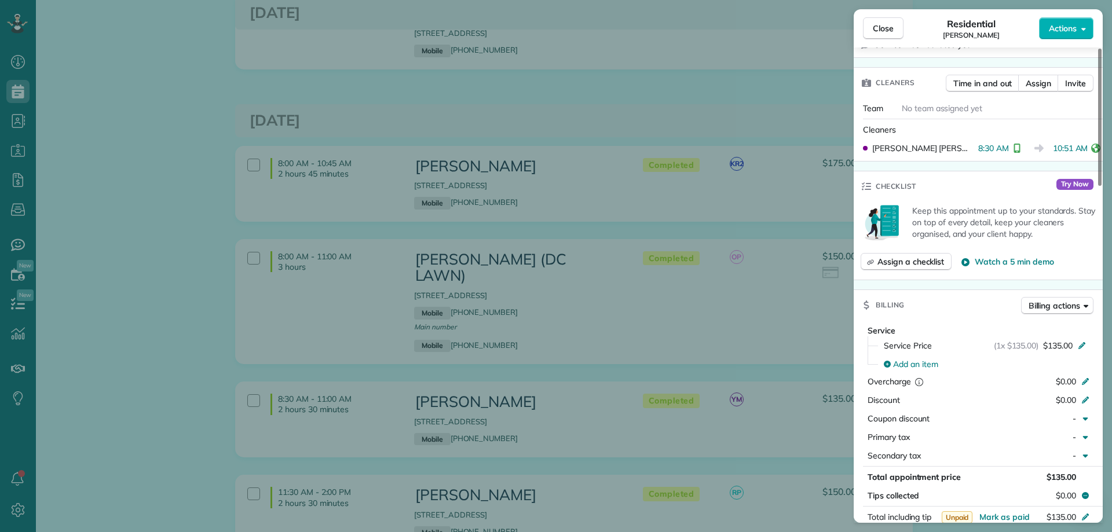
scroll to position [405, 0]
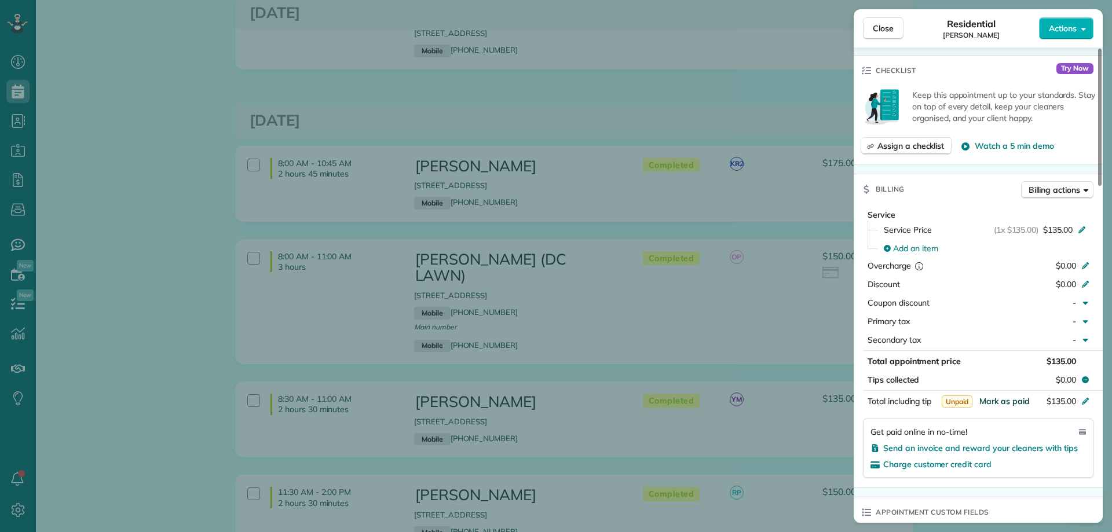
click at [1014, 398] on span "Mark as paid" at bounding box center [1004, 401] width 50 height 10
click at [884, 19] on button "Close" at bounding box center [883, 28] width 41 height 22
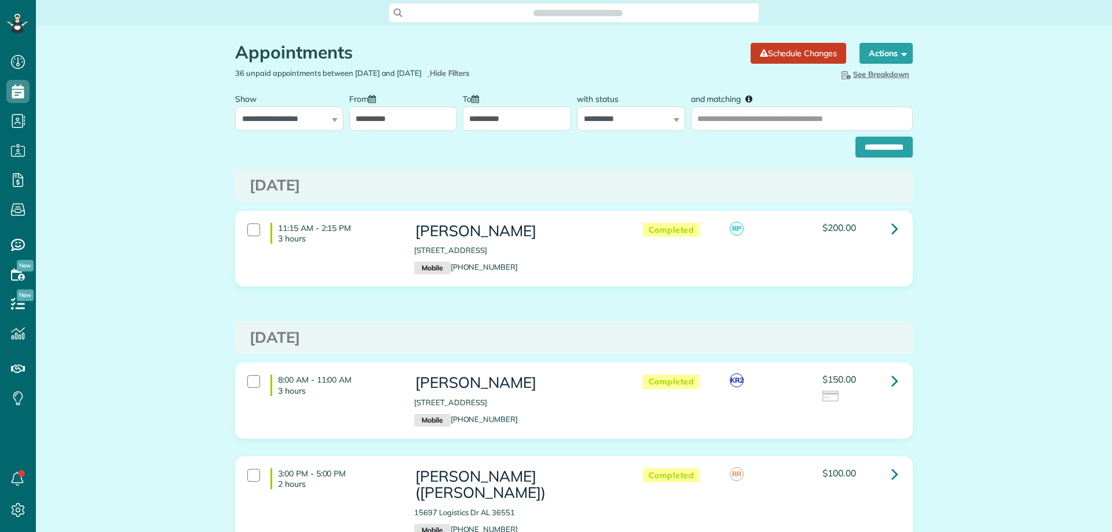
click at [478, 120] on input "**********" at bounding box center [517, 119] width 108 height 24
type input "**********"
click at [868, 149] on input "**********" at bounding box center [883, 147] width 57 height 21
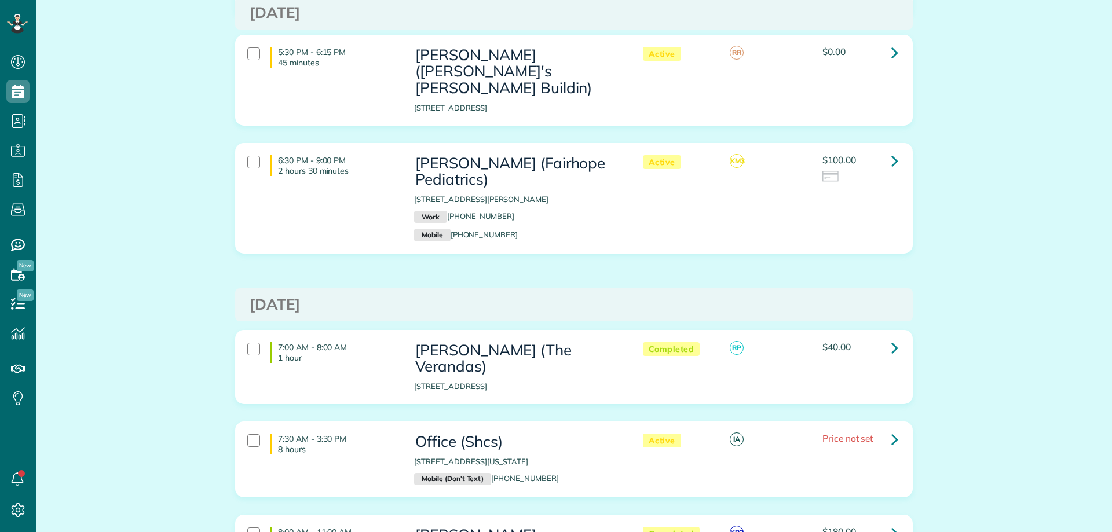
scroll to position [579, 0]
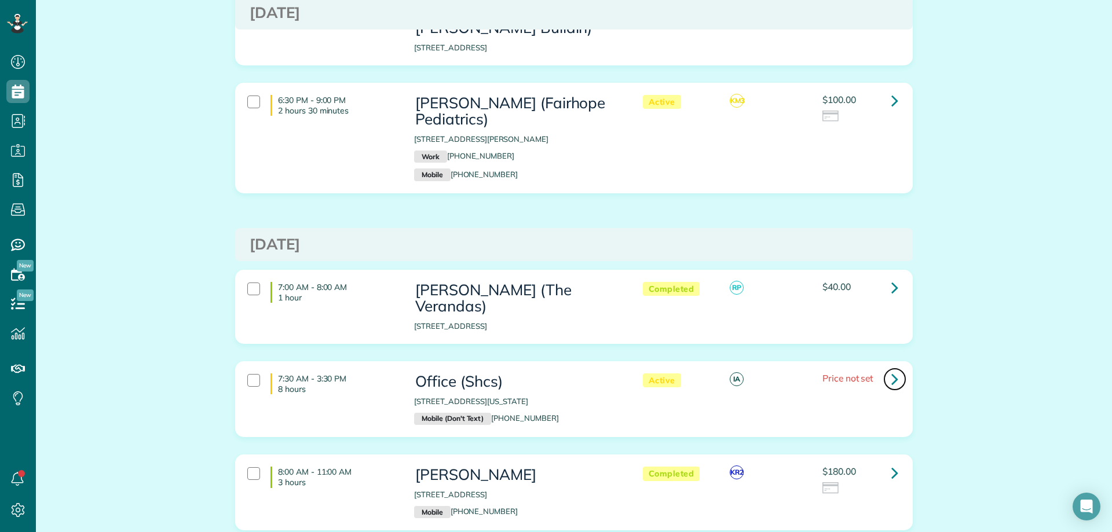
click at [886, 368] on link at bounding box center [894, 379] width 23 height 23
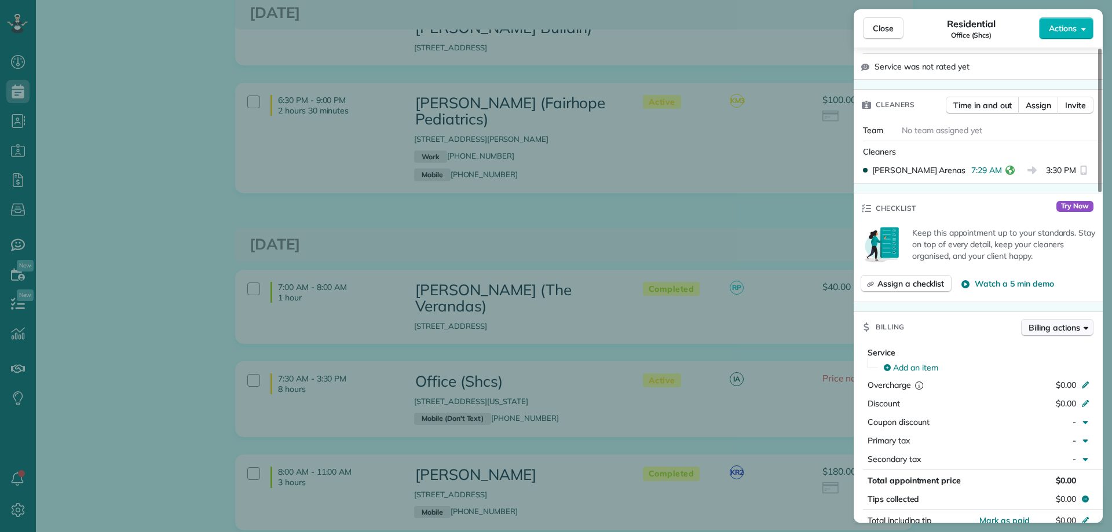
scroll to position [347, 0]
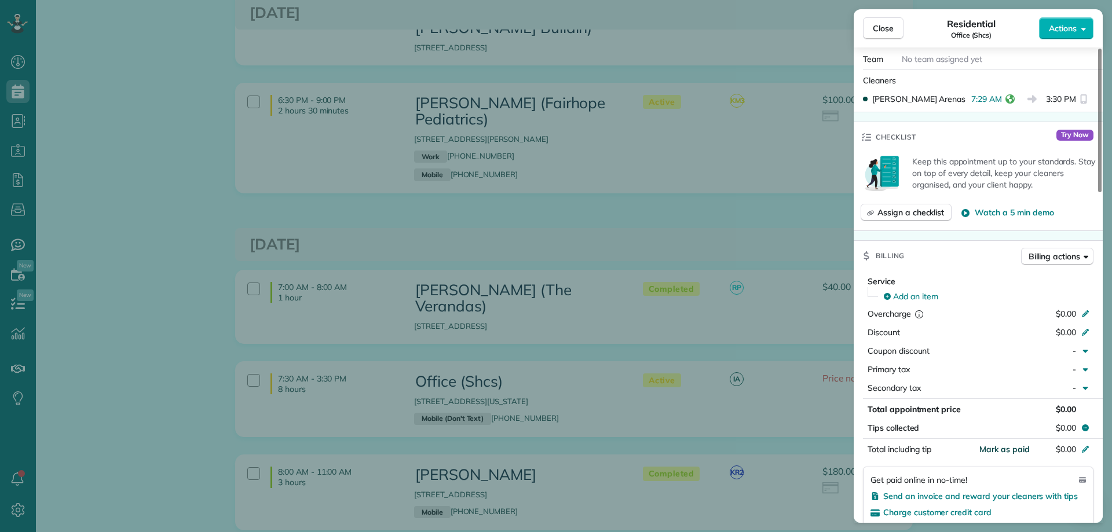
click at [1020, 444] on span "Mark as paid" at bounding box center [1004, 449] width 50 height 10
click at [887, 31] on span "Close" at bounding box center [883, 29] width 21 height 12
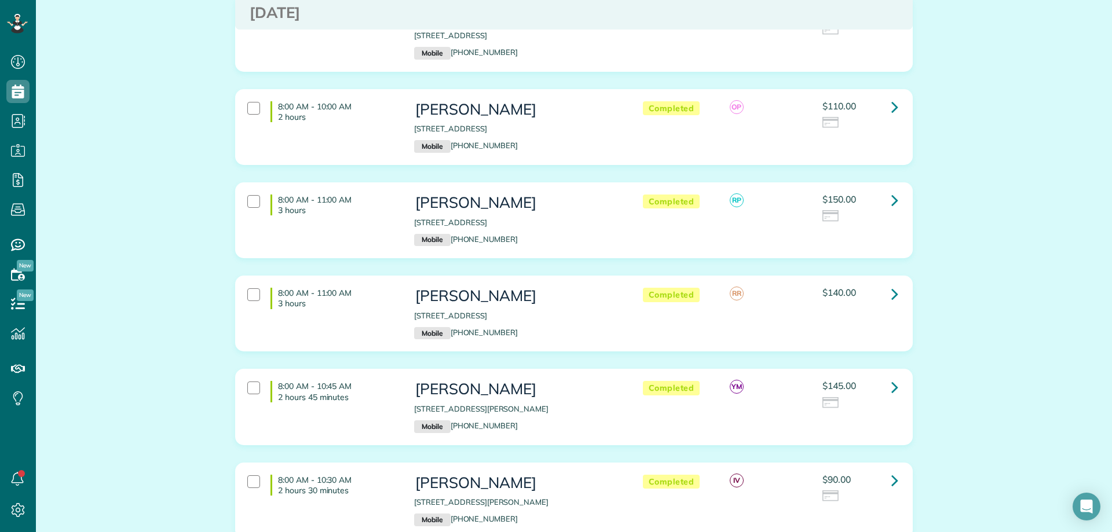
scroll to position [1158, 0]
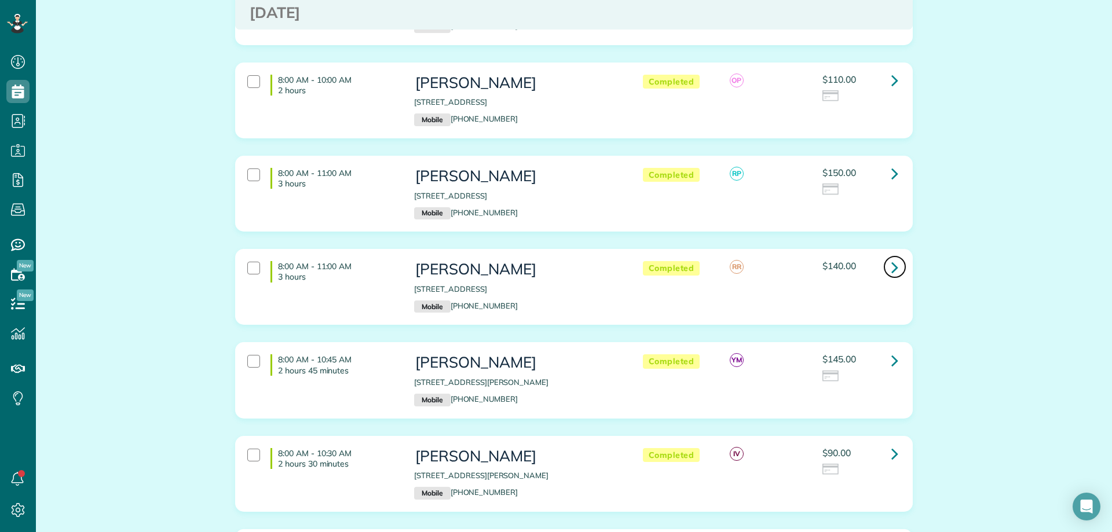
click at [893, 257] on icon at bounding box center [894, 267] width 7 height 20
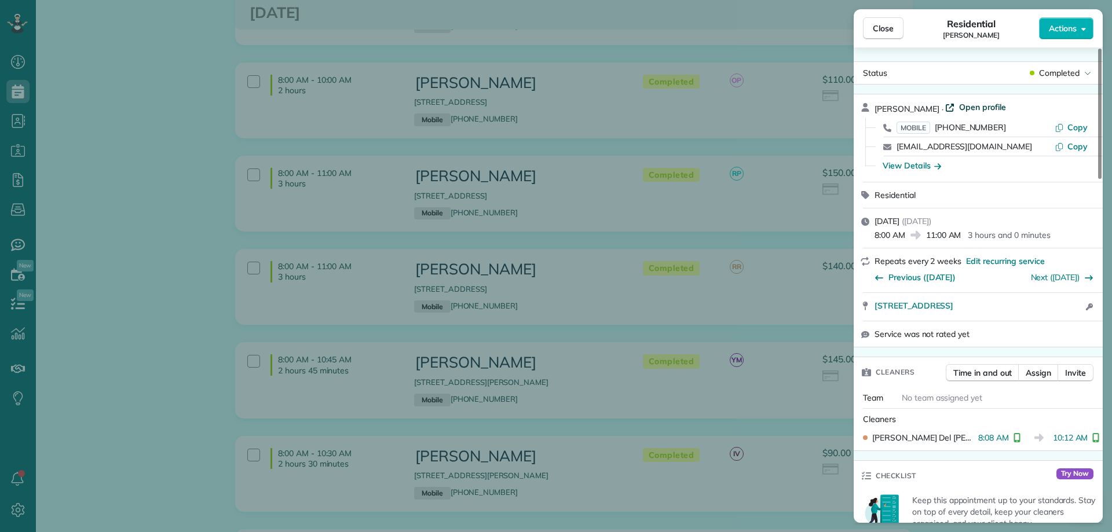
click at [992, 107] on span "Open profile" at bounding box center [982, 107] width 47 height 12
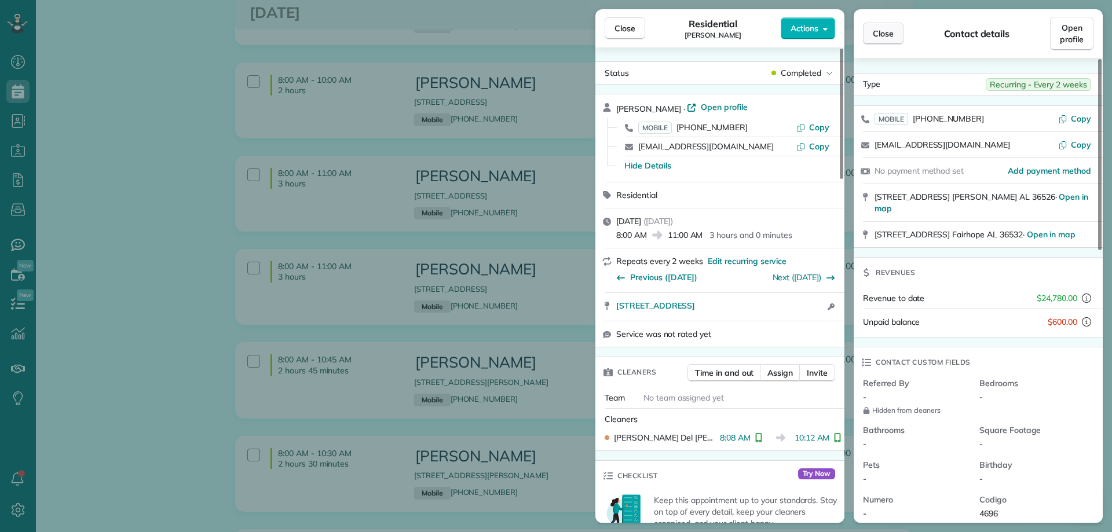
click at [885, 36] on span "Close" at bounding box center [883, 34] width 21 height 12
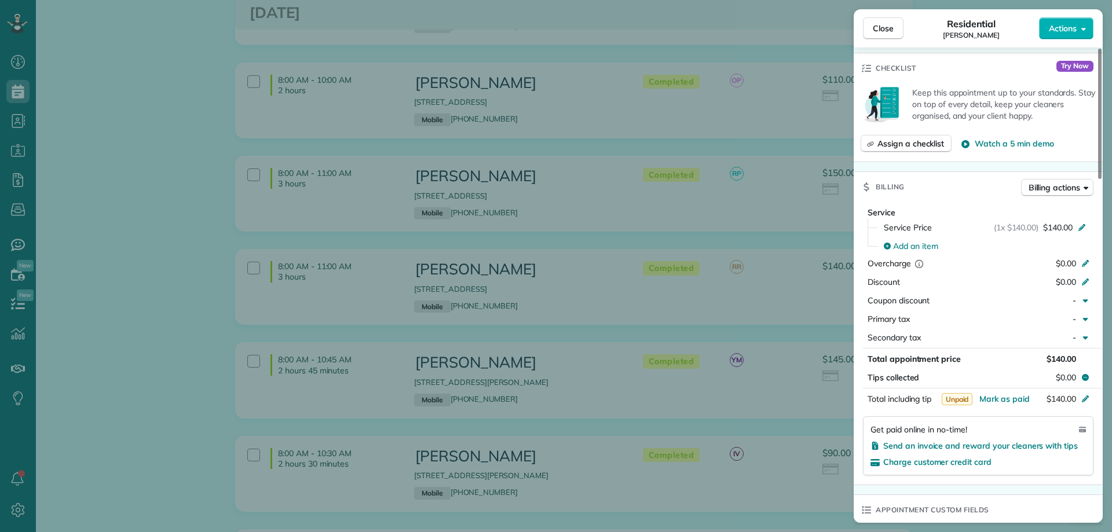
scroll to position [463, 0]
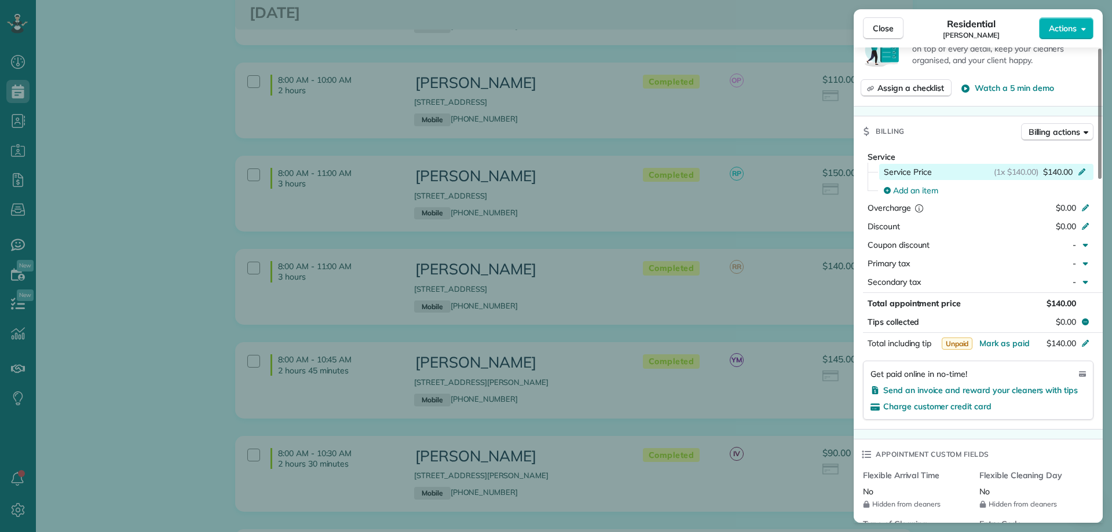
click at [1060, 173] on span "$140.00" at bounding box center [1058, 172] width 30 height 12
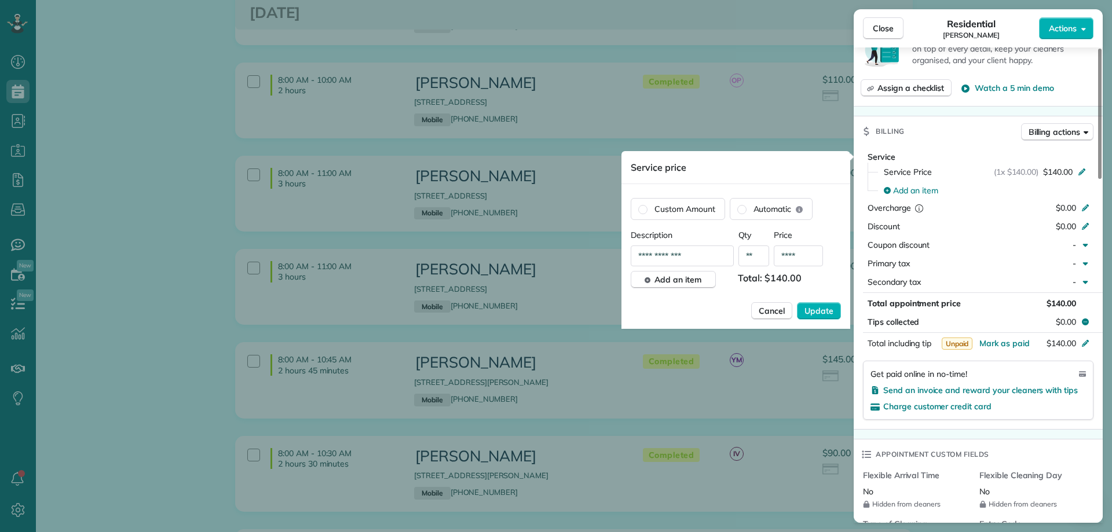
click at [796, 254] on input "****" at bounding box center [798, 256] width 49 height 21
type input "****"
click at [805, 306] on span "Update" at bounding box center [818, 311] width 29 height 12
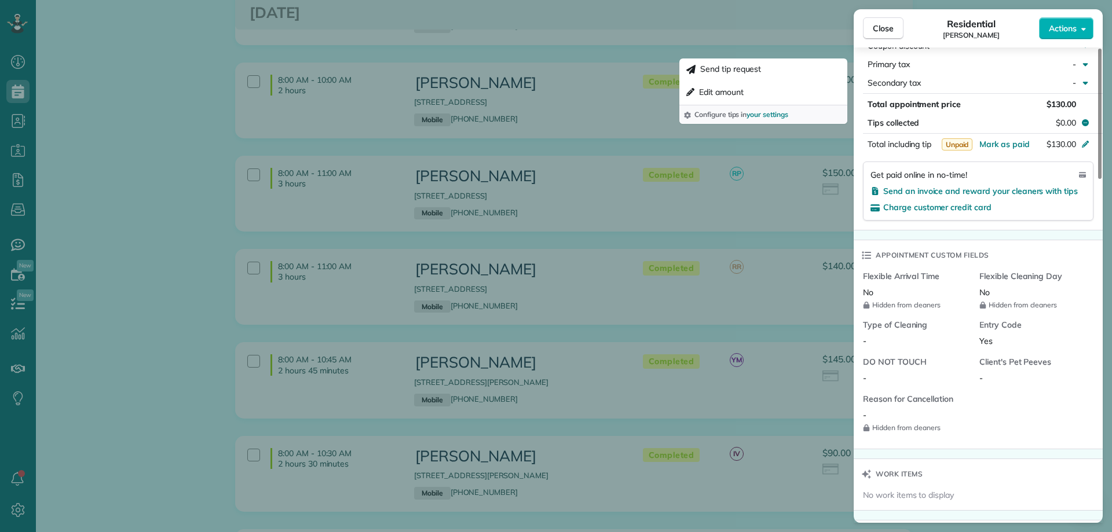
scroll to position [695, 0]
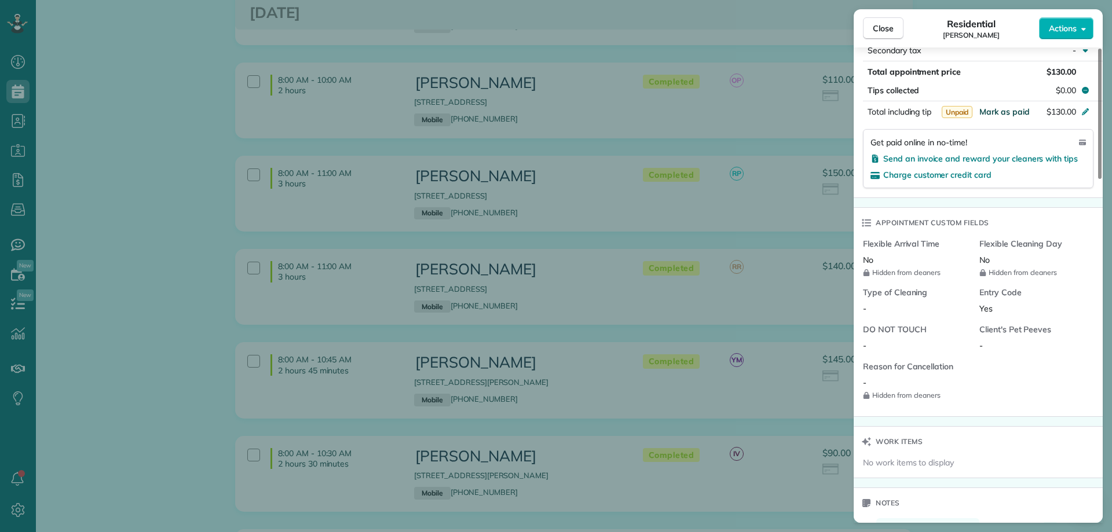
click at [1003, 114] on span "Mark as paid" at bounding box center [1004, 112] width 50 height 10
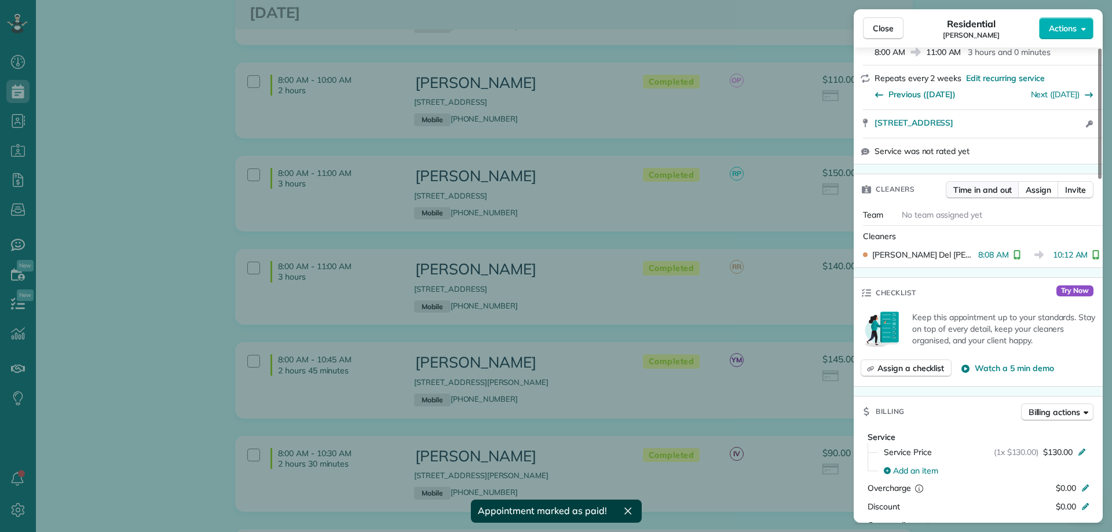
scroll to position [116, 0]
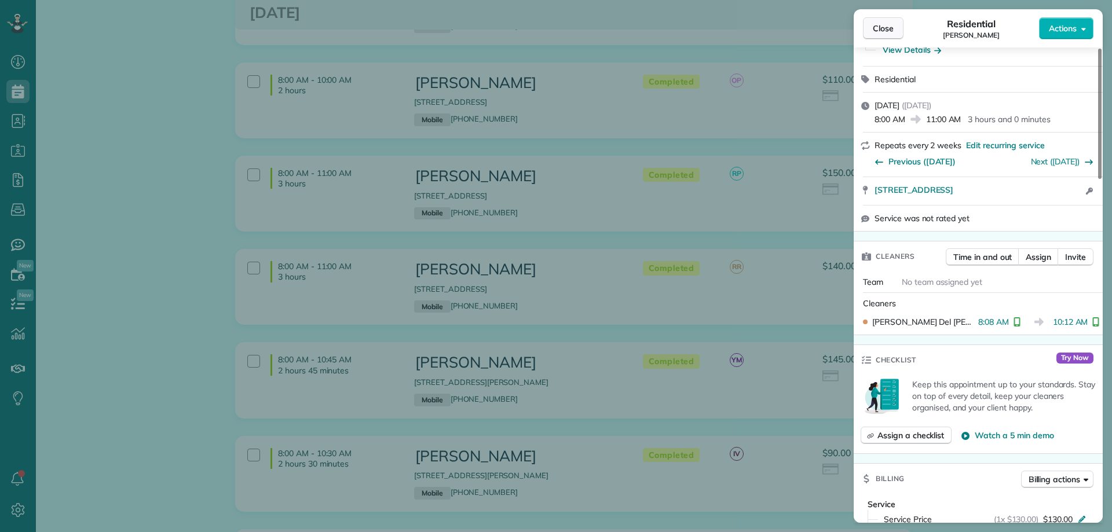
click at [870, 19] on button "Close" at bounding box center [883, 28] width 41 height 22
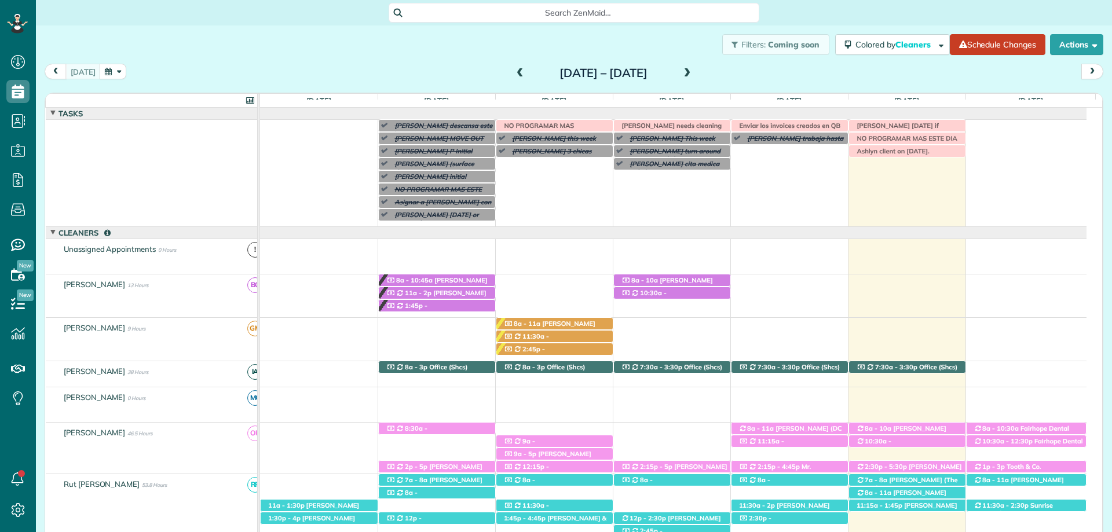
scroll to position [72, 0]
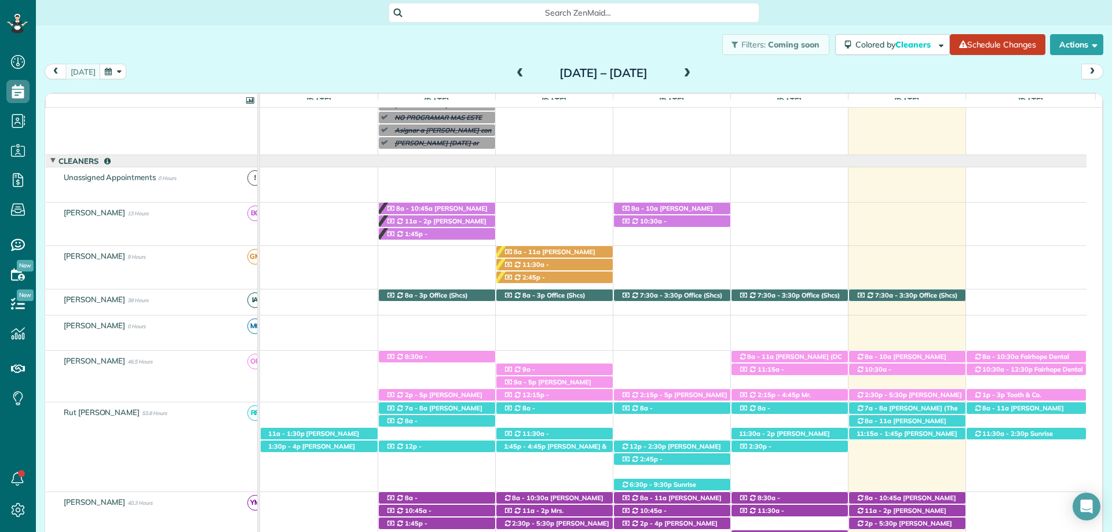
click at [694, 76] on span at bounding box center [687, 73] width 13 height 10
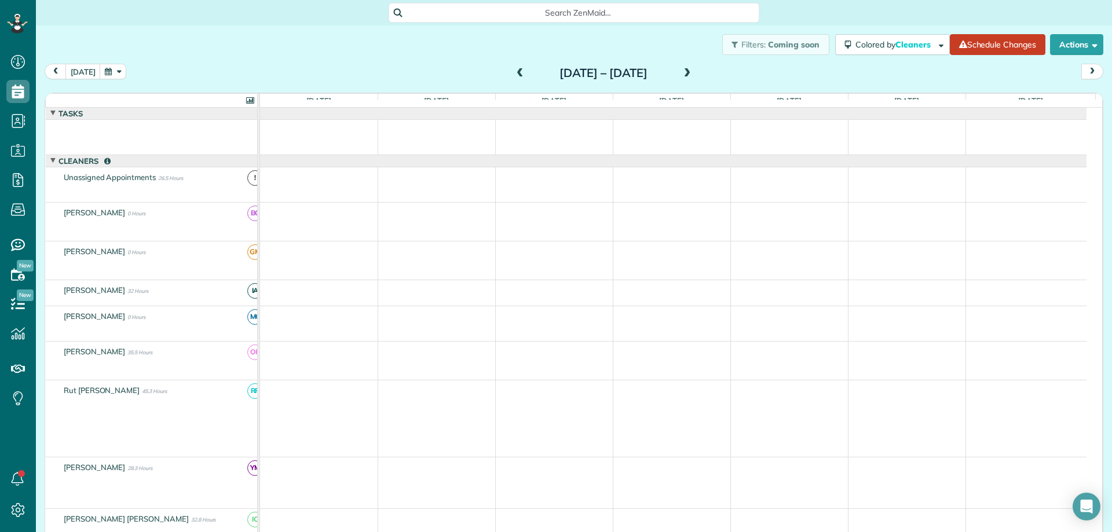
scroll to position [0, 0]
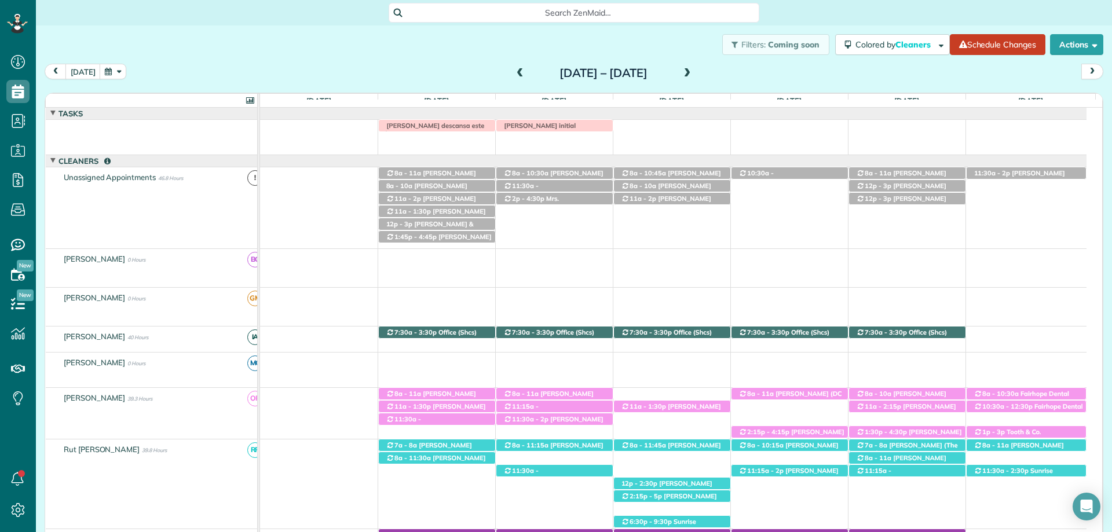
click at [472, 46] on div "Filters: Coming soon Colored by Cleaners Color by Cleaner Color by Team Color b…" at bounding box center [574, 44] width 1076 height 38
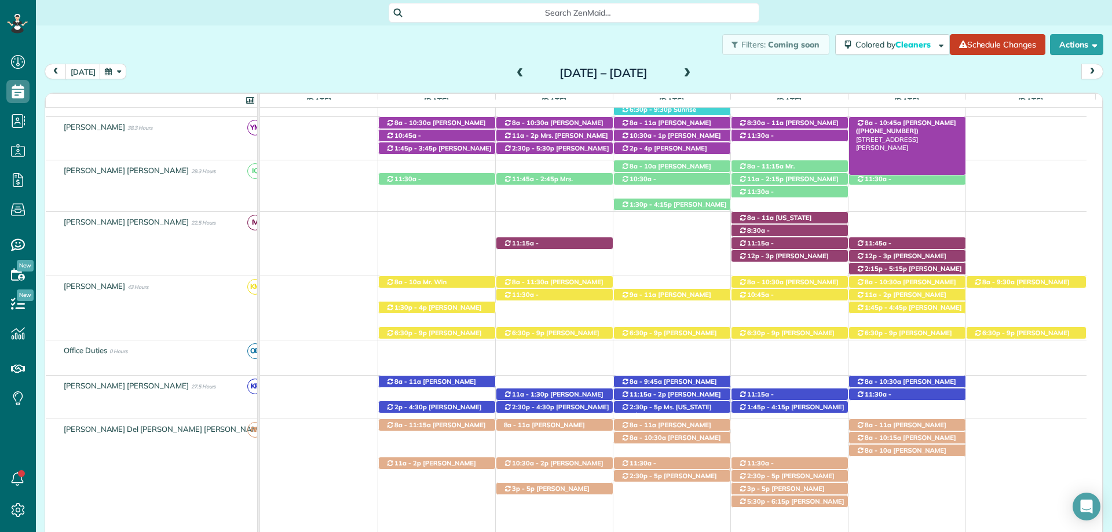
scroll to position [290, 0]
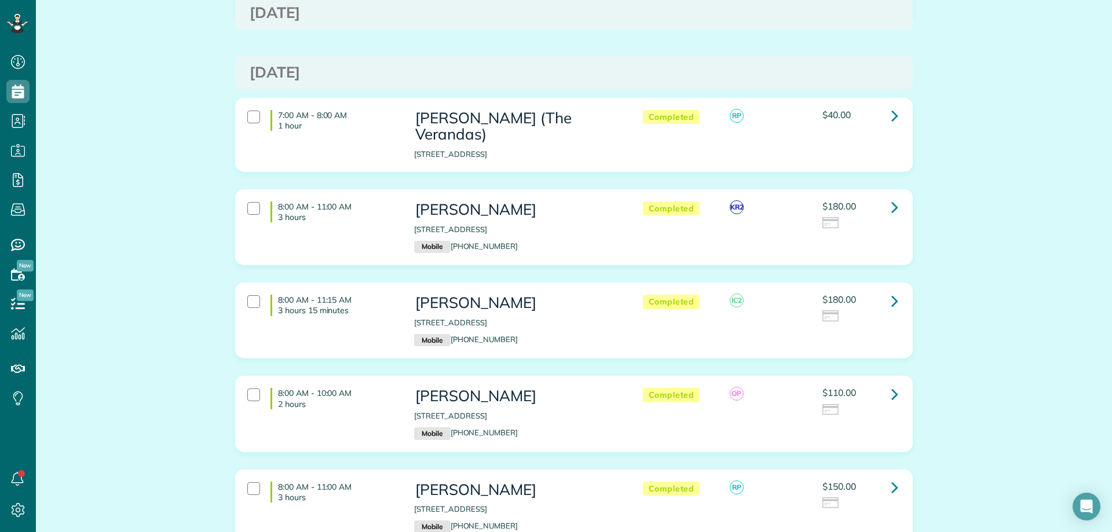
scroll to position [753, 0]
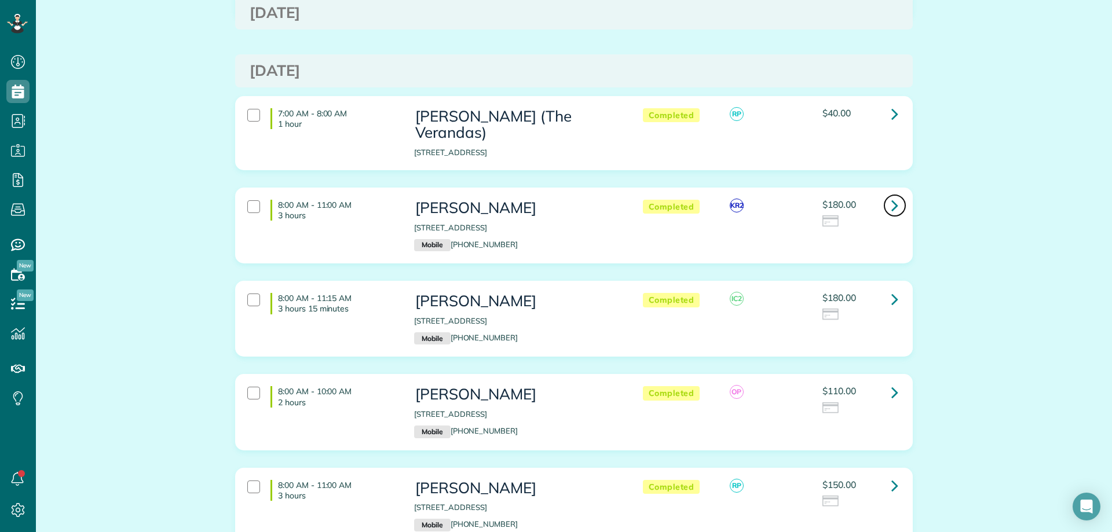
click at [894, 194] on link at bounding box center [894, 205] width 23 height 23
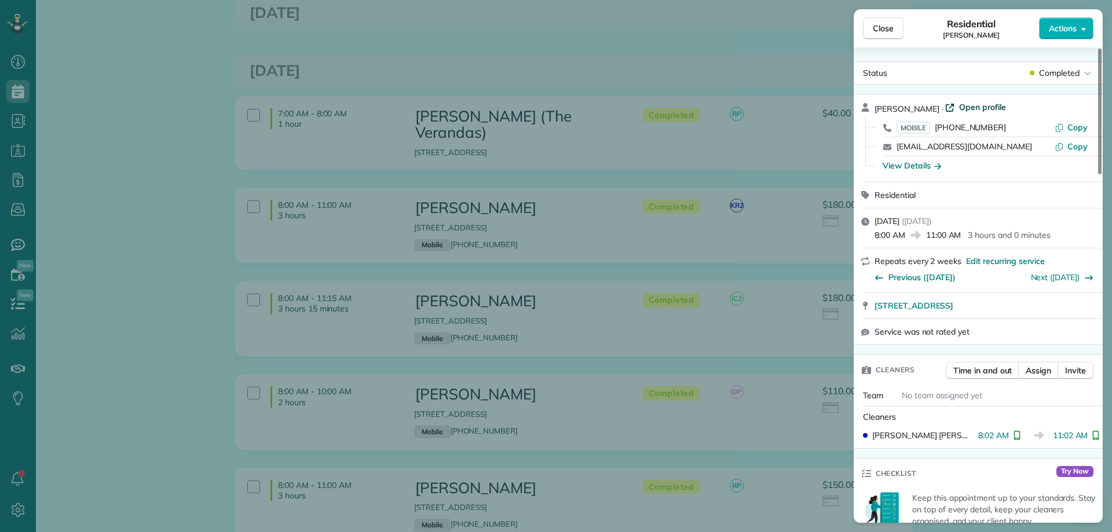
click at [965, 109] on span "Open profile" at bounding box center [982, 107] width 47 height 12
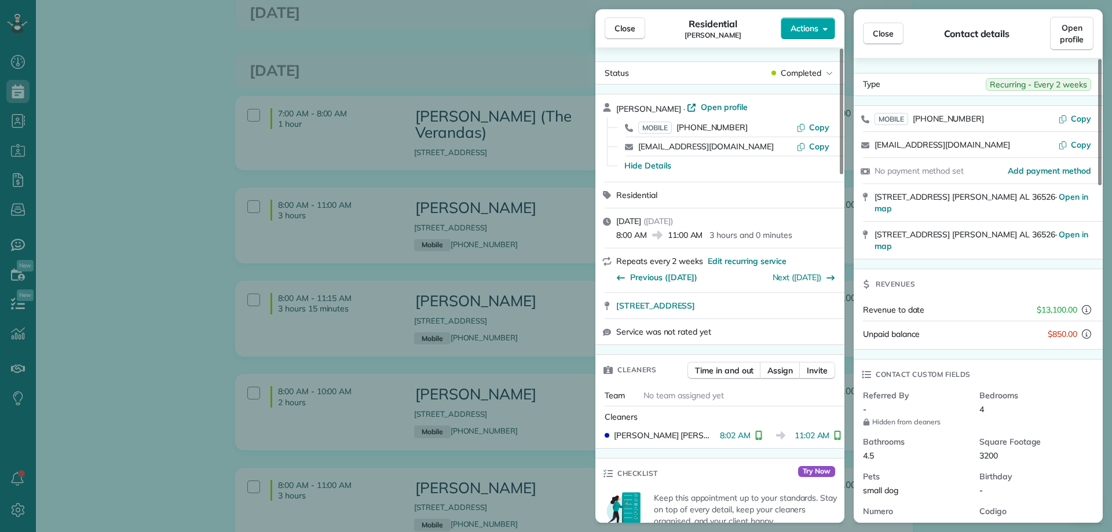
click at [896, 30] on button "Close" at bounding box center [883, 34] width 41 height 22
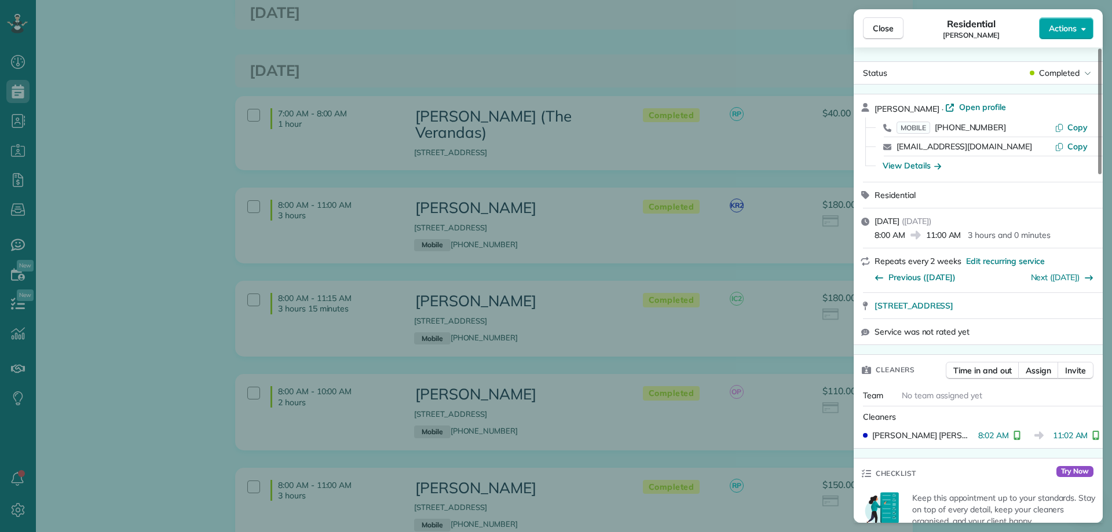
click at [1044, 31] on button "Actions" at bounding box center [1066, 28] width 54 height 22
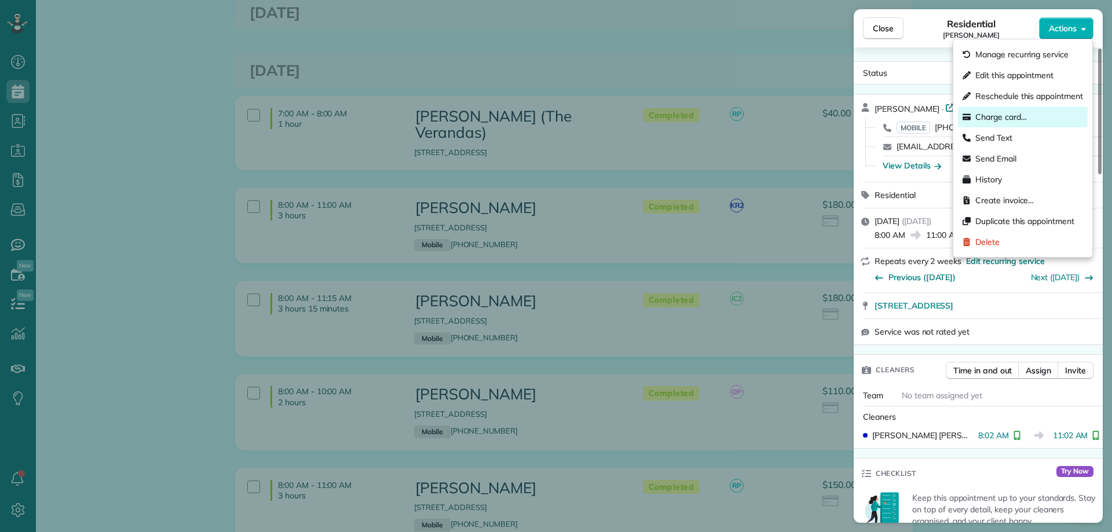
click at [1007, 111] on span "Charge card…" at bounding box center [1001, 117] width 52 height 12
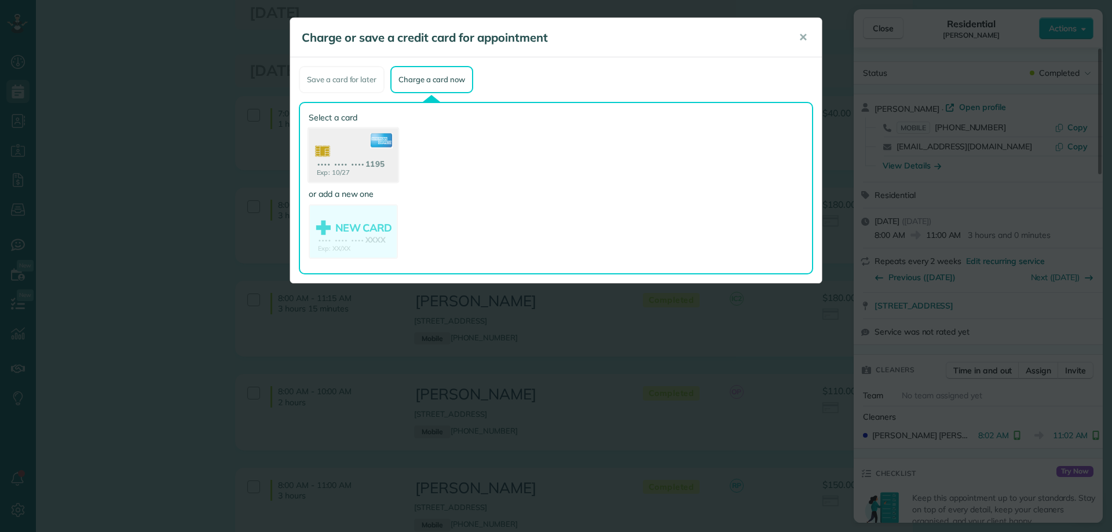
drag, startPoint x: 376, startPoint y: 158, endPoint x: 379, endPoint y: 152, distance: 6.2
click at [376, 158] on use at bounding box center [353, 157] width 89 height 56
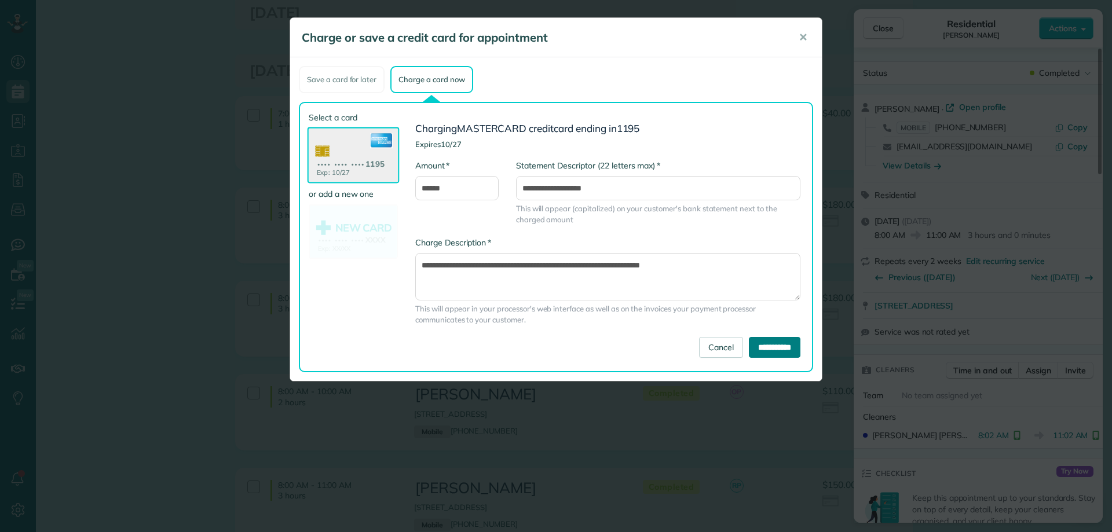
click at [773, 352] on input "**********" at bounding box center [775, 347] width 52 height 21
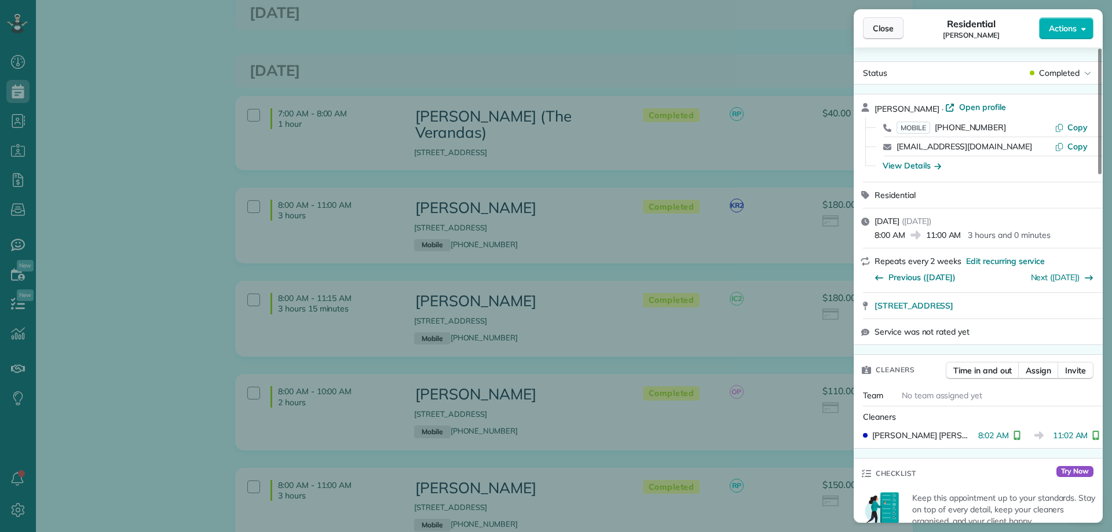
click at [872, 28] on button "Close" at bounding box center [883, 28] width 41 height 22
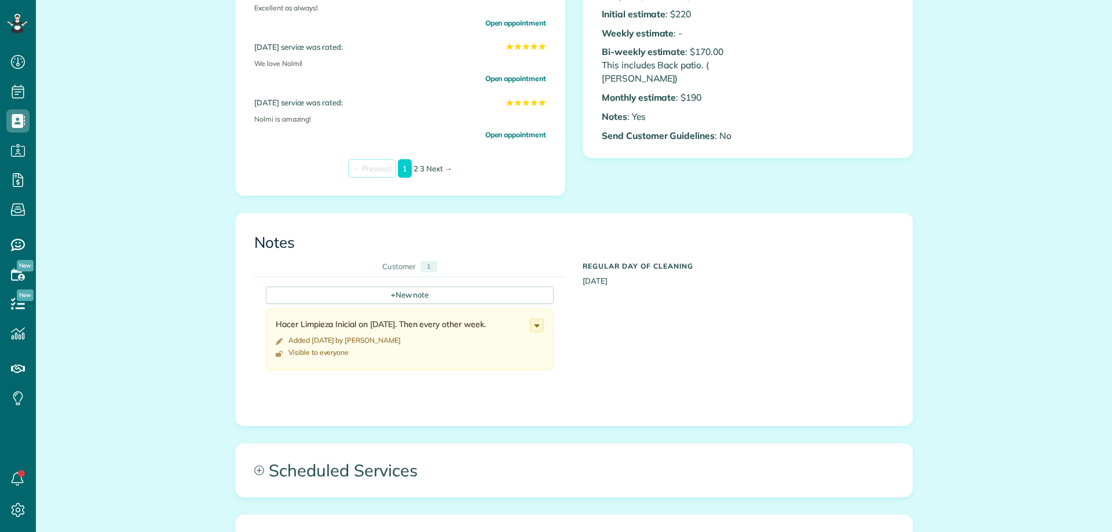
scroll to position [347, 0]
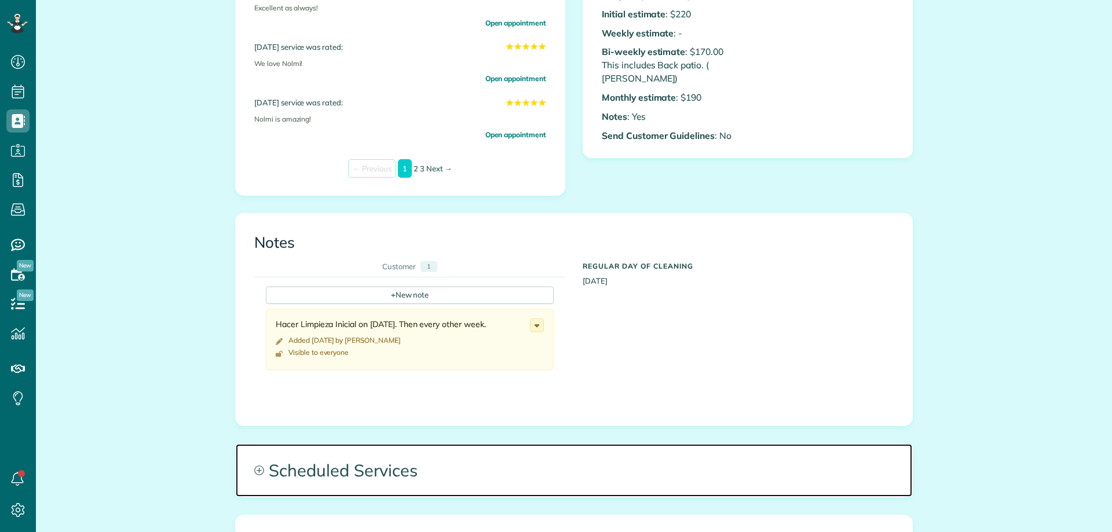
click at [334, 463] on span "Scheduled Services" at bounding box center [574, 470] width 676 height 52
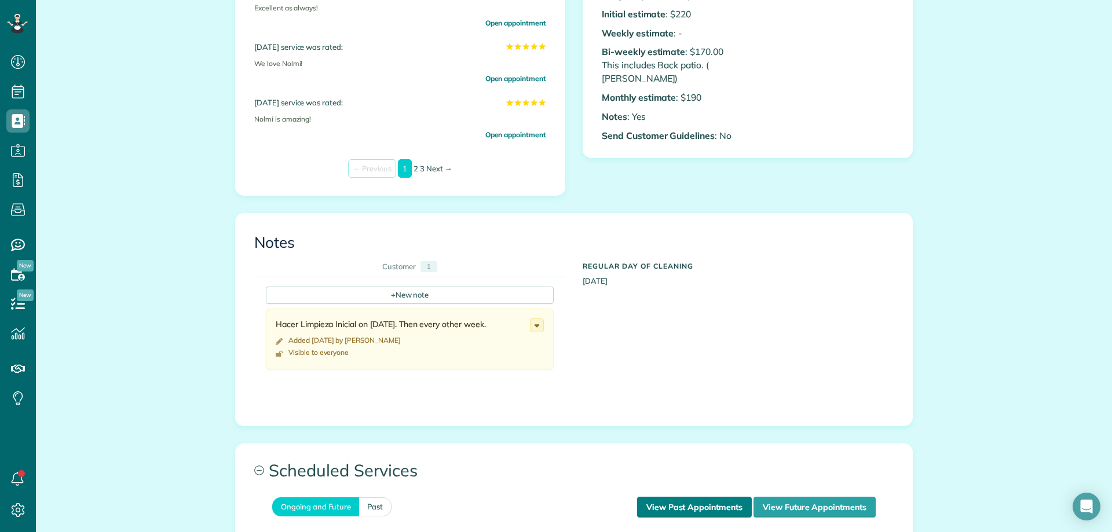
click at [669, 509] on link "View Past Appointments" at bounding box center [694, 507] width 115 height 21
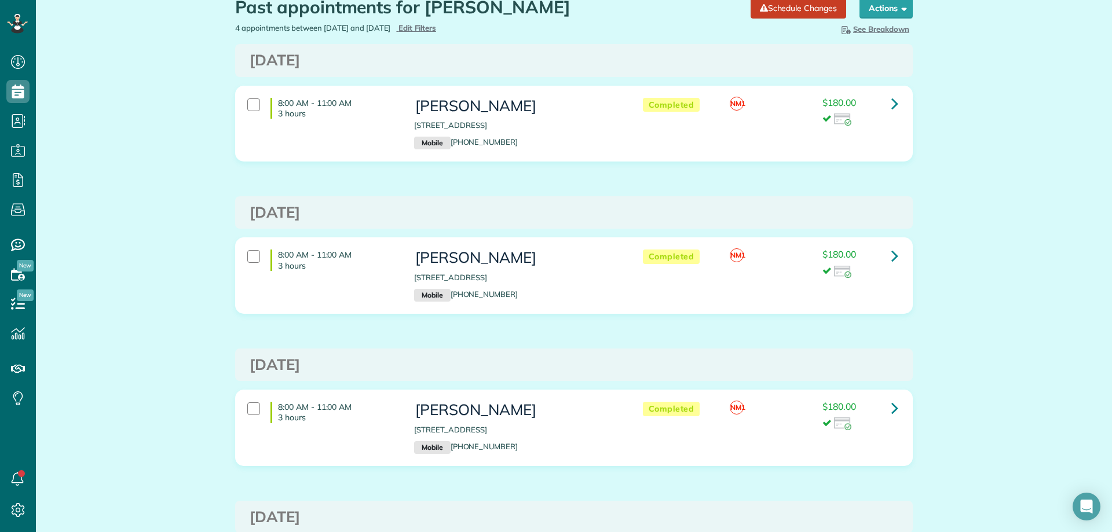
scroll to position [44, 0]
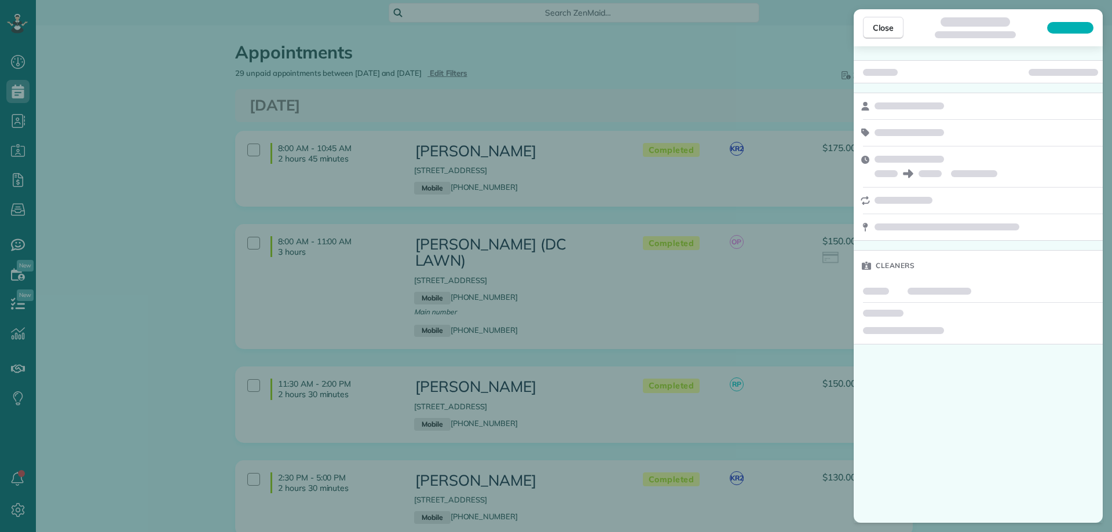
scroll to position [695, 0]
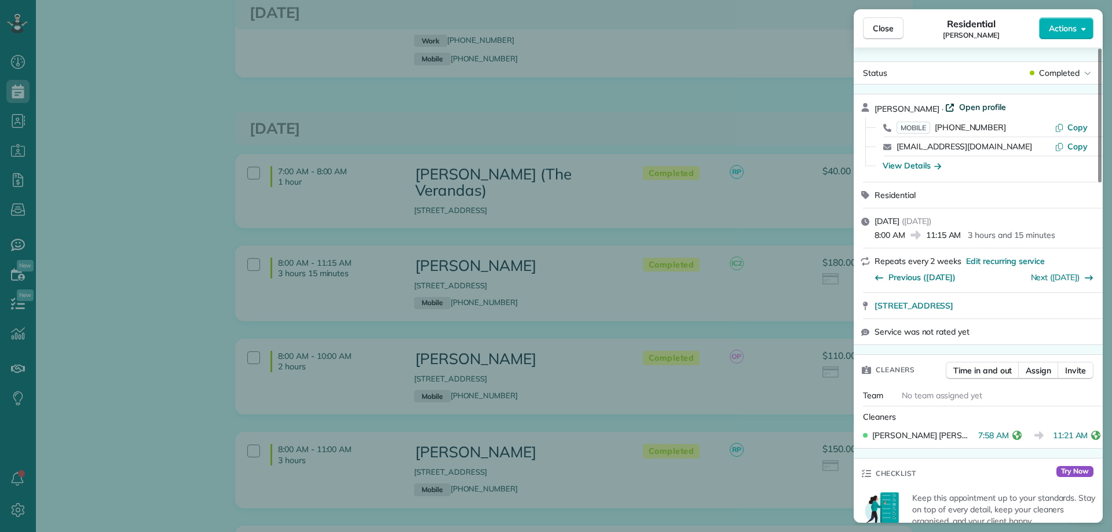
click at [975, 103] on span "Open profile" at bounding box center [982, 107] width 47 height 12
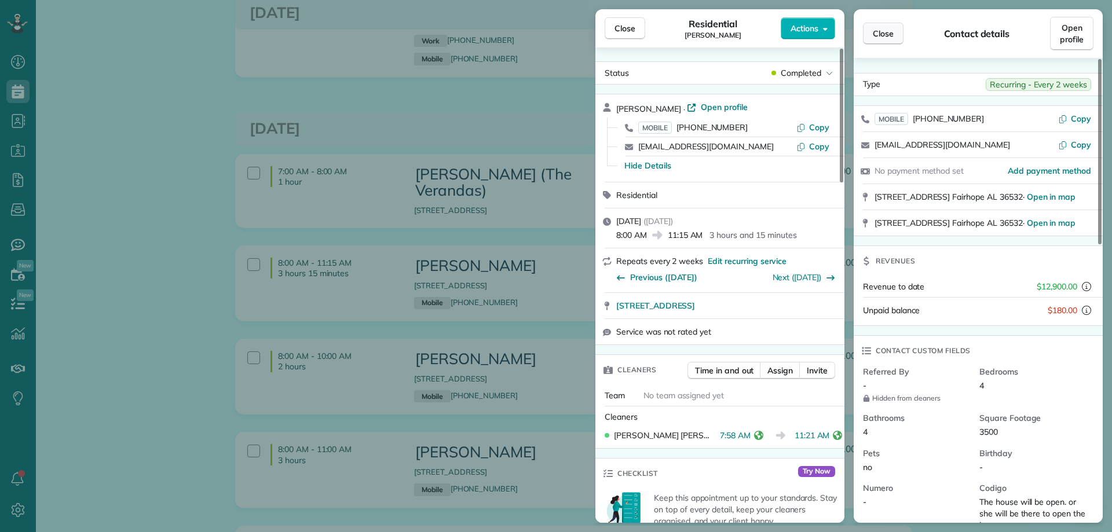
click at [889, 31] on span "Close" at bounding box center [883, 34] width 21 height 12
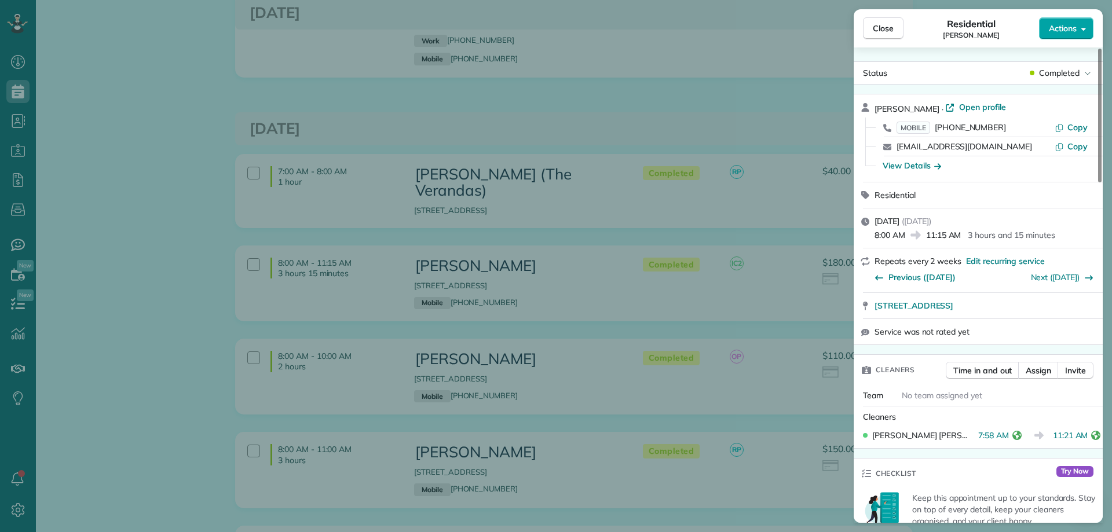
click at [1044, 29] on button "Actions" at bounding box center [1066, 28] width 54 height 22
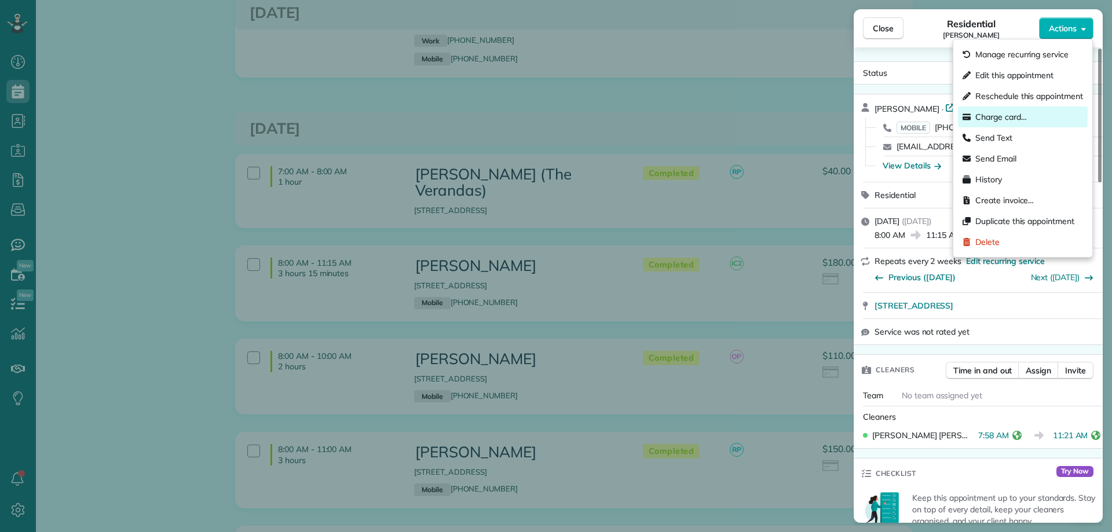
click at [1011, 119] on span "Charge card…" at bounding box center [1001, 117] width 52 height 12
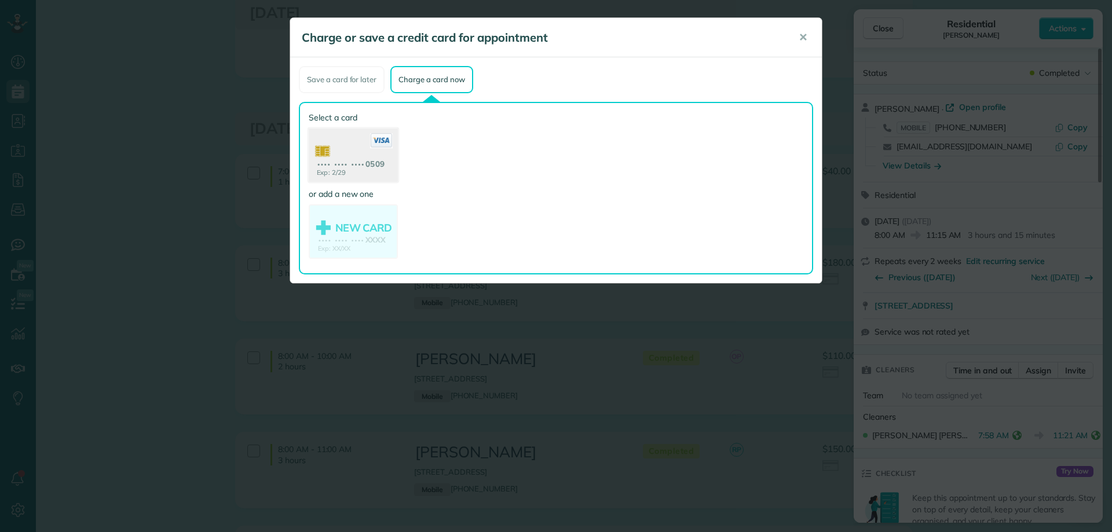
click at [370, 143] on icon at bounding box center [381, 140] width 23 height 15
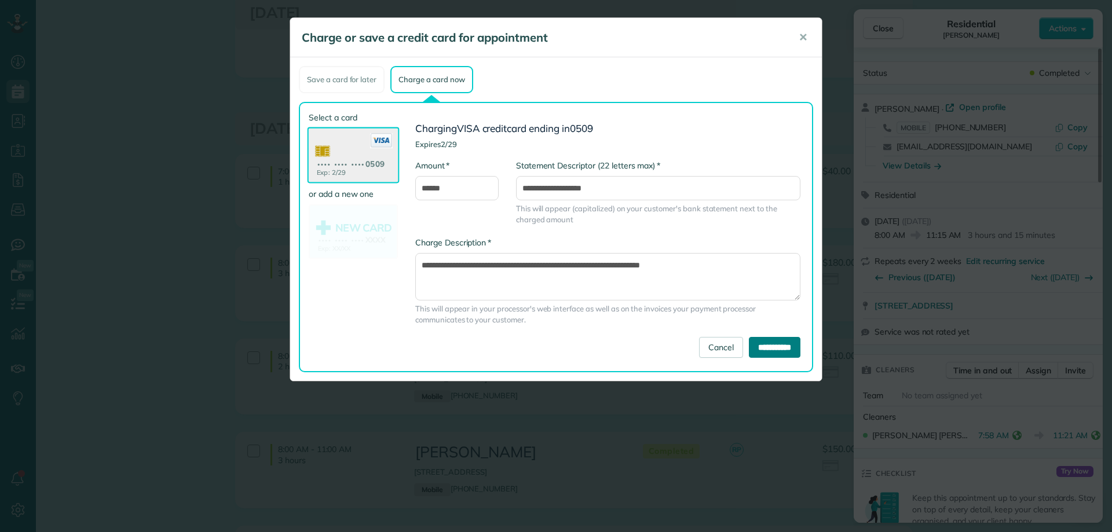
click at [783, 347] on input "**********" at bounding box center [775, 347] width 52 height 21
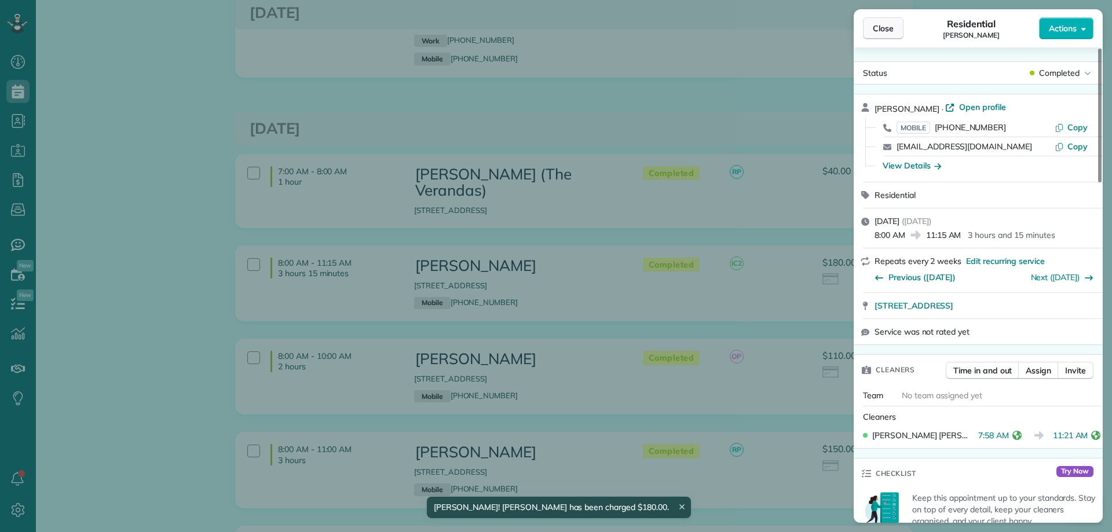
click at [890, 28] on span "Close" at bounding box center [883, 29] width 21 height 12
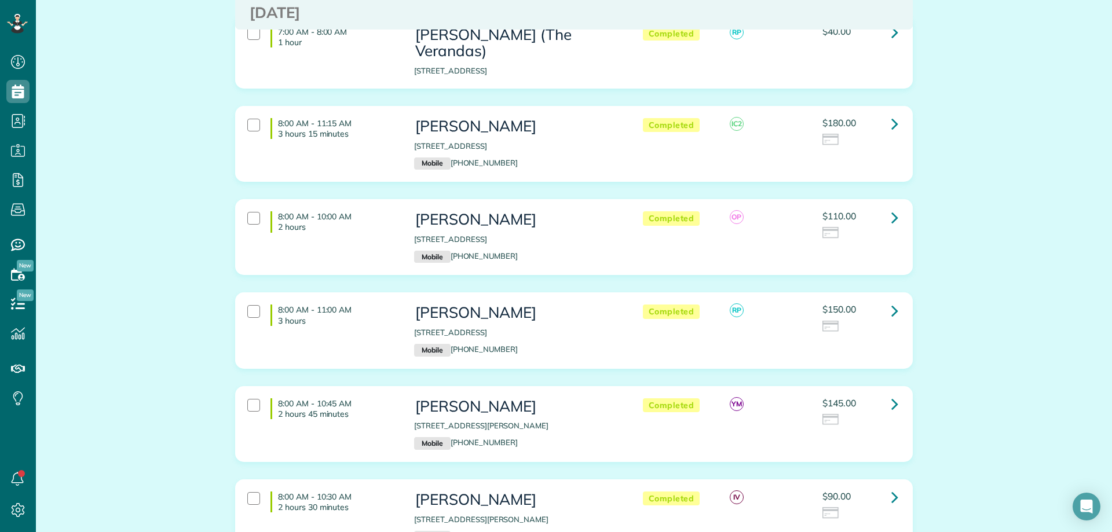
scroll to position [869, 0]
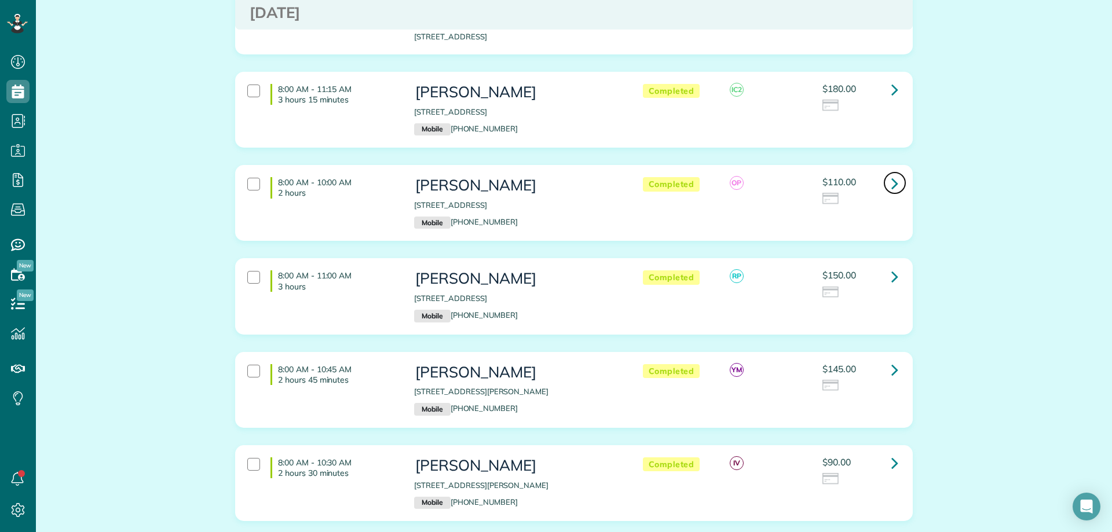
click at [891, 173] on icon at bounding box center [894, 183] width 7 height 20
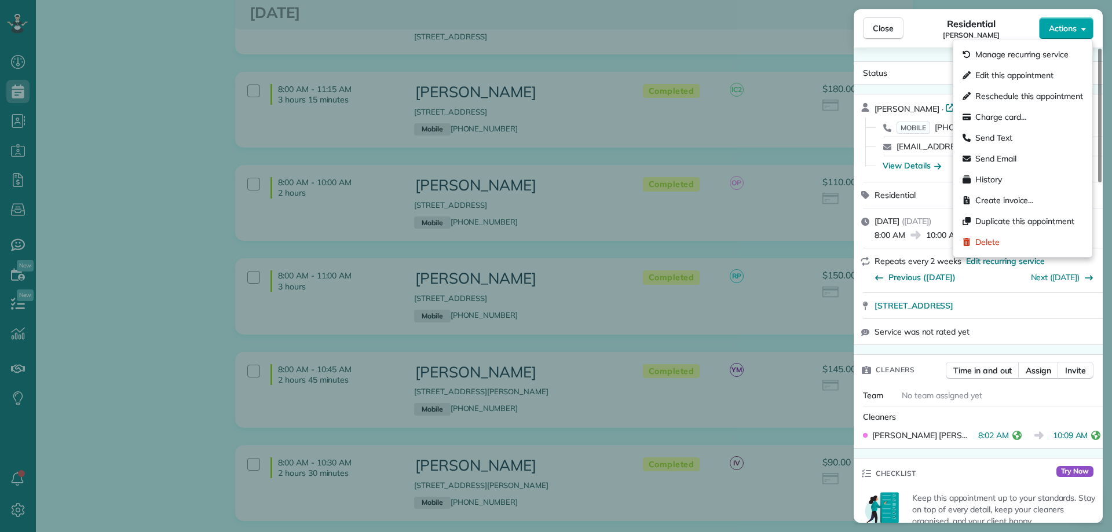
click at [1069, 32] on span "Actions" at bounding box center [1063, 29] width 28 height 12
click at [927, 57] on div "Status Completed Marlee Murphree · Open profile MOBILE (251) 253-8566 Copy marl…" at bounding box center [978, 284] width 249 height 475
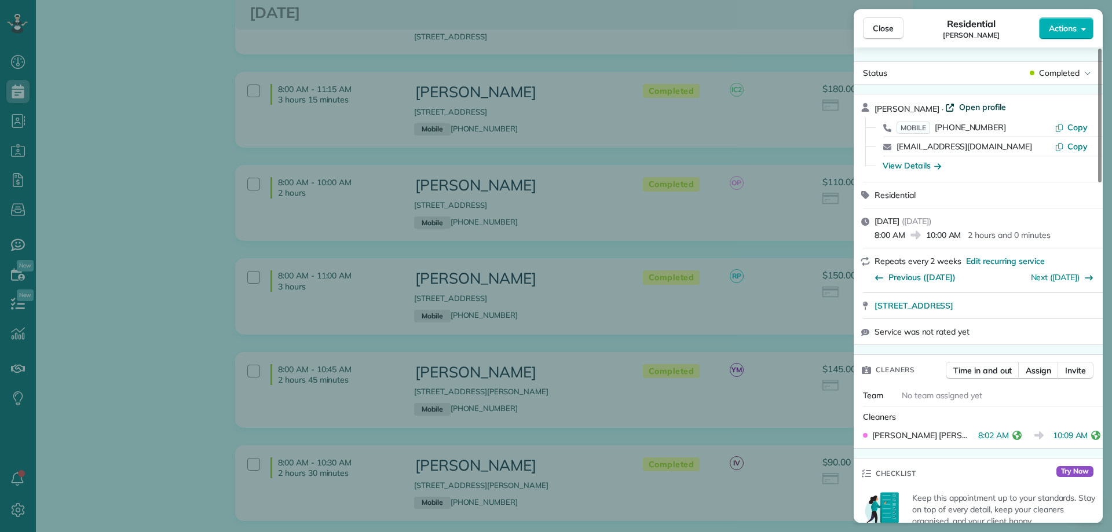
click at [989, 105] on span "Open profile" at bounding box center [982, 107] width 47 height 12
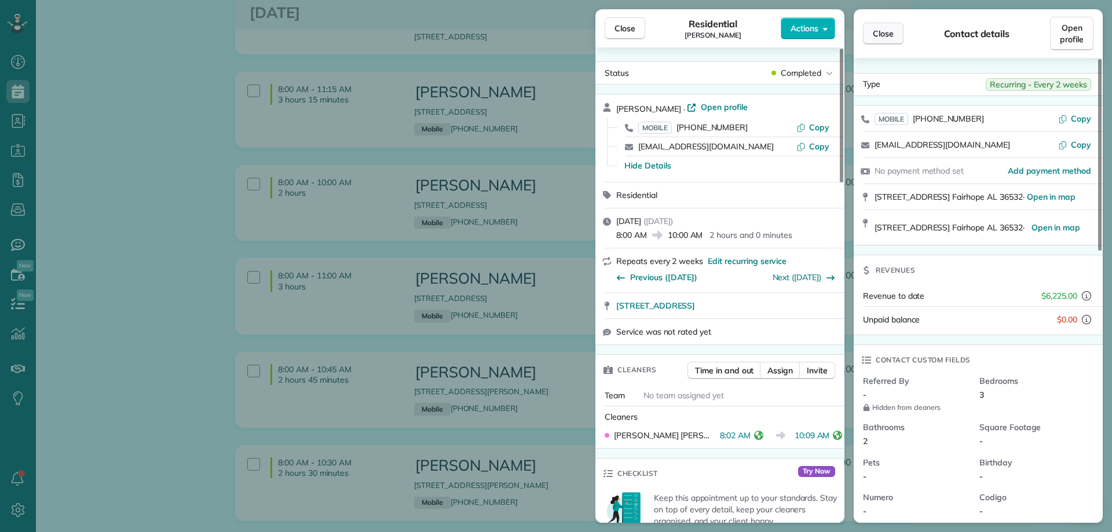
click at [894, 30] on button "Close" at bounding box center [883, 34] width 41 height 22
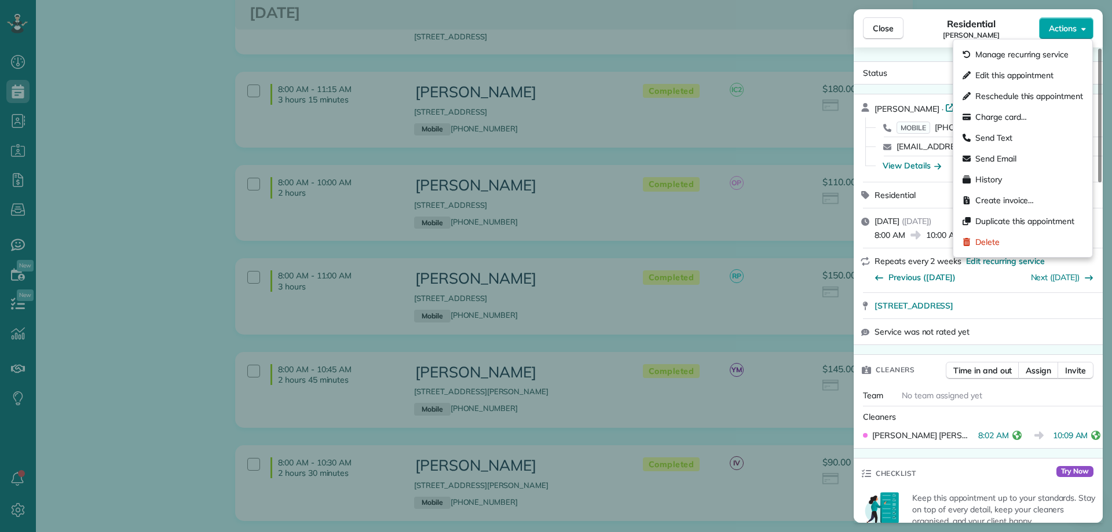
click at [1064, 34] on button "Actions" at bounding box center [1066, 28] width 54 height 22
click at [1026, 121] on span "Charge card…" at bounding box center [1001, 117] width 52 height 12
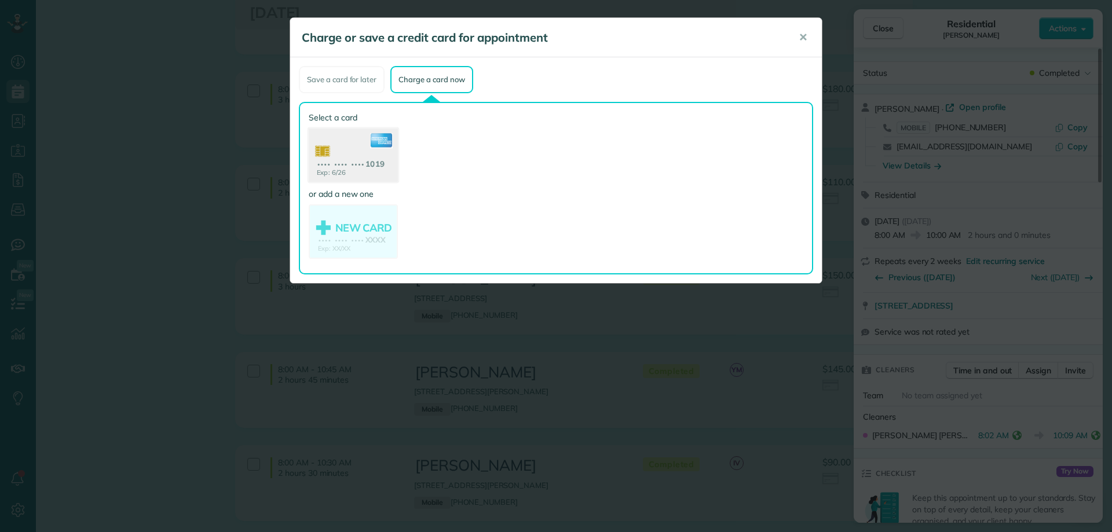
click at [364, 155] on use at bounding box center [353, 157] width 89 height 56
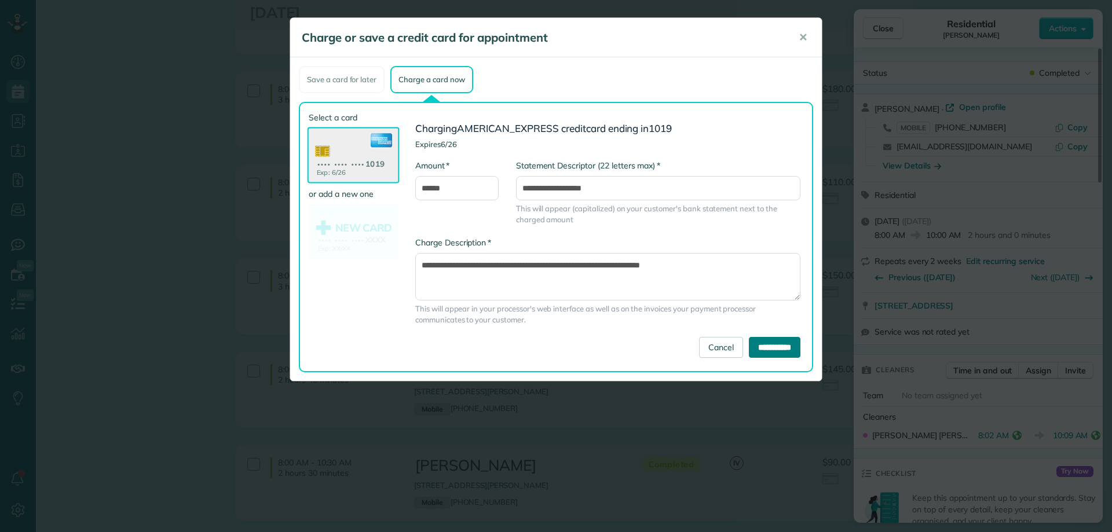
click at [790, 350] on input "**********" at bounding box center [775, 347] width 52 height 21
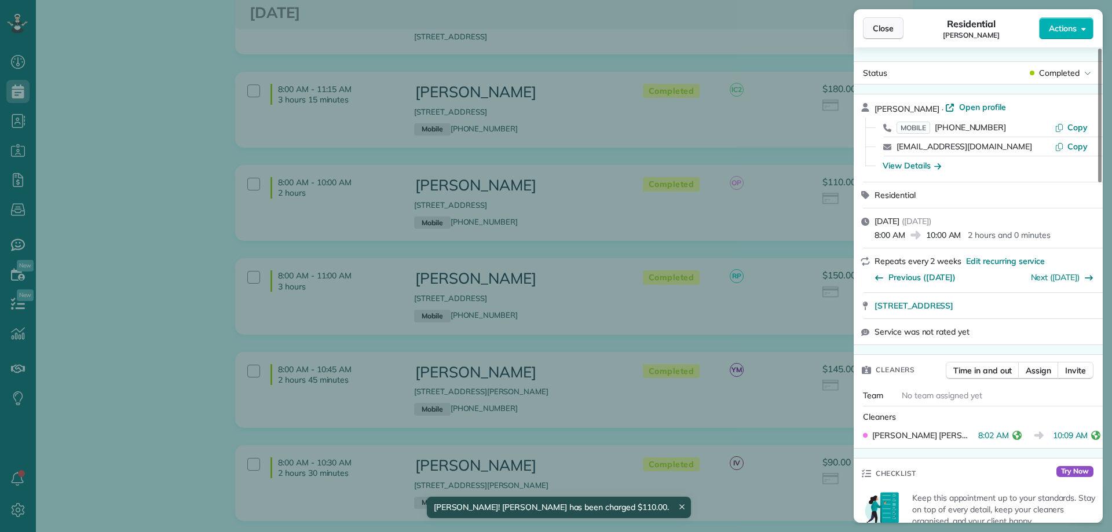
click at [885, 25] on span "Close" at bounding box center [883, 29] width 21 height 12
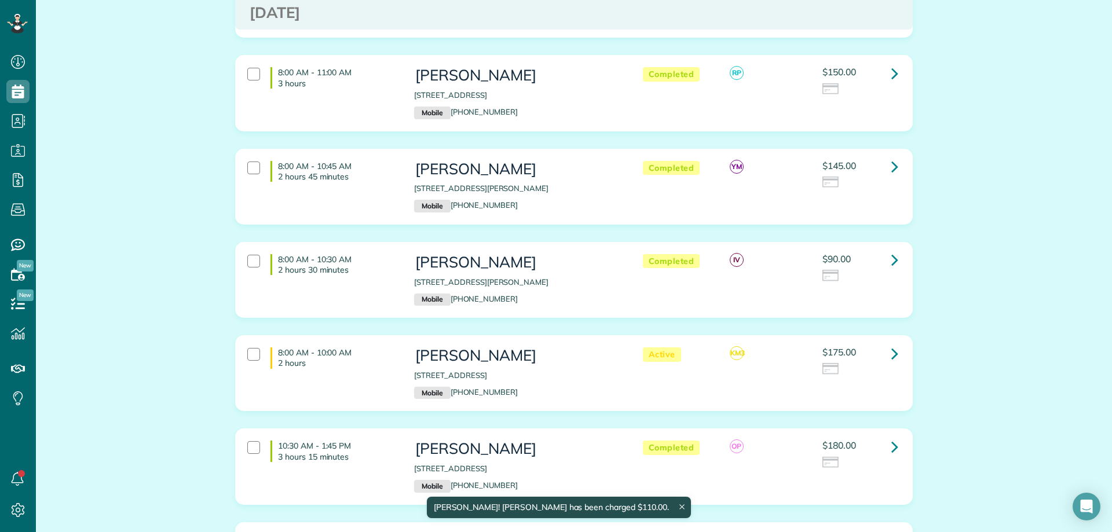
scroll to position [1100, 0]
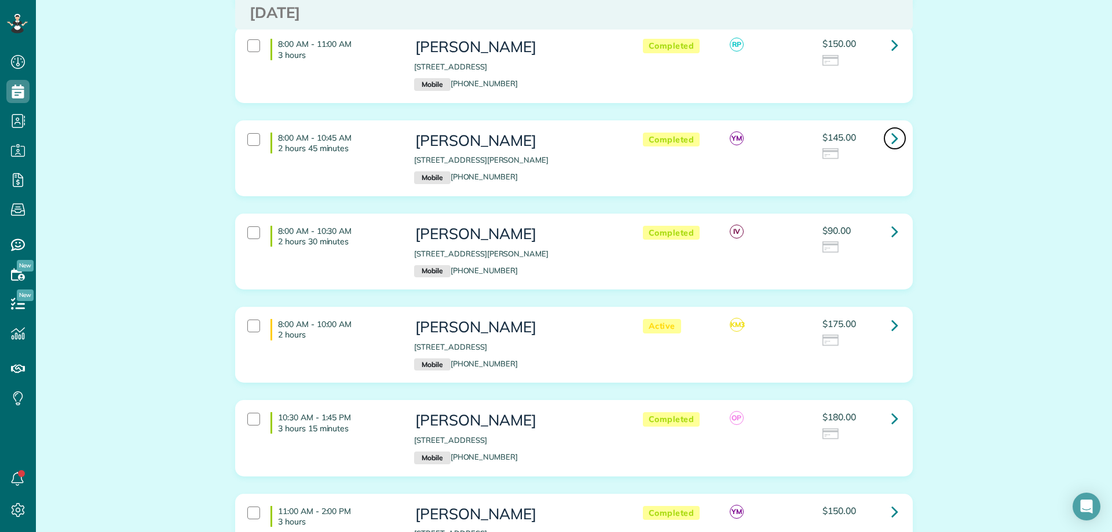
click at [891, 128] on icon at bounding box center [894, 138] width 7 height 20
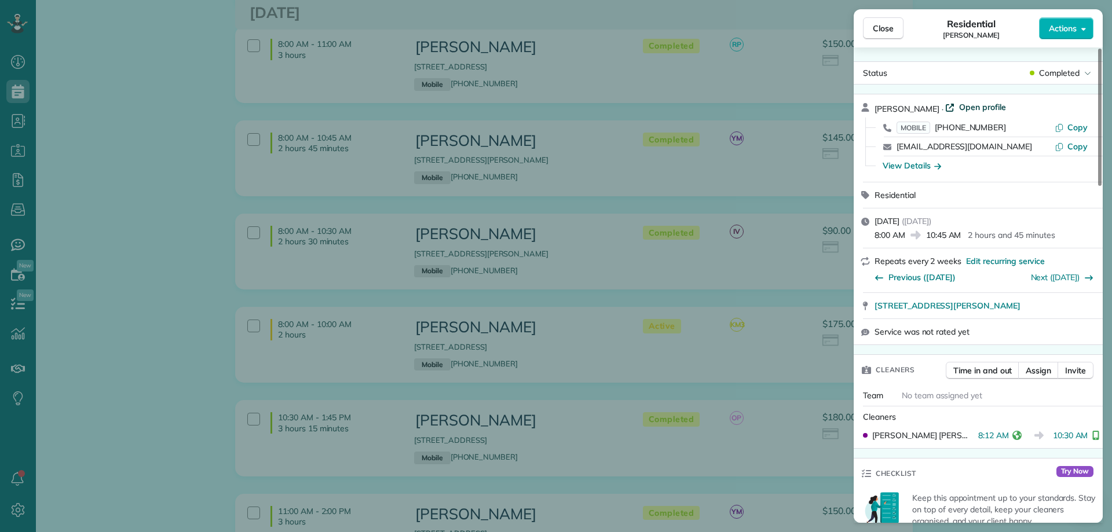
click at [963, 105] on span "Open profile" at bounding box center [982, 107] width 47 height 12
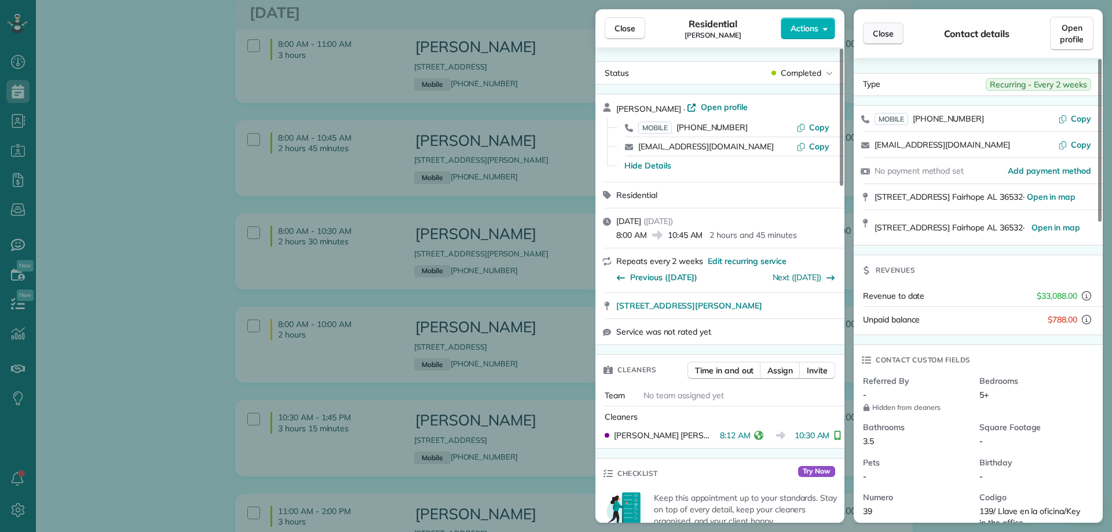
click at [894, 38] on button "Close" at bounding box center [883, 34] width 41 height 22
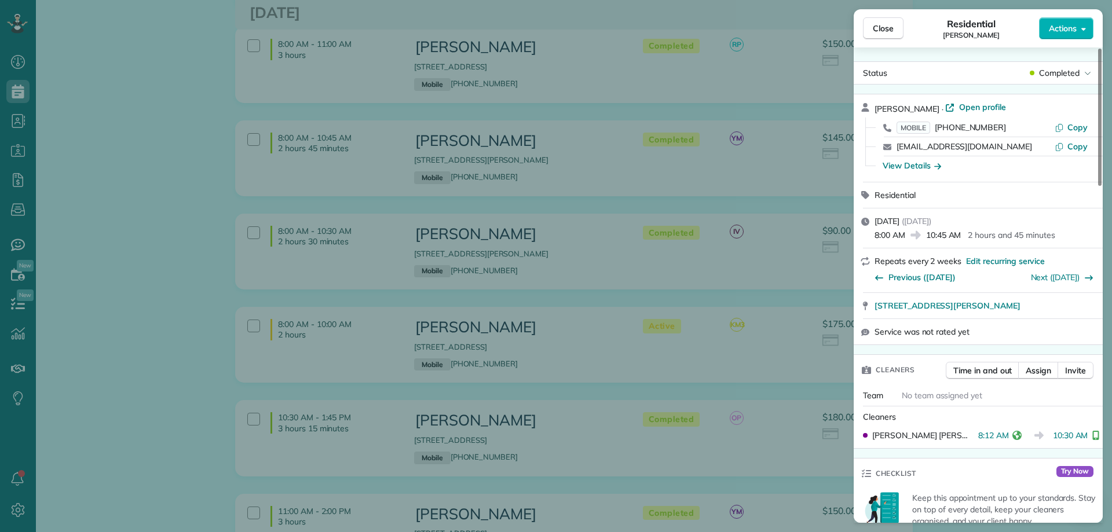
click at [1094, 35] on div "Close Residential Lynne Kirkland Actions" at bounding box center [978, 28] width 249 height 38
click at [1073, 29] on span "Actions" at bounding box center [1063, 29] width 28 height 12
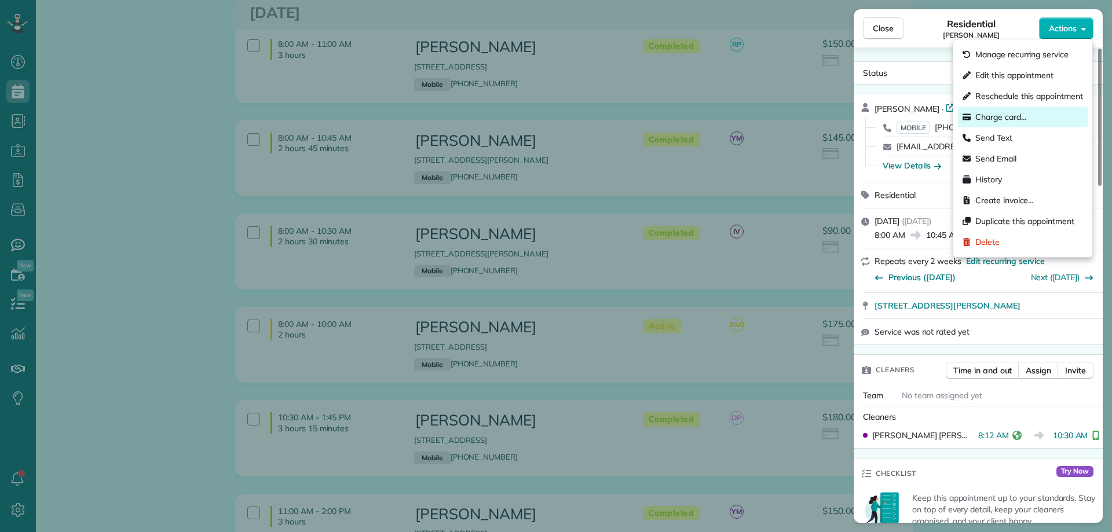
click at [1008, 123] on div "Charge card…" at bounding box center [1023, 117] width 130 height 21
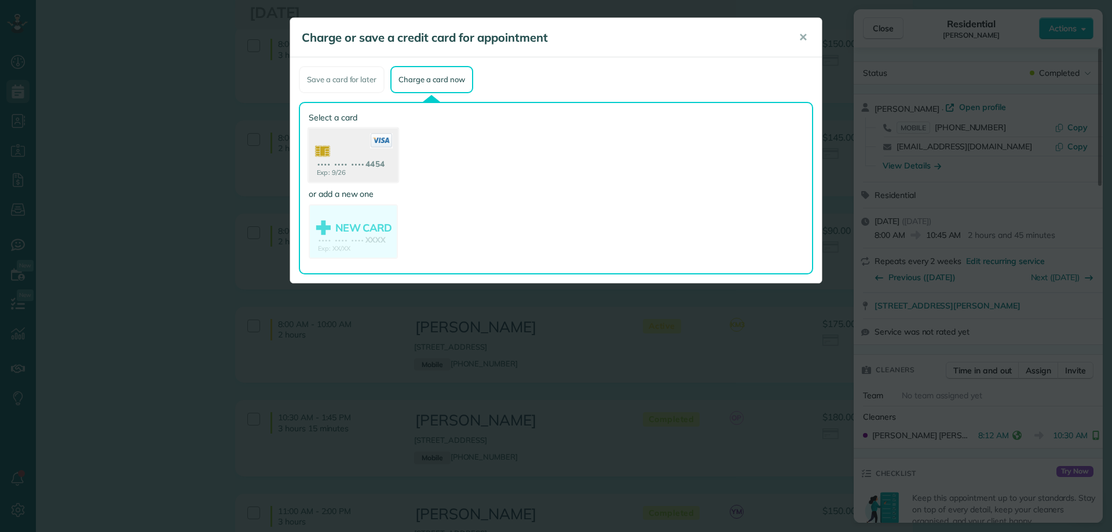
click at [382, 156] on use at bounding box center [353, 157] width 89 height 56
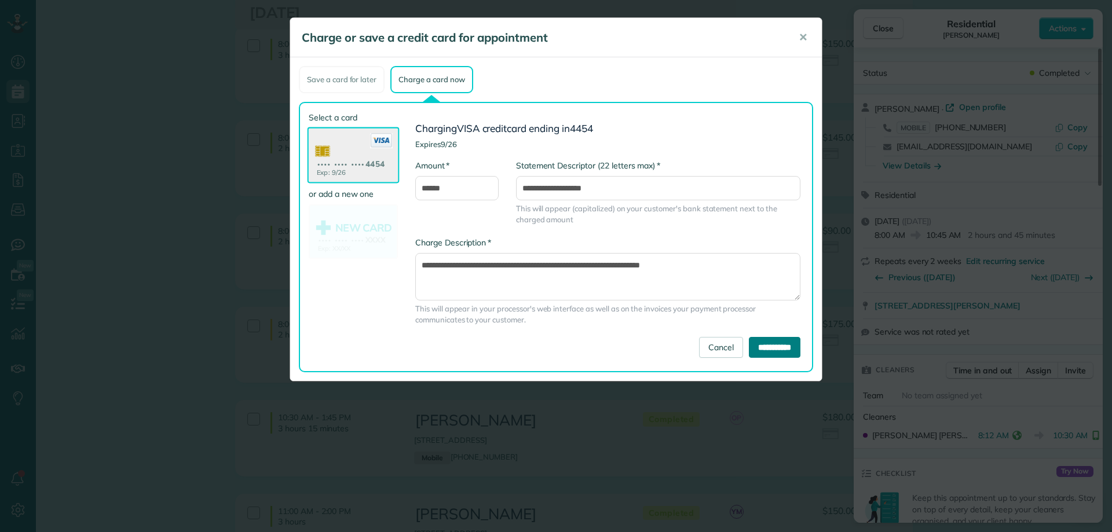
click at [780, 351] on input "**********" at bounding box center [775, 347] width 52 height 21
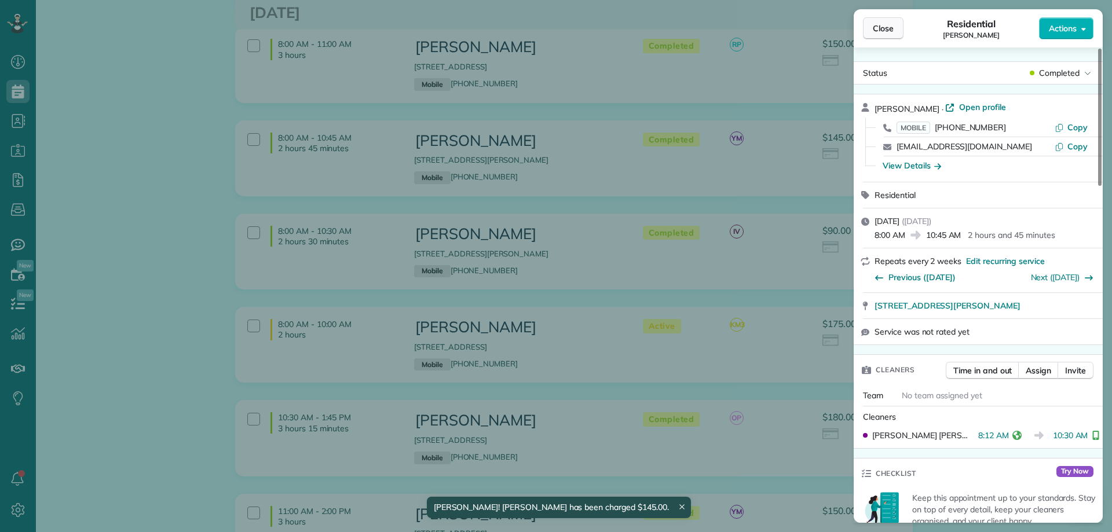
click at [890, 30] on span "Close" at bounding box center [883, 29] width 21 height 12
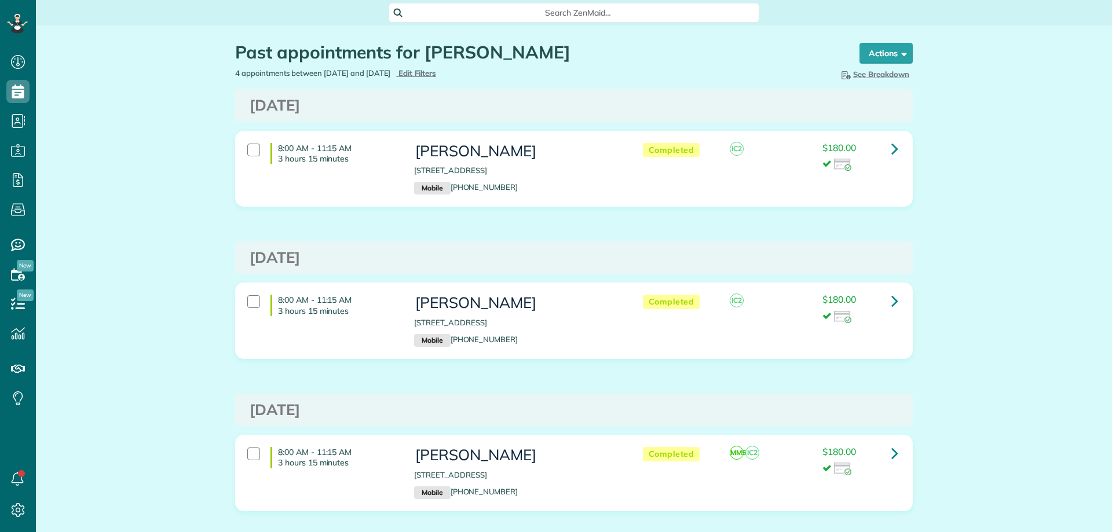
scroll to position [5, 5]
click at [535, 113] on h3 "[DATE]" at bounding box center [574, 105] width 649 height 17
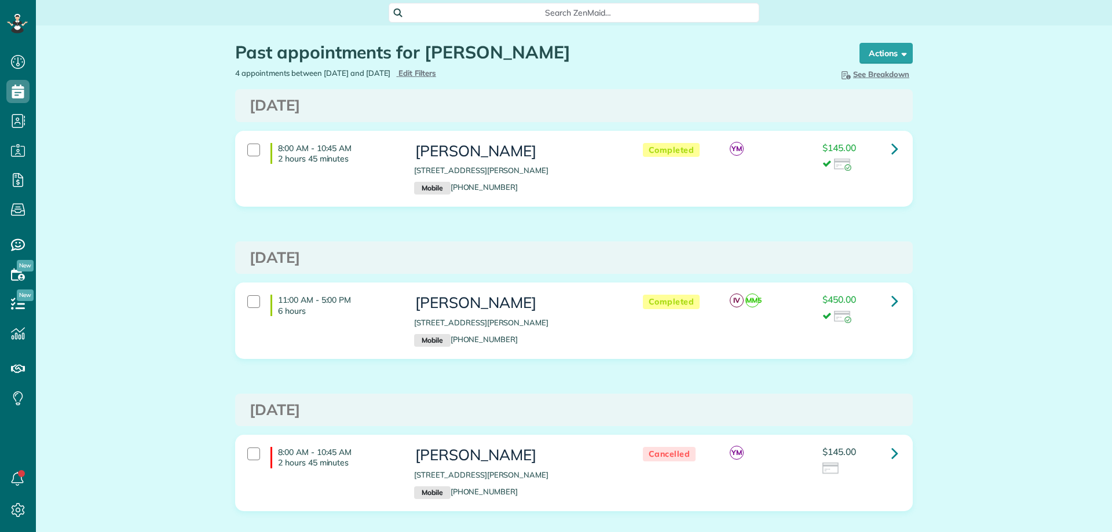
scroll to position [5, 5]
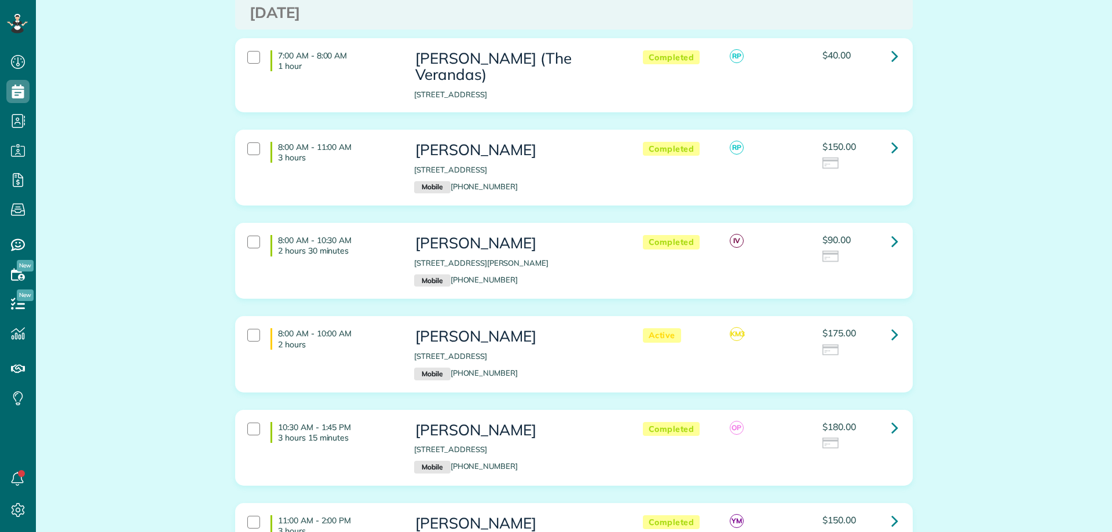
scroll to position [869, 0]
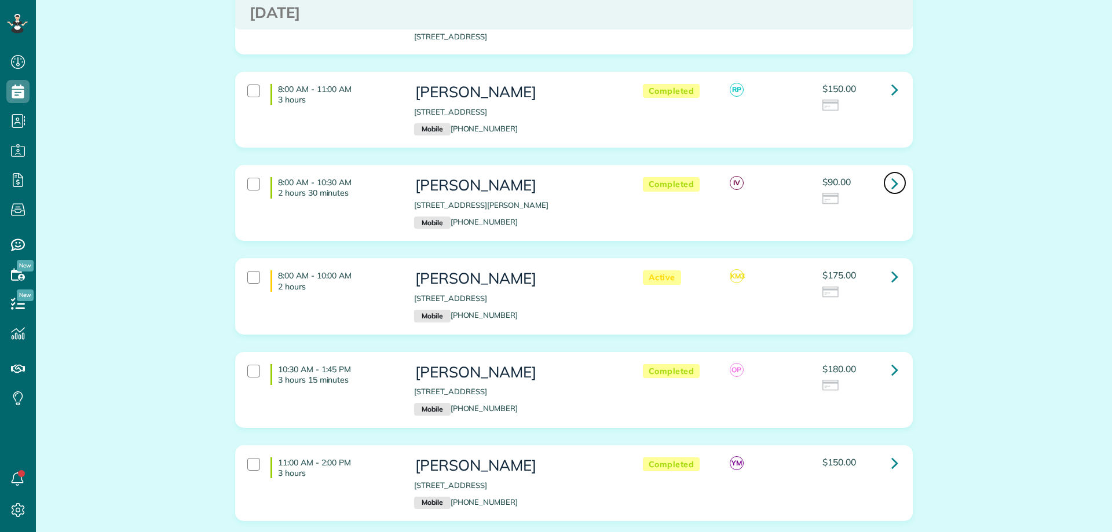
click at [885, 171] on link at bounding box center [894, 182] width 23 height 23
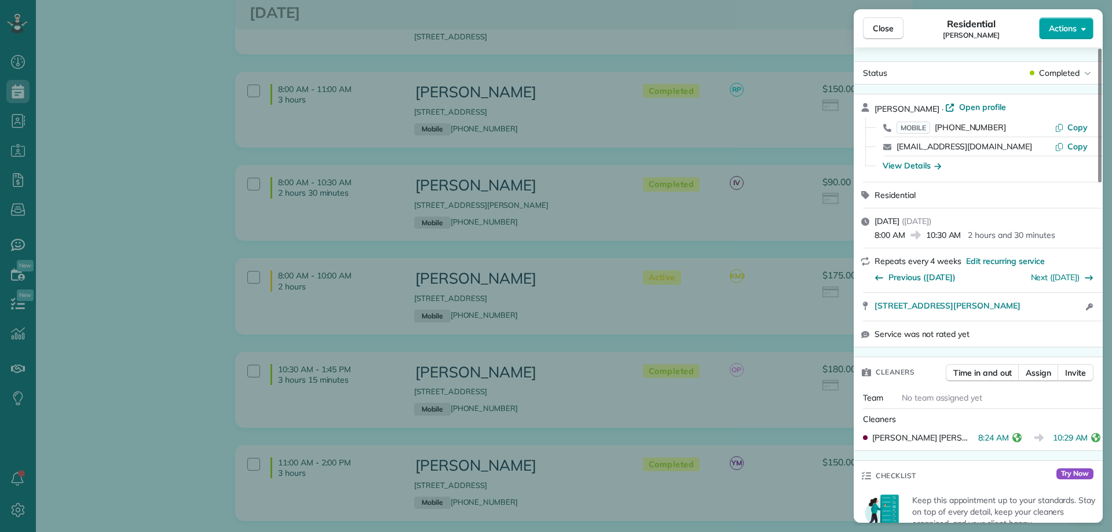
click at [1075, 33] on span "Actions" at bounding box center [1063, 29] width 28 height 12
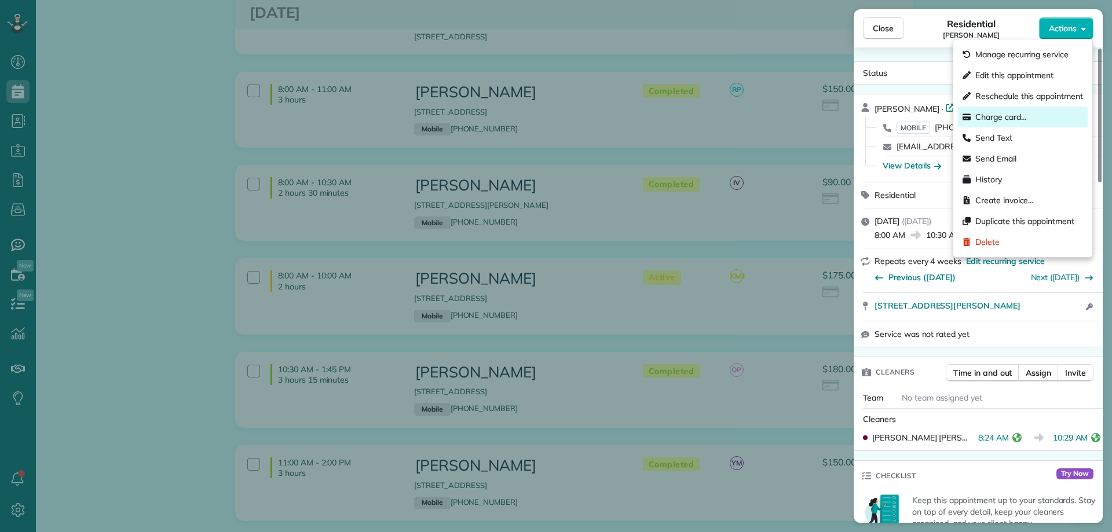
click at [1000, 116] on span "Charge card…" at bounding box center [1001, 117] width 52 height 12
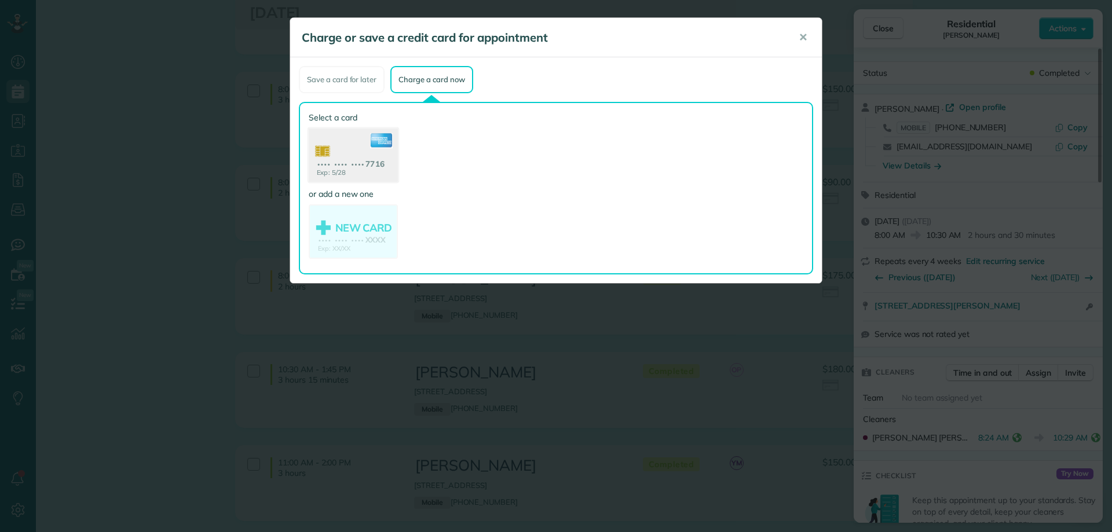
click at [379, 164] on use at bounding box center [353, 157] width 89 height 56
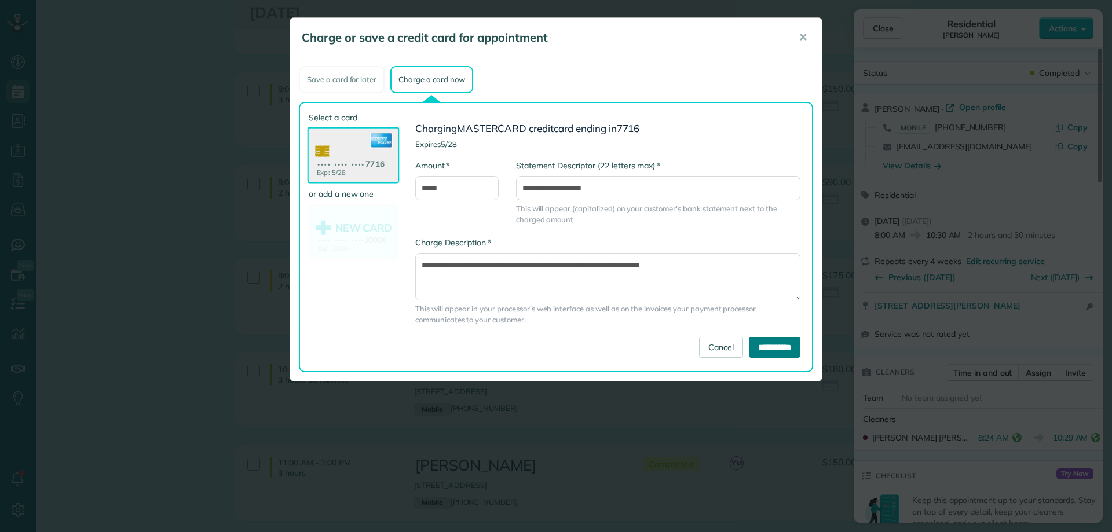
click at [767, 346] on input "**********" at bounding box center [775, 347] width 52 height 21
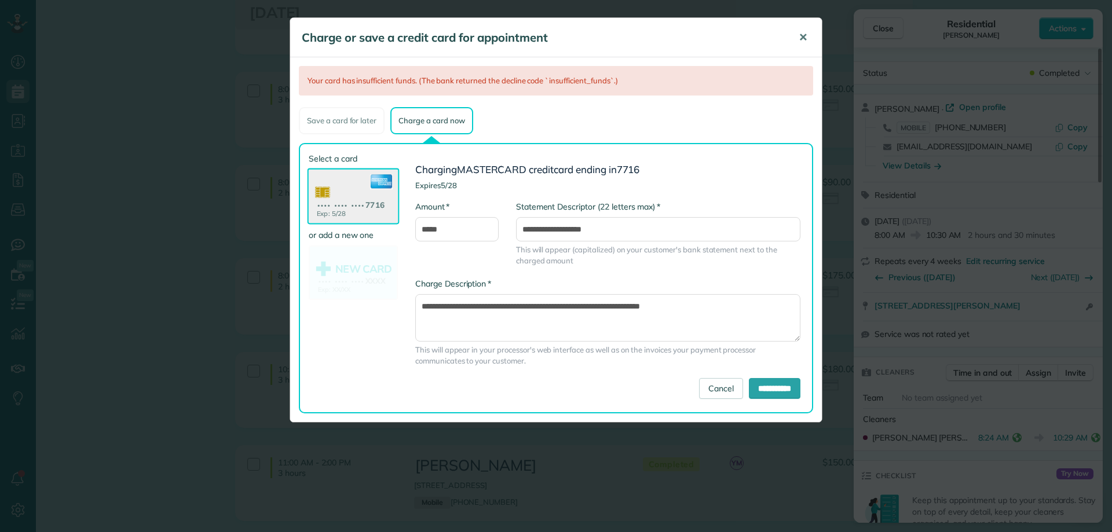
click at [803, 38] on span "✕" at bounding box center [803, 37] width 9 height 13
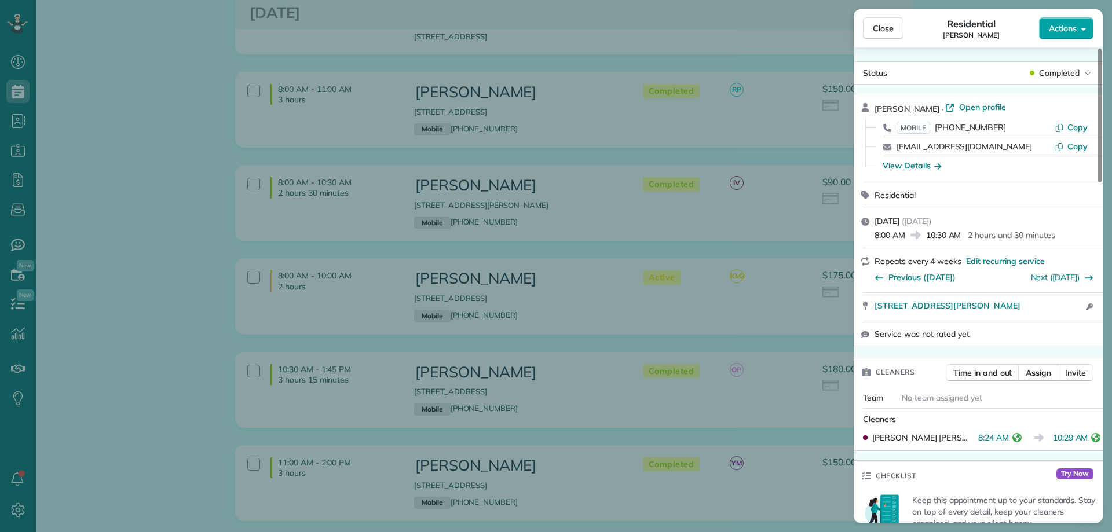
click at [1068, 32] on span "Actions" at bounding box center [1063, 29] width 28 height 12
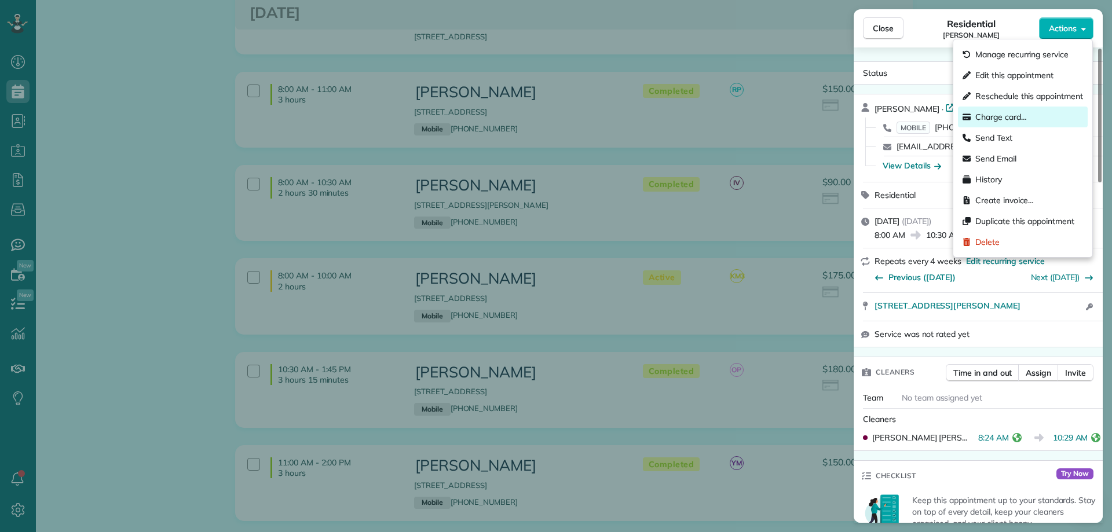
click at [1007, 115] on span "Charge card…" at bounding box center [1001, 117] width 52 height 12
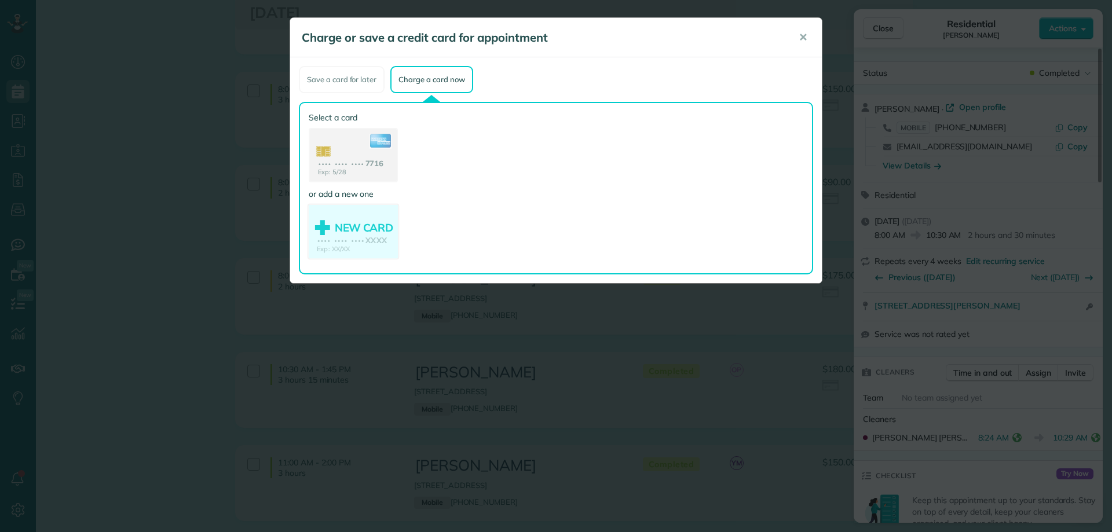
click at [356, 229] on use at bounding box center [353, 233] width 89 height 56
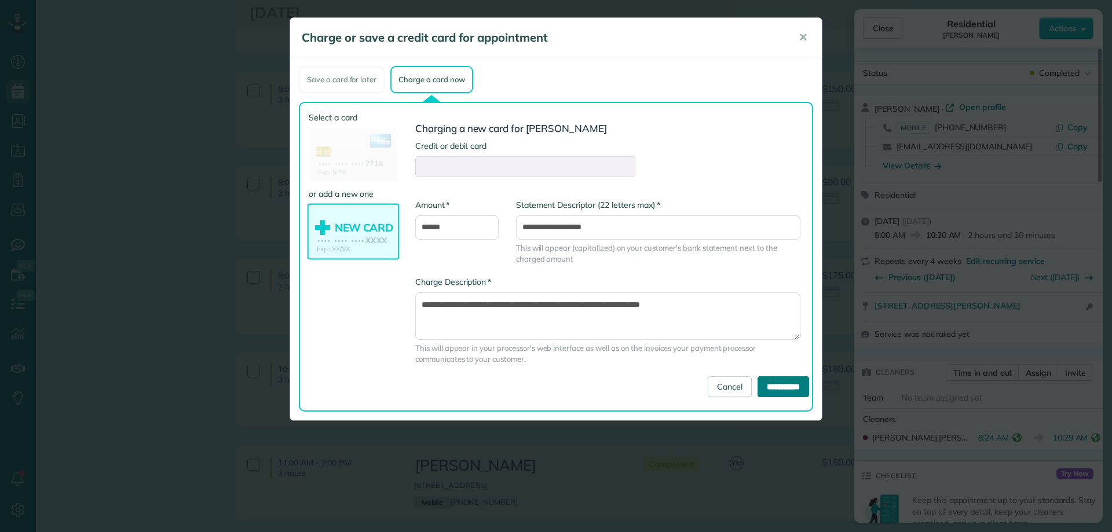
click at [784, 386] on input "**********" at bounding box center [784, 386] width 52 height 21
type input "**********"
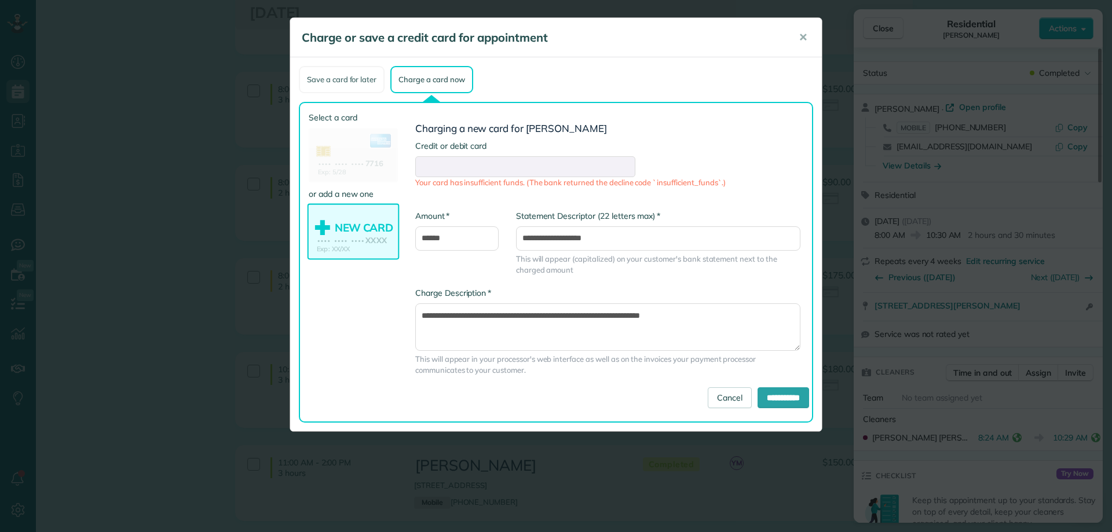
click at [362, 82] on div "Save a card for later" at bounding box center [342, 79] width 86 height 27
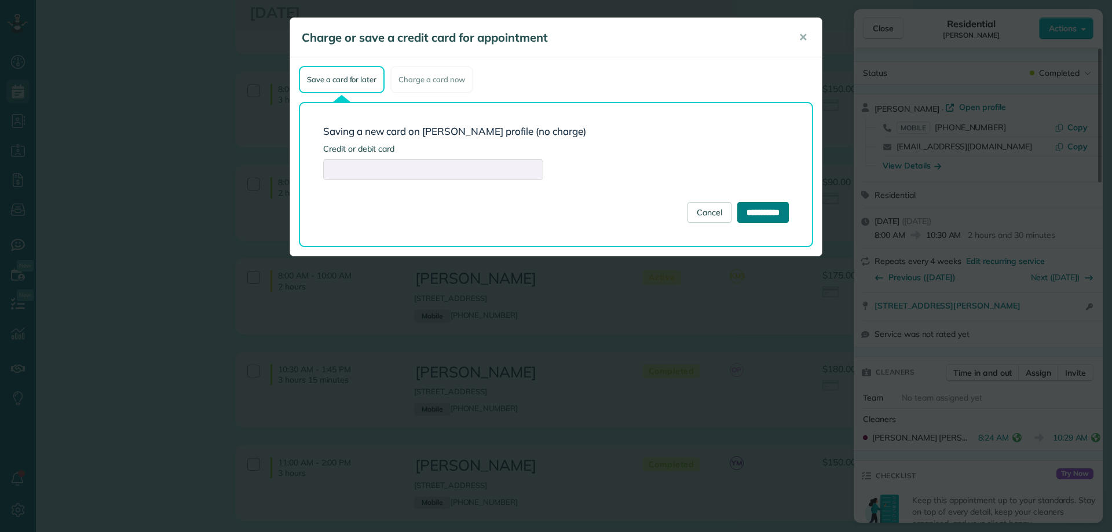
click at [775, 218] on input "**********" at bounding box center [763, 212] width 52 height 21
type input "**********"
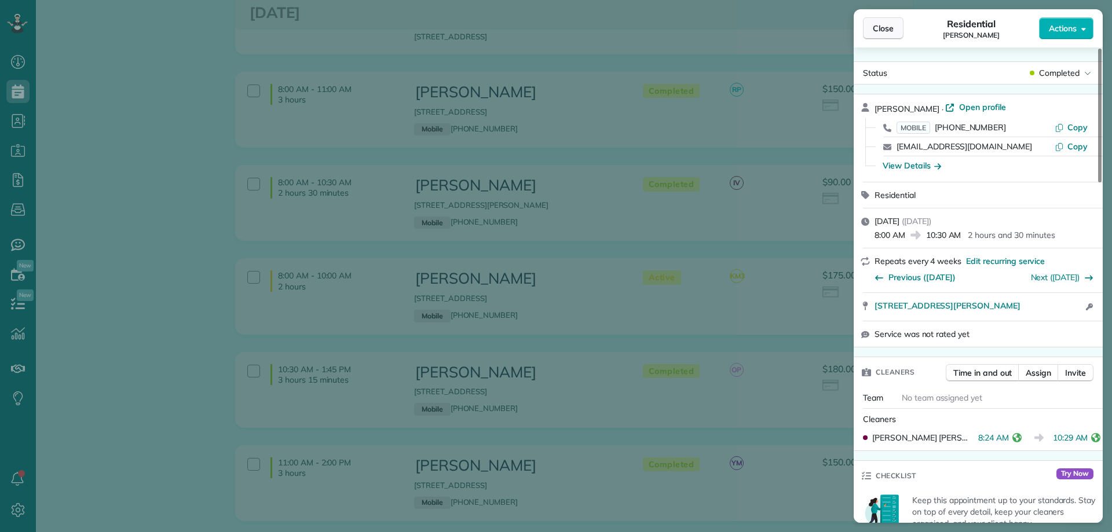
drag, startPoint x: 360, startPoint y: 64, endPoint x: 873, endPoint y: 30, distance: 514.3
click at [360, 64] on div "Close Residential Caroline Byars Actions Status Completed Caroline Byars · Open…" at bounding box center [556, 266] width 1112 height 532
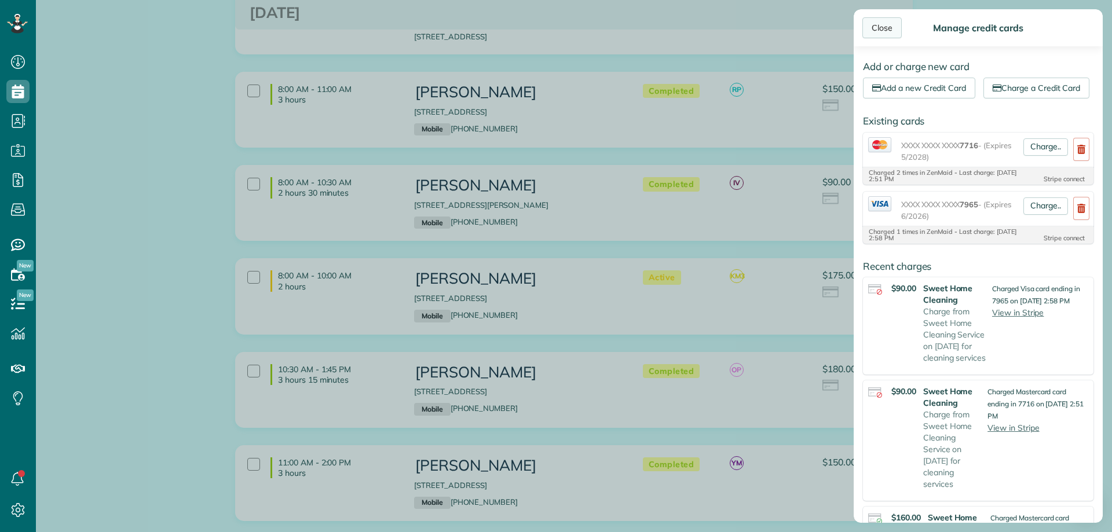
click at [887, 27] on div "Close" at bounding box center [881, 27] width 39 height 21
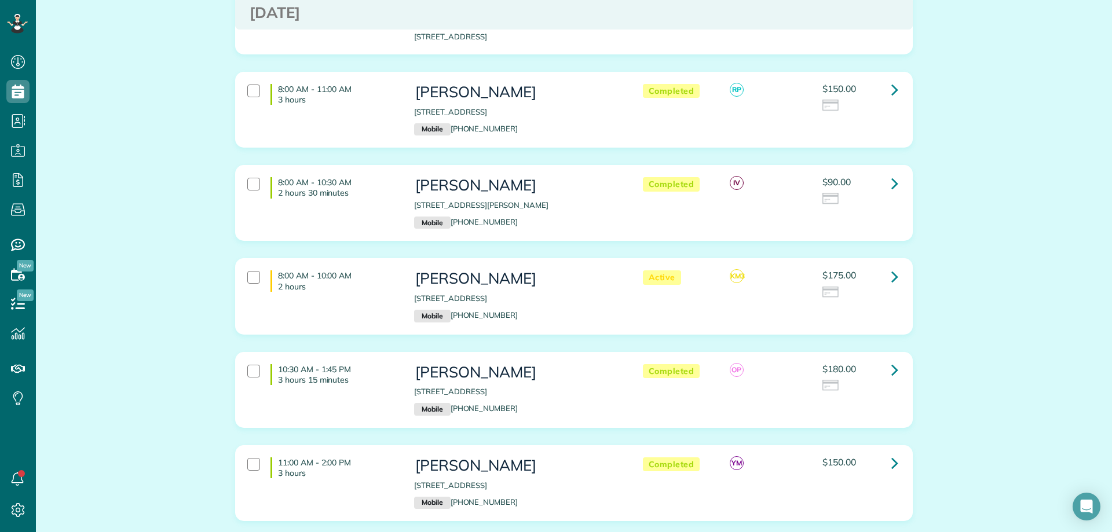
scroll to position [985, 0]
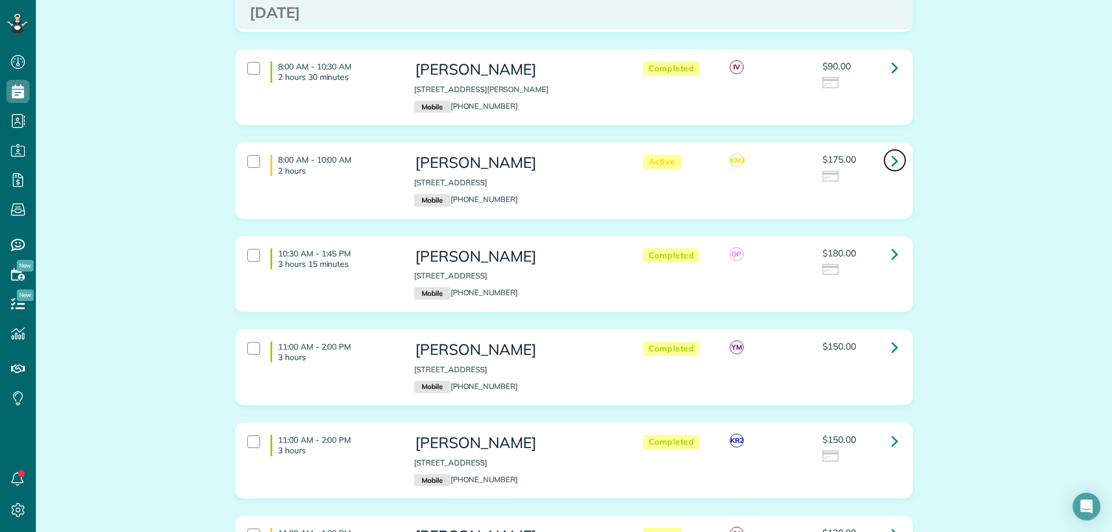
click at [883, 149] on link at bounding box center [894, 160] width 23 height 23
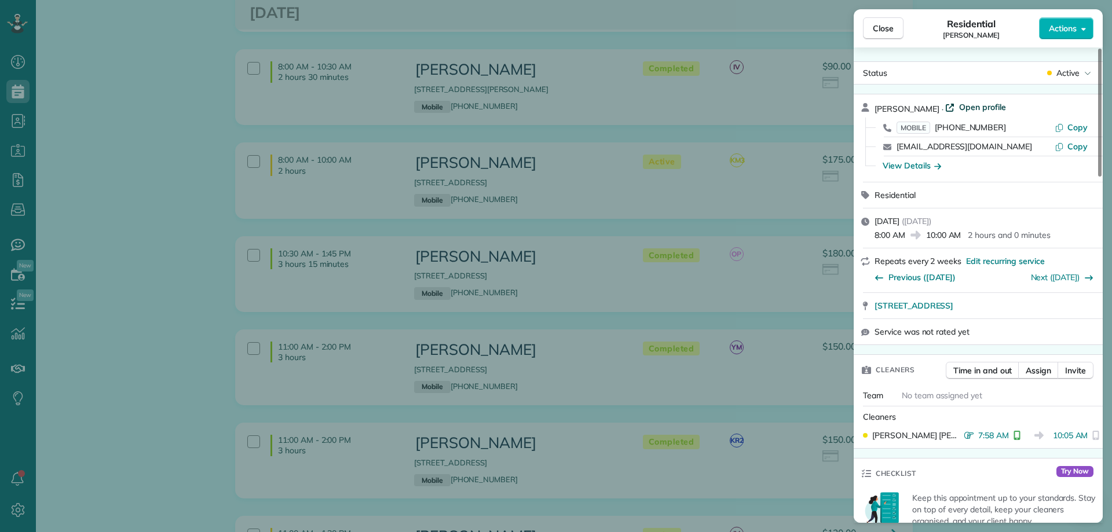
click at [968, 105] on span "Open profile" at bounding box center [982, 107] width 47 height 12
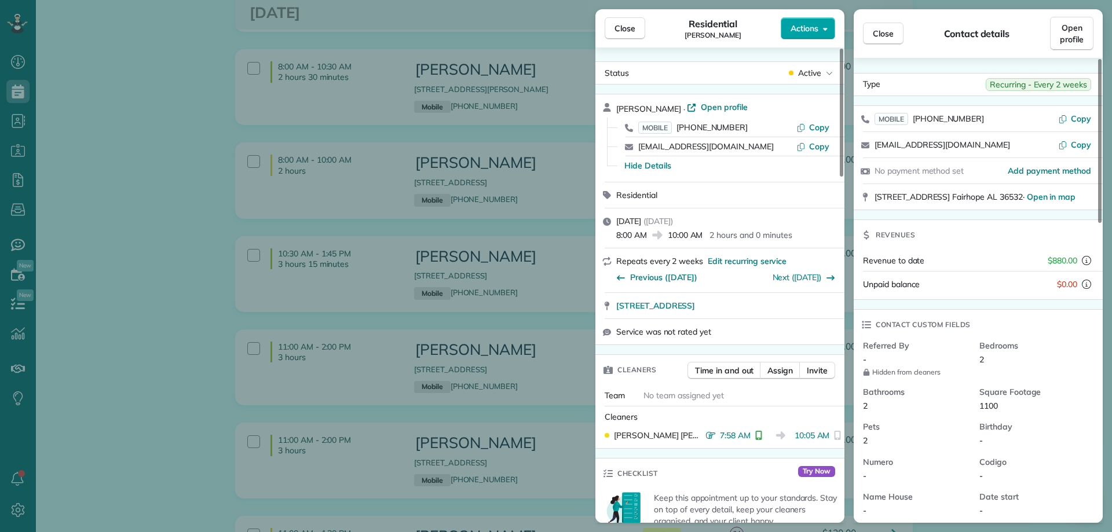
click at [805, 21] on button "Actions" at bounding box center [808, 28] width 54 height 22
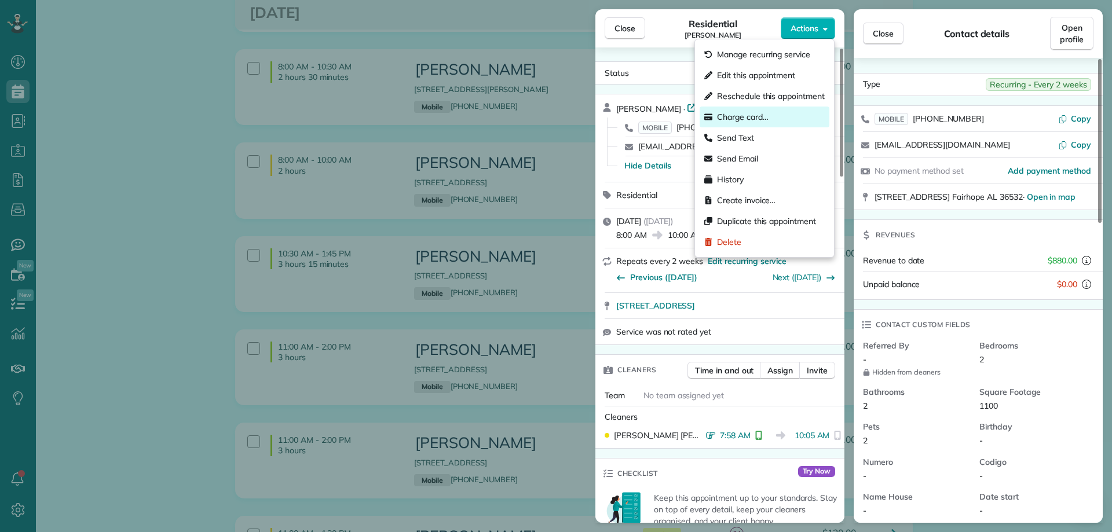
click at [737, 121] on span "Charge card…" at bounding box center [743, 117] width 52 height 12
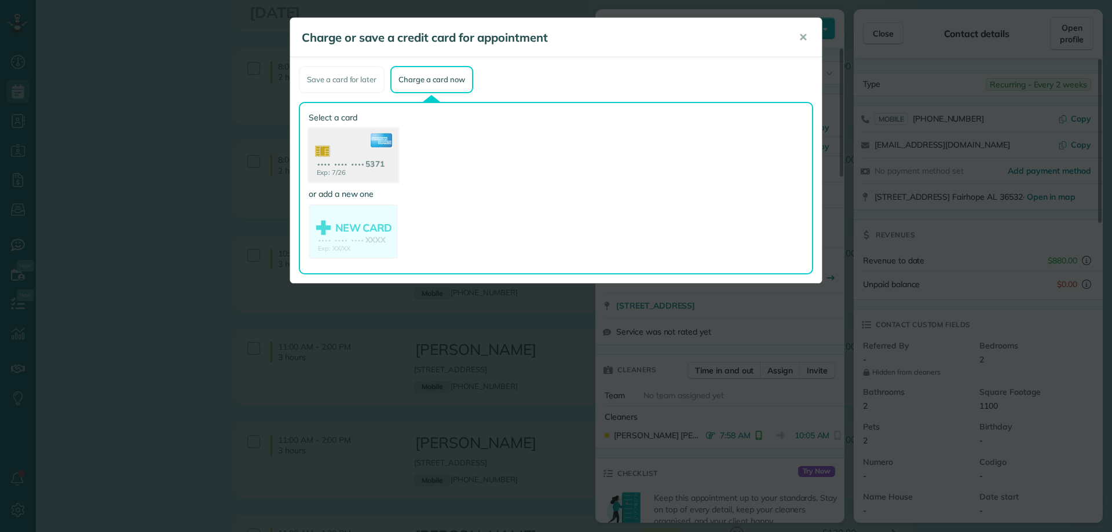
click at [372, 160] on use at bounding box center [353, 157] width 89 height 56
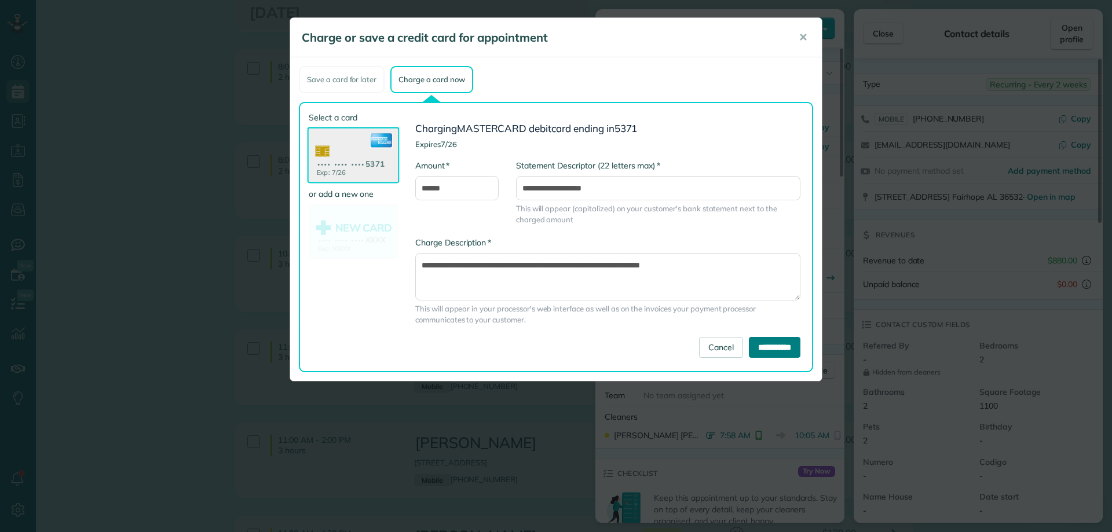
click at [776, 346] on input "**********" at bounding box center [775, 347] width 52 height 21
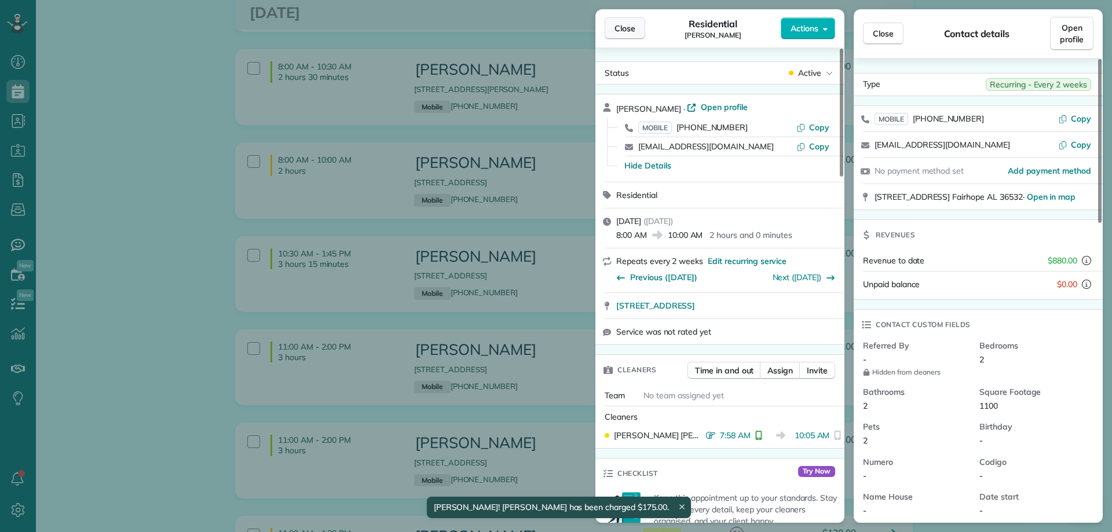
click at [623, 31] on span "Close" at bounding box center [624, 29] width 21 height 12
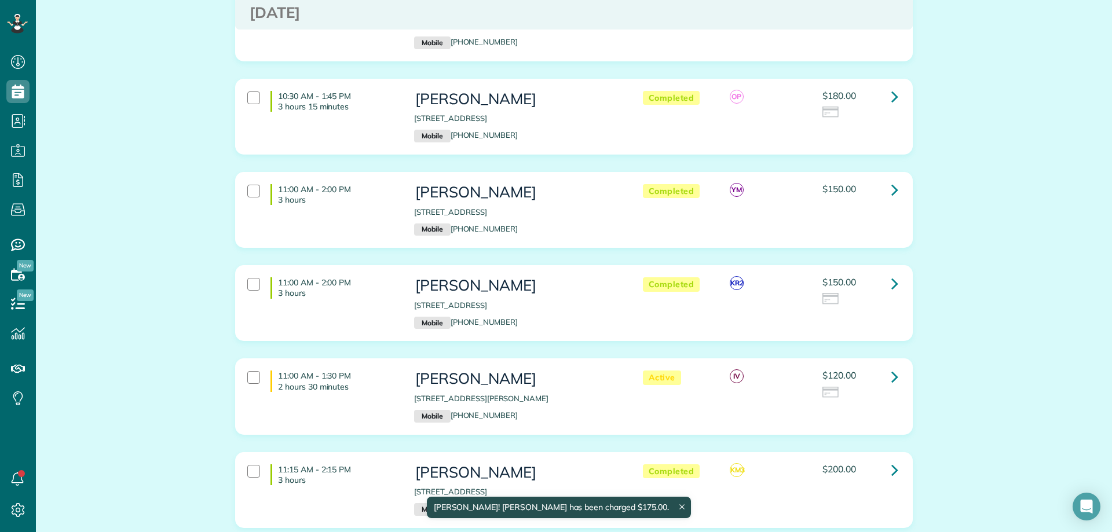
scroll to position [1158, 0]
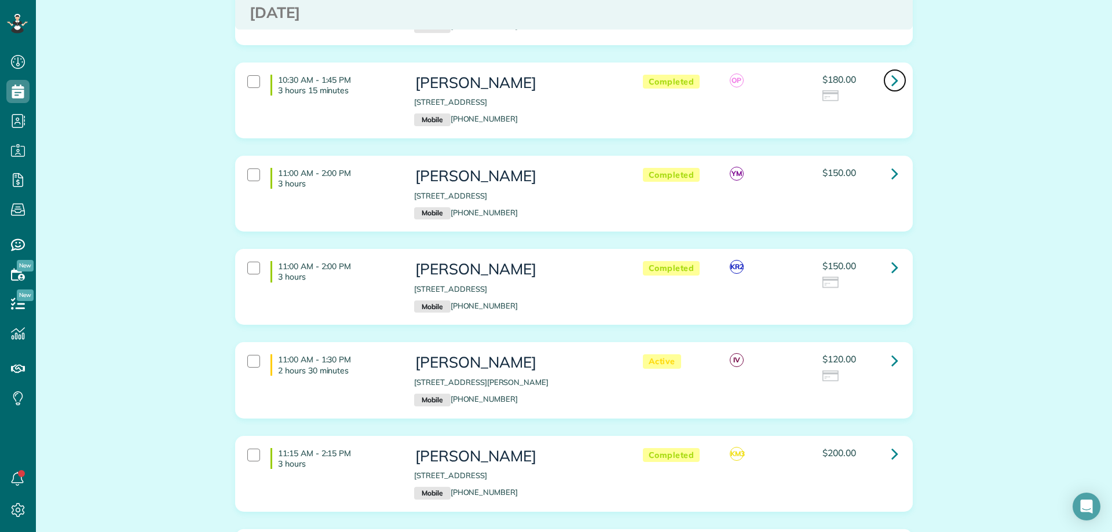
click at [884, 69] on link at bounding box center [894, 80] width 23 height 23
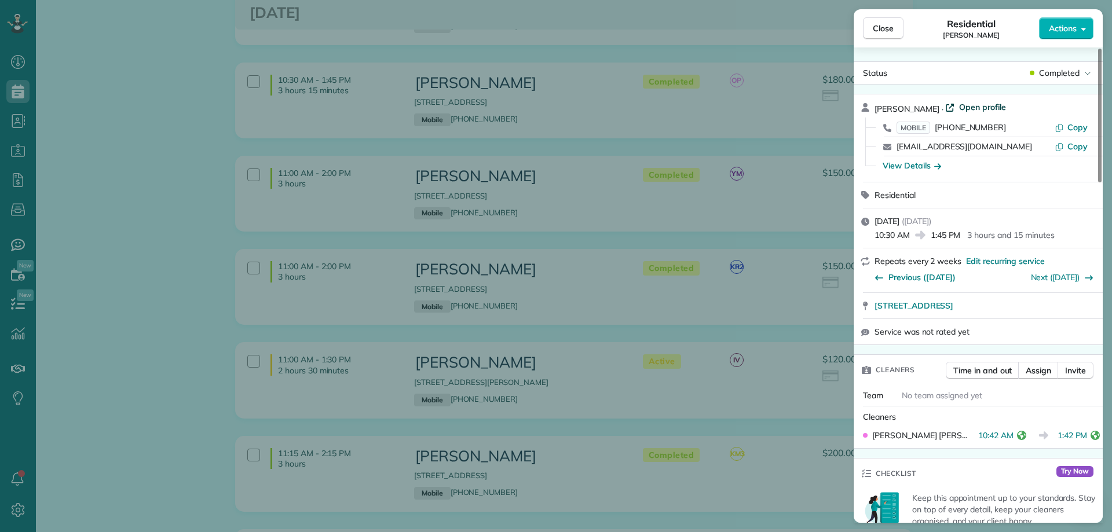
click at [961, 107] on span "Open profile" at bounding box center [982, 107] width 47 height 12
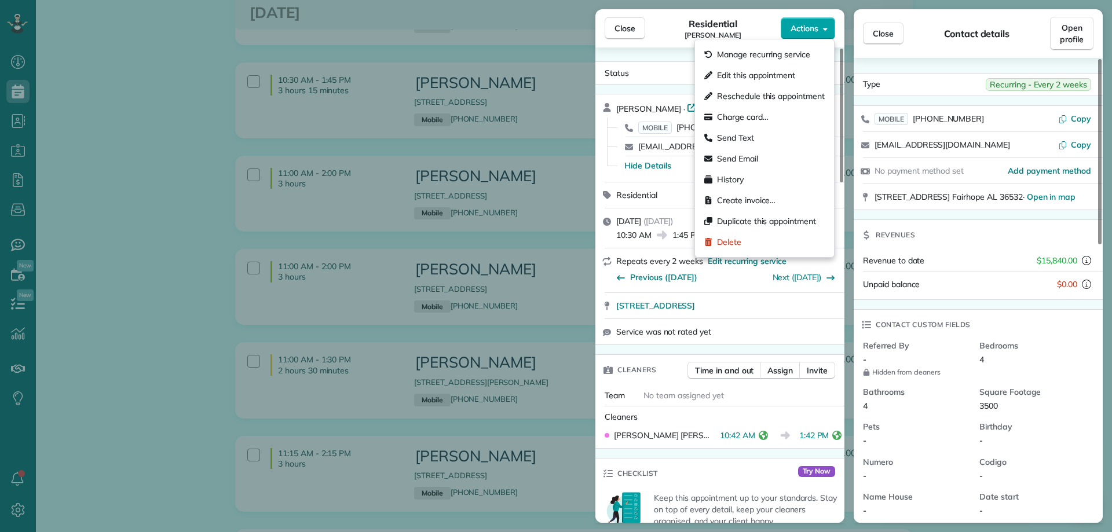
click at [798, 30] on span "Actions" at bounding box center [805, 29] width 28 height 12
click at [761, 115] on span "Charge card…" at bounding box center [743, 117] width 52 height 12
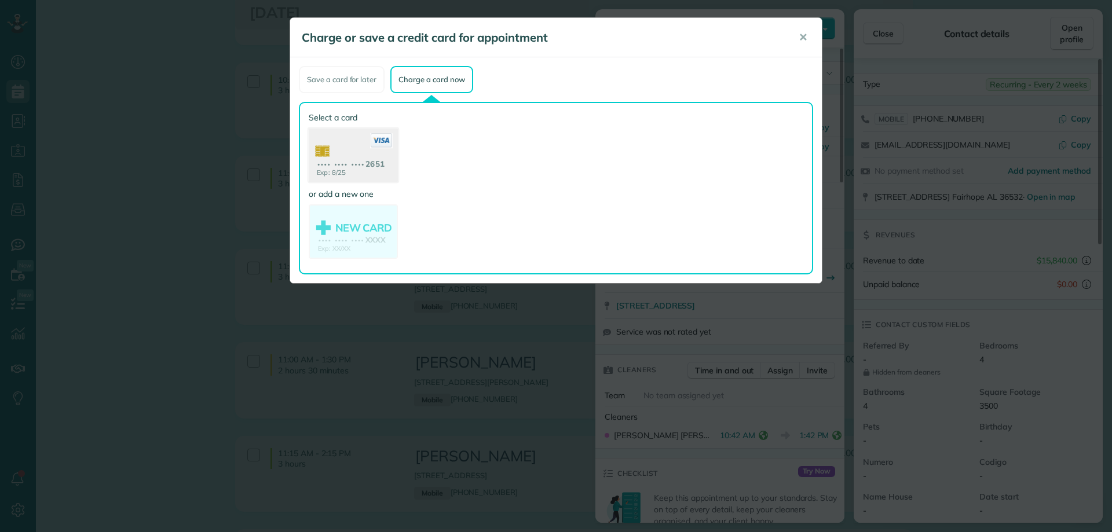
click at [341, 145] on use at bounding box center [353, 157] width 89 height 56
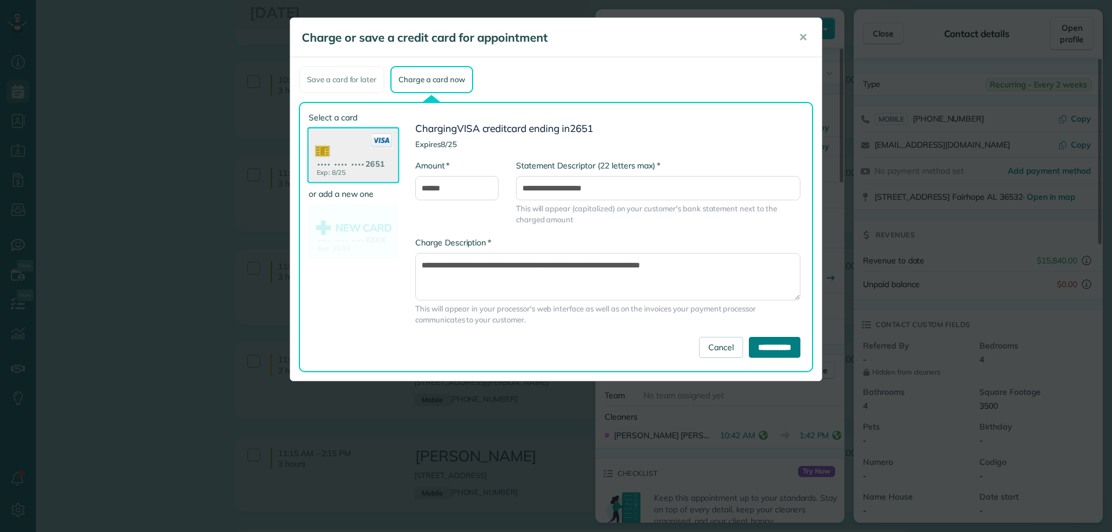
click at [782, 349] on input "**********" at bounding box center [775, 347] width 52 height 21
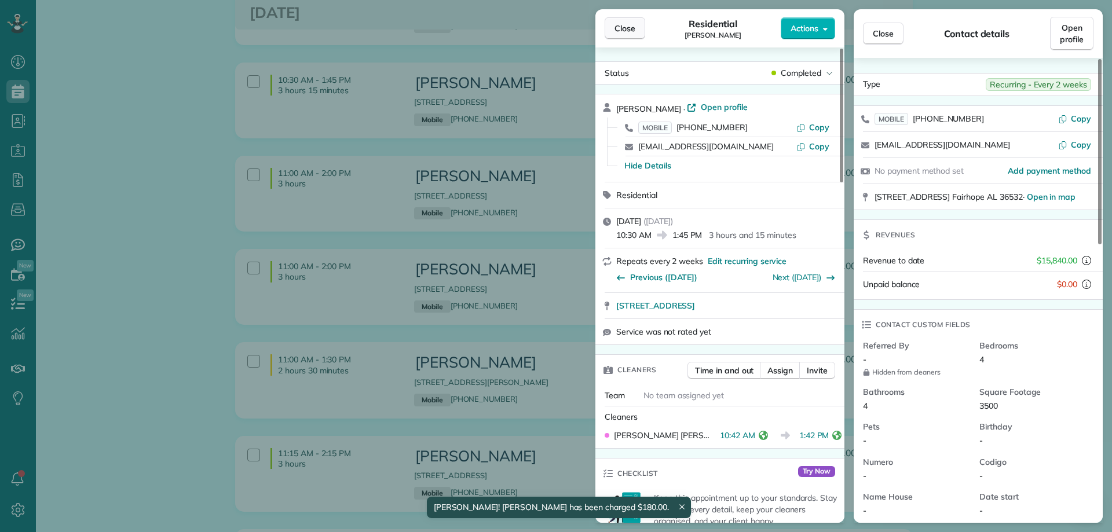
click at [630, 32] on span "Close" at bounding box center [624, 29] width 21 height 12
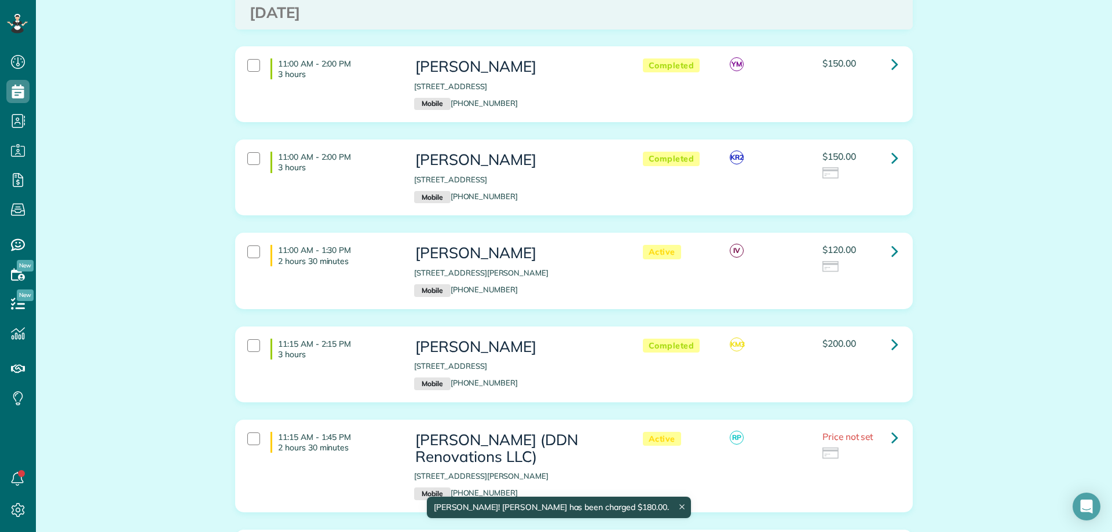
scroll to position [1274, 0]
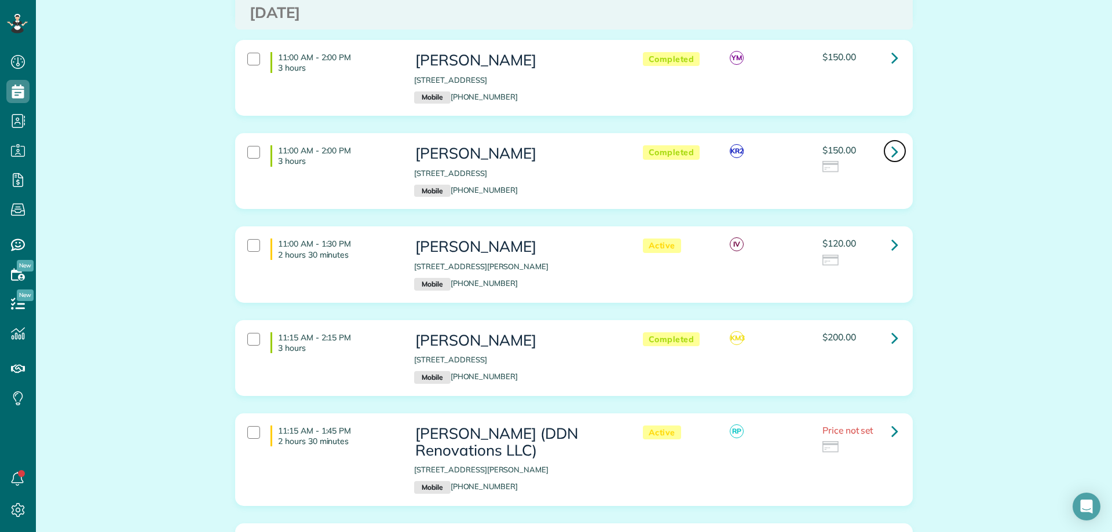
click at [884, 140] on link at bounding box center [894, 151] width 23 height 23
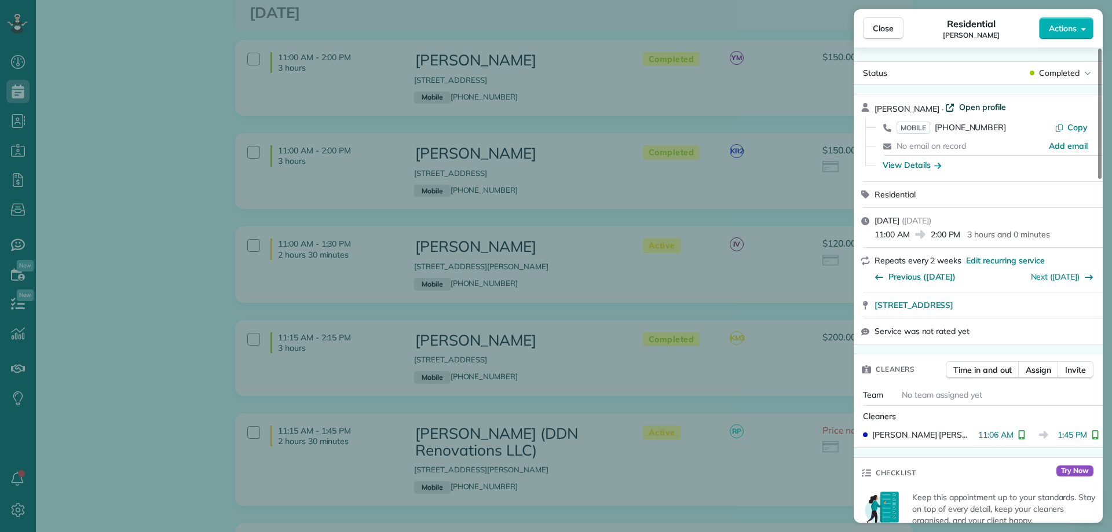
click at [986, 104] on span "Open profile" at bounding box center [982, 107] width 47 height 12
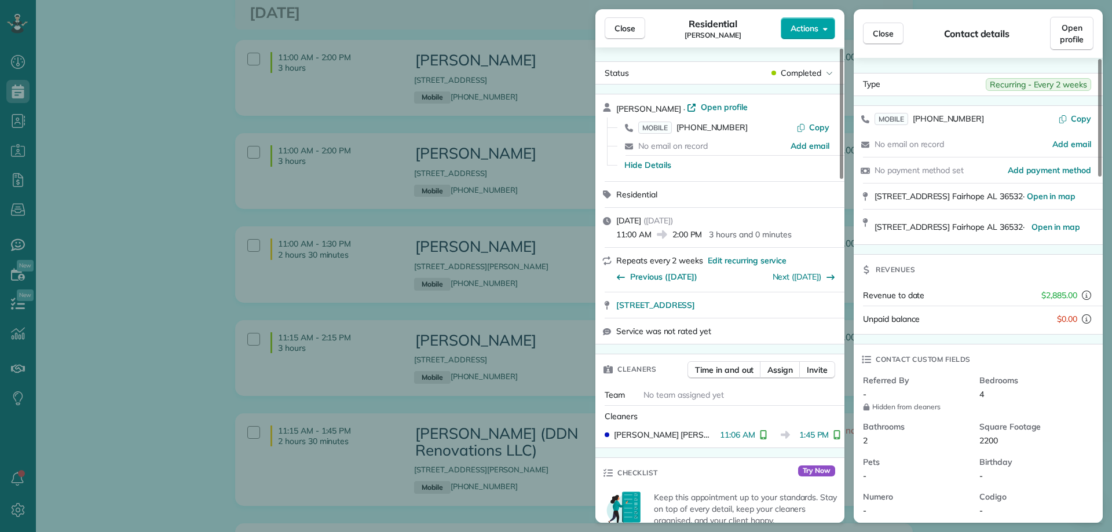
click at [808, 31] on span "Actions" at bounding box center [805, 29] width 28 height 12
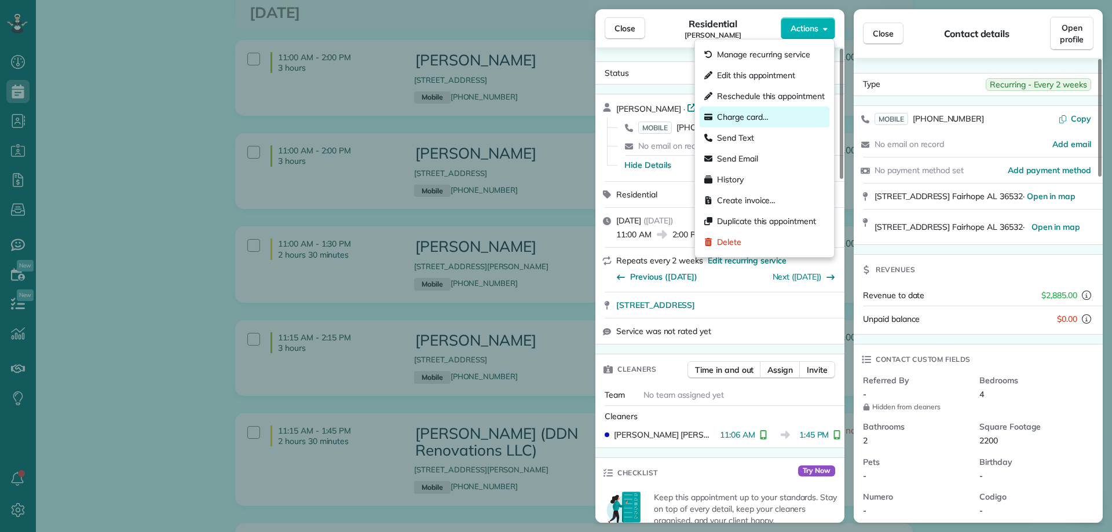
click at [768, 115] on span "Charge card…" at bounding box center [743, 117] width 52 height 12
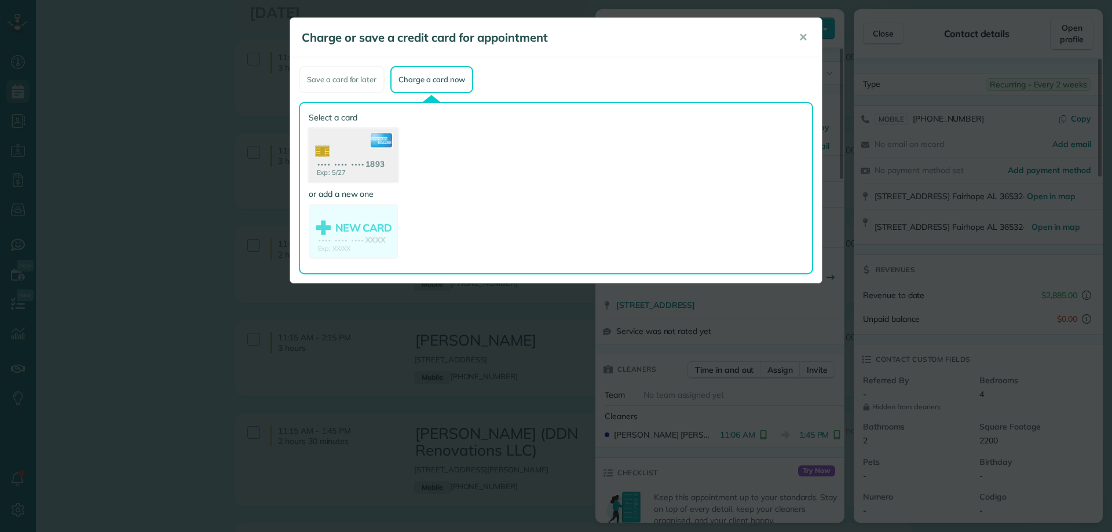
click at [378, 160] on use at bounding box center [353, 157] width 89 height 56
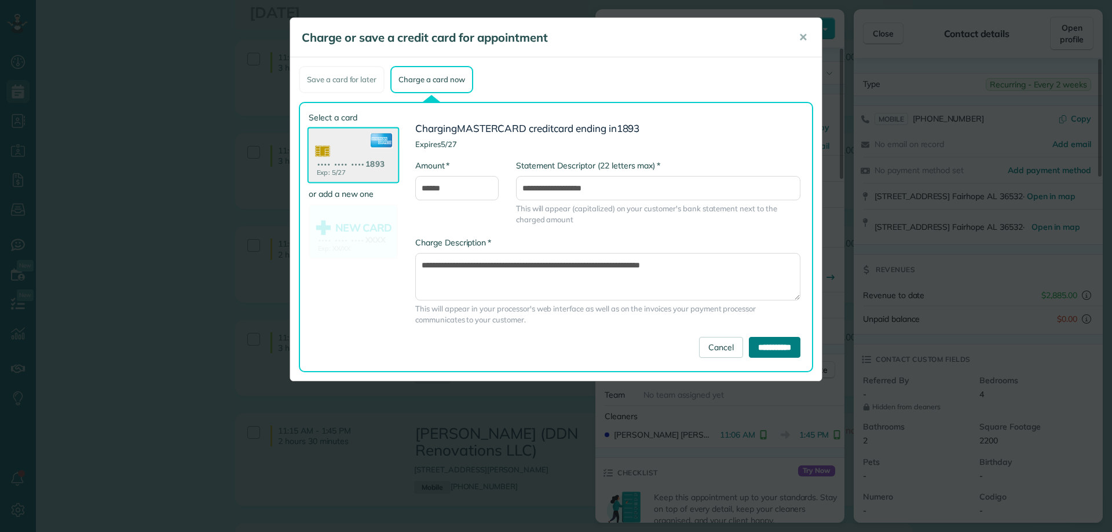
click at [769, 347] on input "**********" at bounding box center [775, 347] width 52 height 21
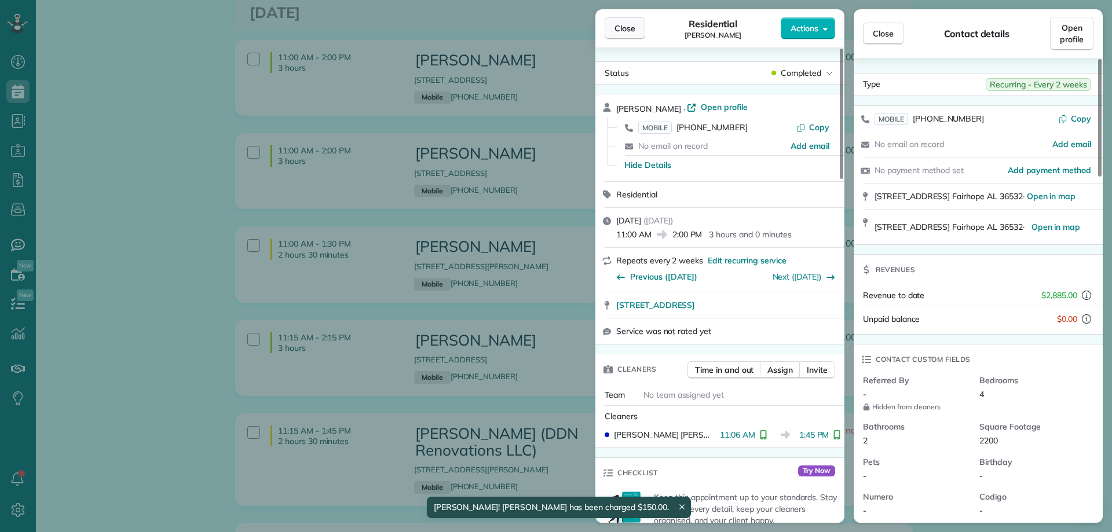
click at [635, 32] on span "Close" at bounding box center [624, 29] width 21 height 12
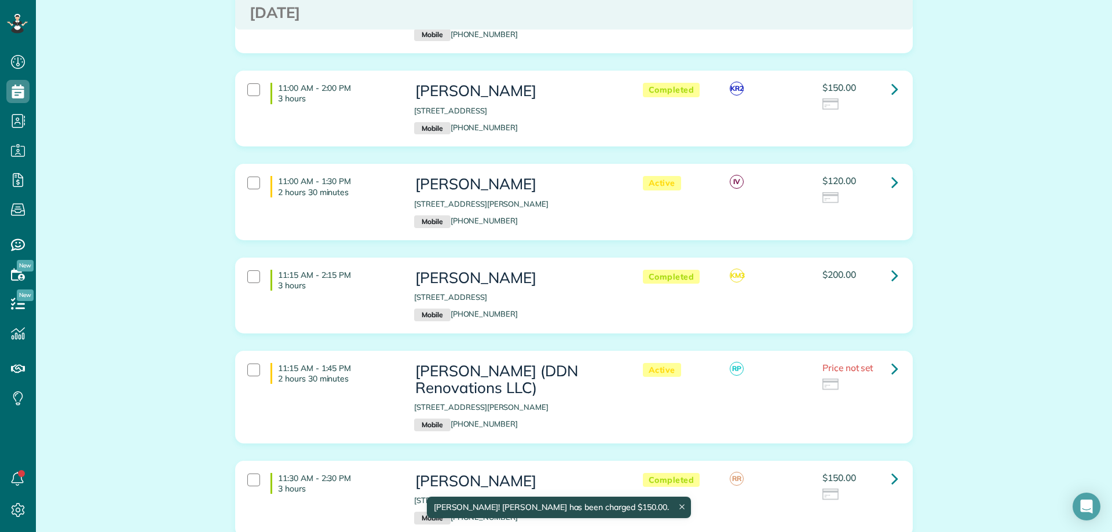
scroll to position [1390, 0]
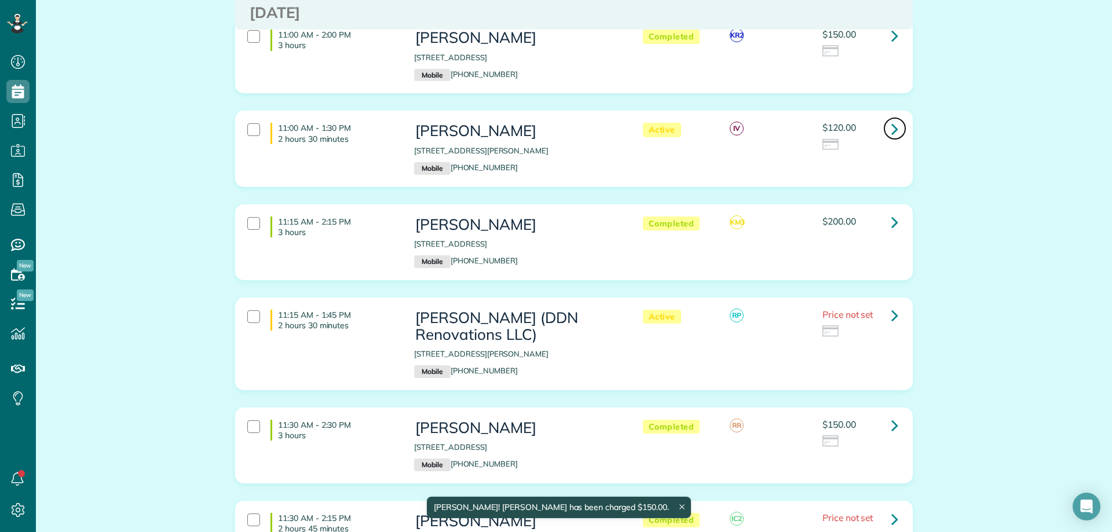
click at [891, 119] on icon at bounding box center [894, 129] width 7 height 20
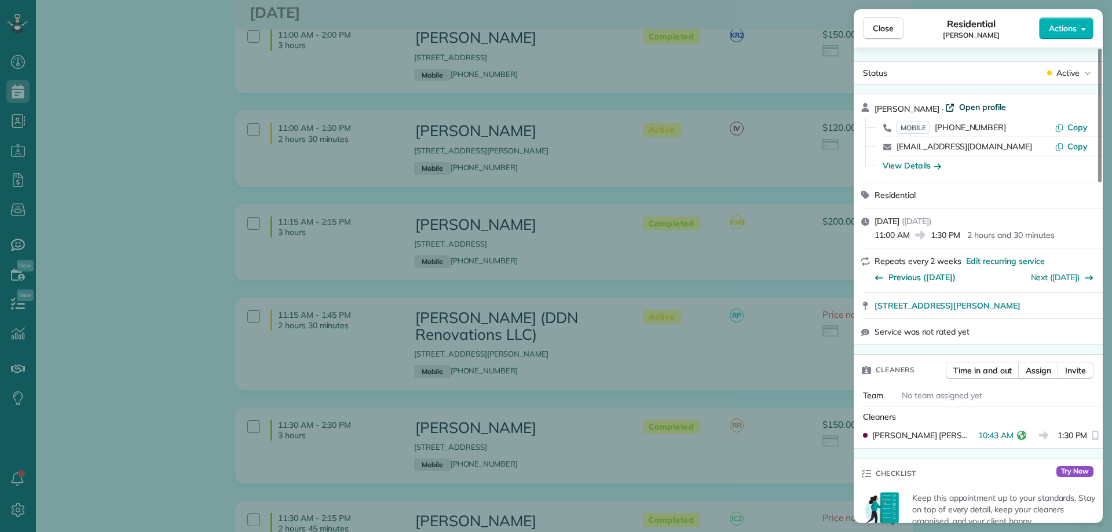
click at [974, 108] on span "Open profile" at bounding box center [982, 107] width 47 height 12
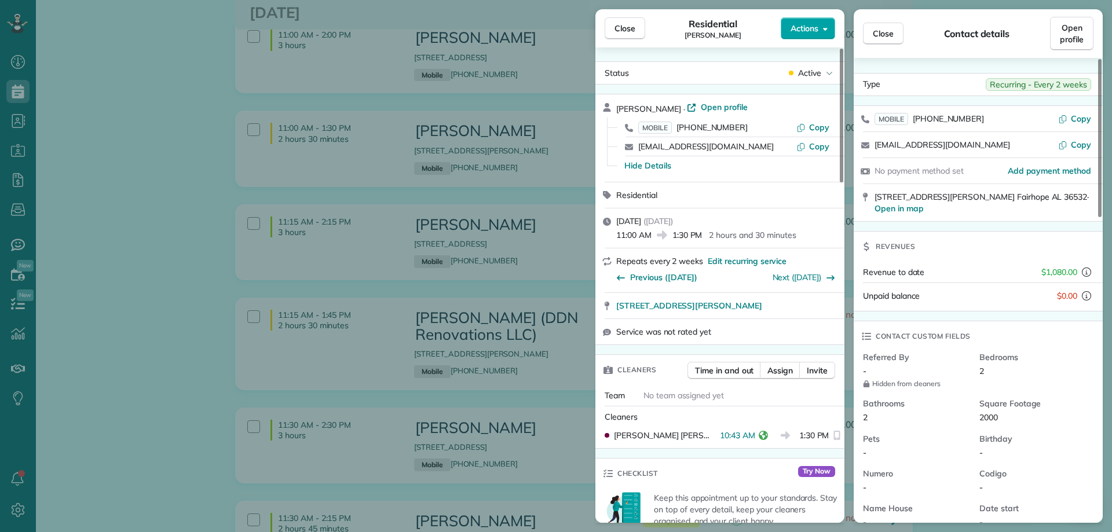
click at [797, 30] on span "Actions" at bounding box center [805, 29] width 28 height 12
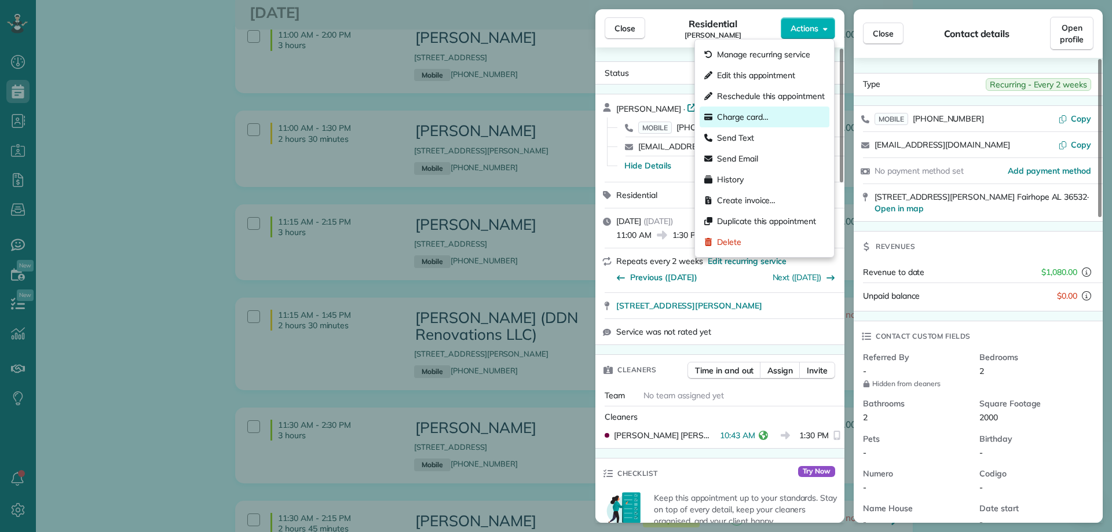
click at [759, 120] on span "Charge card…" at bounding box center [743, 117] width 52 height 12
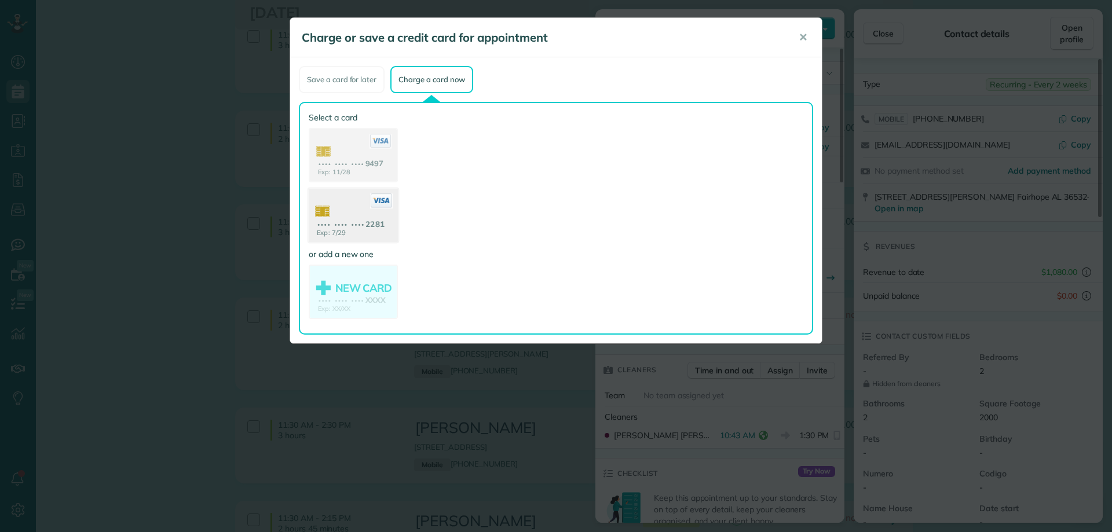
click at [376, 219] on use at bounding box center [353, 217] width 89 height 56
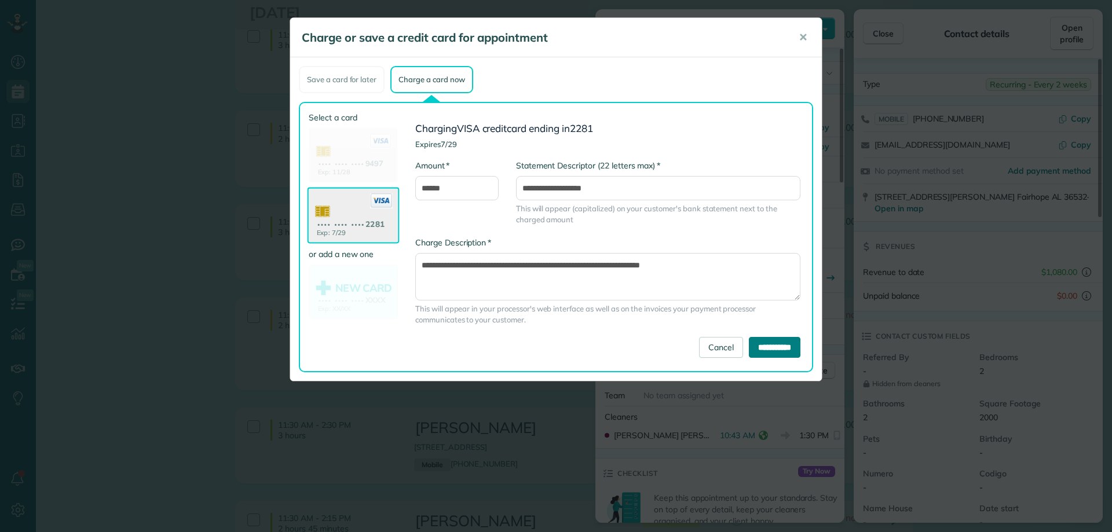
click at [760, 349] on input "**********" at bounding box center [775, 347] width 52 height 21
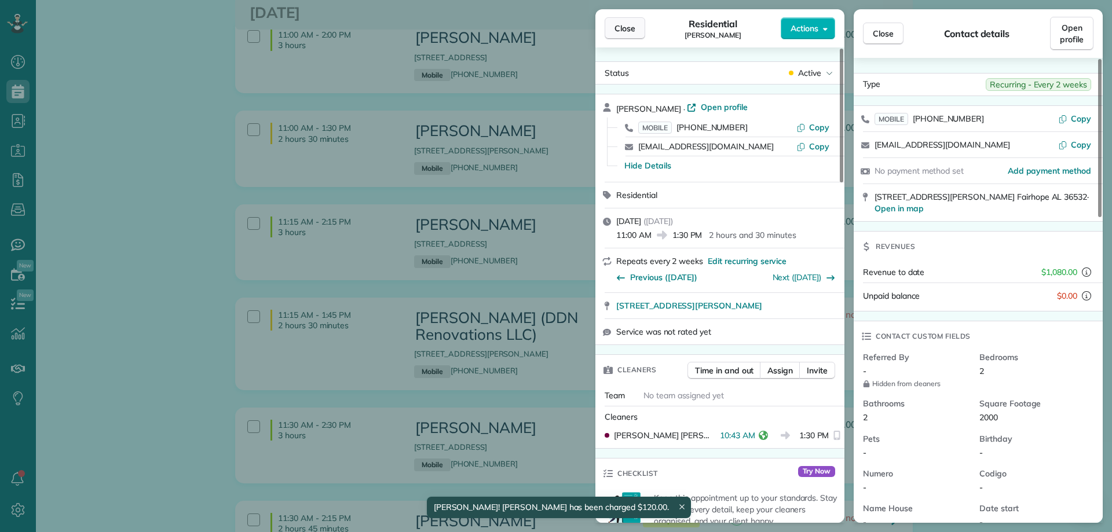
click at [628, 34] on span "Close" at bounding box center [624, 29] width 21 height 12
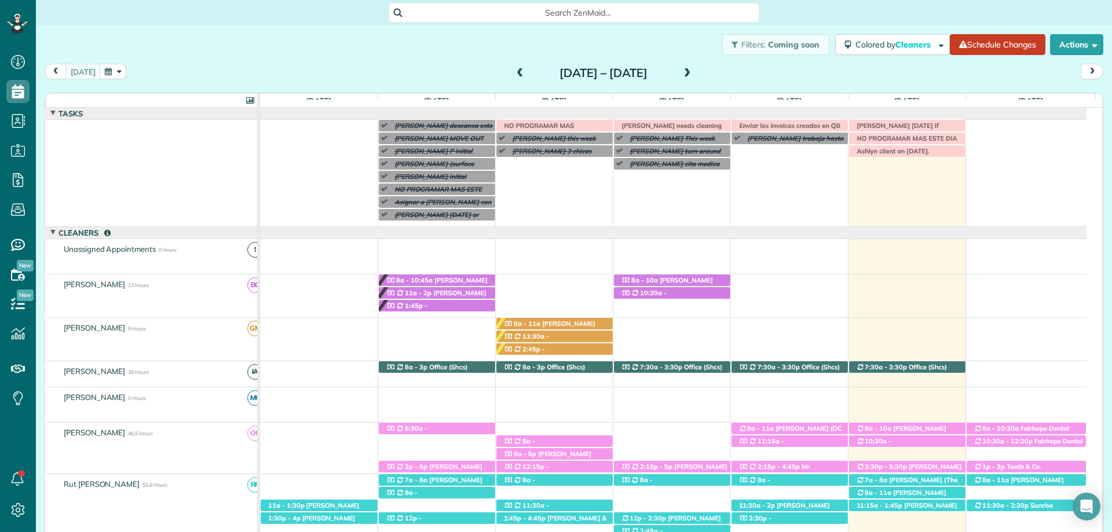
scroll to position [246, 0]
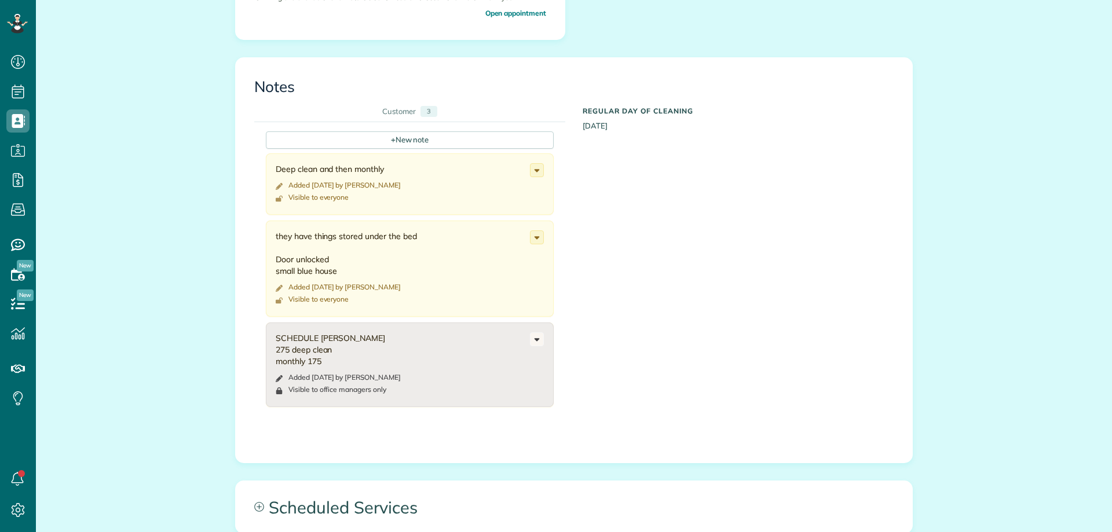
scroll to position [637, 0]
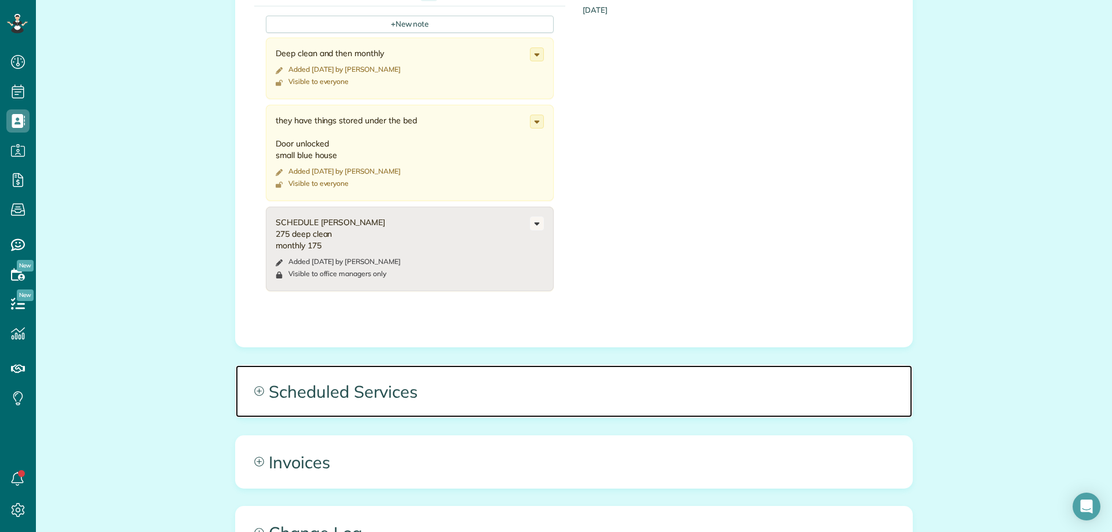
click at [486, 396] on span "Scheduled Services" at bounding box center [574, 391] width 676 height 52
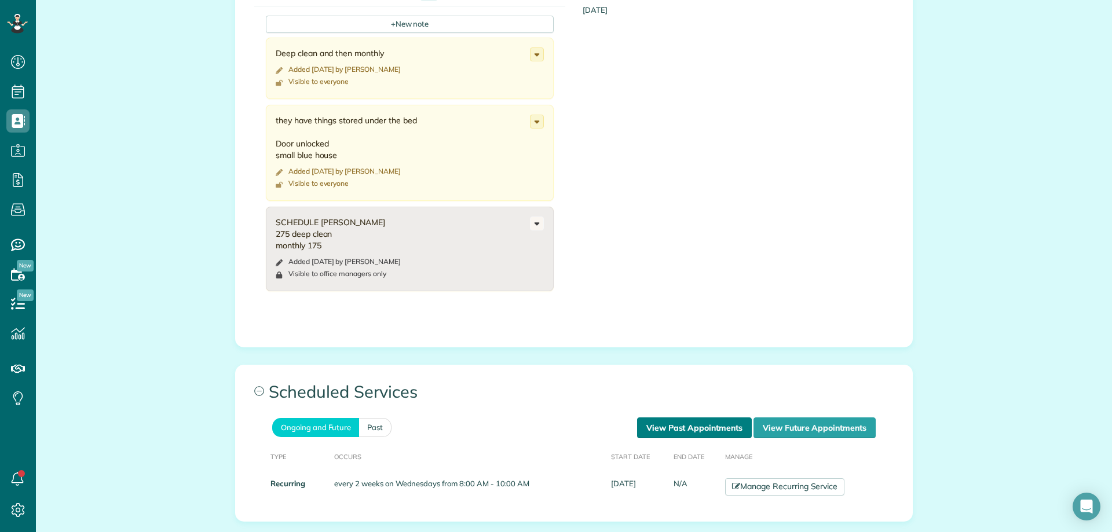
click at [656, 420] on link "View Past Appointments" at bounding box center [694, 428] width 115 height 21
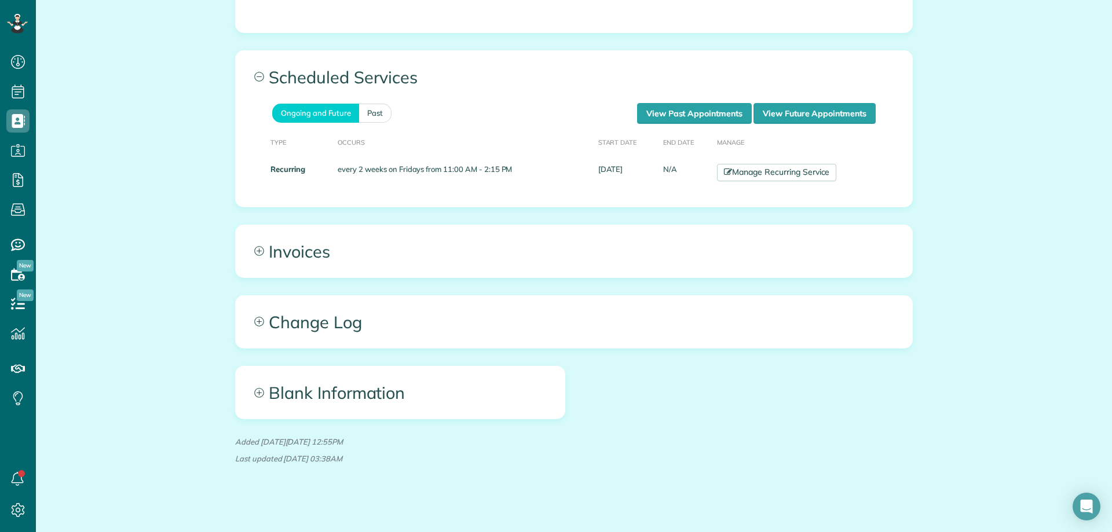
scroll to position [671, 0]
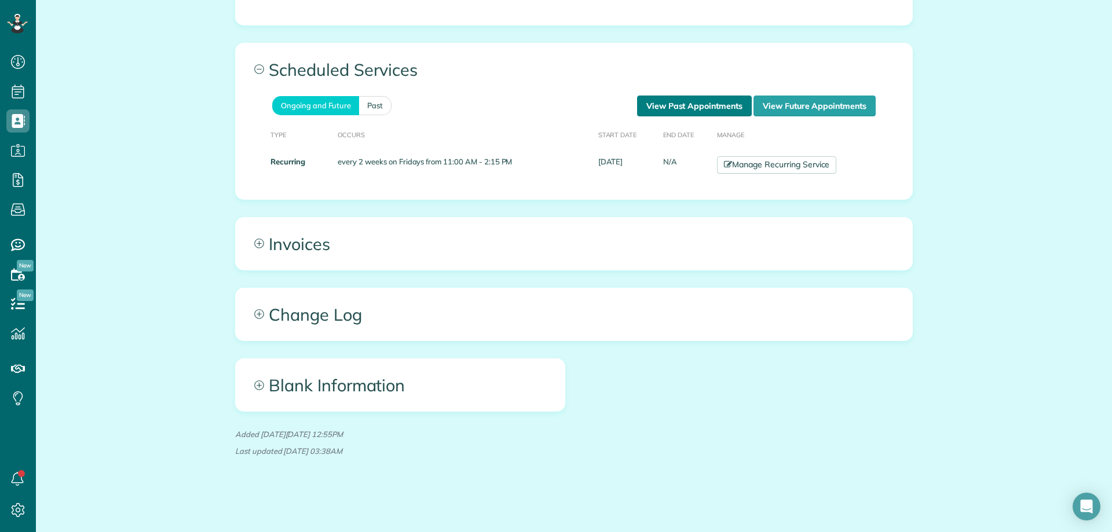
click at [689, 112] on link "View Past Appointments" at bounding box center [694, 106] width 115 height 21
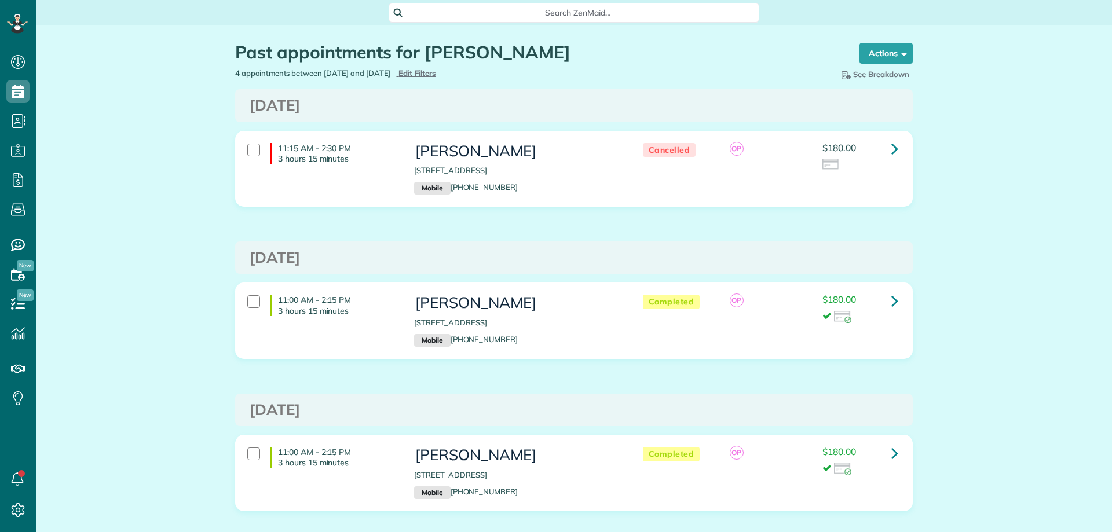
scroll to position [5, 5]
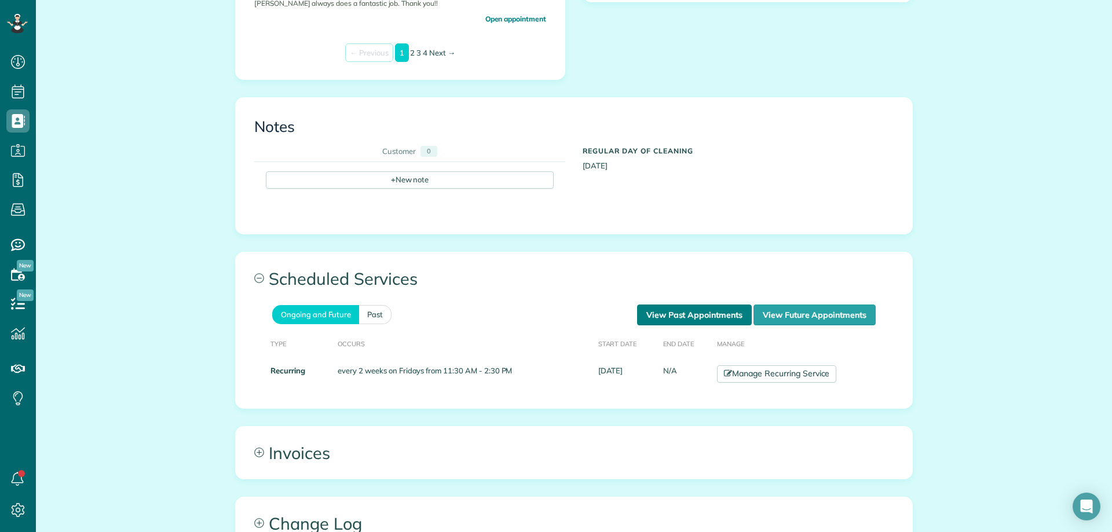
click at [690, 317] on link "View Past Appointments" at bounding box center [694, 315] width 115 height 21
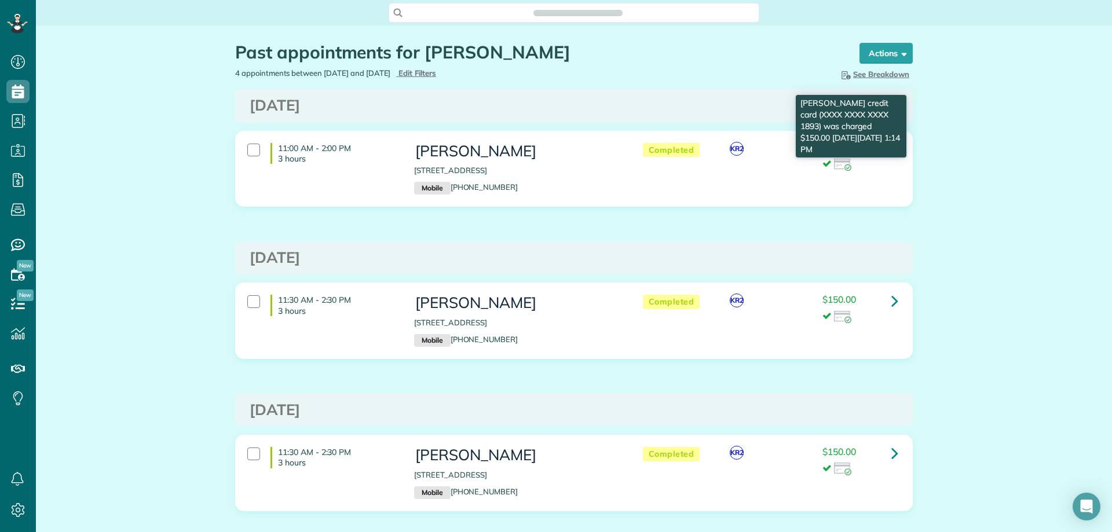
scroll to position [5, 5]
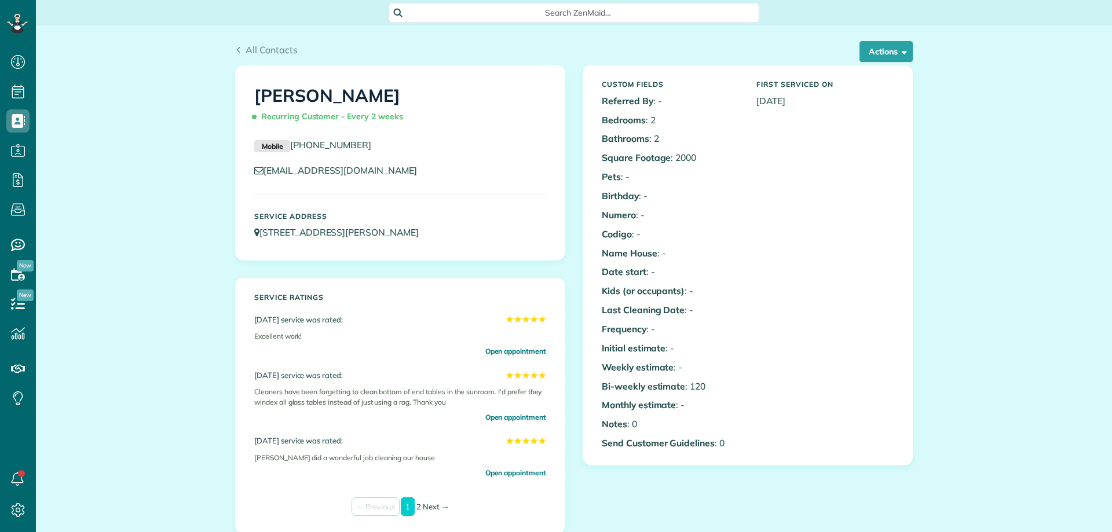
scroll to position [5, 5]
drag, startPoint x: 1011, startPoint y: 472, endPoint x: 647, endPoint y: 263, distance: 419.5
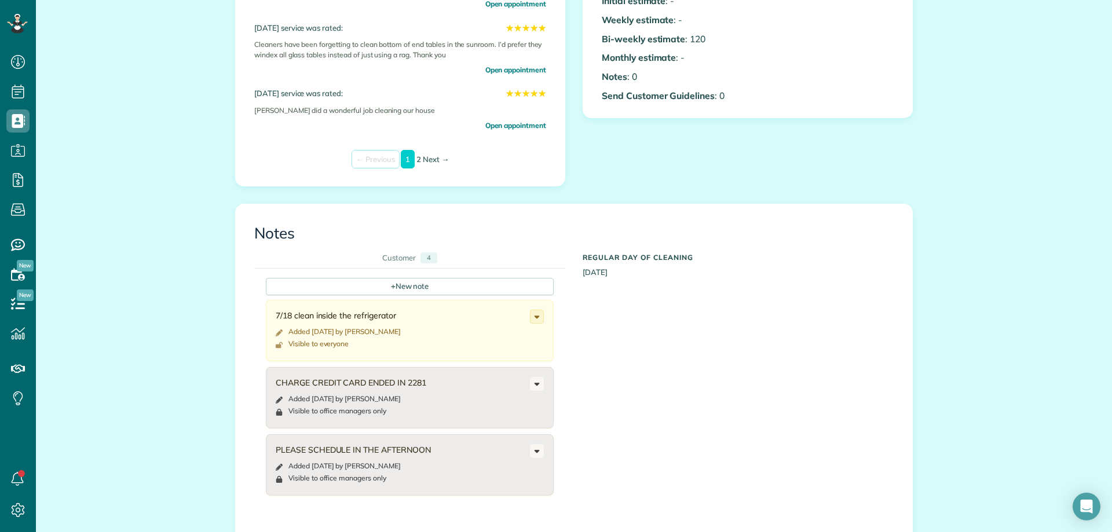
scroll to position [521, 0]
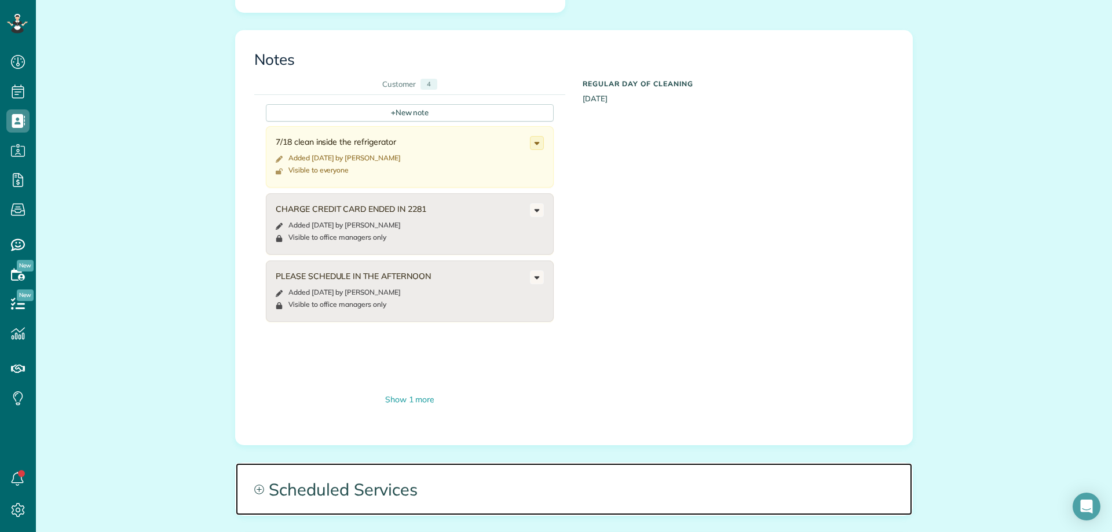
click at [442, 511] on span "Scheduled Services" at bounding box center [574, 489] width 676 height 52
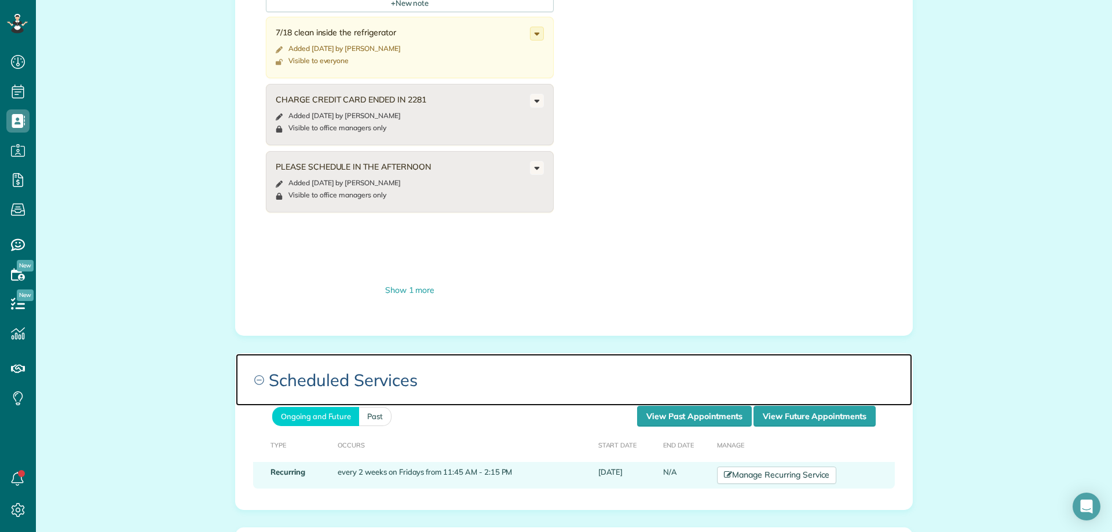
scroll to position [637, 0]
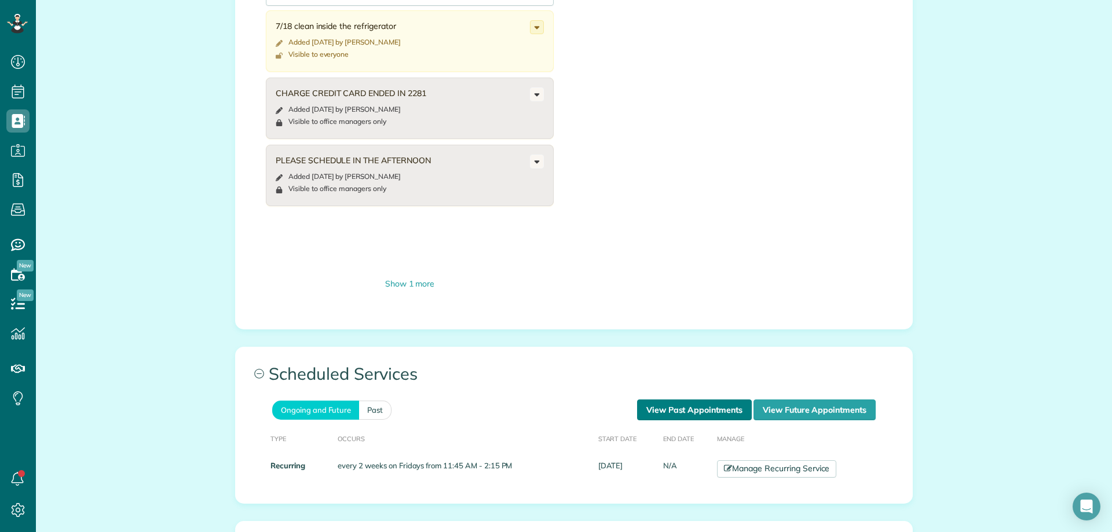
click at [672, 404] on link "View Past Appointments" at bounding box center [694, 410] width 115 height 21
